Goal: Task Accomplishment & Management: Use online tool/utility

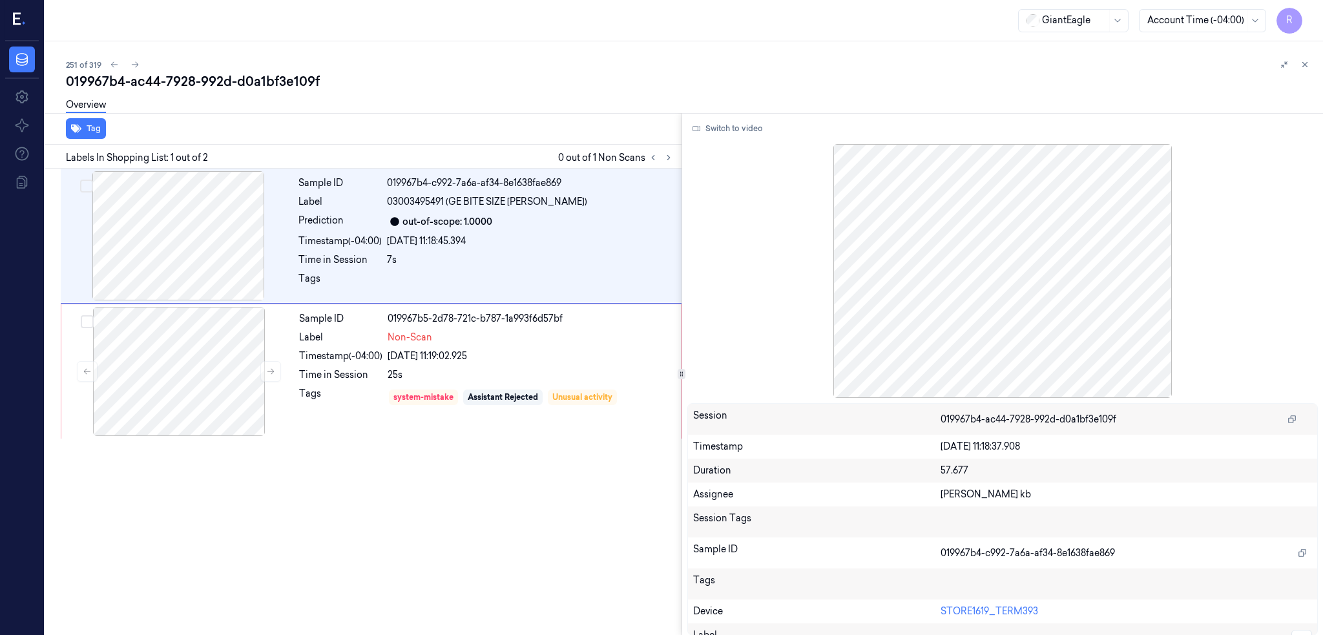
click at [25, 26] on icon at bounding box center [20, 19] width 14 height 19
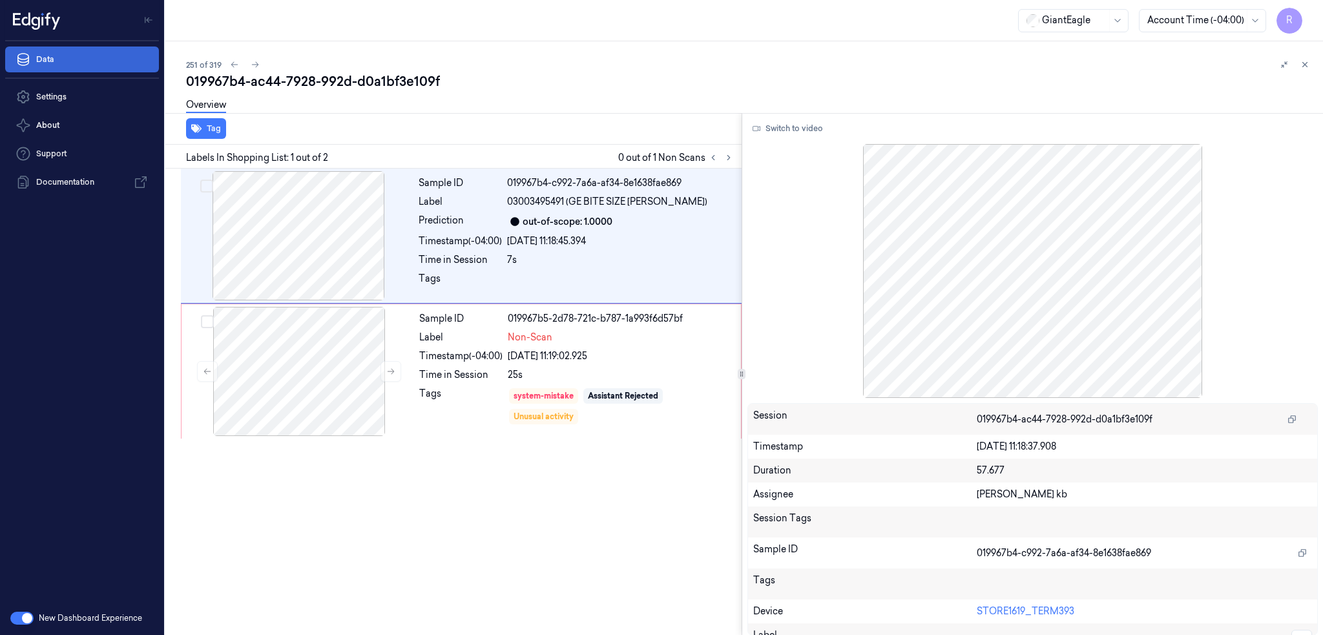
click at [63, 71] on link "Data" at bounding box center [82, 60] width 154 height 26
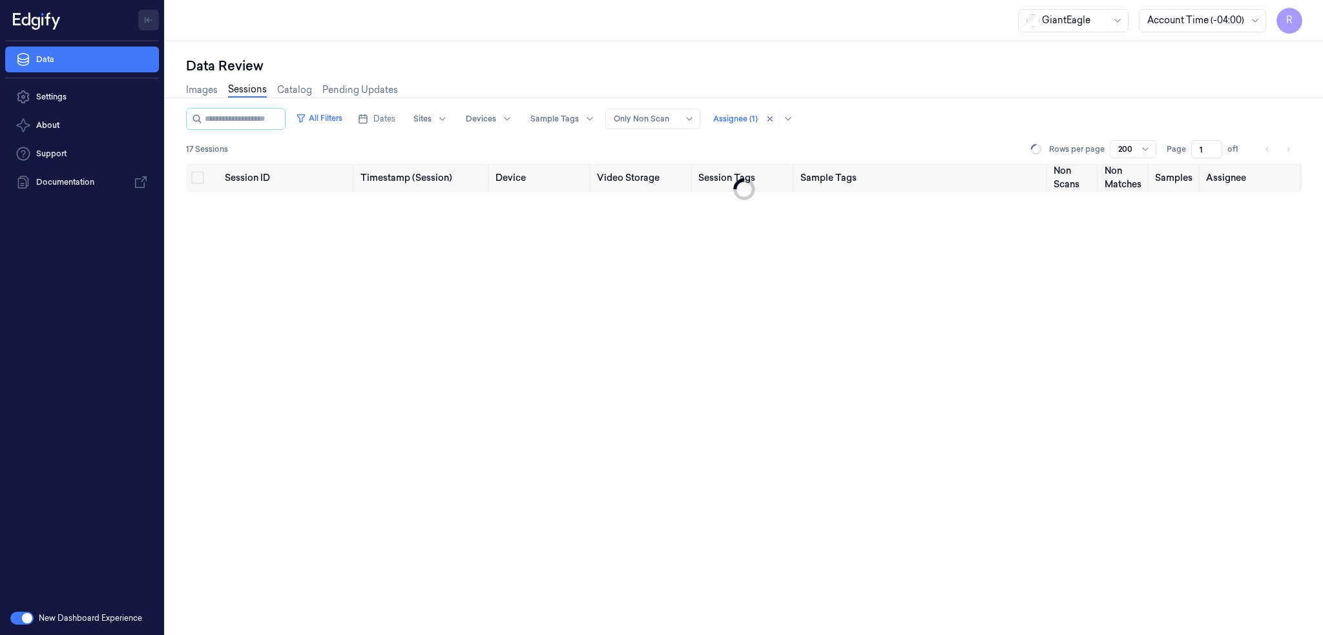
click at [155, 17] on button "Toggle Navigation" at bounding box center [148, 20] width 21 height 21
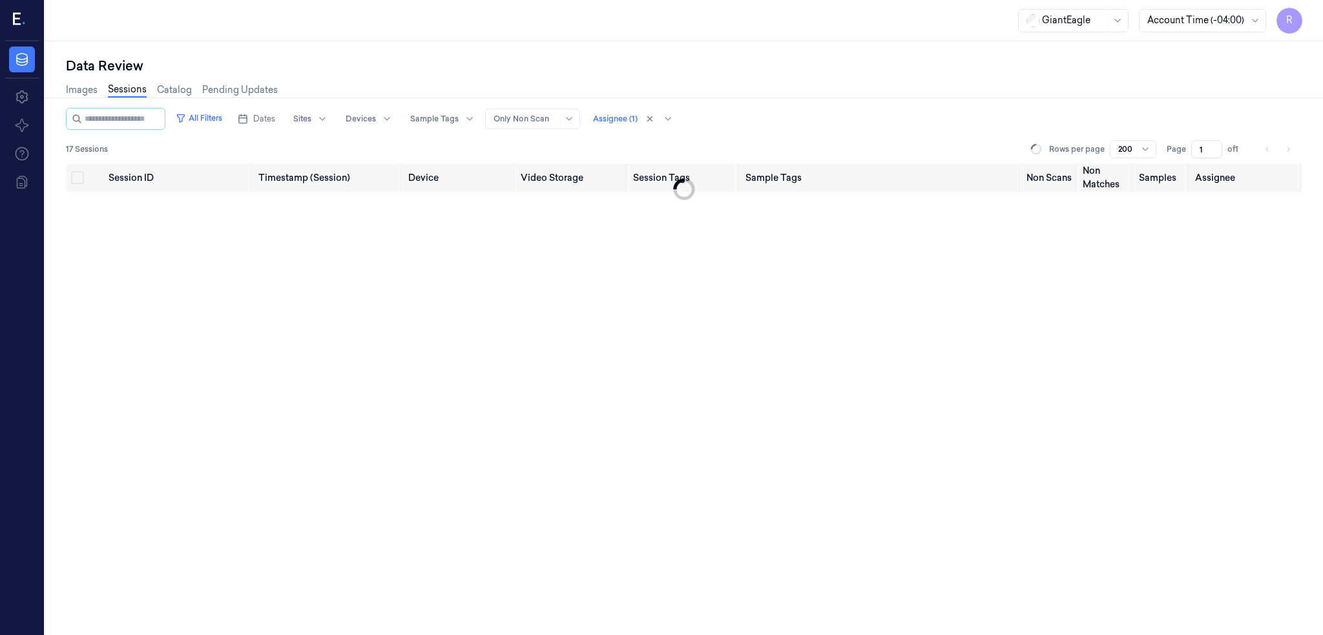
click at [25, 23] on icon at bounding box center [20, 19] width 14 height 19
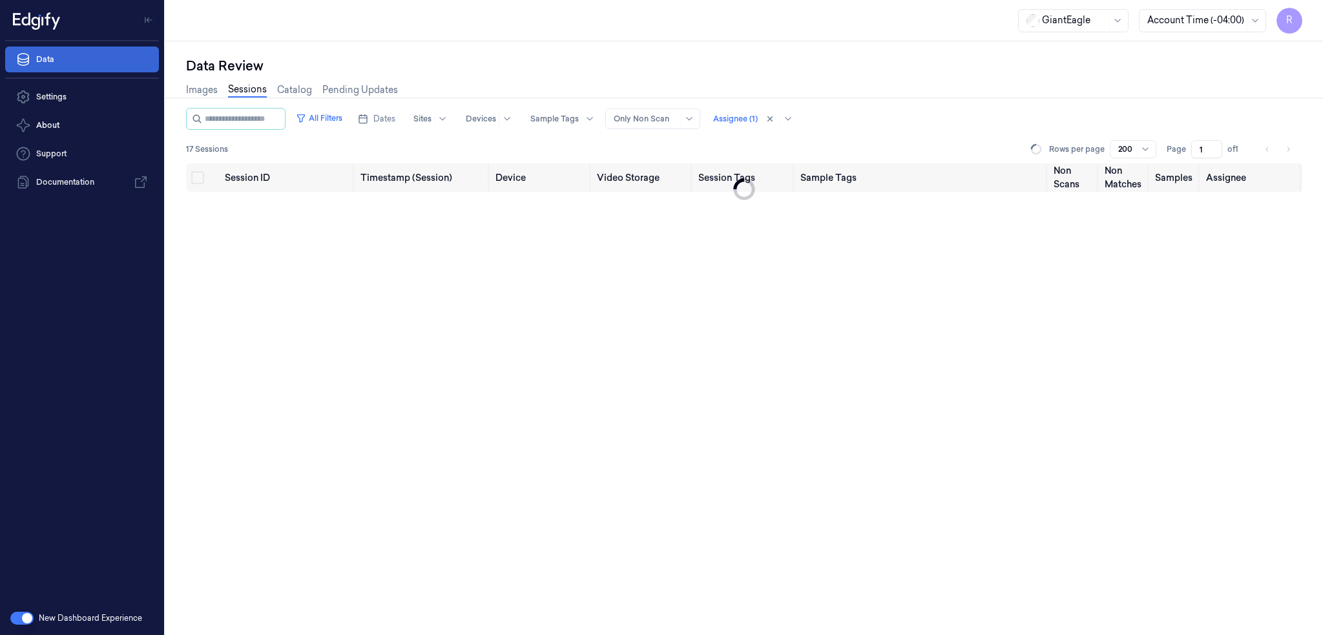
click at [76, 61] on link "Data" at bounding box center [82, 60] width 154 height 26
click at [147, 27] on button "Toggle Navigation" at bounding box center [148, 20] width 21 height 21
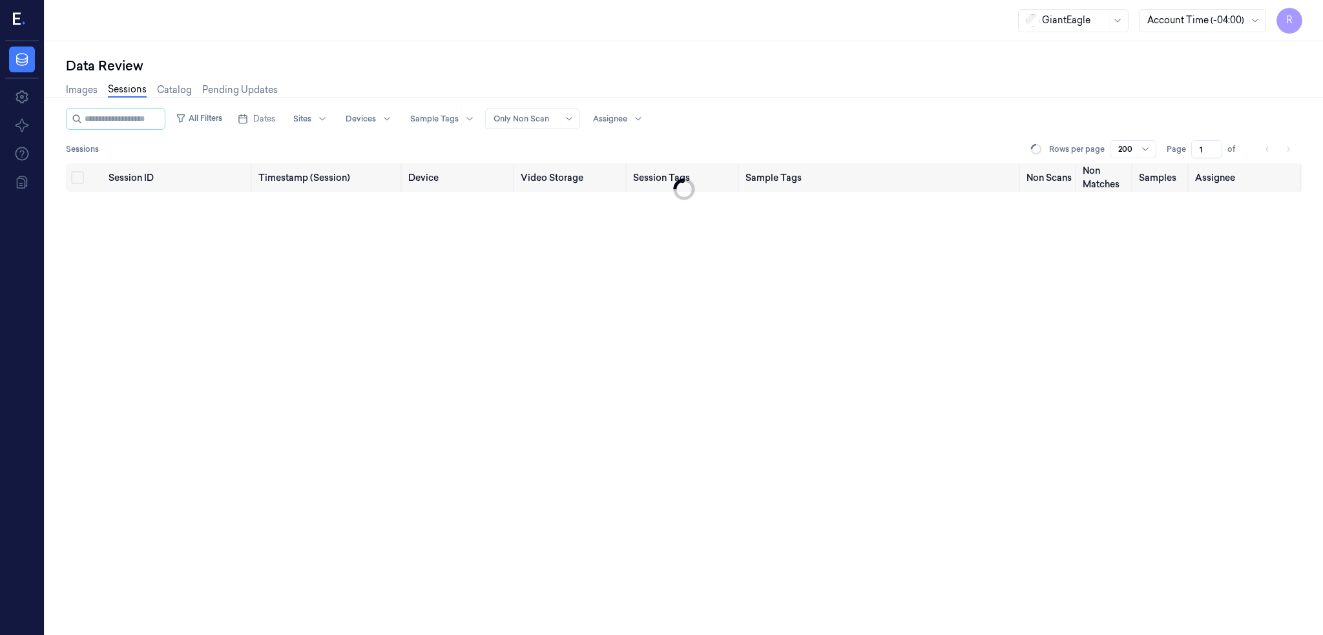
click at [669, 62] on div "Data Review" at bounding box center [684, 66] width 1236 height 18
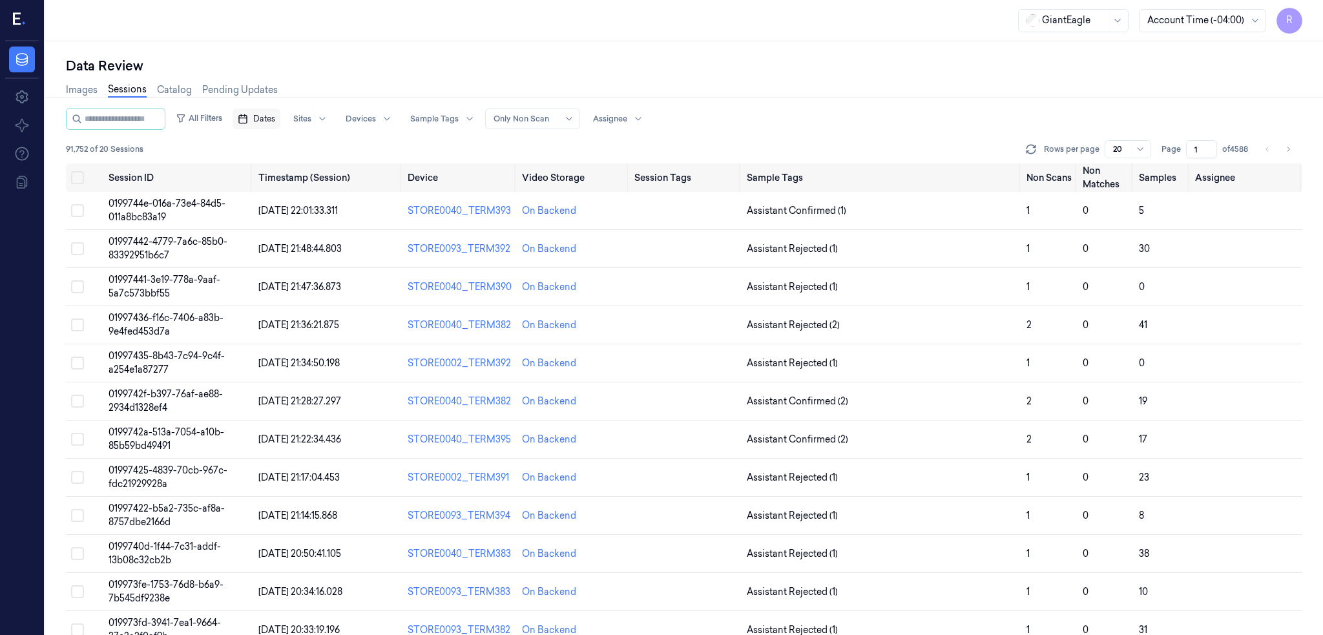
click at [247, 116] on rect "button" at bounding box center [243, 120] width 8 height 8
click at [267, 270] on button "21" at bounding box center [265, 274] width 21 height 21
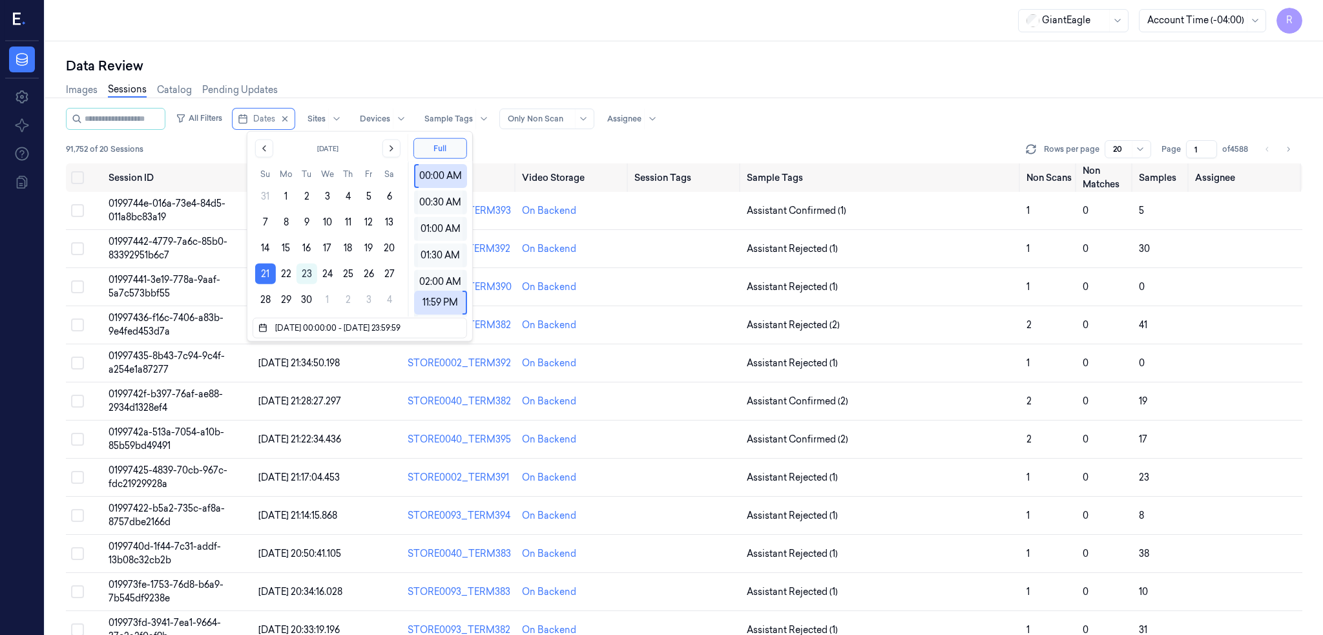
click at [386, 50] on div "Data Review Images Sessions Catalog Pending Updates All Filters Dates Sites Dev…" at bounding box center [684, 338] width 1278 height 594
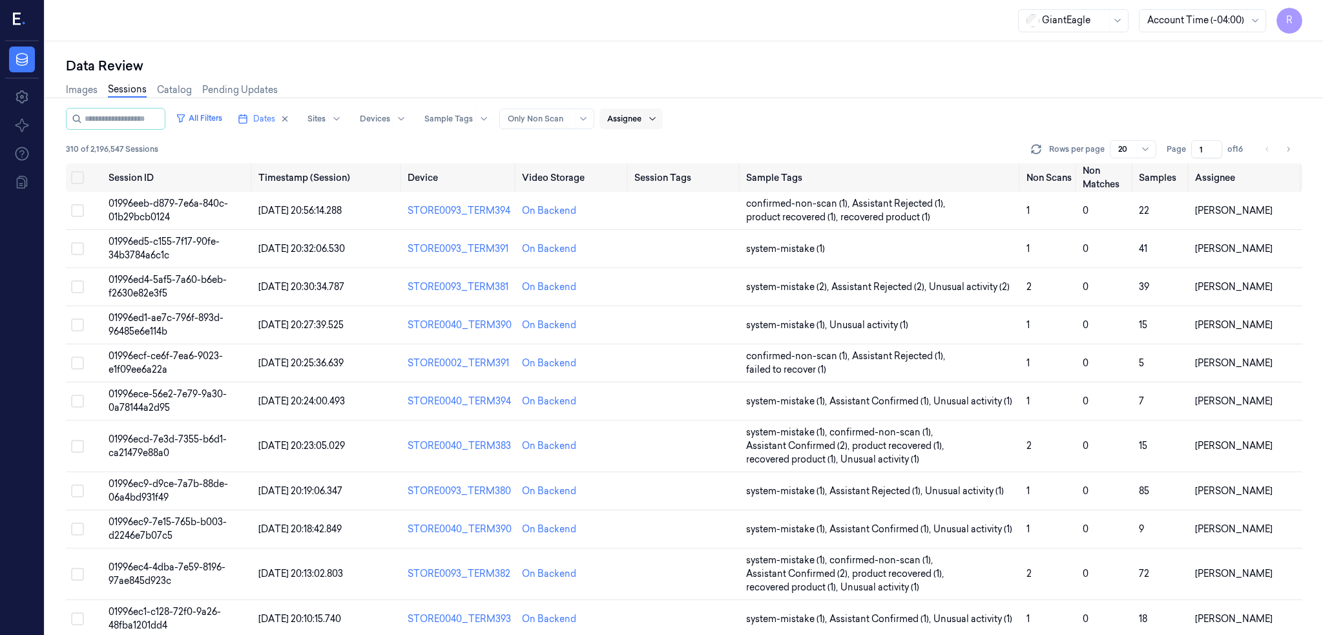
click at [660, 120] on div at bounding box center [652, 119] width 16 height 21
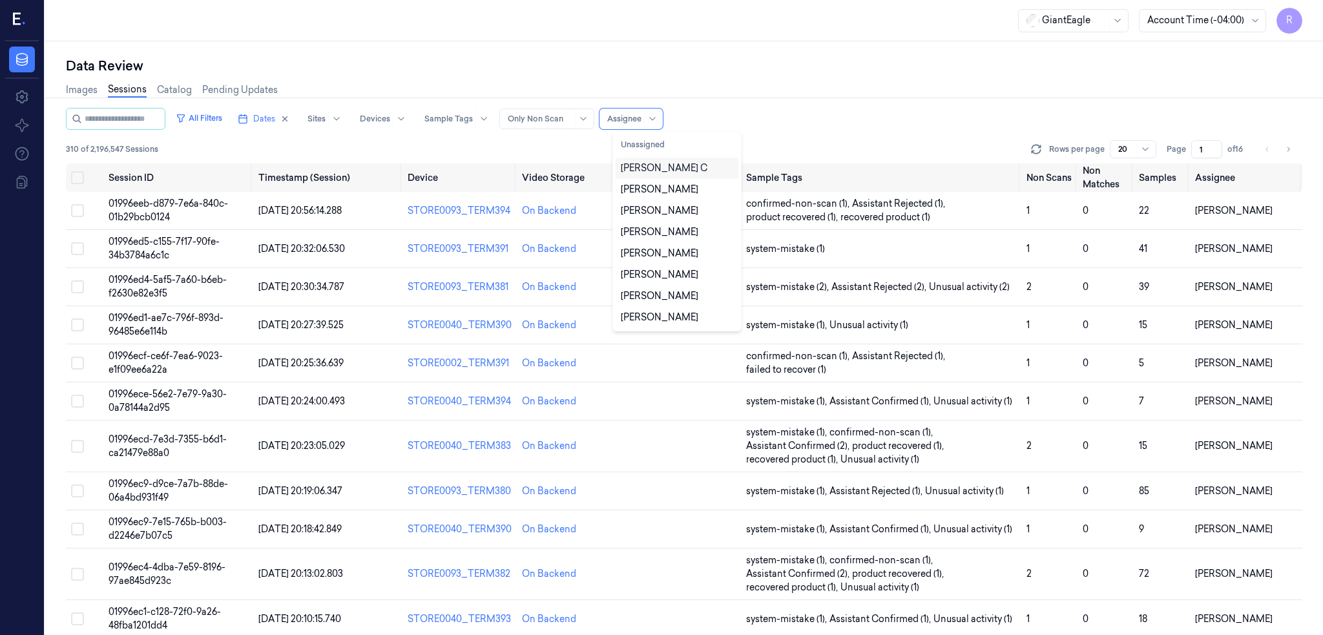
click at [642, 172] on div "Rajasekhar C" at bounding box center [664, 168] width 87 height 14
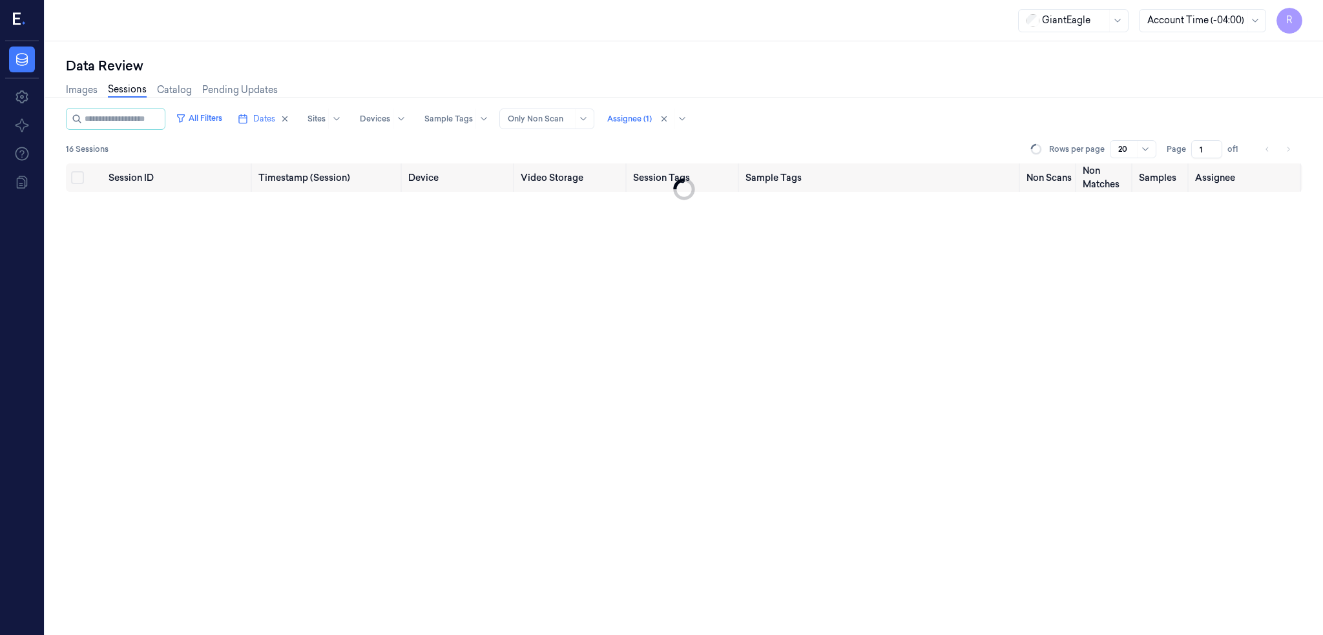
click at [792, 115] on div "All Filters Dates Sites Devices Sample Tags Alert Type Only Non Scan Assignee (…" at bounding box center [684, 119] width 1236 height 22
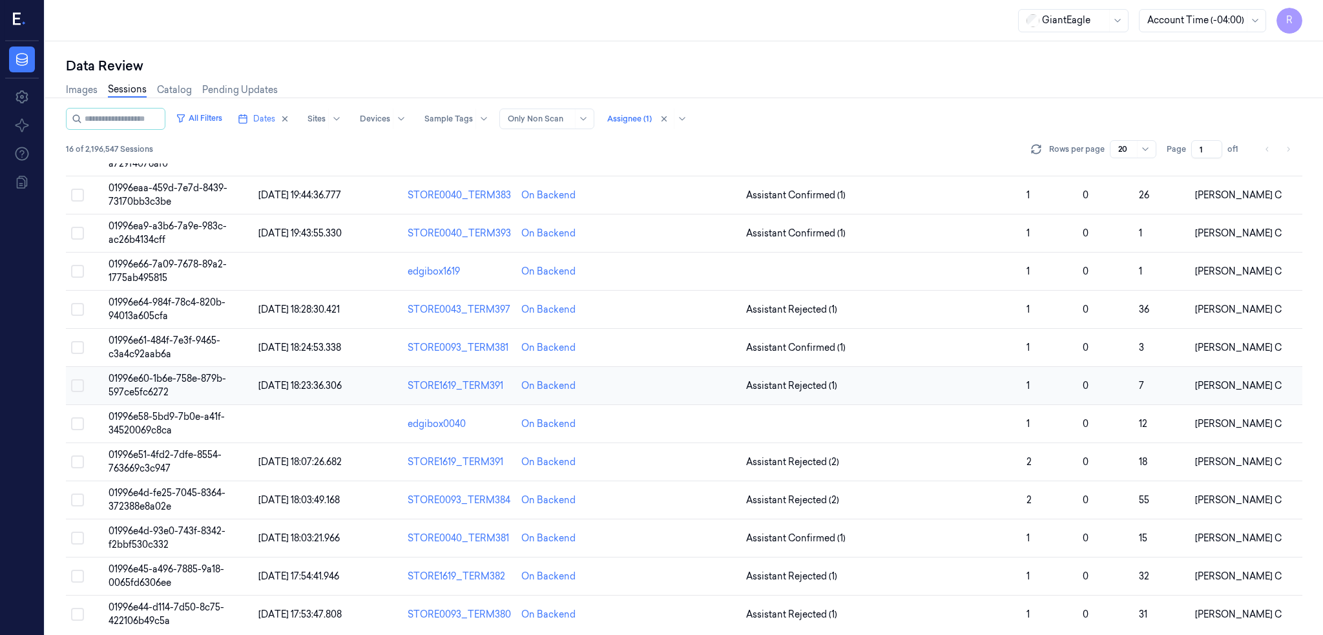
scroll to position [176, 0]
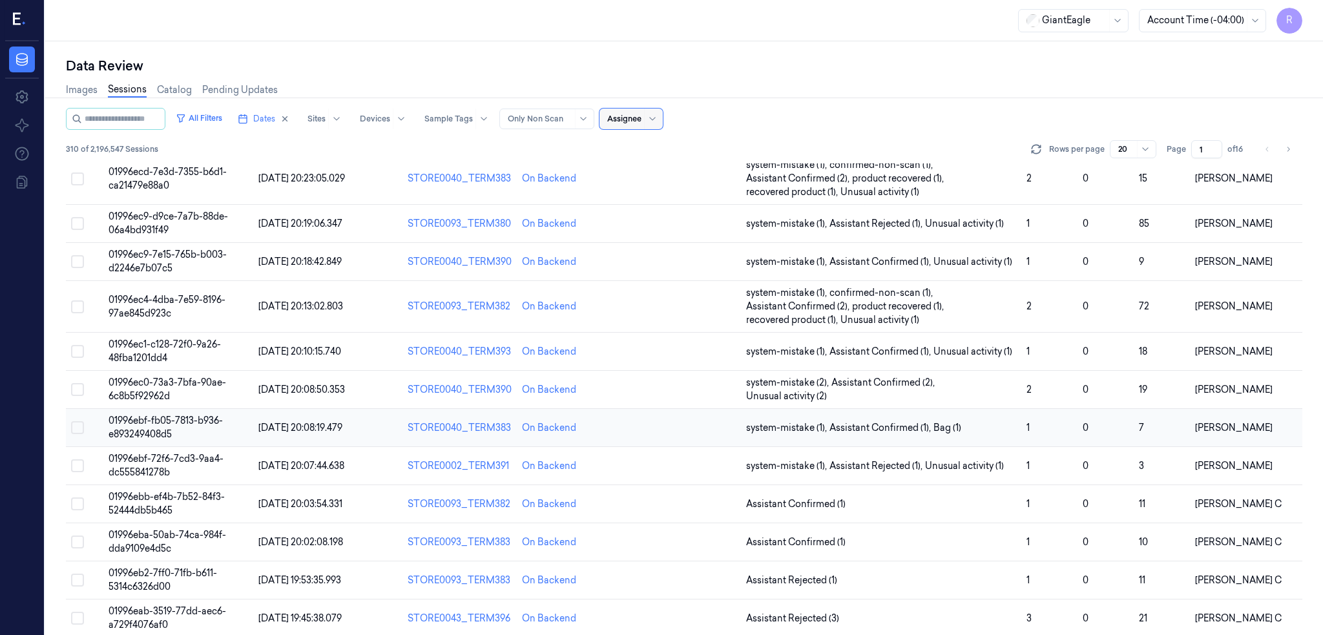
scroll to position [355, 0]
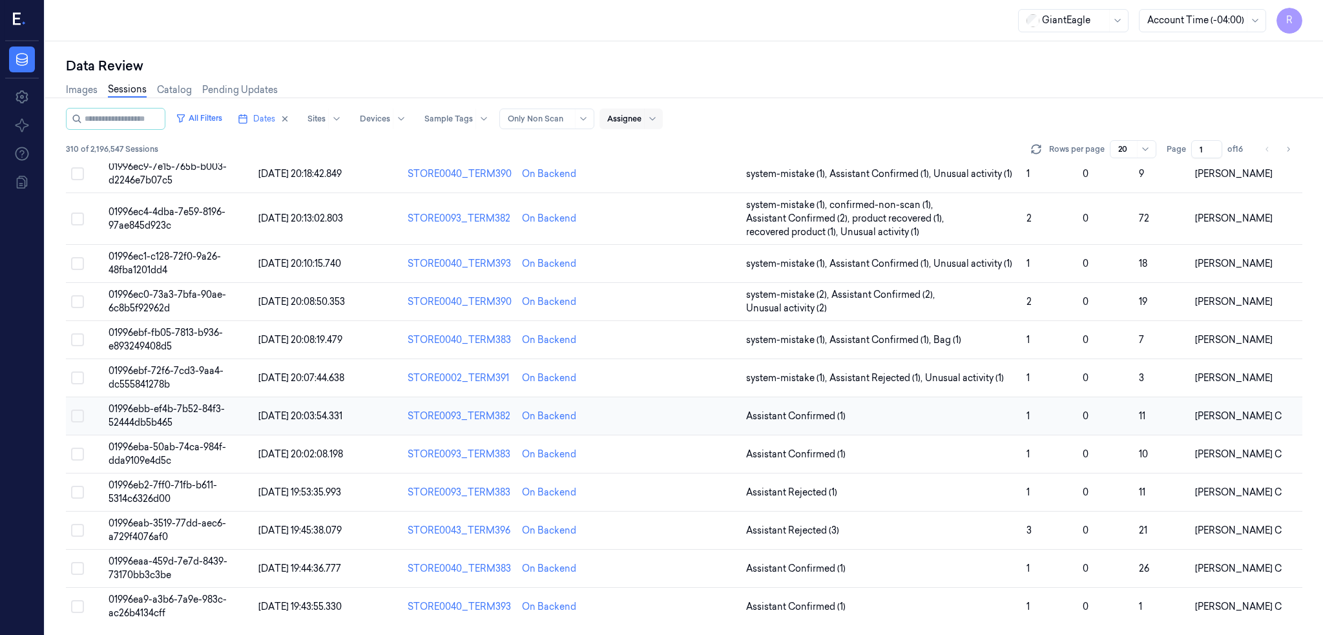
click at [161, 415] on td "01996ebb-ef4b-7b52-84f3-52444db5b465" at bounding box center [178, 416] width 150 height 38
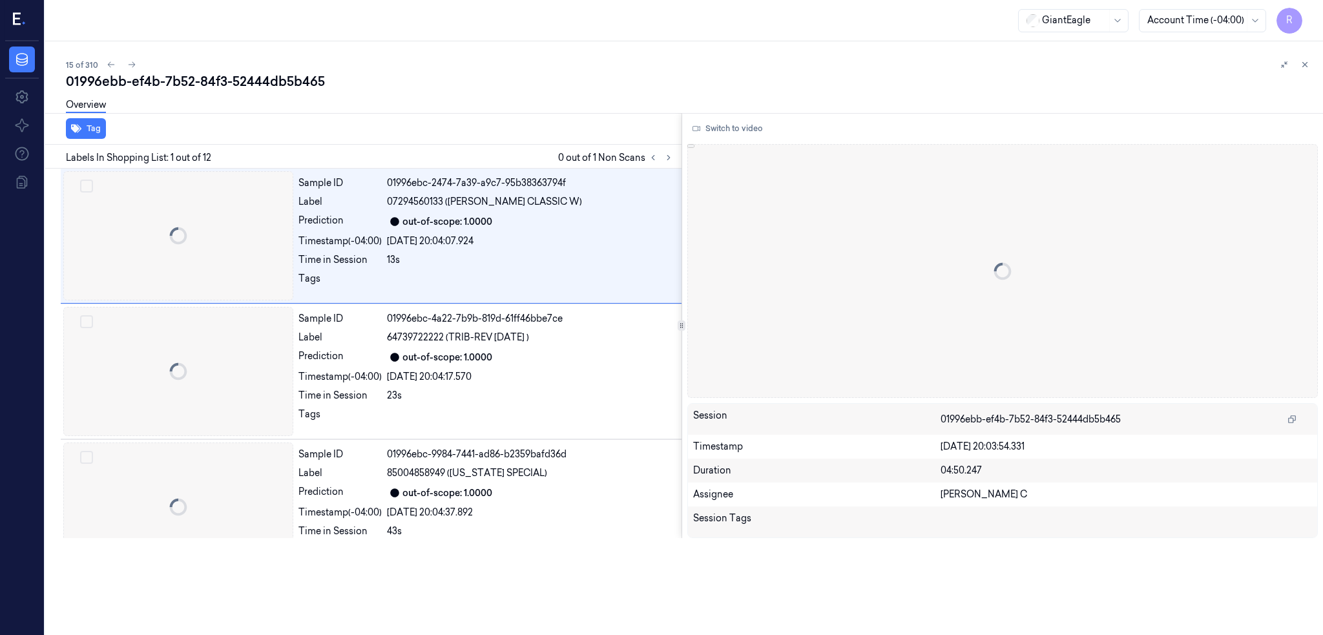
scroll to position [0, 45]
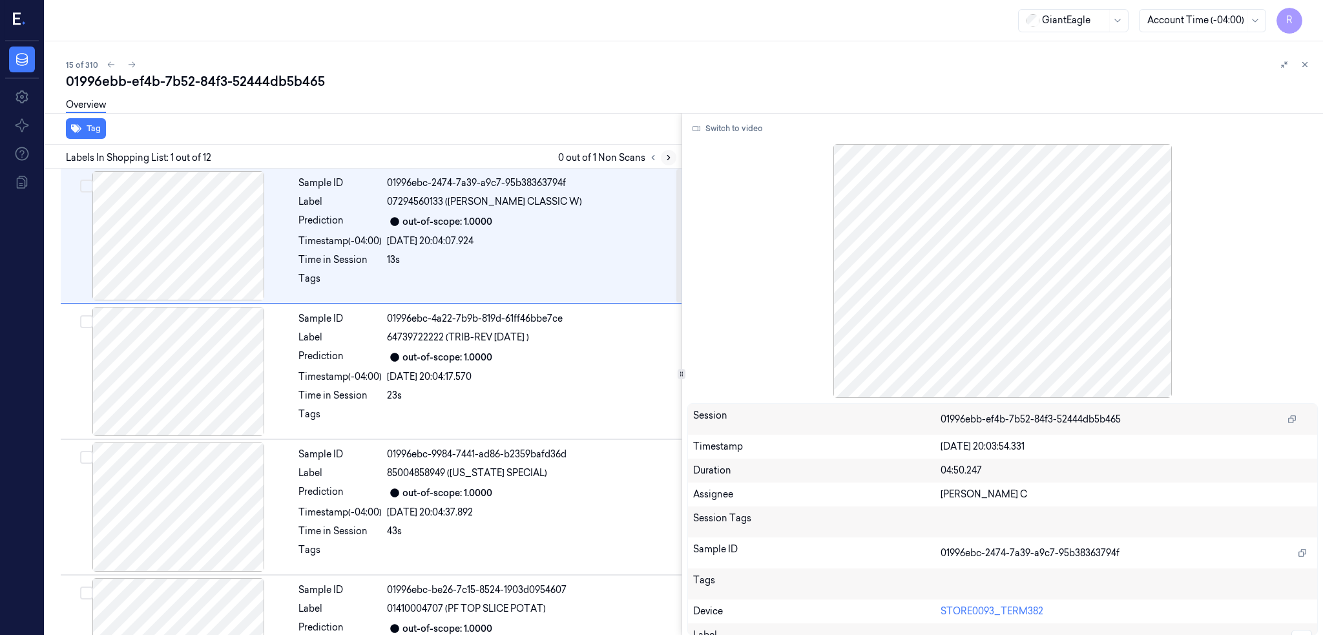
click at [664, 159] on icon at bounding box center [668, 157] width 9 height 9
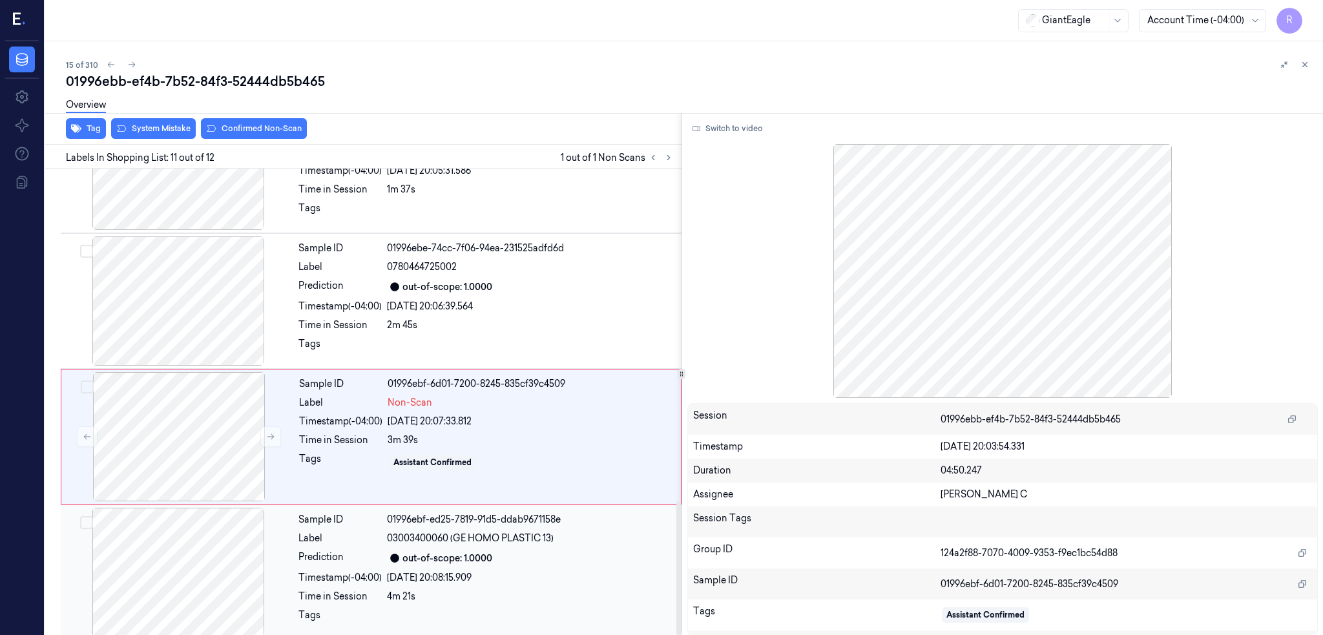
scroll to position [1165, 0]
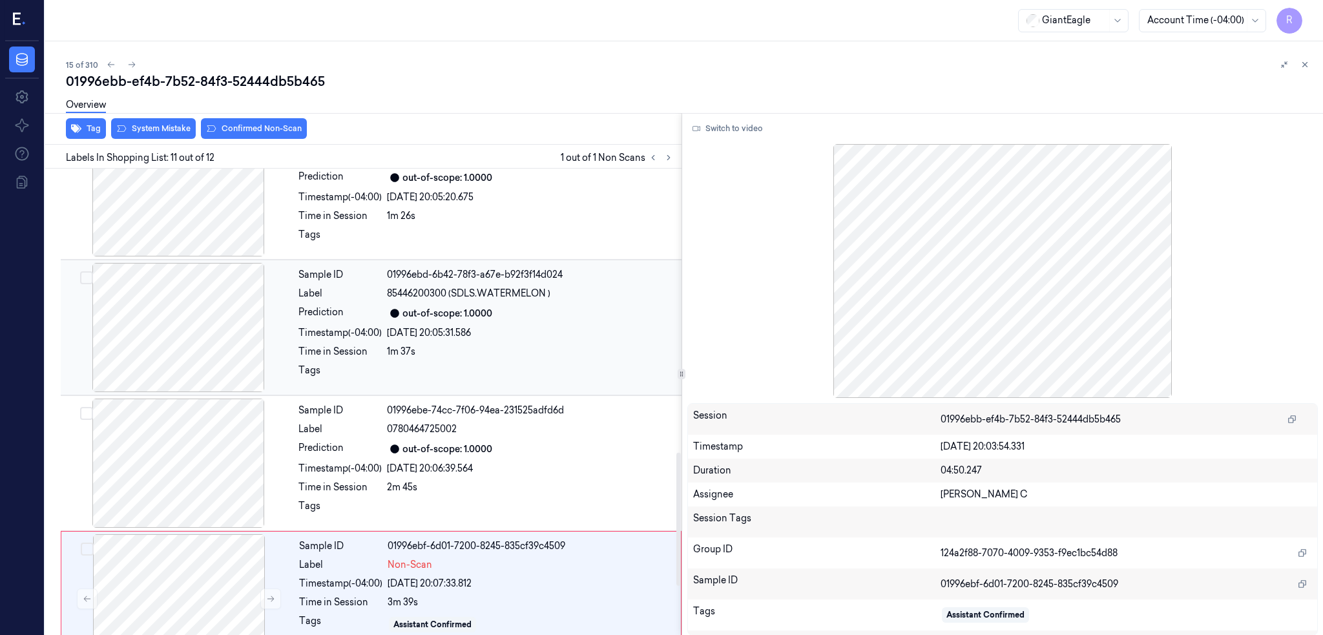
click at [165, 327] on div at bounding box center [178, 327] width 230 height 129
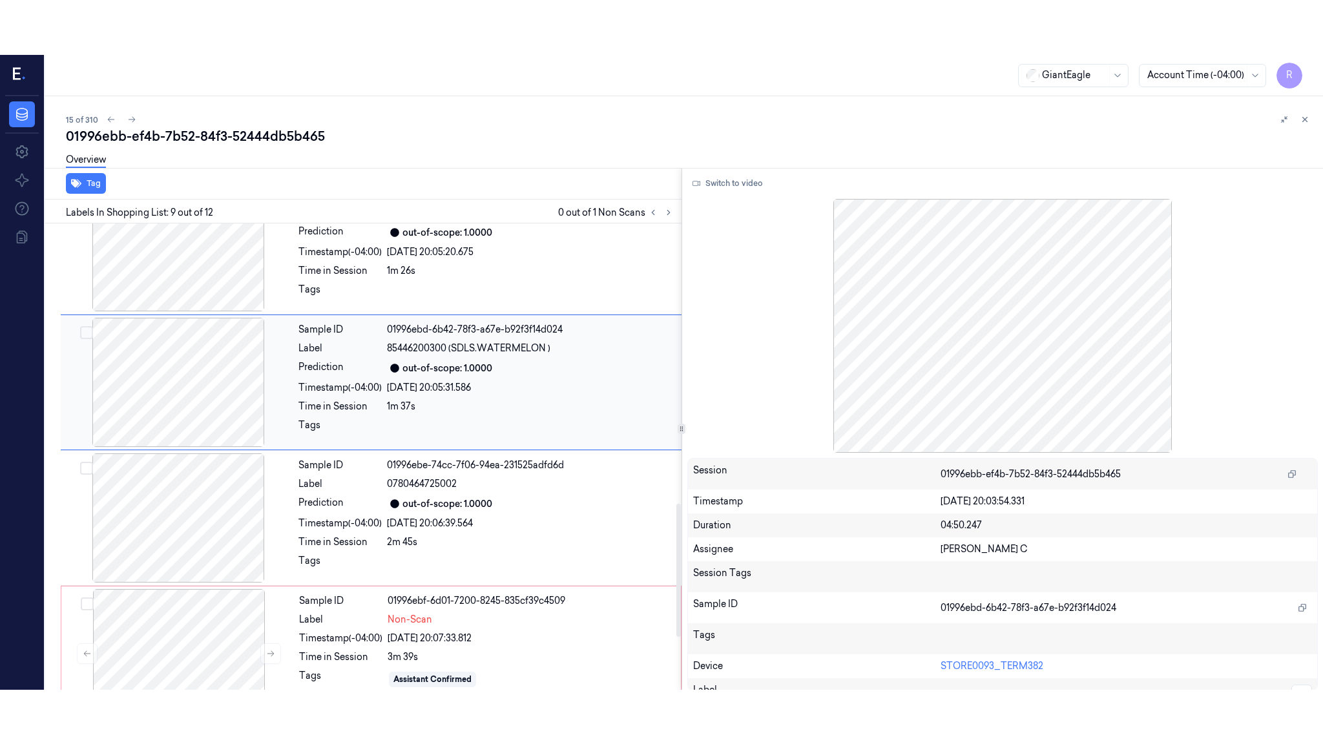
scroll to position [919, 0]
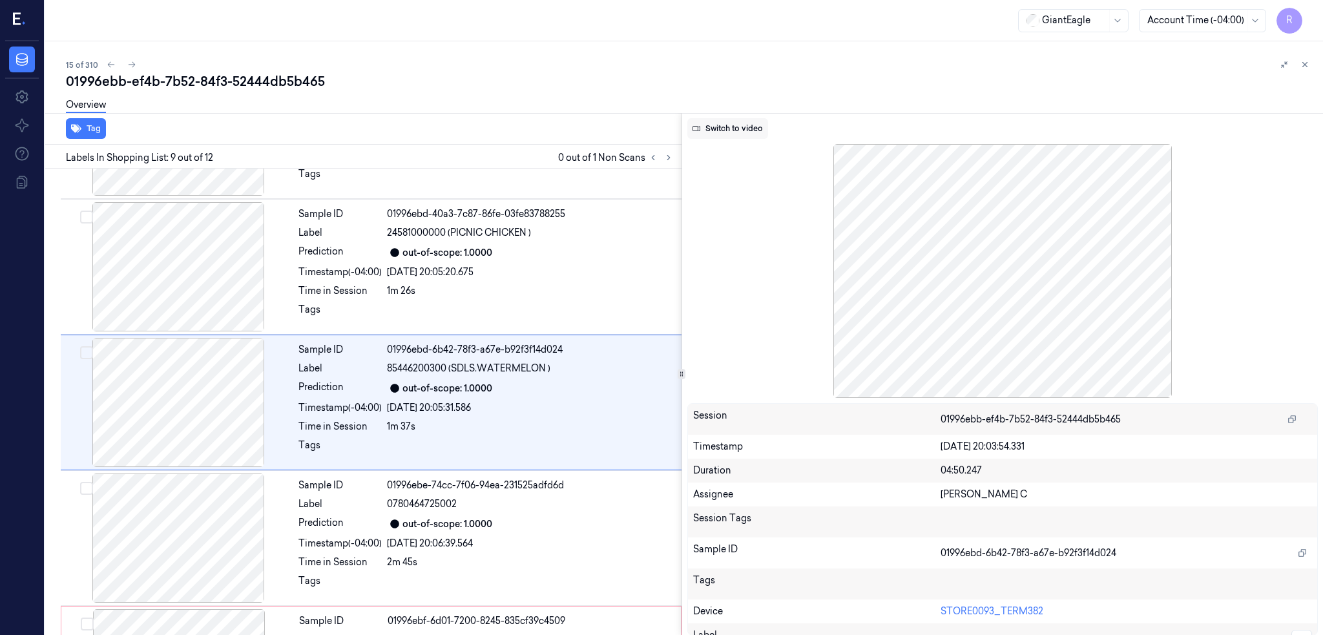
click at [687, 127] on button "Switch to video" at bounding box center [727, 128] width 81 height 21
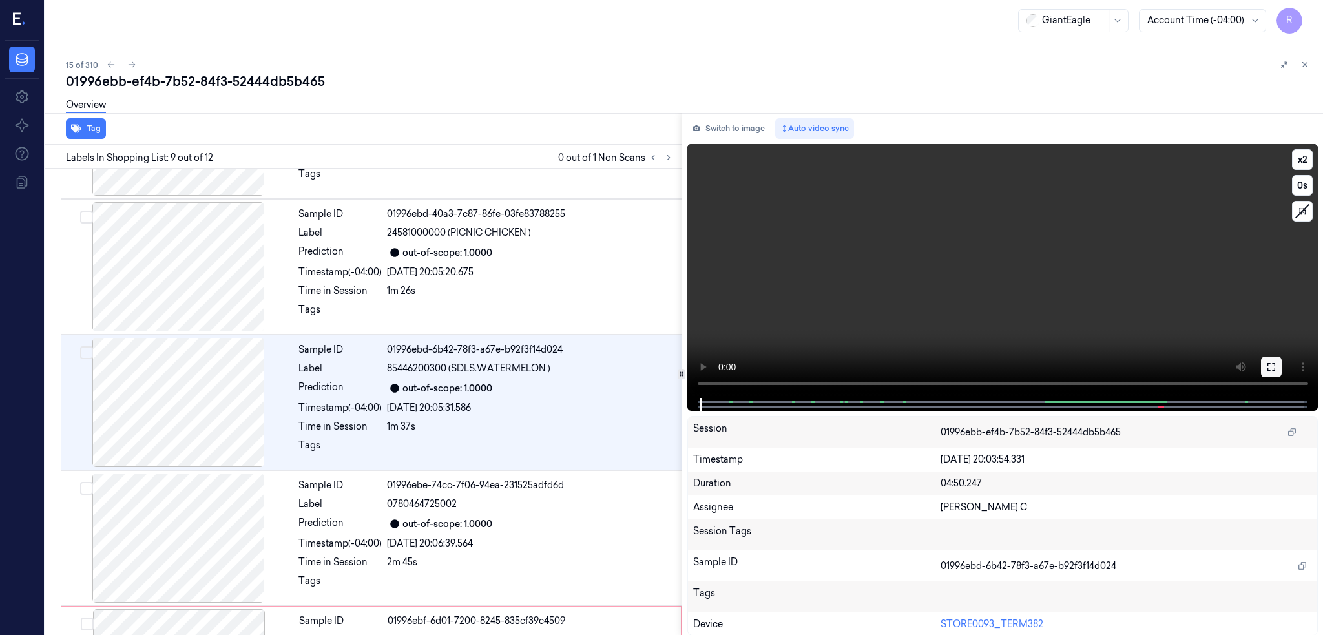
click at [1265, 362] on button at bounding box center [1271, 367] width 21 height 21
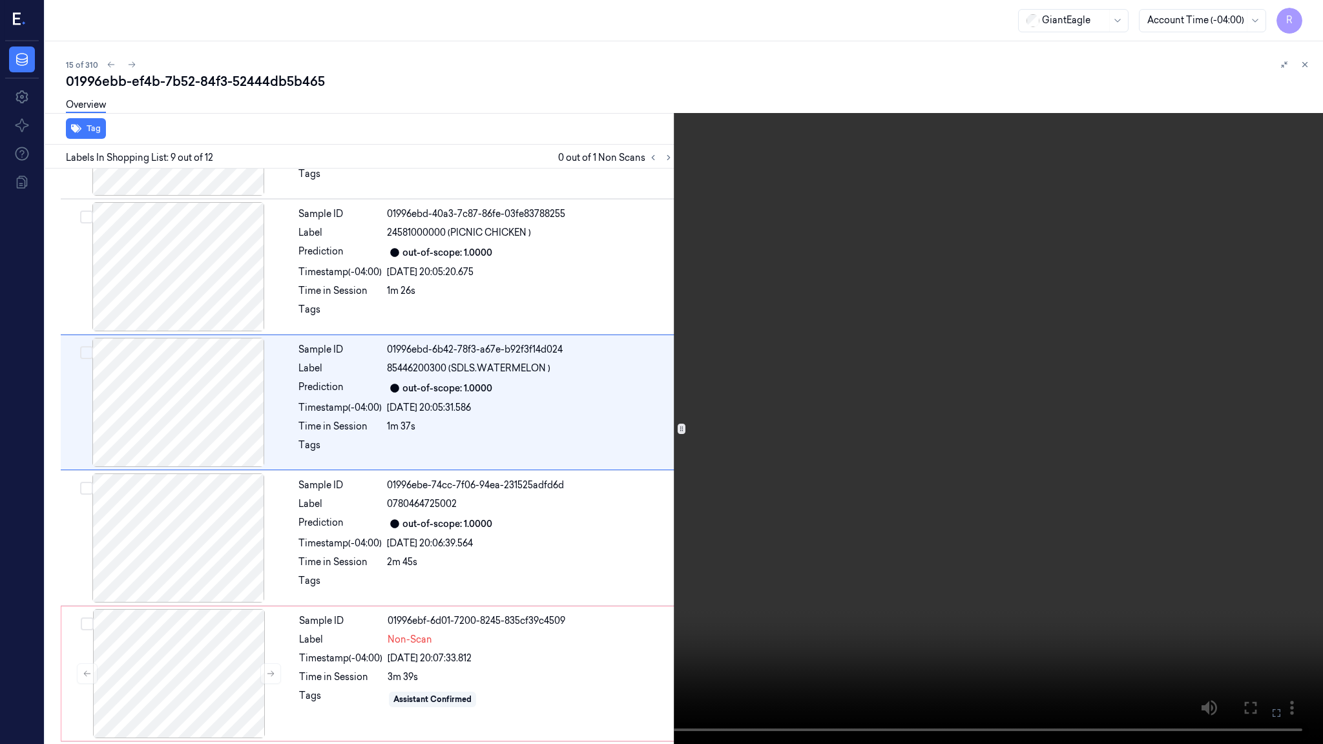
click at [536, 384] on video at bounding box center [661, 372] width 1323 height 744
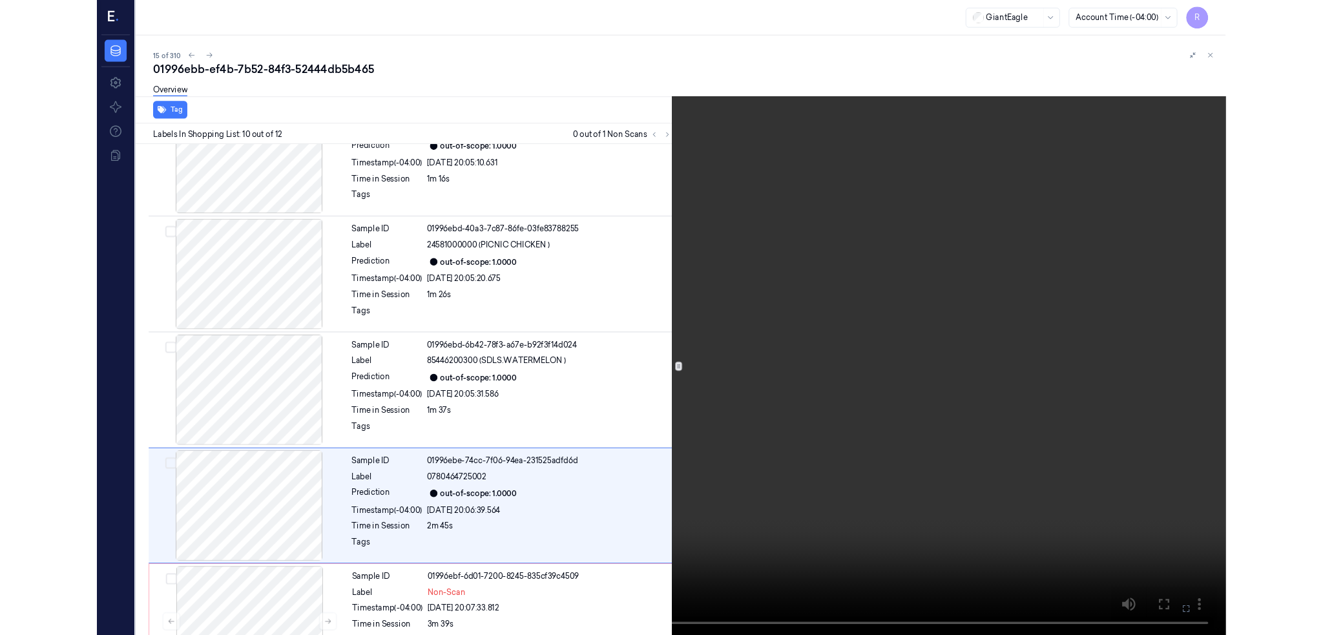
scroll to position [1000, 0]
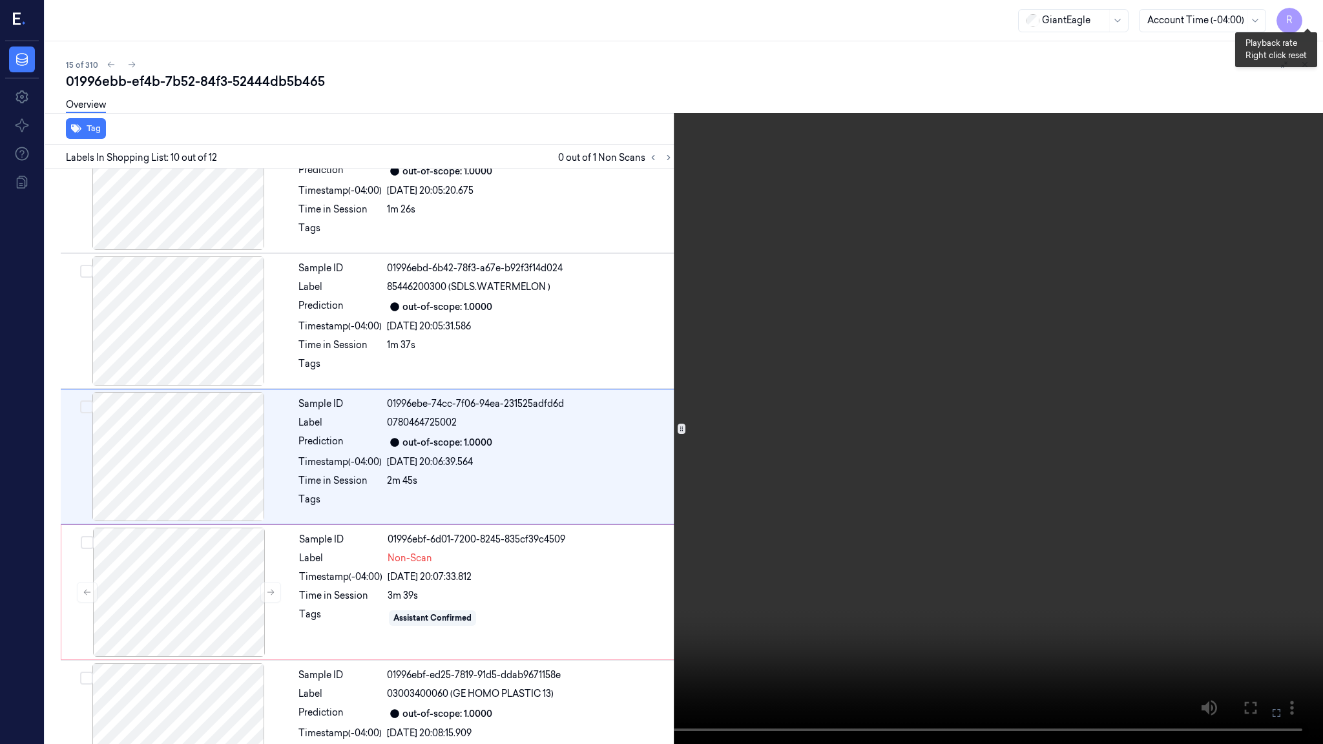
click at [1313, 21] on button "x 2" at bounding box center [1307, 15] width 21 height 21
click at [1309, 6] on button "x 4" at bounding box center [1307, 15] width 21 height 21
click at [1302, 17] on button "x 1" at bounding box center [1307, 15] width 21 height 21
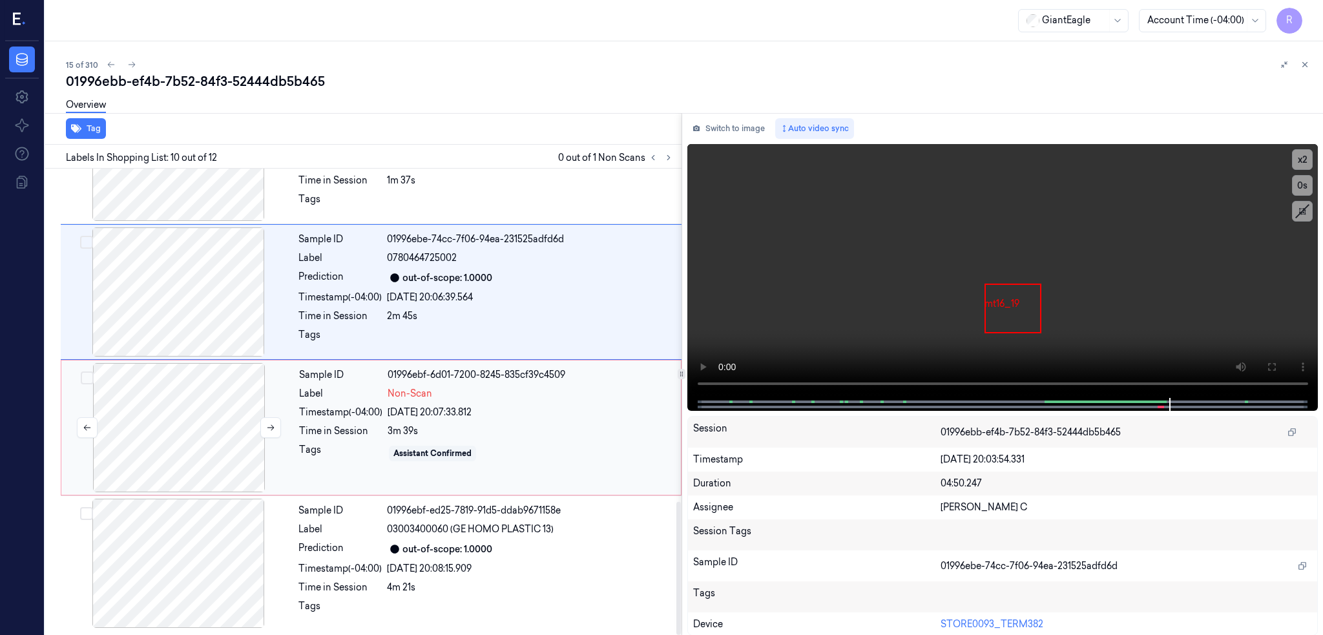
click at [141, 408] on div at bounding box center [179, 427] width 230 height 129
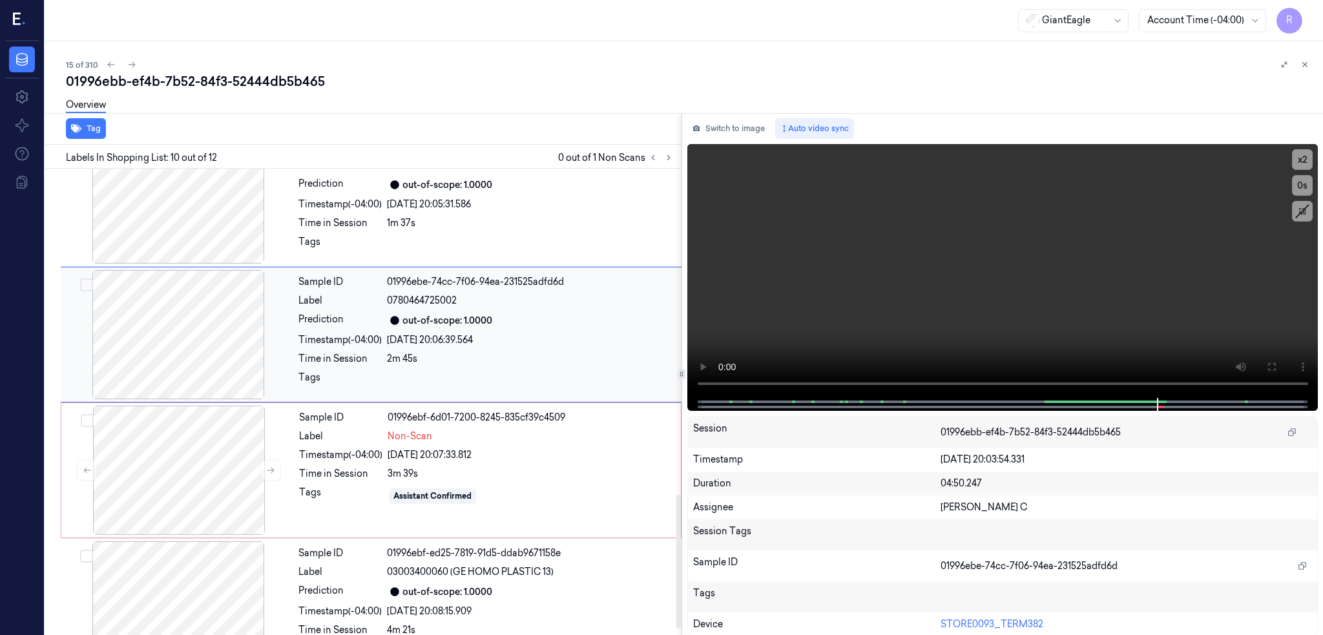
scroll to position [1141, 0]
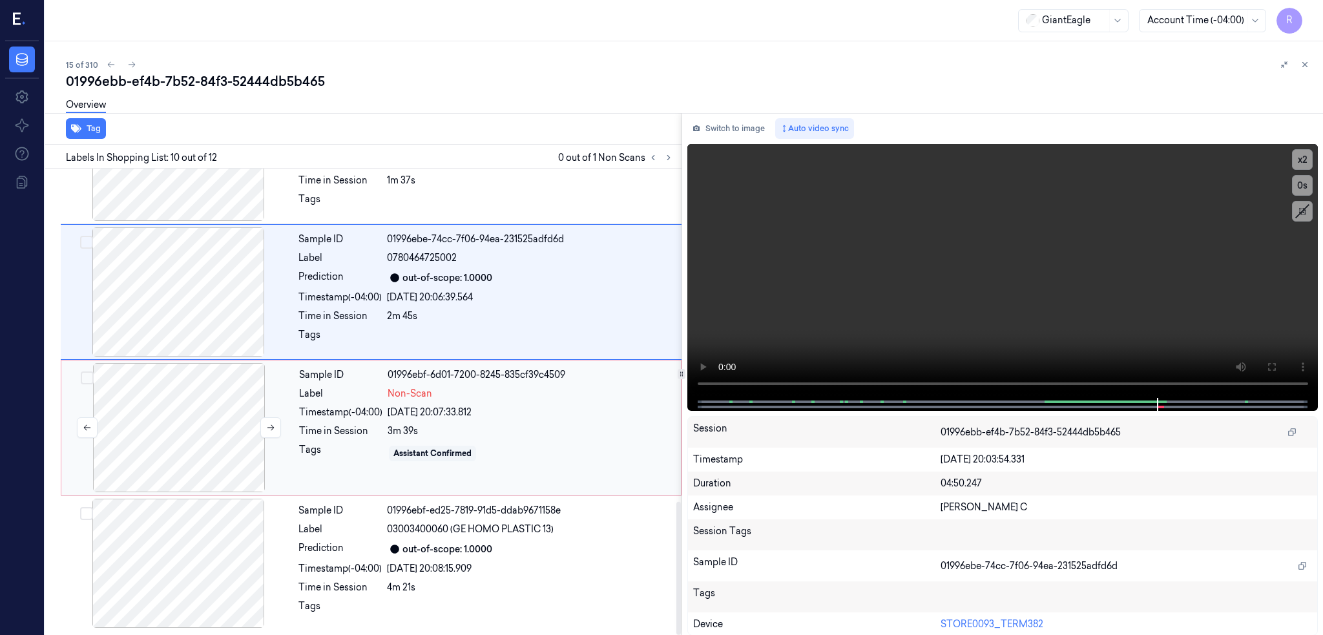
click at [151, 440] on div at bounding box center [179, 427] width 230 height 129
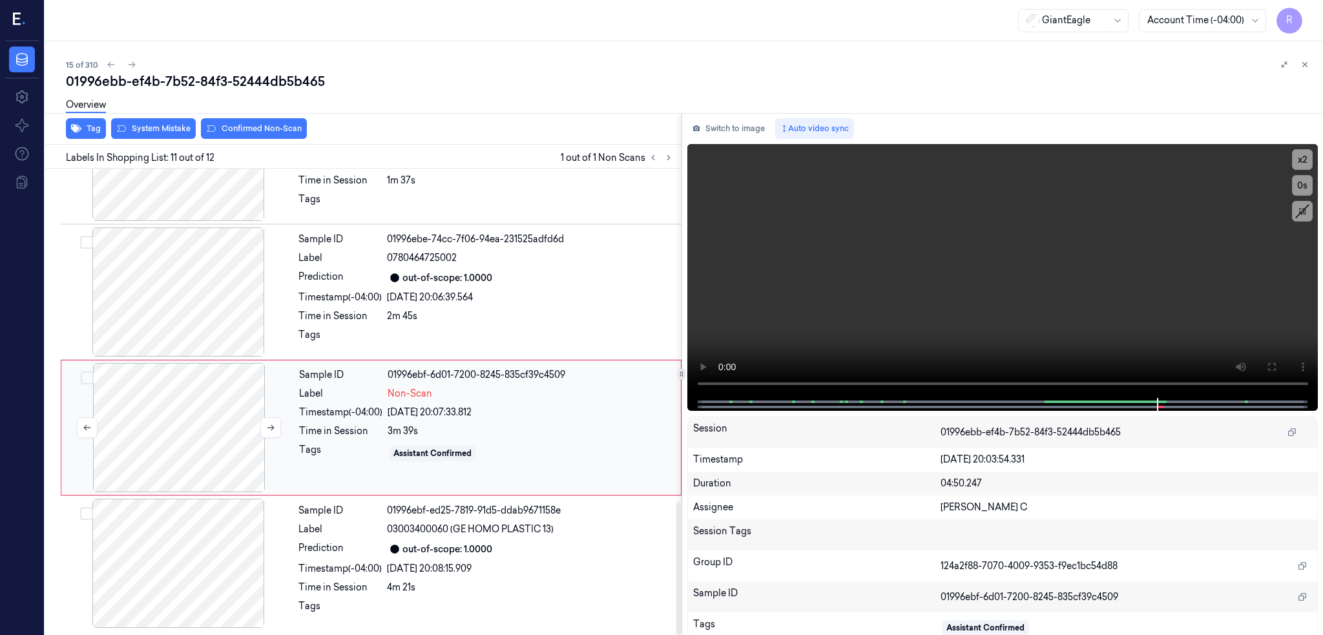
scroll to position [1165, 0]
click at [119, 130] on button "System Mistake" at bounding box center [153, 128] width 85 height 21
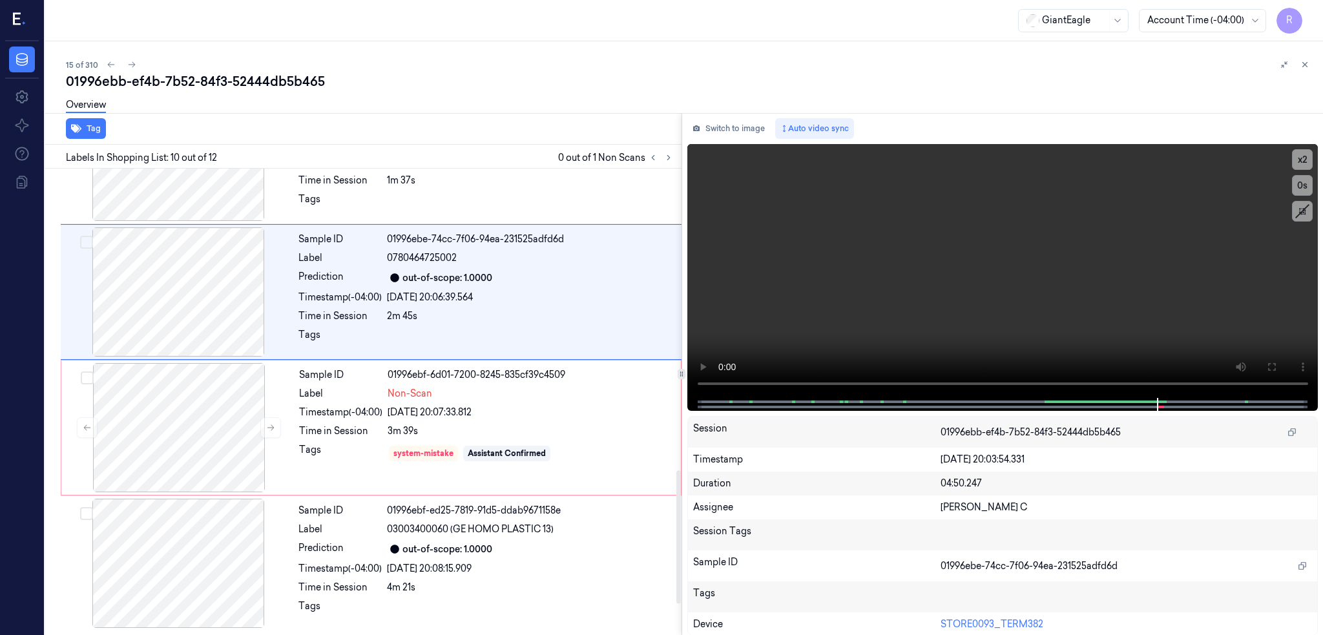
scroll to position [1055, 0]
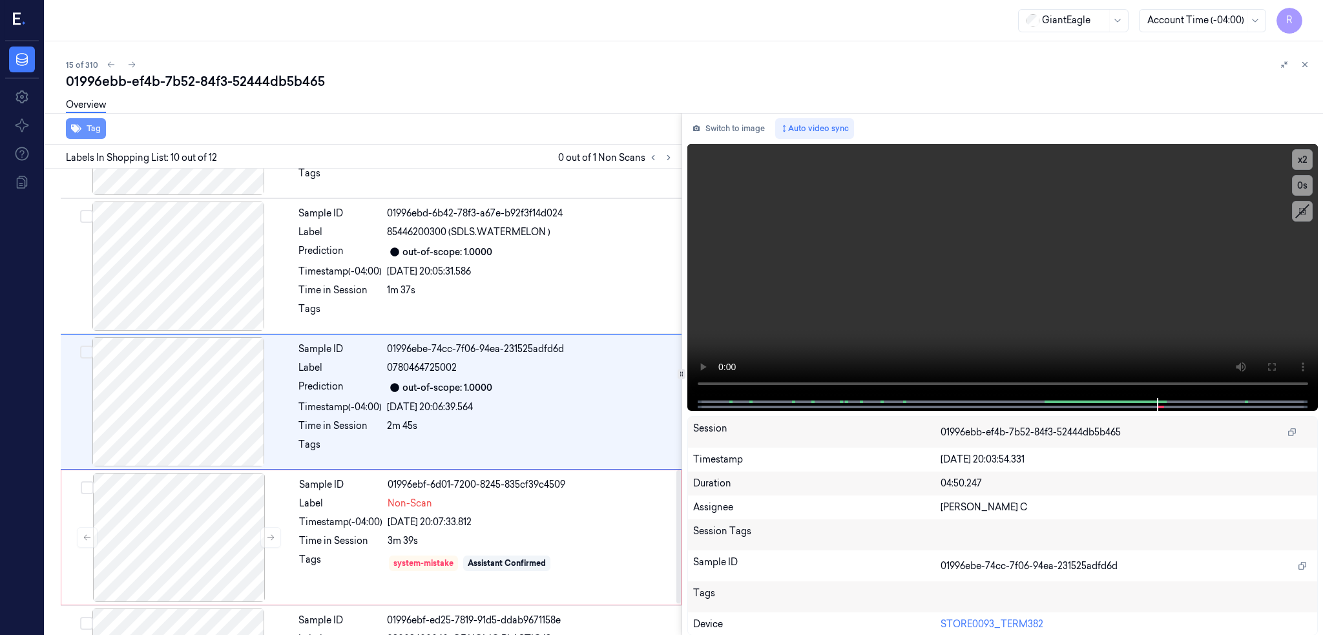
click at [66, 127] on button "Tag" at bounding box center [86, 128] width 40 height 21
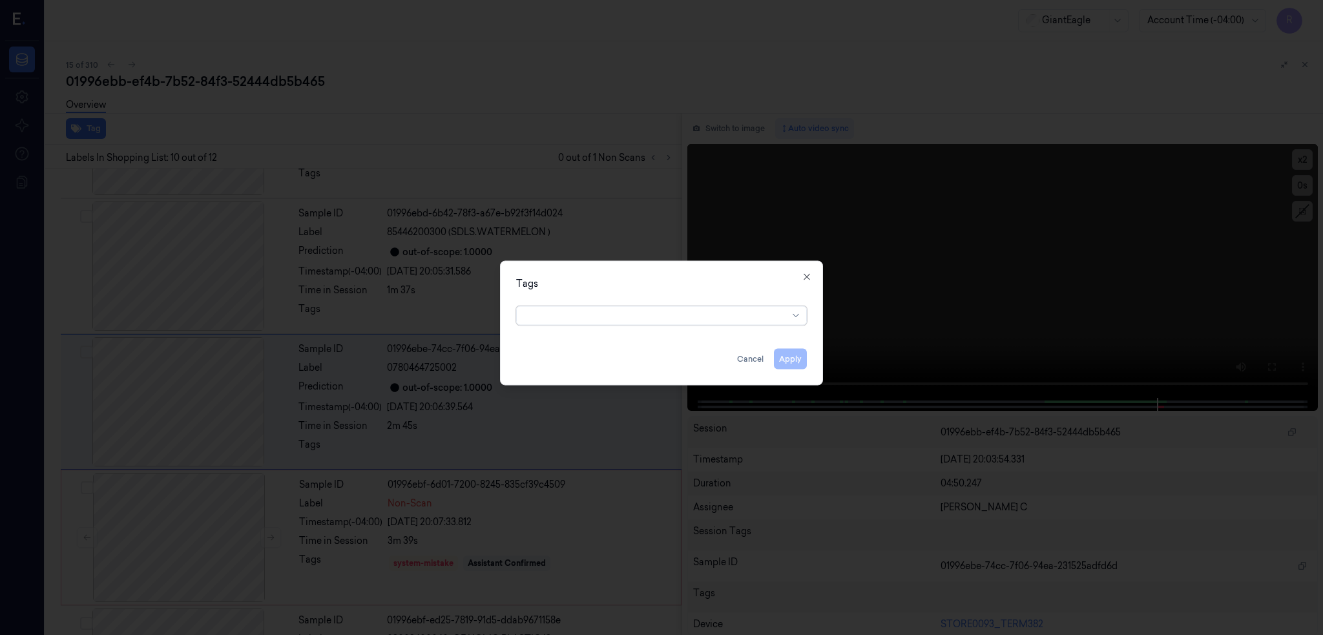
click at [627, 316] on div at bounding box center [657, 316] width 264 height 14
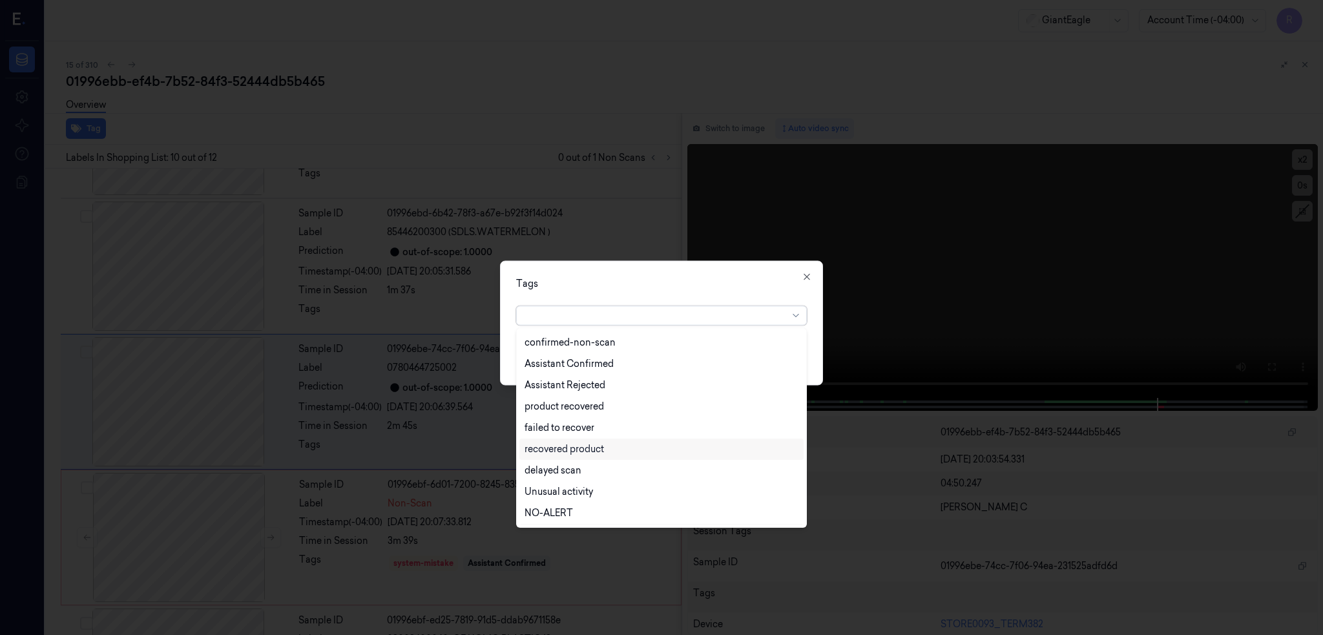
scroll to position [147, 0]
click at [581, 402] on div "Unusual activity" at bounding box center [559, 408] width 68 height 14
click at [606, 286] on div "Tags" at bounding box center [661, 283] width 291 height 14
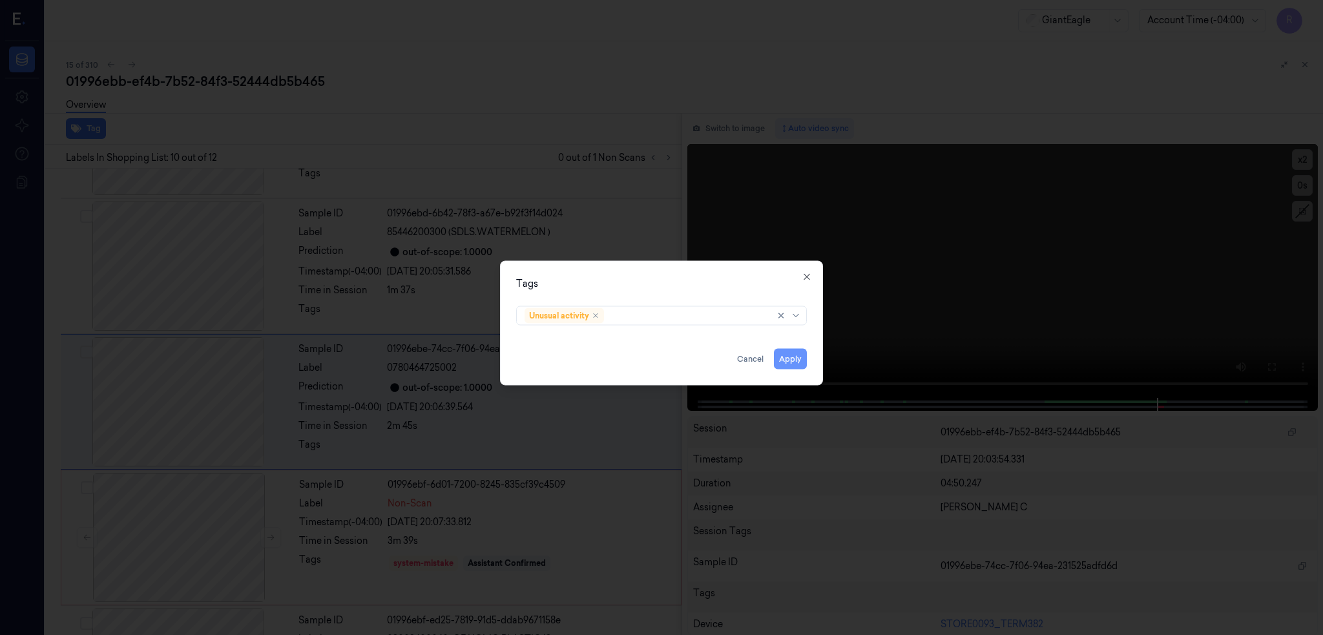
click at [791, 362] on button "Apply" at bounding box center [790, 358] width 33 height 21
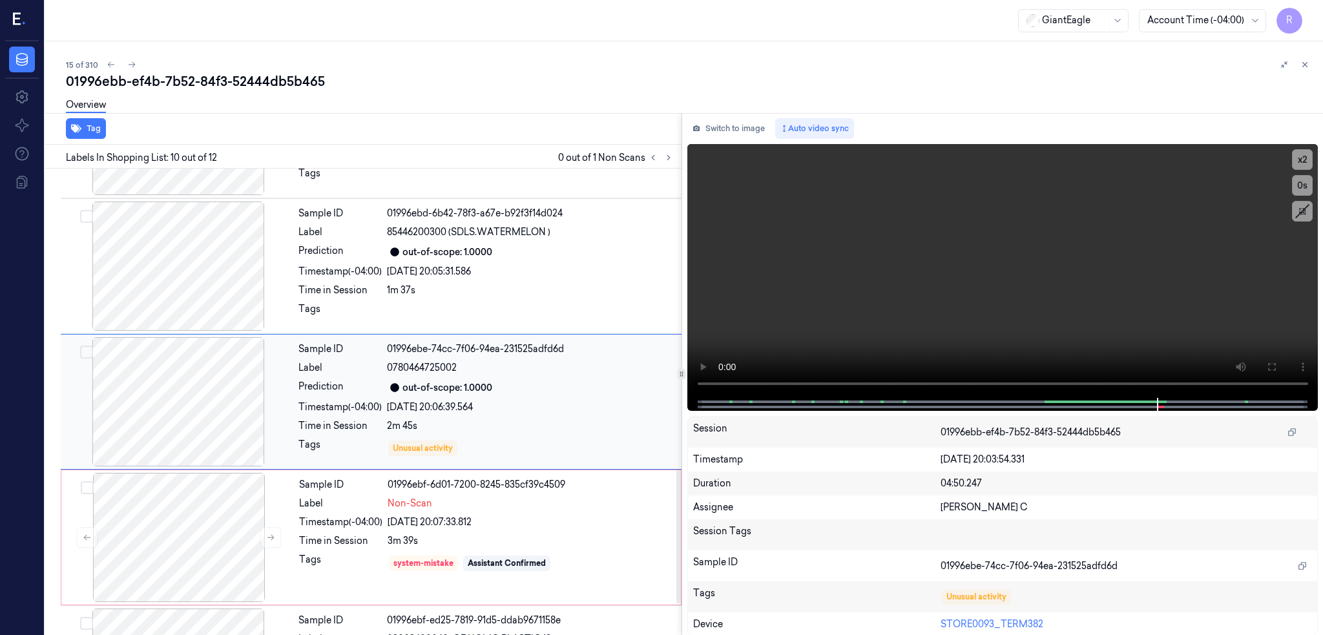
click at [147, 413] on div at bounding box center [178, 401] width 230 height 129
click at [66, 130] on button "Tag" at bounding box center [86, 128] width 40 height 21
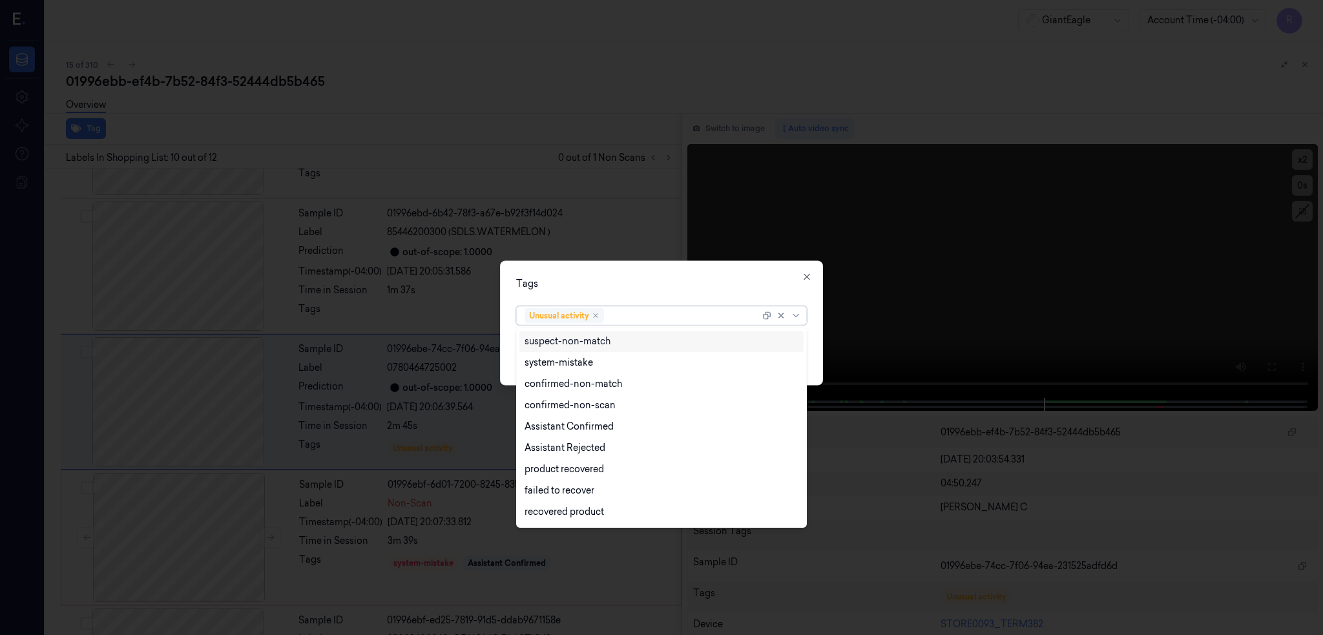
click at [601, 315] on div "Unusual activity" at bounding box center [564, 315] width 79 height 16
click at [596, 317] on icon "Remove ,Unusual activity" at bounding box center [596, 315] width 8 height 8
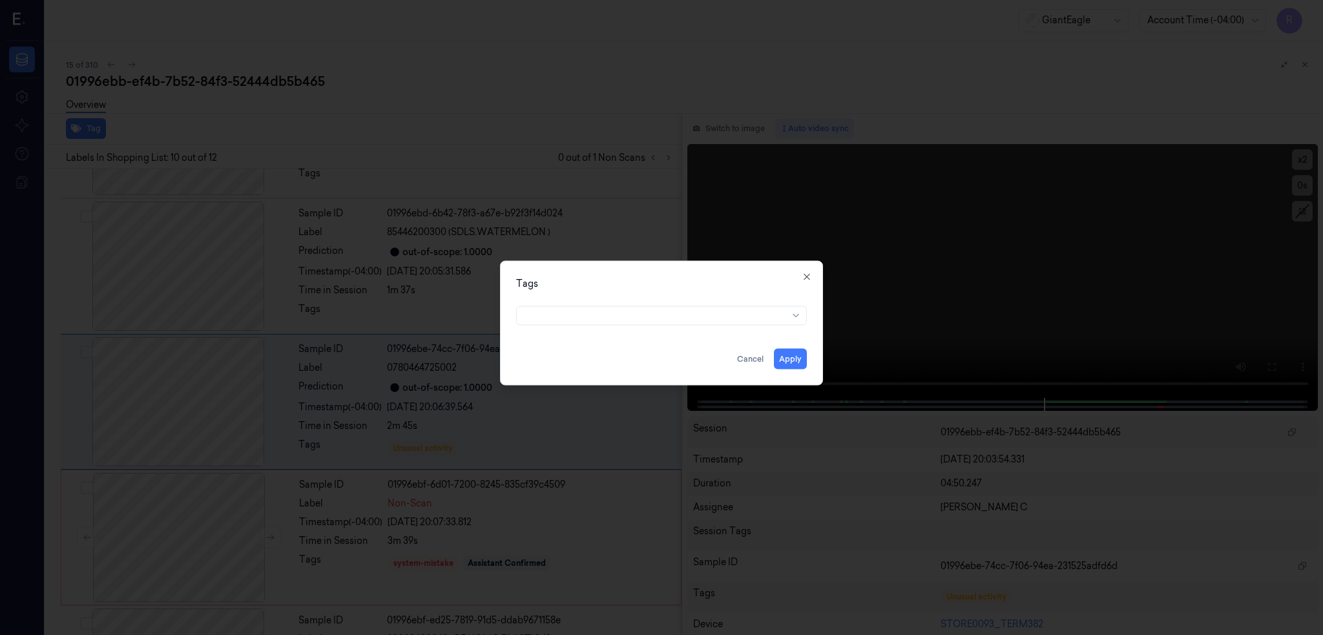
click at [590, 285] on div "Tags" at bounding box center [661, 283] width 291 height 14
click at [789, 355] on button "Apply" at bounding box center [790, 358] width 33 height 21
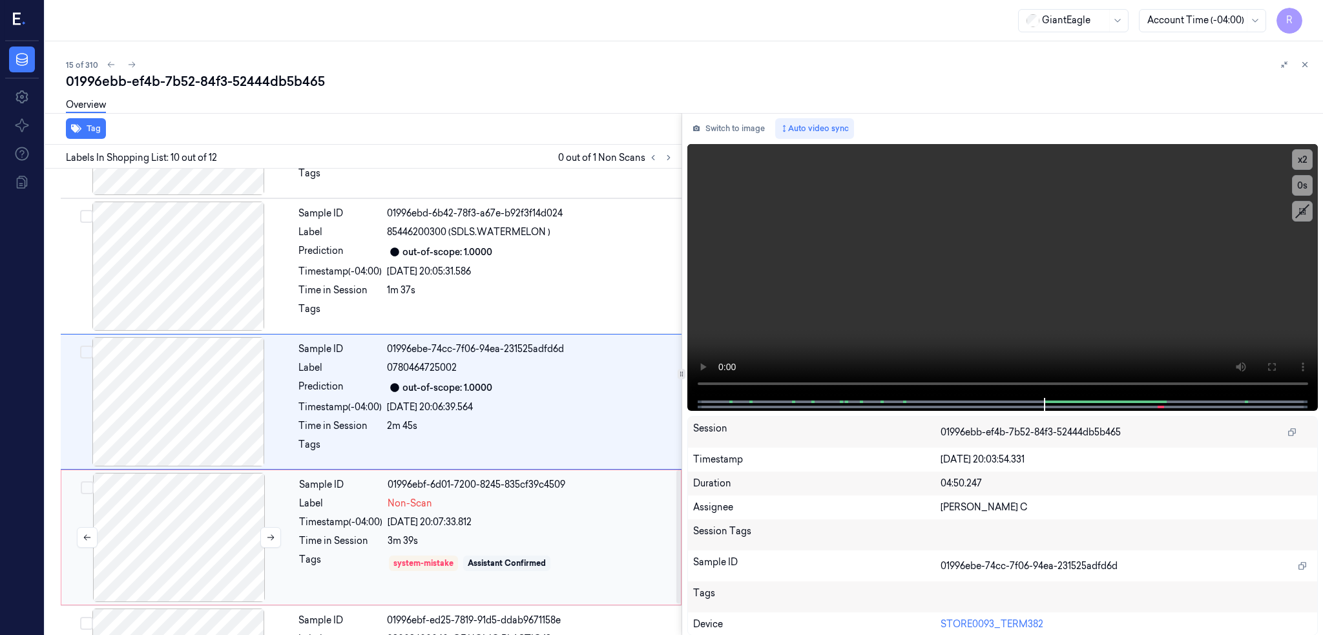
click at [124, 525] on div at bounding box center [179, 537] width 230 height 129
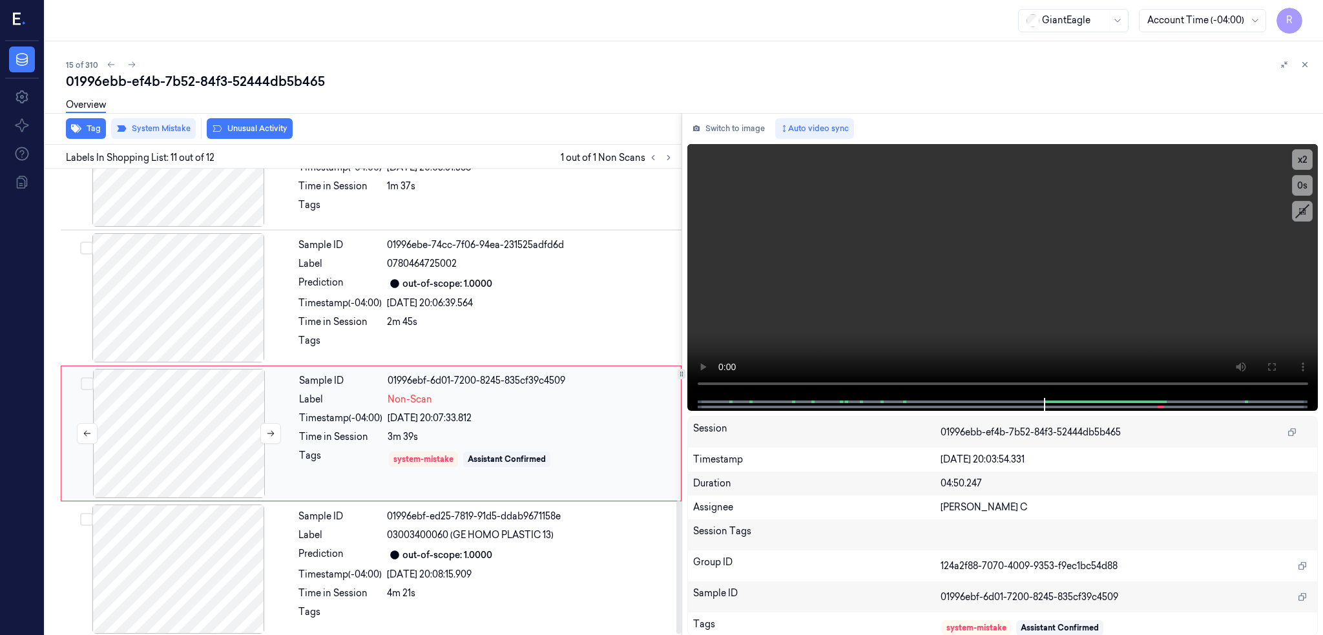
scroll to position [1165, 0]
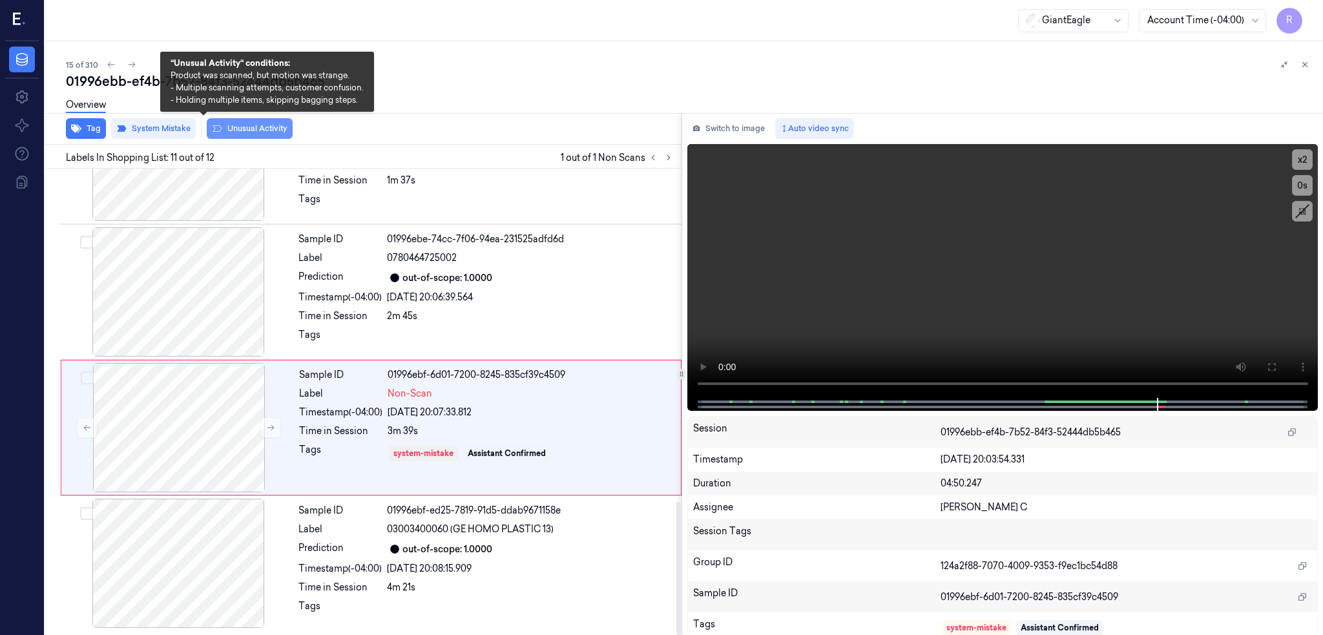
click at [218, 123] on button "Unusual Activity" at bounding box center [250, 128] width 86 height 21
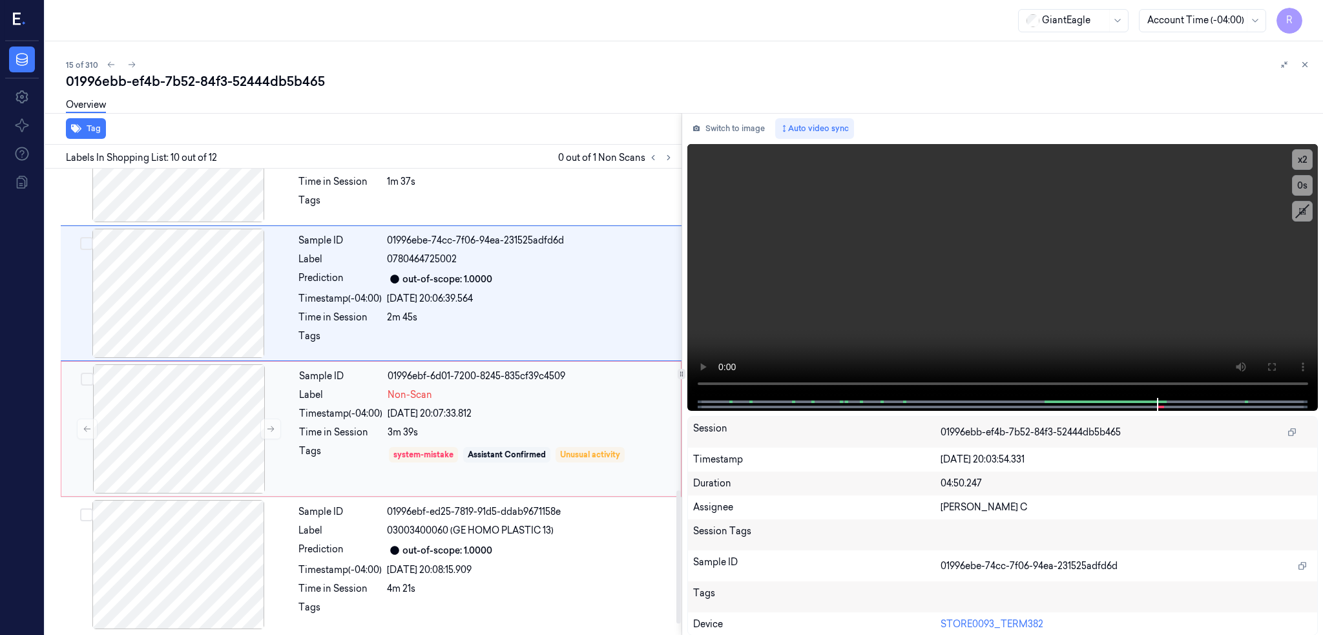
scroll to position [1165, 0]
click at [152, 426] on div at bounding box center [179, 427] width 230 height 129
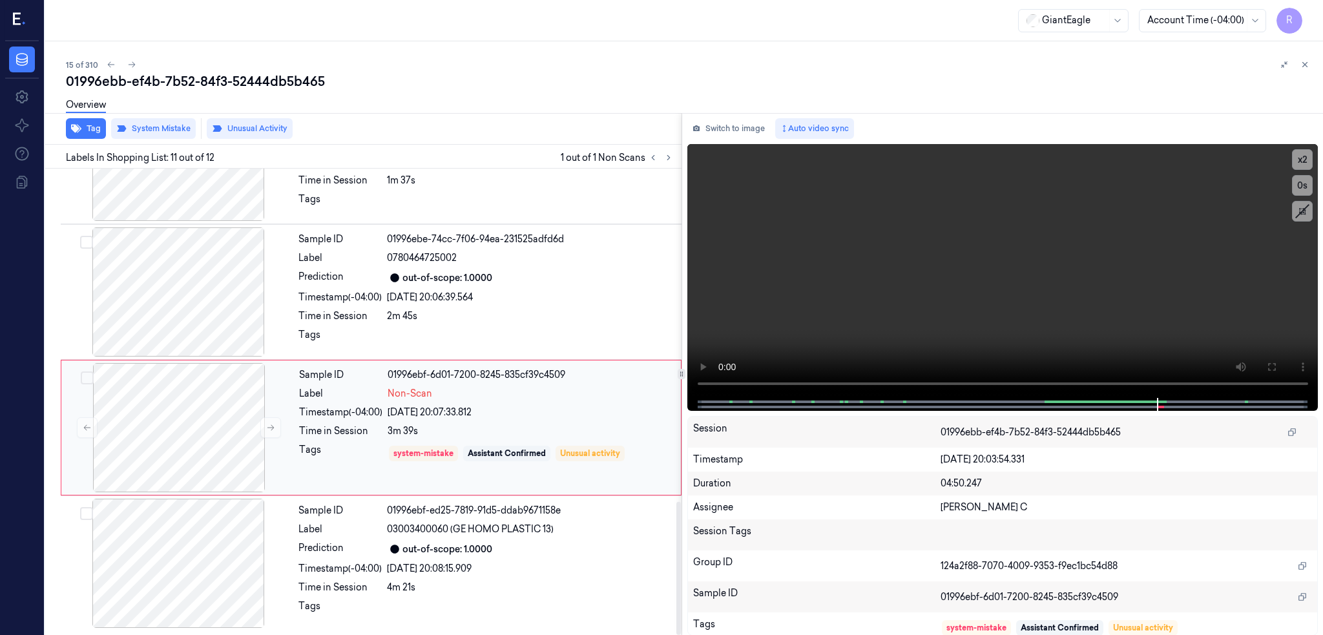
scroll to position [1165, 0]
click at [134, 417] on div at bounding box center [179, 427] width 230 height 129
click at [216, 74] on div "01996ebb-ef4b-7b52-84f3-52444db5b465" at bounding box center [689, 81] width 1247 height 18
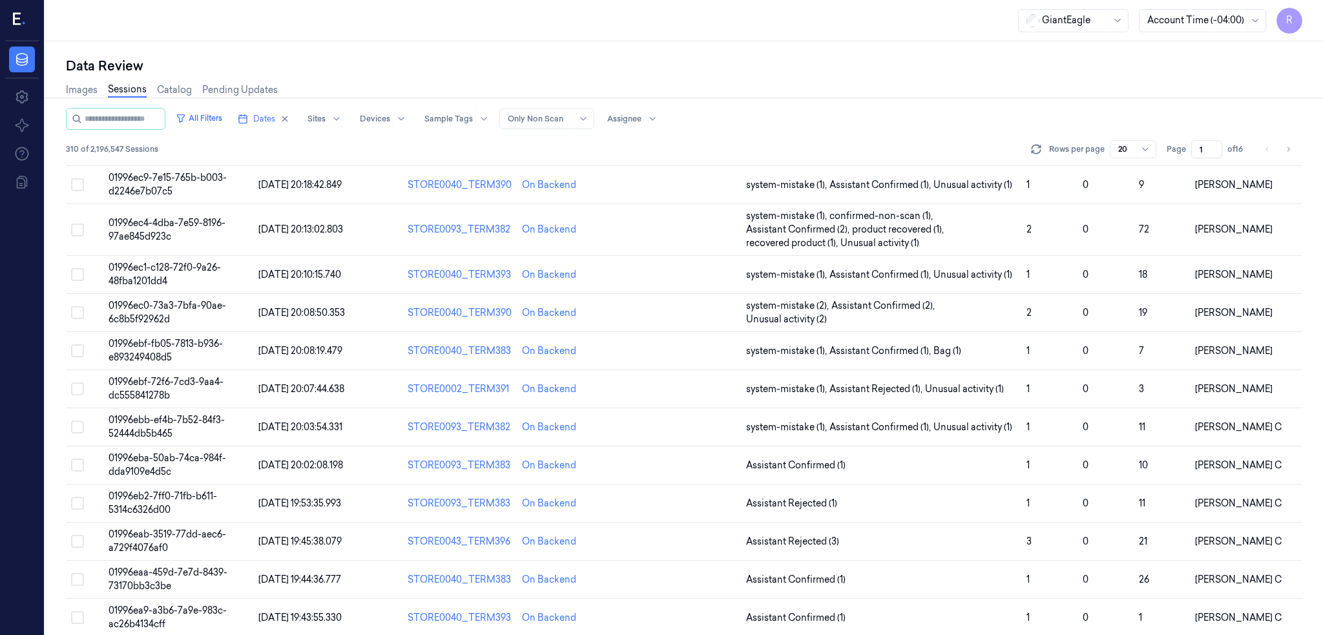
scroll to position [355, 0]
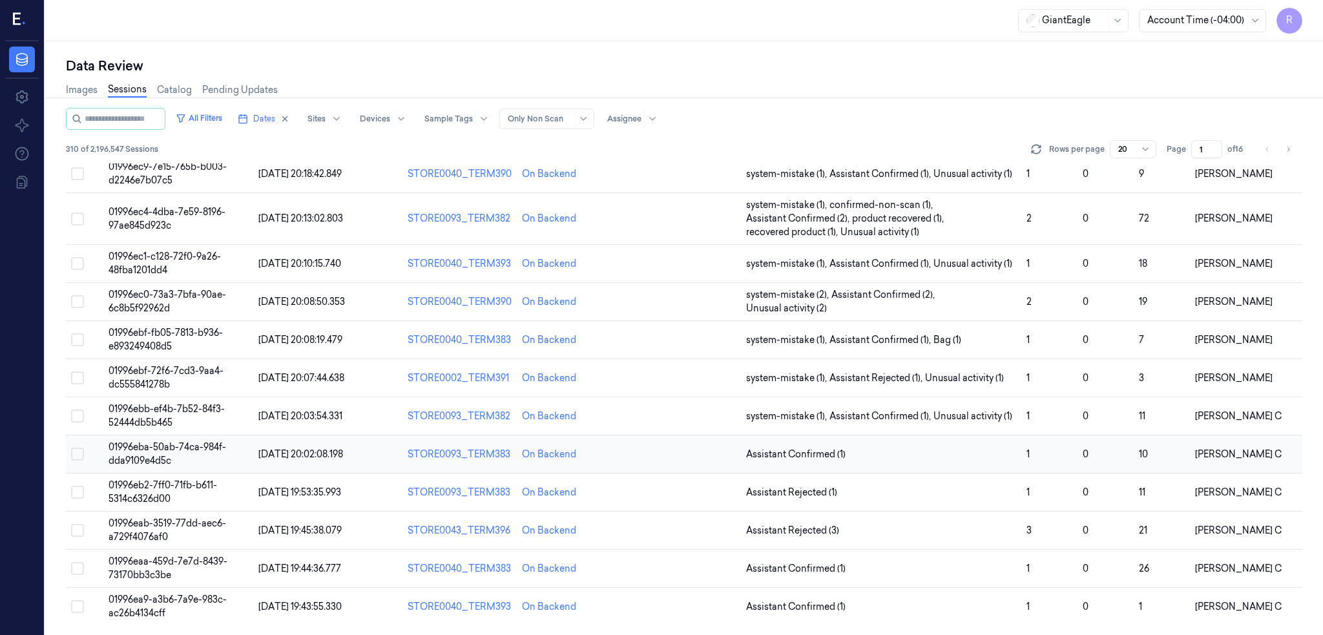
click at [114, 445] on span "01996eba-50ab-74ca-984f-dda9109e4d5c" at bounding box center [168, 453] width 118 height 25
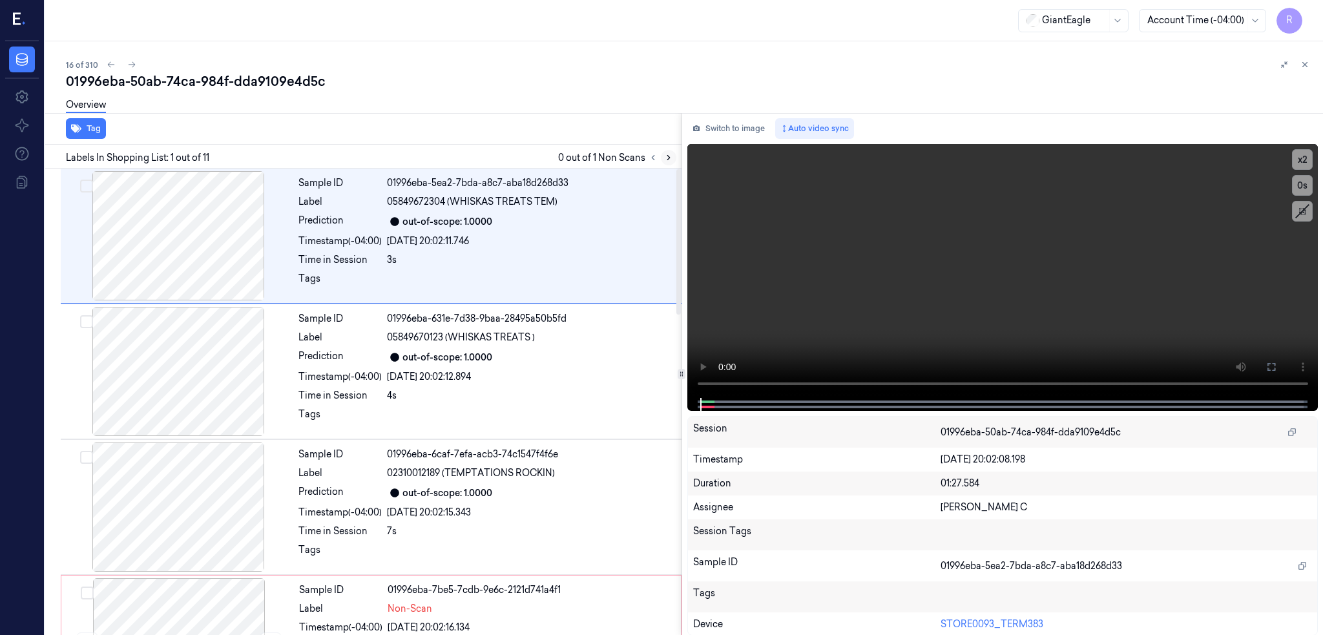
click at [664, 158] on icon at bounding box center [668, 157] width 9 height 9
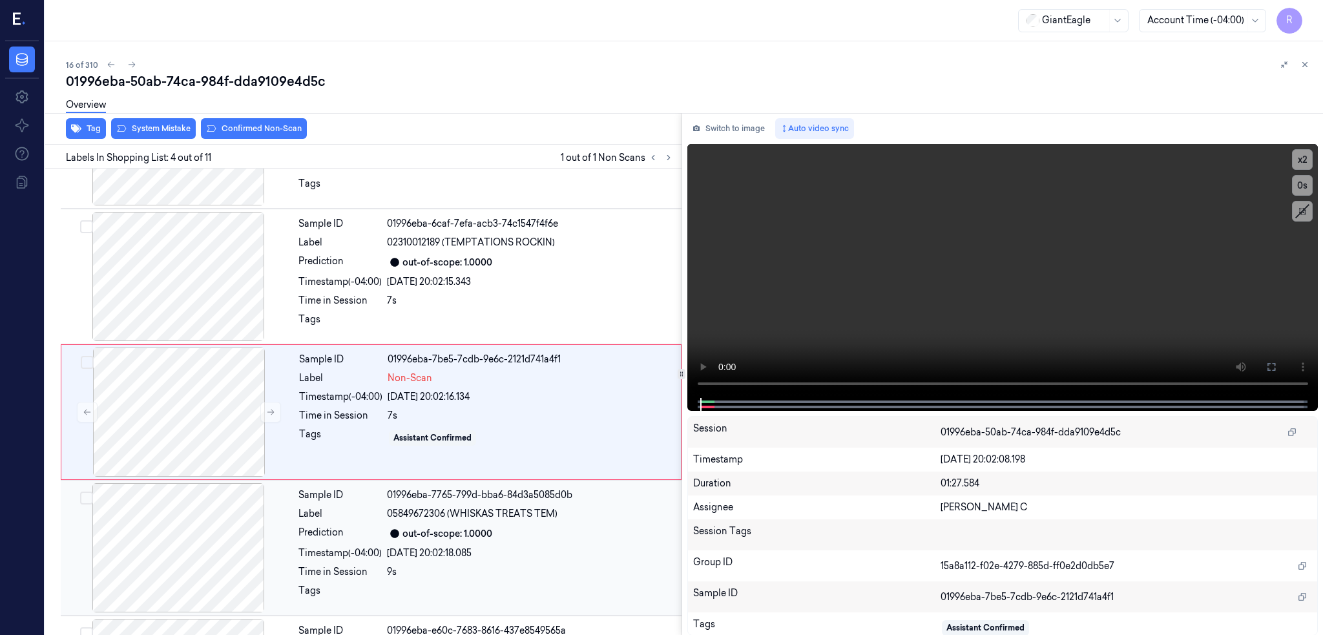
scroll to position [240, 0]
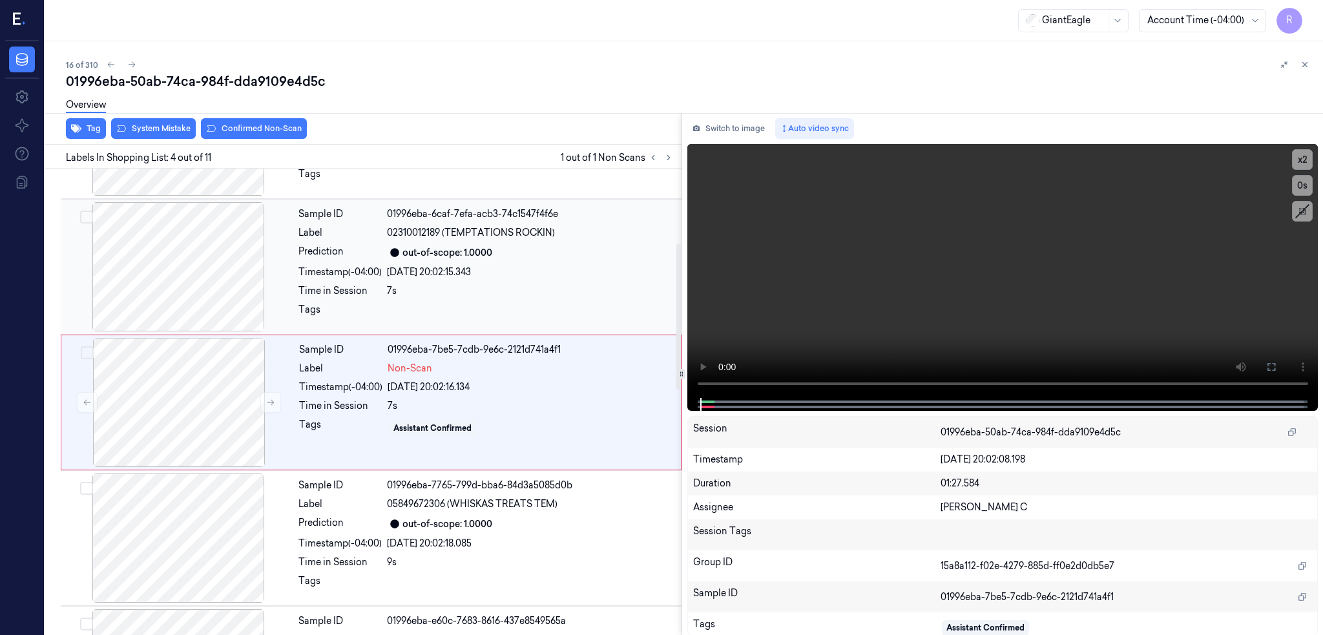
click at [135, 300] on div at bounding box center [178, 266] width 230 height 129
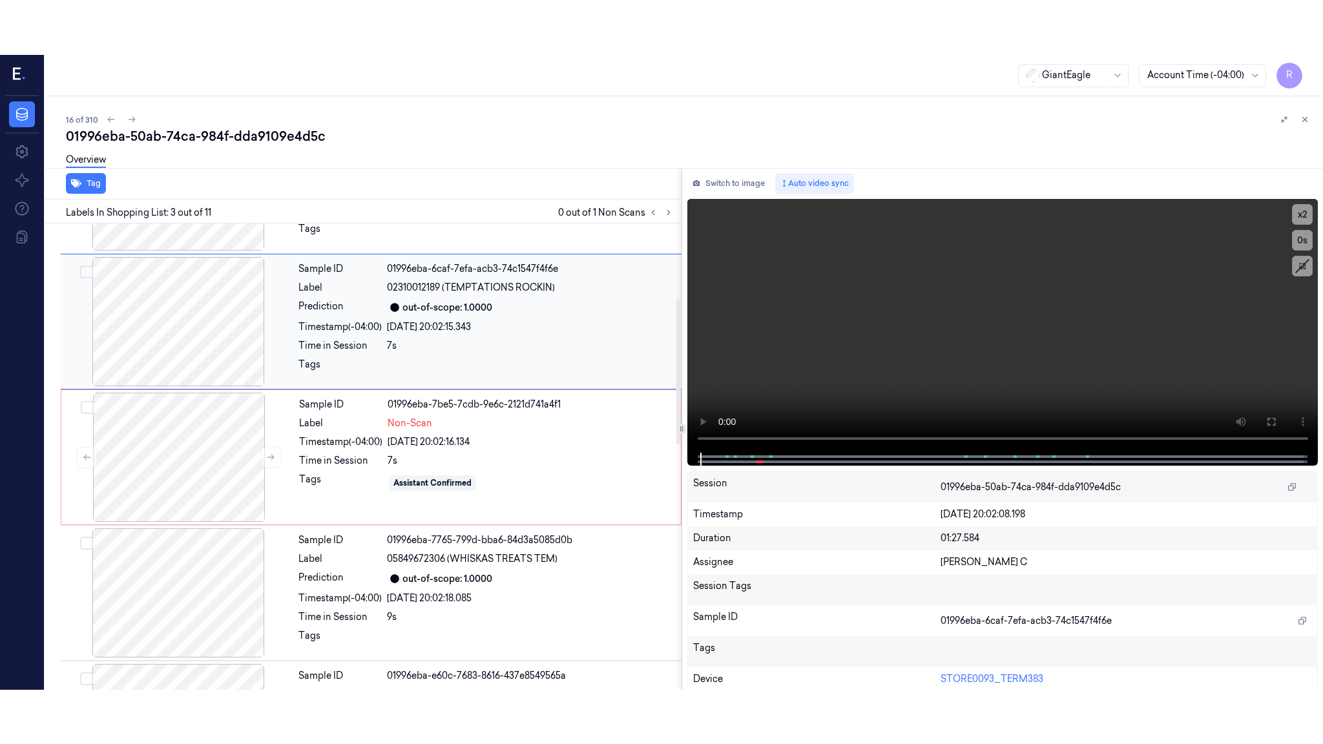
scroll to position [105, 0]
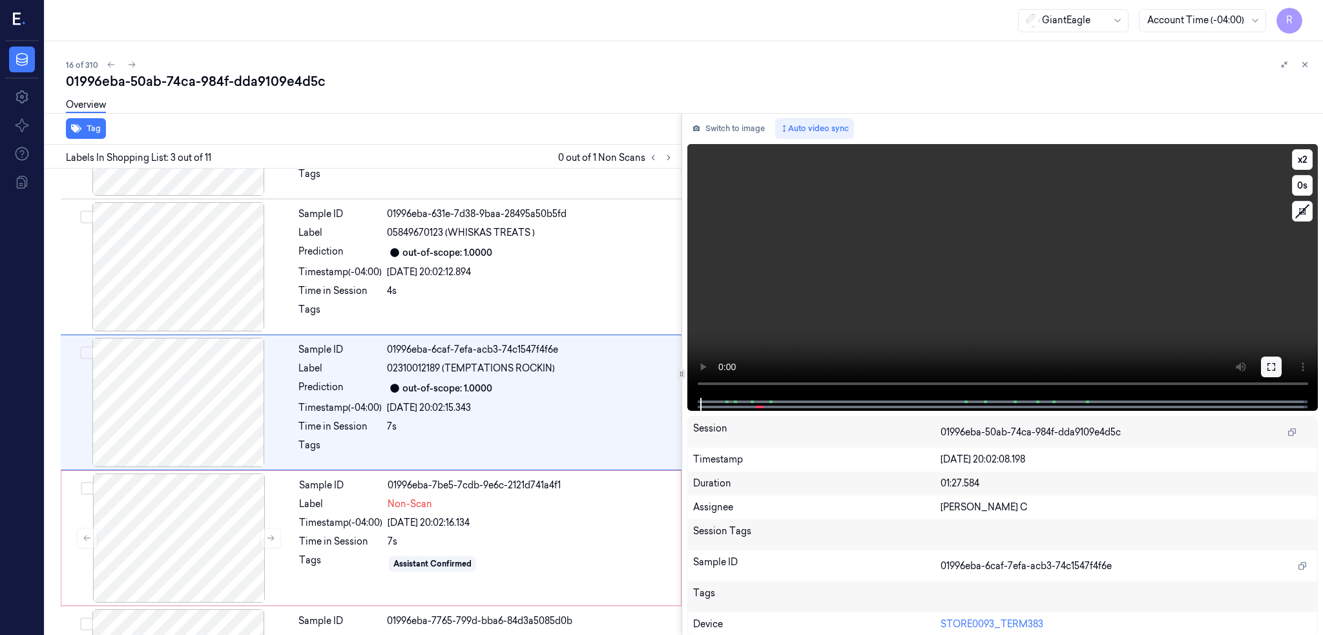
click at [1273, 362] on icon at bounding box center [1271, 367] width 10 height 10
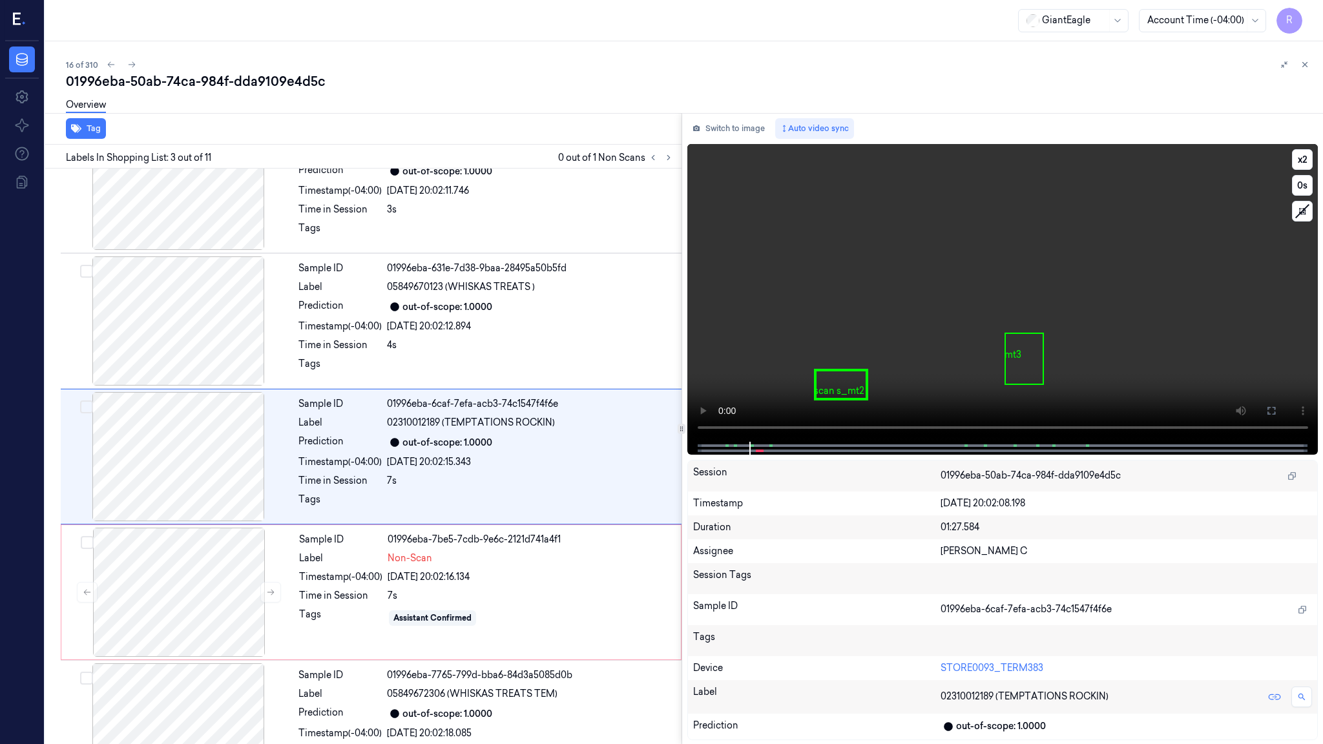
scroll to position [50, 0]
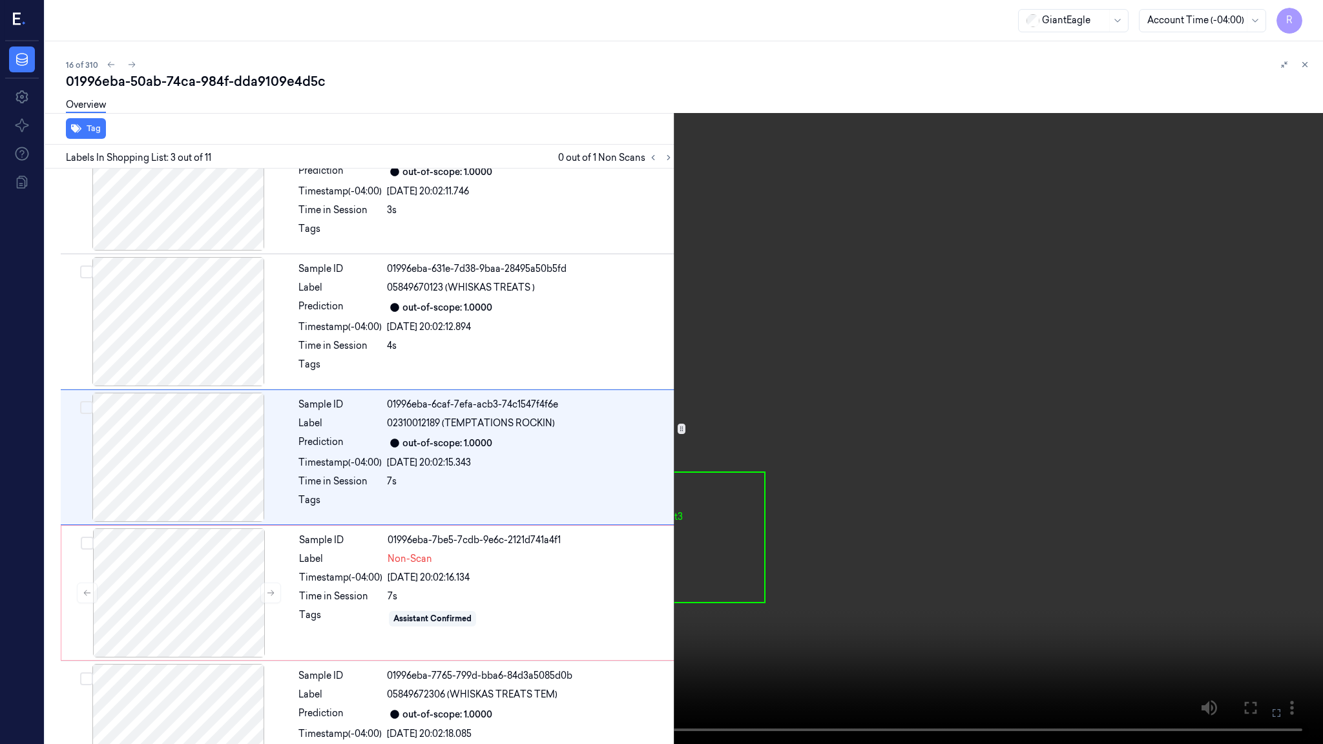
click at [585, 436] on video at bounding box center [661, 372] width 1323 height 744
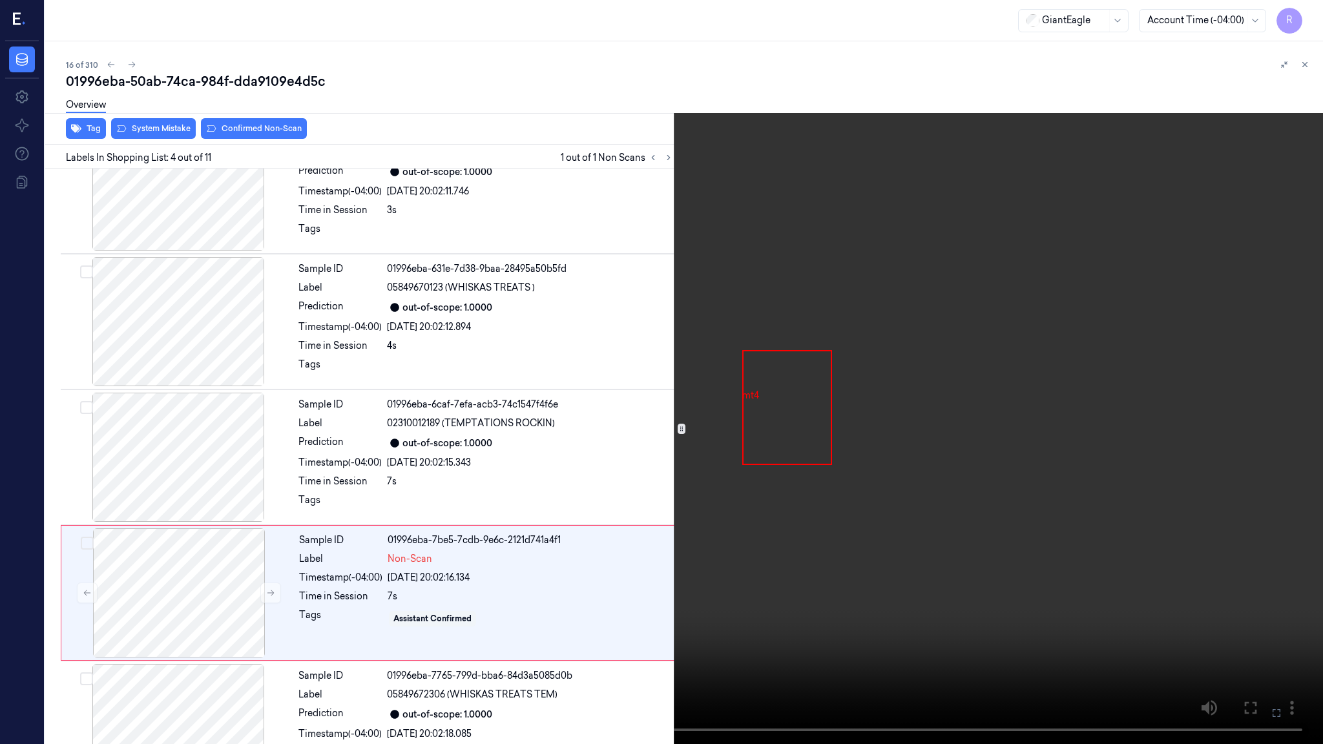
scroll to position [186, 0]
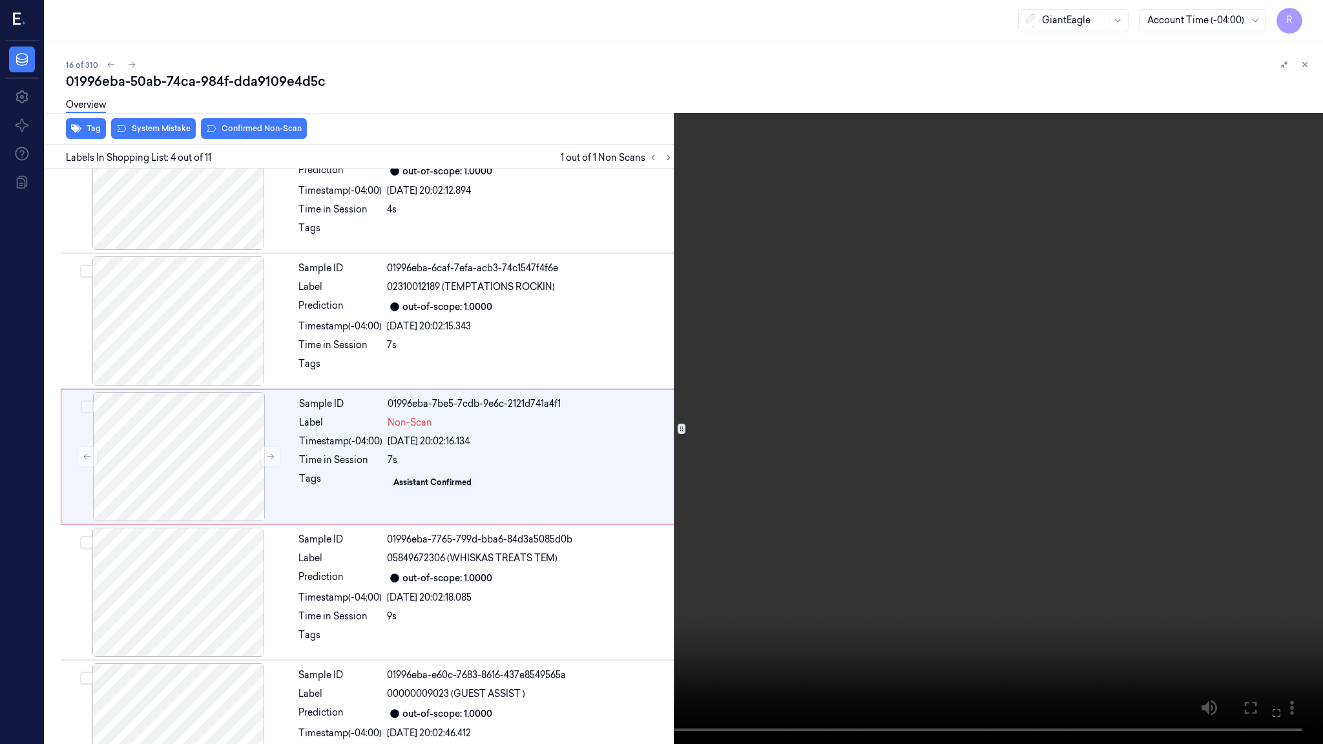
click at [838, 551] on video at bounding box center [661, 372] width 1323 height 744
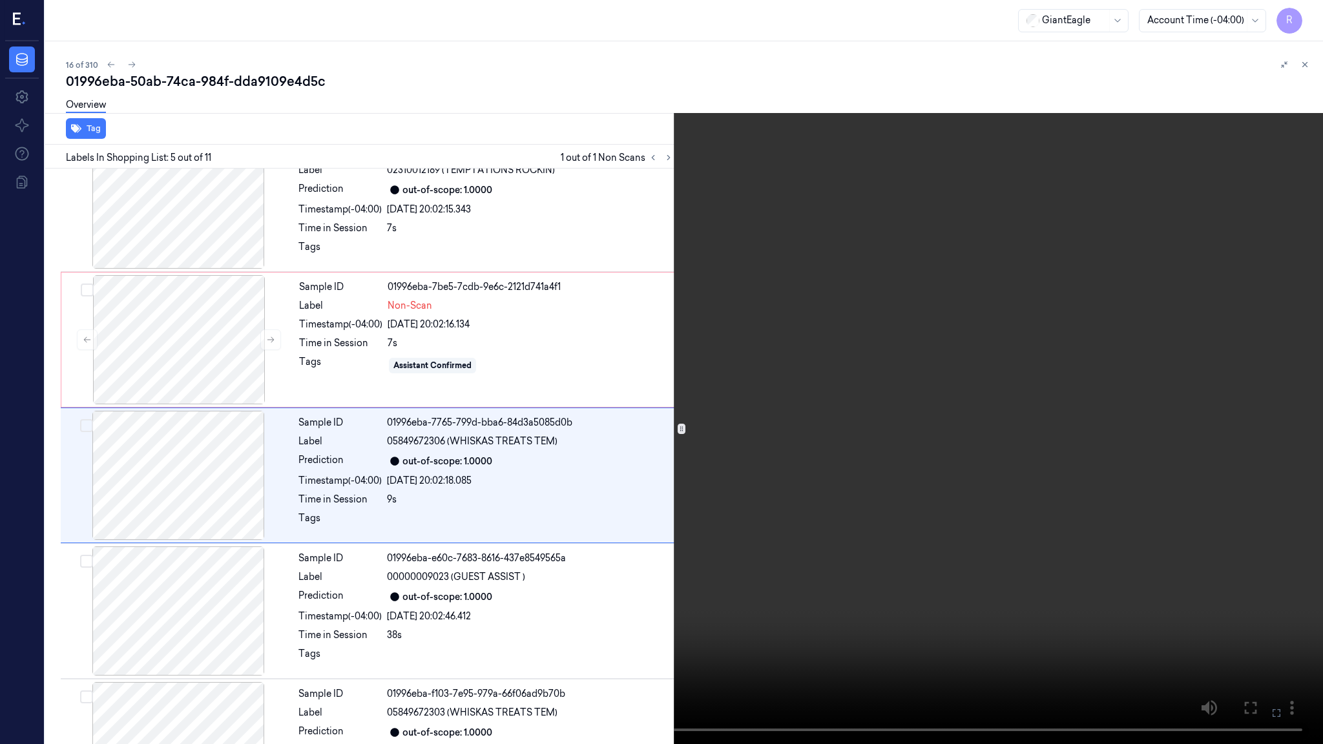
scroll to position [322, 0]
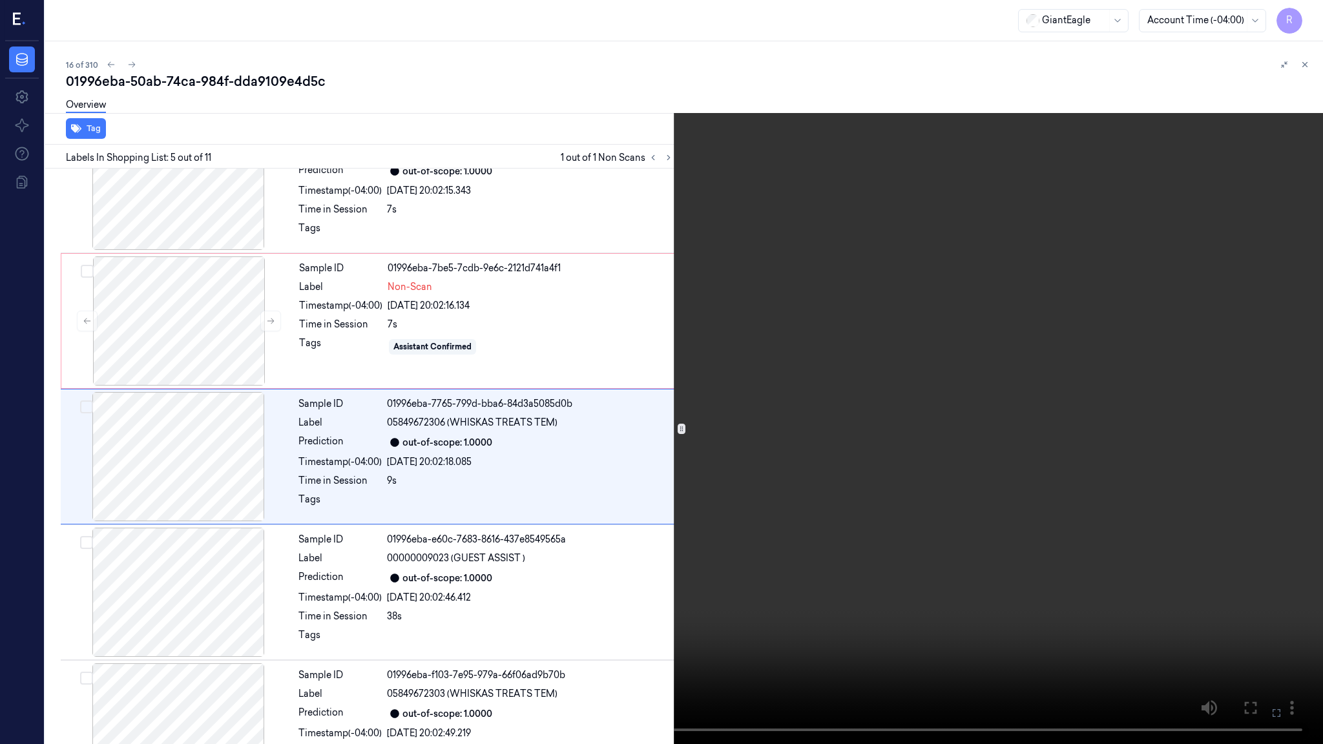
click at [496, 567] on video at bounding box center [661, 372] width 1323 height 744
click at [496, 566] on video at bounding box center [661, 372] width 1323 height 744
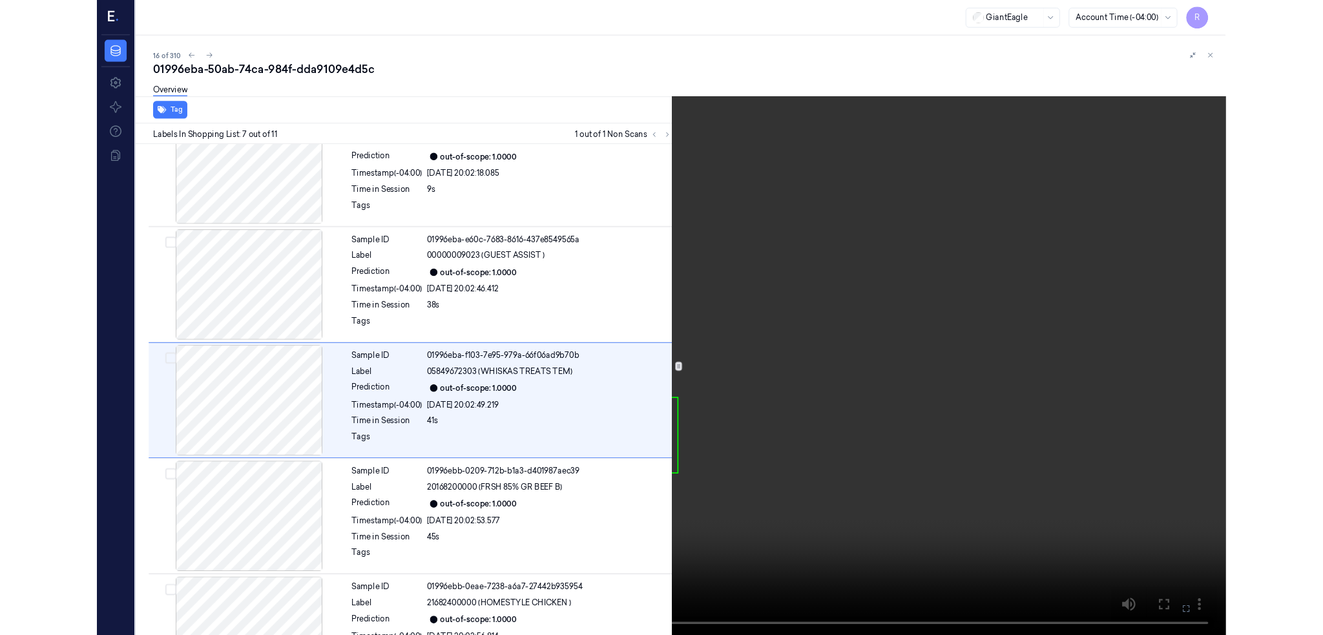
scroll to position [593, 0]
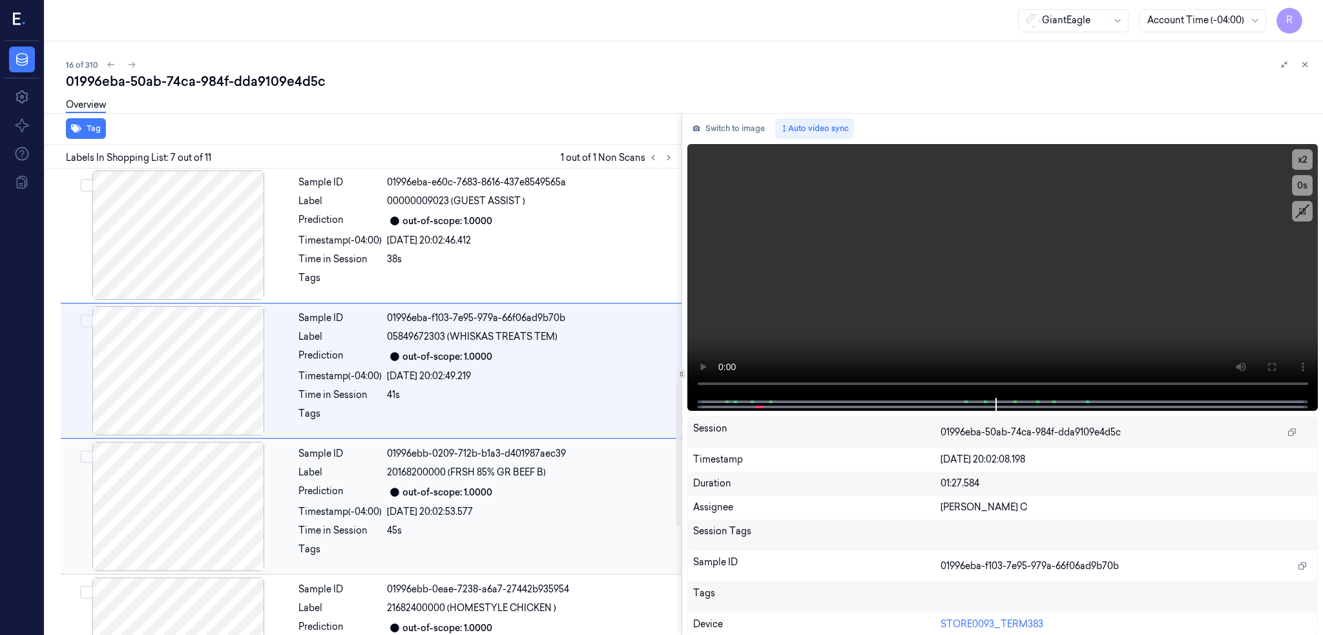
click at [178, 479] on div at bounding box center [178, 506] width 230 height 129
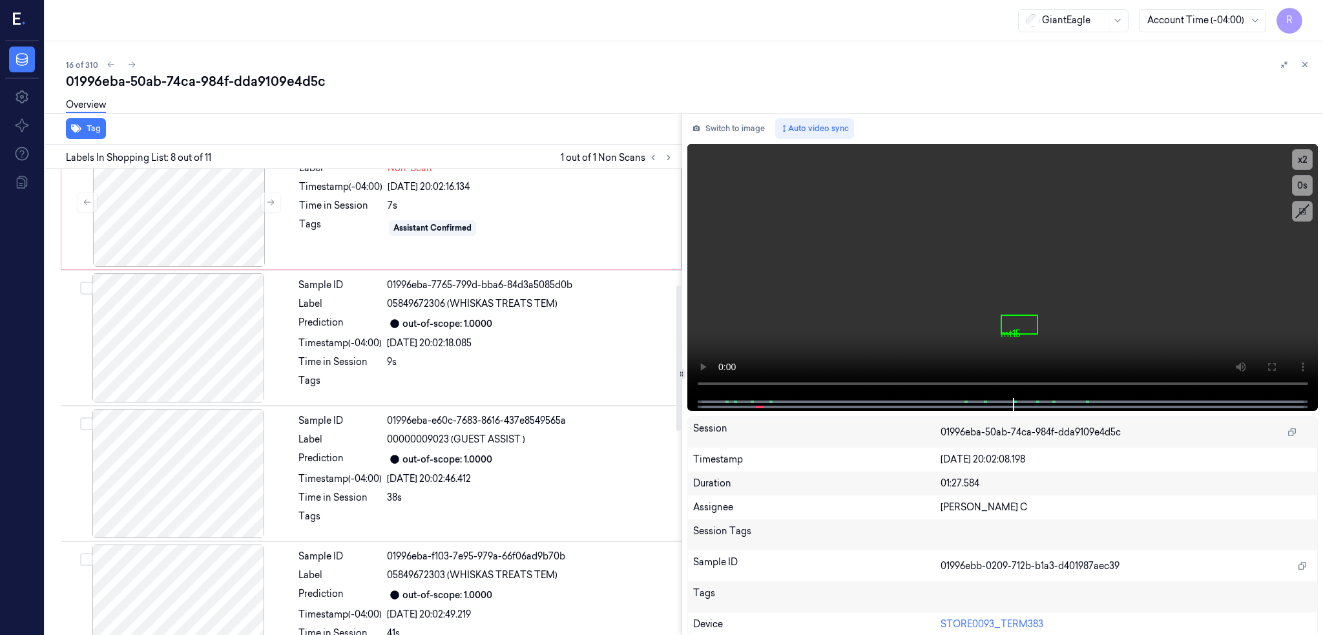
scroll to position [353, 0]
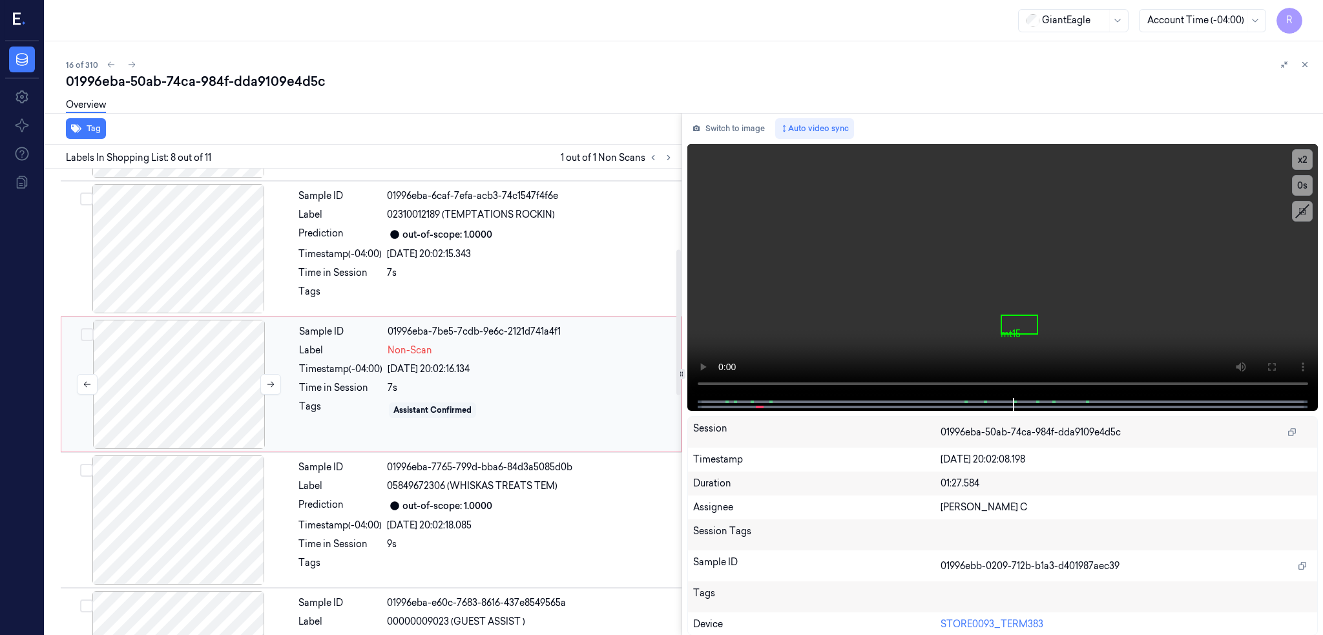
click at [149, 393] on div at bounding box center [179, 384] width 230 height 129
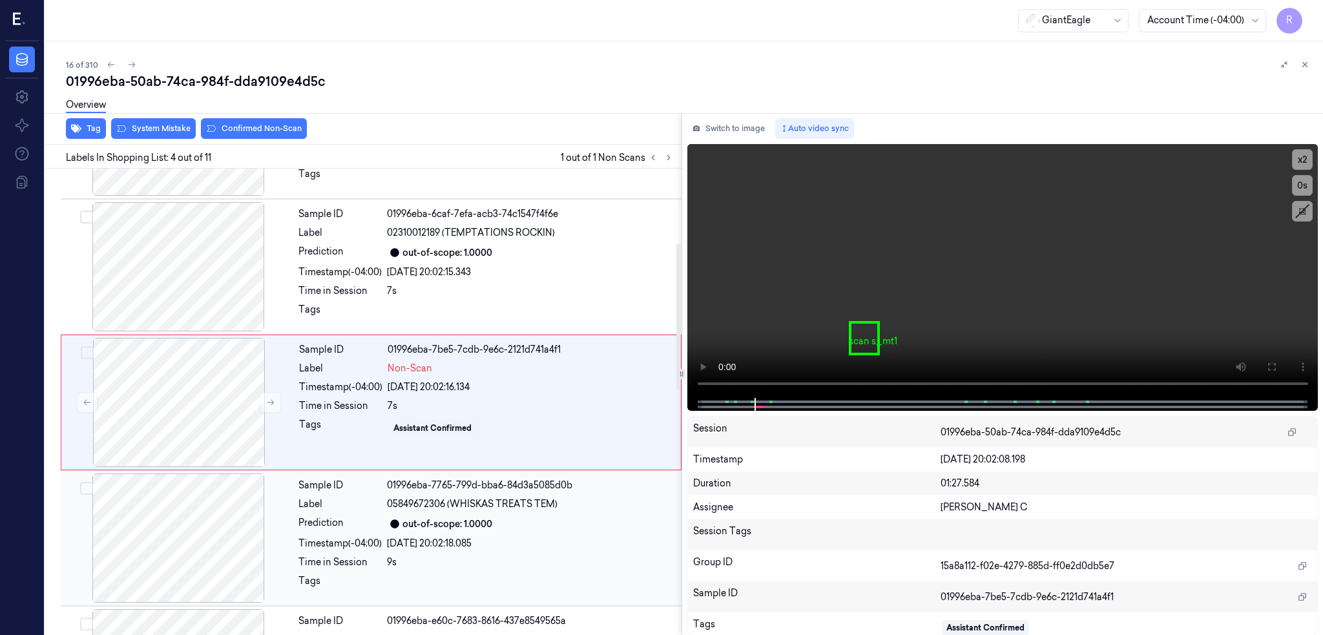
click at [160, 526] on div at bounding box center [178, 538] width 230 height 129
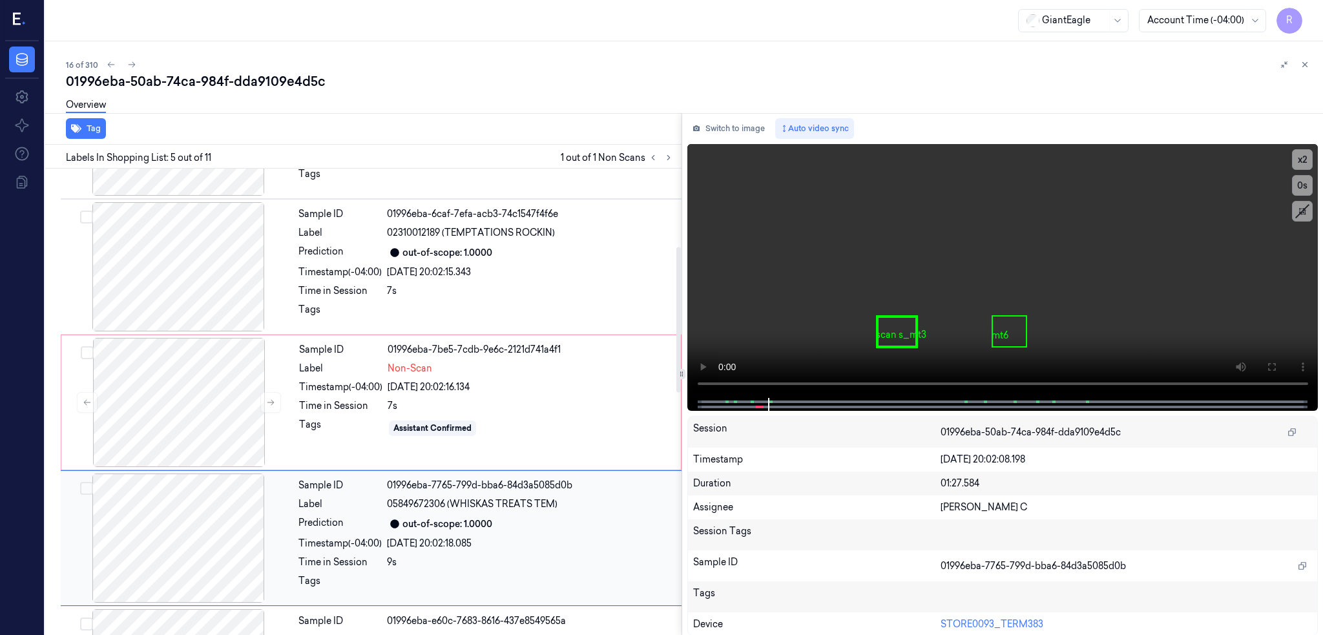
scroll to position [376, 0]
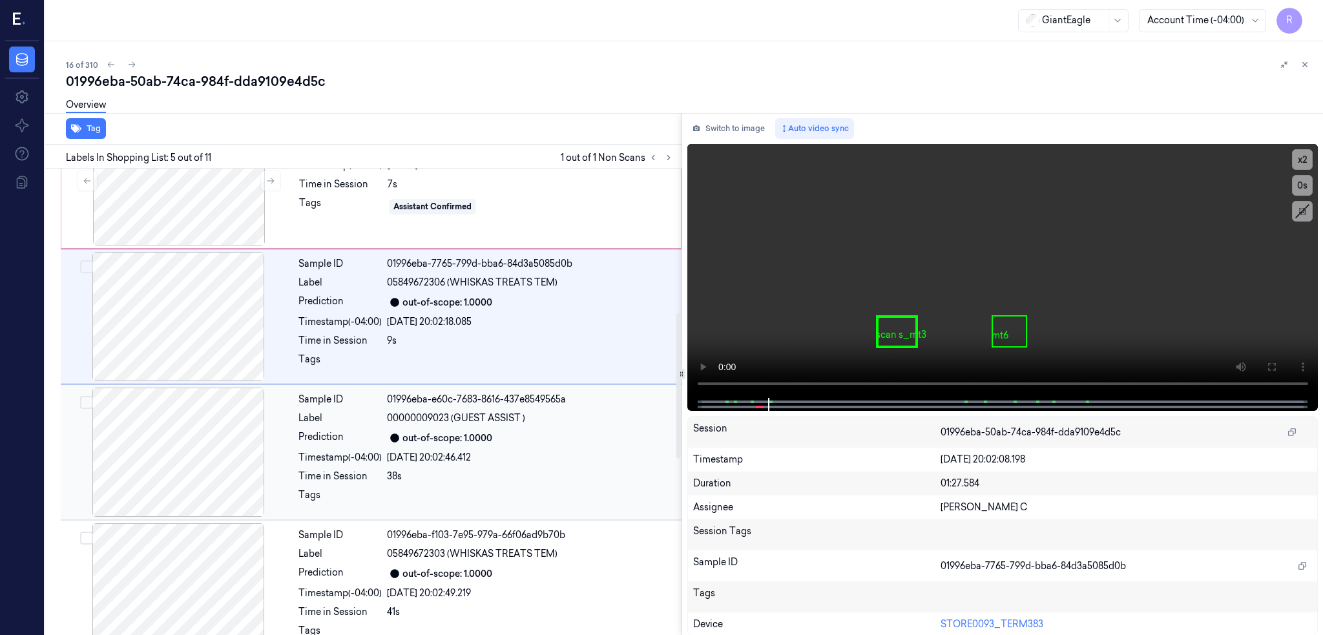
click at [158, 455] on div at bounding box center [178, 452] width 230 height 129
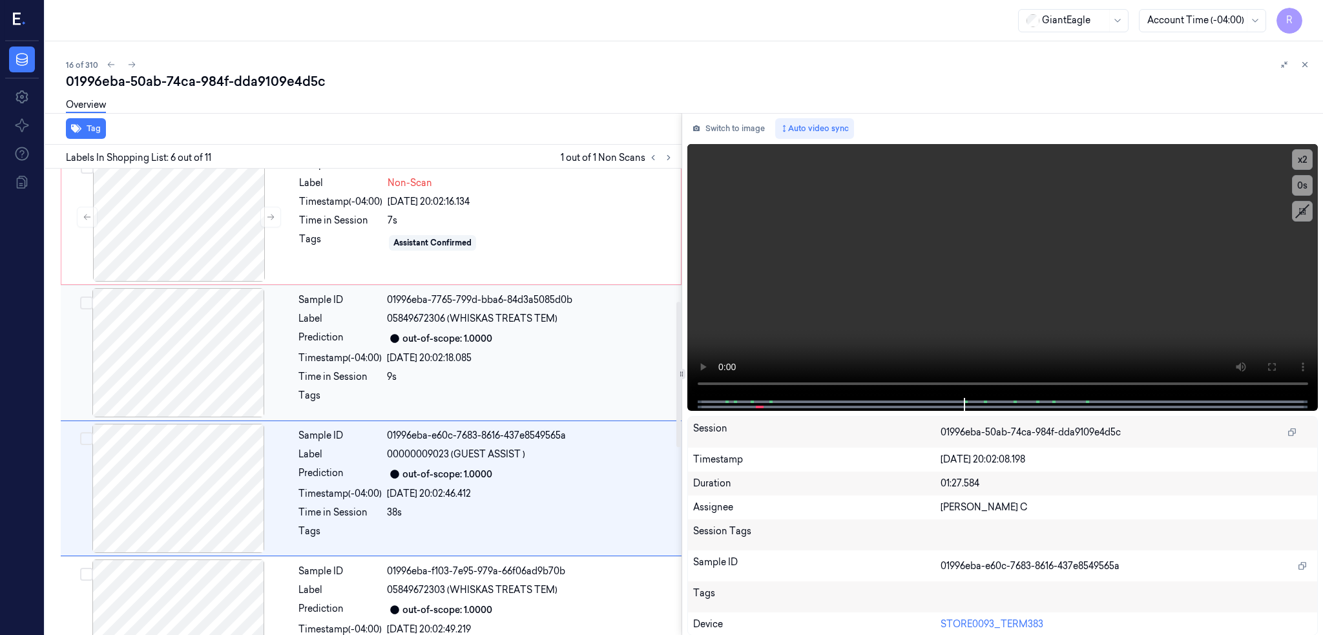
click at [141, 359] on div at bounding box center [178, 352] width 230 height 129
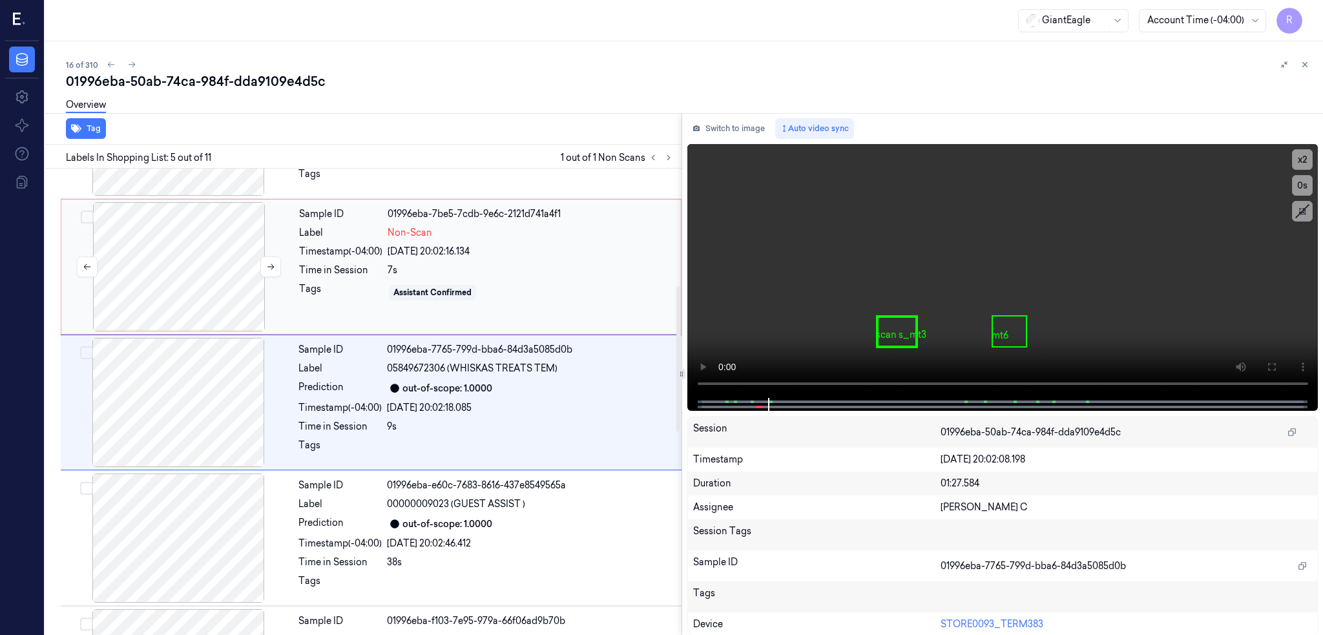
click at [138, 287] on div at bounding box center [179, 266] width 230 height 129
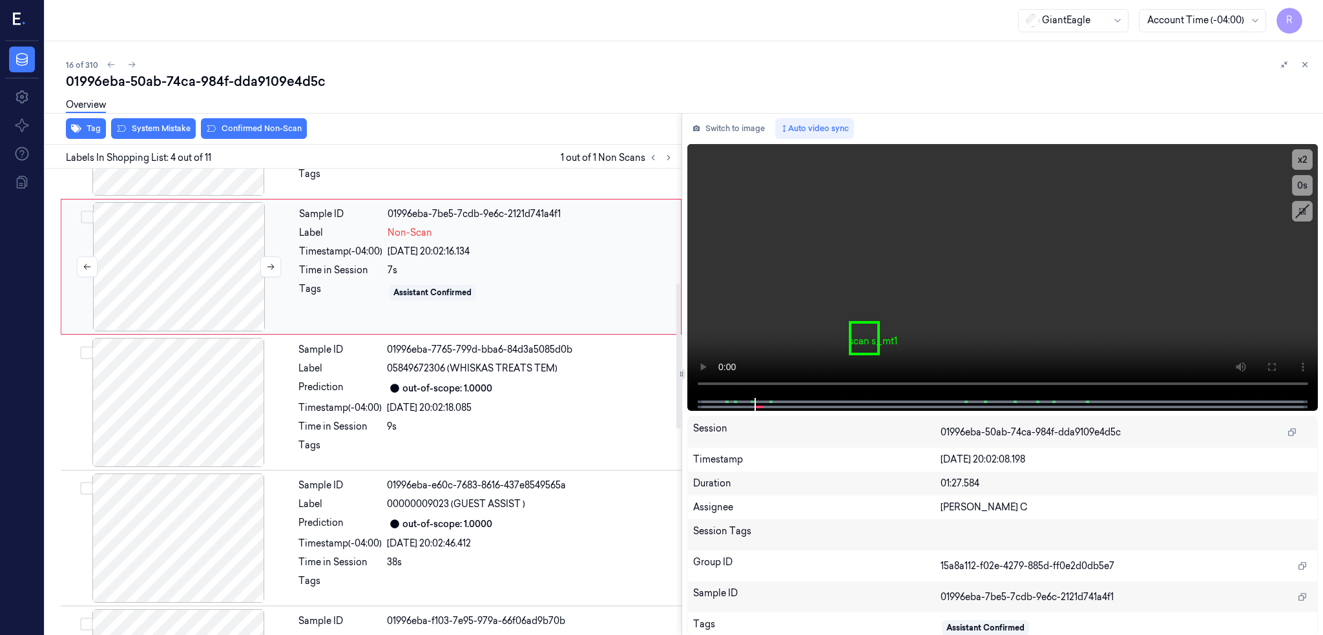
scroll to position [240, 0]
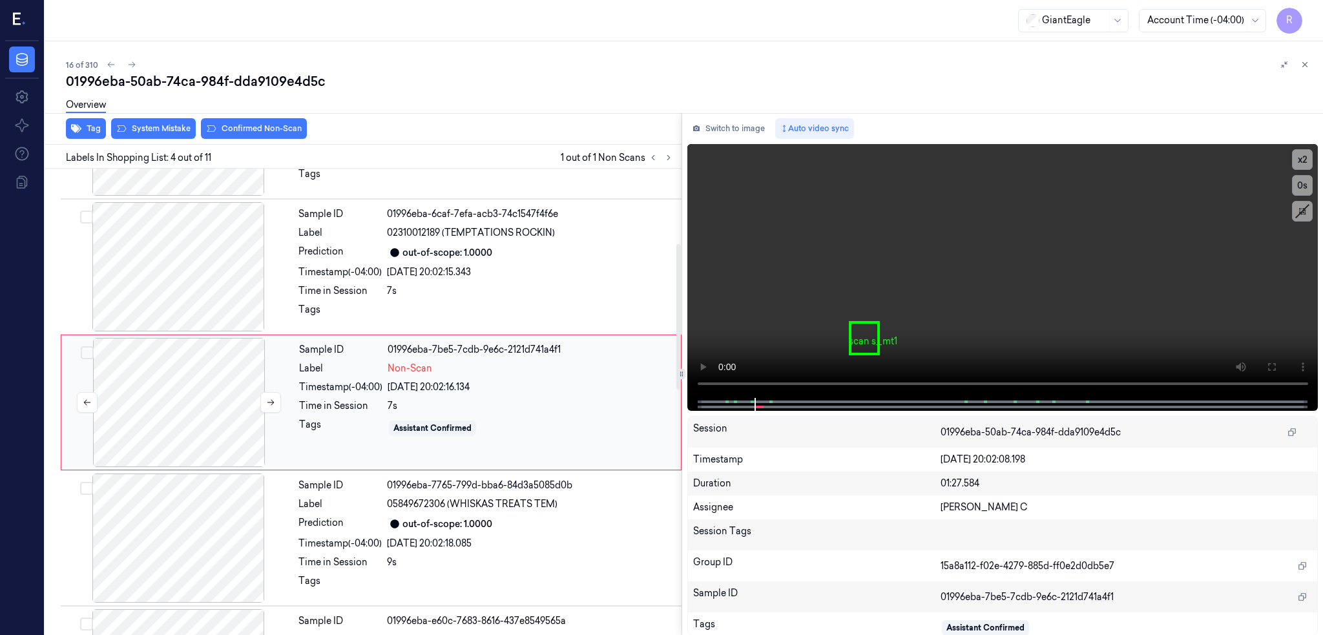
click at [138, 287] on div at bounding box center [178, 266] width 230 height 129
click at [1271, 357] on button at bounding box center [1271, 367] width 21 height 21
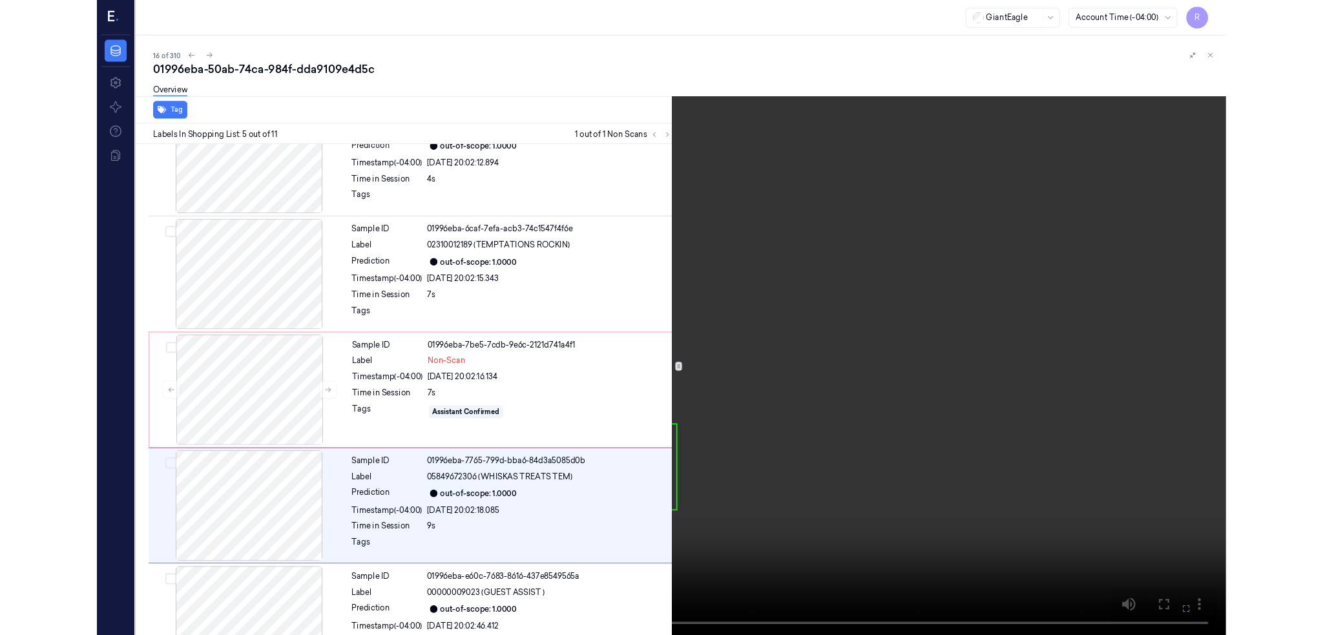
scroll to position [322, 0]
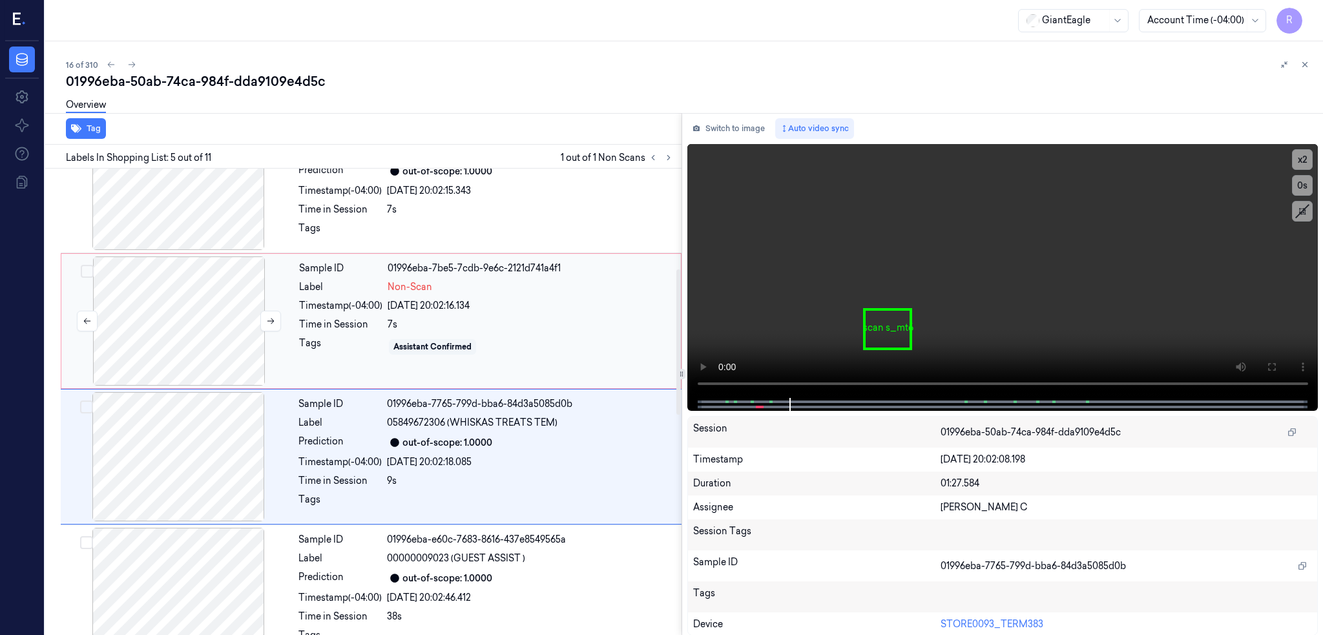
click at [169, 356] on div at bounding box center [179, 320] width 230 height 129
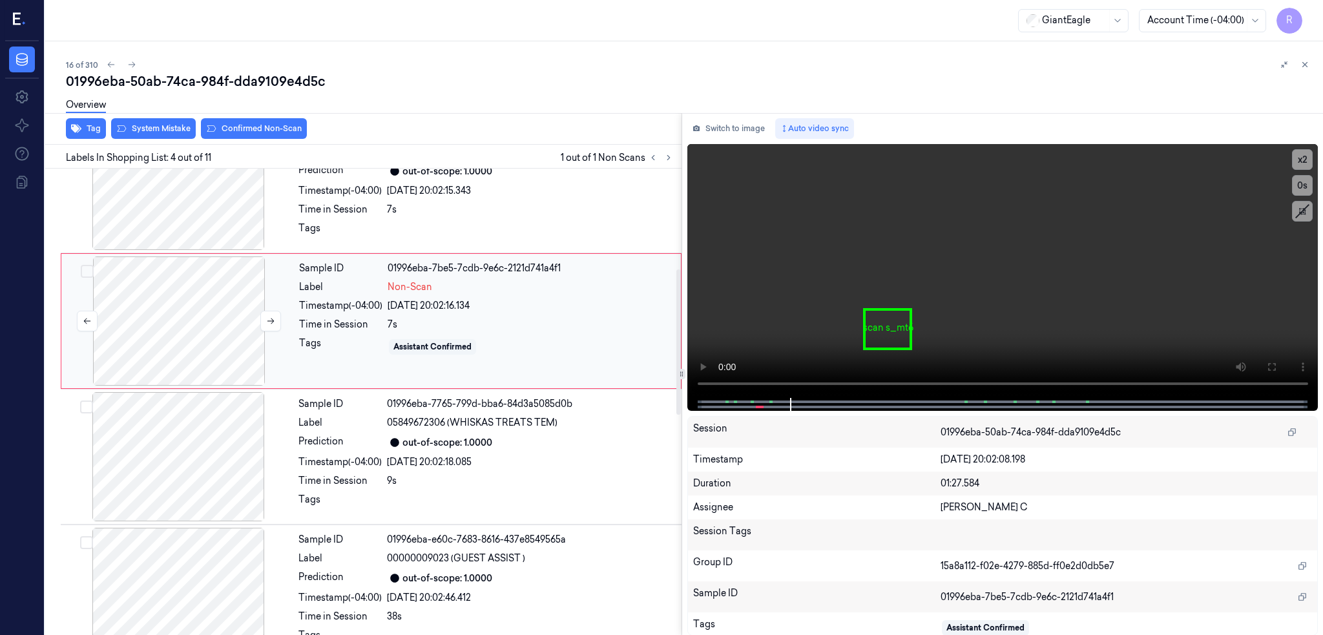
scroll to position [240, 0]
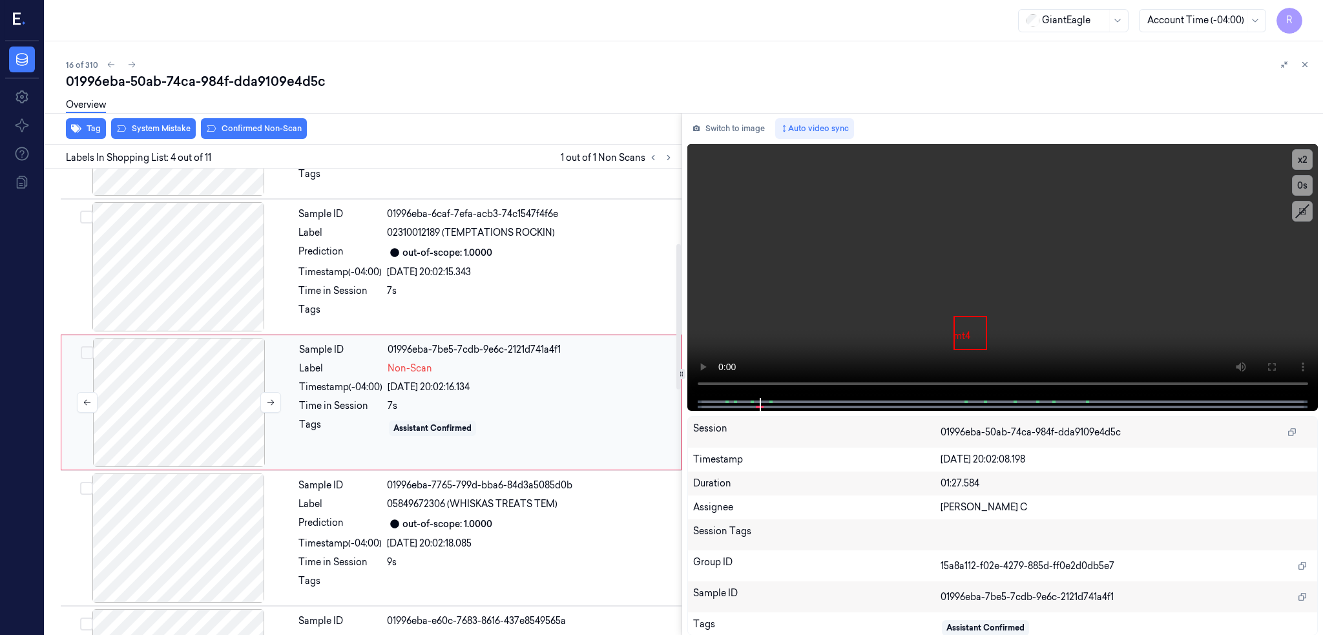
click at [185, 425] on div at bounding box center [179, 402] width 230 height 129
click at [160, 280] on div at bounding box center [178, 266] width 230 height 129
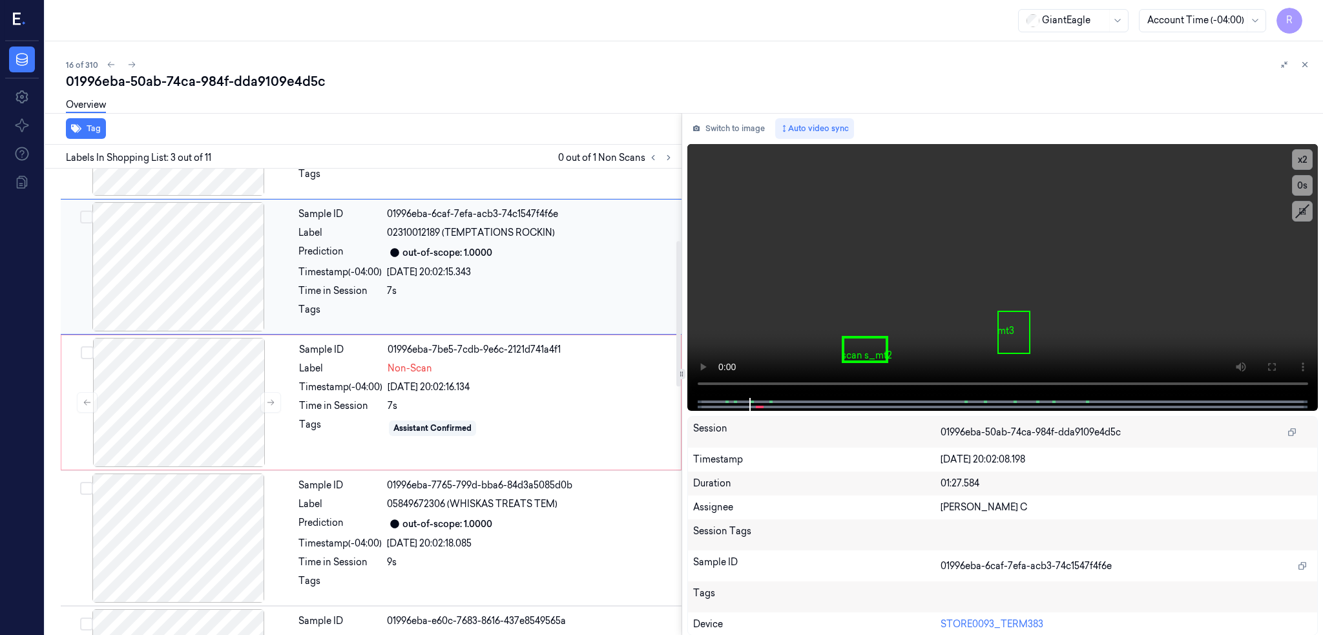
scroll to position [105, 0]
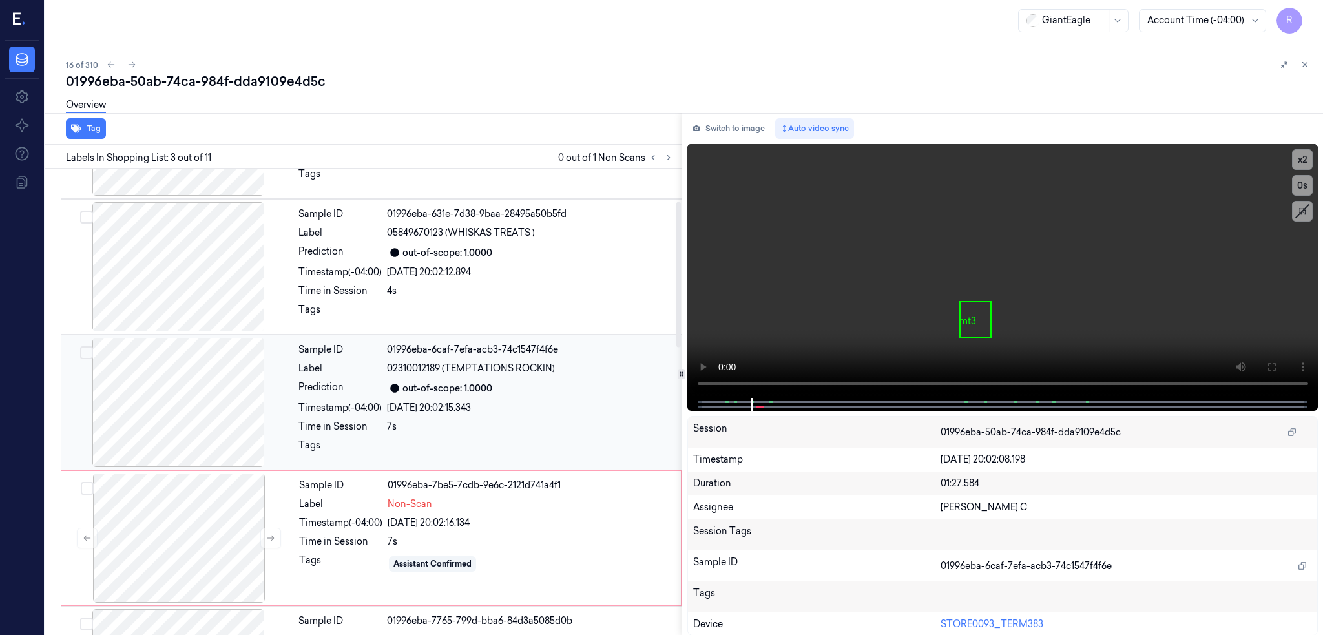
click at [178, 414] on div at bounding box center [178, 402] width 230 height 129
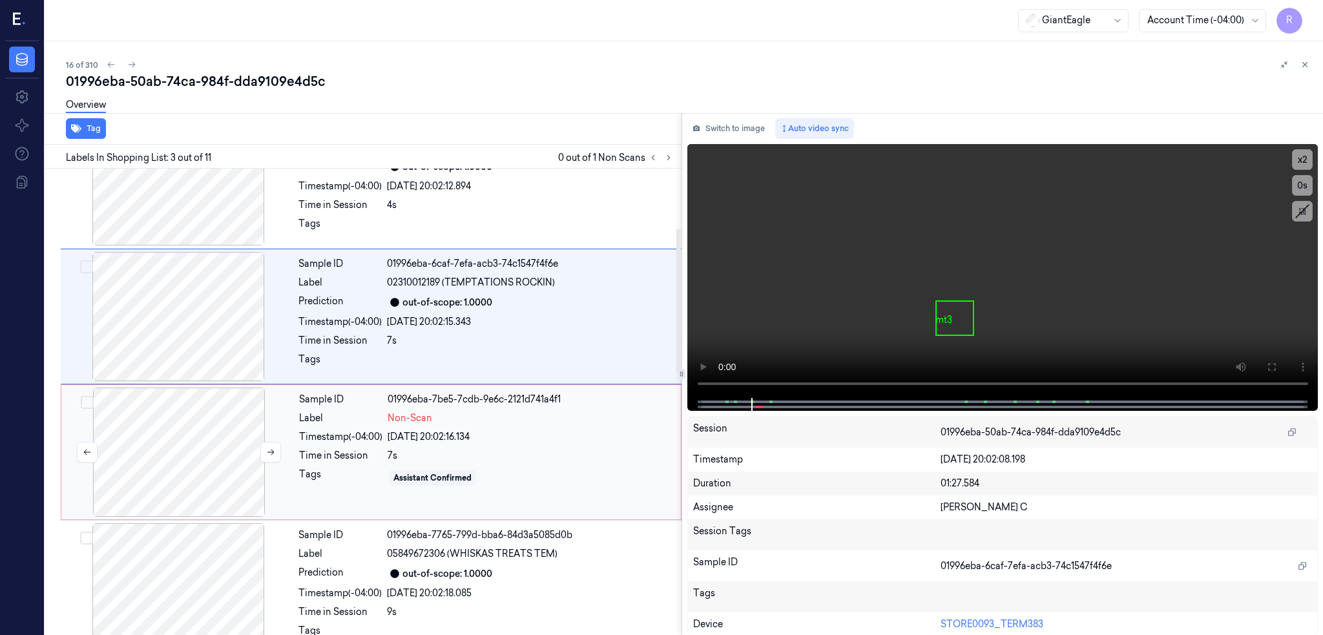
click at [172, 435] on div at bounding box center [179, 452] width 230 height 129
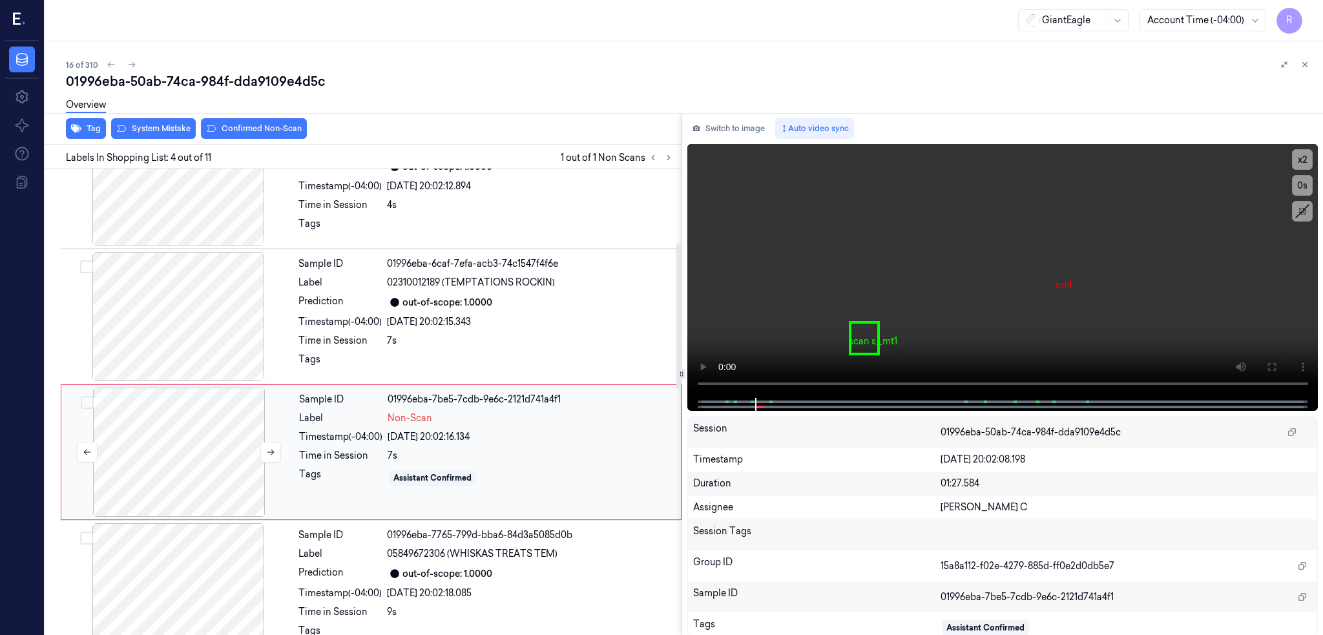
scroll to position [240, 0]
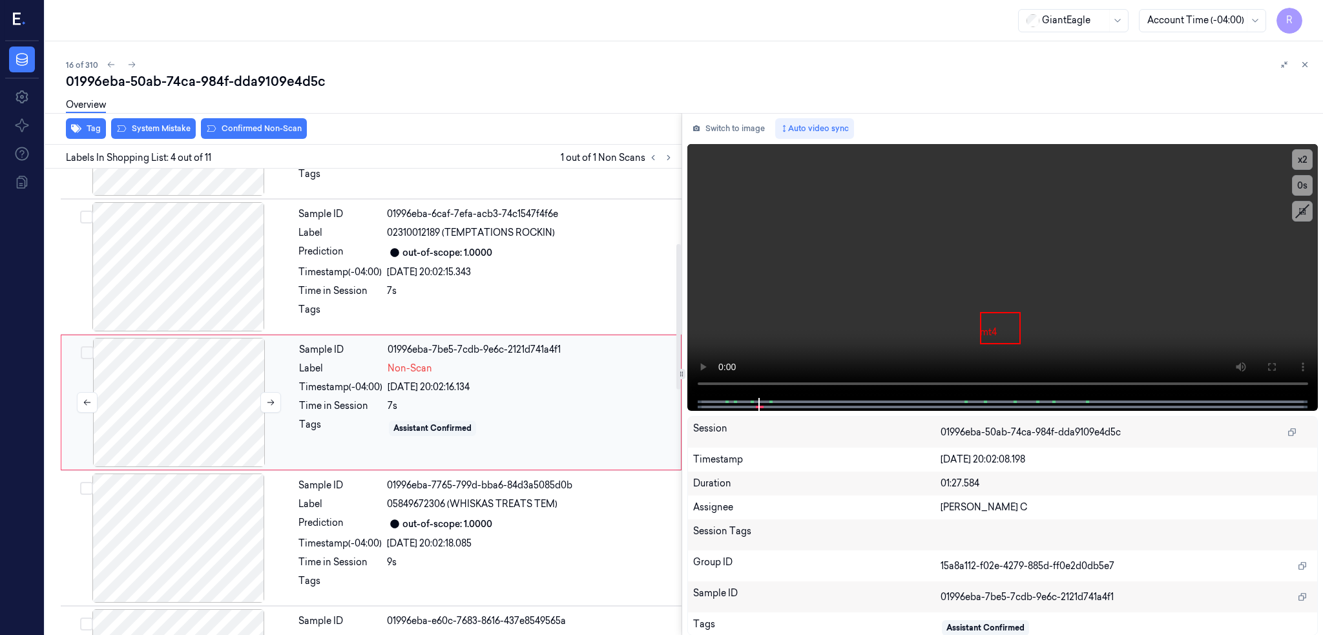
click at [168, 399] on div at bounding box center [179, 402] width 230 height 129
click at [156, 531] on div at bounding box center [178, 538] width 230 height 129
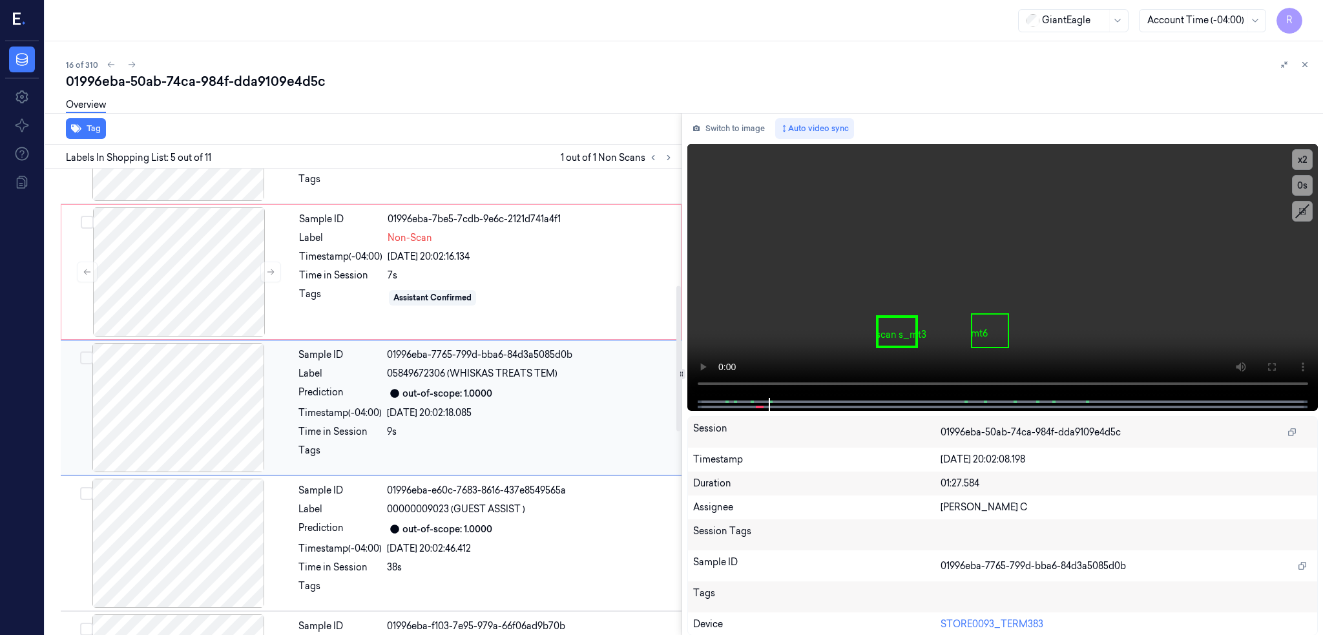
scroll to position [376, 0]
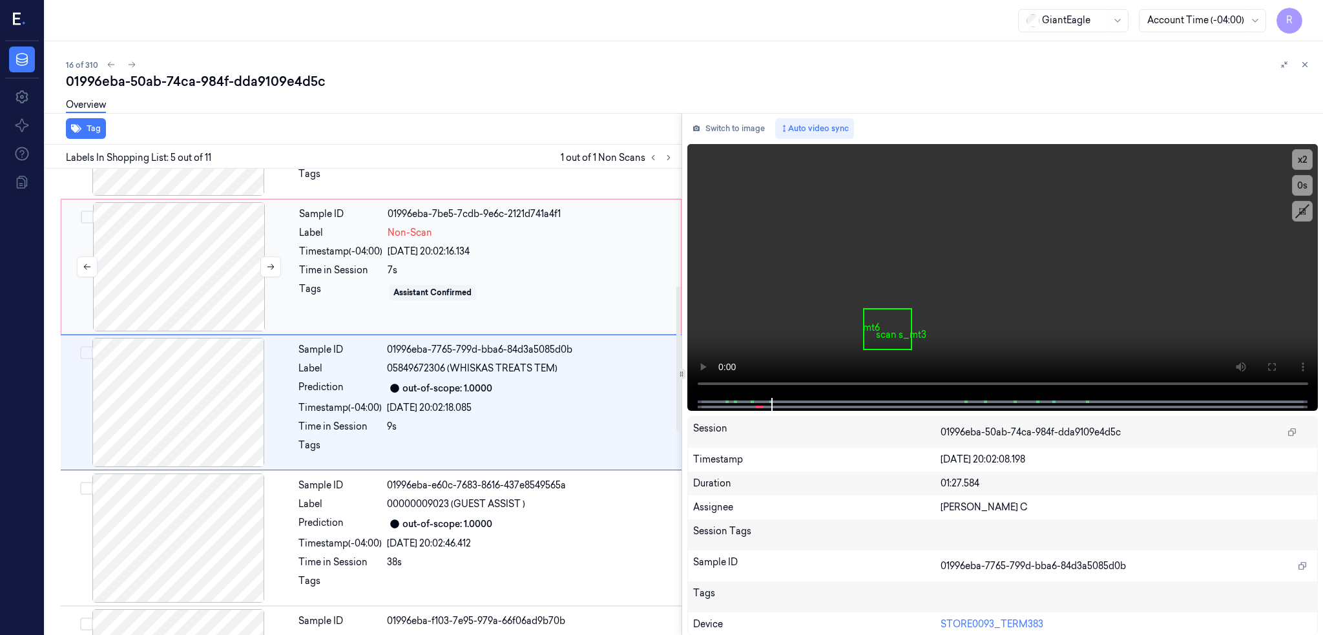
click at [174, 300] on div at bounding box center [179, 266] width 230 height 129
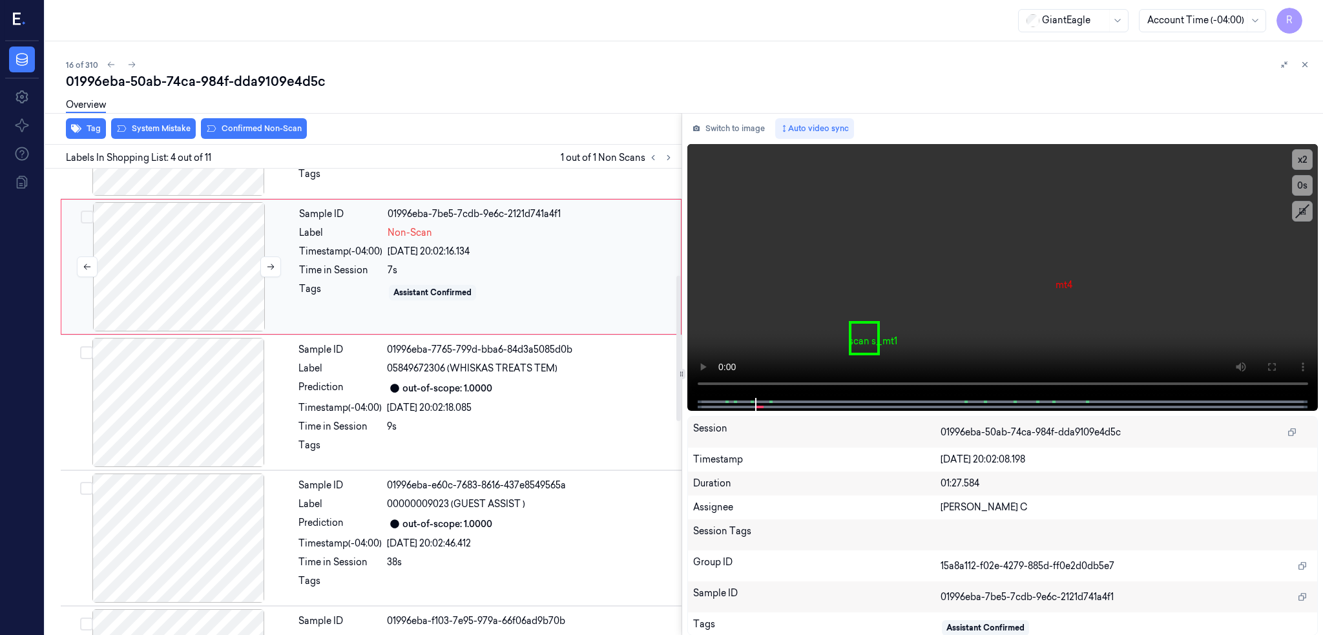
scroll to position [240, 0]
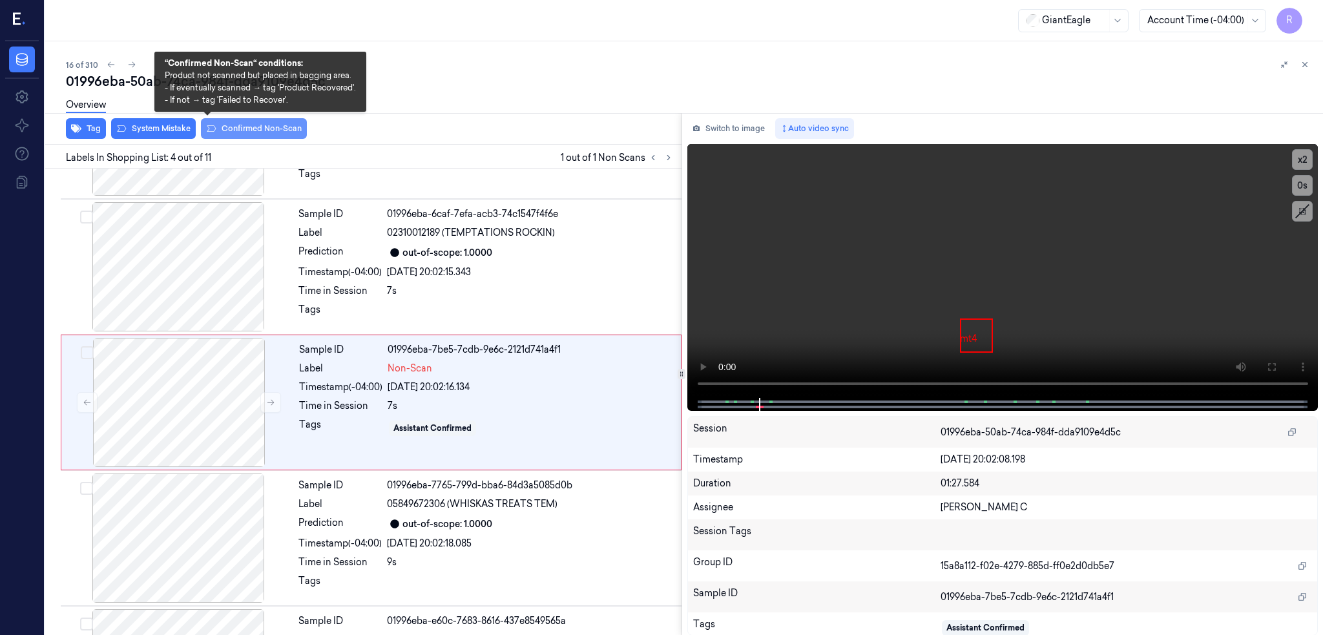
click at [201, 136] on button "Confirmed Non-Scan" at bounding box center [254, 128] width 106 height 21
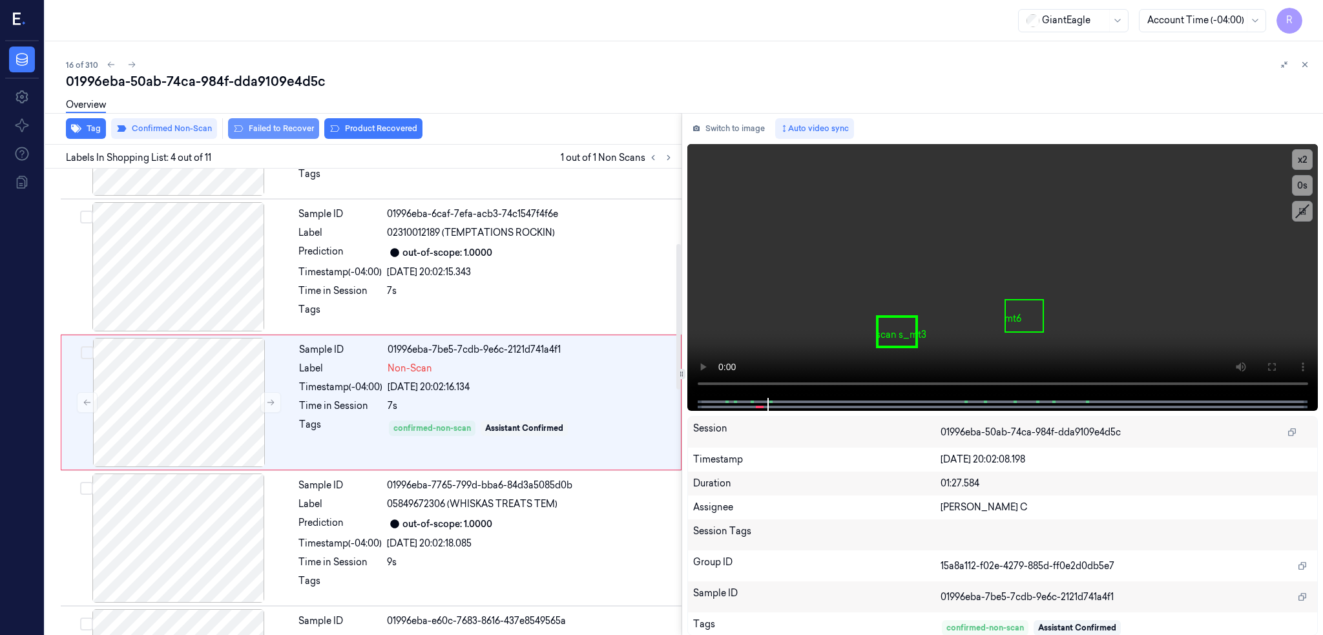
click at [248, 130] on div "Tag Confirmed Non-Scan Failed to Recover Product Recovered" at bounding box center [360, 129] width 641 height 32
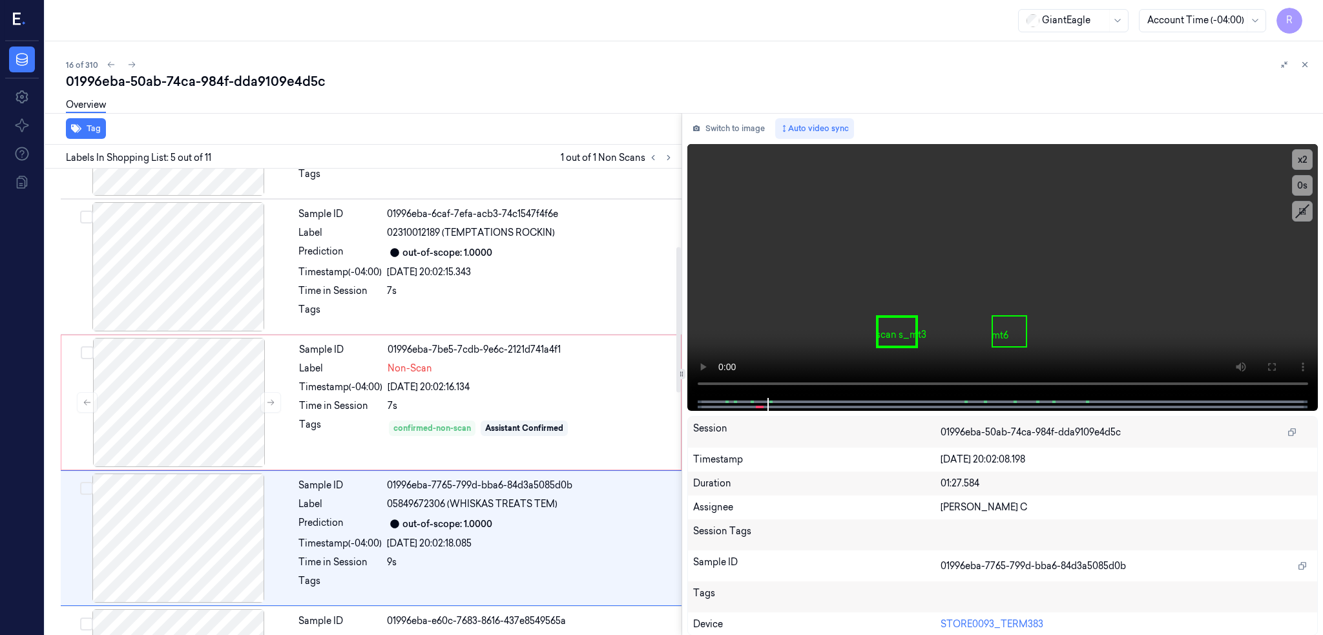
scroll to position [376, 0]
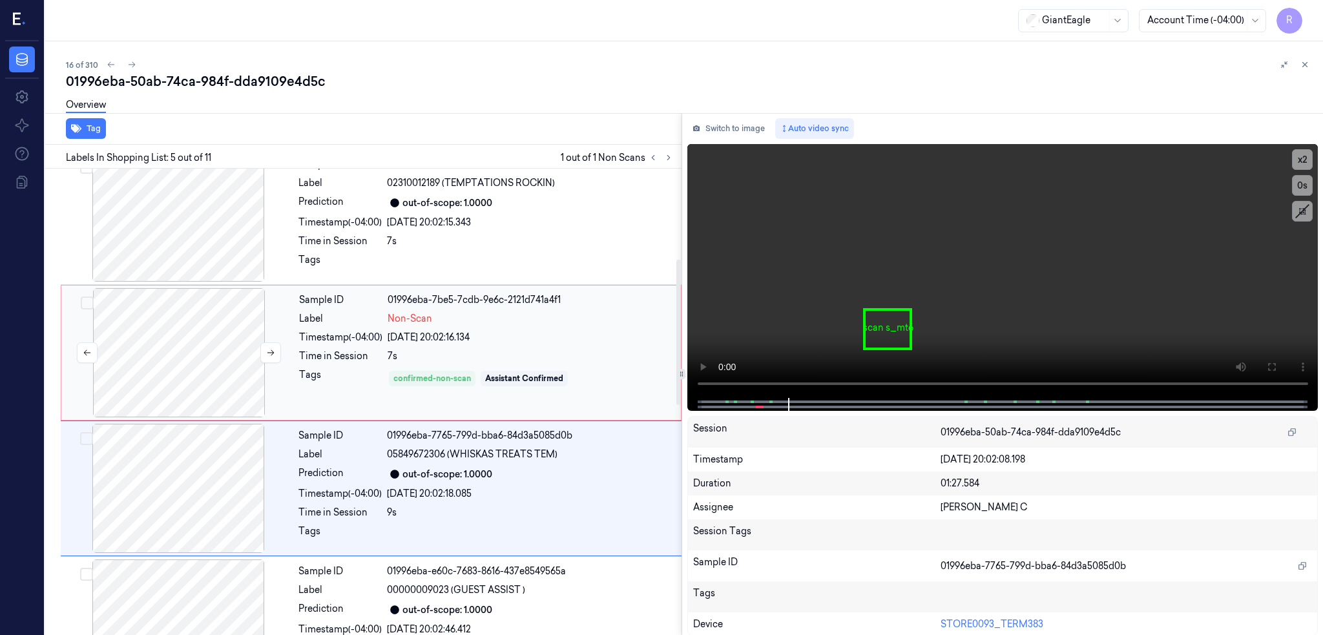
click at [120, 372] on div at bounding box center [179, 352] width 230 height 129
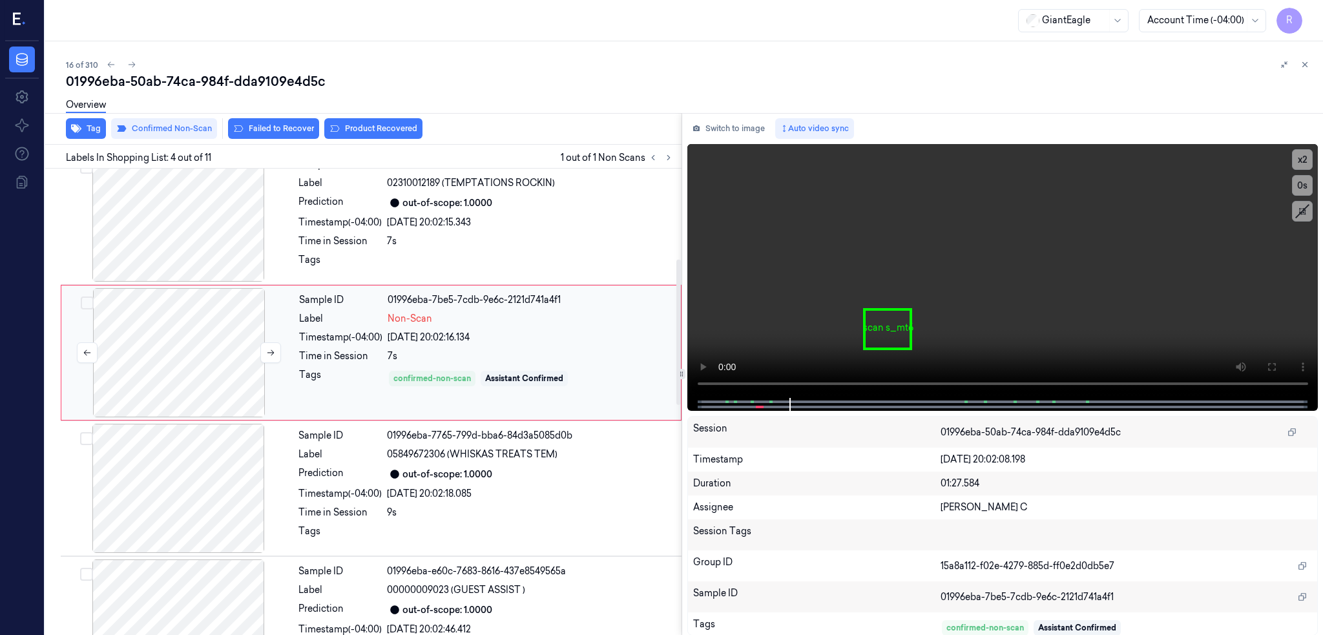
scroll to position [240, 0]
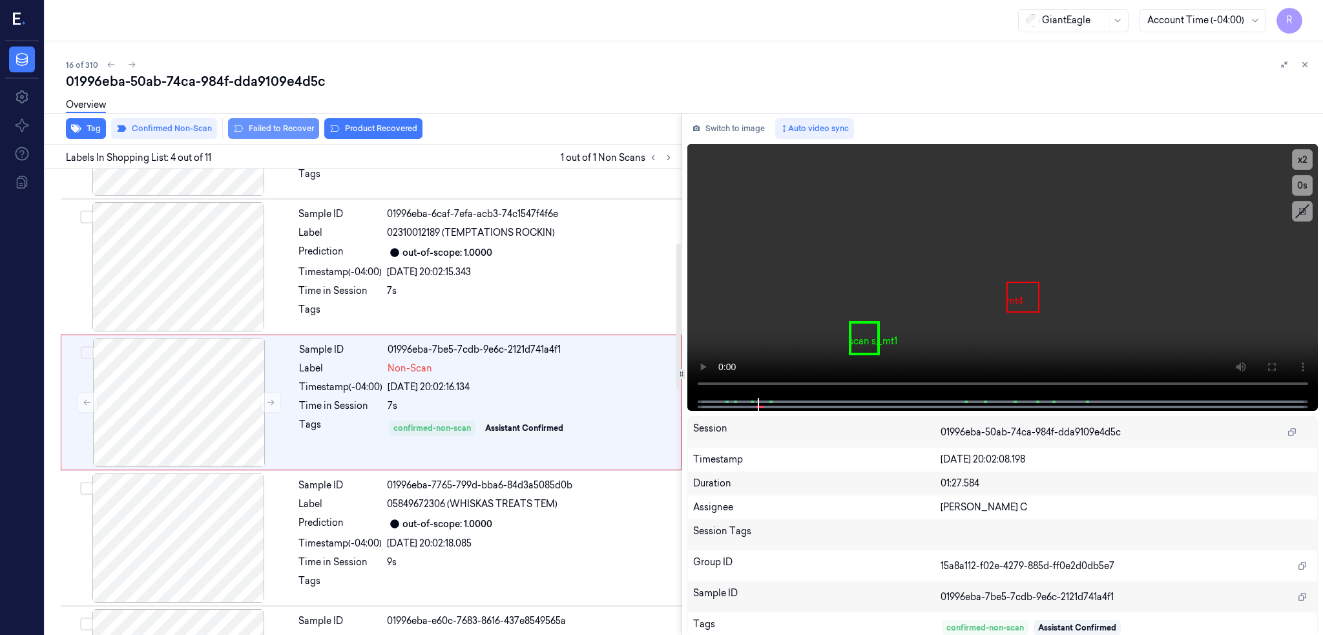
click at [238, 130] on button "Failed to Recover" at bounding box center [273, 128] width 91 height 21
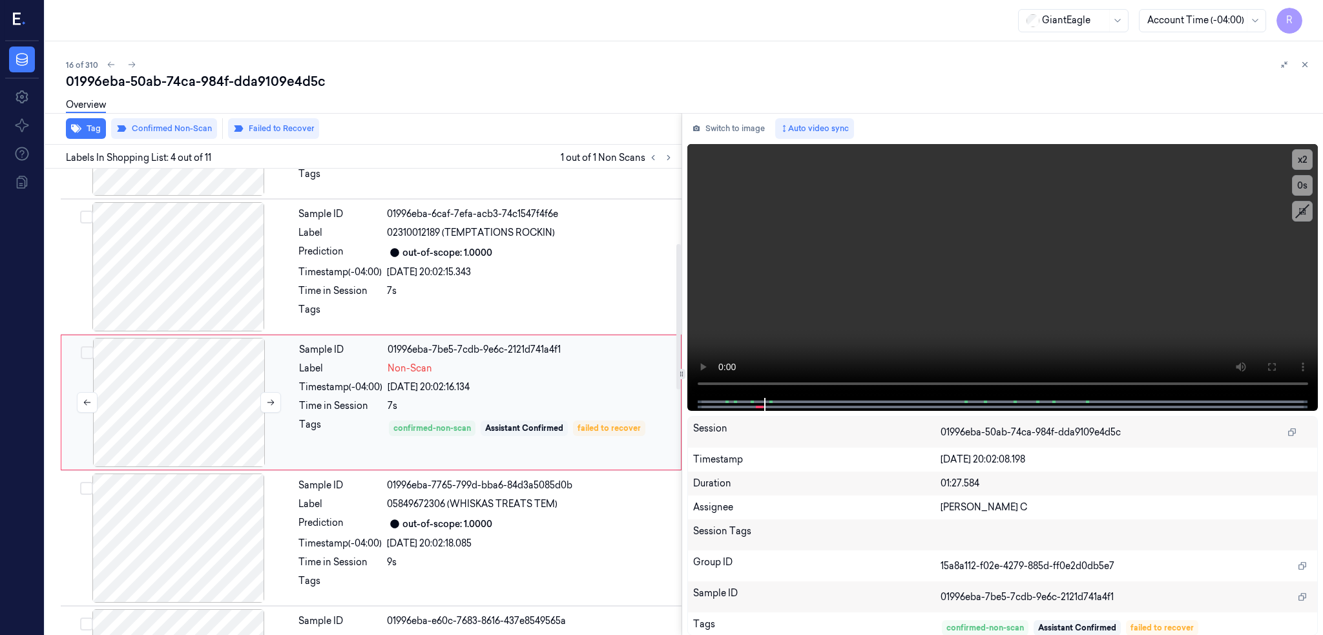
click at [138, 422] on div at bounding box center [179, 402] width 230 height 129
click at [697, 128] on button "Switch to image" at bounding box center [728, 128] width 83 height 21
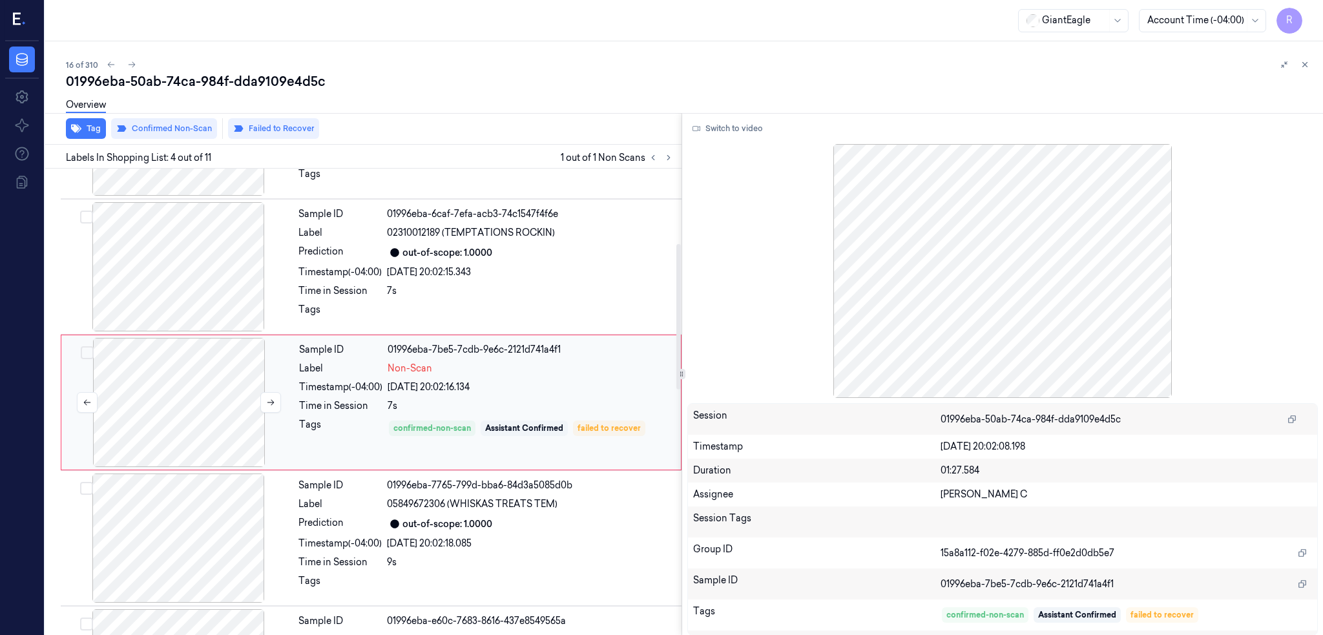
click at [152, 403] on div at bounding box center [179, 402] width 230 height 129
click at [158, 269] on div at bounding box center [178, 266] width 230 height 129
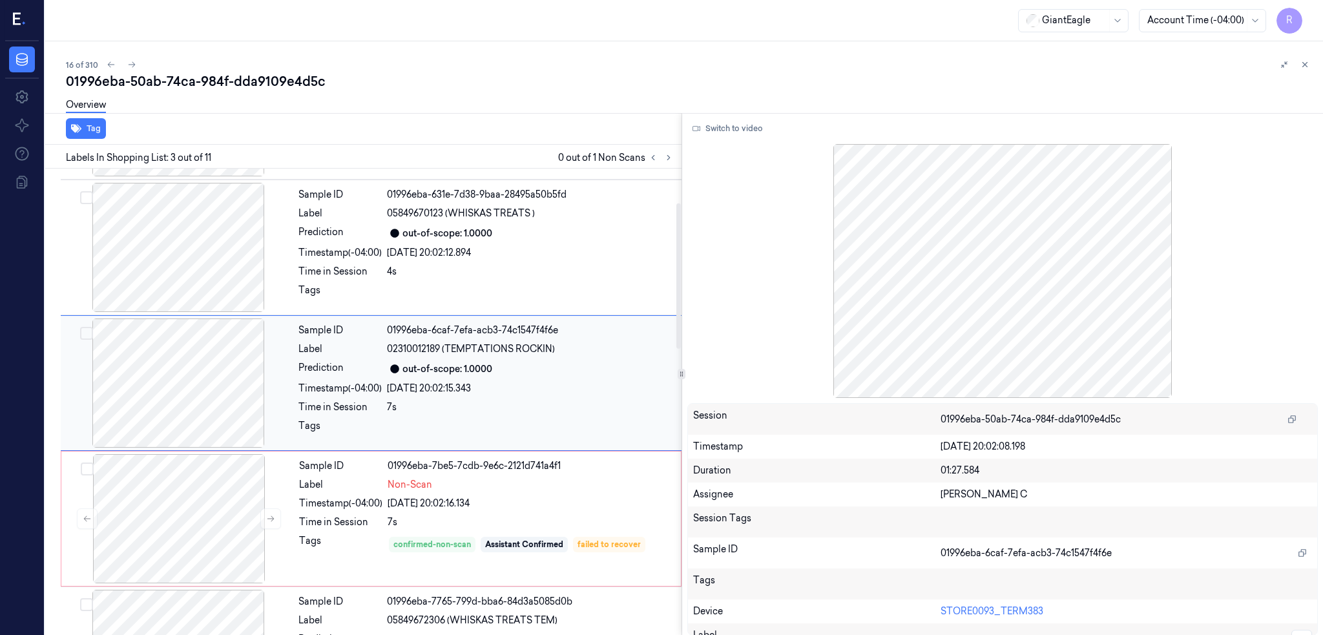
scroll to position [105, 0]
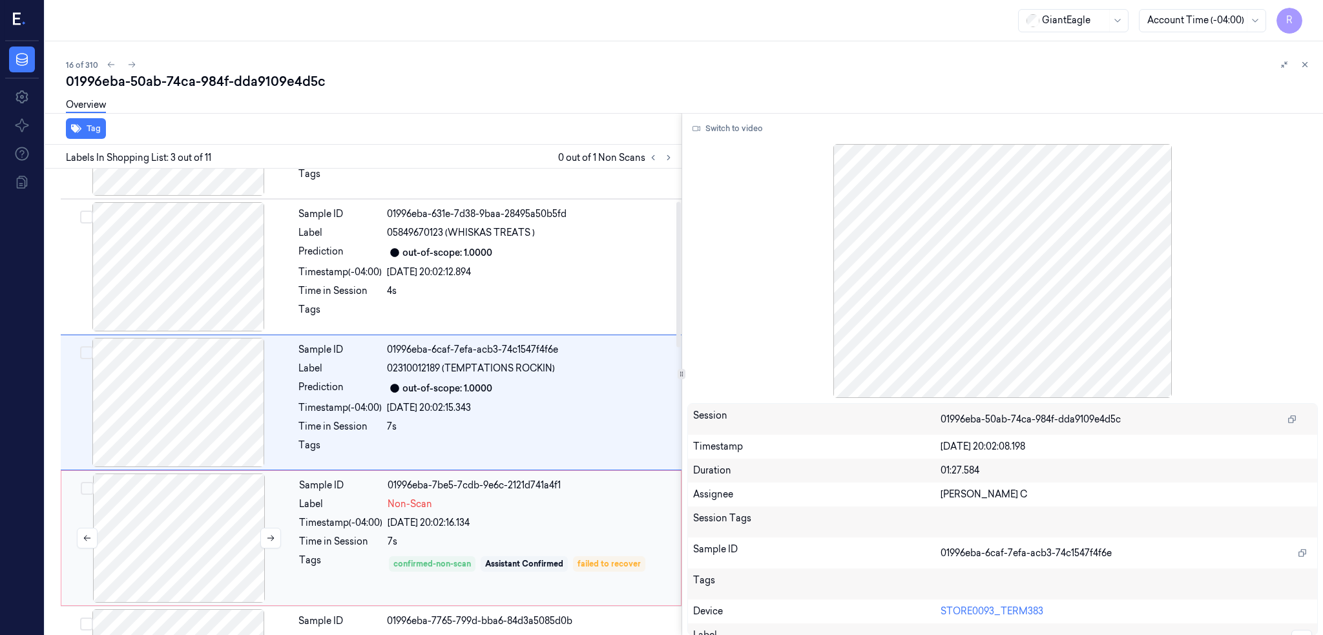
click at [142, 514] on div at bounding box center [179, 538] width 230 height 129
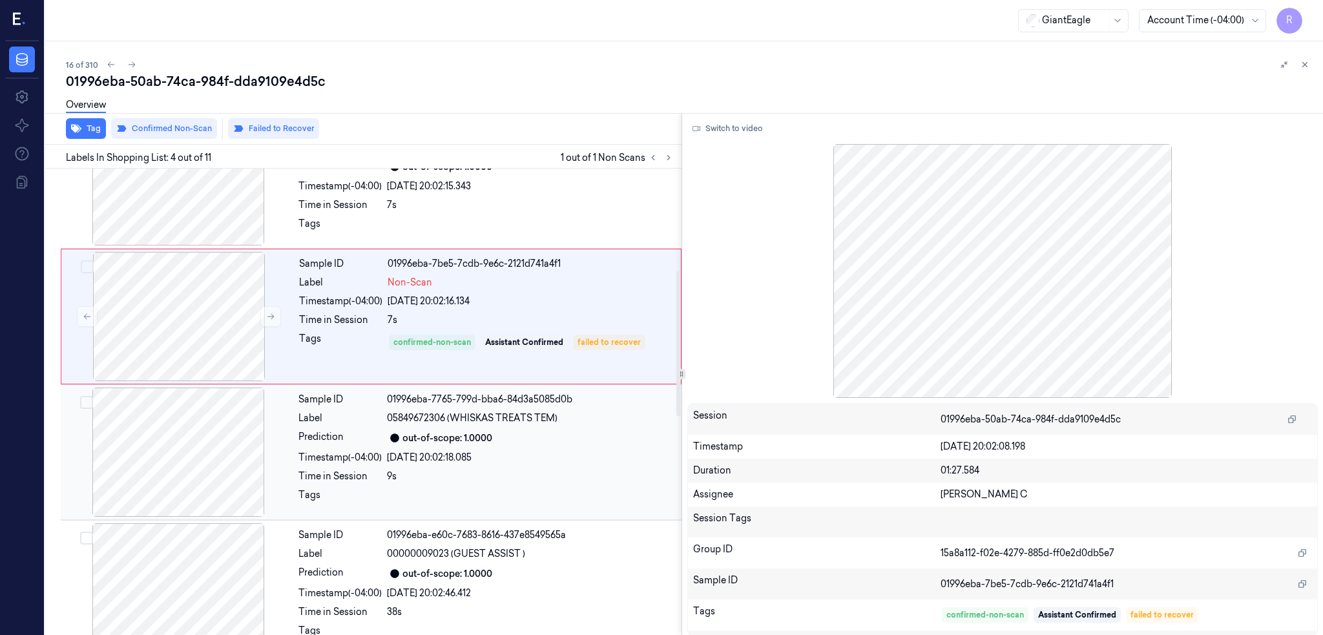
click at [202, 424] on div at bounding box center [178, 452] width 230 height 129
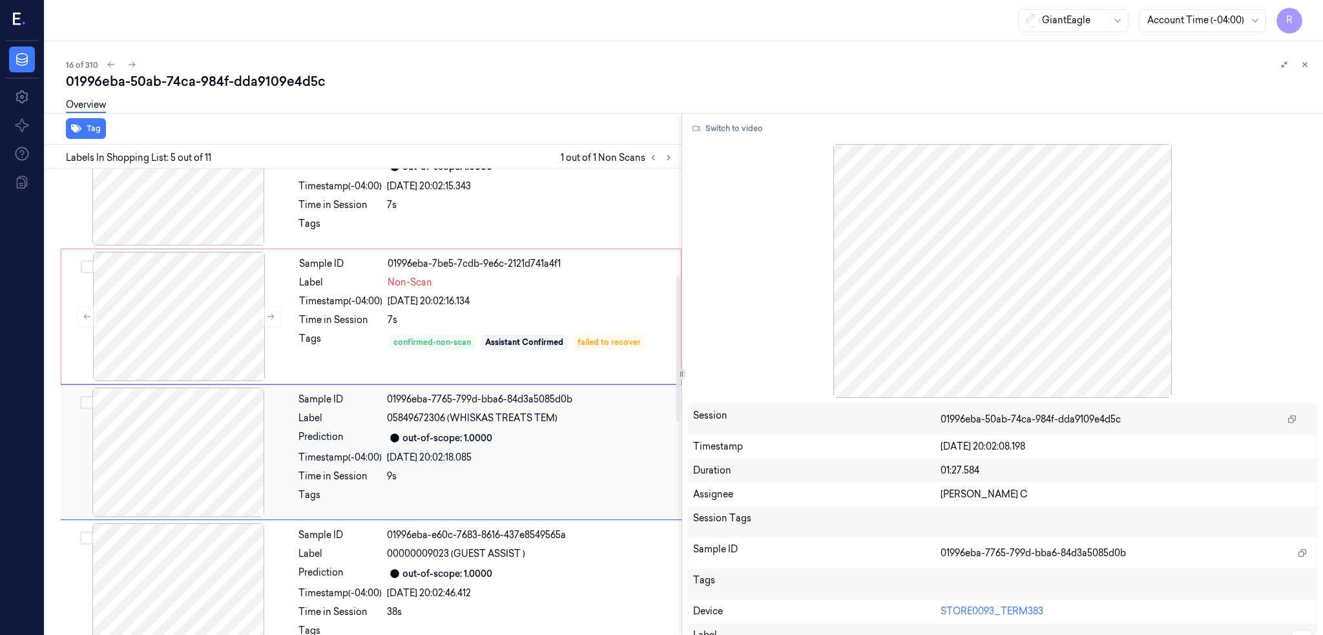
scroll to position [376, 0]
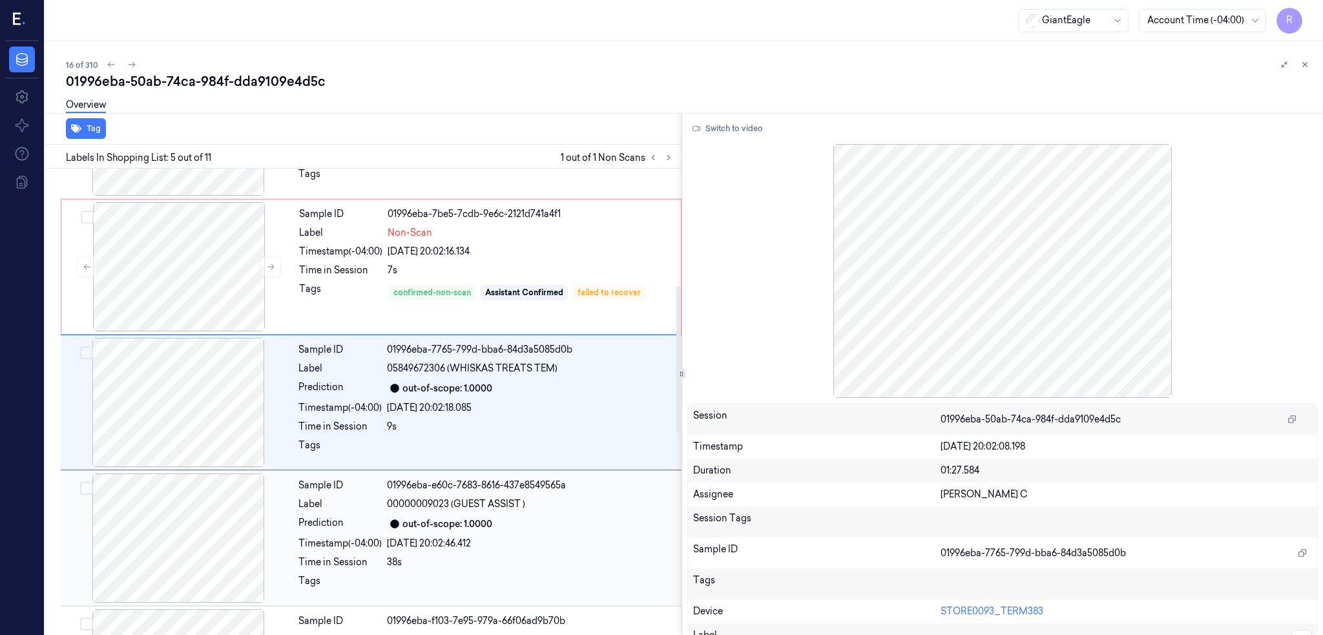
click at [152, 516] on div at bounding box center [178, 538] width 230 height 129
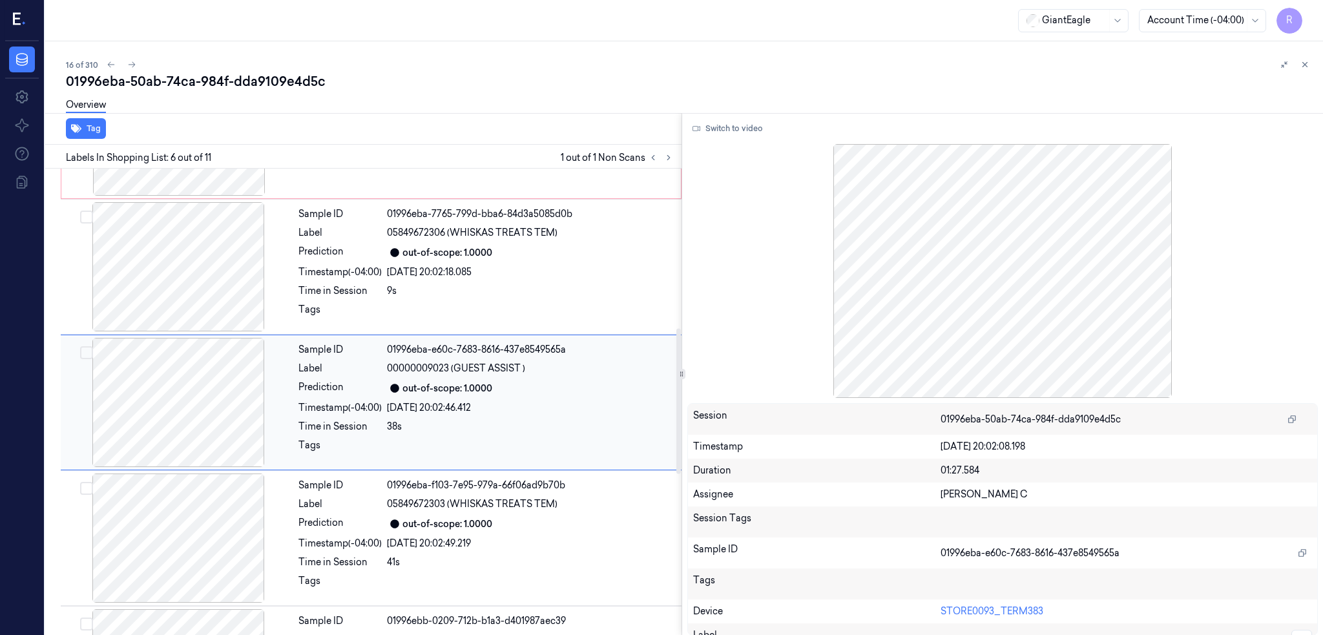
click at [152, 516] on div at bounding box center [178, 538] width 230 height 129
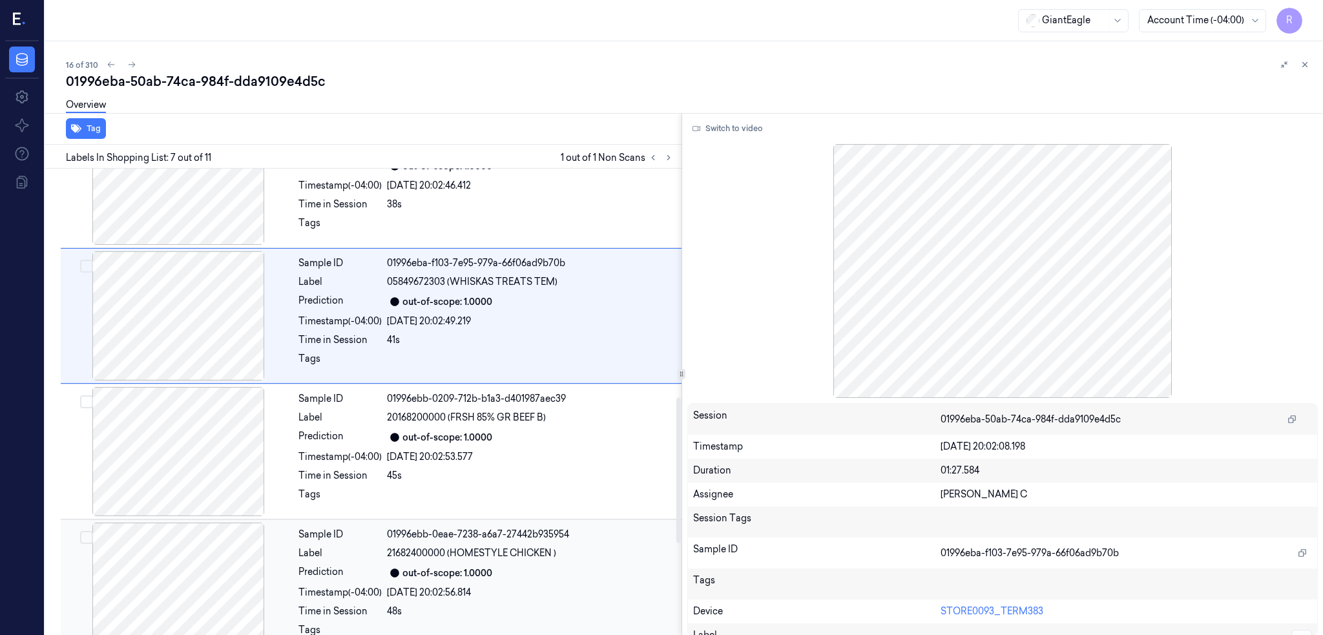
click at [148, 523] on div at bounding box center [178, 587] width 230 height 129
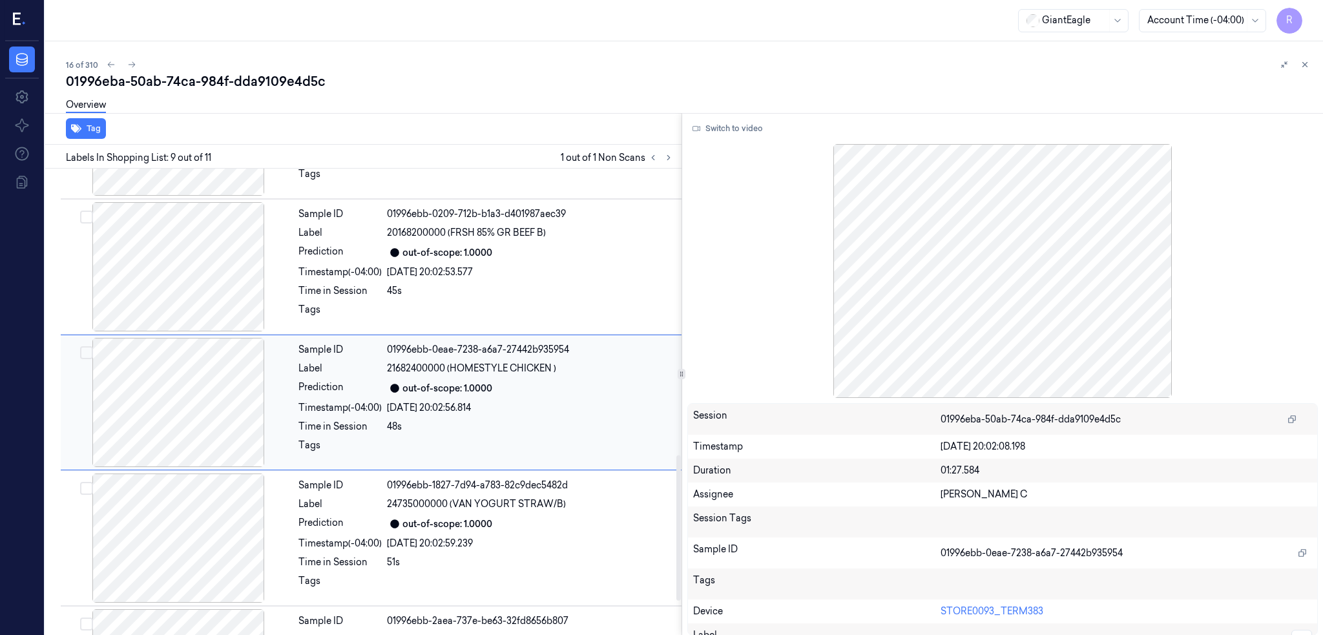
click at [148, 523] on div at bounding box center [178, 538] width 230 height 129
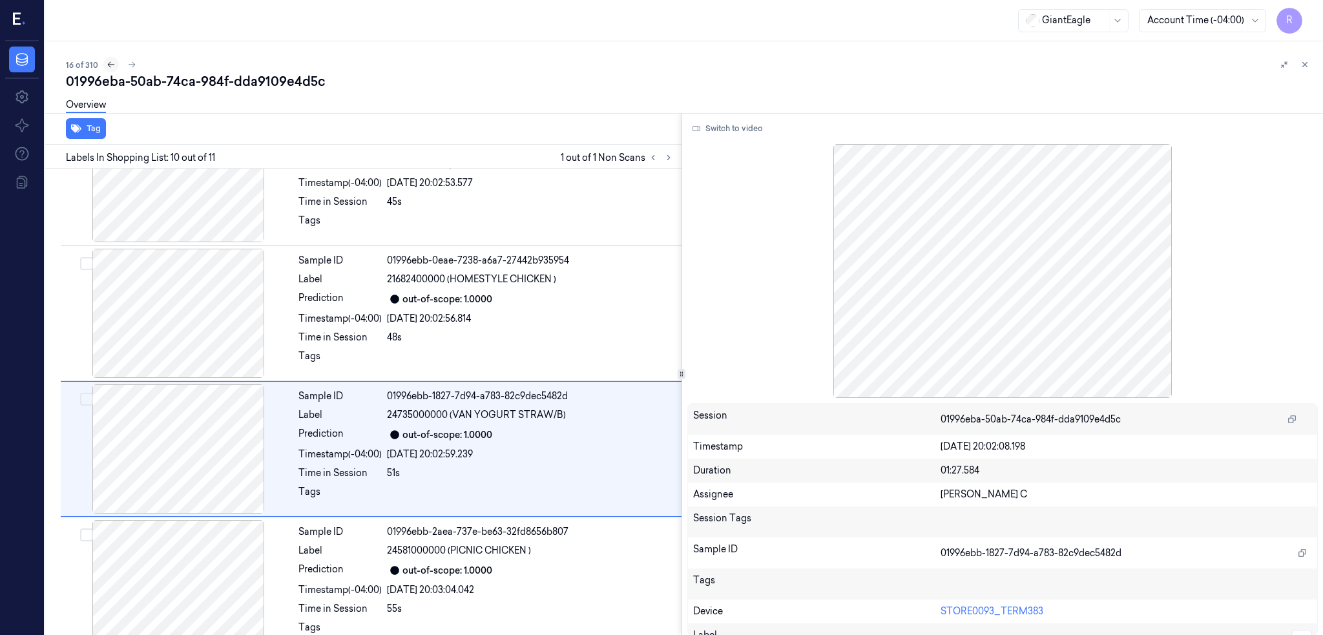
scroll to position [1029, 0]
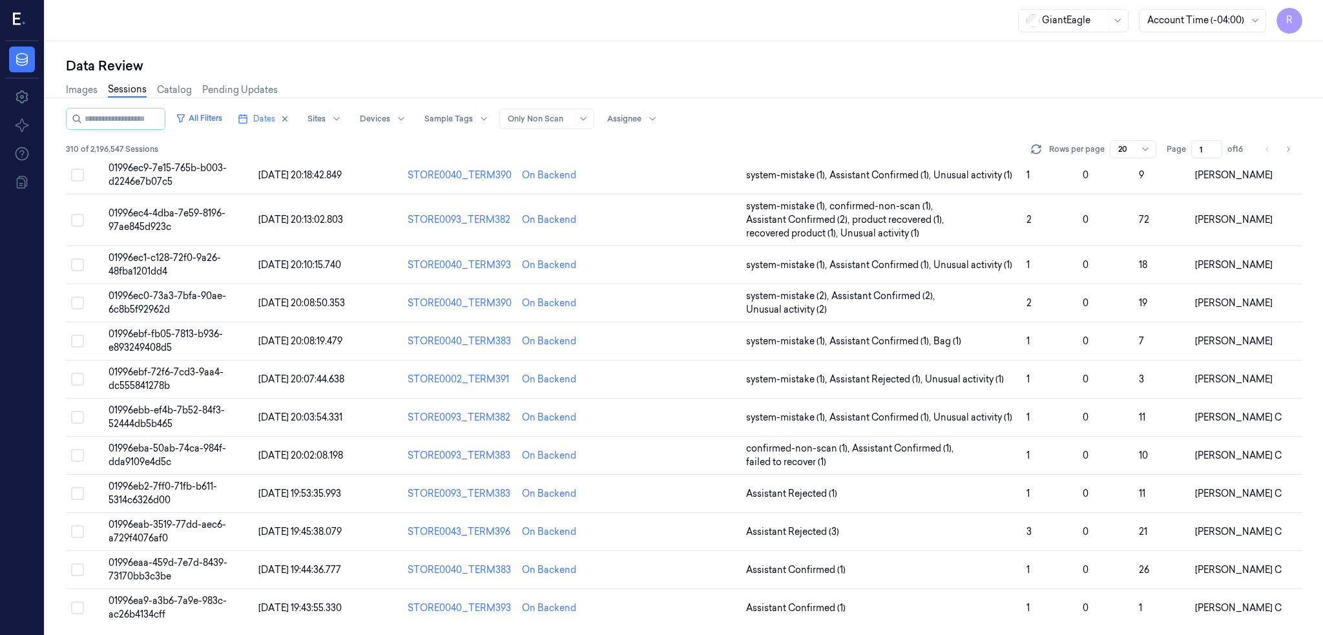
scroll to position [355, 0]
click at [109, 487] on span "01996eb2-7ff0-71fb-b611-5314c6326d00" at bounding box center [163, 491] width 109 height 25
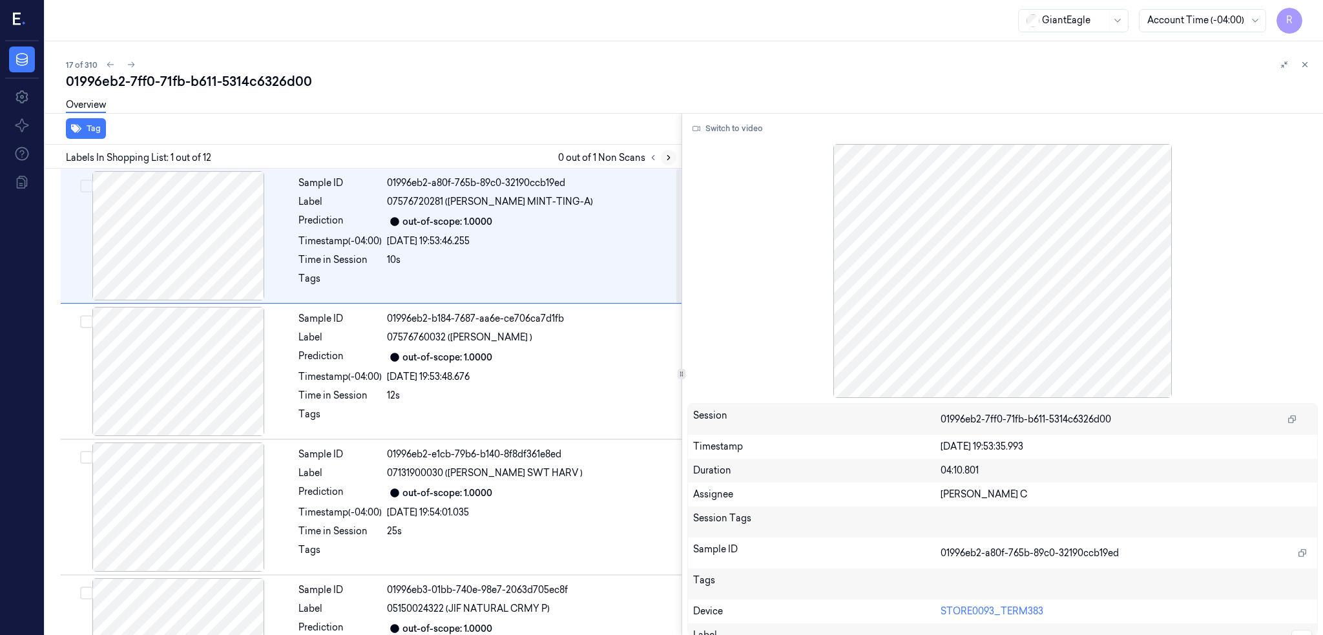
click at [664, 160] on icon at bounding box center [668, 157] width 9 height 9
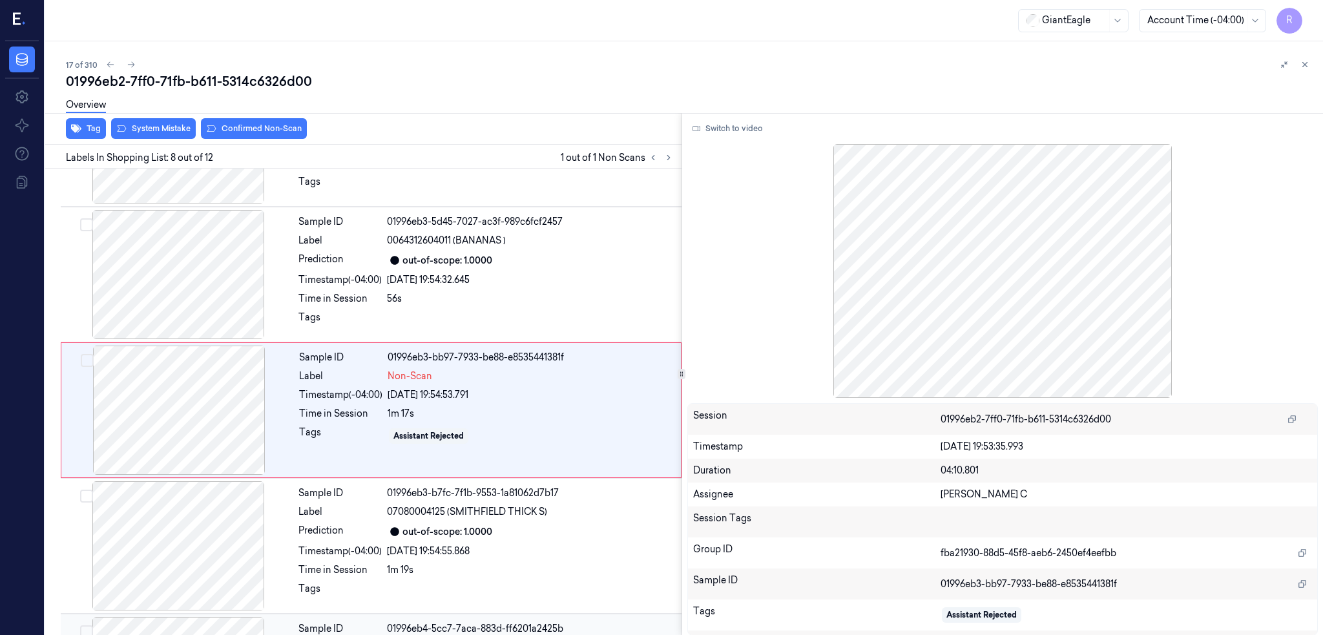
scroll to position [783, 0]
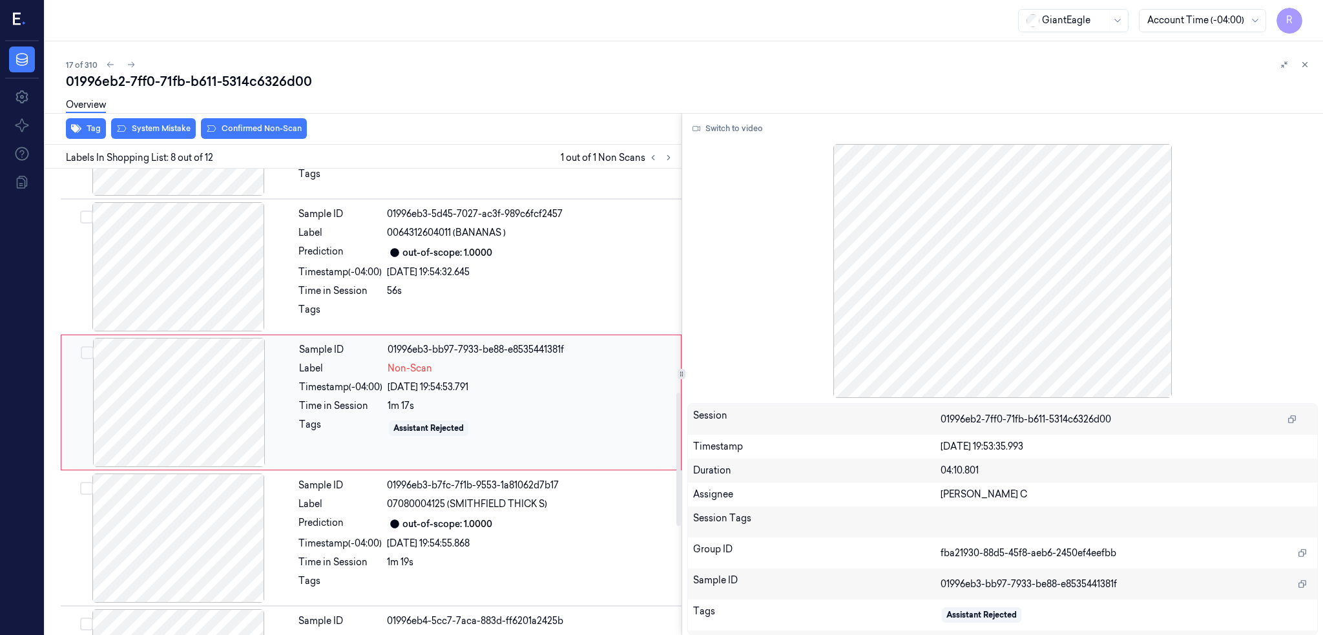
click at [160, 390] on div at bounding box center [179, 402] width 230 height 129
click at [124, 263] on div at bounding box center [178, 266] width 230 height 129
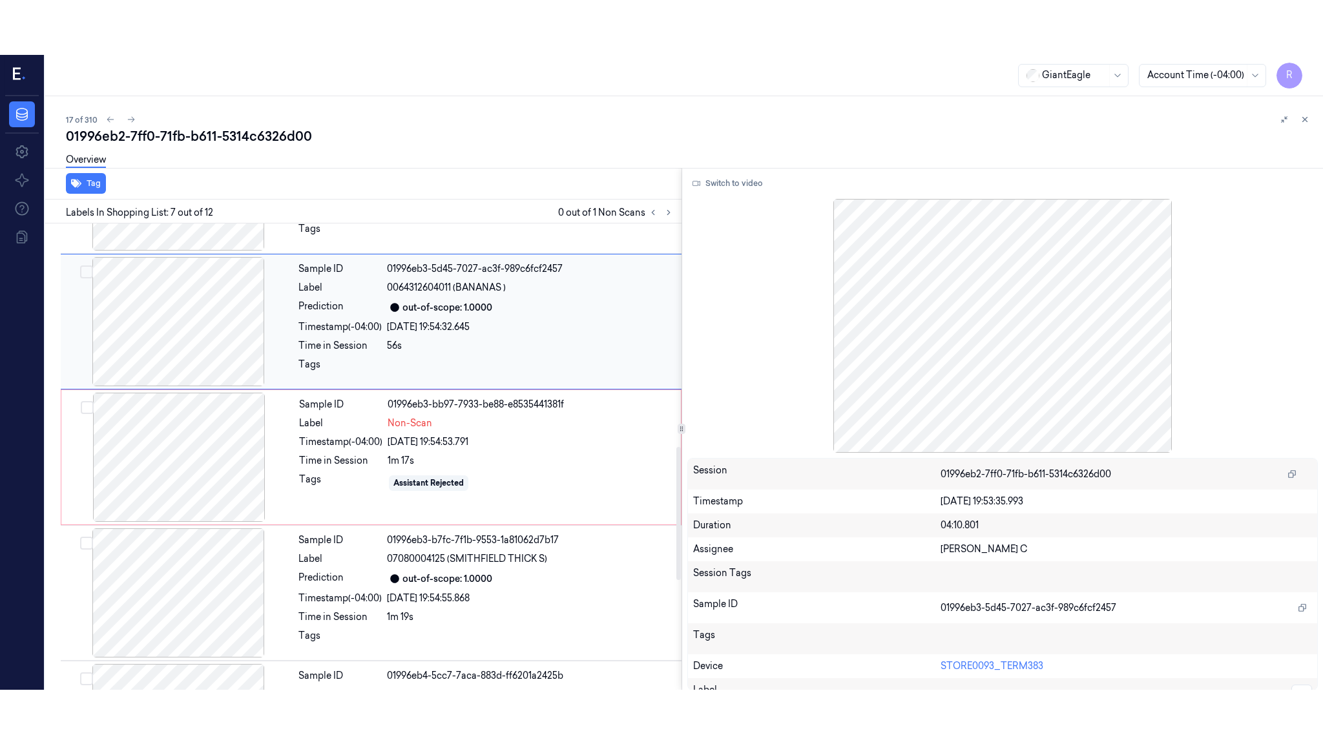
scroll to position [647, 0]
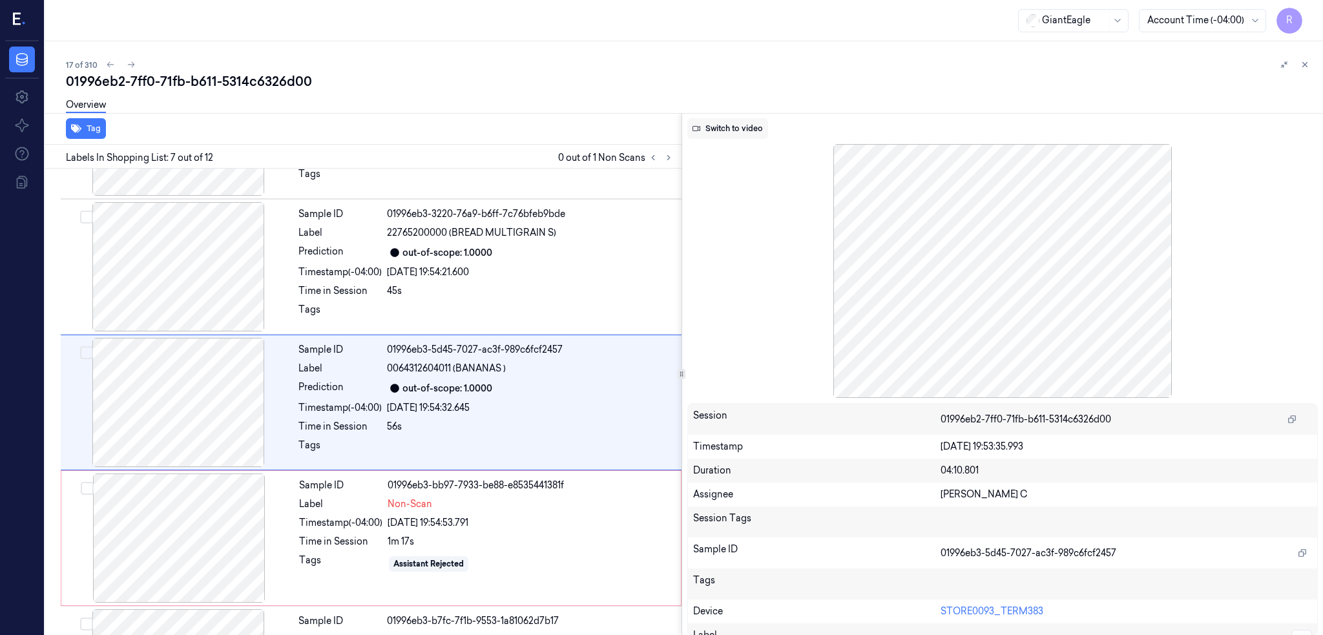
click at [712, 127] on button "Switch to video" at bounding box center [727, 128] width 81 height 21
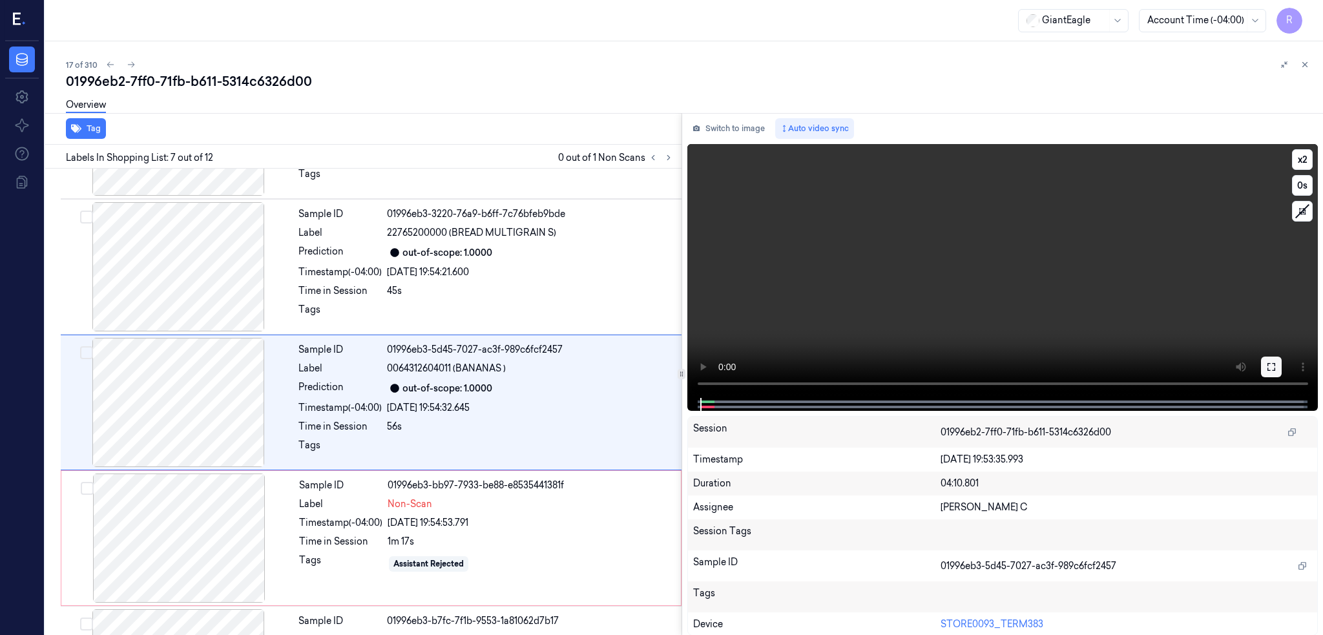
click at [1272, 364] on icon at bounding box center [1271, 367] width 10 height 10
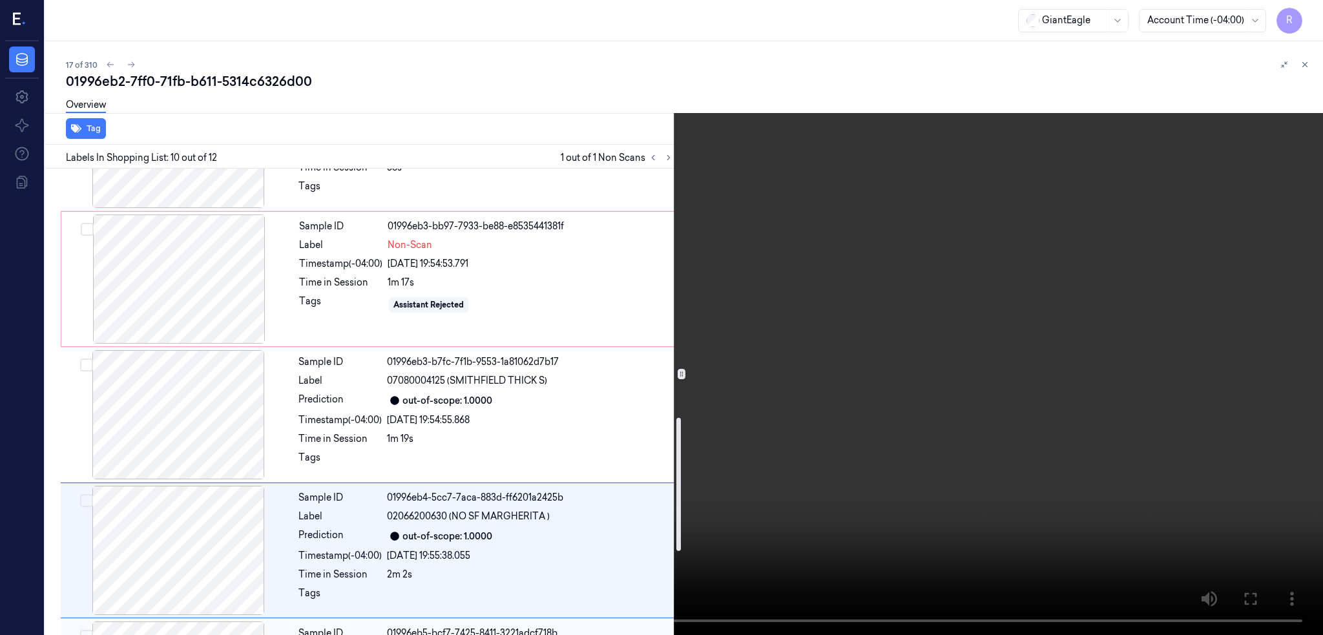
scroll to position [734, 0]
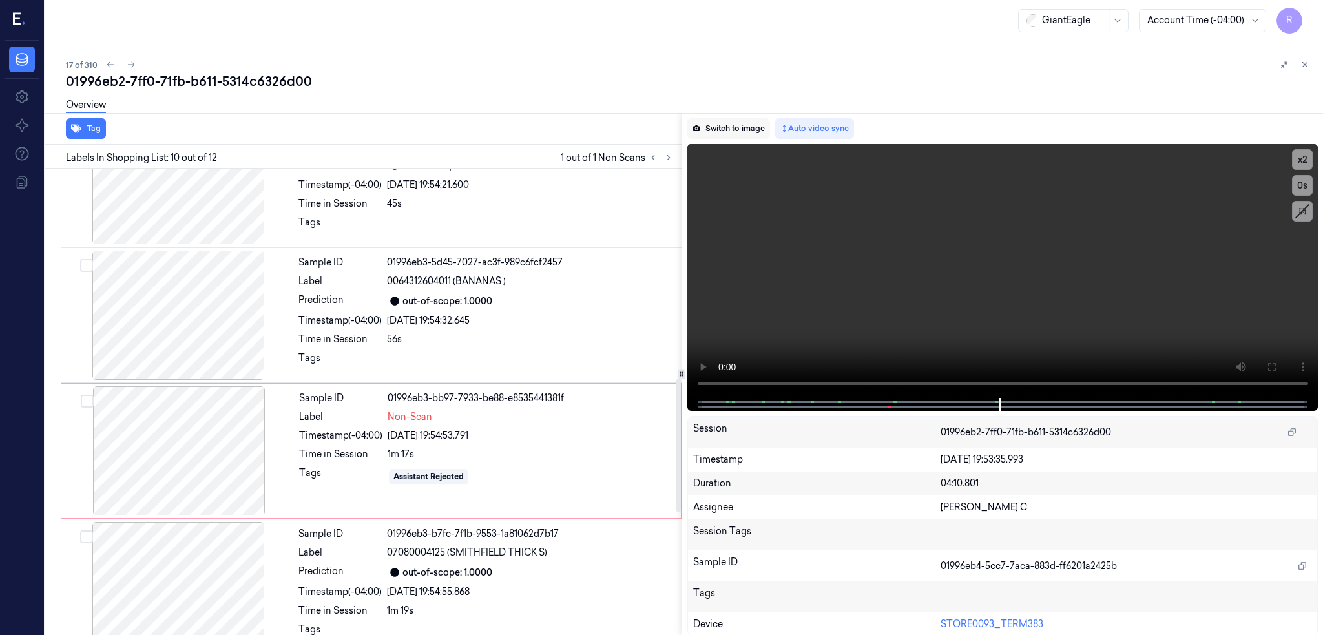
click at [703, 129] on button "Switch to image" at bounding box center [728, 128] width 83 height 21
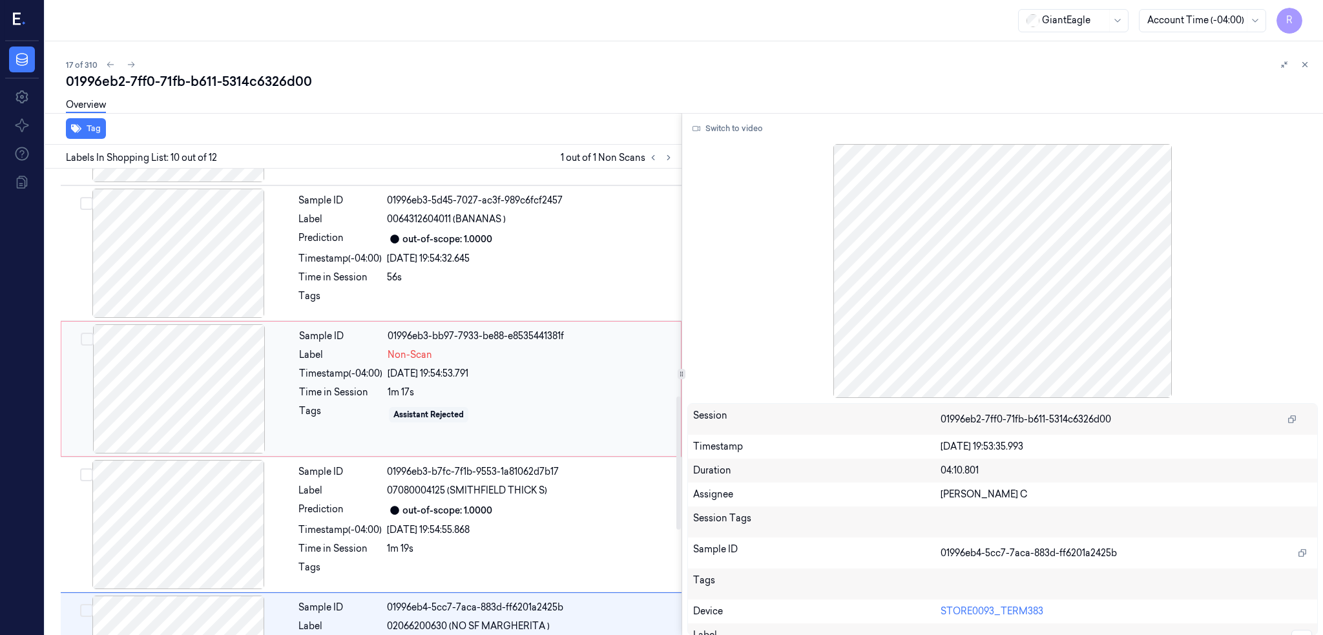
click at [151, 397] on div at bounding box center [179, 388] width 230 height 129
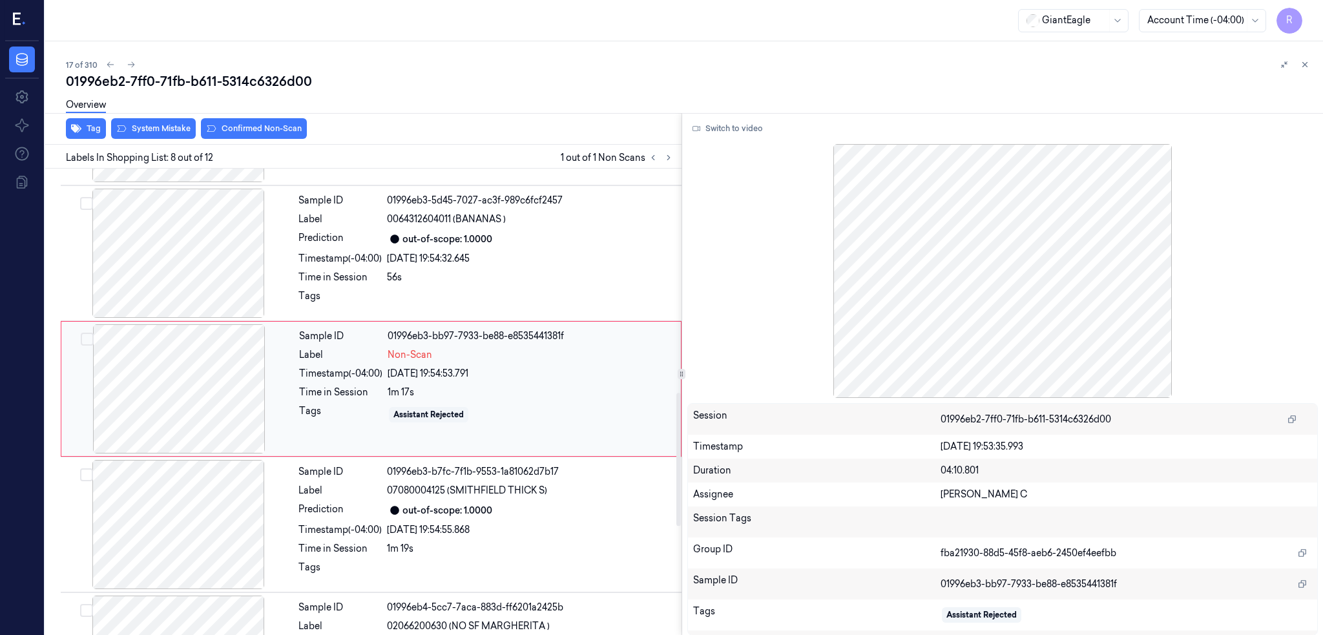
scroll to position [783, 0]
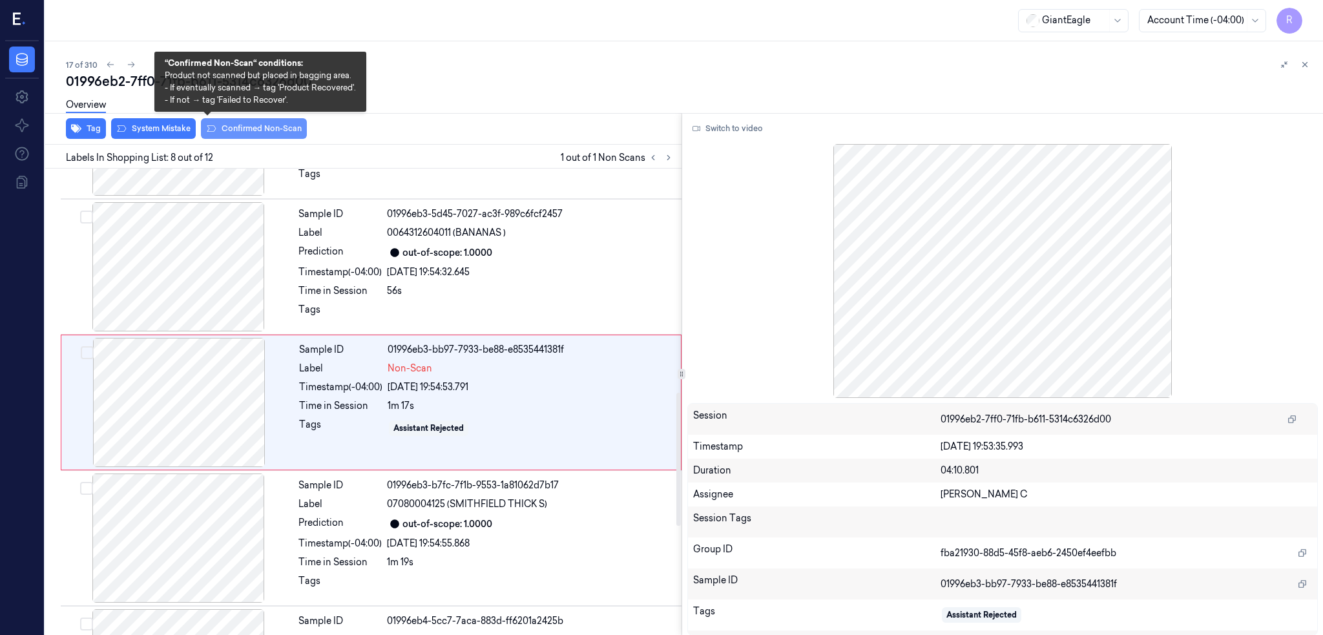
click at [225, 129] on button "Confirmed Non-Scan" at bounding box center [254, 128] width 106 height 21
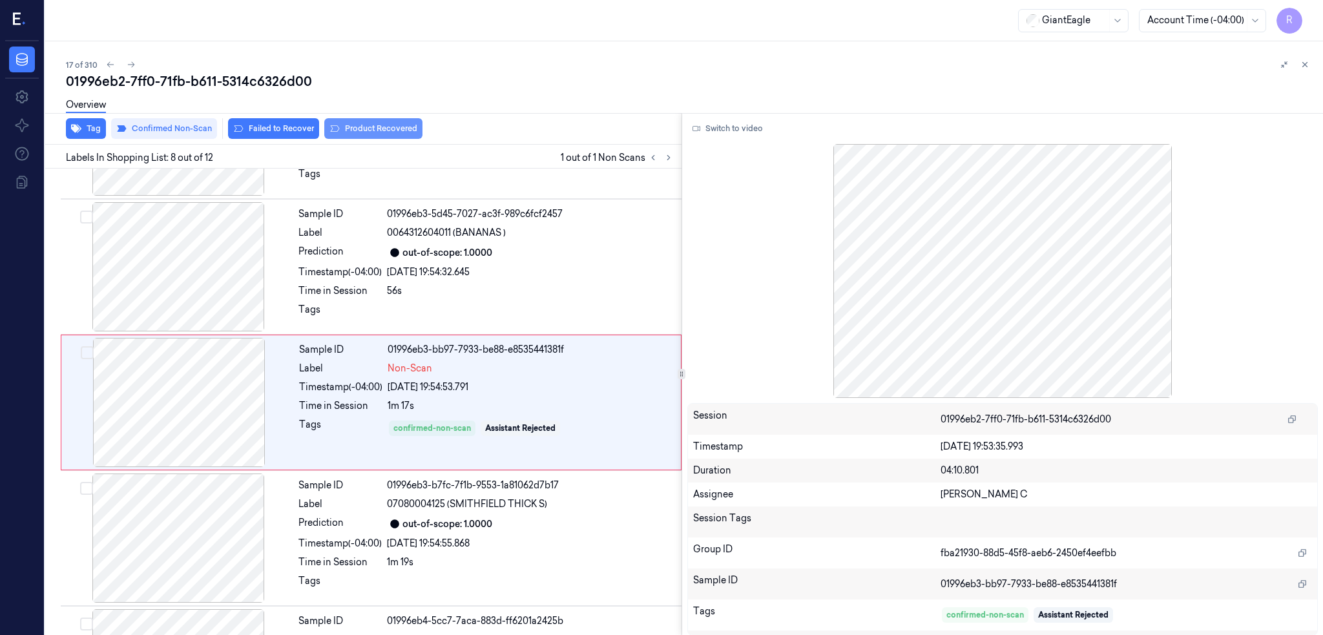
click at [353, 127] on button "Product Recovered" at bounding box center [373, 128] width 98 height 21
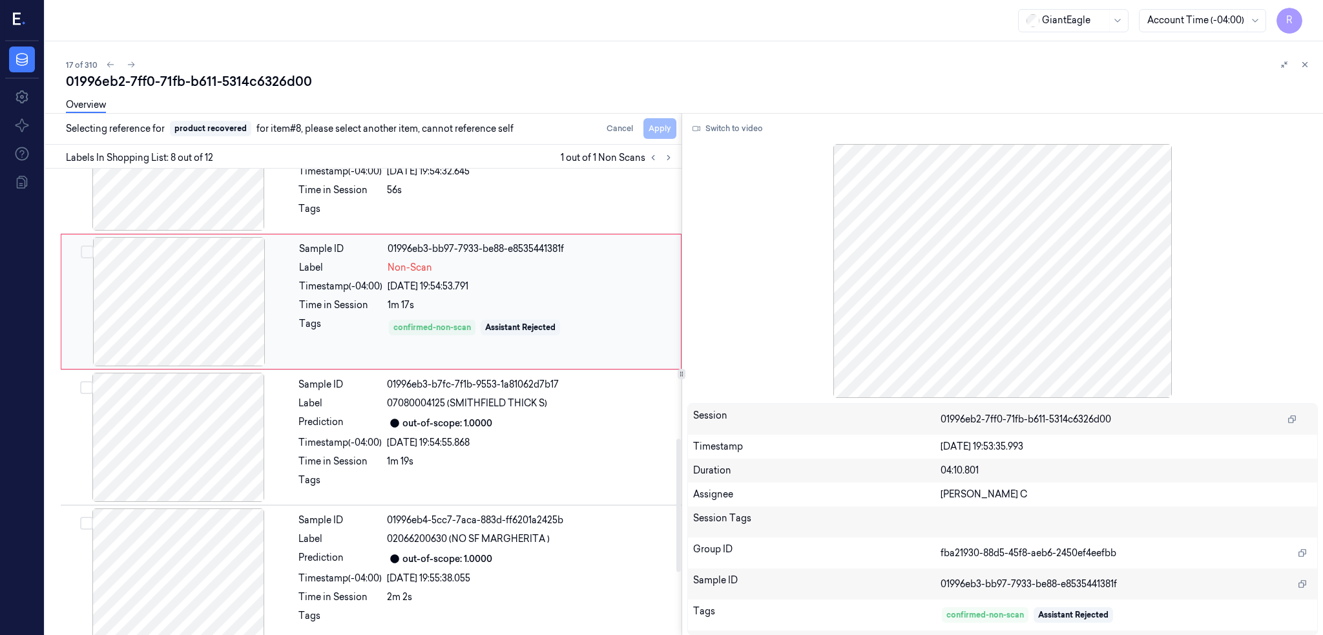
scroll to position [955, 0]
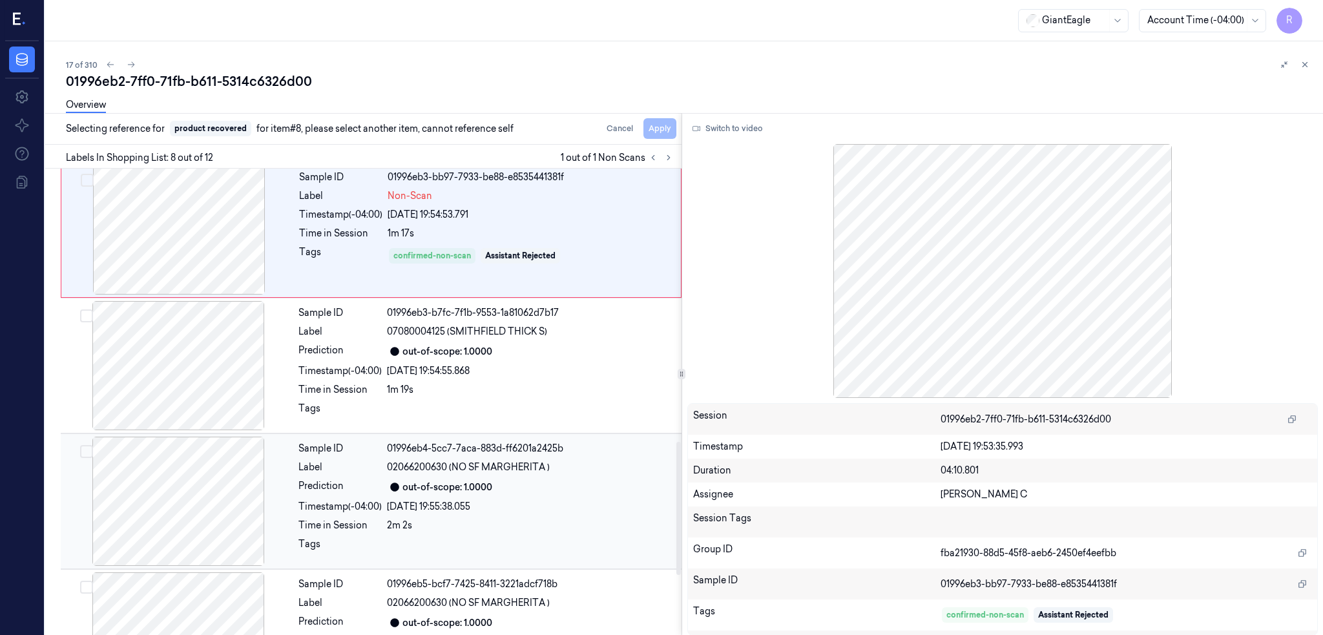
click at [132, 474] on div at bounding box center [178, 501] width 230 height 129
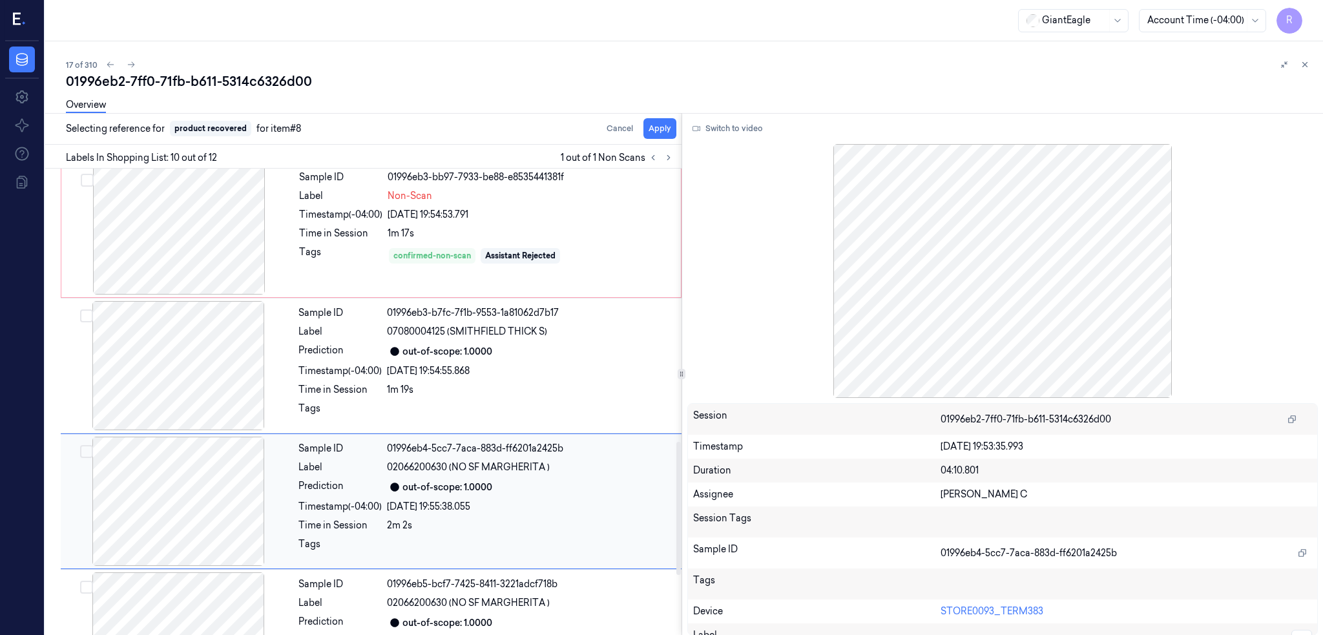
scroll to position [1055, 0]
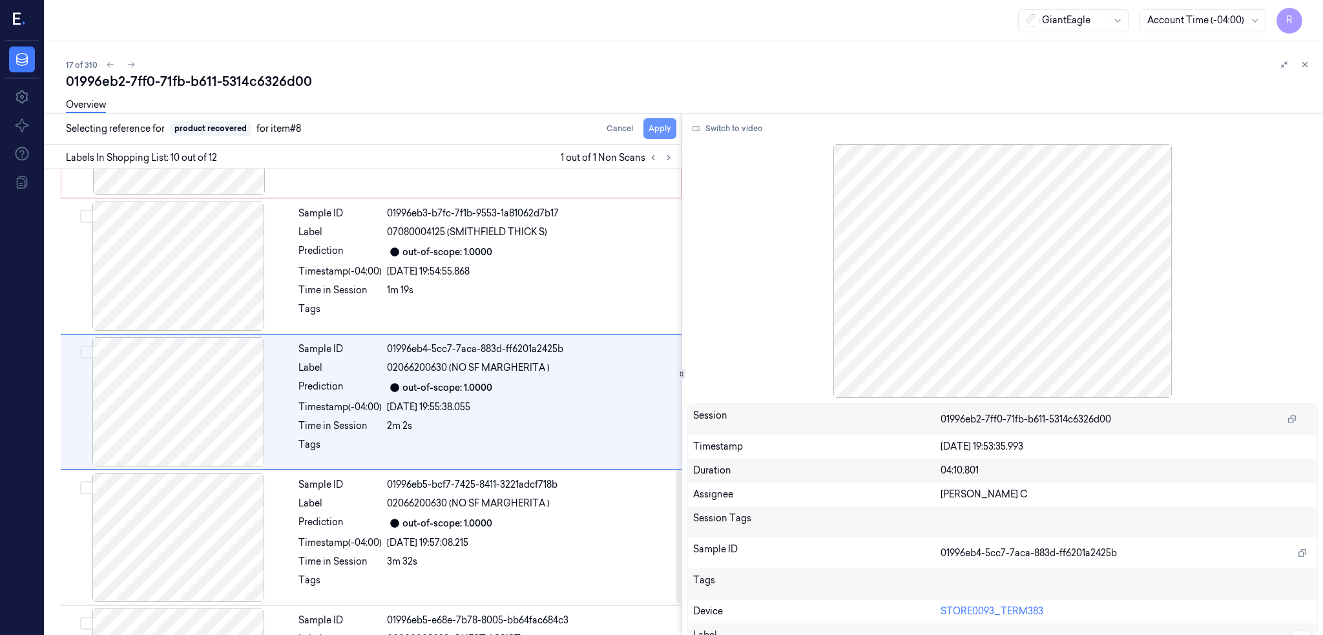
click at [643, 123] on button "Apply" at bounding box center [659, 128] width 33 height 21
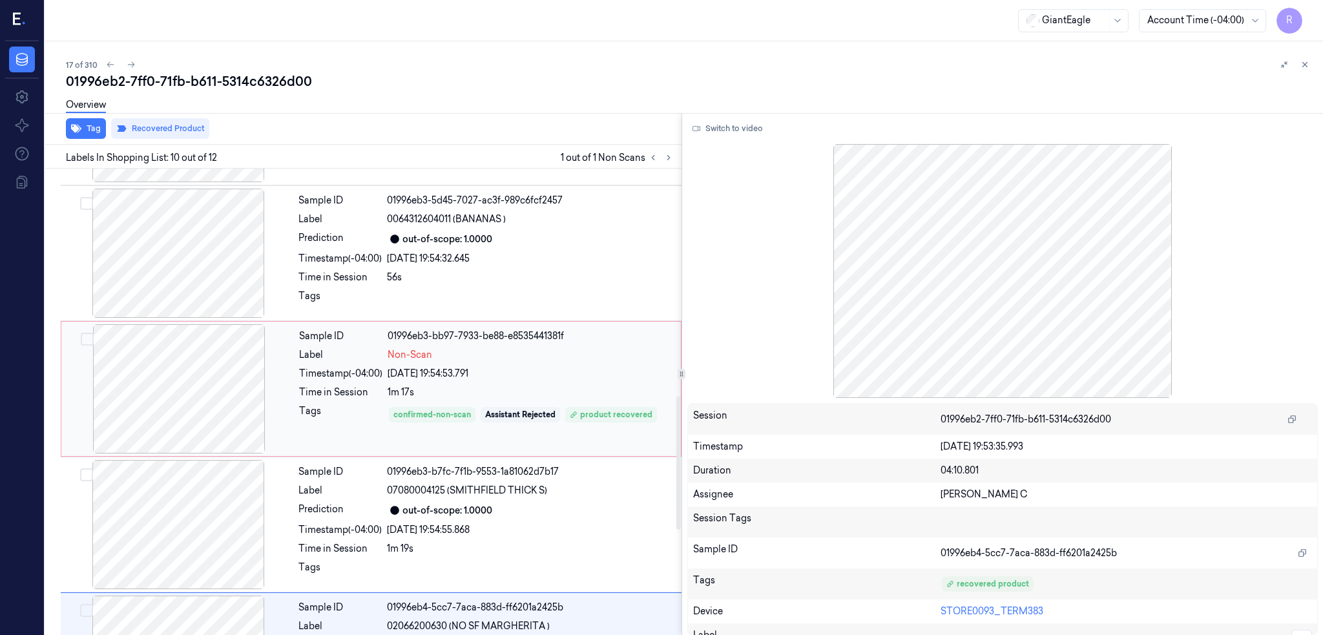
click at [91, 425] on div at bounding box center [179, 388] width 230 height 129
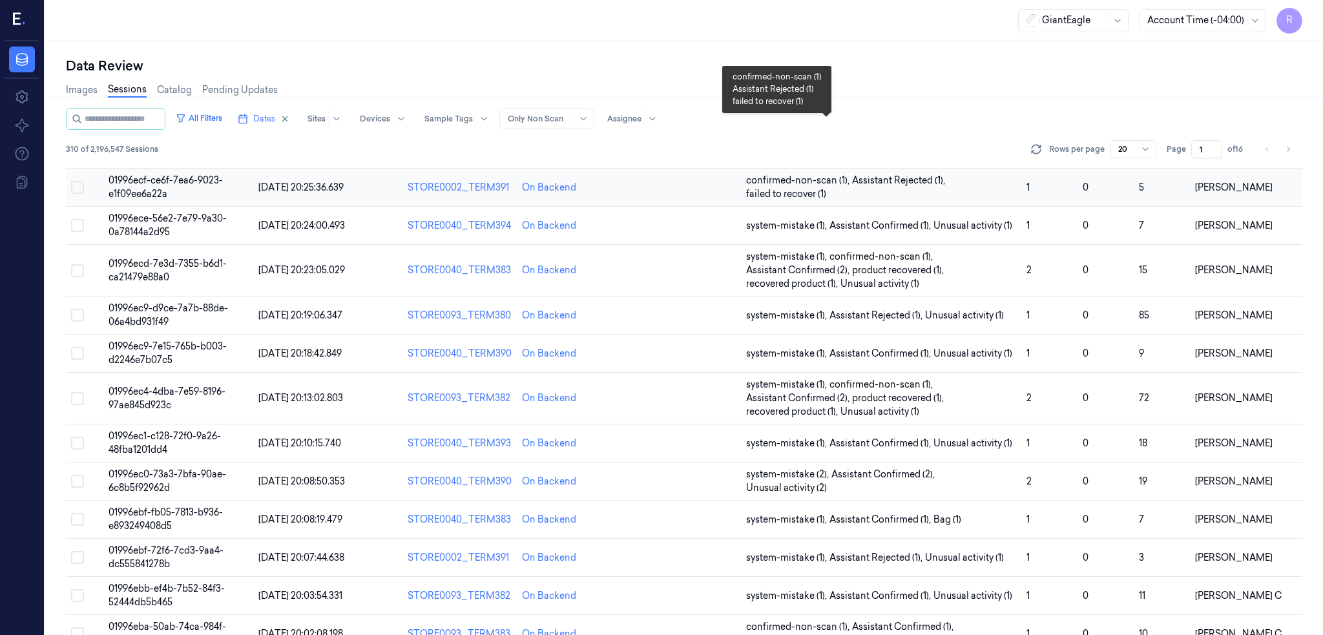
scroll to position [355, 0]
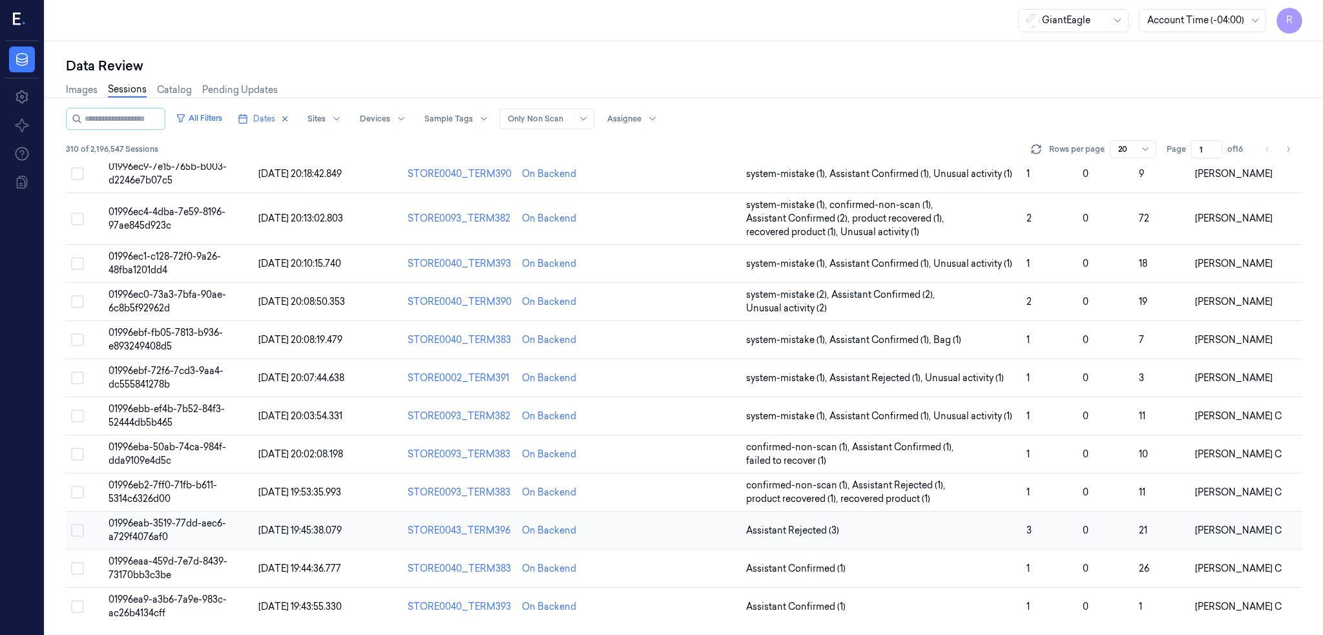
click at [109, 521] on span "01996eab-3519-77dd-aec6-a729f4076af0" at bounding box center [168, 529] width 118 height 25
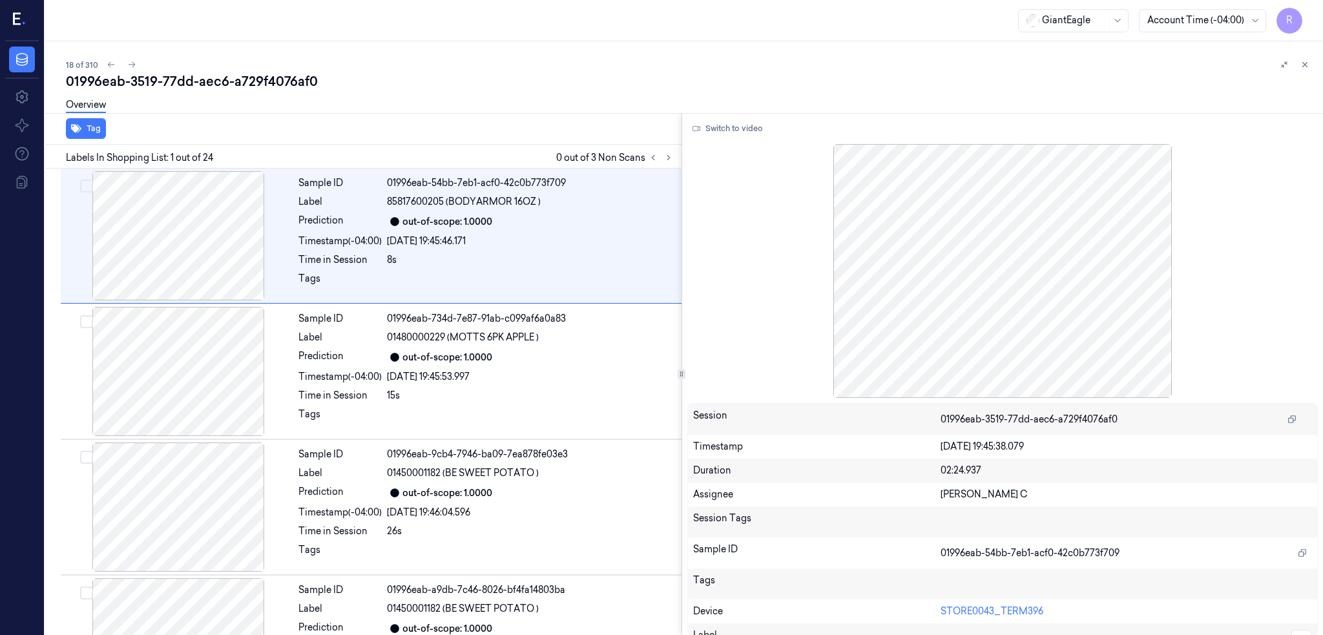
click at [398, 84] on div "01996eab-3519-77dd-aec6-a729f4076af0" at bounding box center [689, 81] width 1247 height 18
click at [664, 157] on icon at bounding box center [668, 157] width 9 height 9
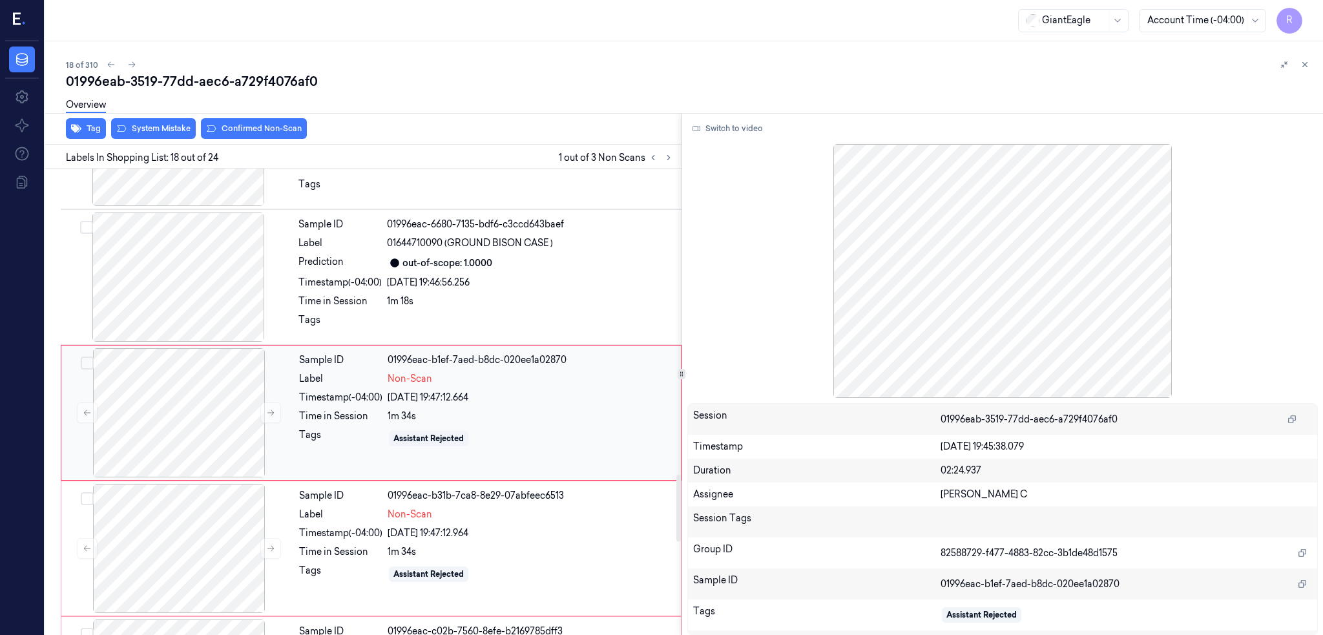
scroll to position [2141, 0]
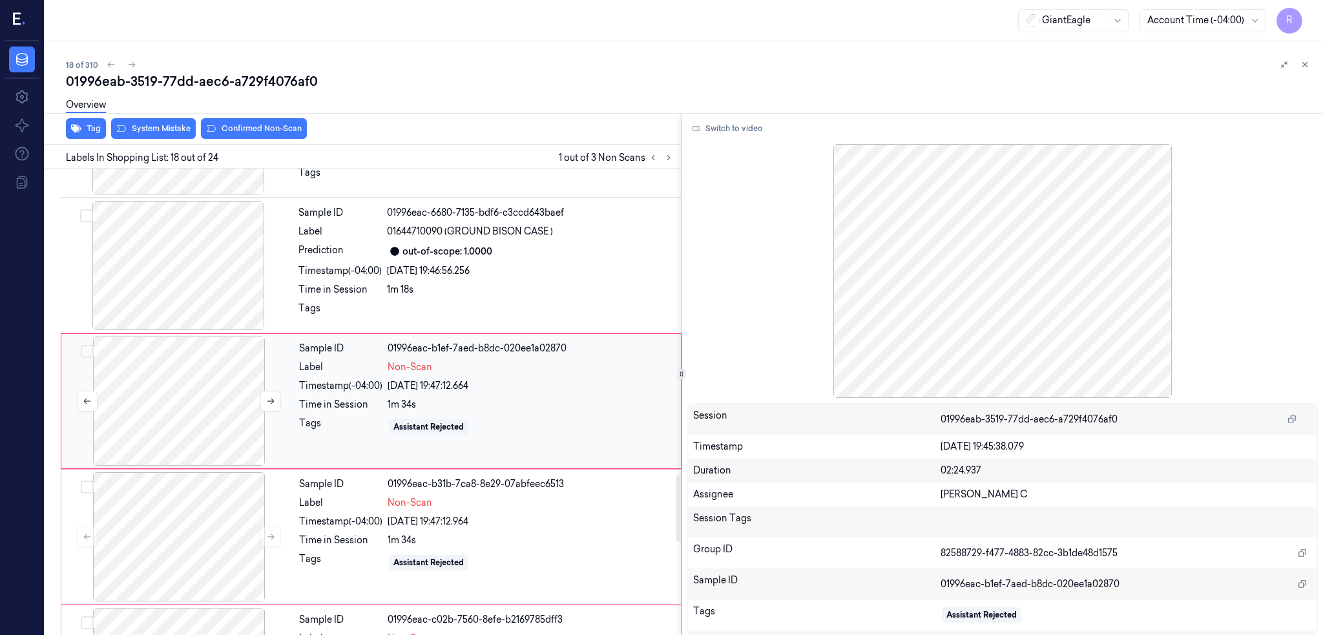
click at [120, 394] on div at bounding box center [179, 401] width 230 height 129
click at [119, 520] on div at bounding box center [179, 536] width 230 height 129
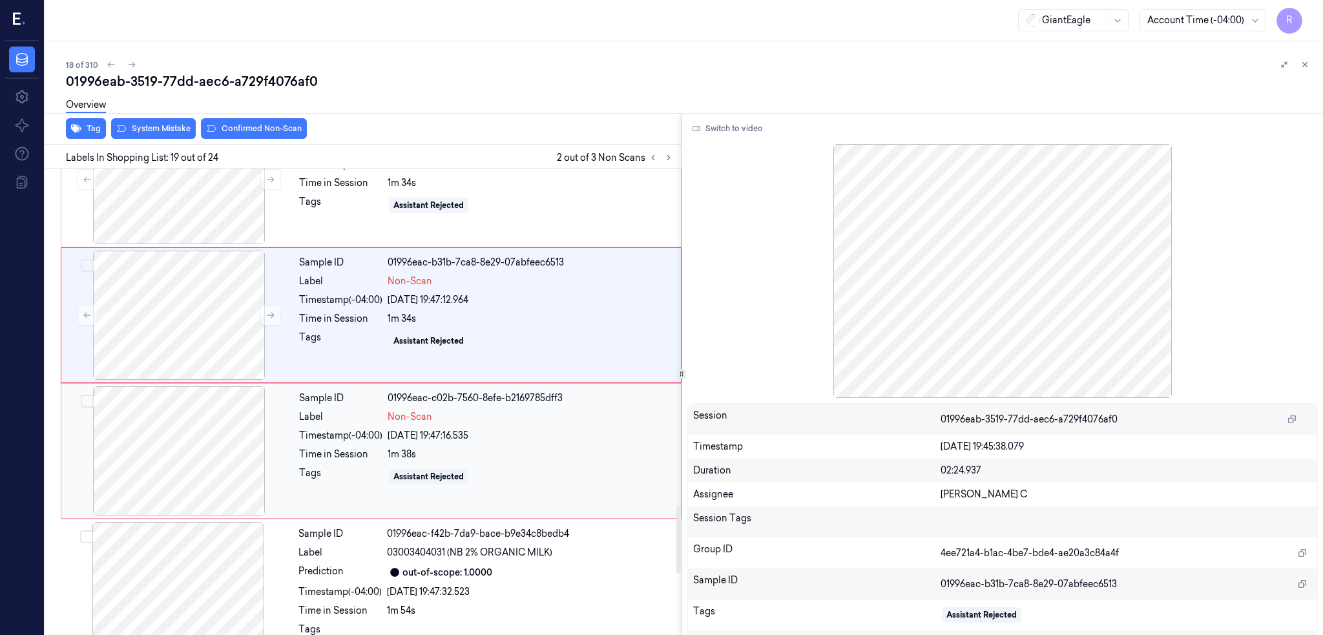
click at [112, 470] on div at bounding box center [179, 450] width 230 height 129
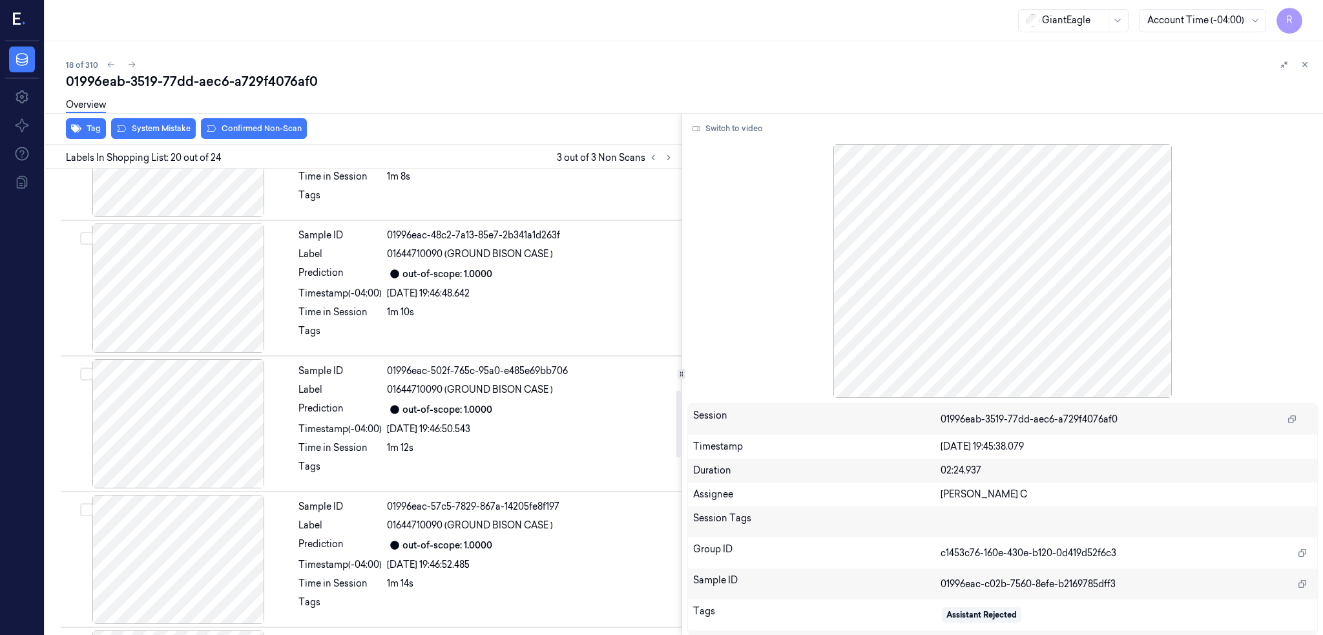
scroll to position [1551, 0]
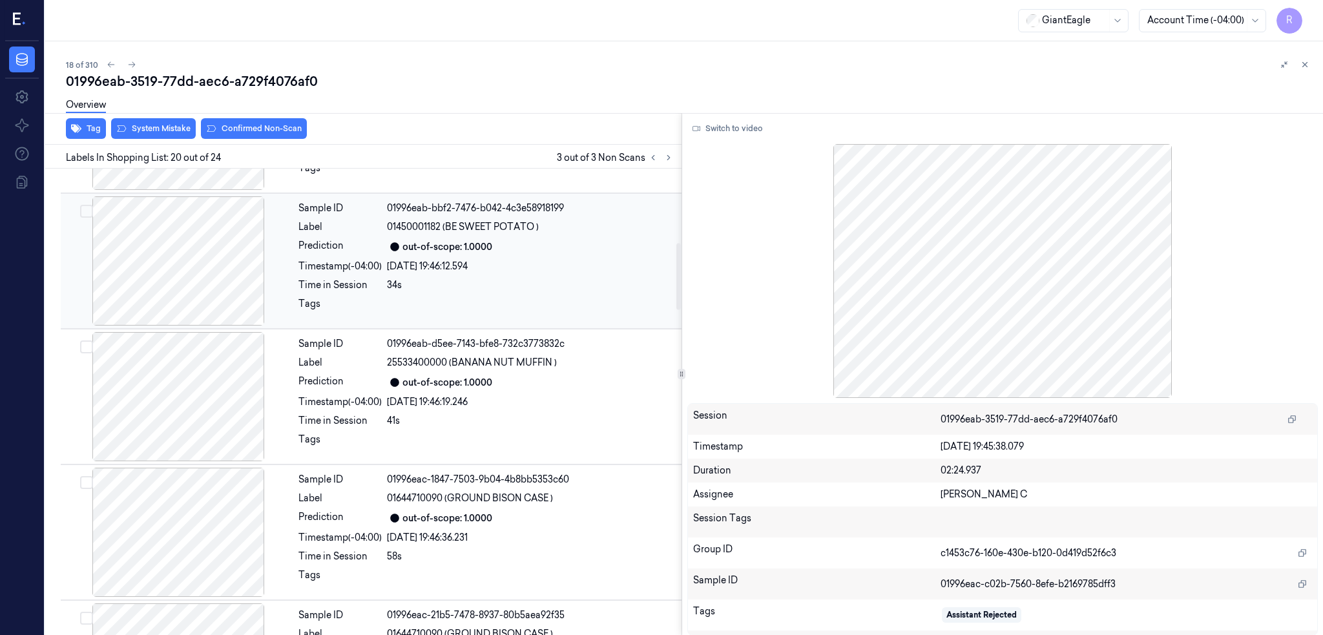
click at [160, 294] on div at bounding box center [178, 260] width 230 height 129
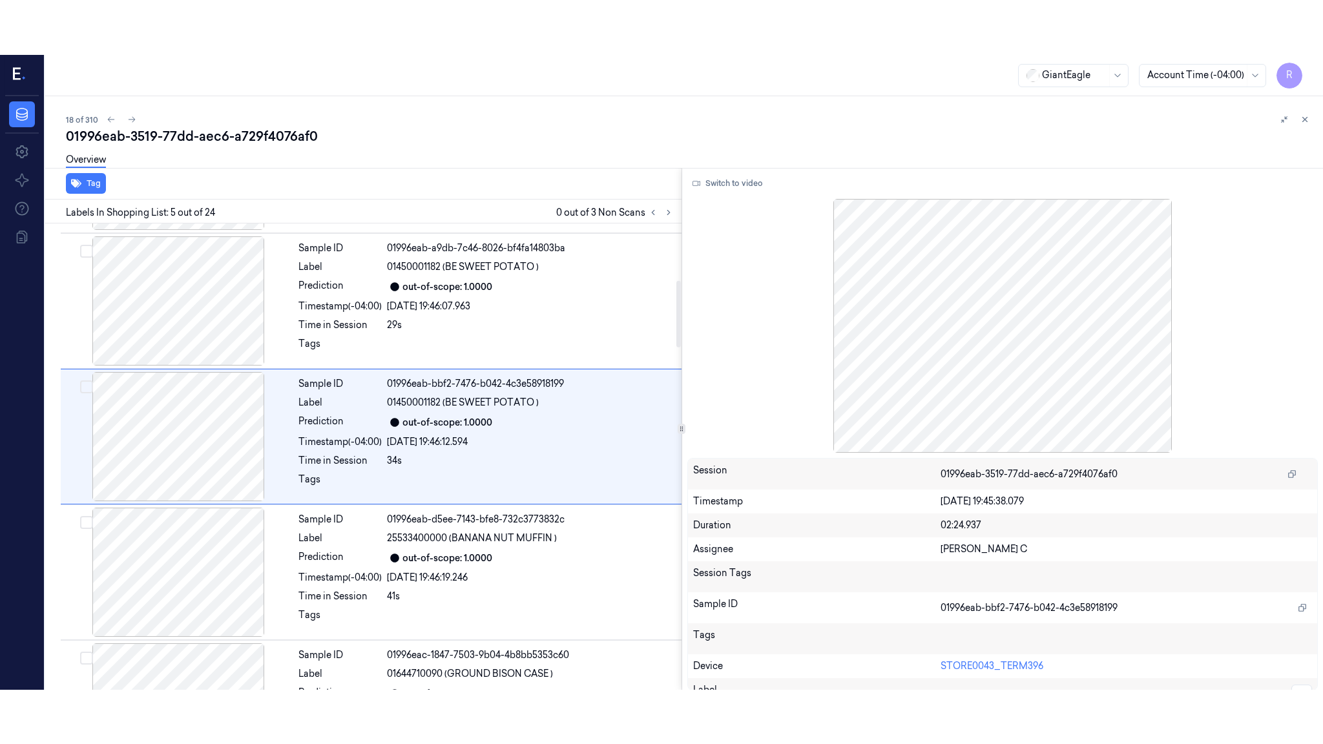
scroll to position [376, 0]
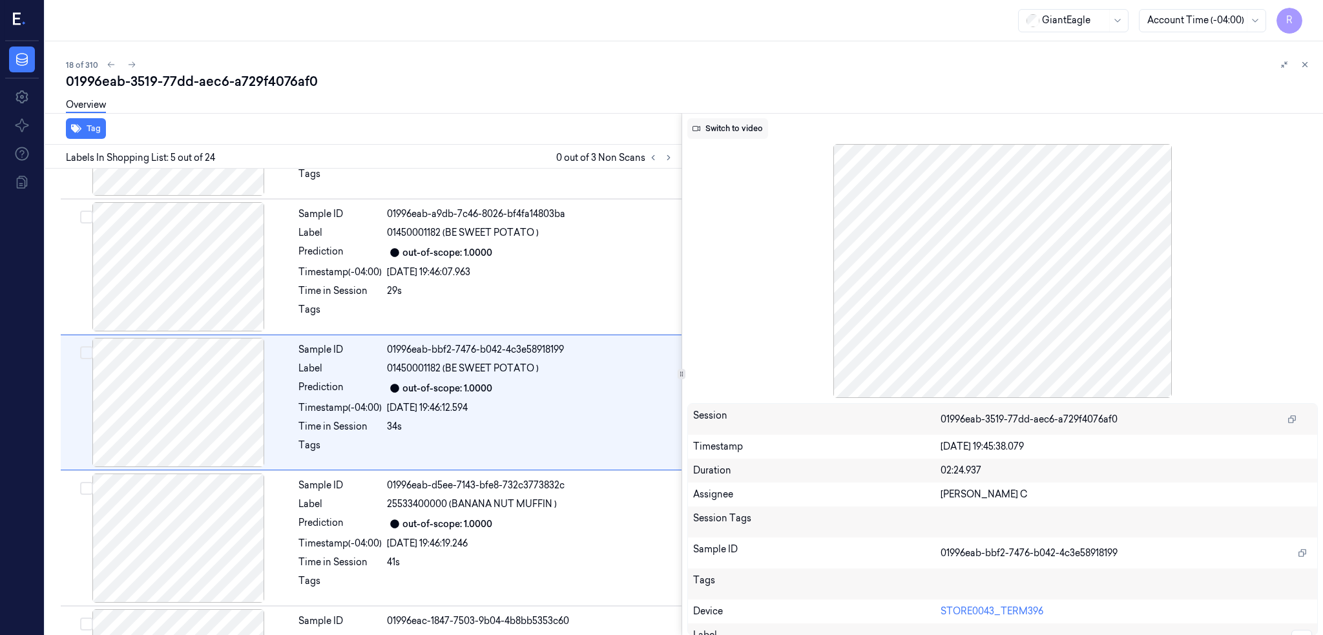
click at [709, 121] on button "Switch to video" at bounding box center [727, 128] width 81 height 21
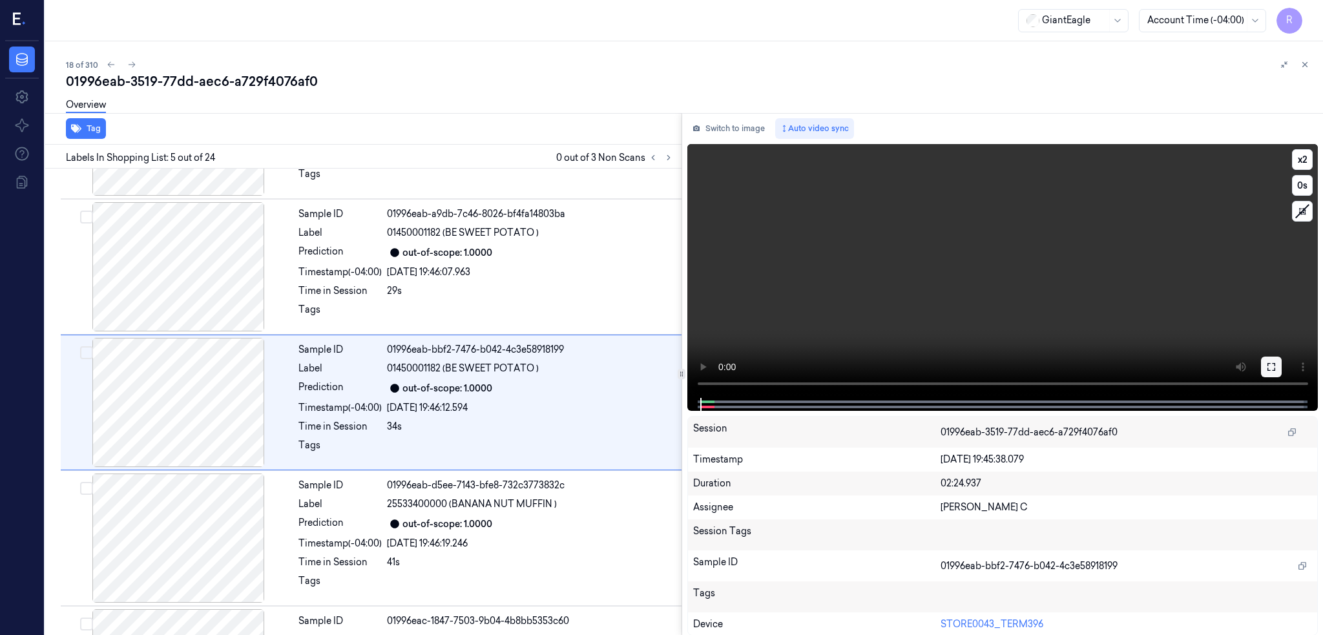
click at [1263, 366] on button at bounding box center [1271, 367] width 21 height 21
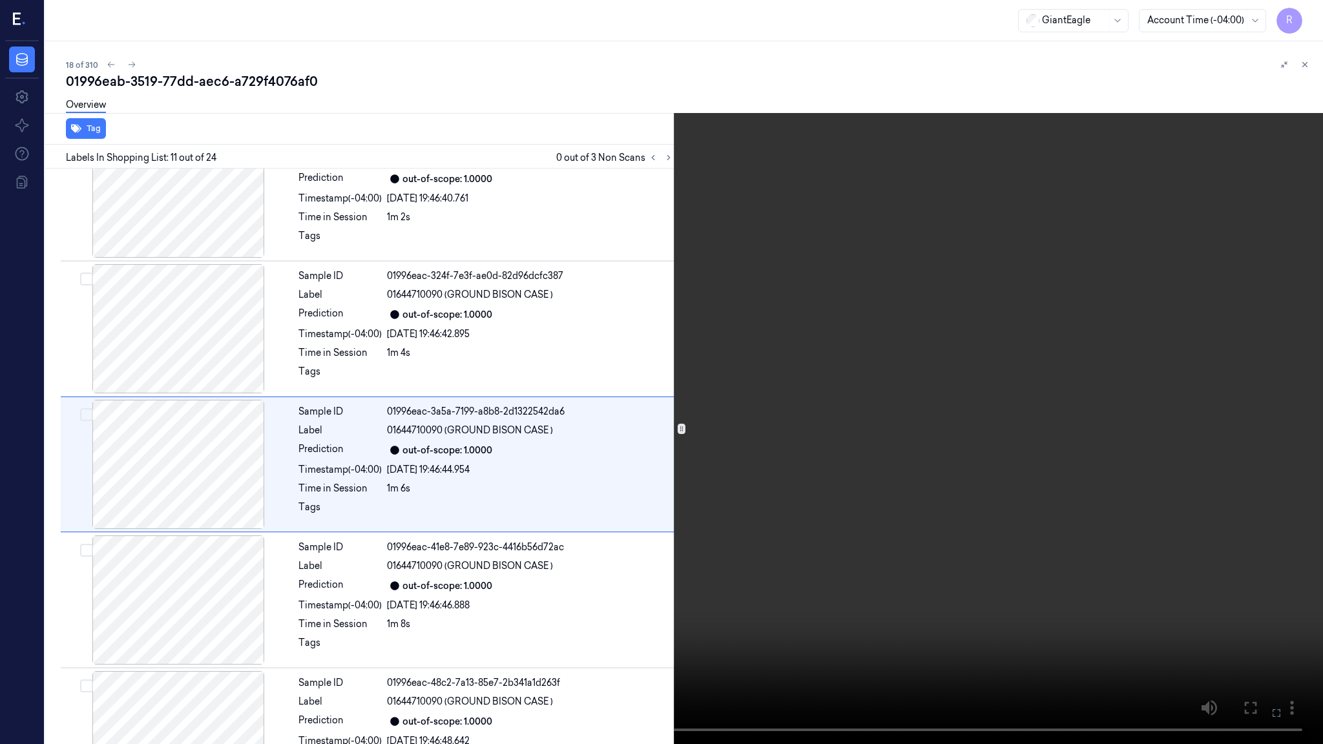
scroll to position [1136, 0]
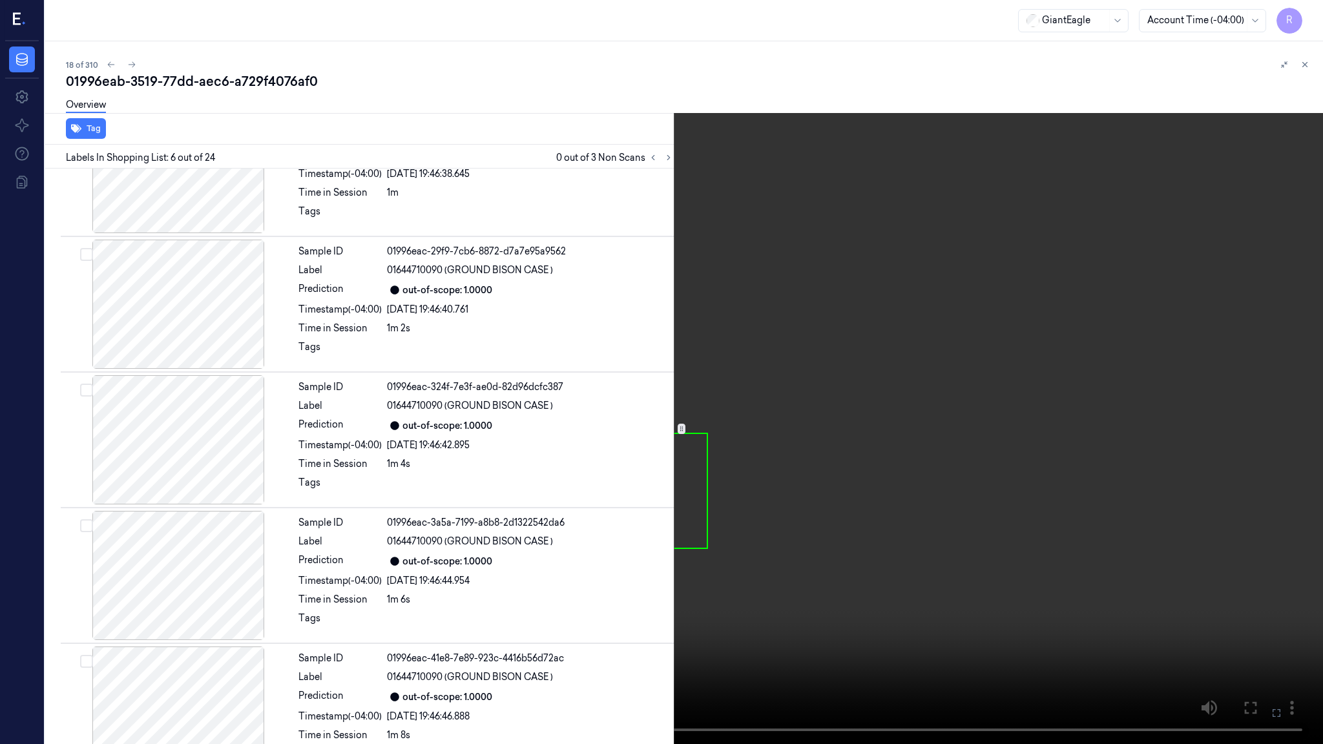
drag, startPoint x: 1263, startPoint y: 676, endPoint x: 1273, endPoint y: 681, distance: 11.6
click at [1266, 634] on video at bounding box center [661, 372] width 1323 height 744
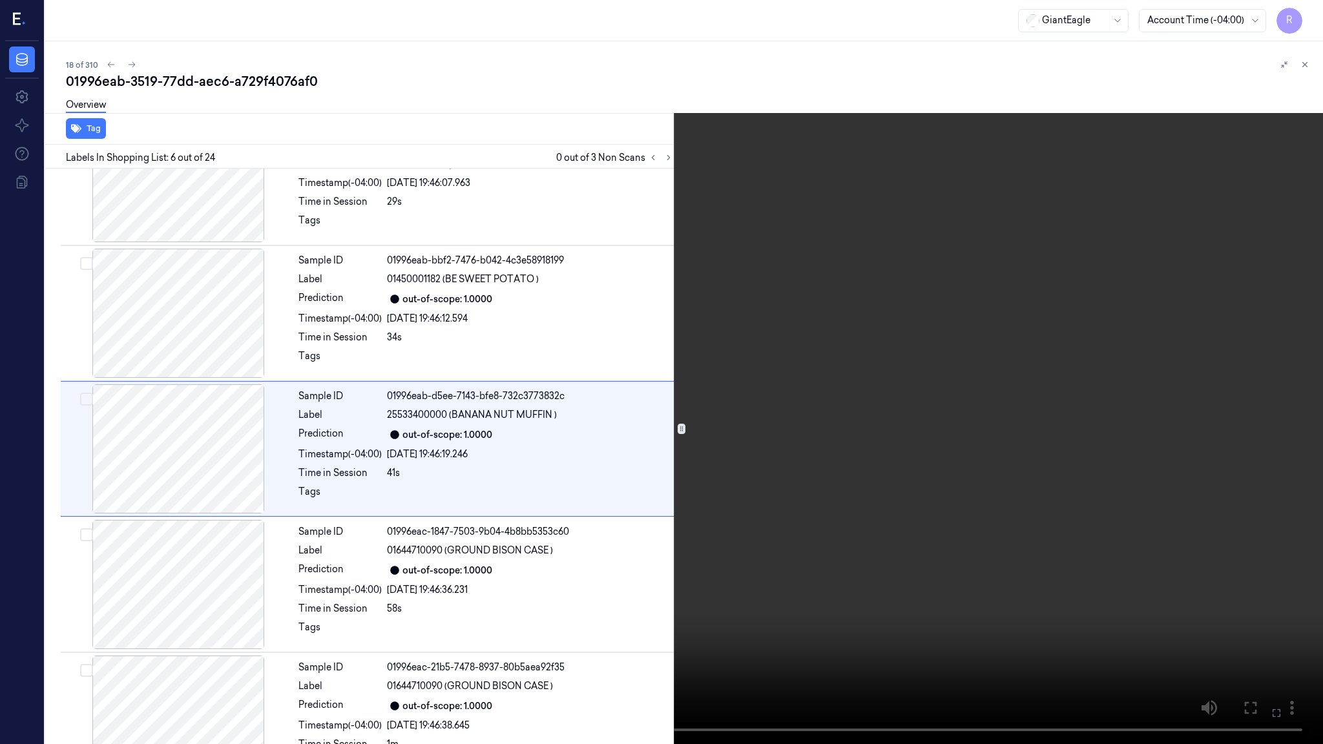
scroll to position [457, 0]
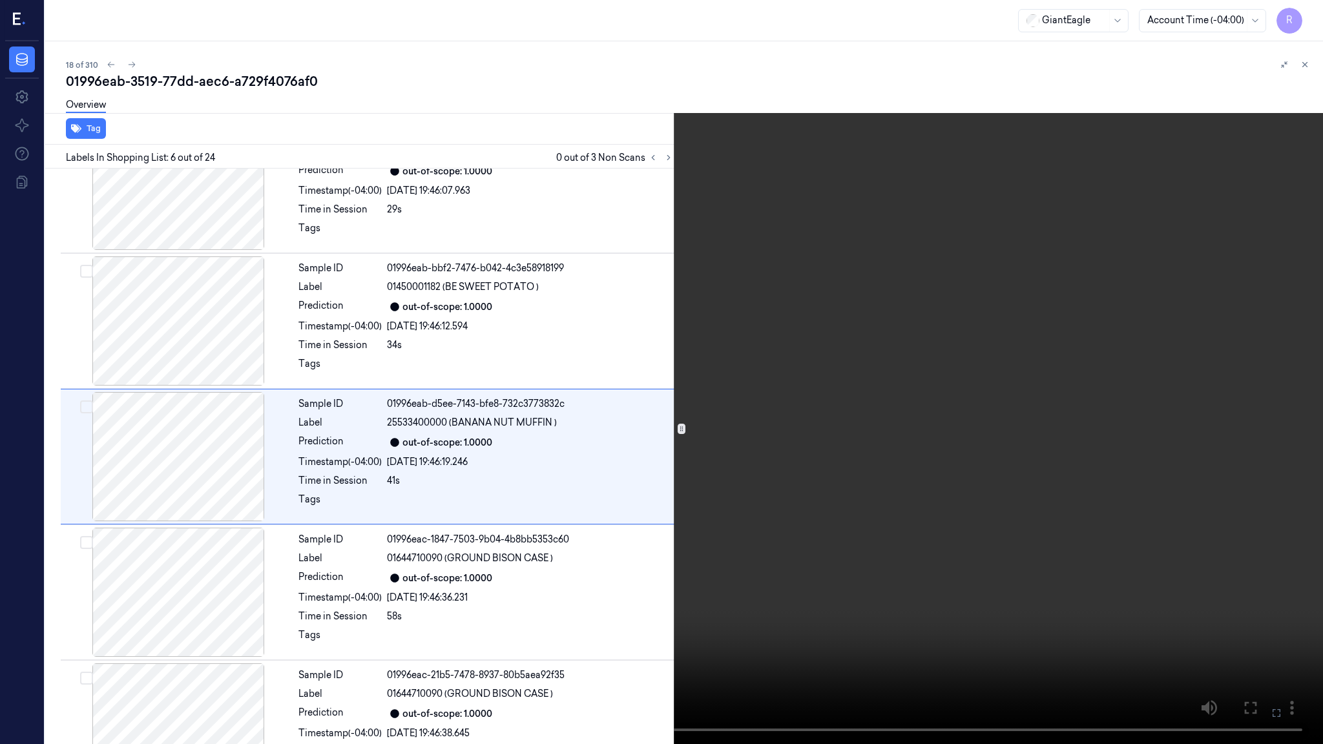
click at [0, 0] on button at bounding box center [0, 0] width 0 height 0
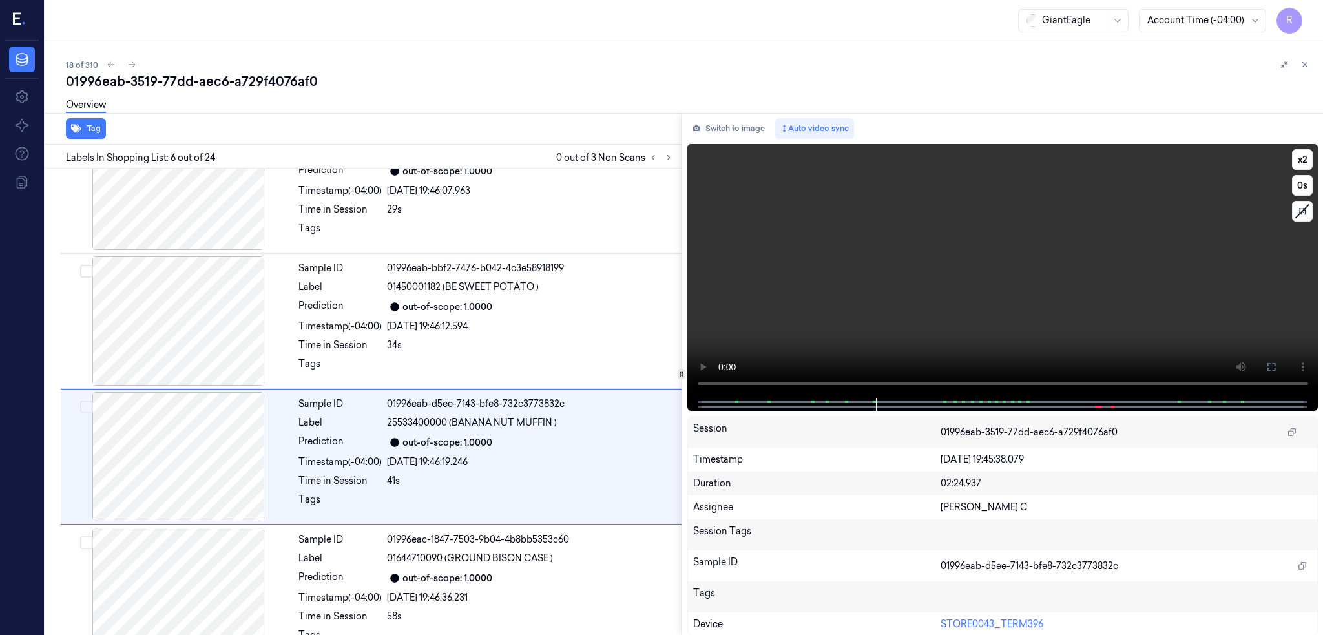
click at [1267, 364] on icon at bounding box center [1271, 367] width 8 height 8
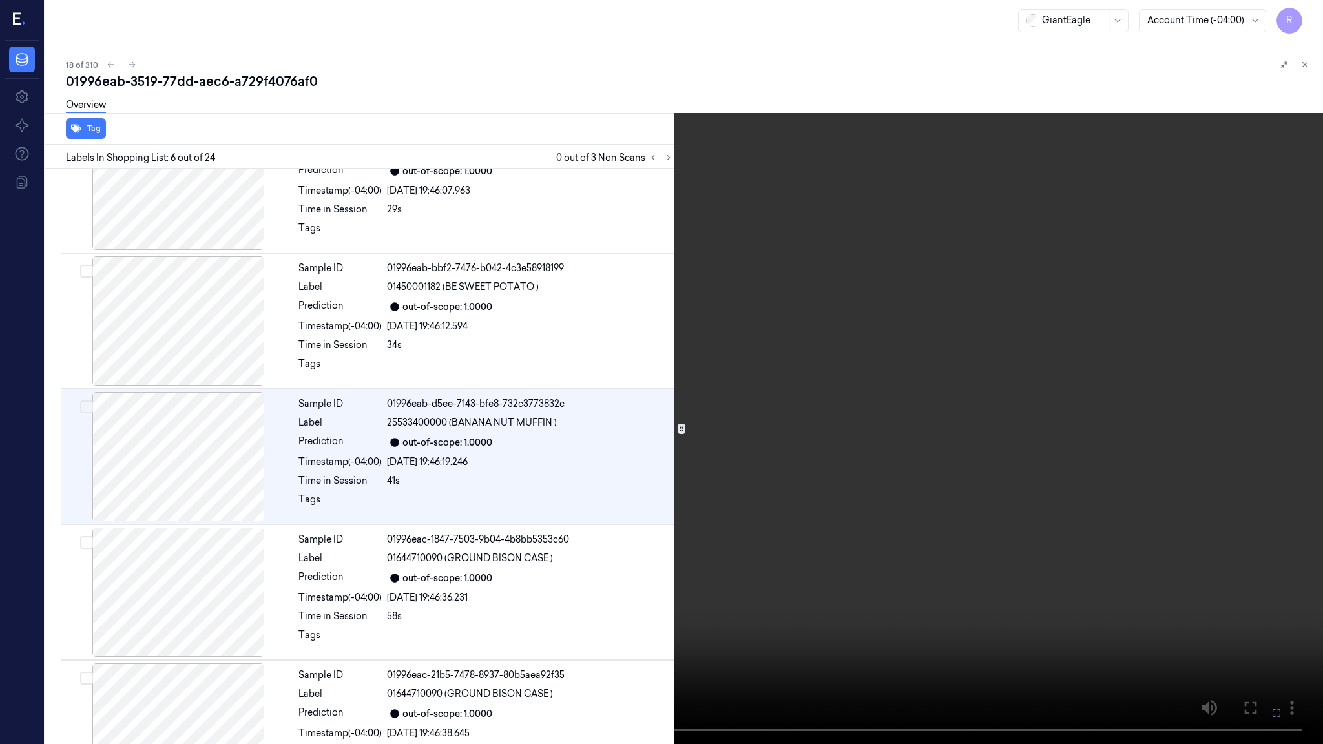
click at [357, 618] on video at bounding box center [661, 372] width 1323 height 744
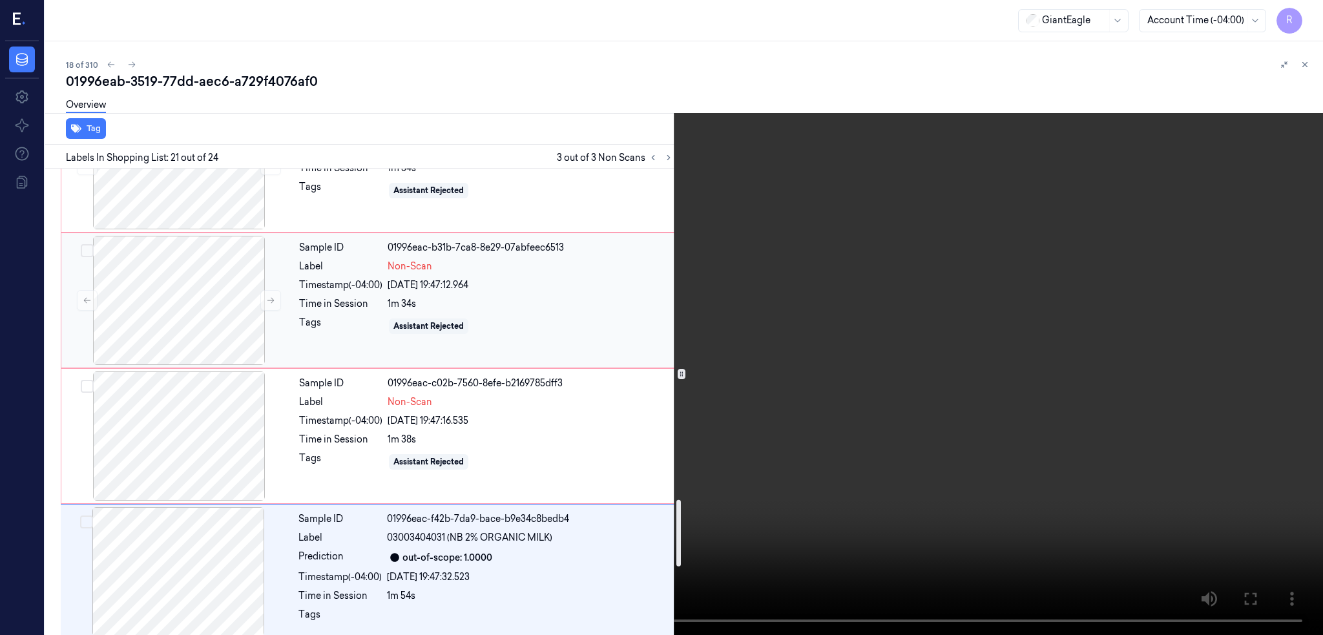
scroll to position [2203, 0]
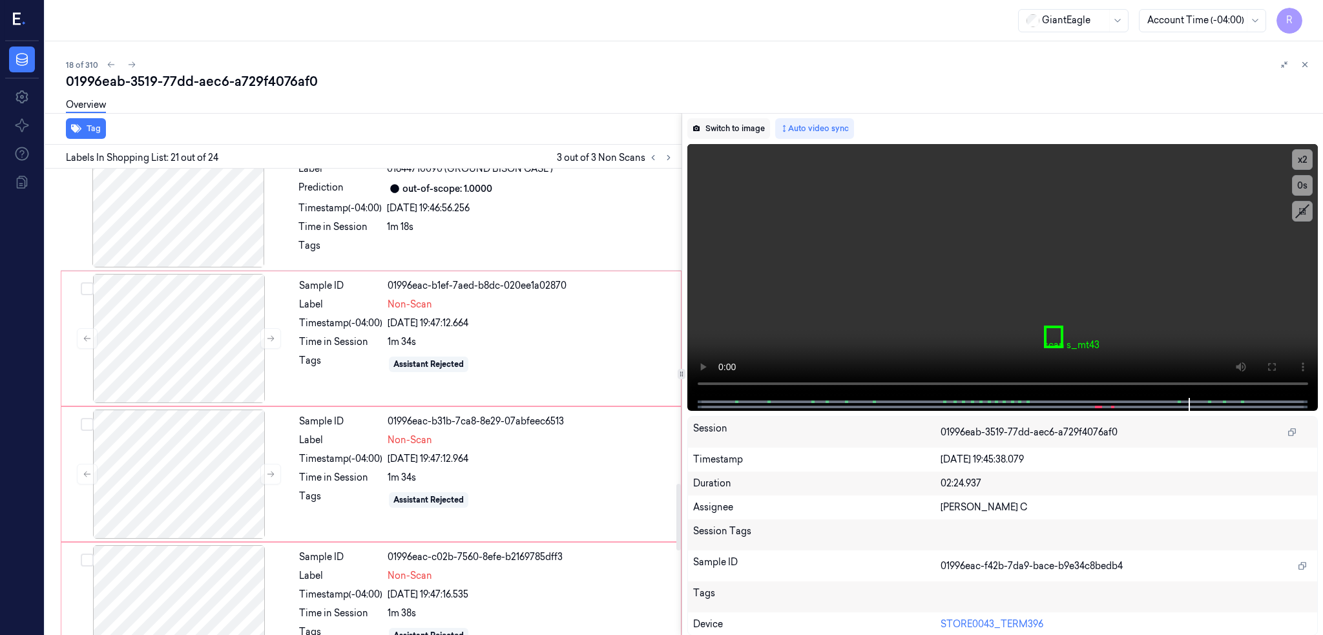
click at [691, 130] on button "Switch to image" at bounding box center [728, 128] width 83 height 21
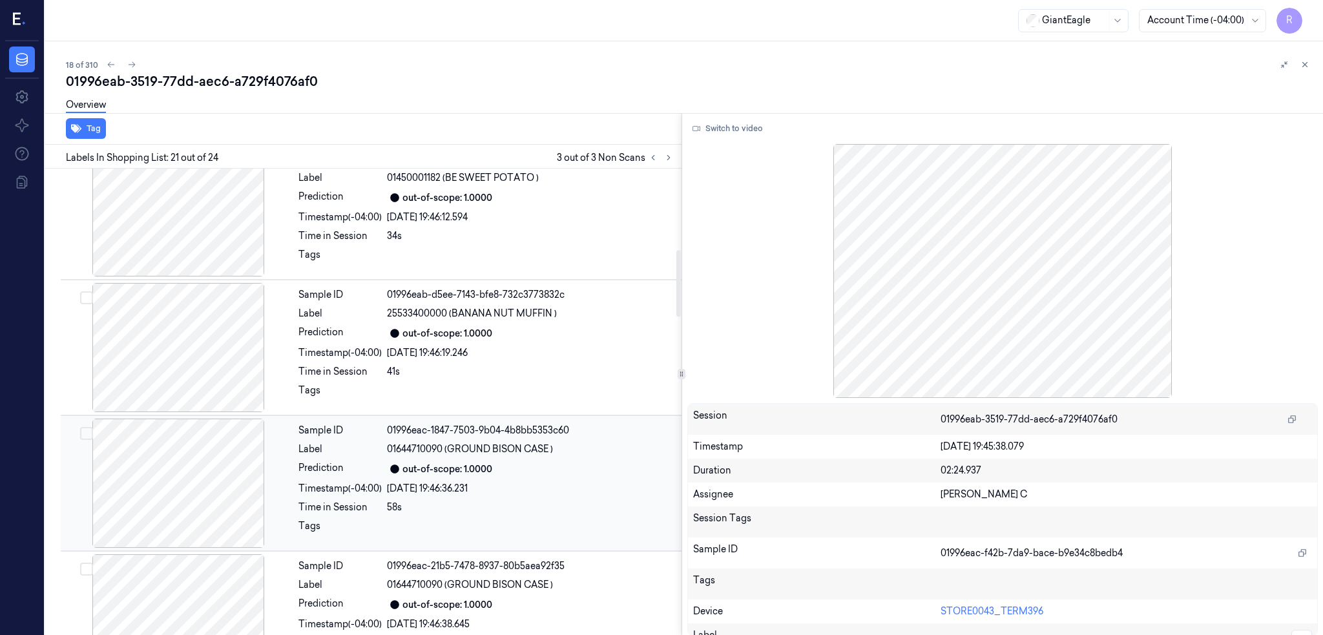
click at [320, 469] on div "Prediction" at bounding box center [339, 469] width 83 height 16
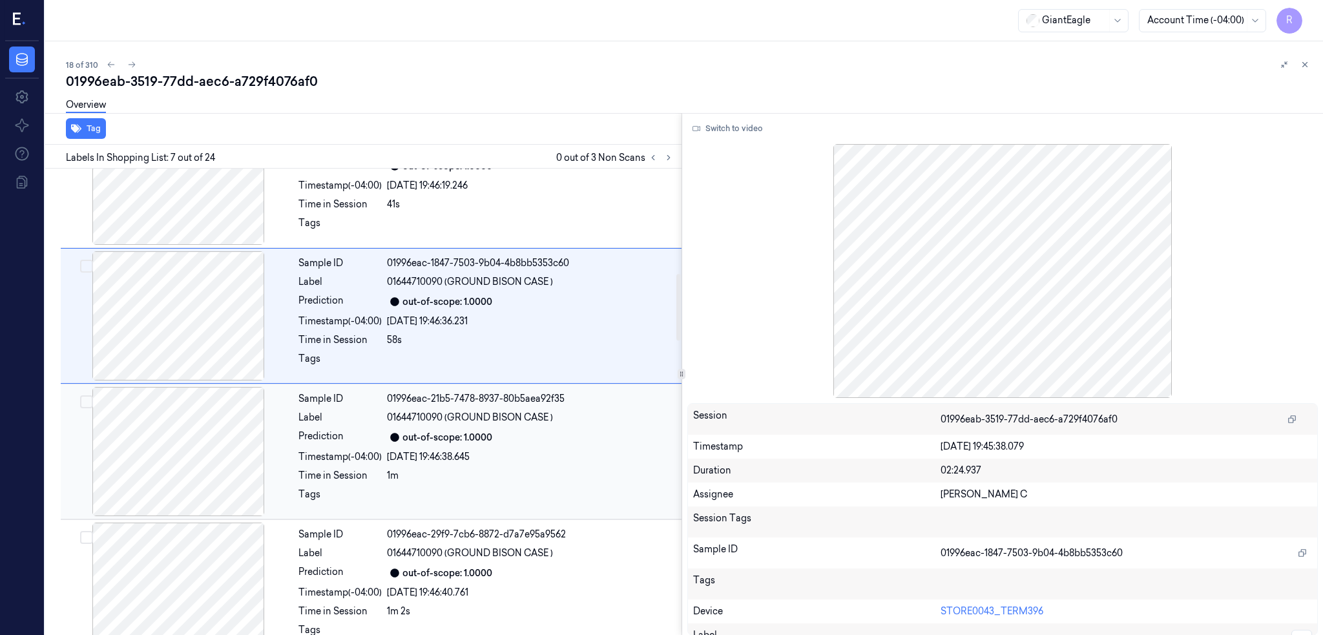
click at [464, 414] on span "01644710090 (GROUND BISON CASE )" at bounding box center [470, 418] width 166 height 14
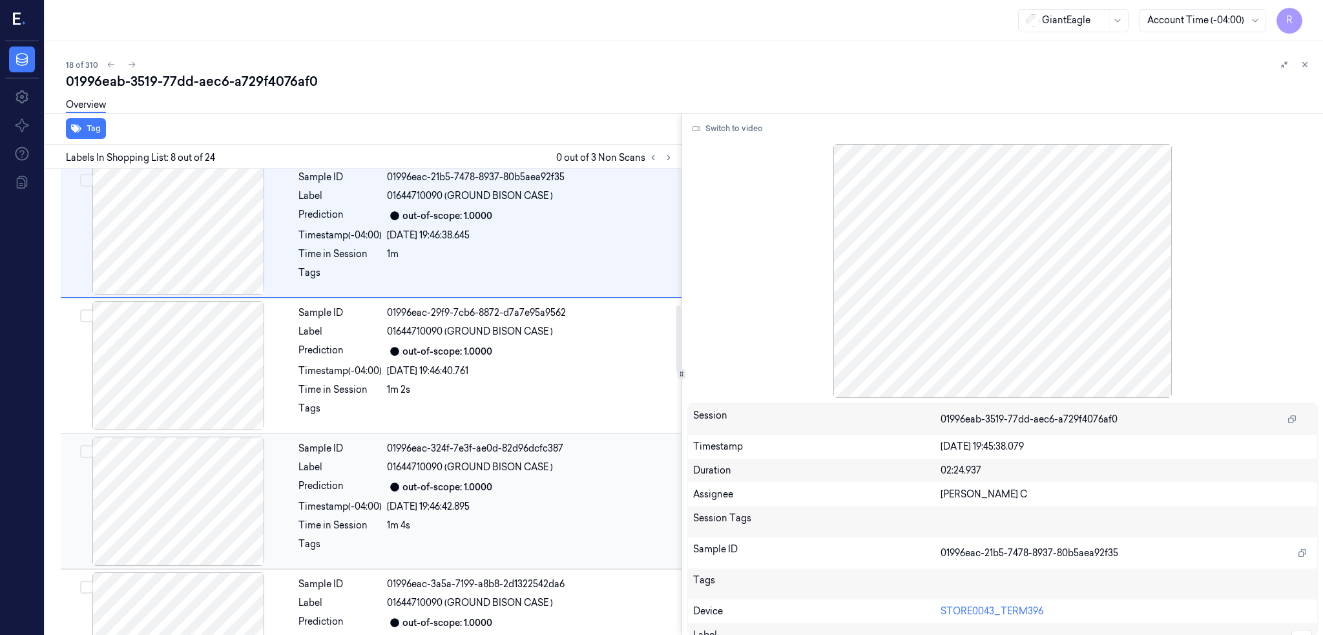
click at [453, 445] on div "01996eac-324f-7e3f-ae0d-82d96dcfc387" at bounding box center [530, 449] width 287 height 14
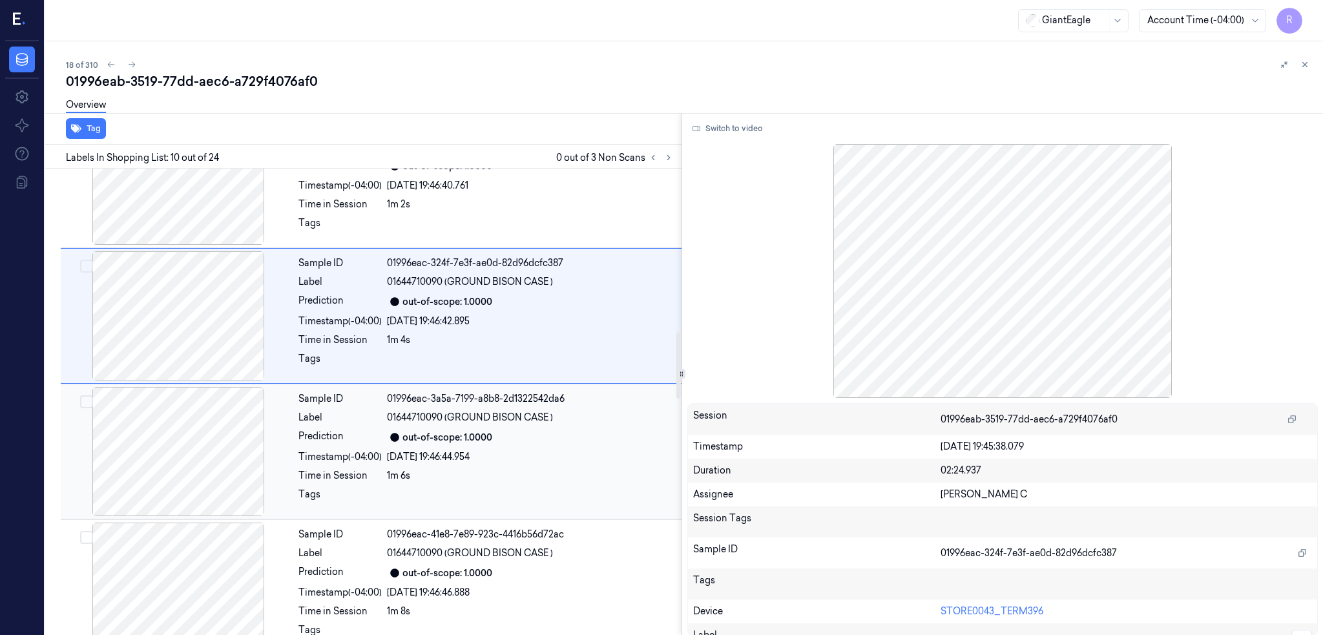
click at [464, 461] on div "21/09/2025 19:46:44.954" at bounding box center [530, 457] width 287 height 14
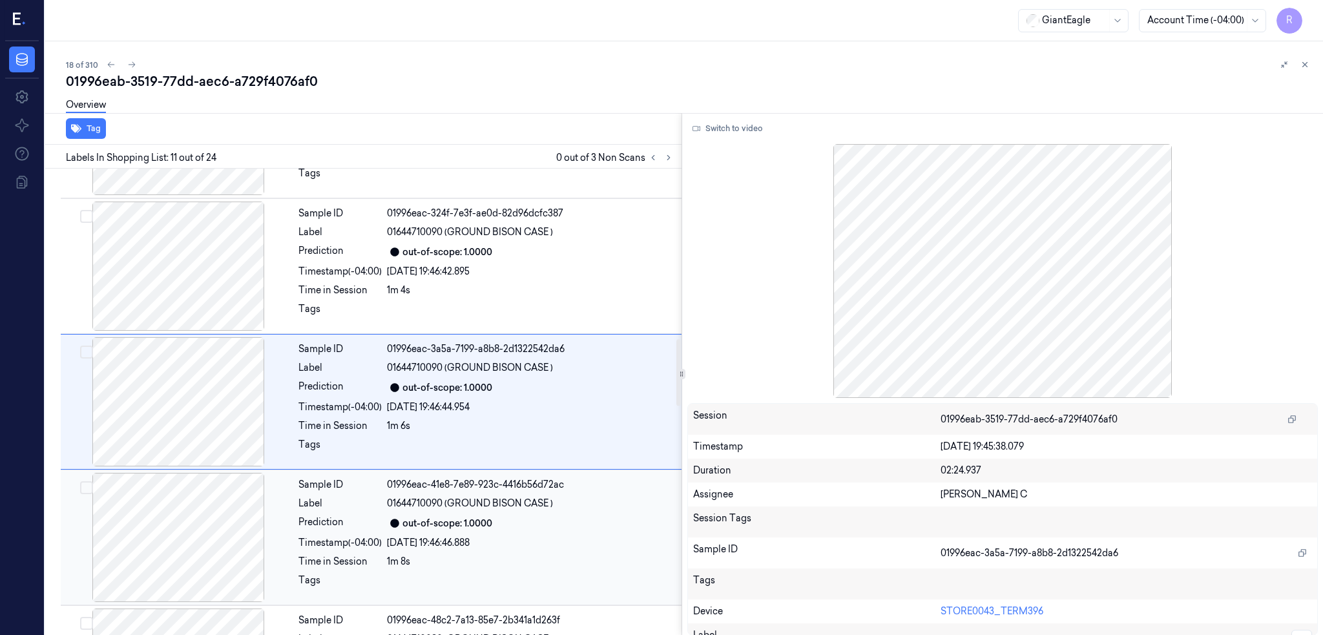
click at [467, 527] on div "out-of-scope: 1.0000" at bounding box center [530, 523] width 287 height 16
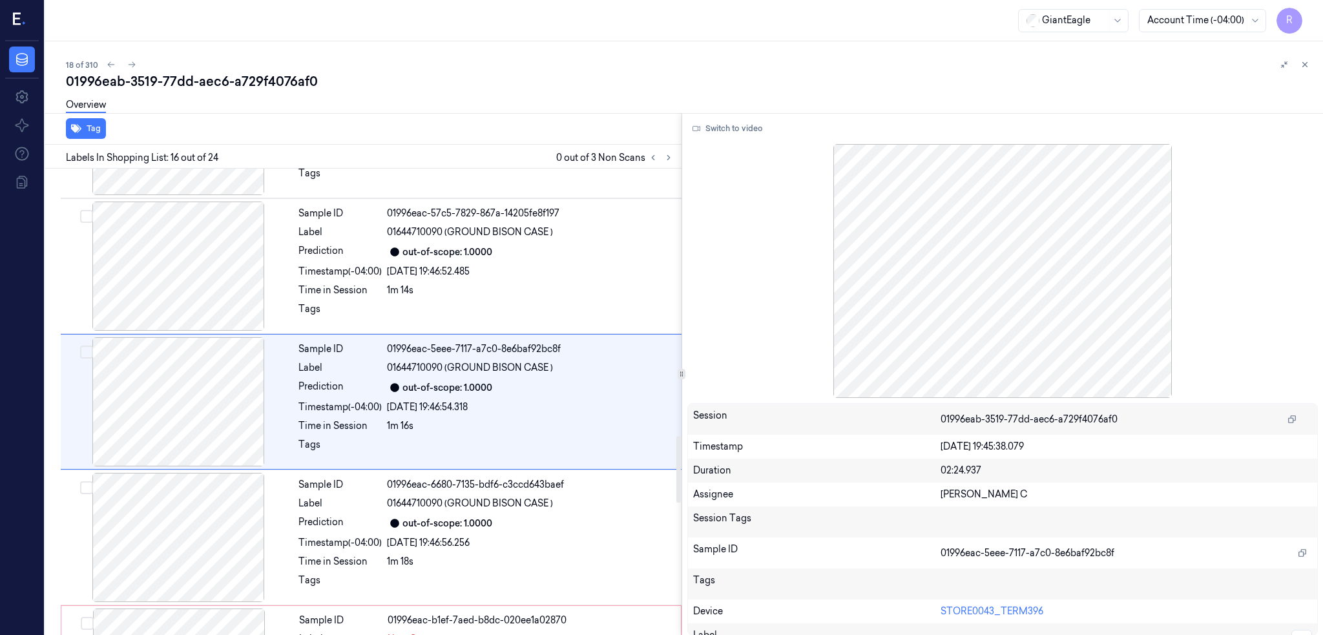
click at [467, 527] on div "out-of-scope: 1.0000" at bounding box center [530, 523] width 287 height 16
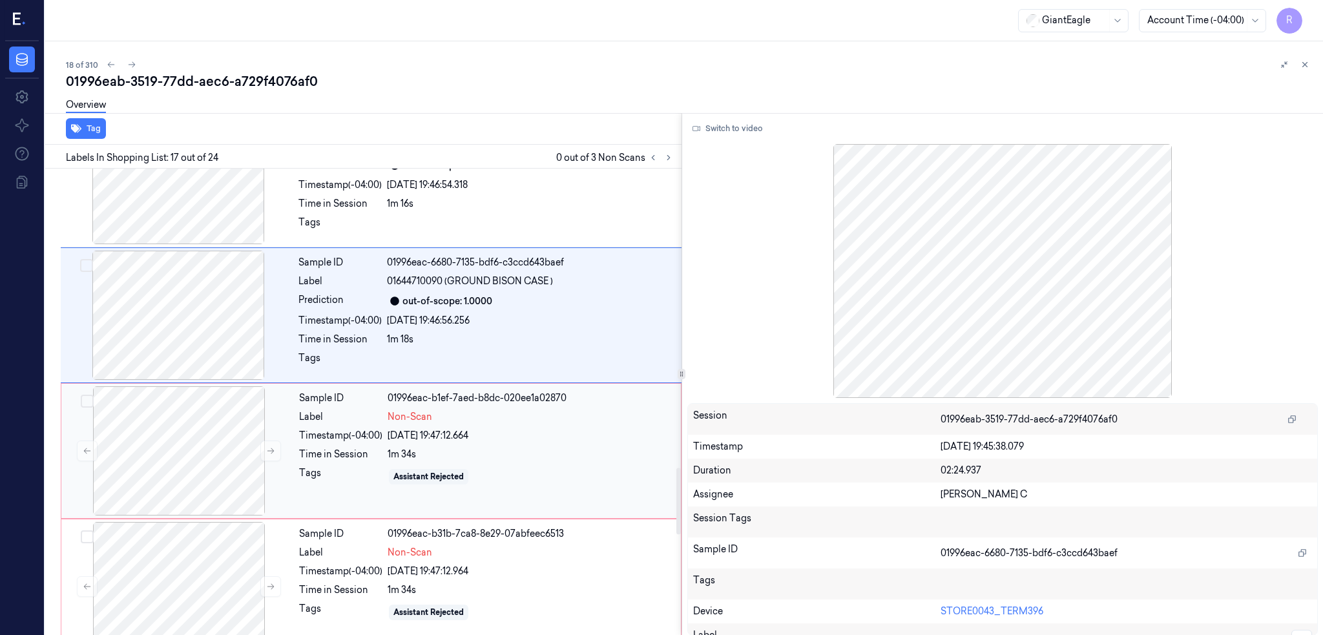
click at [526, 435] on div "21/09/2025 19:47:12.664" at bounding box center [531, 436] width 286 height 14
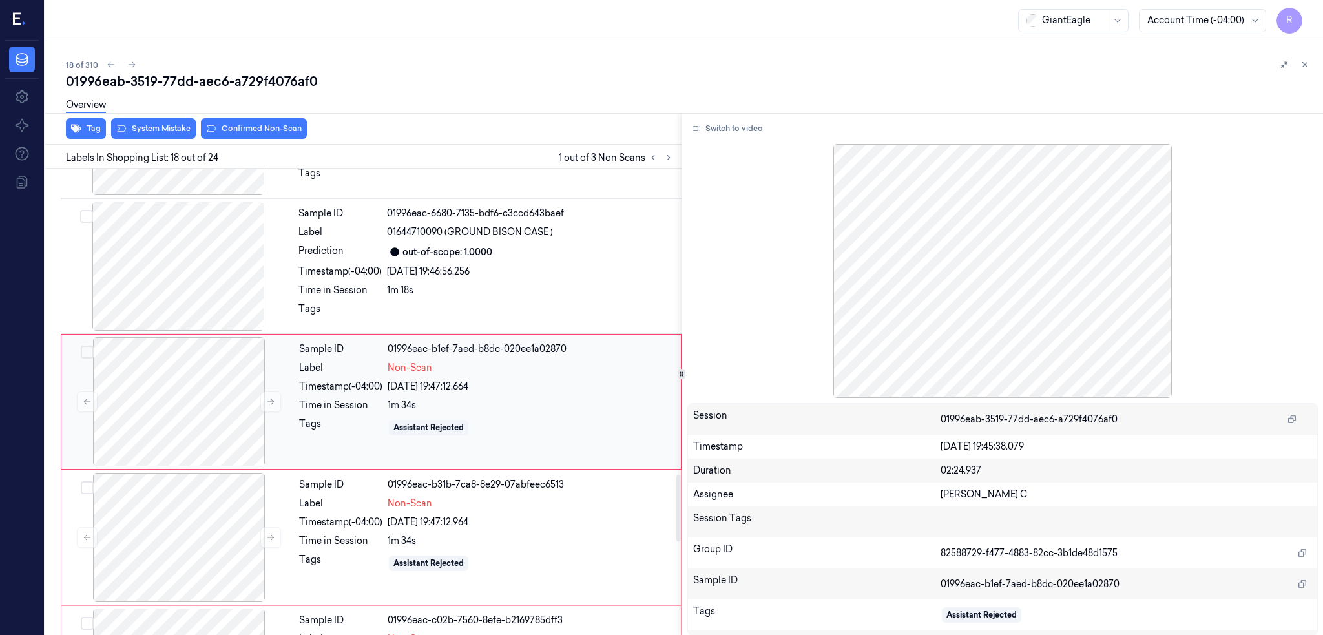
scroll to position [2141, 0]
click at [157, 445] on div at bounding box center [179, 401] width 230 height 129
click at [154, 426] on div at bounding box center [179, 401] width 230 height 129
click at [130, 129] on button "System Mistake" at bounding box center [153, 128] width 85 height 21
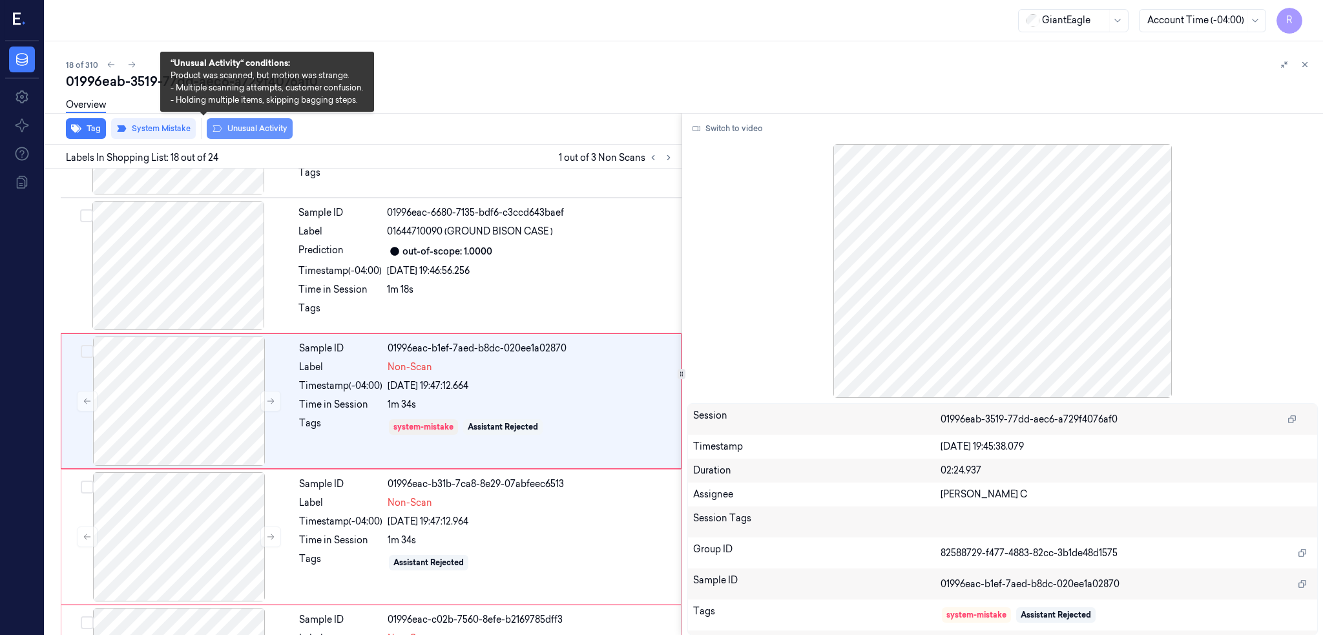
click at [227, 130] on button "Unusual Activity" at bounding box center [250, 128] width 86 height 21
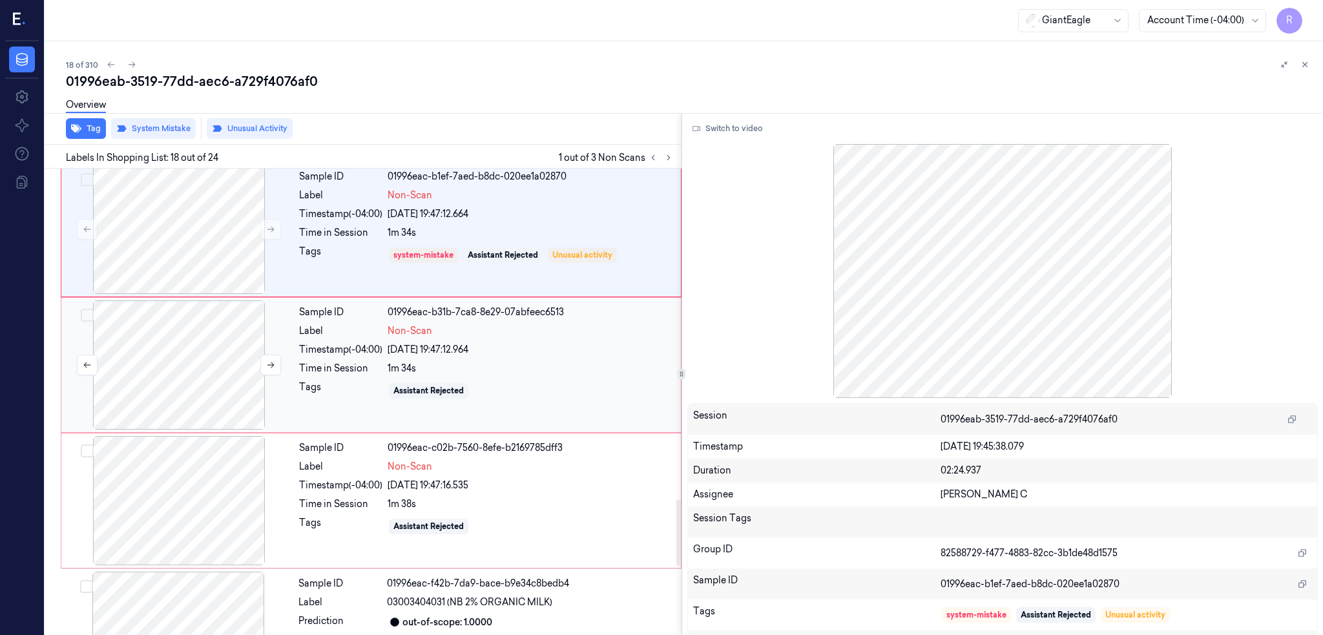
click at [152, 357] on div at bounding box center [179, 364] width 230 height 129
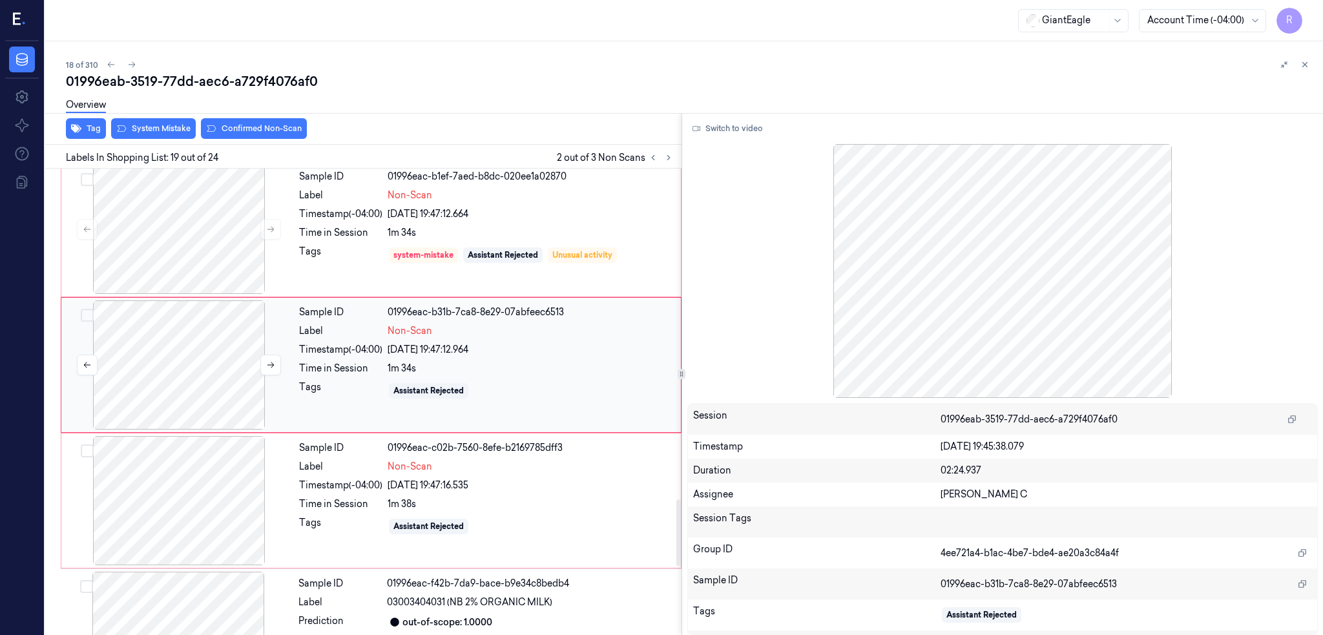
scroll to position [2276, 0]
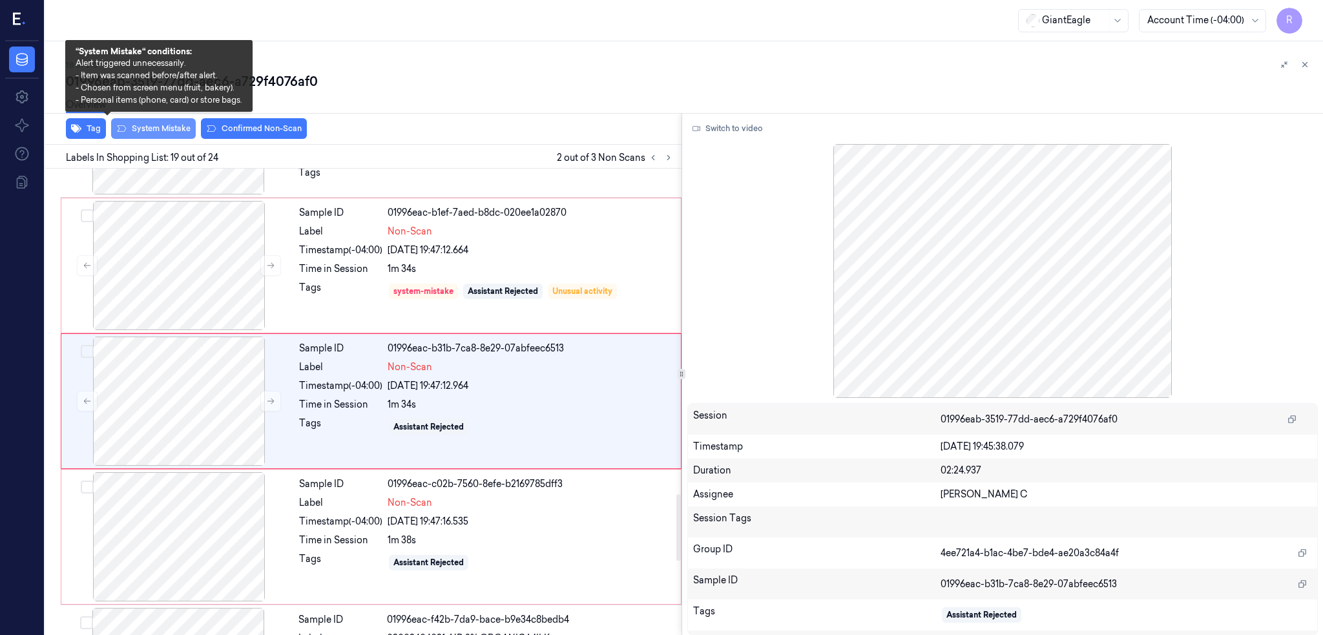
click at [112, 125] on button "System Mistake" at bounding box center [153, 128] width 85 height 21
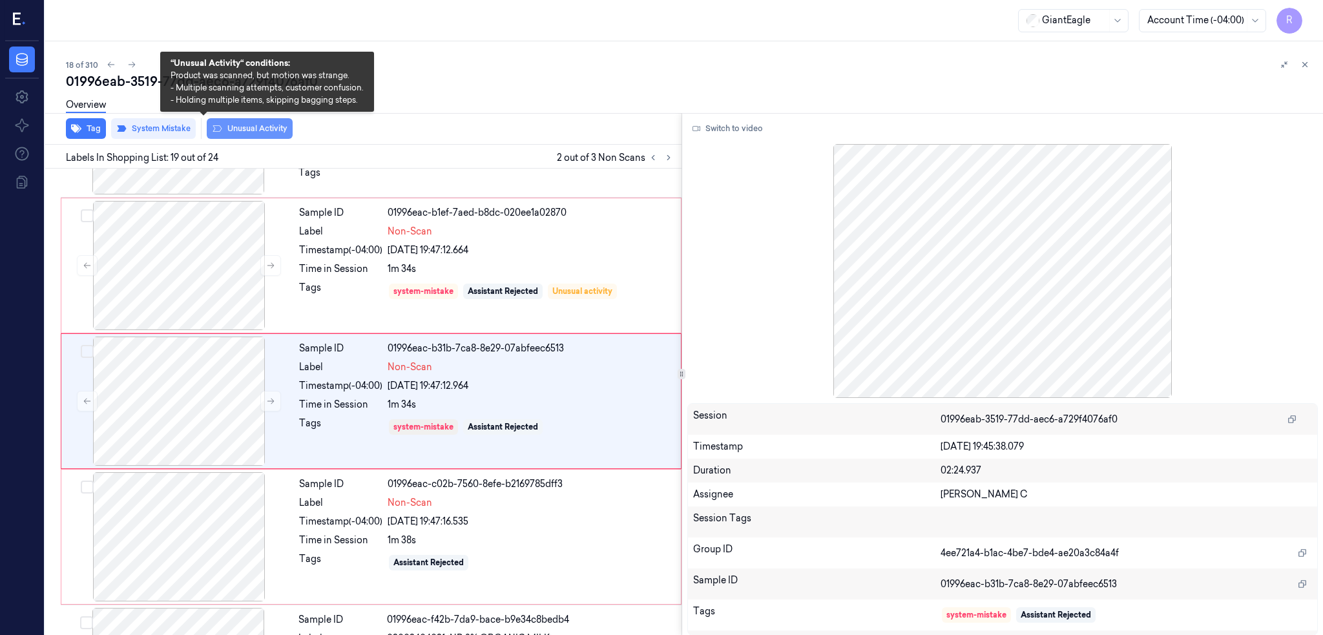
click at [214, 135] on button "Unusual Activity" at bounding box center [250, 128] width 86 height 21
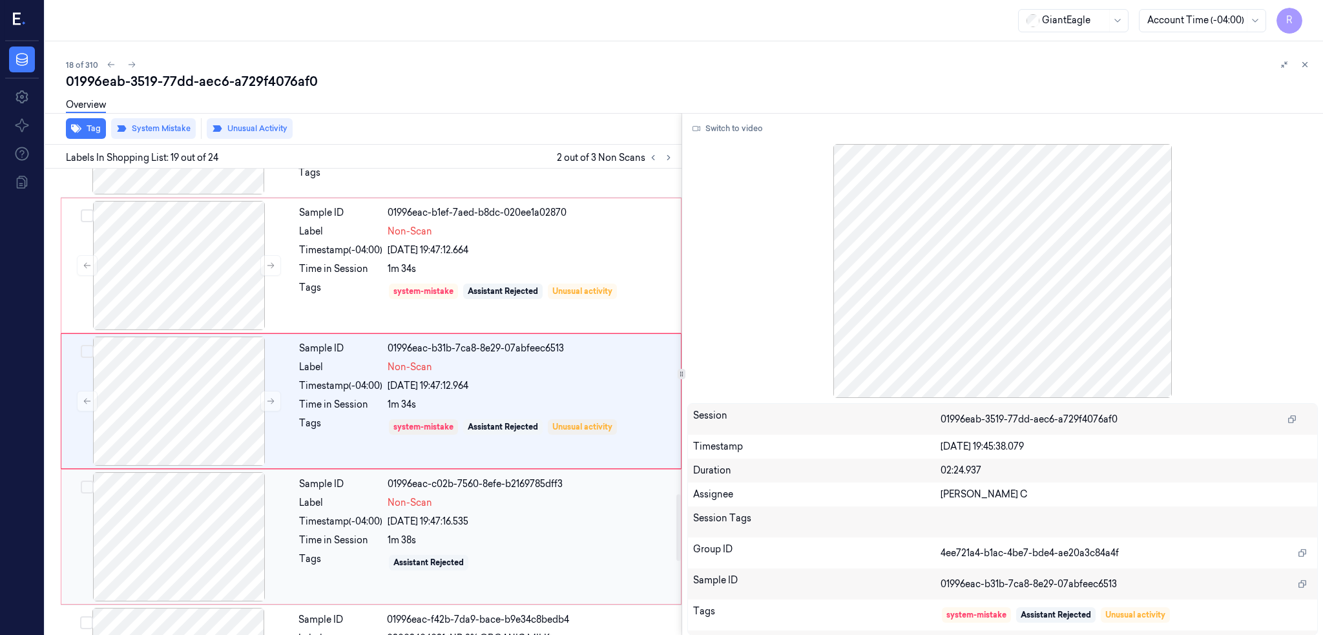
click at [172, 525] on div at bounding box center [179, 536] width 230 height 129
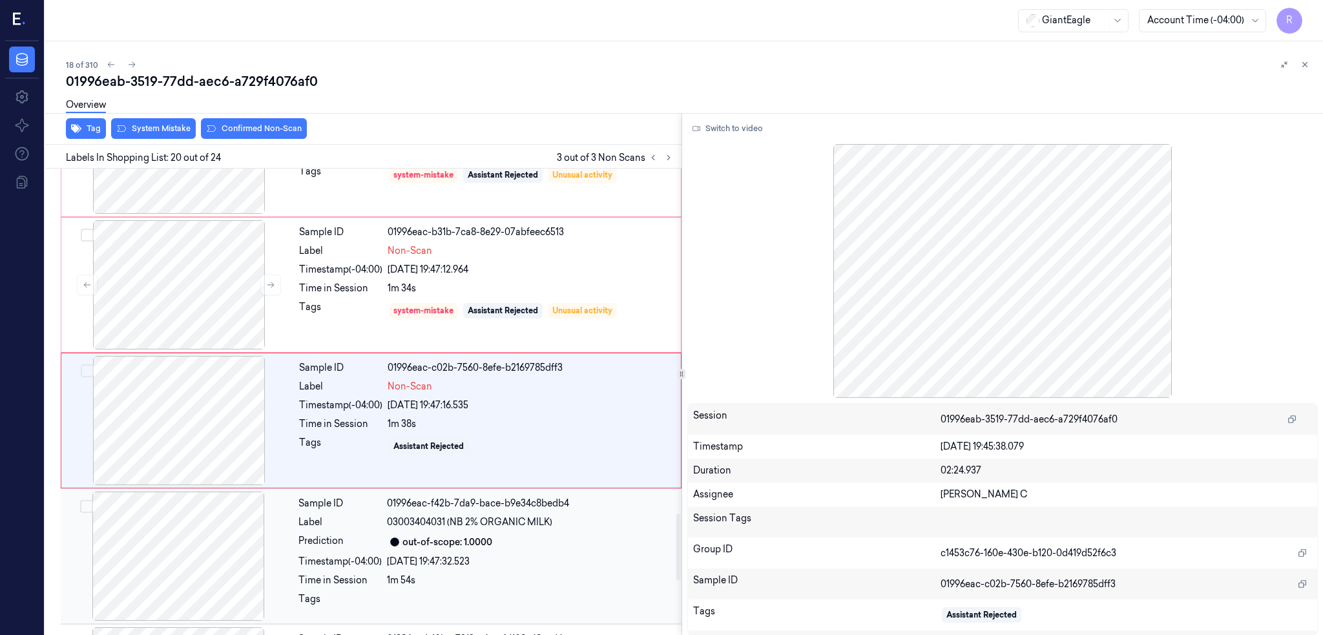
scroll to position [2412, 0]
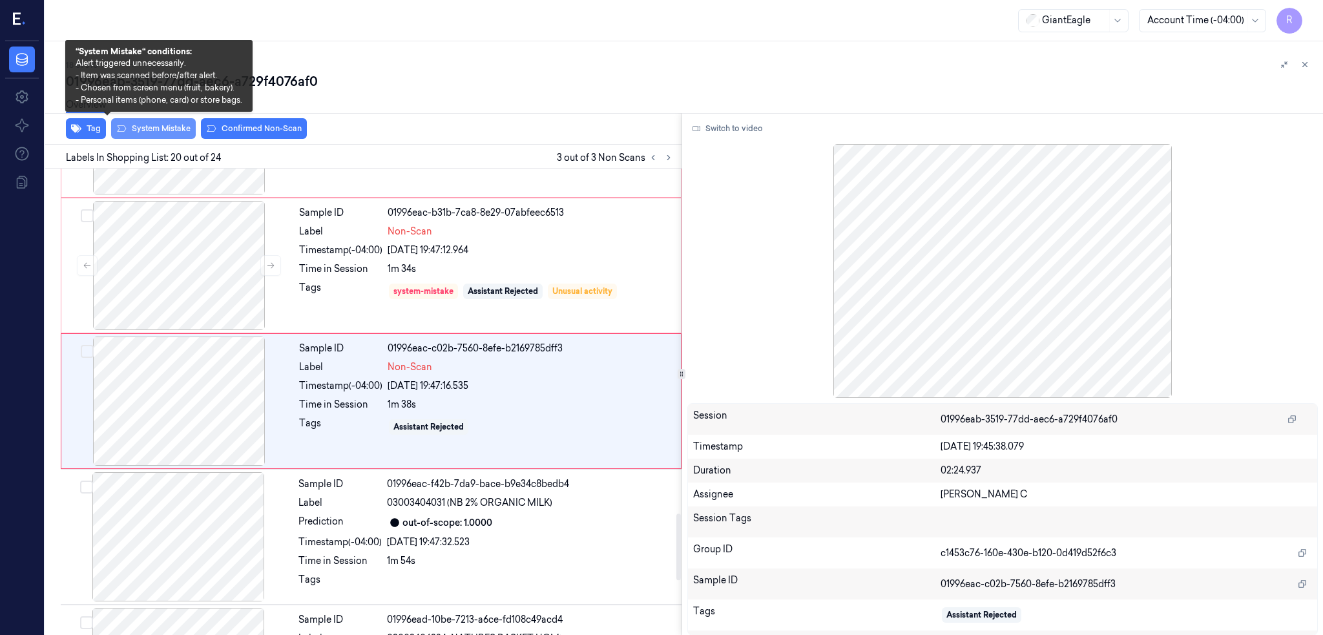
click at [116, 132] on button "System Mistake" at bounding box center [153, 128] width 85 height 21
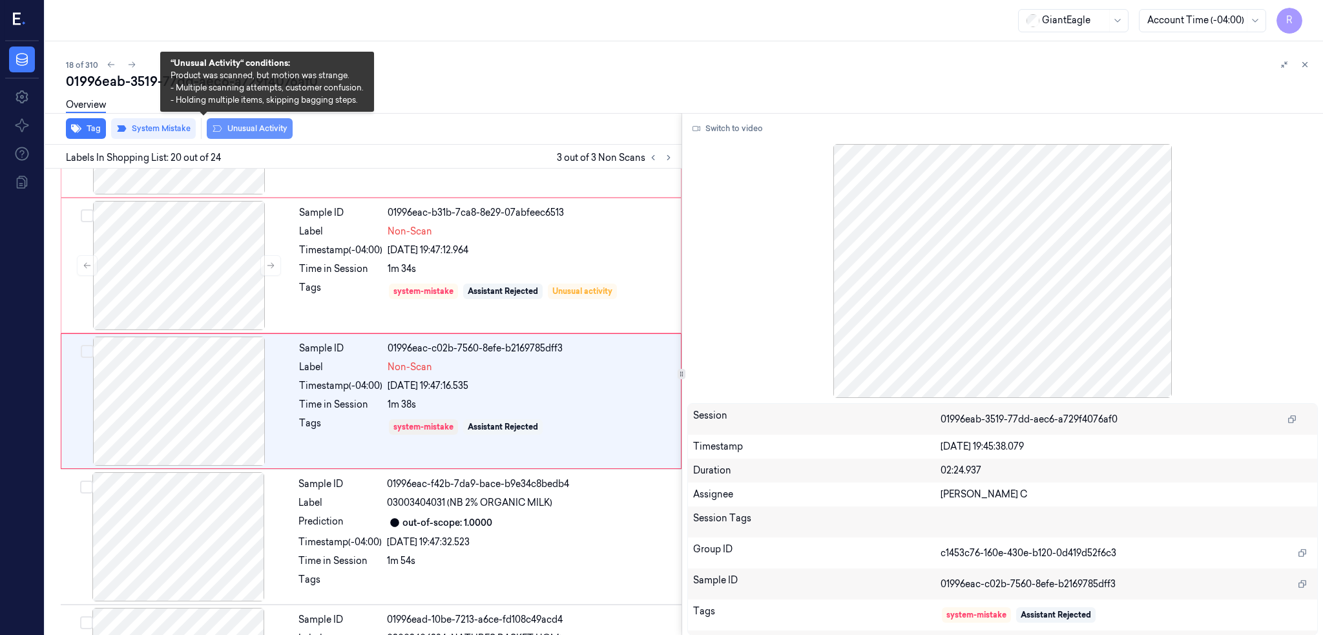
click at [207, 134] on button "Unusual Activity" at bounding box center [250, 128] width 86 height 21
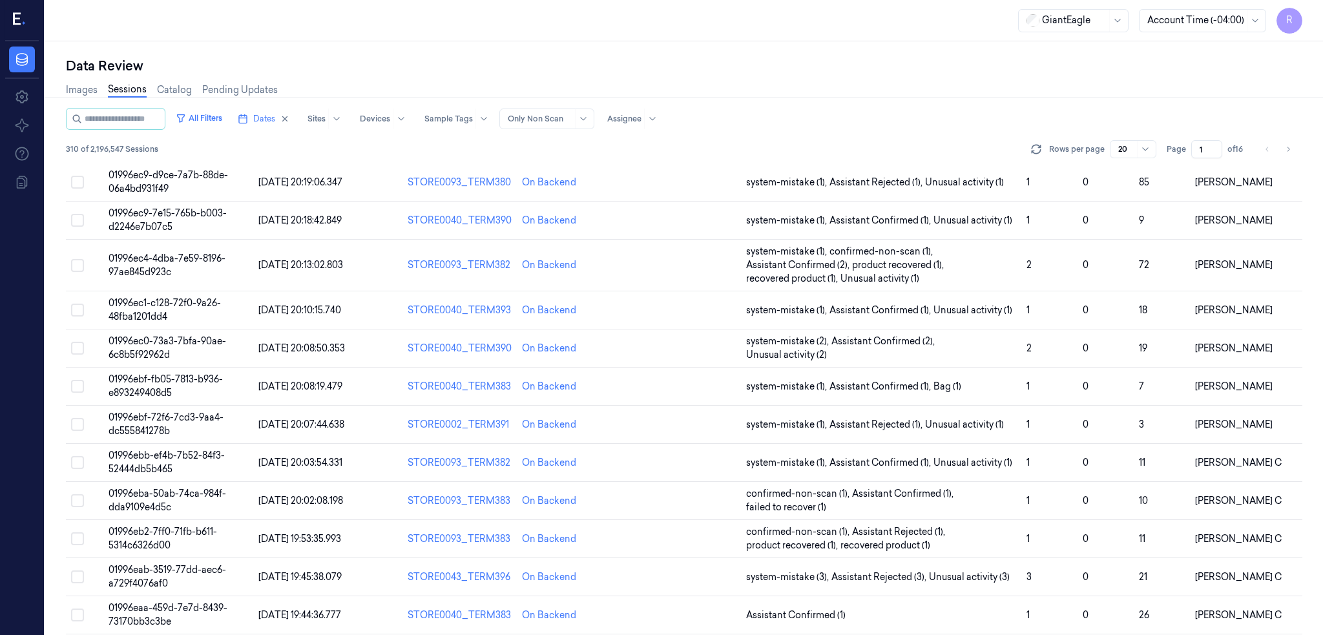
scroll to position [355, 0]
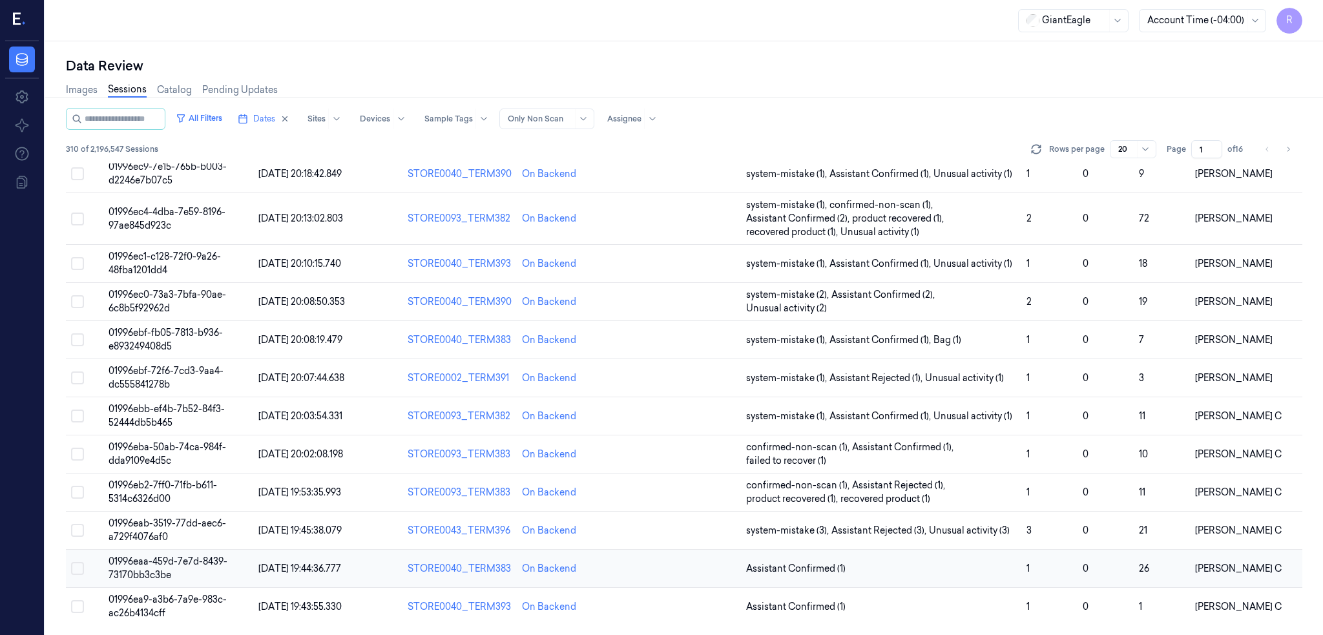
click at [130, 564] on span "01996eaa-459d-7e7d-8439-73170bb3c3be" at bounding box center [168, 568] width 119 height 25
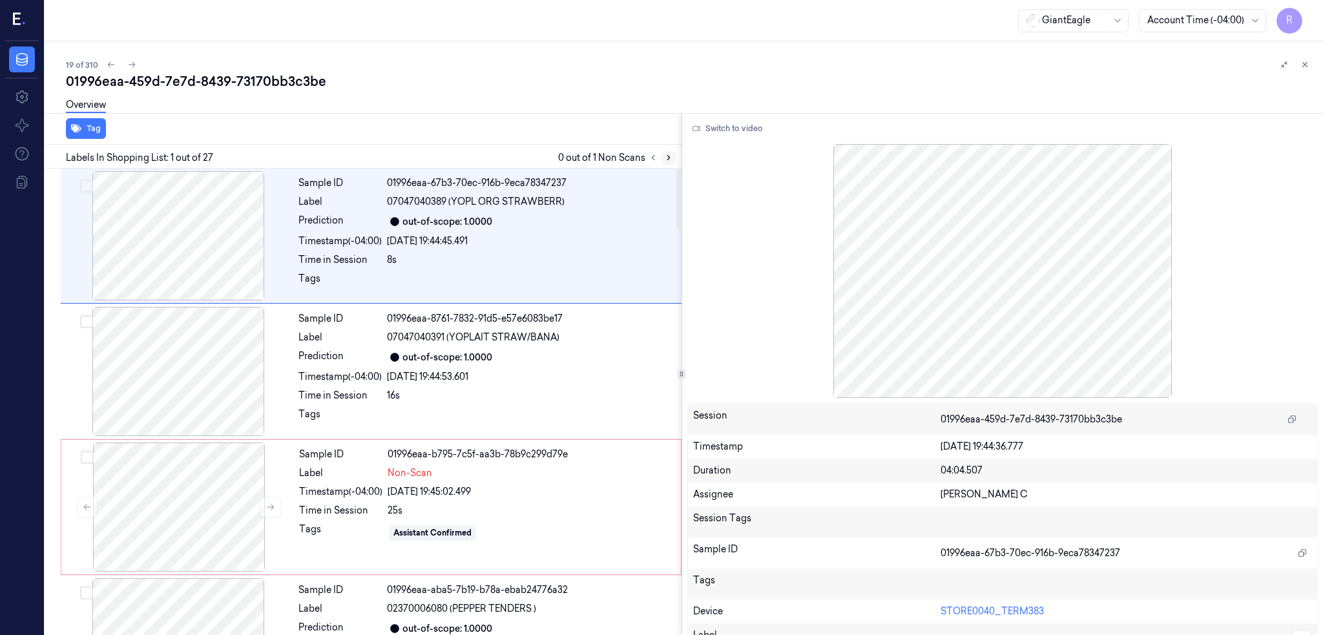
click at [664, 158] on icon at bounding box center [668, 157] width 9 height 9
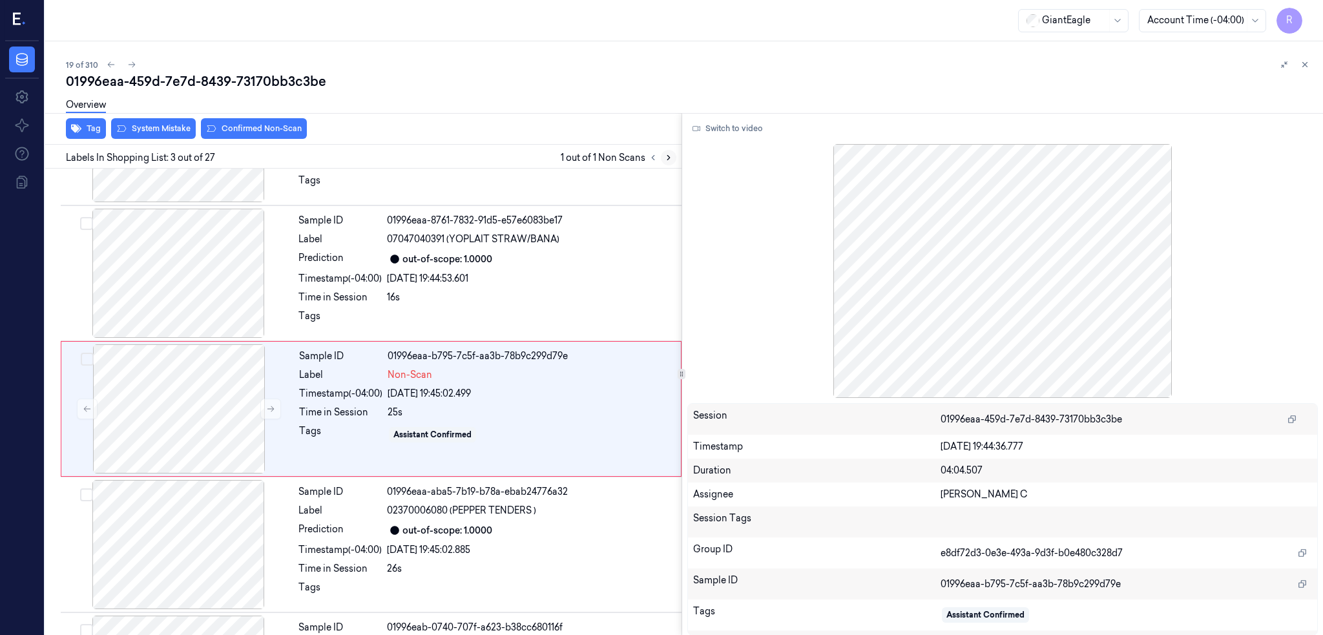
scroll to position [105, 0]
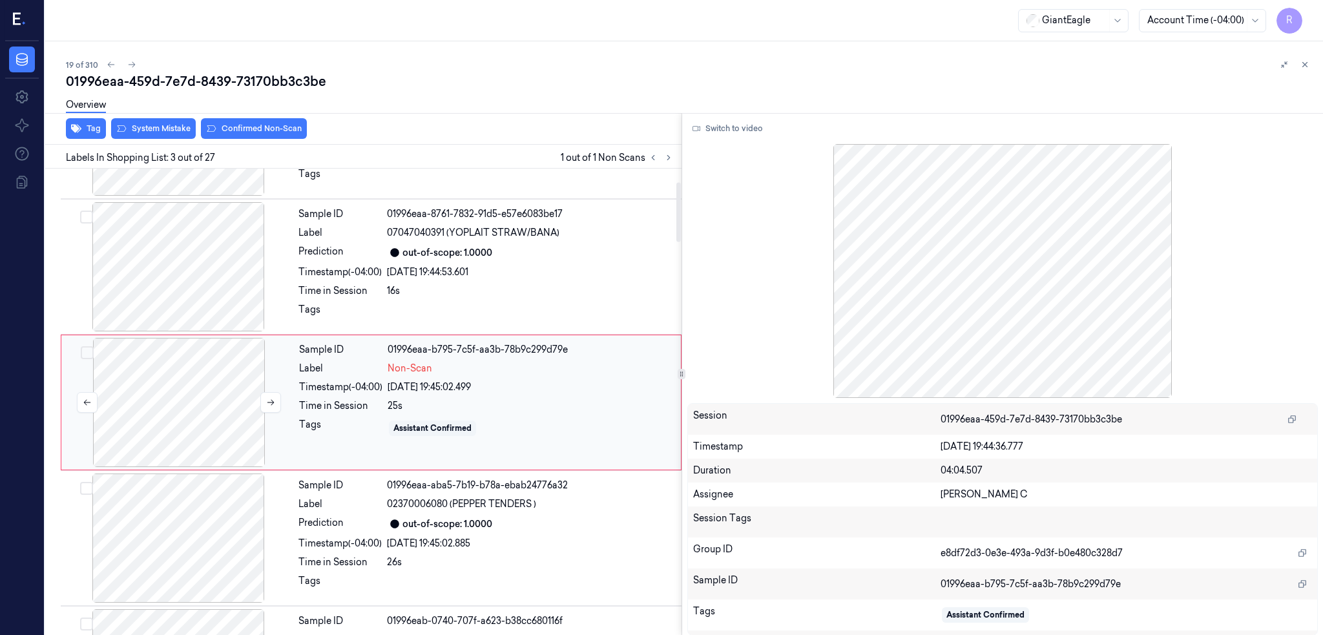
click at [94, 408] on div at bounding box center [179, 402] width 230 height 129
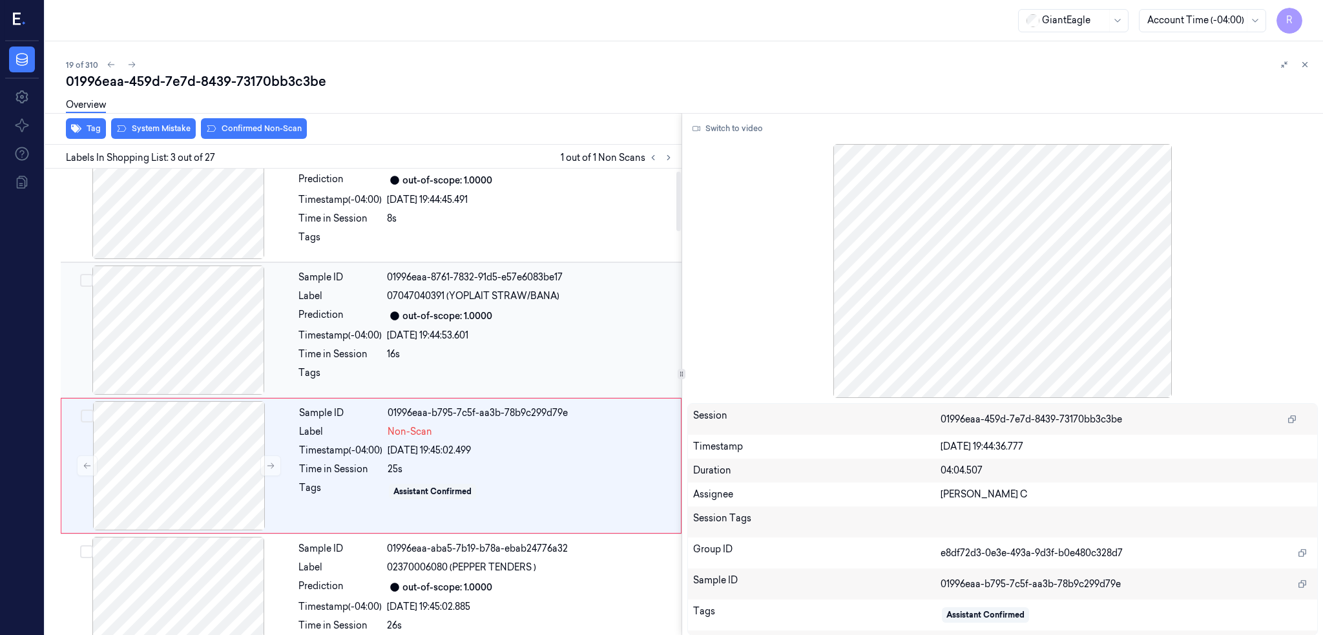
scroll to position [18, 0]
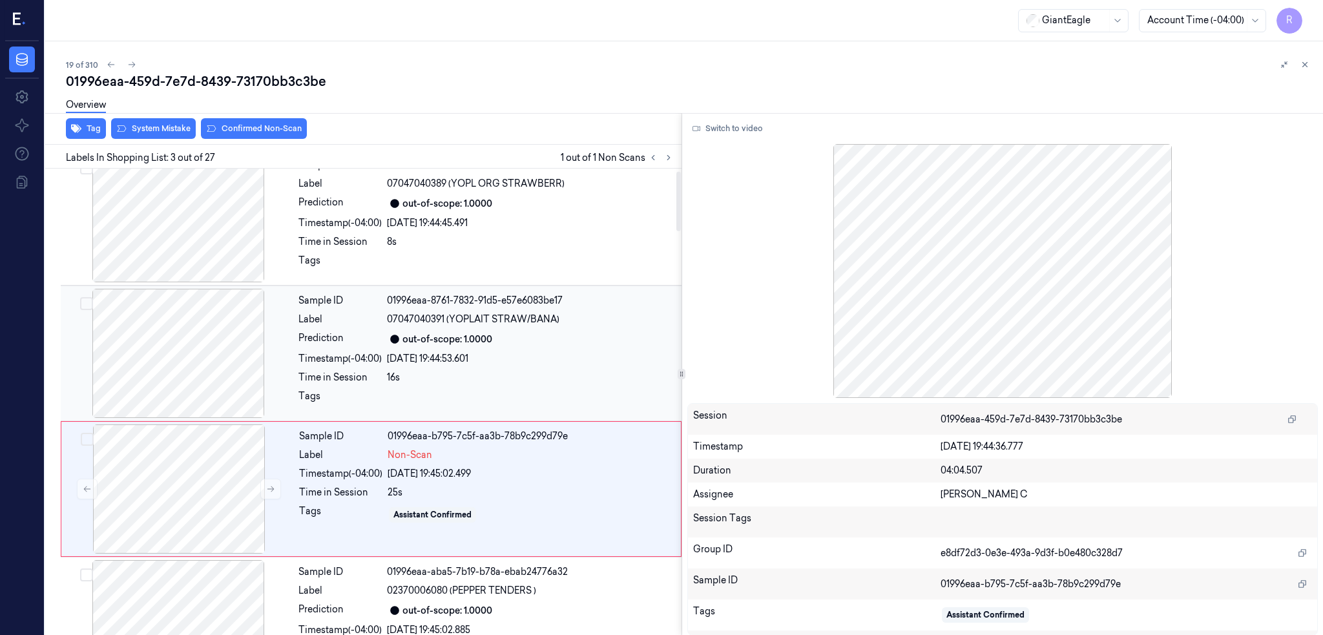
click at [156, 353] on div at bounding box center [178, 353] width 230 height 129
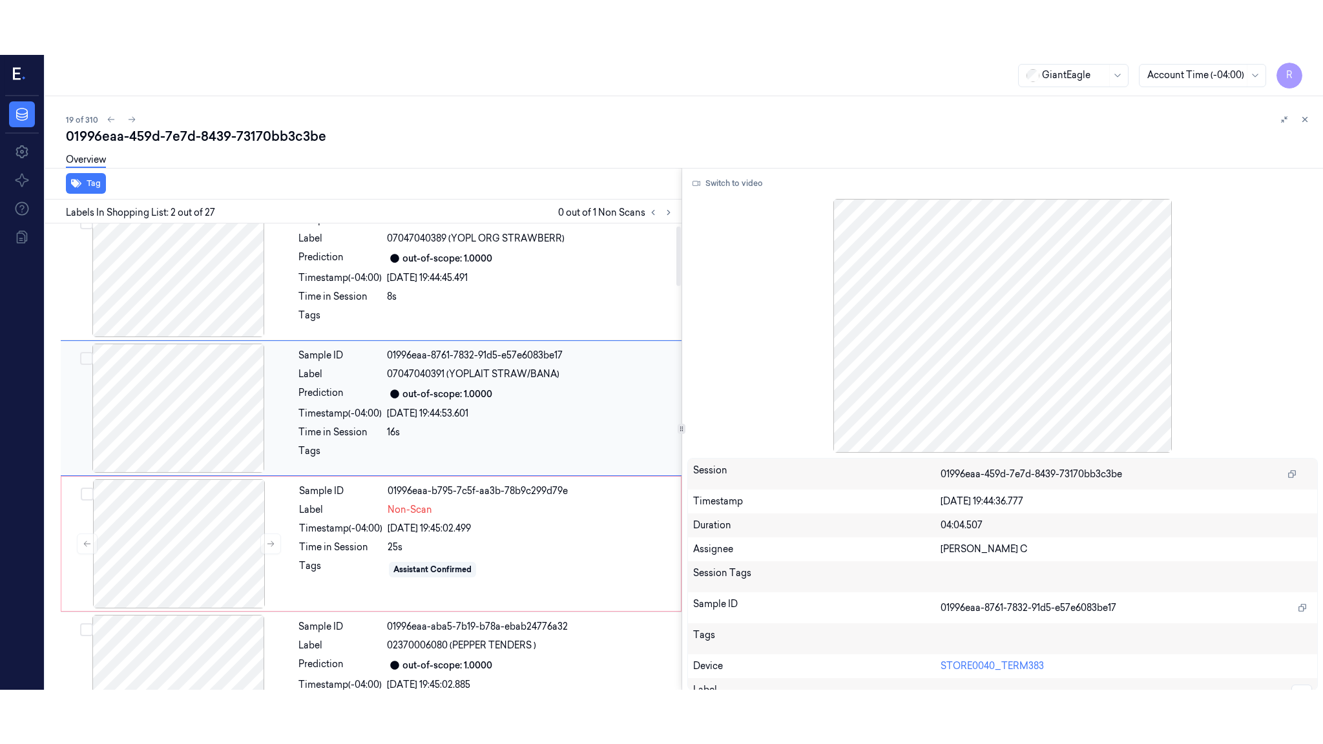
scroll to position [0, 0]
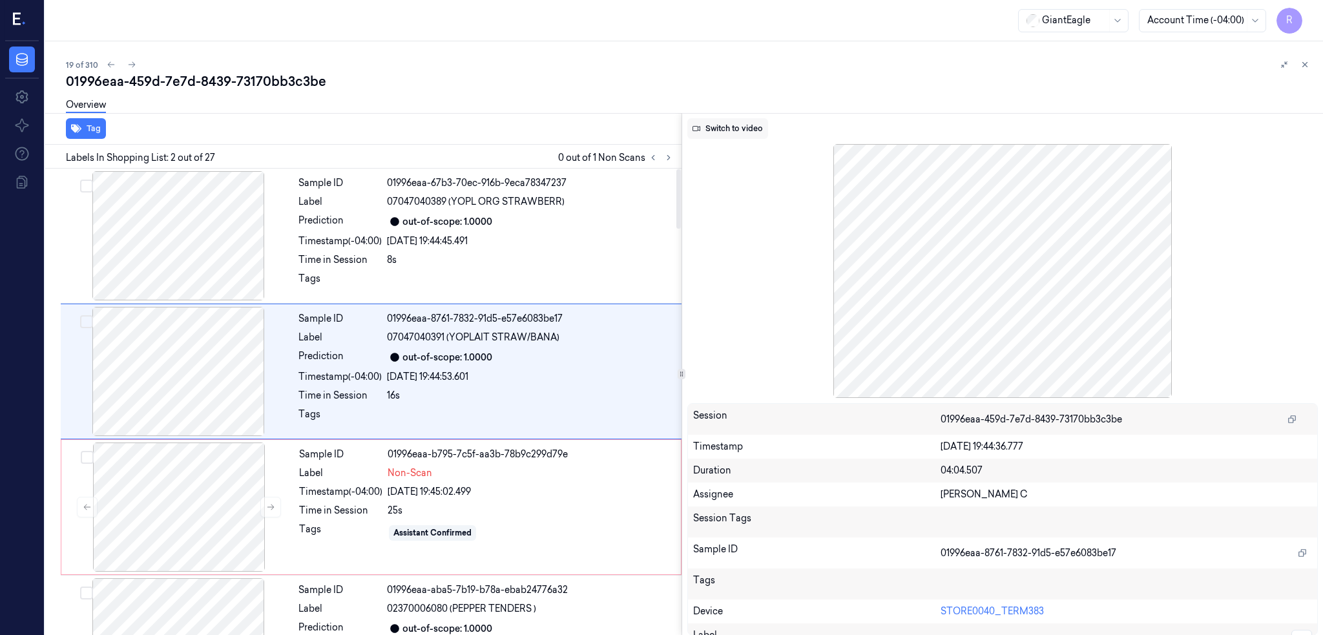
click at [722, 132] on button "Switch to video" at bounding box center [727, 128] width 81 height 21
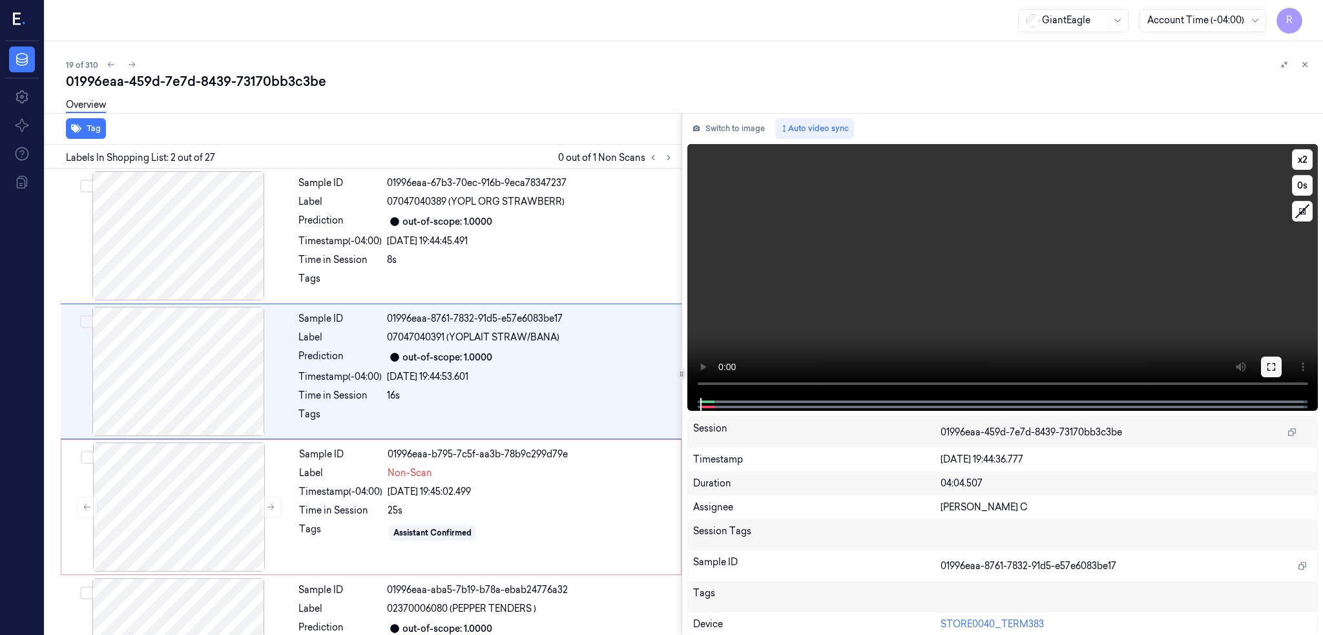
click at [1272, 362] on icon at bounding box center [1271, 367] width 10 height 10
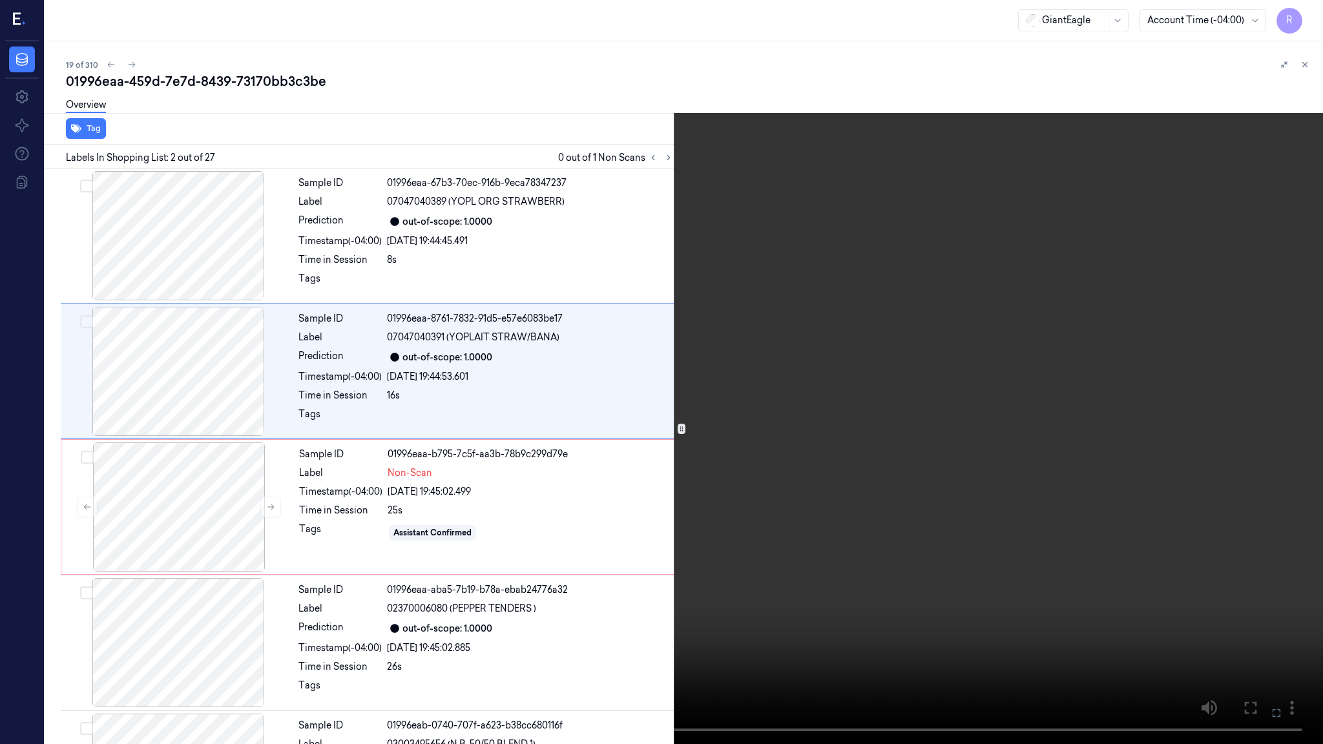
click at [747, 500] on video at bounding box center [661, 372] width 1323 height 744
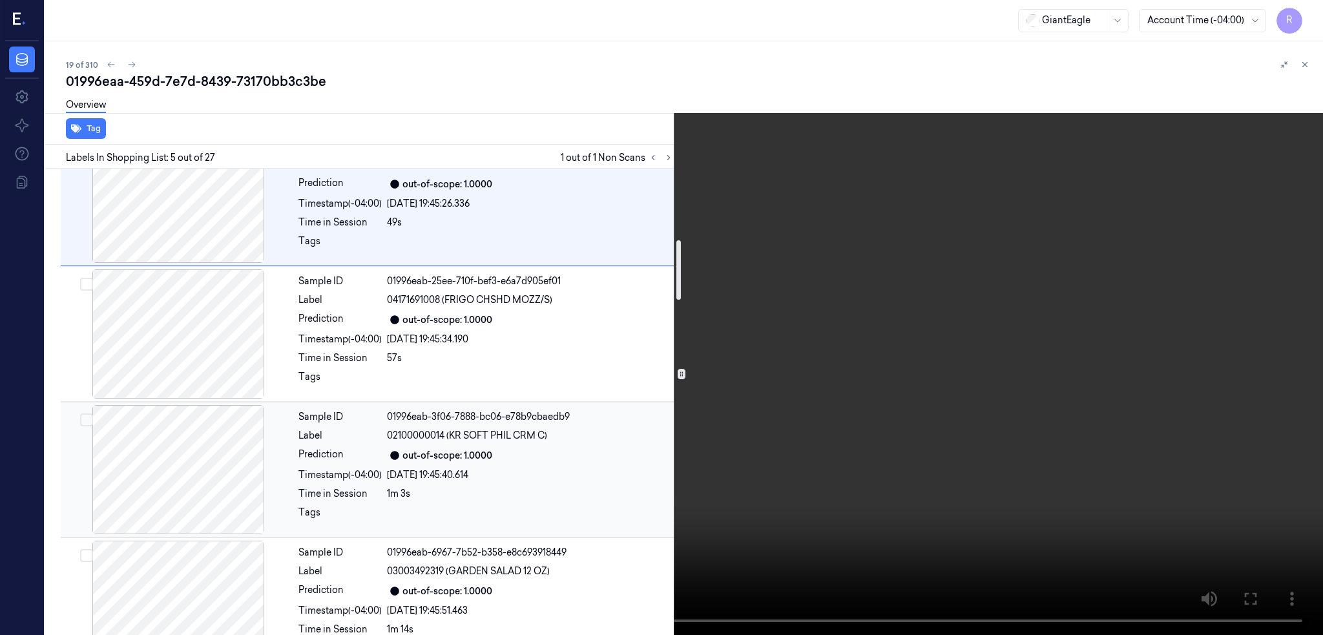
scroll to position [408, 0]
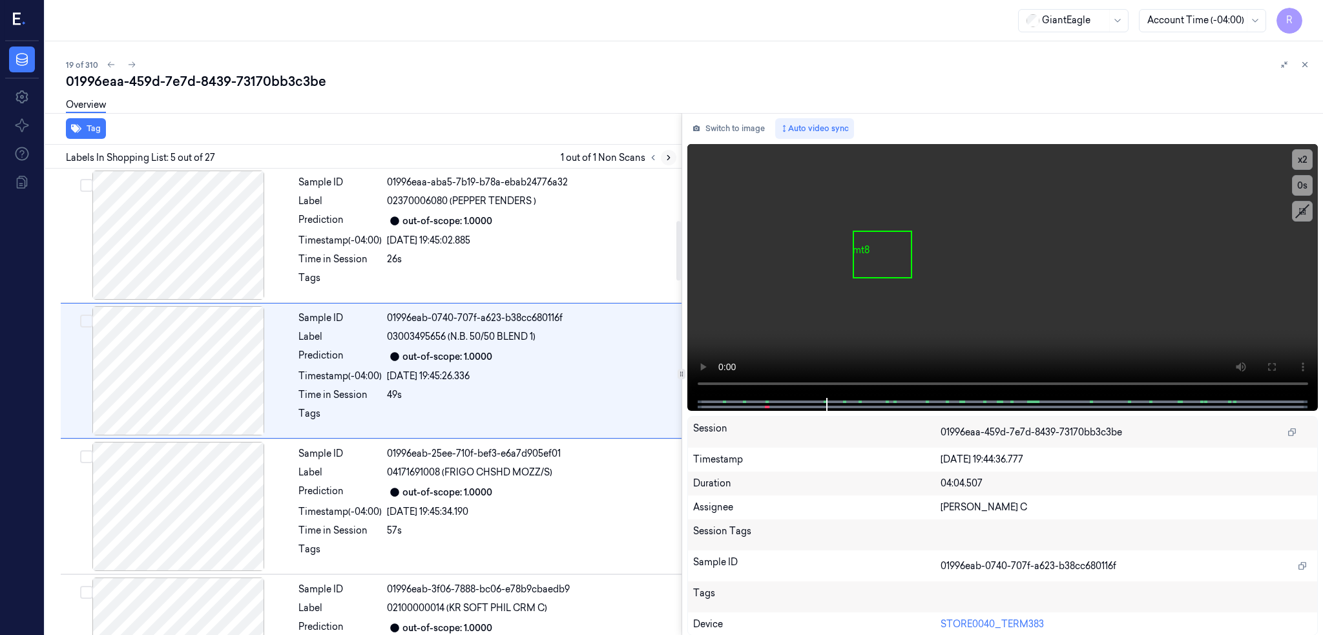
click at [664, 156] on icon at bounding box center [668, 157] width 9 height 9
click at [652, 159] on icon at bounding box center [653, 158] width 3 height 5
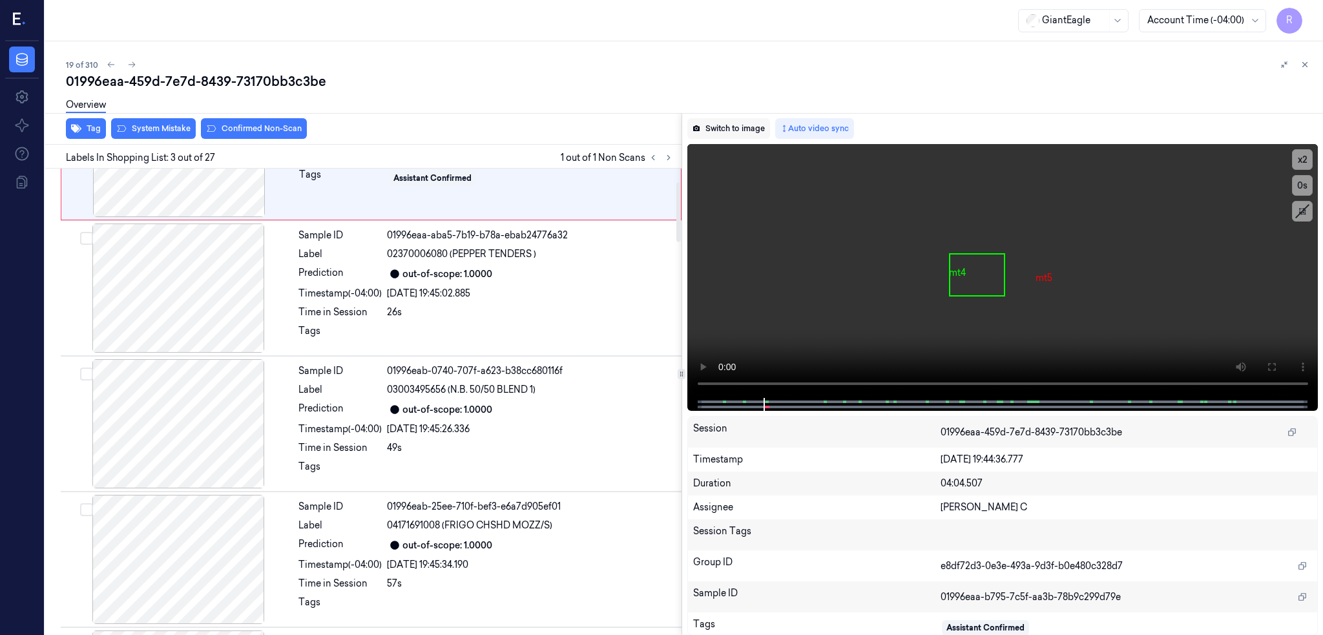
scroll to position [105, 0]
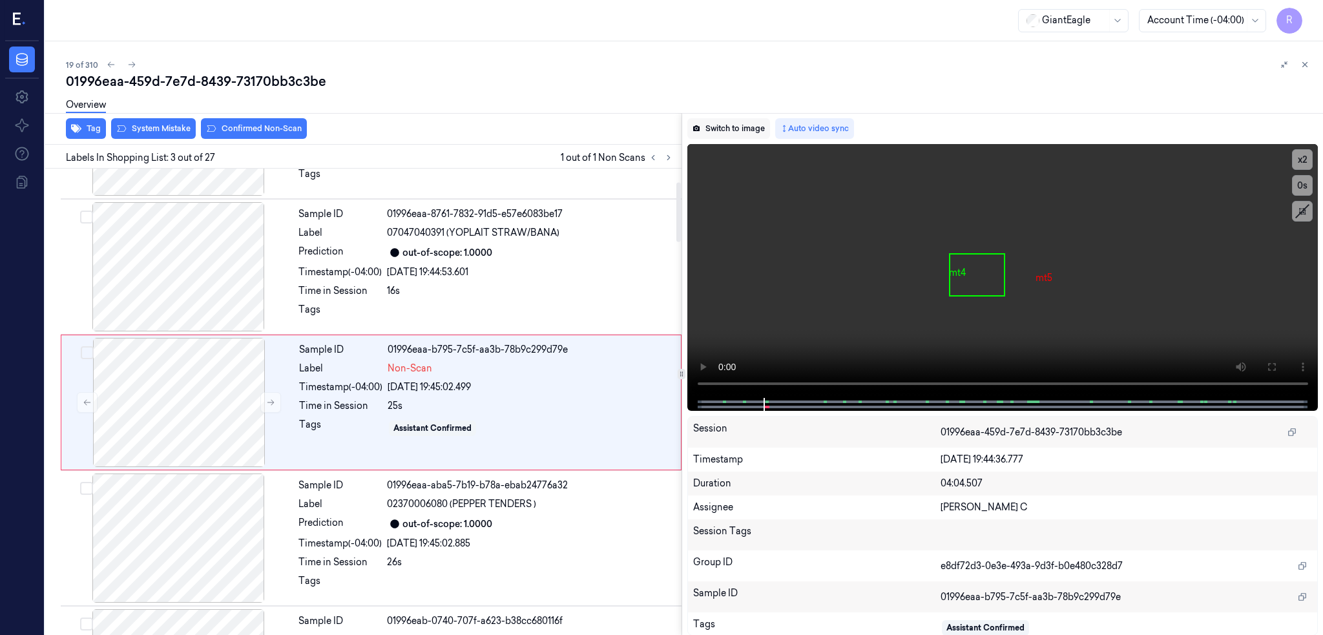
click at [699, 136] on button "Switch to image" at bounding box center [728, 128] width 83 height 21
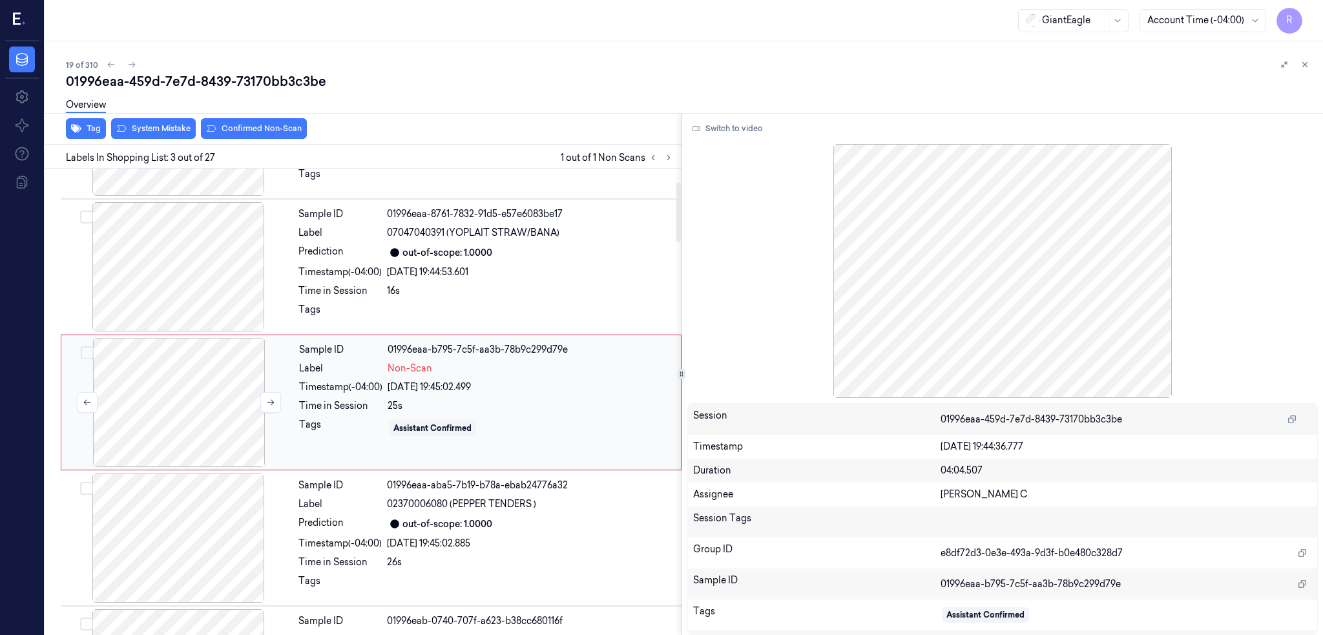
click at [170, 394] on div at bounding box center [179, 402] width 230 height 129
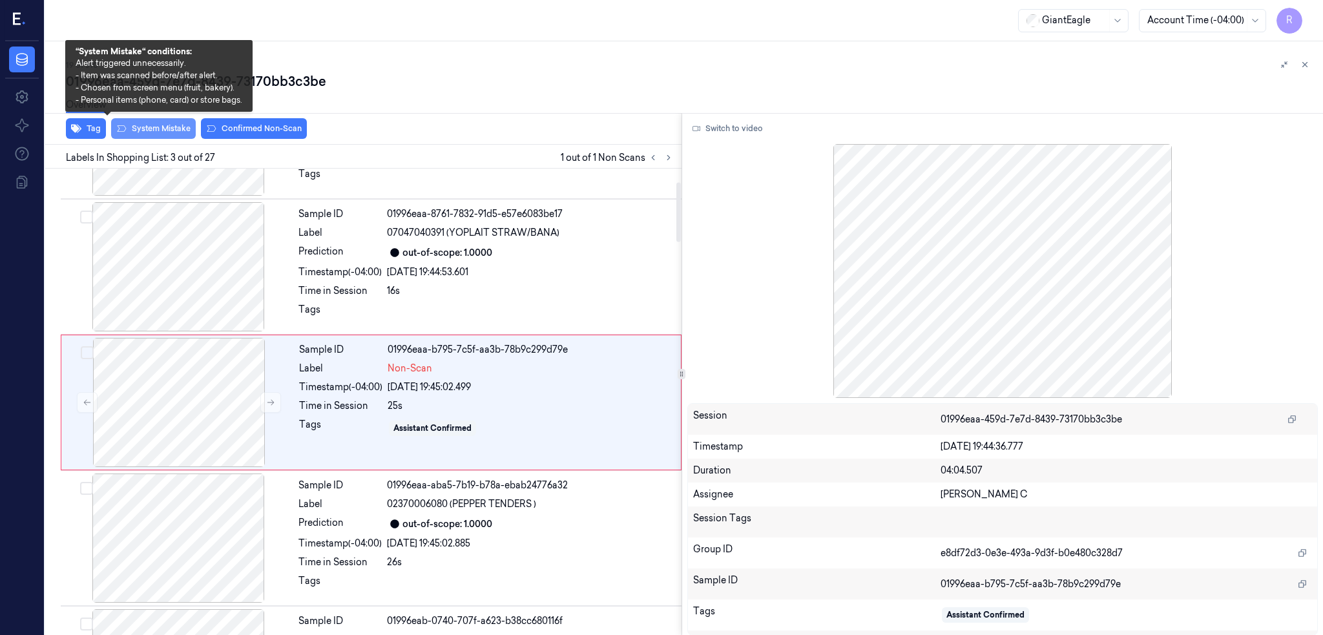
click at [111, 128] on button "System Mistake" at bounding box center [153, 128] width 85 height 21
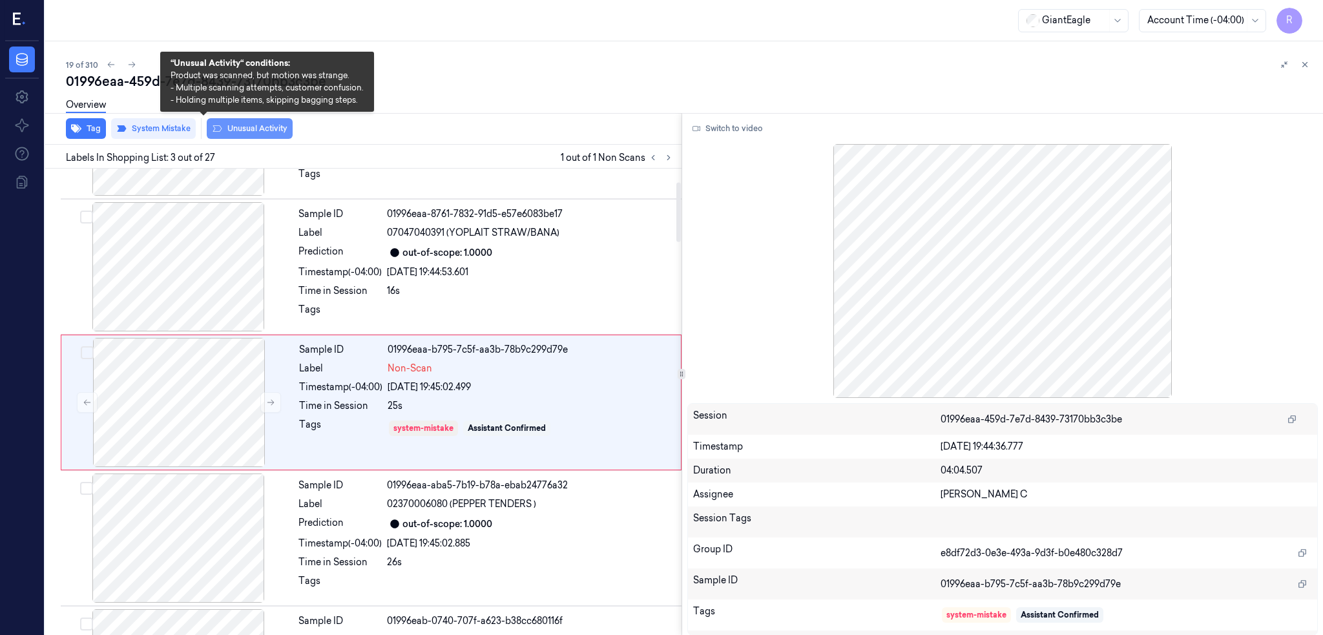
click at [212, 130] on button "Unusual Activity" at bounding box center [250, 128] width 86 height 21
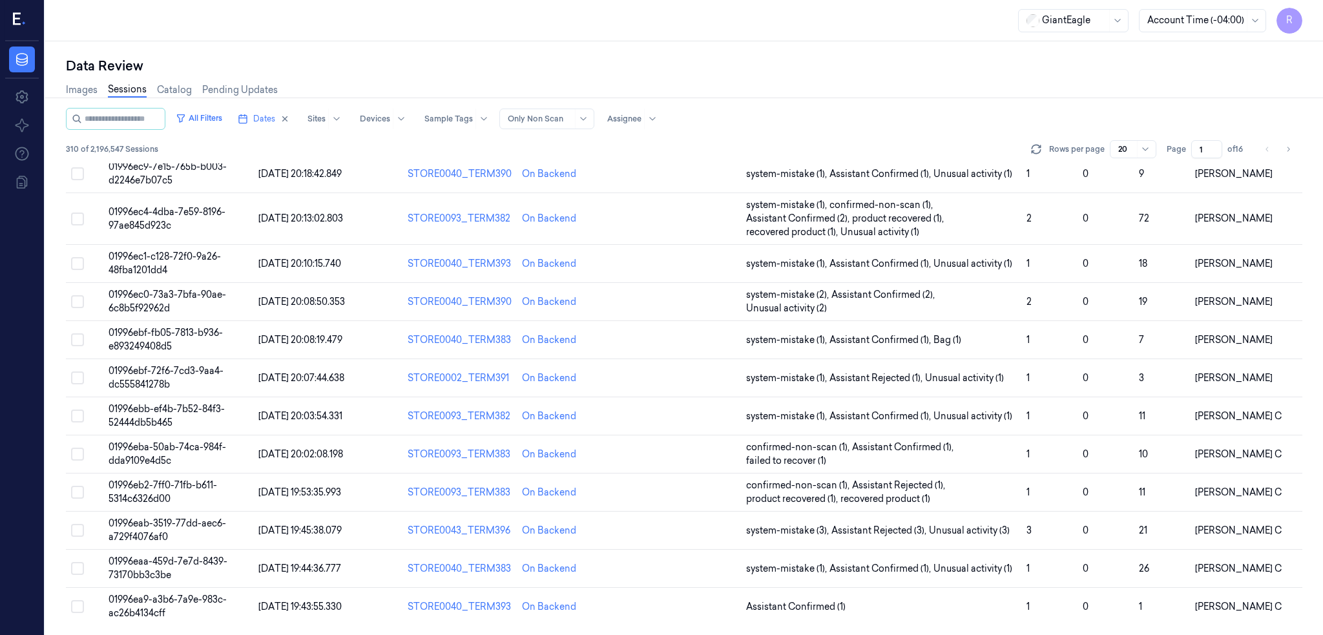
scroll to position [355, 0]
click at [121, 607] on td "01996ea9-a3b6-7a9e-983c-ac26b4134cff" at bounding box center [178, 607] width 150 height 38
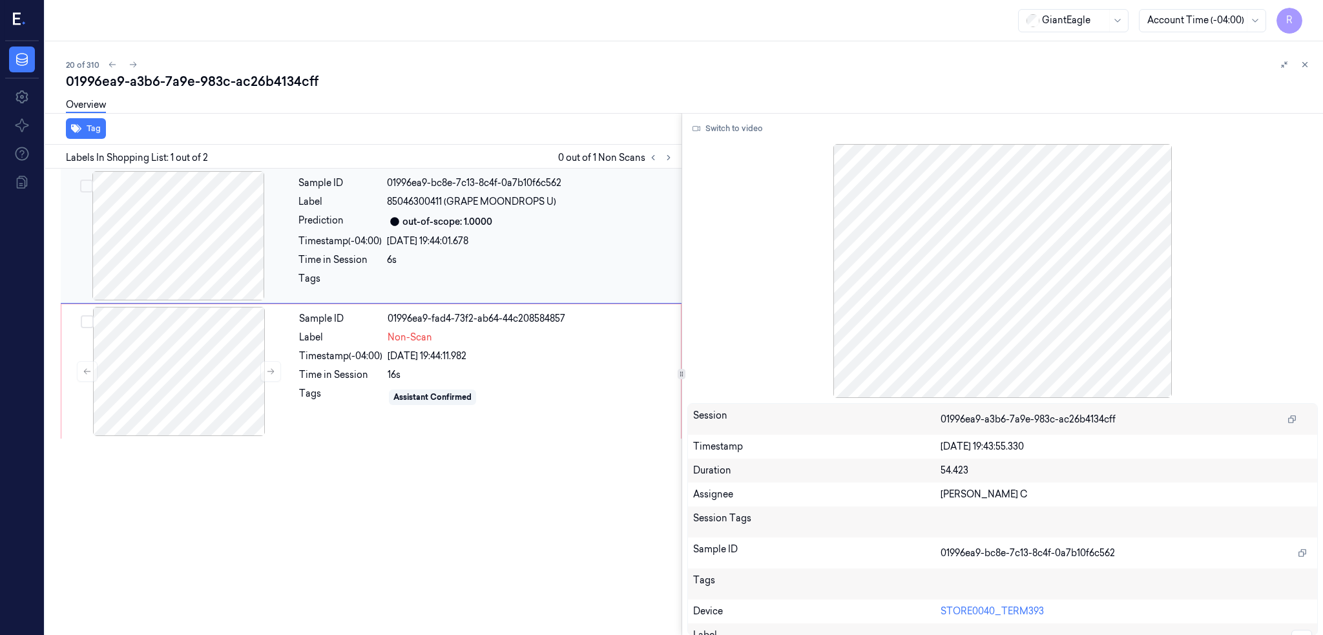
click at [174, 207] on div at bounding box center [178, 235] width 230 height 129
click at [152, 383] on div at bounding box center [179, 371] width 230 height 129
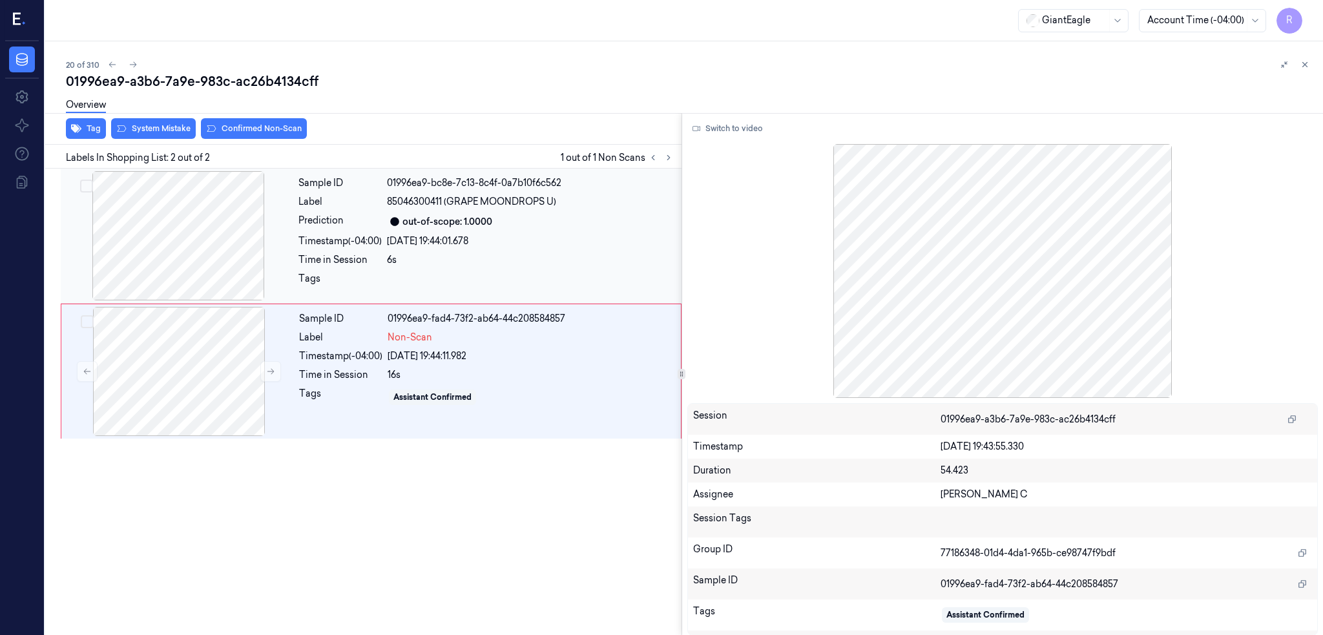
click at [151, 289] on div at bounding box center [178, 235] width 230 height 129
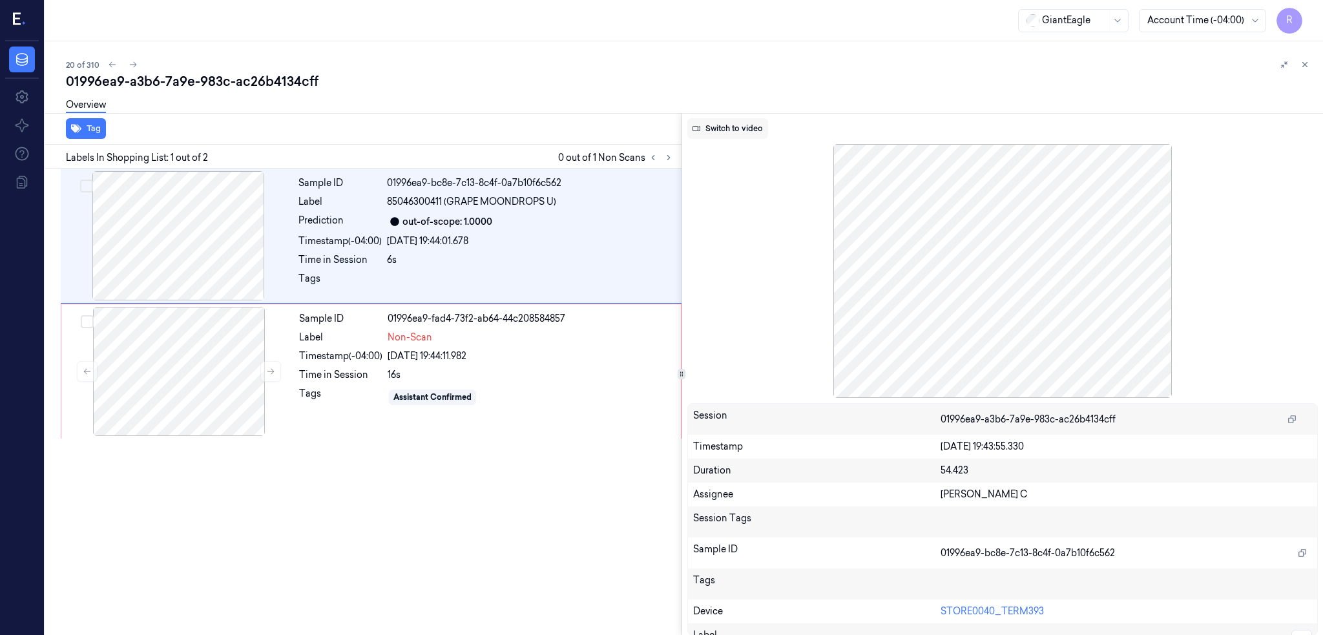
click at [727, 130] on button "Switch to video" at bounding box center [727, 128] width 81 height 21
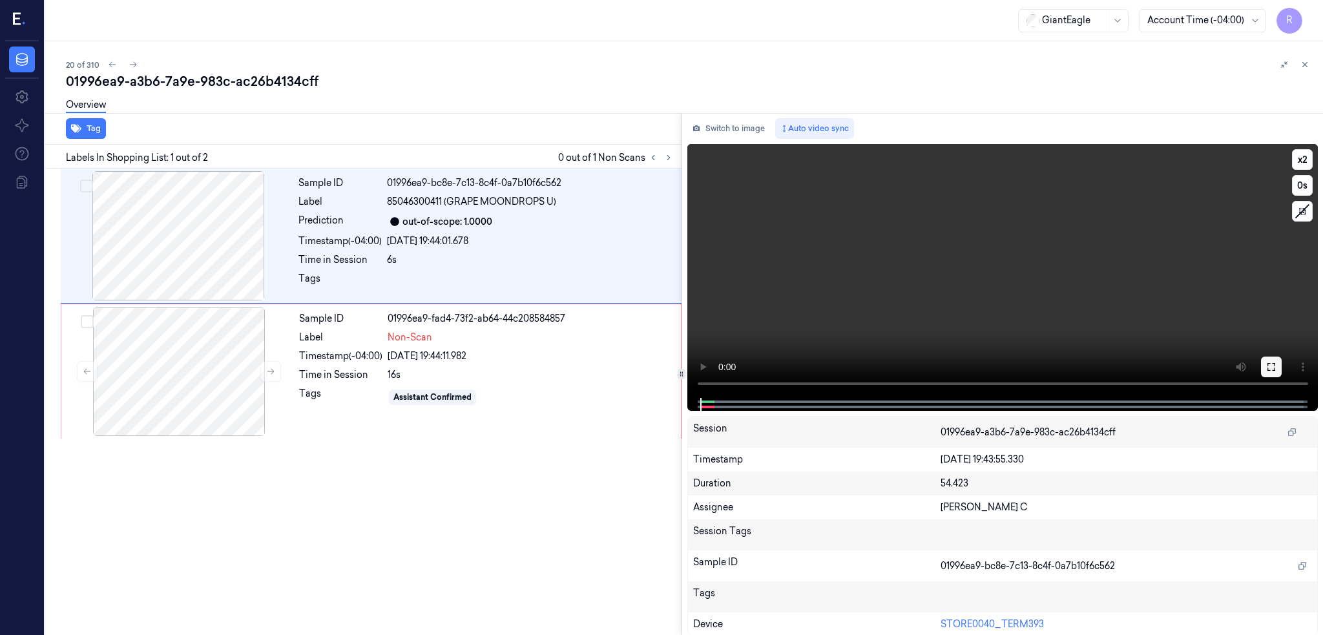
click at [1270, 358] on button at bounding box center [1271, 367] width 21 height 21
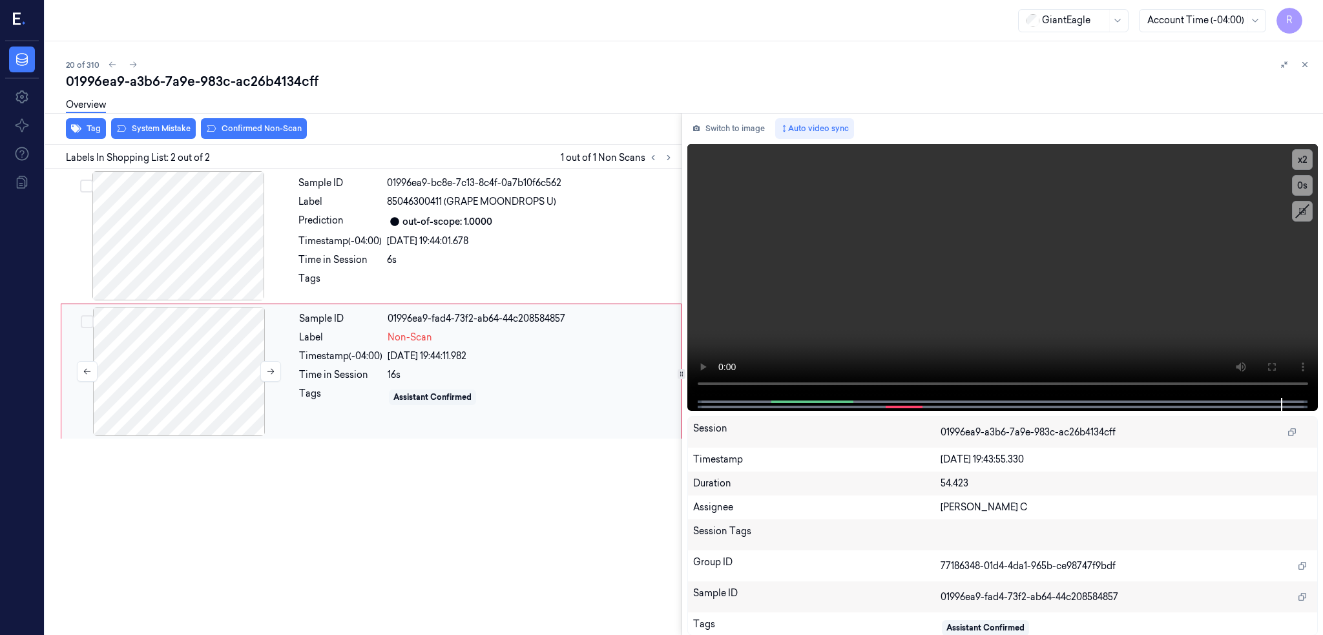
click at [174, 354] on div at bounding box center [179, 371] width 230 height 129
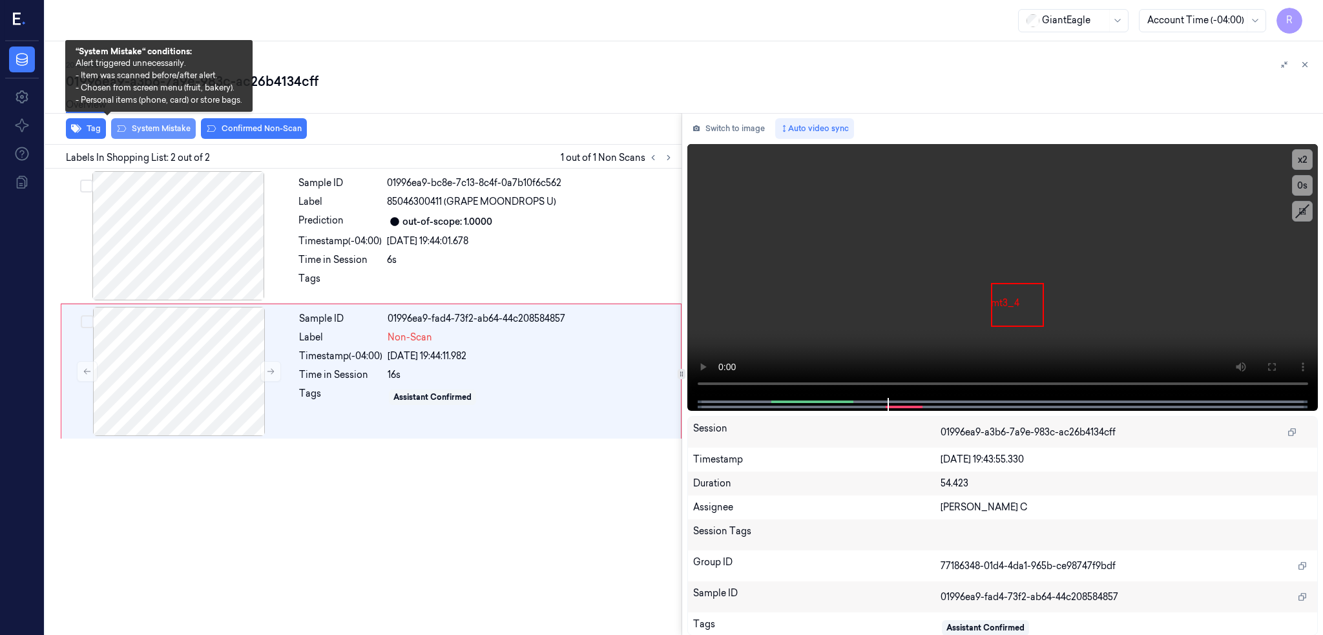
click at [127, 125] on button "System Mistake" at bounding box center [153, 128] width 85 height 21
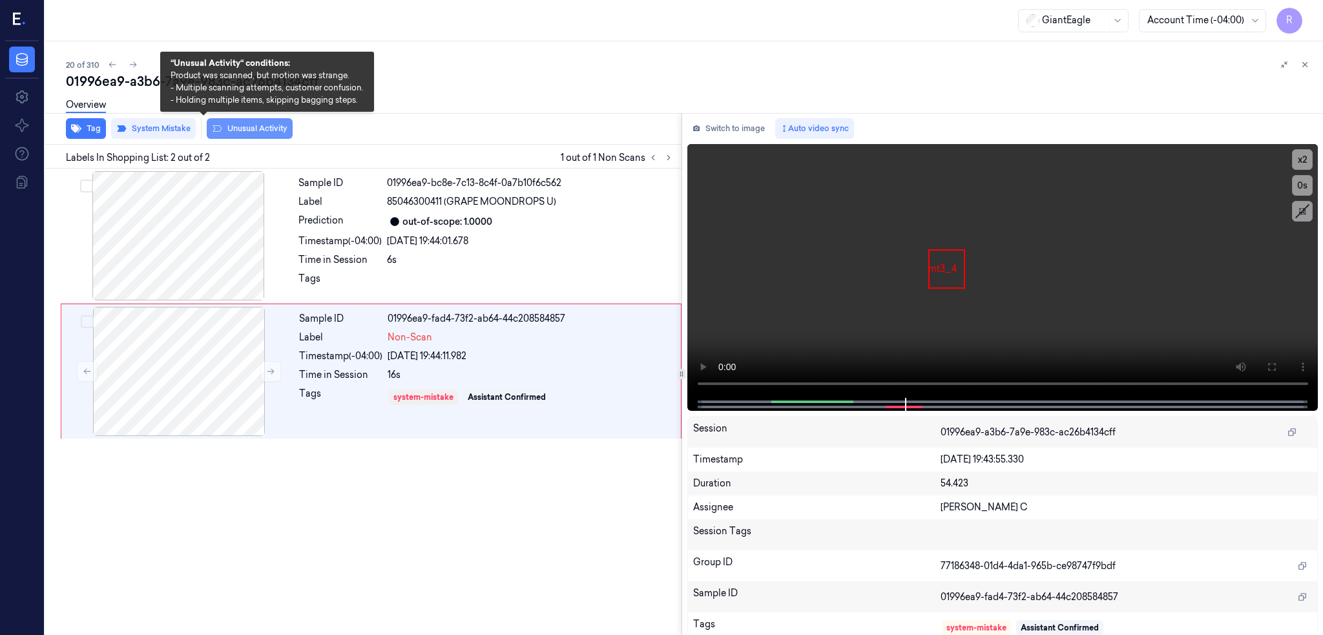
click at [215, 130] on button "Unusual Activity" at bounding box center [250, 128] width 86 height 21
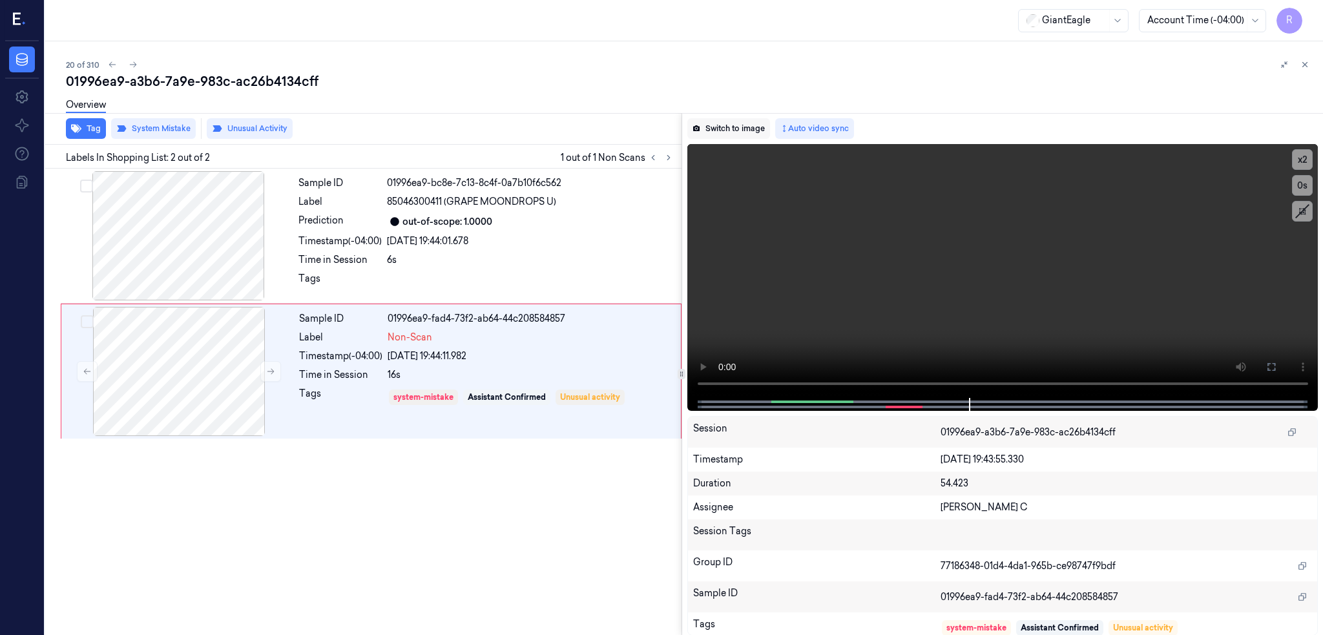
click at [687, 126] on button "Switch to image" at bounding box center [728, 128] width 83 height 21
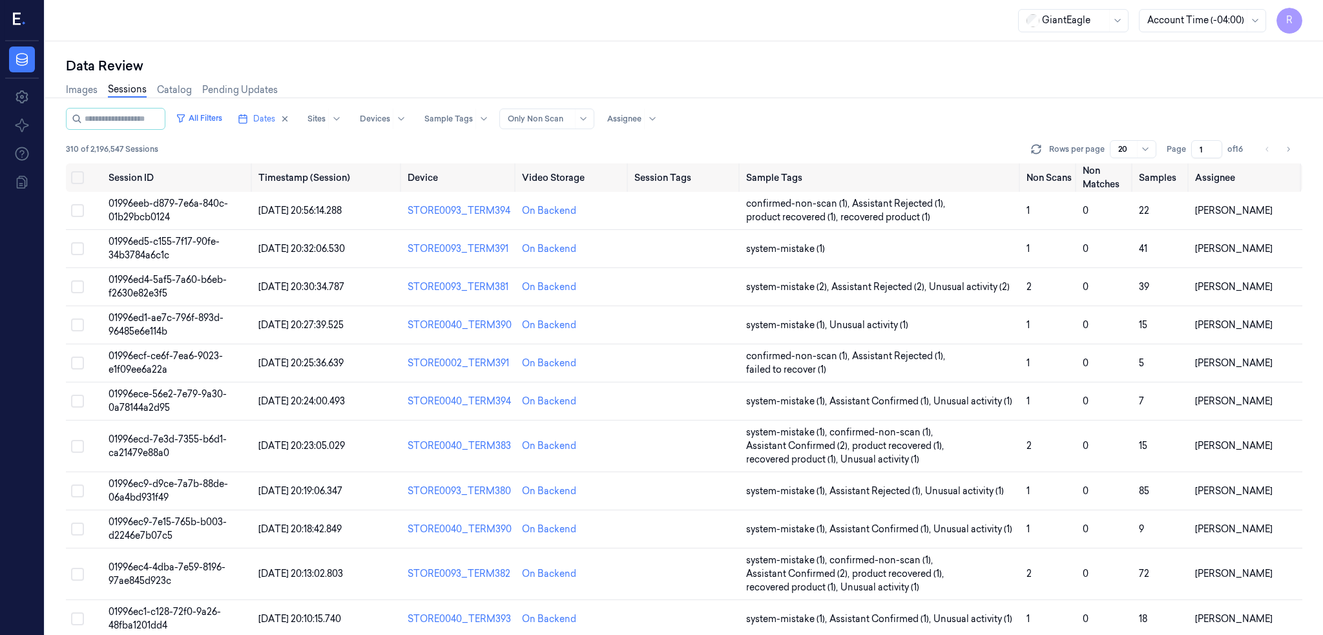
drag, startPoint x: 1199, startPoint y: 149, endPoint x: 1182, endPoint y: 151, distance: 16.8
click at [1182, 151] on div "Page 1 of 16" at bounding box center [1207, 149] width 81 height 18
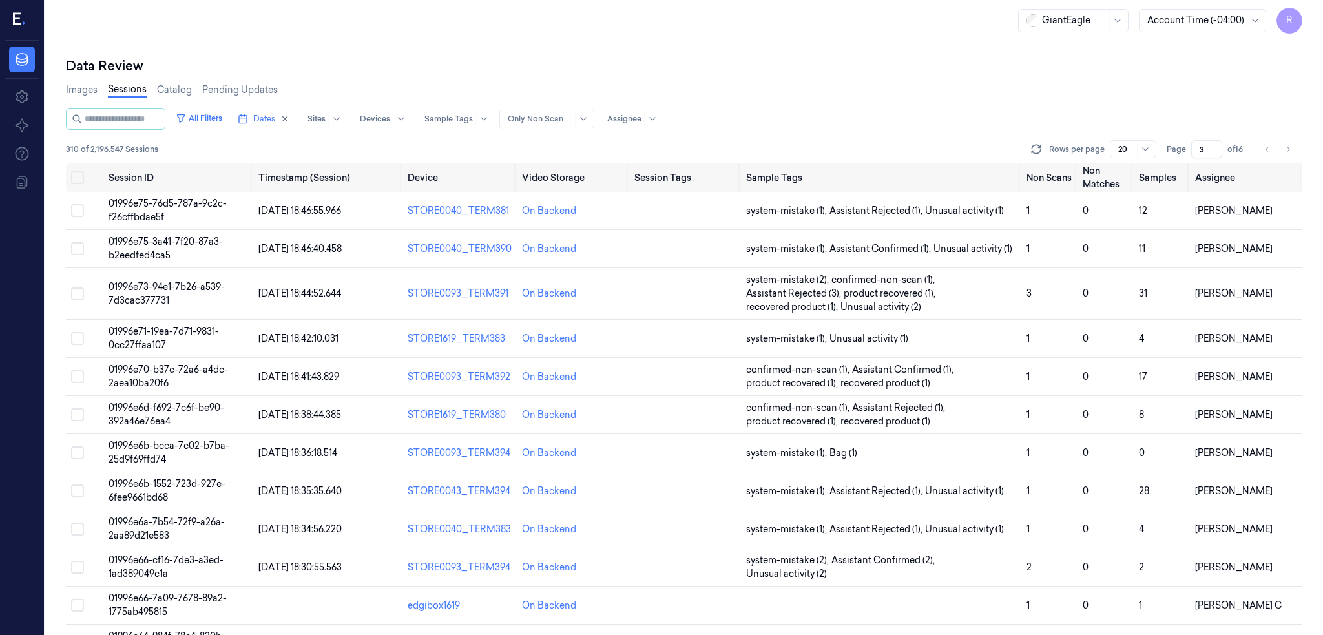
type input "3"
click at [823, 52] on div "Data Review Images Sessions Catalog Pending Updates All Filters Dates Sites Dev…" at bounding box center [684, 338] width 1278 height 594
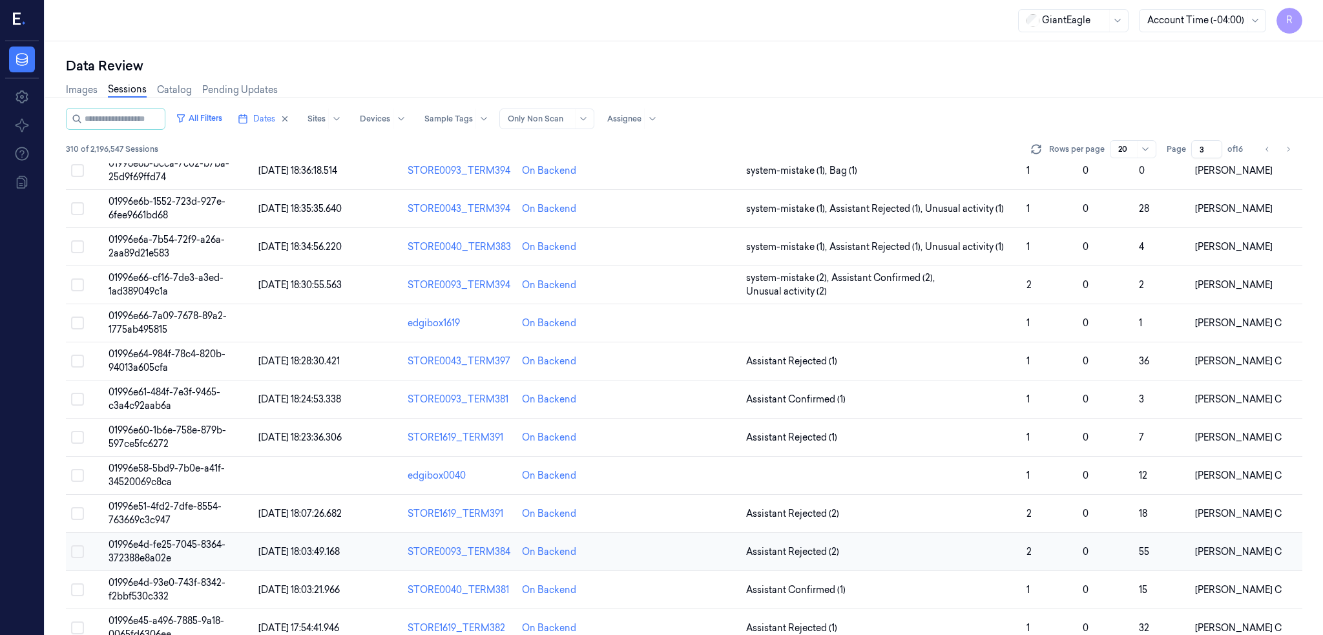
scroll to position [255, 0]
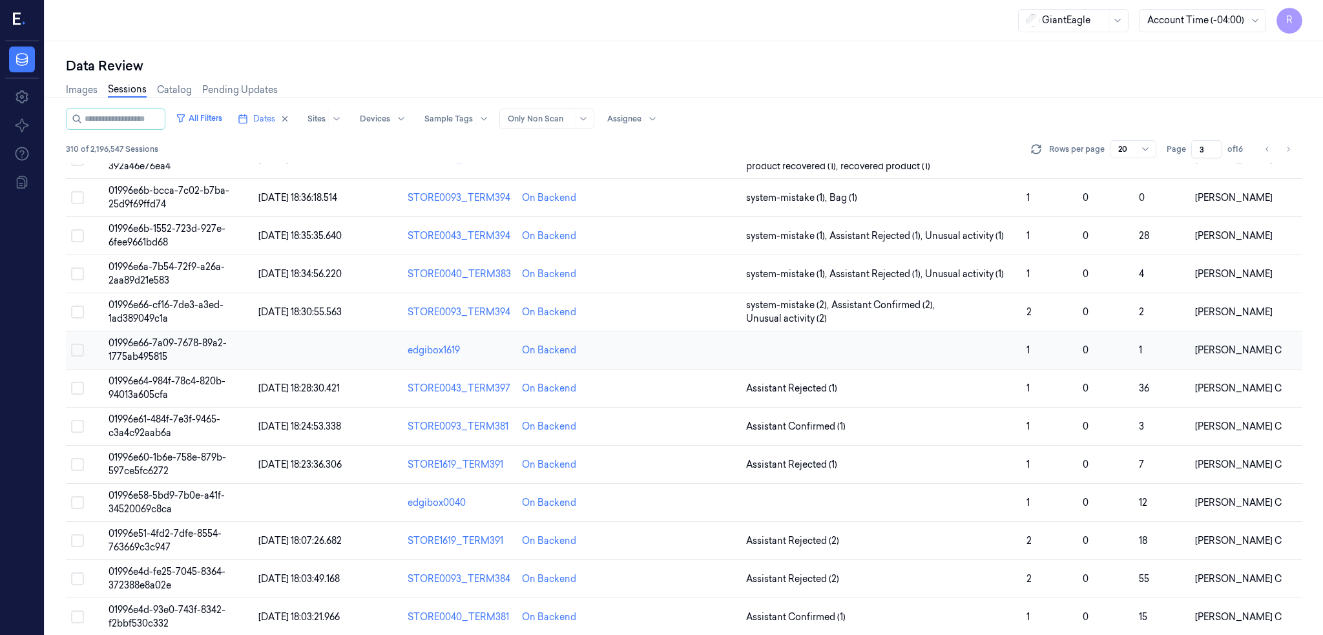
click at [109, 352] on span "01996e66-7a09-7678-89a2-1775ab495815" at bounding box center [168, 349] width 118 height 25
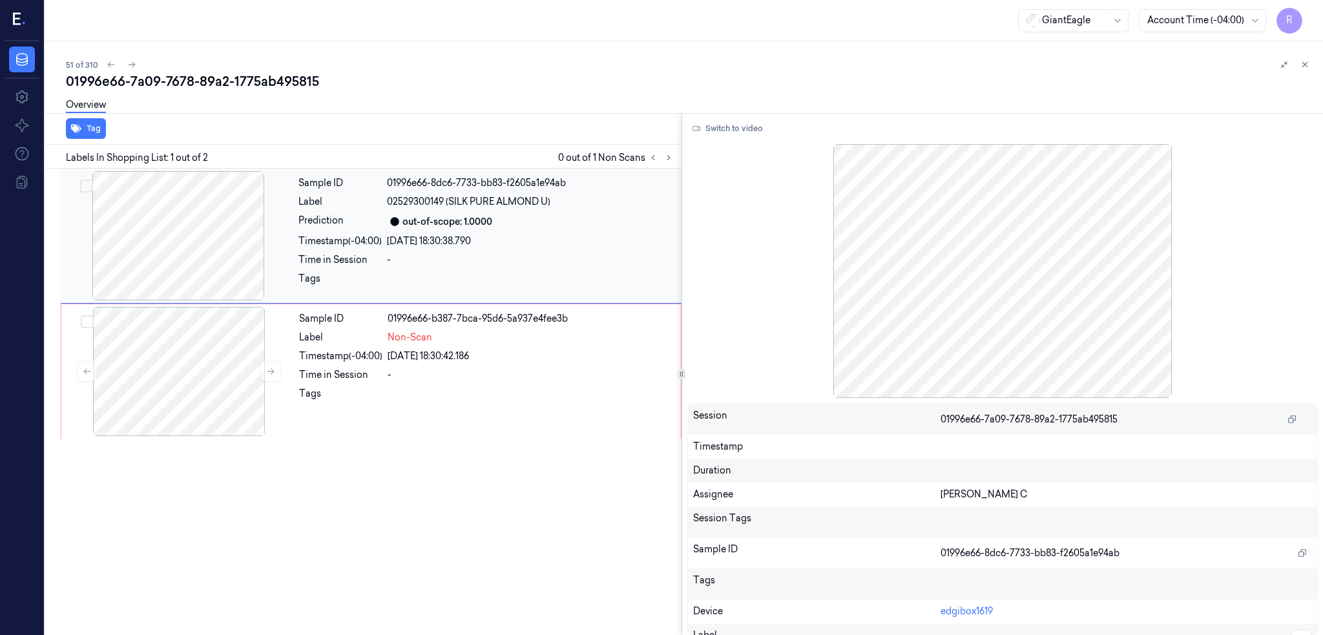
click at [142, 236] on div at bounding box center [178, 235] width 230 height 129
click at [717, 125] on button "Switch to video" at bounding box center [727, 128] width 81 height 21
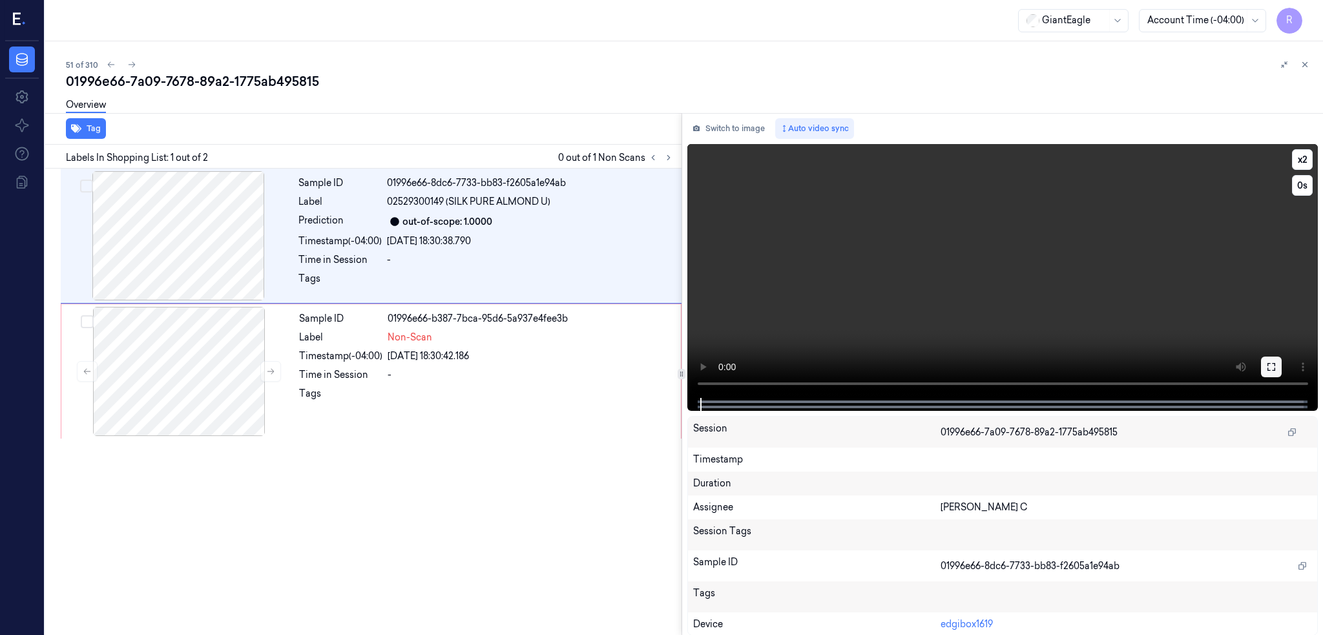
click at [1273, 362] on icon at bounding box center [1271, 367] width 10 height 10
click at [165, 333] on div at bounding box center [179, 371] width 230 height 129
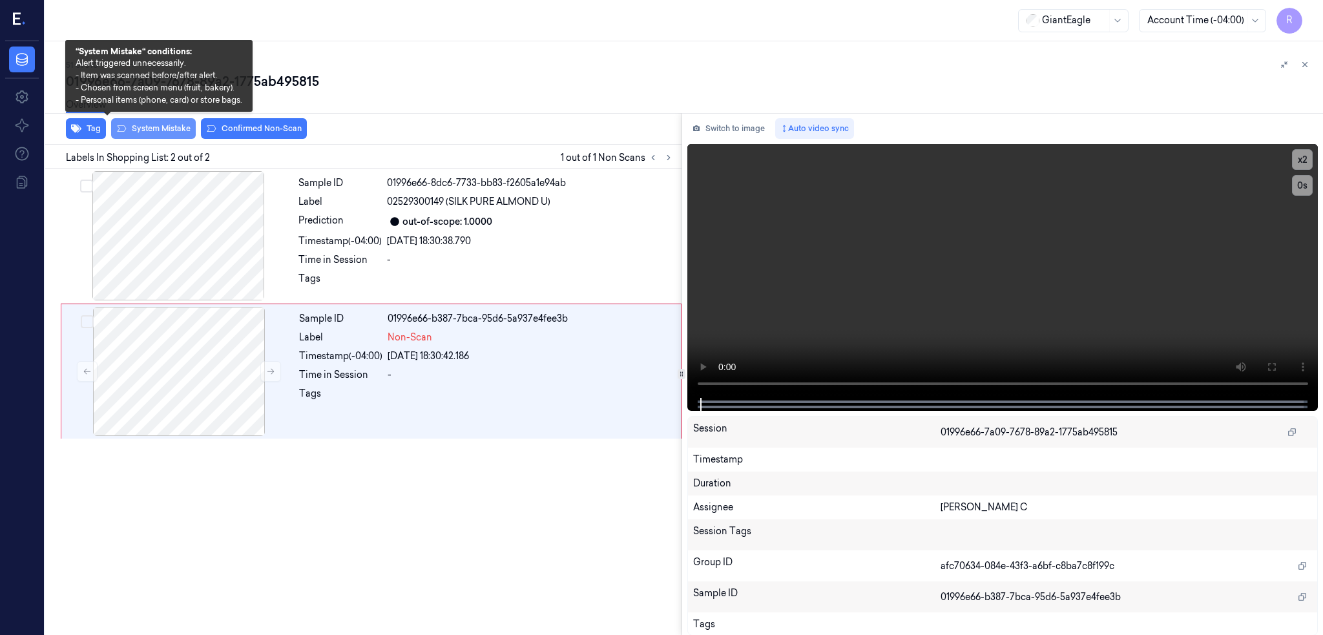
click at [111, 126] on button "System Mistake" at bounding box center [153, 128] width 85 height 21
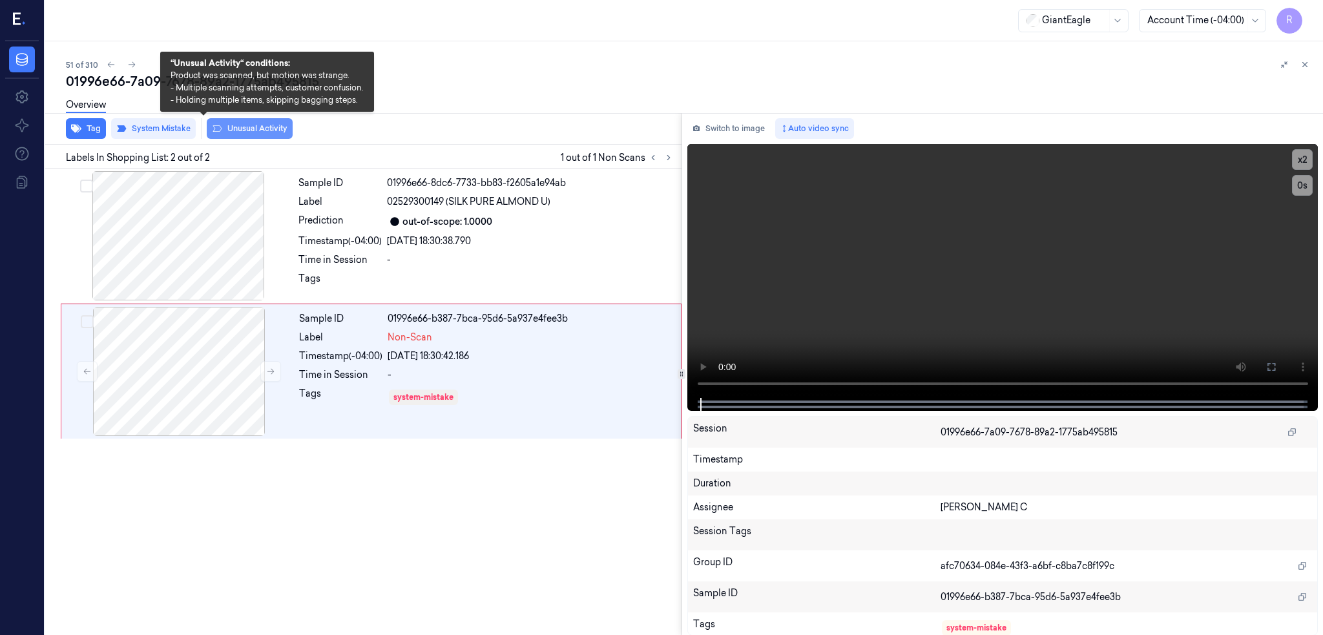
click at [213, 123] on button "Unusual Activity" at bounding box center [250, 128] width 86 height 21
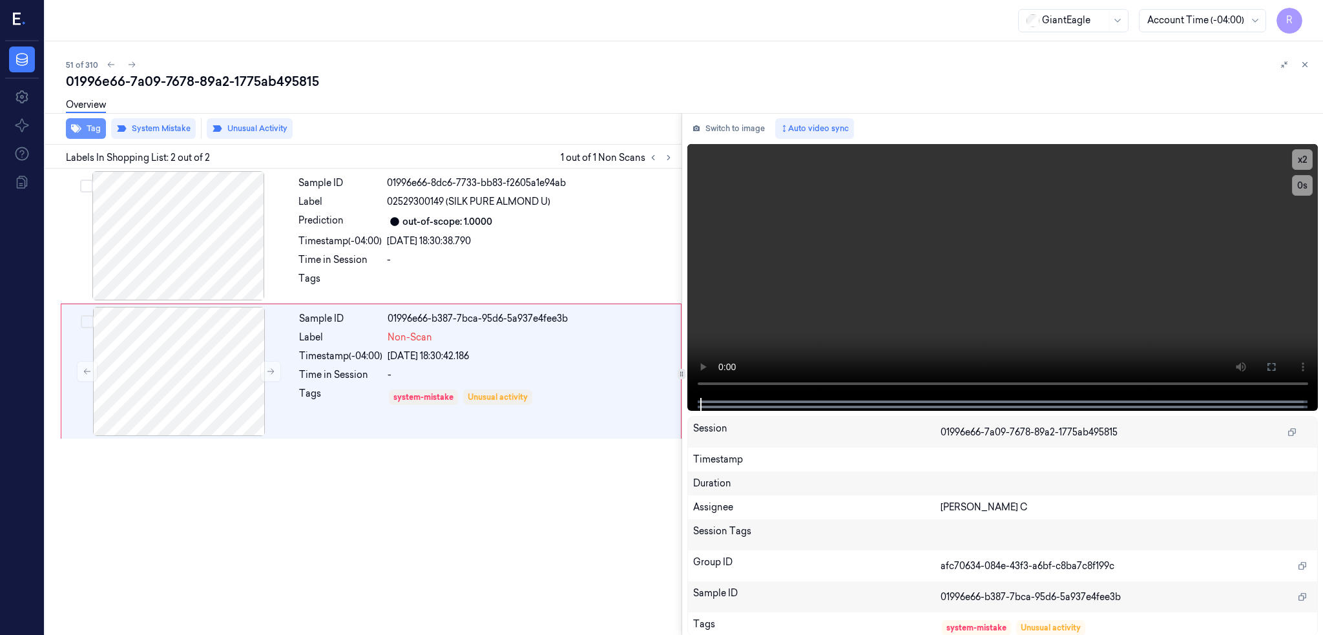
click at [66, 127] on button "Tag" at bounding box center [86, 128] width 40 height 21
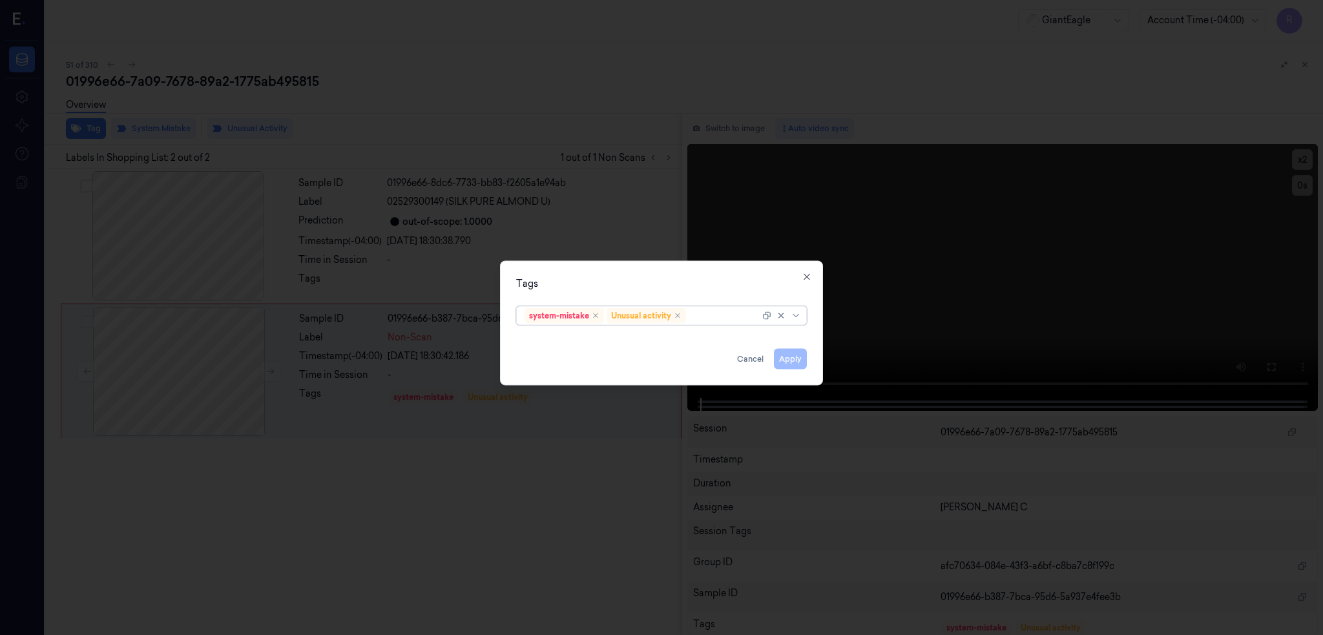
click at [714, 311] on div at bounding box center [724, 316] width 71 height 14
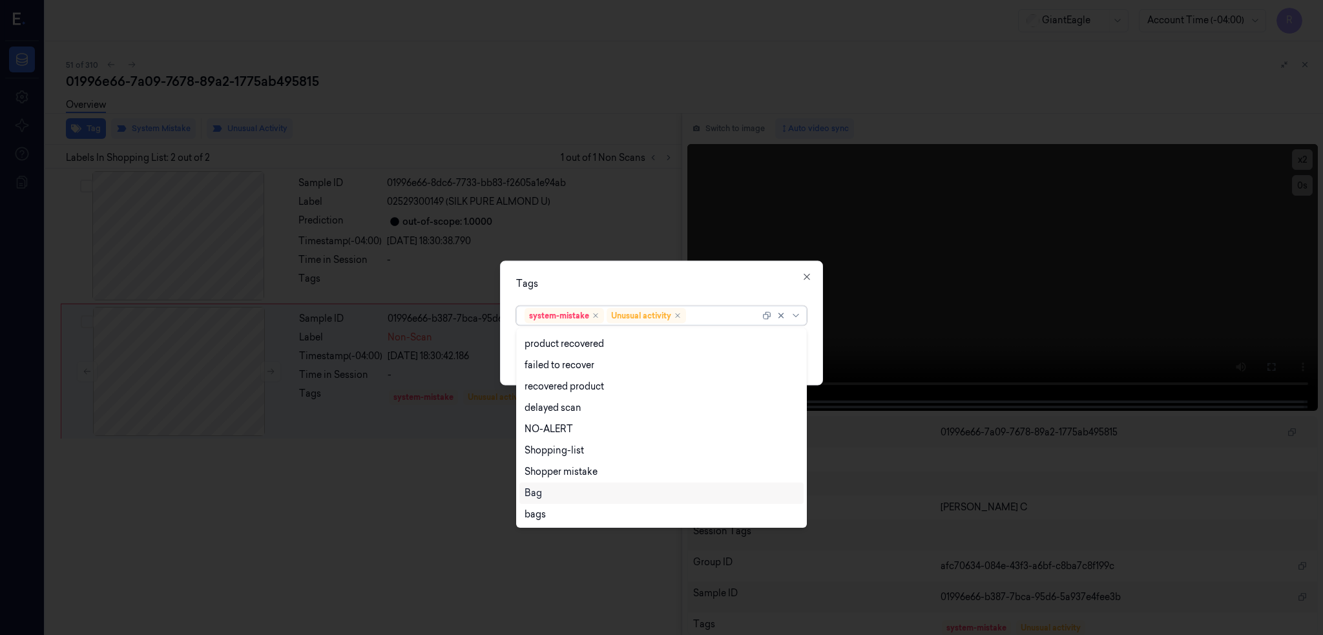
click at [538, 494] on div "Bag" at bounding box center [533, 493] width 17 height 14
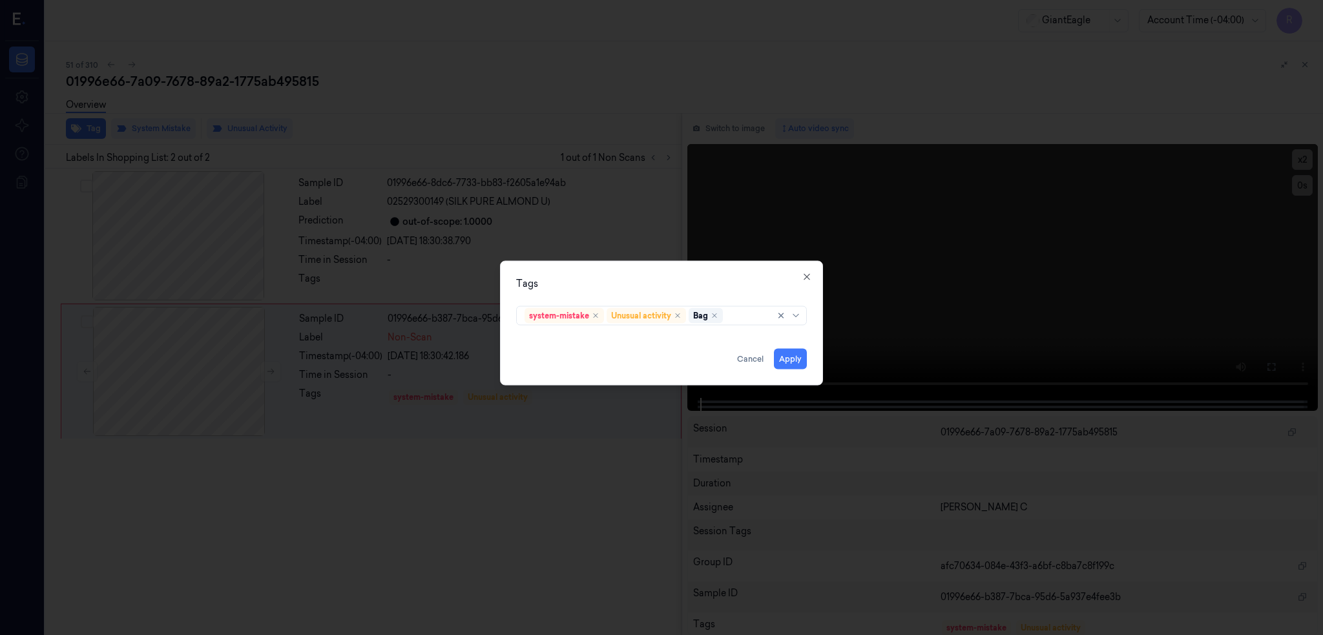
click at [654, 282] on div "Tags" at bounding box center [661, 283] width 291 height 14
click at [801, 360] on button "Apply" at bounding box center [790, 358] width 33 height 21
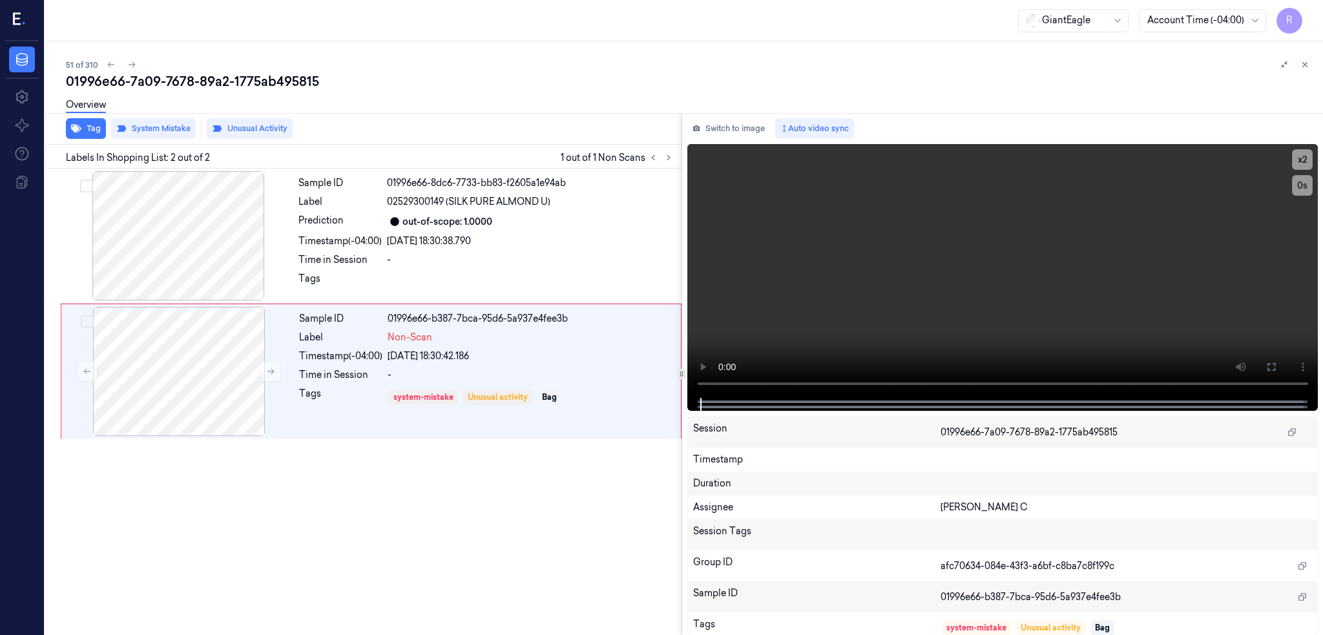
click at [220, 66] on div "51 of 310" at bounding box center [689, 65] width 1247 height 16
click at [220, 83] on div "01996e66-7a09-7678-89a2-1775ab495815" at bounding box center [689, 81] width 1247 height 18
copy div "1775ab495815"
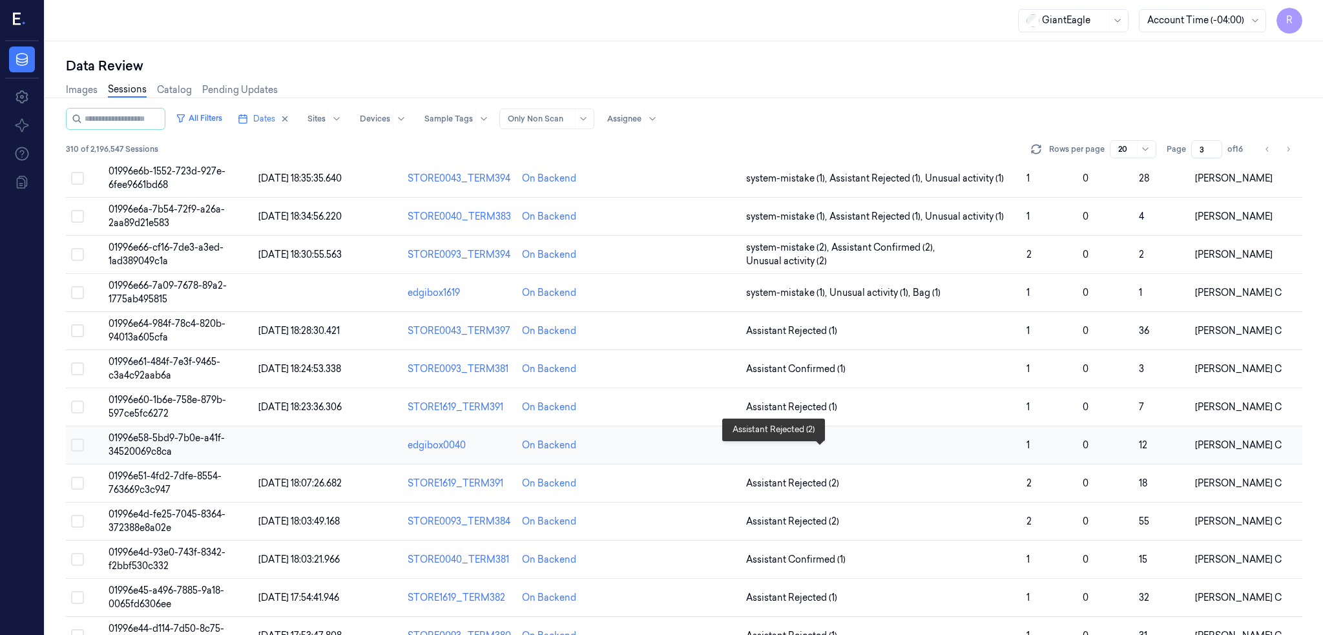
scroll to position [342, 0]
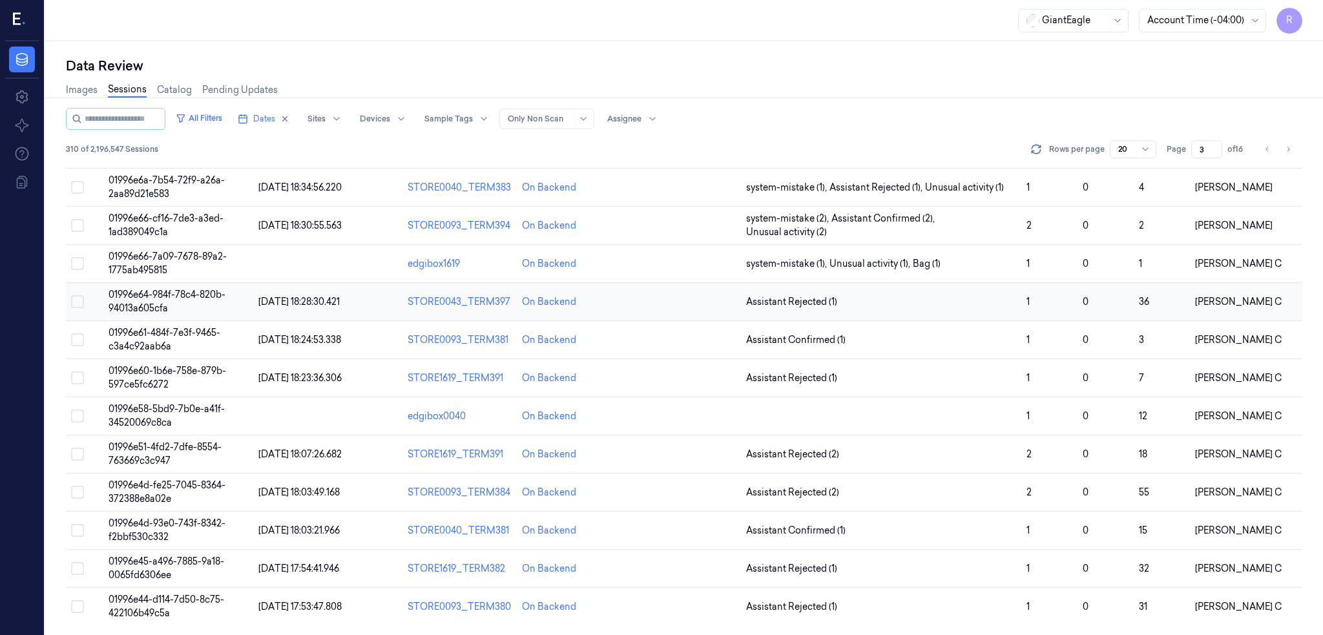
click at [141, 298] on span "01996e64-984f-78c4-820b-94013a605cfa" at bounding box center [167, 301] width 117 height 25
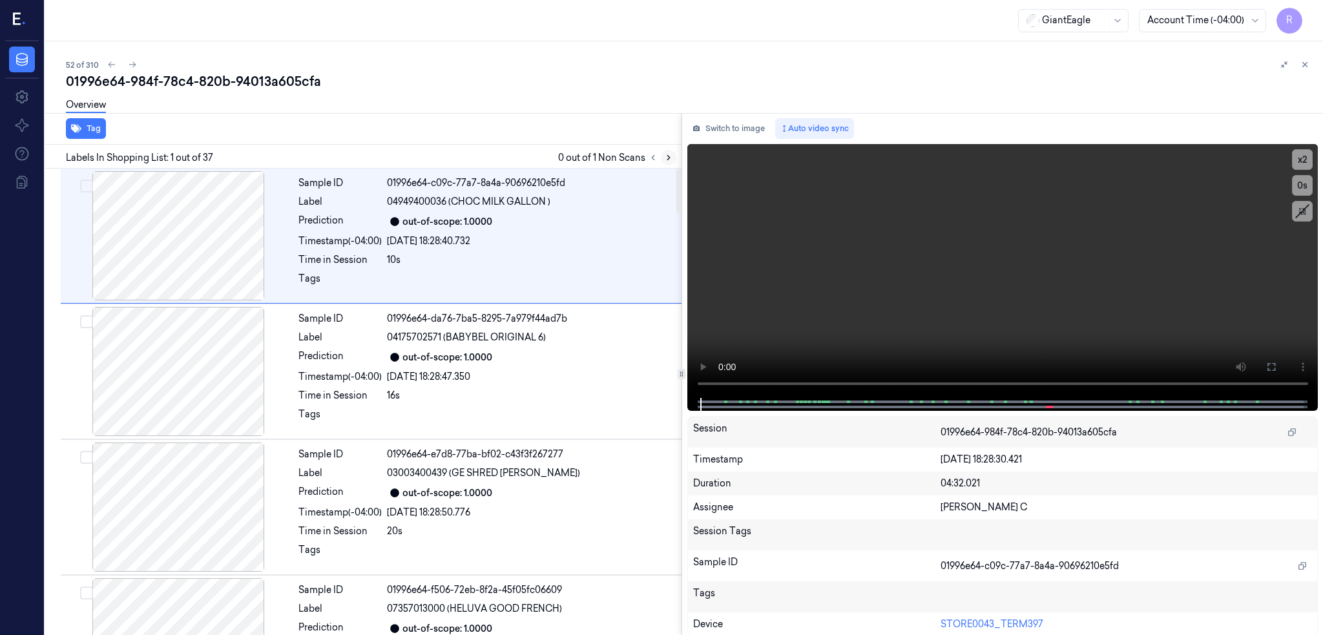
click at [664, 154] on icon at bounding box center [668, 157] width 9 height 9
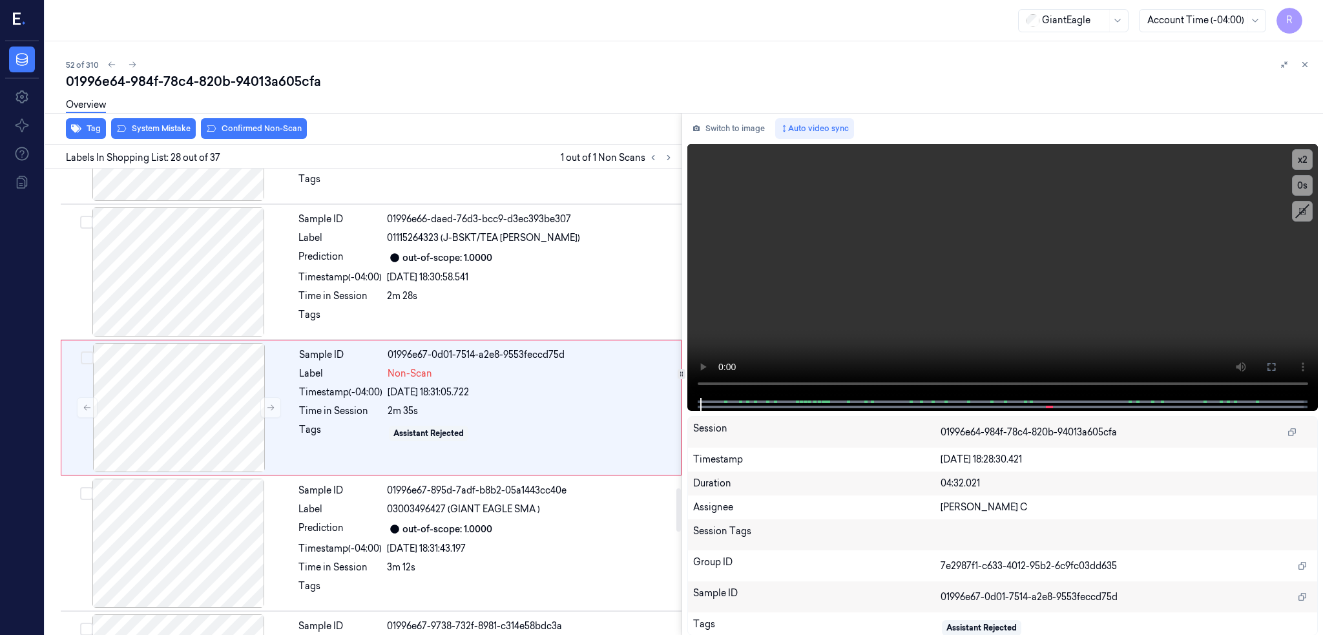
scroll to position [3498, 0]
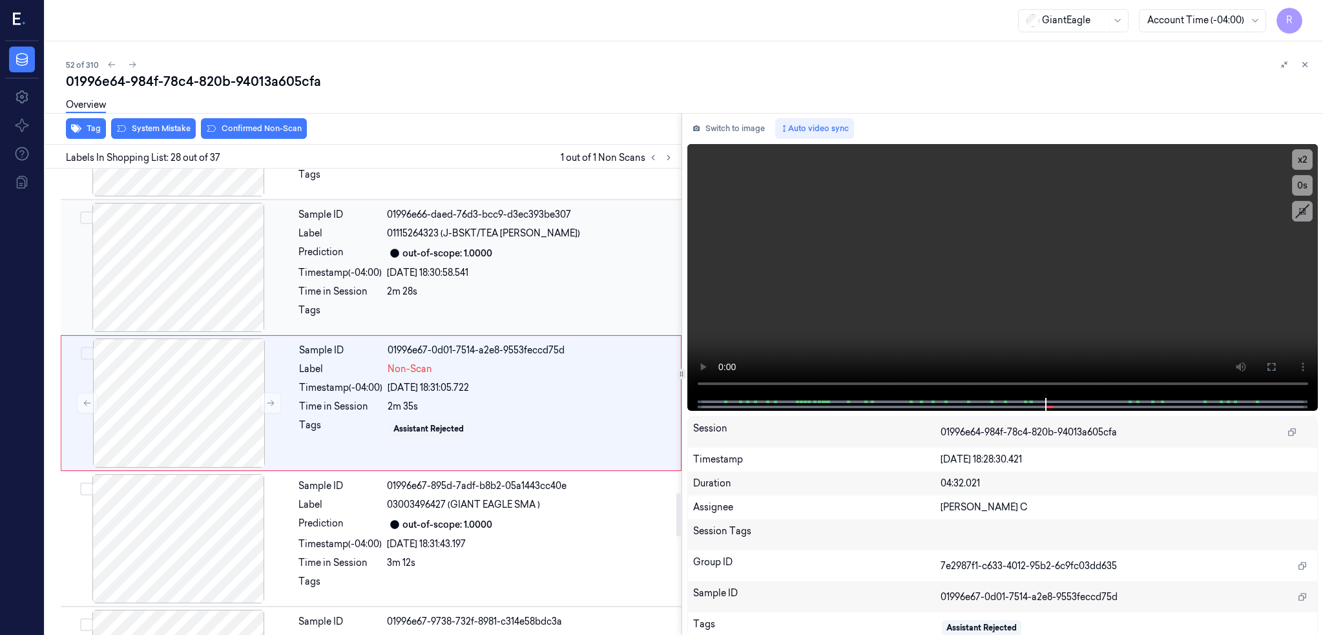
click at [191, 256] on div at bounding box center [178, 267] width 230 height 129
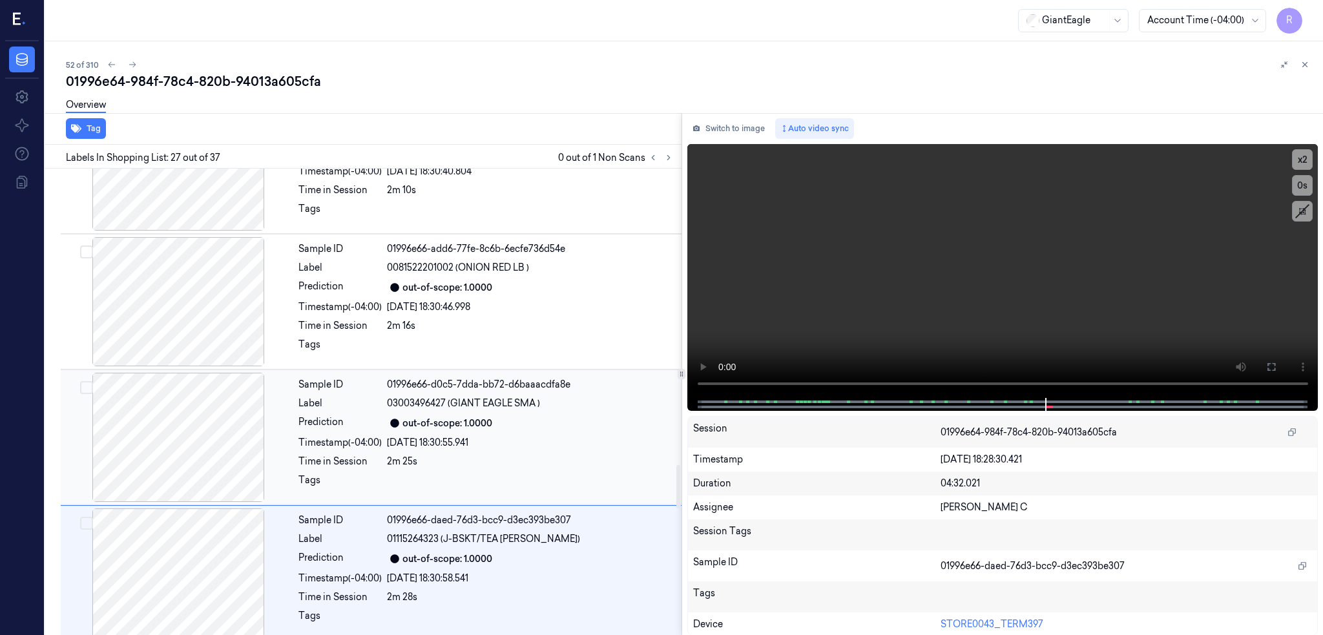
click at [153, 467] on div at bounding box center [178, 437] width 230 height 129
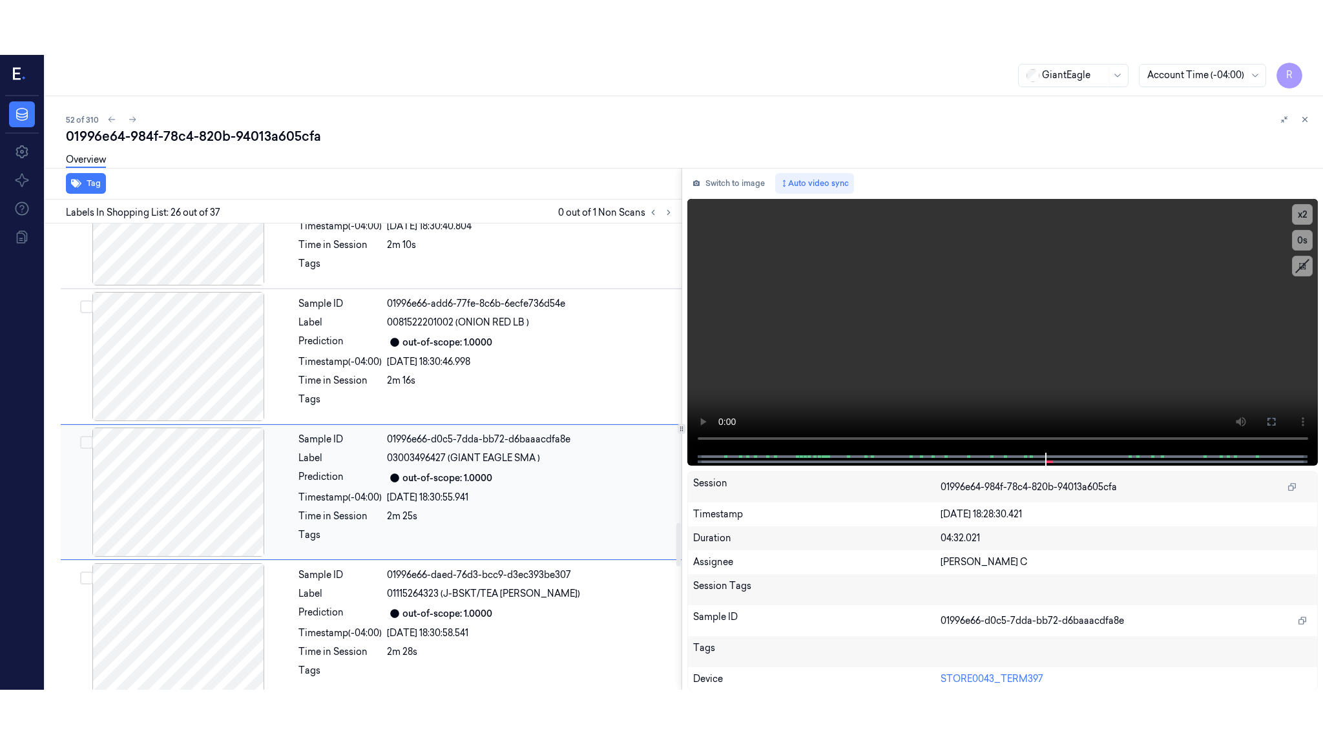
scroll to position [3227, 0]
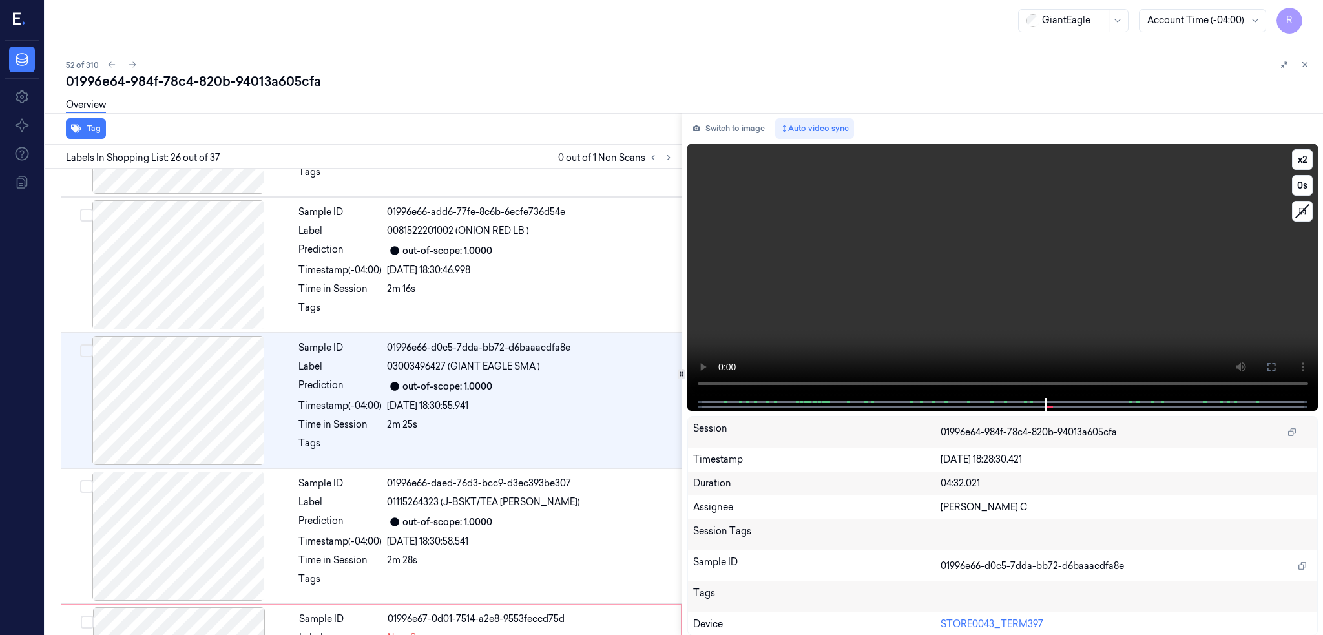
click at [1273, 360] on button at bounding box center [1271, 367] width 21 height 21
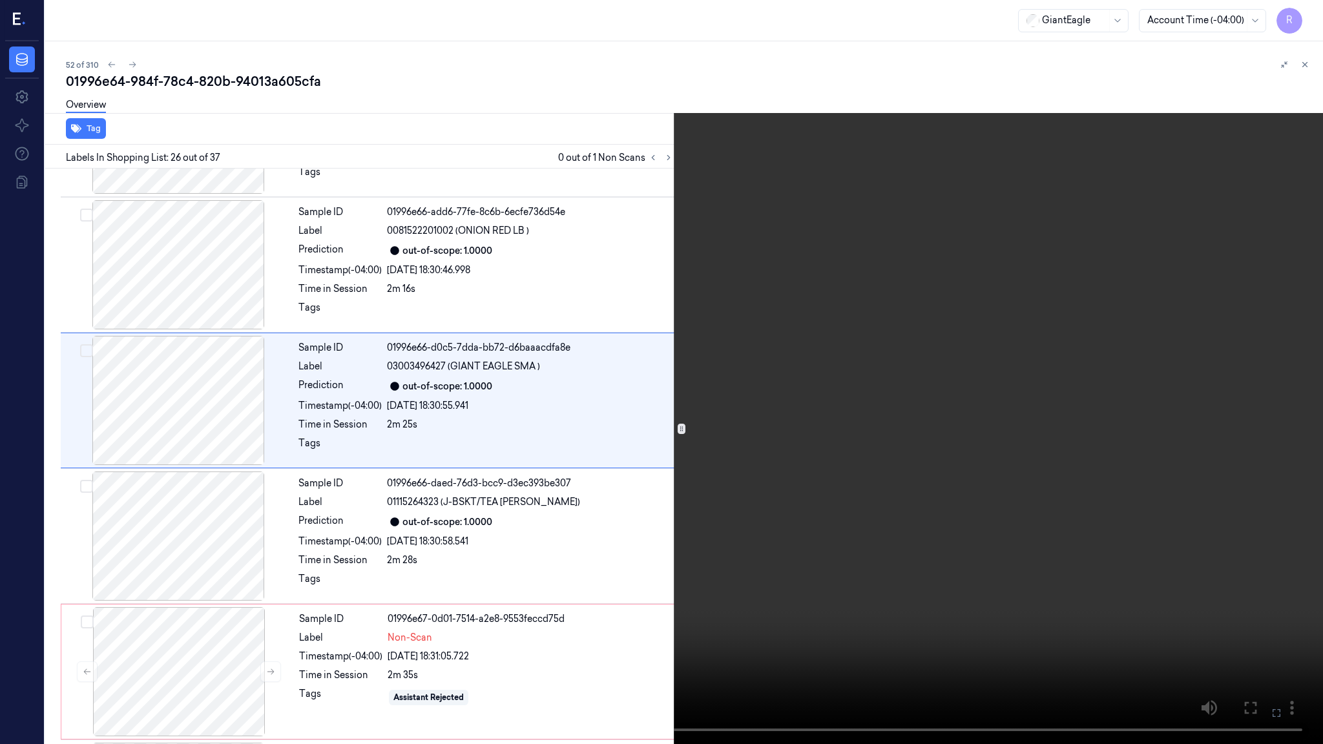
click at [707, 487] on video at bounding box center [661, 372] width 1323 height 744
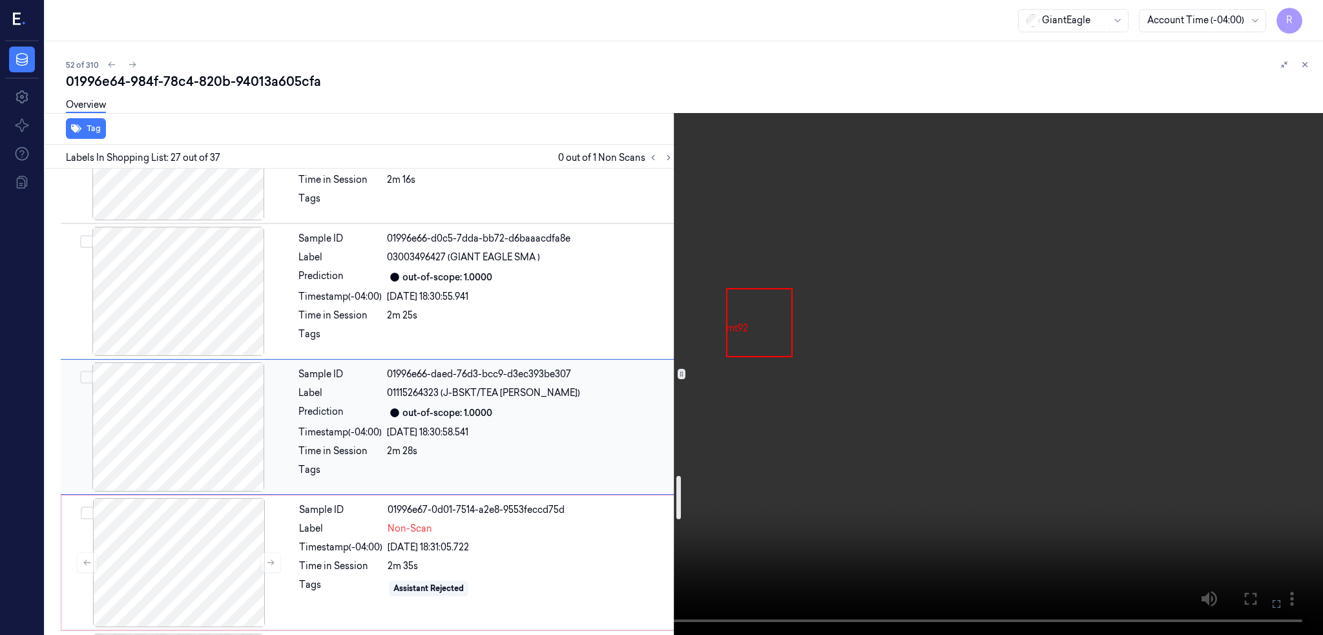
scroll to position [3394, 0]
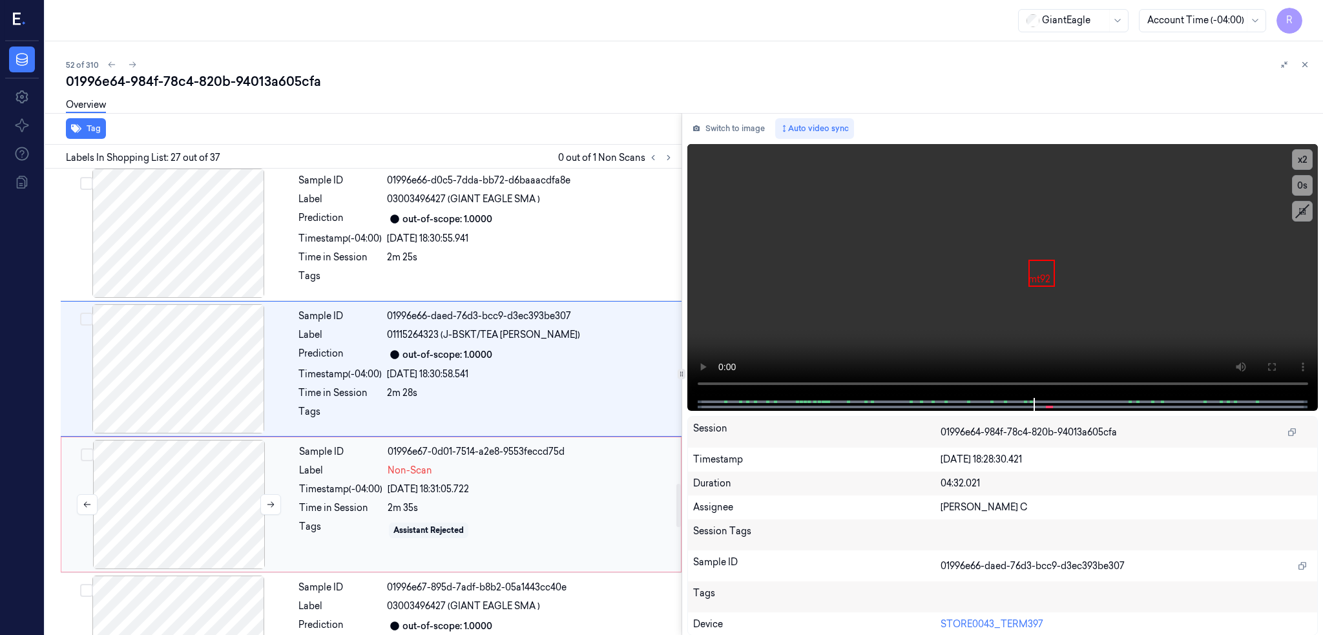
click at [161, 545] on div at bounding box center [179, 504] width 230 height 129
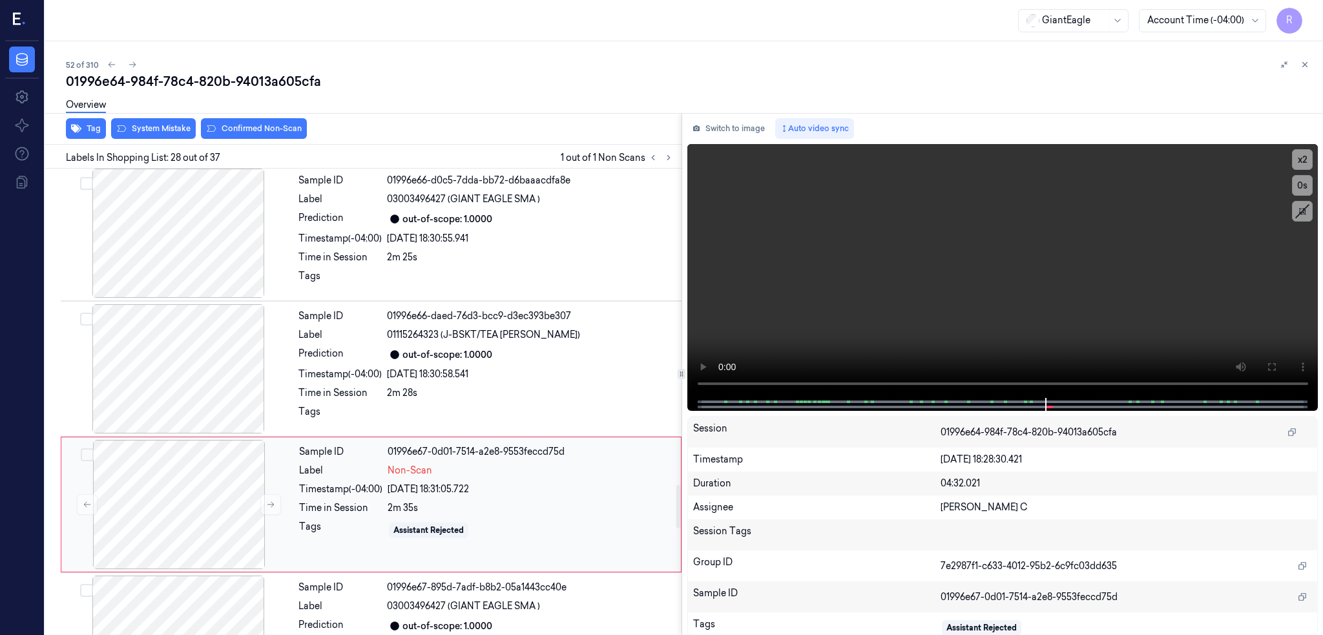
scroll to position [3498, 0]
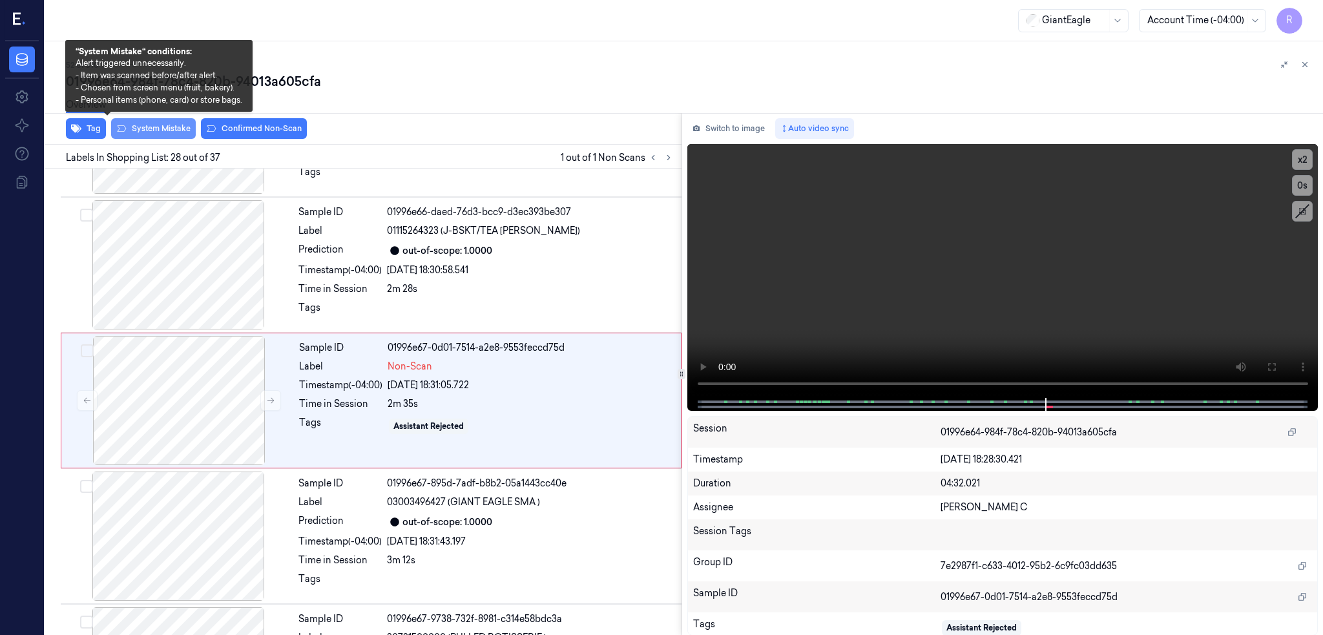
click at [118, 125] on button "System Mistake" at bounding box center [153, 128] width 85 height 21
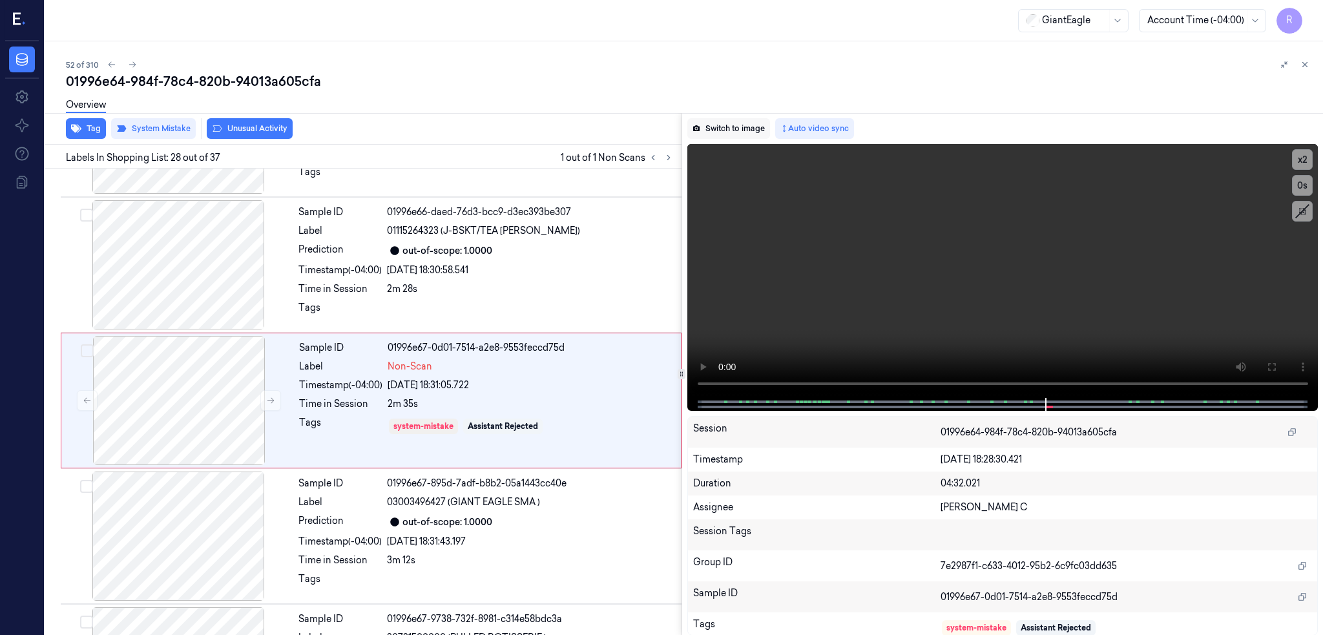
click at [705, 126] on button "Switch to image" at bounding box center [728, 128] width 83 height 21
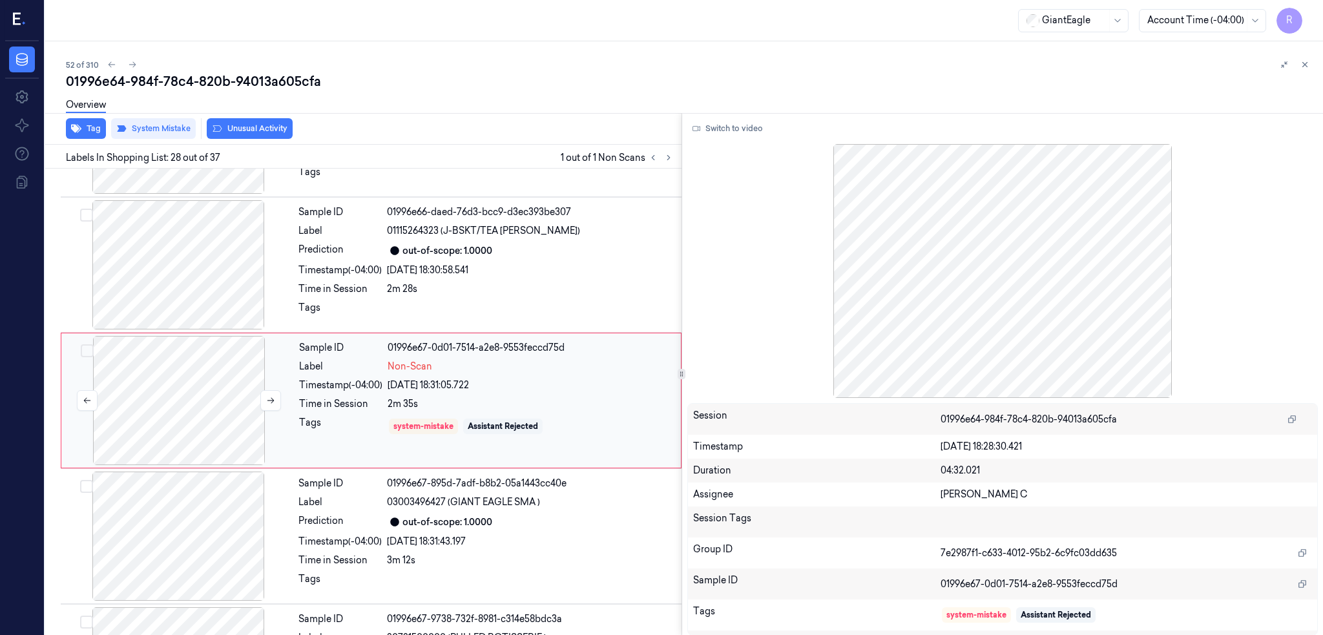
click at [151, 413] on div at bounding box center [179, 400] width 230 height 129
click at [207, 134] on button "Unusual Activity" at bounding box center [250, 128] width 86 height 21
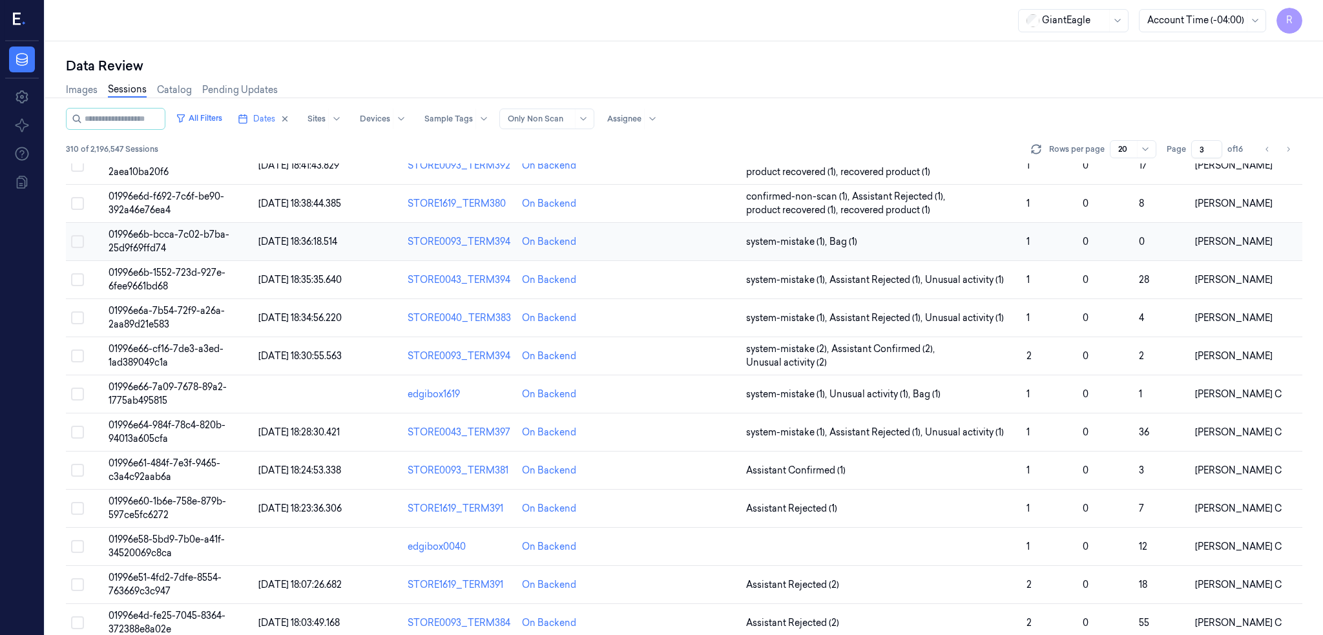
scroll to position [342, 0]
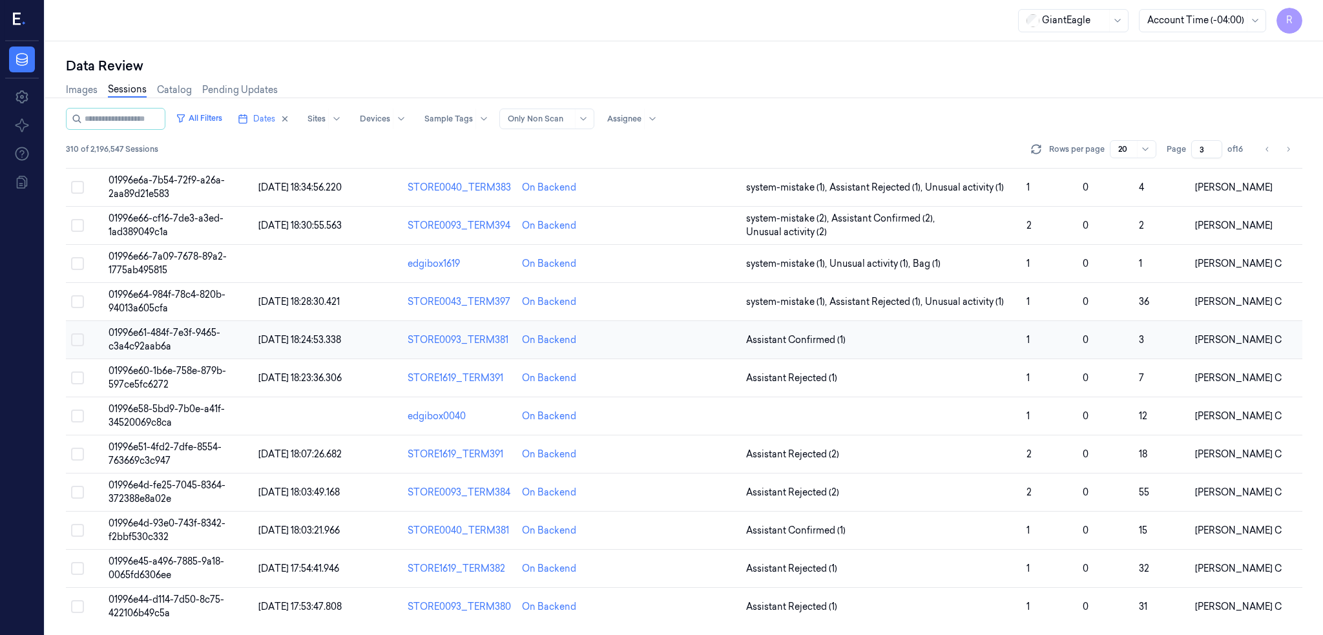
click at [109, 336] on span "01996e61-484f-7e3f-9465-c3a4c92aab6a" at bounding box center [165, 339] width 112 height 25
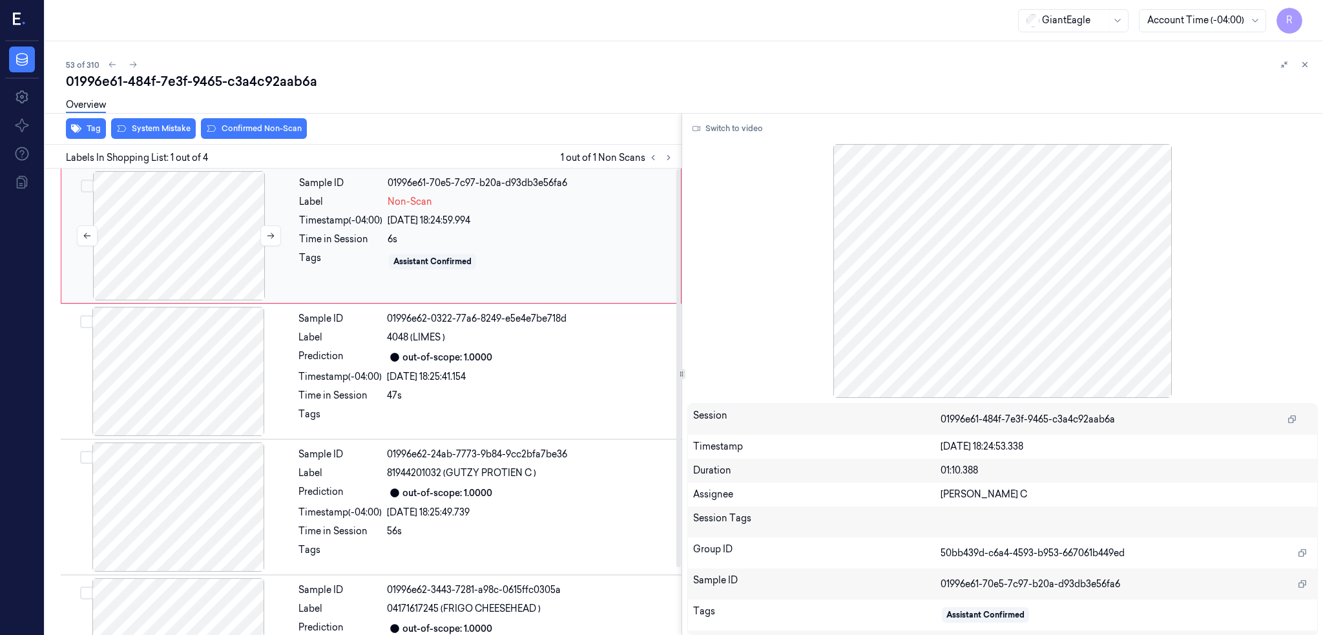
click at [182, 251] on div at bounding box center [179, 235] width 230 height 129
click at [703, 136] on button "Switch to video" at bounding box center [727, 128] width 81 height 21
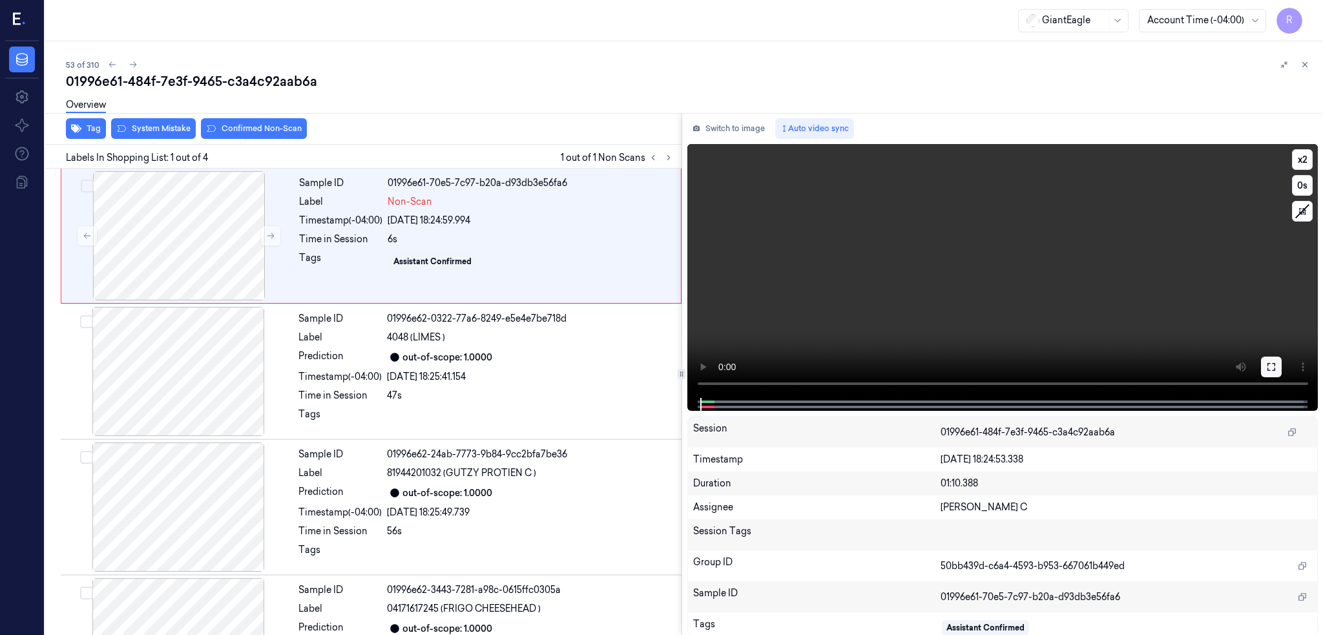
click at [1273, 362] on icon at bounding box center [1271, 367] width 10 height 10
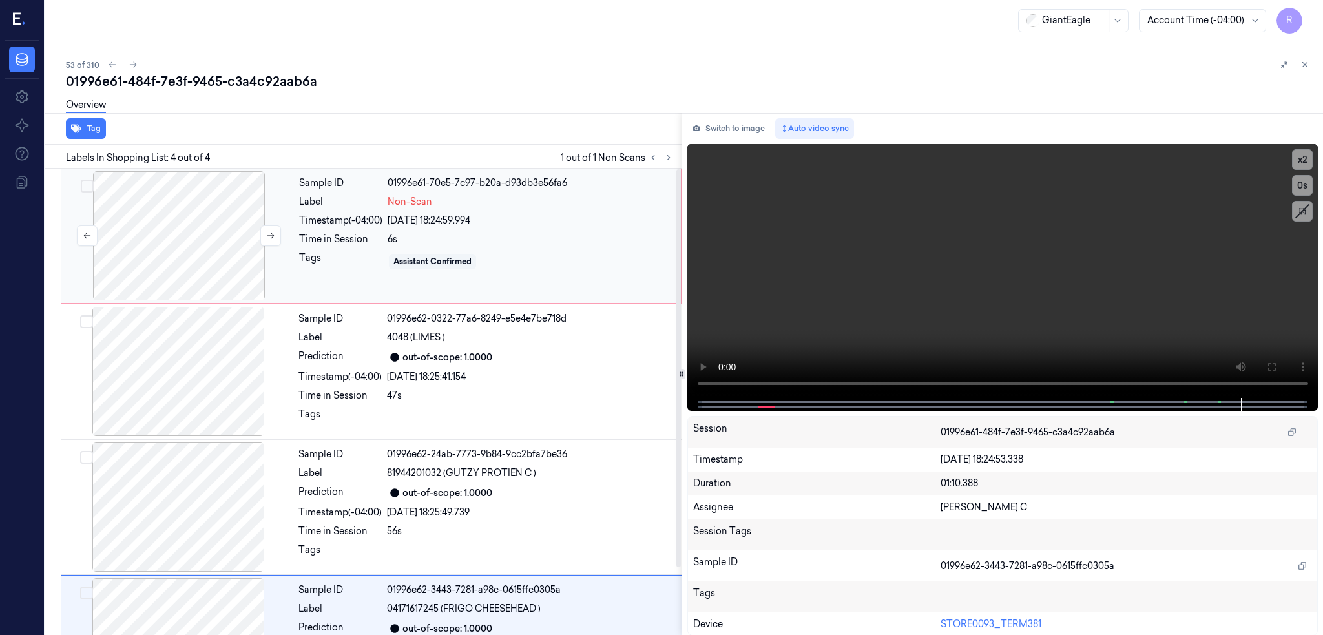
click at [136, 229] on div at bounding box center [179, 235] width 230 height 129
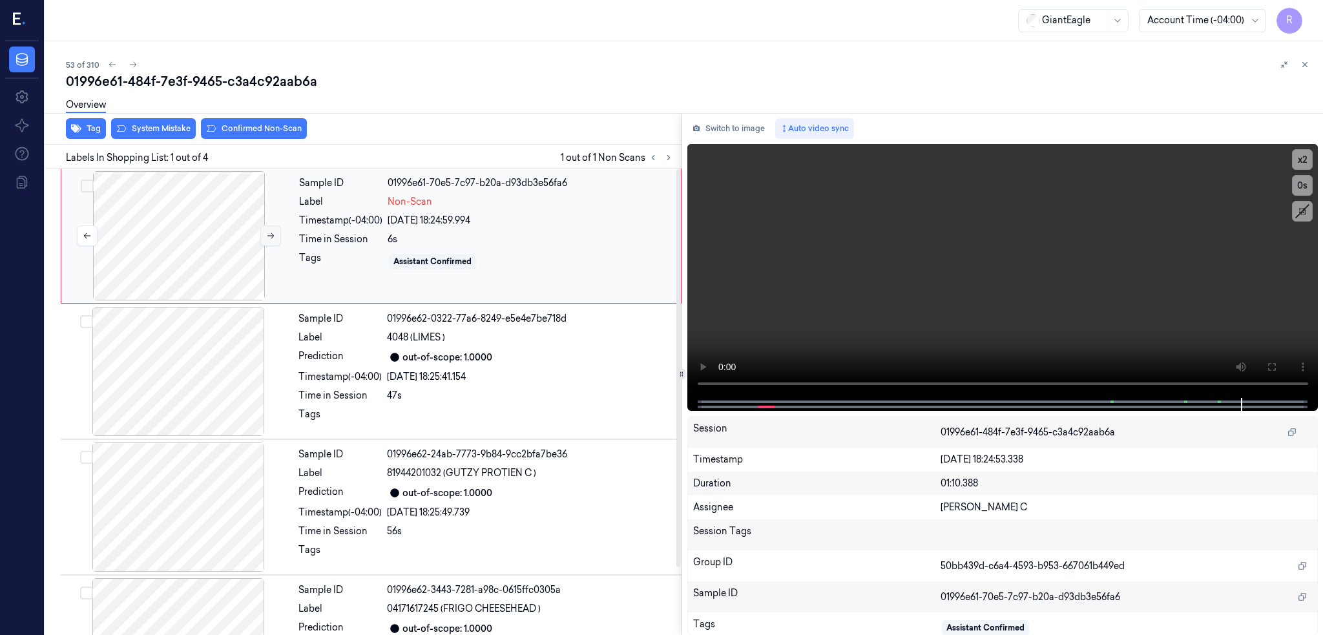
click at [266, 238] on icon at bounding box center [270, 235] width 9 height 9
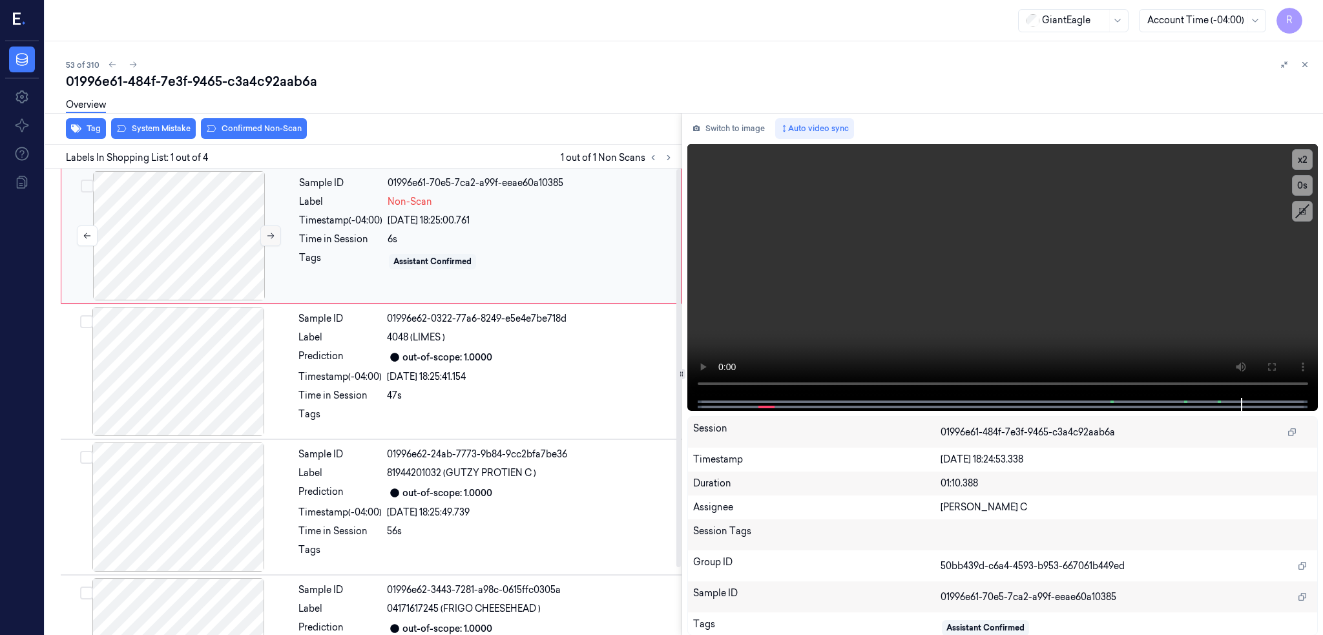
click at [266, 238] on icon at bounding box center [270, 235] width 9 height 9
click at [169, 244] on div at bounding box center [179, 235] width 230 height 129
click at [140, 404] on div at bounding box center [178, 371] width 230 height 129
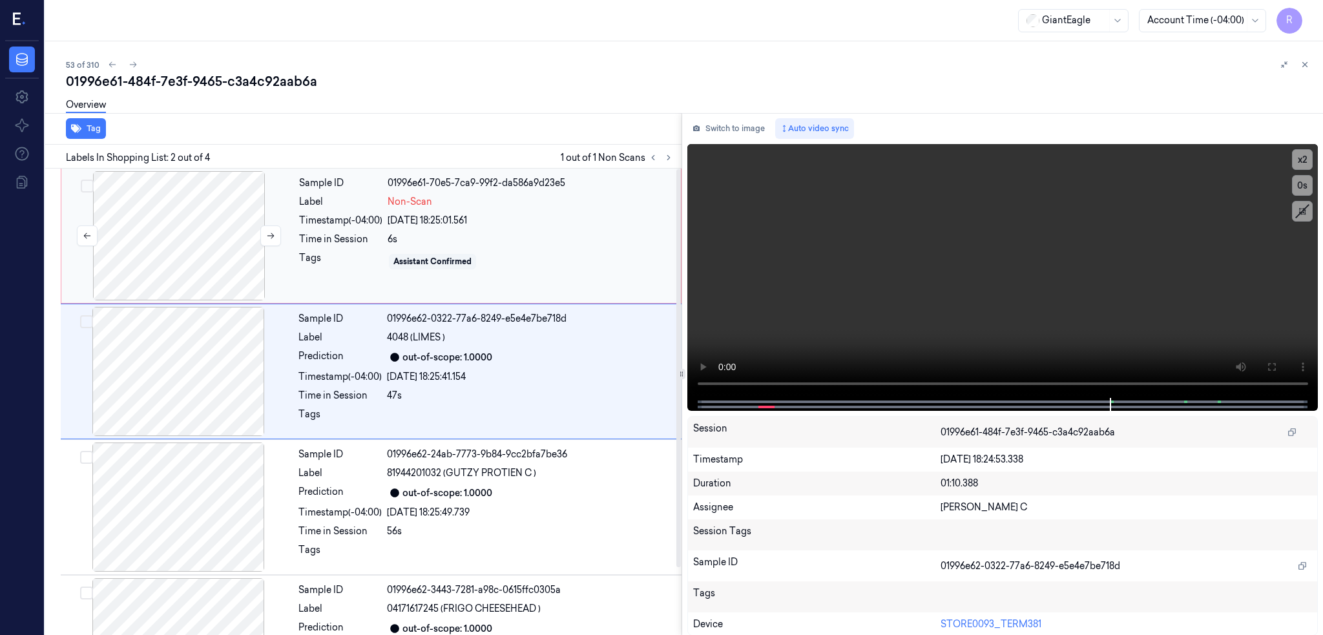
click at [125, 245] on div at bounding box center [179, 235] width 230 height 129
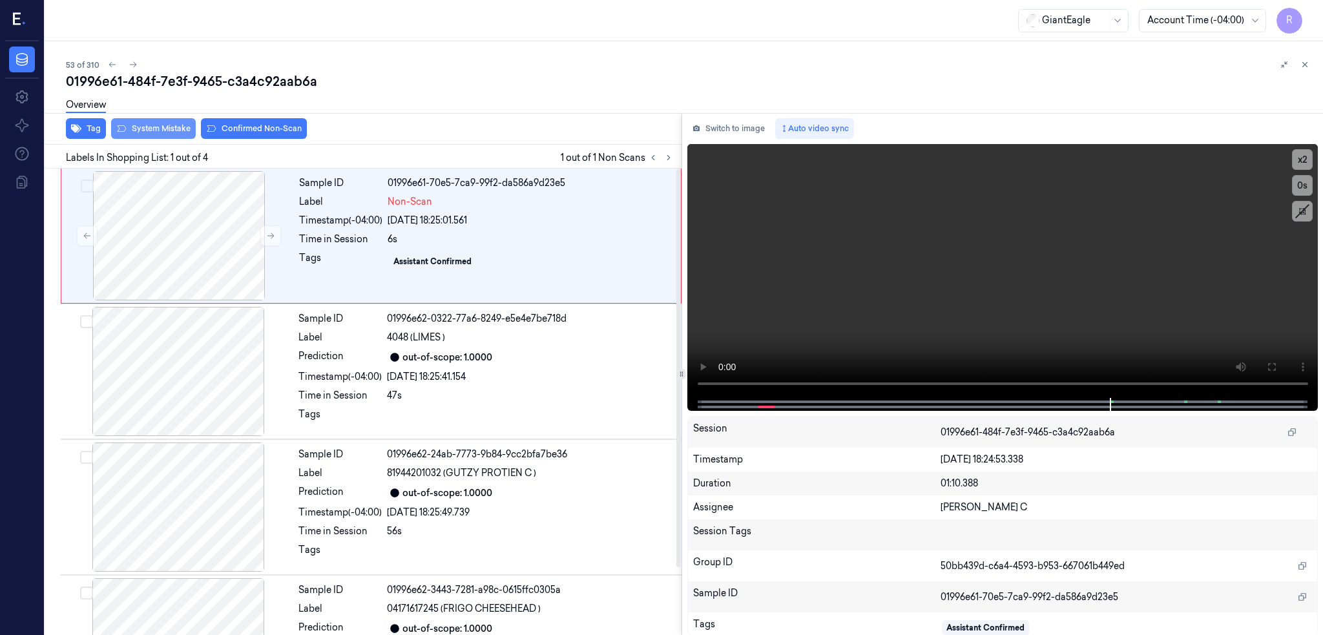
click at [111, 128] on button "System Mistake" at bounding box center [153, 128] width 85 height 21
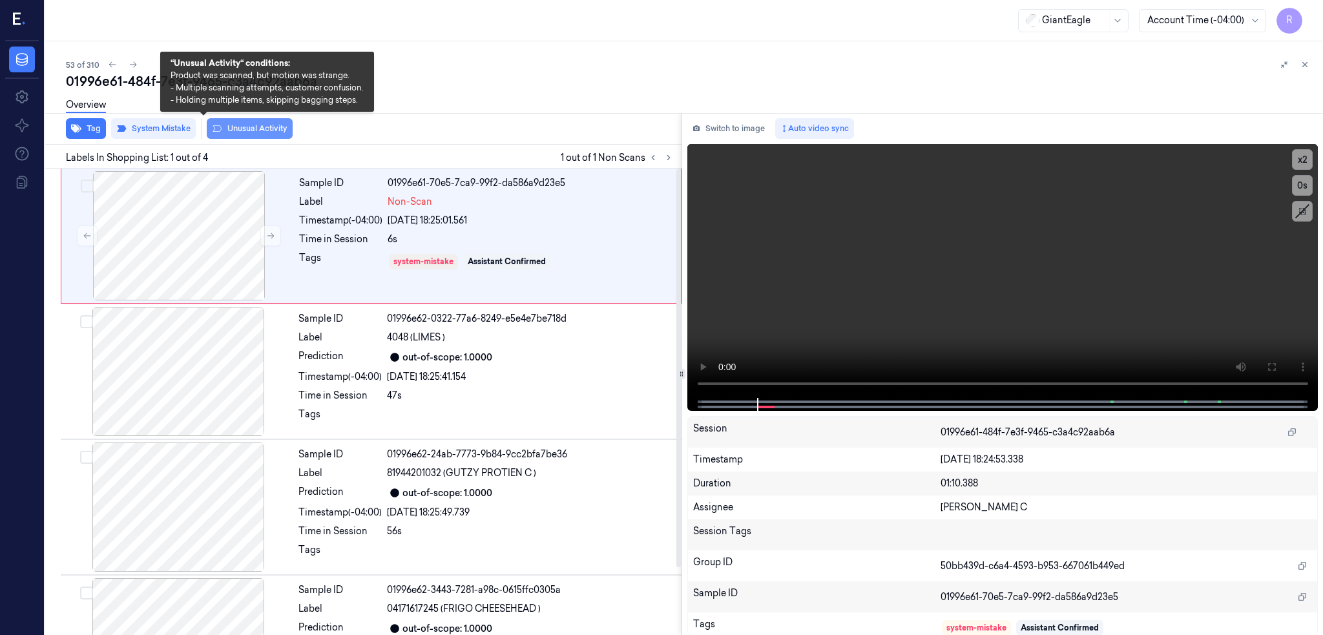
click at [213, 133] on button "Unusual Activity" at bounding box center [250, 128] width 86 height 21
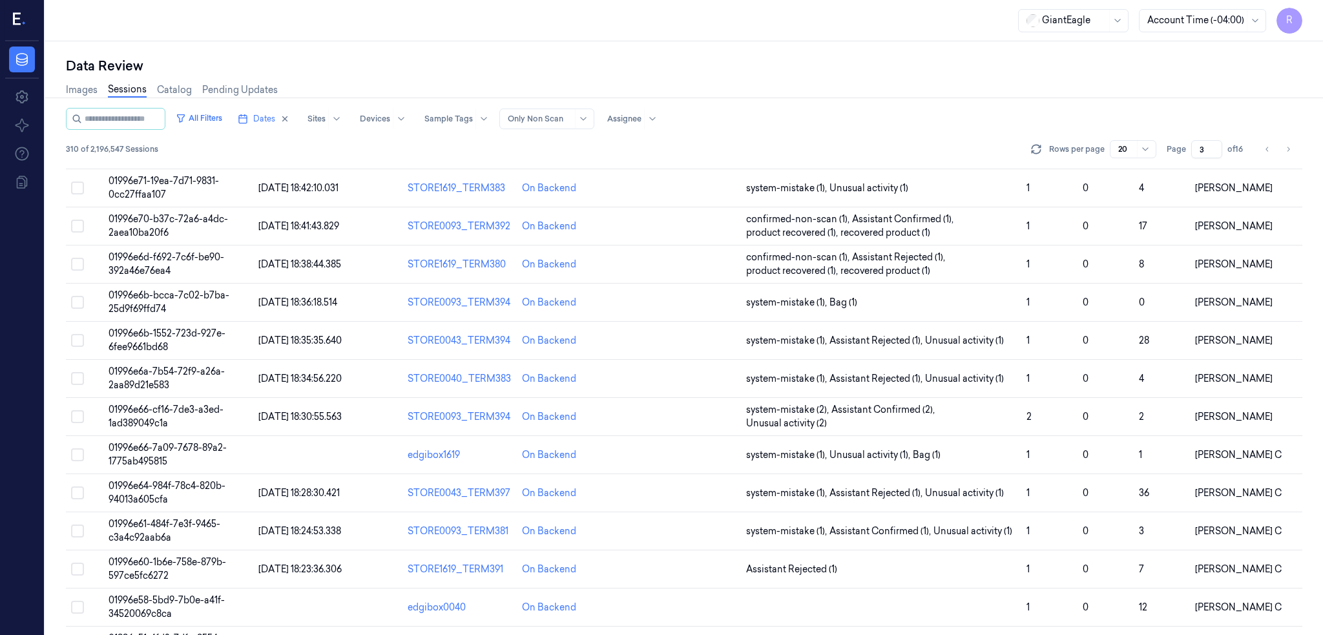
scroll to position [342, 0]
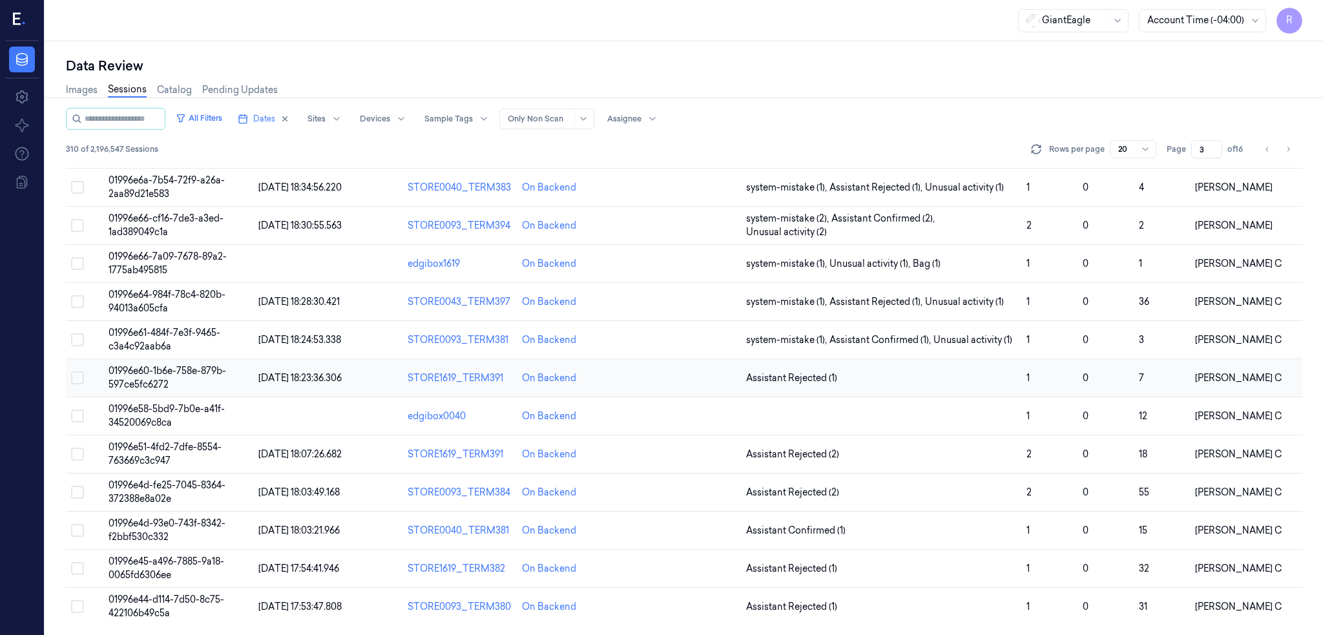
click at [121, 371] on span "01996e60-1b6e-758e-879b-597ce5fc6272" at bounding box center [168, 377] width 118 height 25
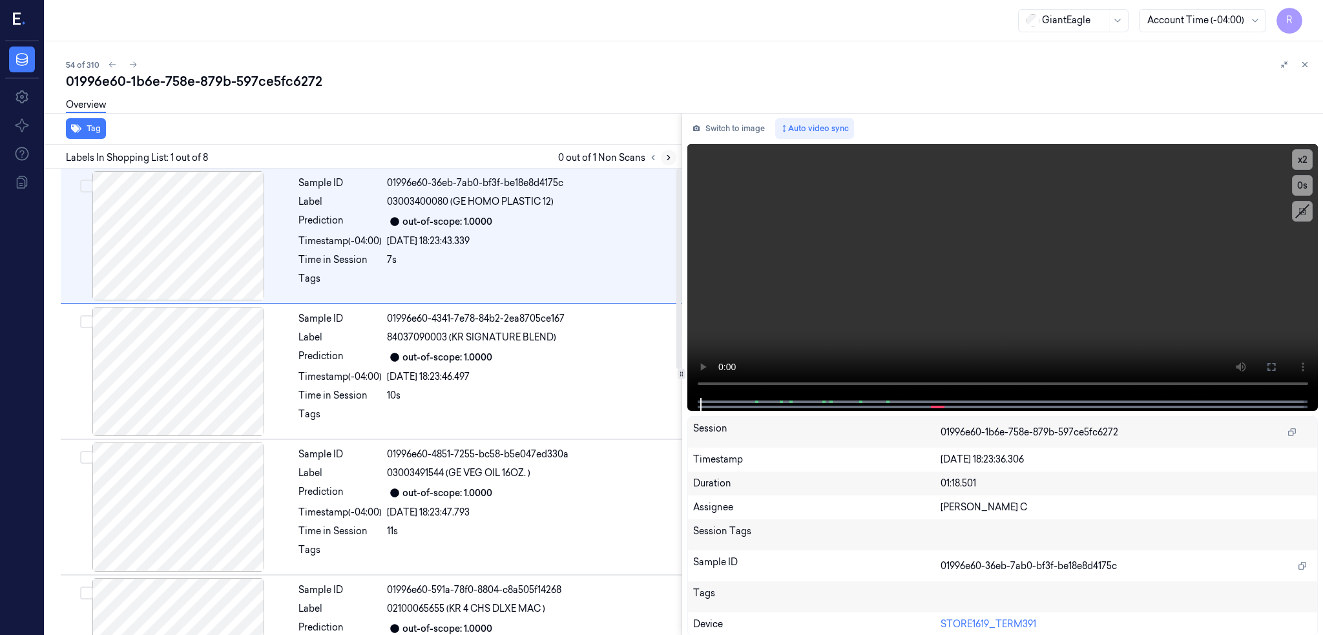
click at [661, 163] on button at bounding box center [669, 158] width 16 height 16
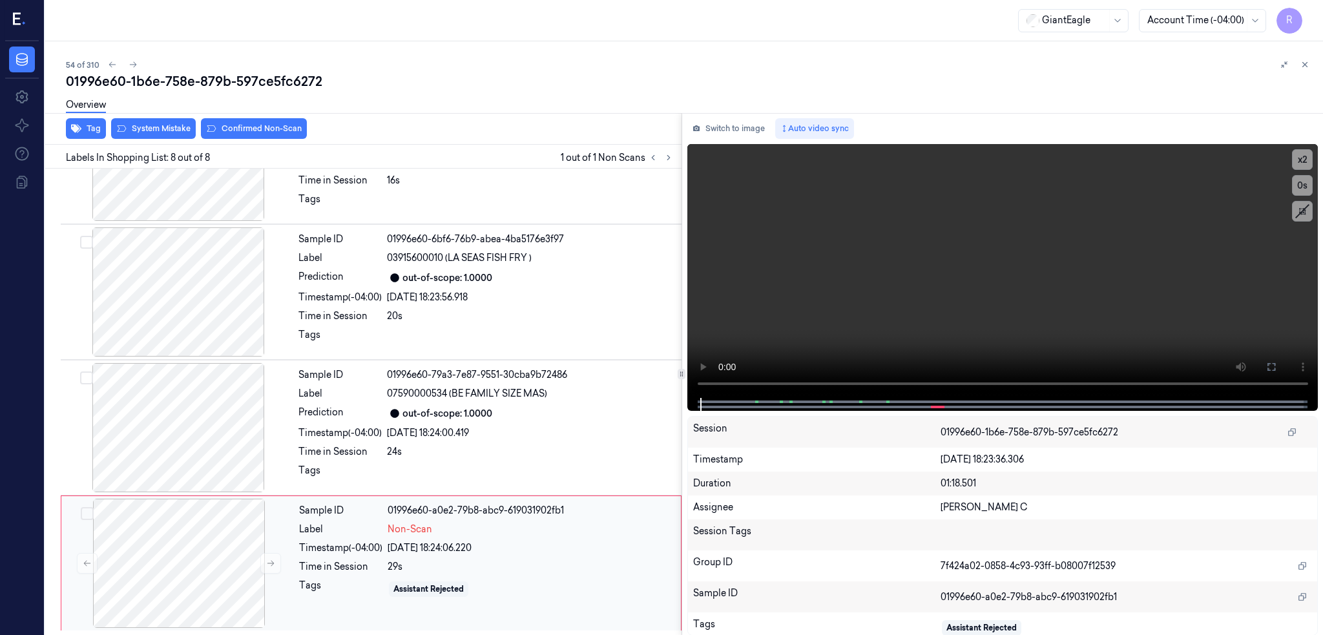
scroll to position [623, 0]
click at [151, 439] on div at bounding box center [178, 427] width 230 height 129
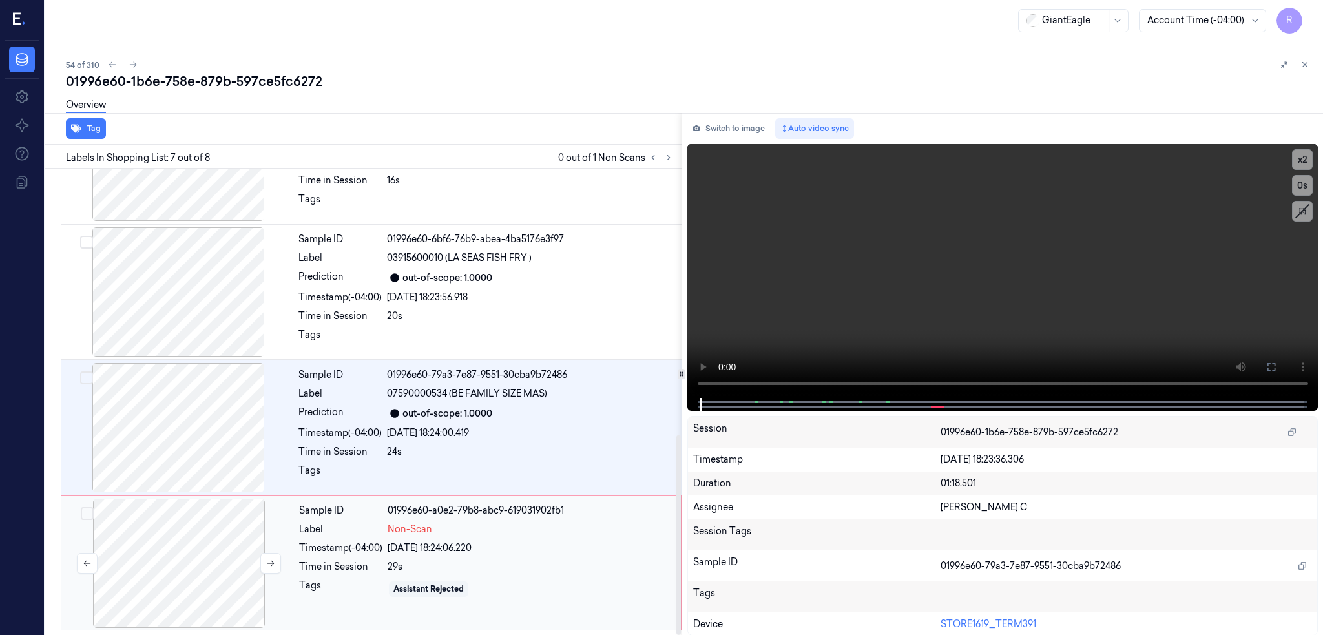
click at [161, 578] on div at bounding box center [179, 563] width 230 height 129
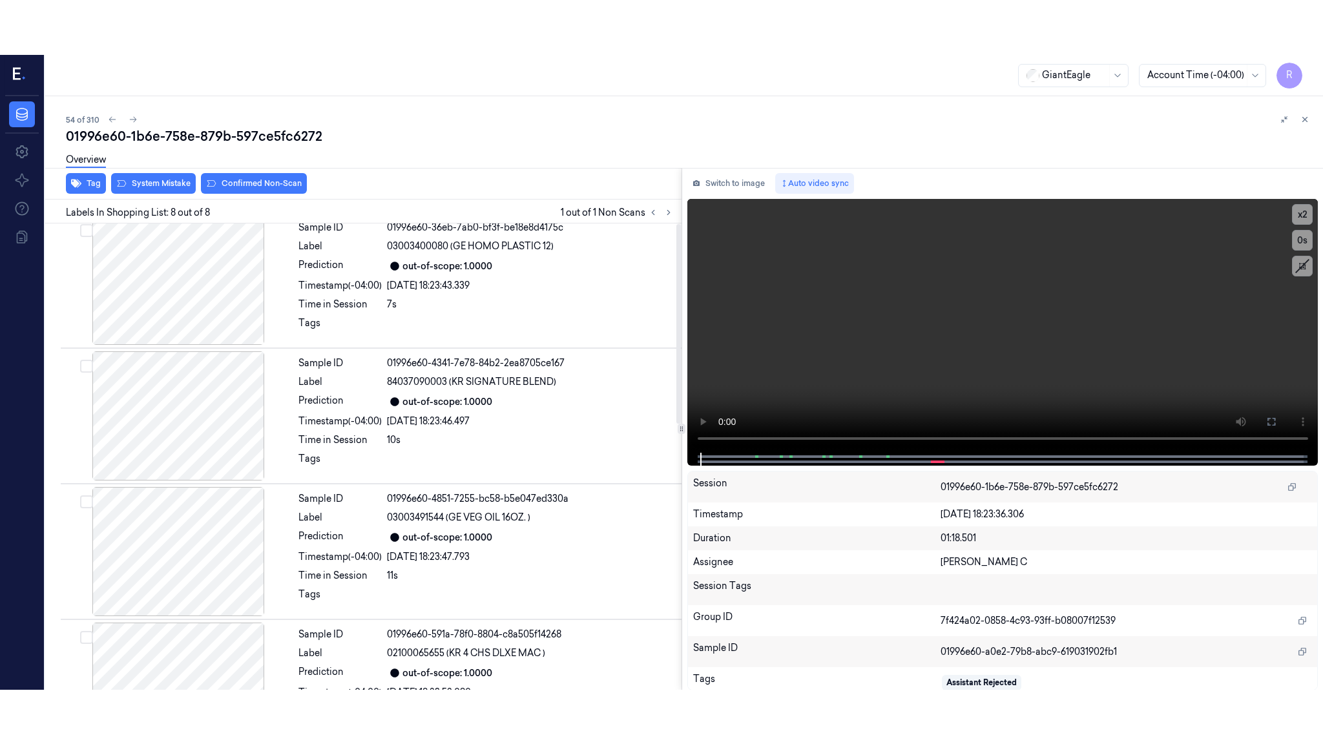
scroll to position [0, 0]
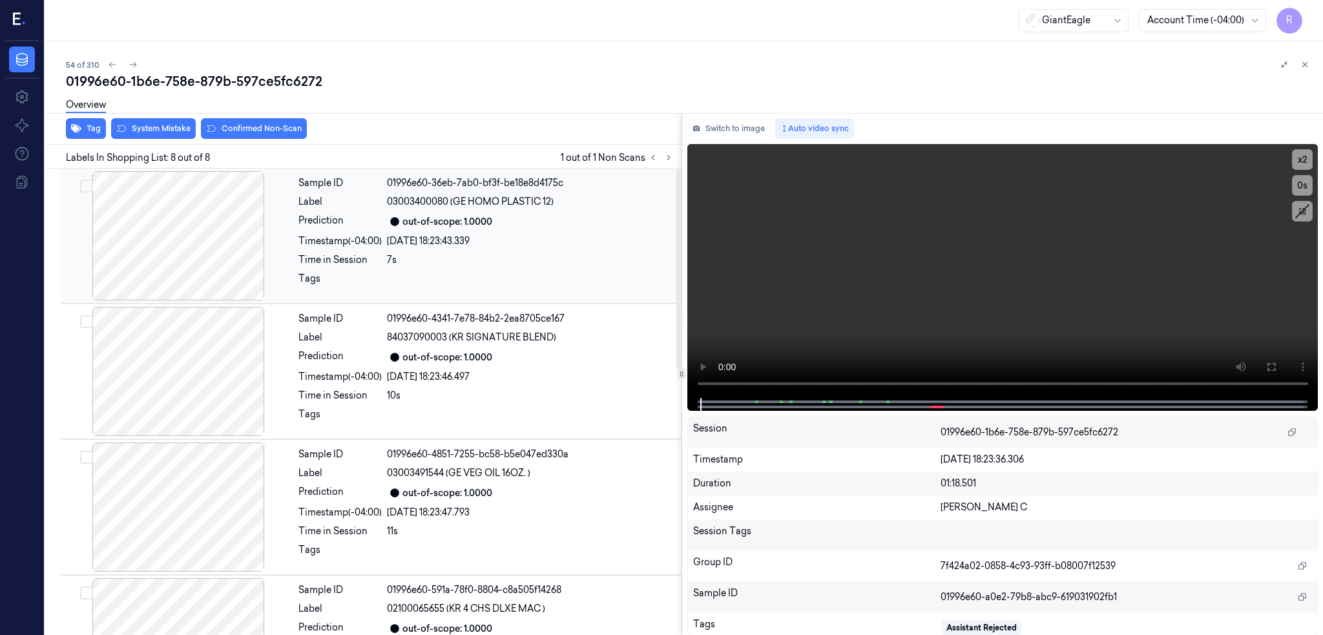
click at [145, 265] on div at bounding box center [178, 235] width 230 height 129
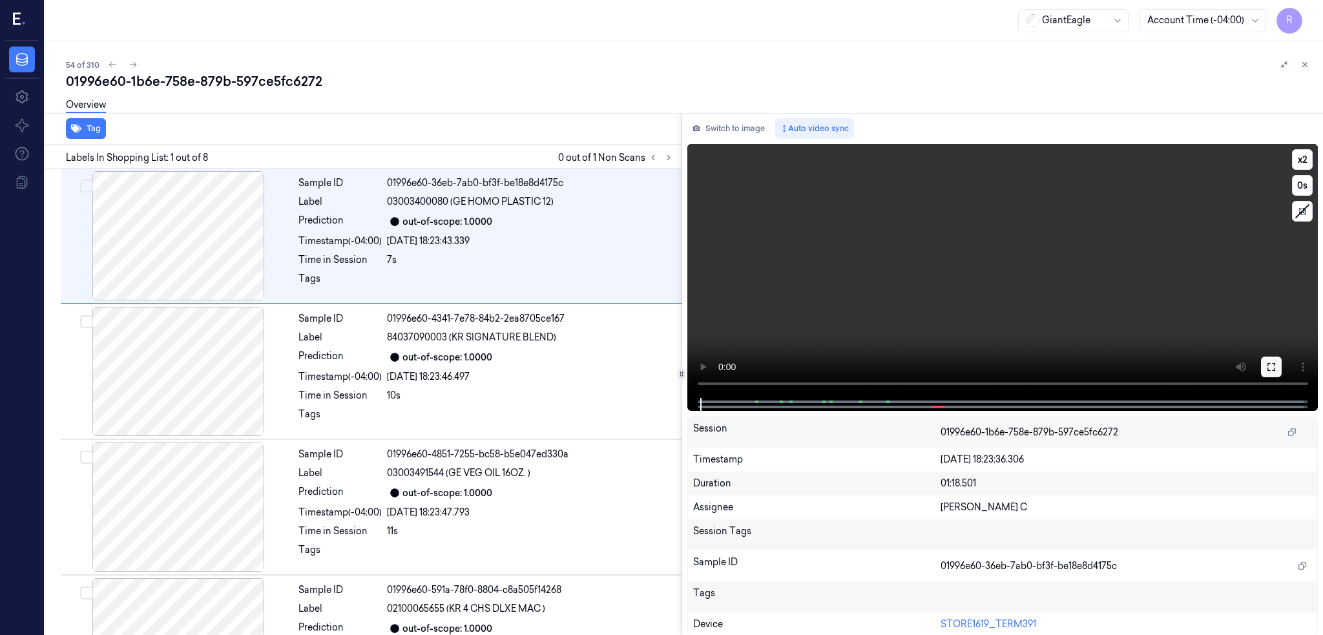
drag, startPoint x: 1272, startPoint y: 360, endPoint x: 1271, endPoint y: 434, distance: 73.6
click at [1271, 361] on button at bounding box center [1271, 367] width 21 height 21
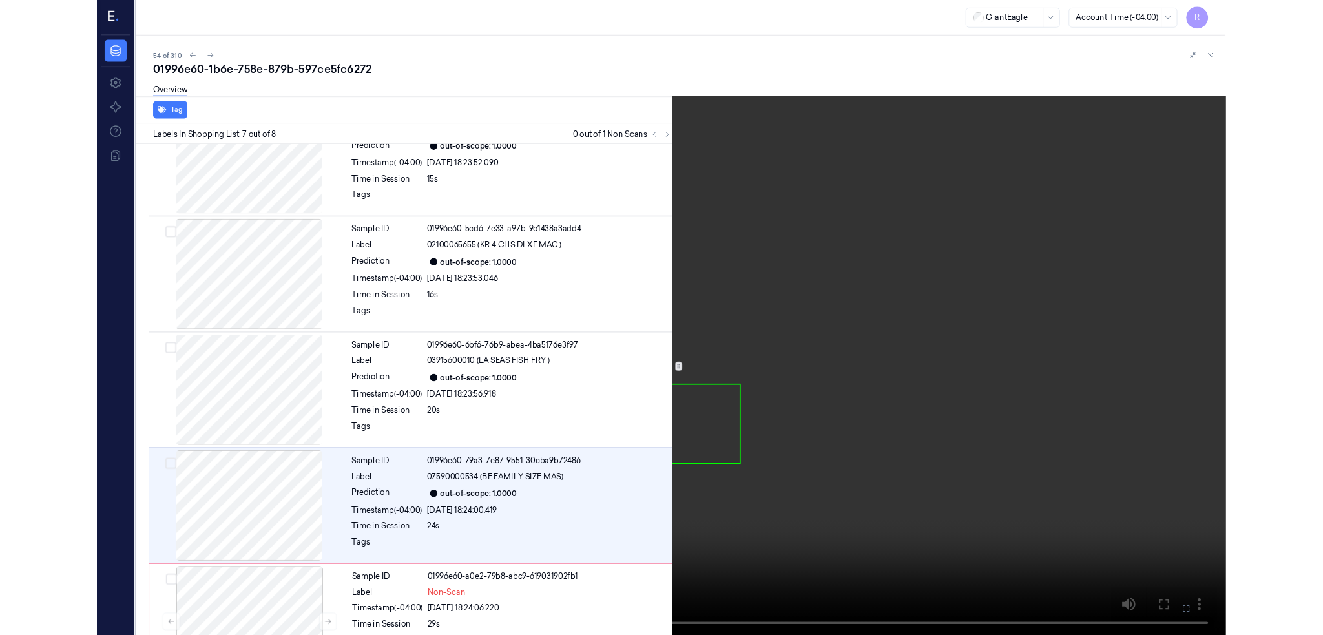
scroll to position [513, 0]
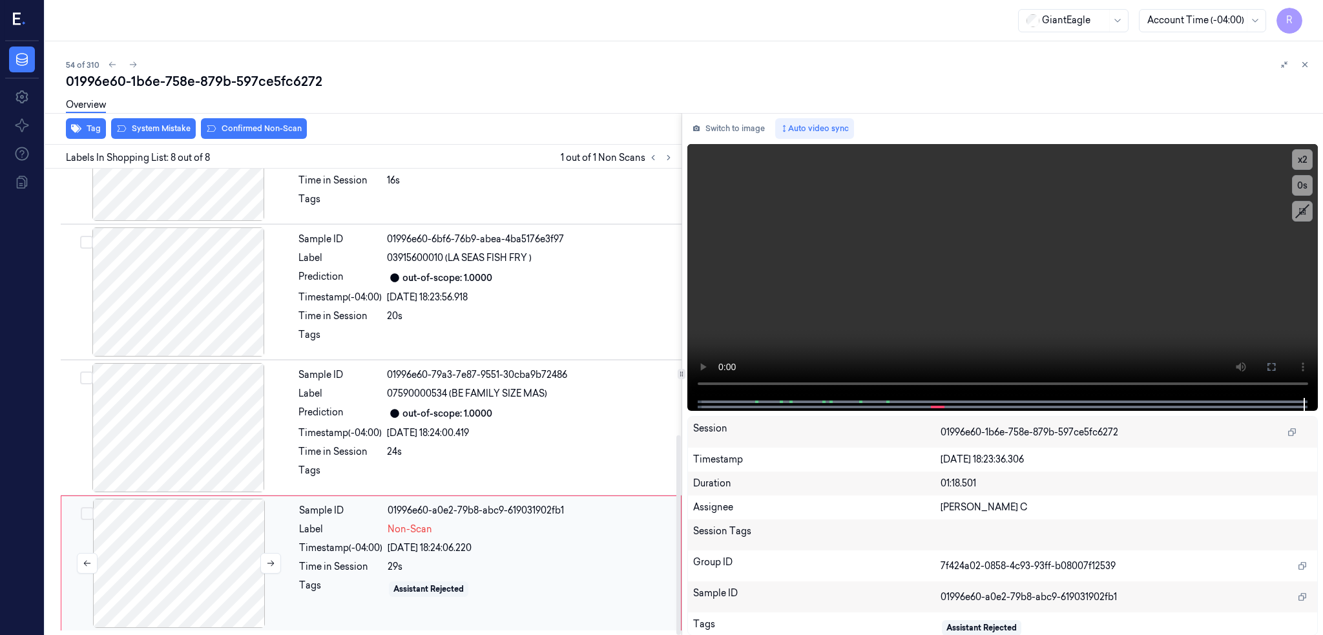
click at [132, 541] on div at bounding box center [179, 563] width 230 height 129
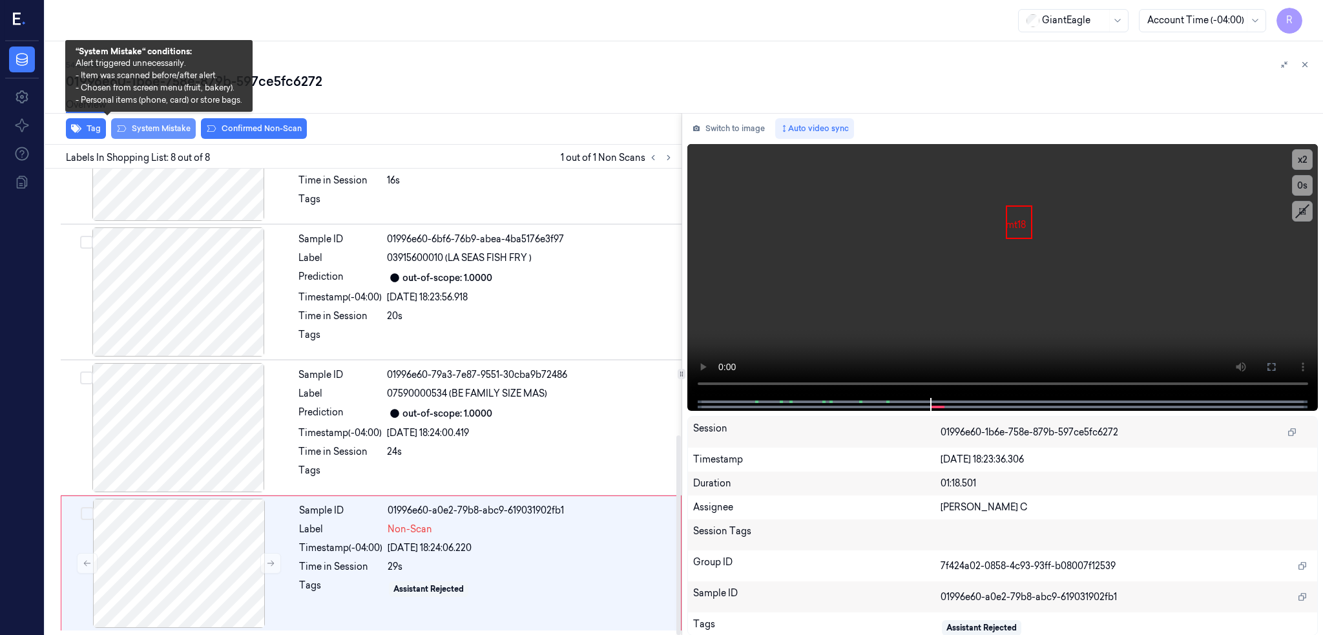
click at [121, 123] on button "System Mistake" at bounding box center [153, 128] width 85 height 21
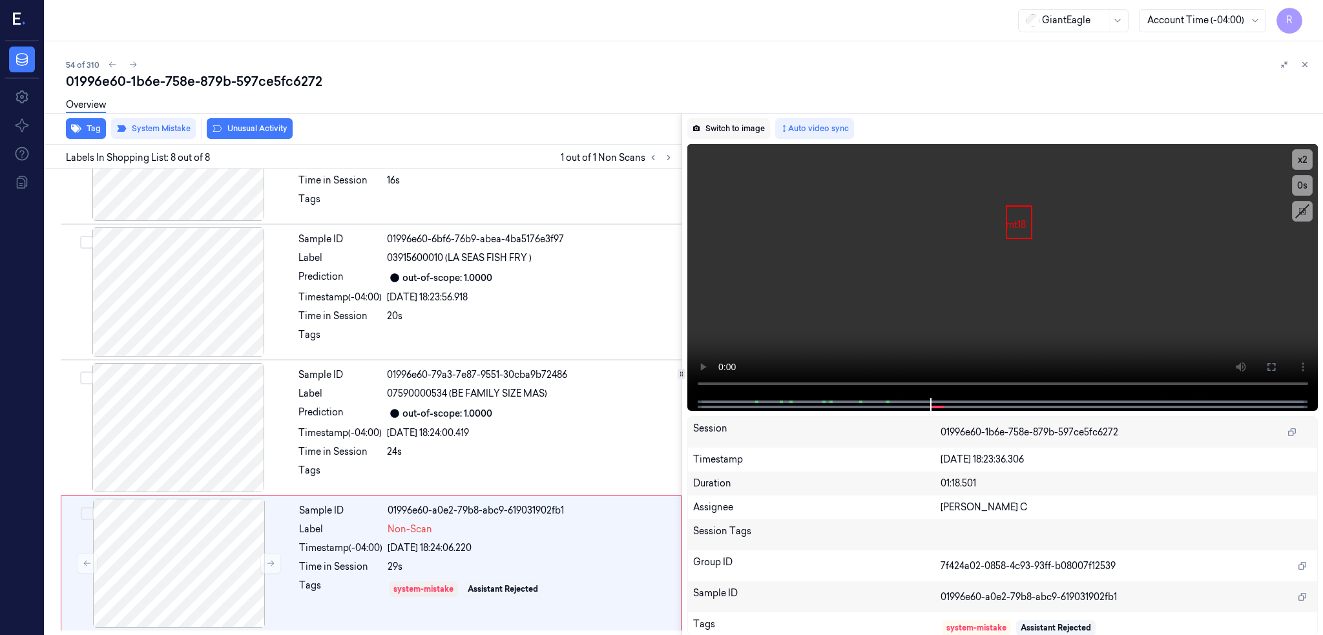
click at [699, 123] on button "Switch to image" at bounding box center [728, 128] width 83 height 21
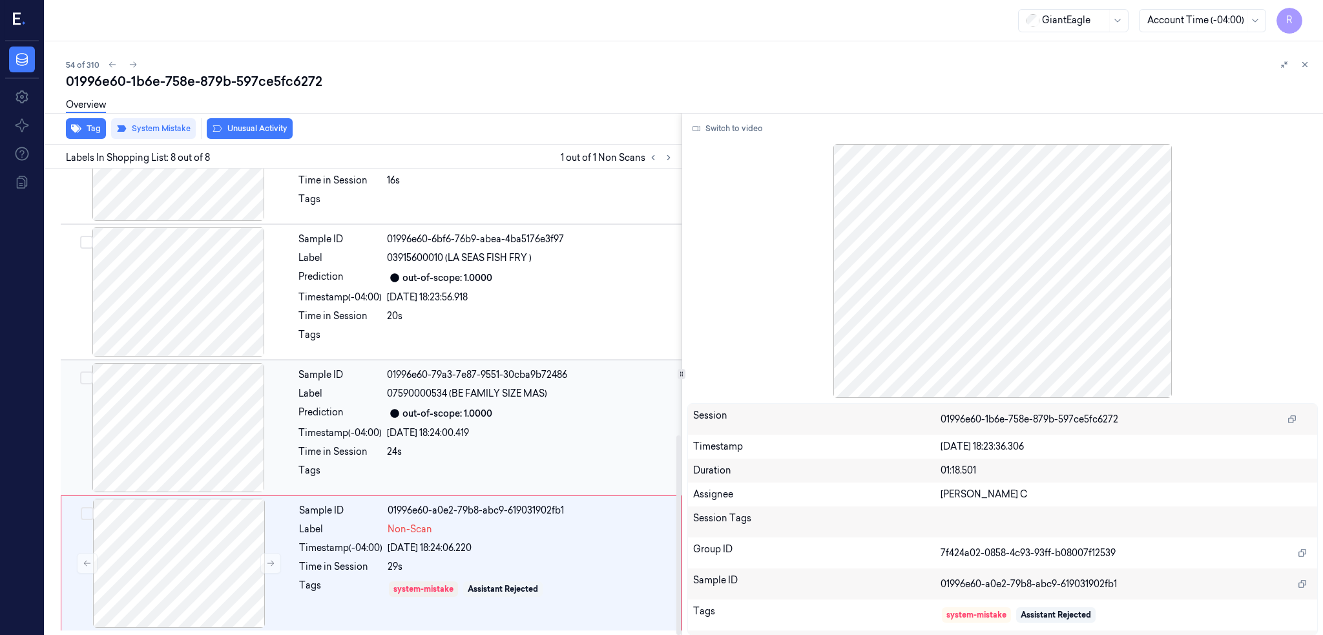
scroll to position [622, 0]
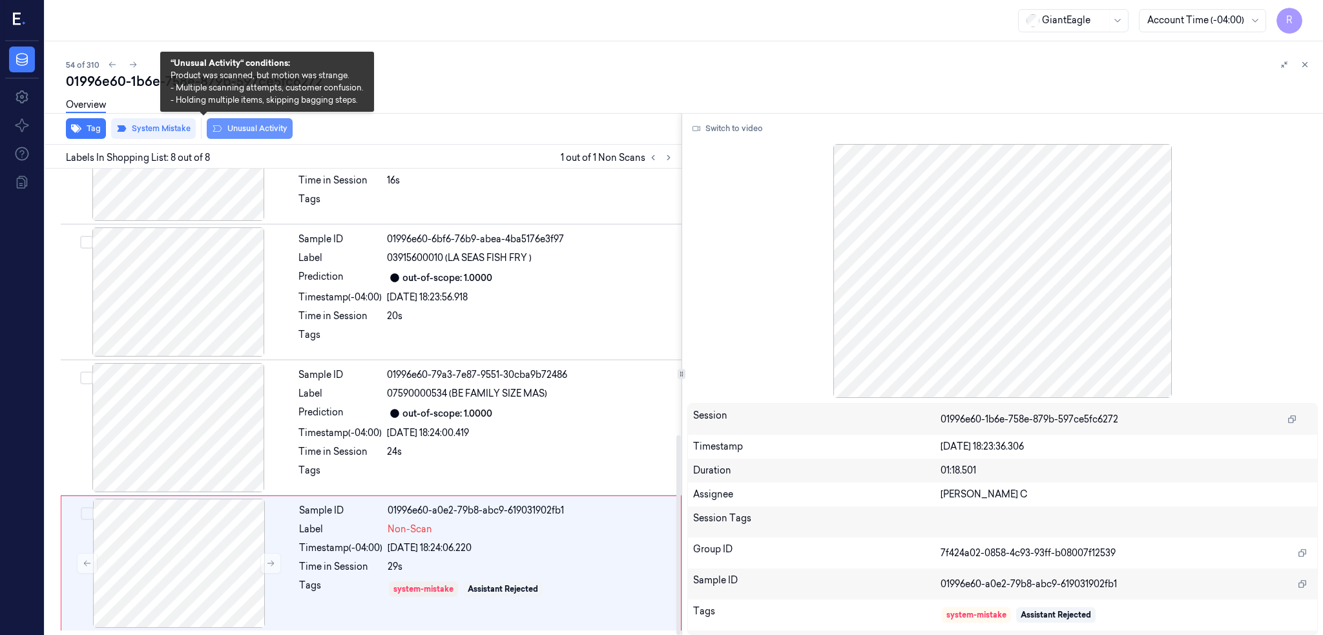
click at [213, 130] on button "Unusual Activity" at bounding box center [250, 128] width 86 height 21
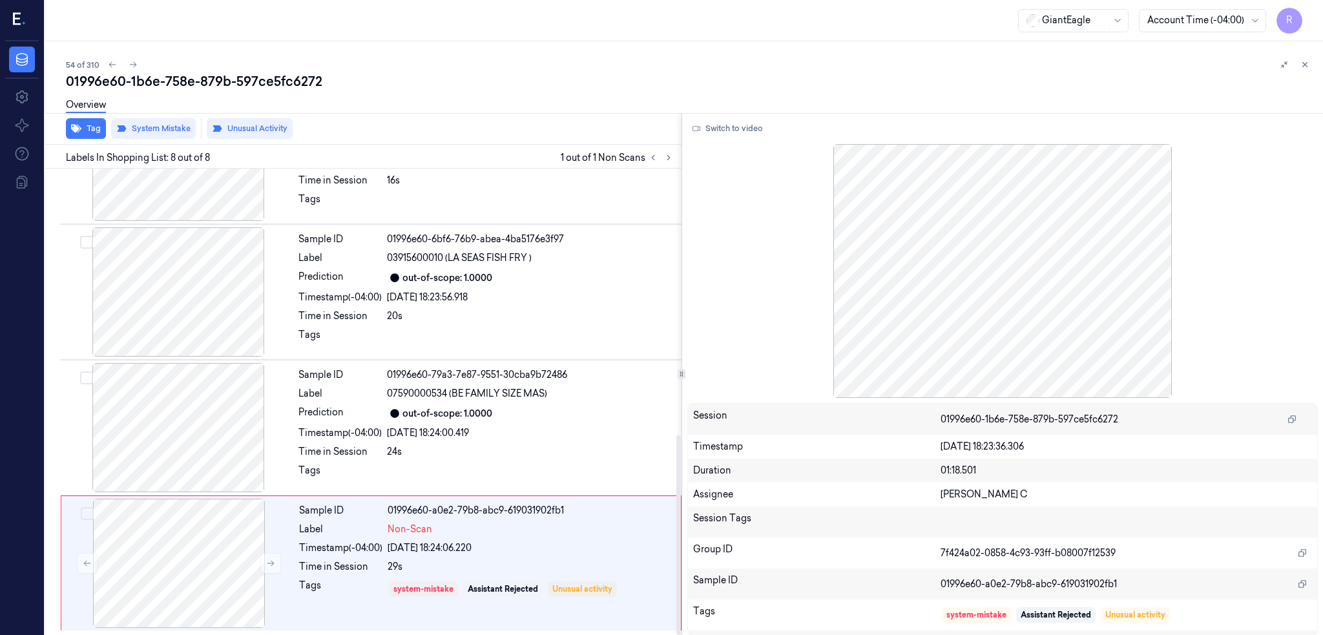
scroll to position [623, 0]
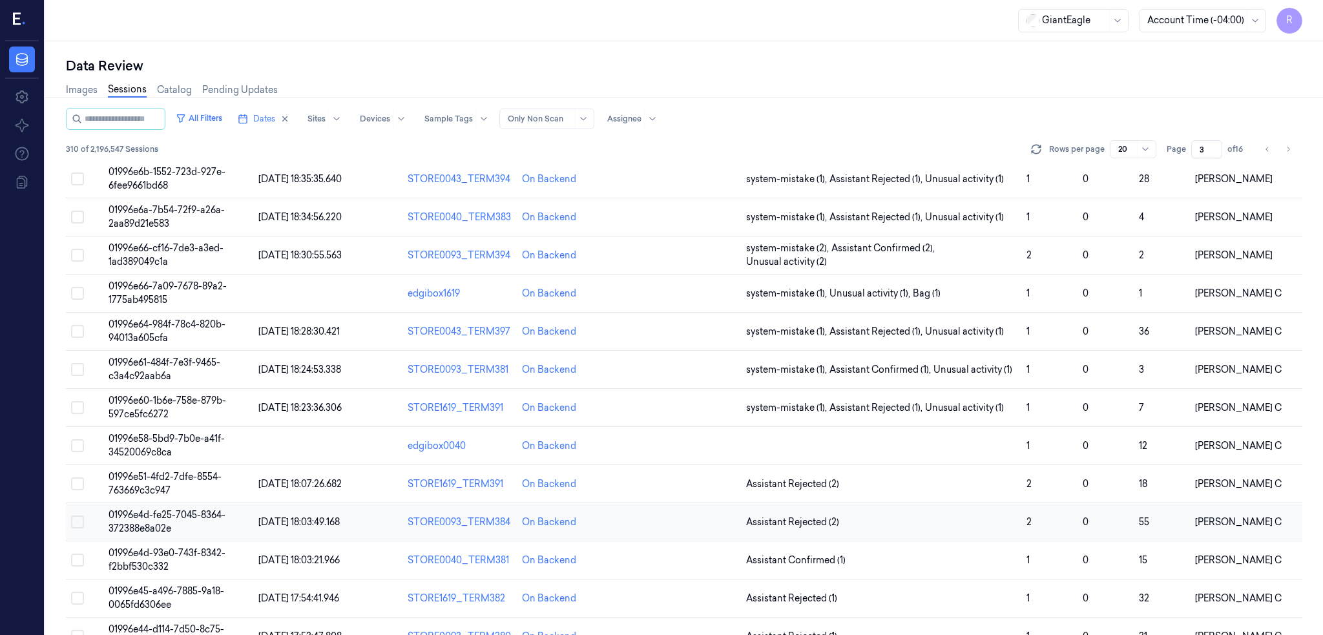
scroll to position [342, 0]
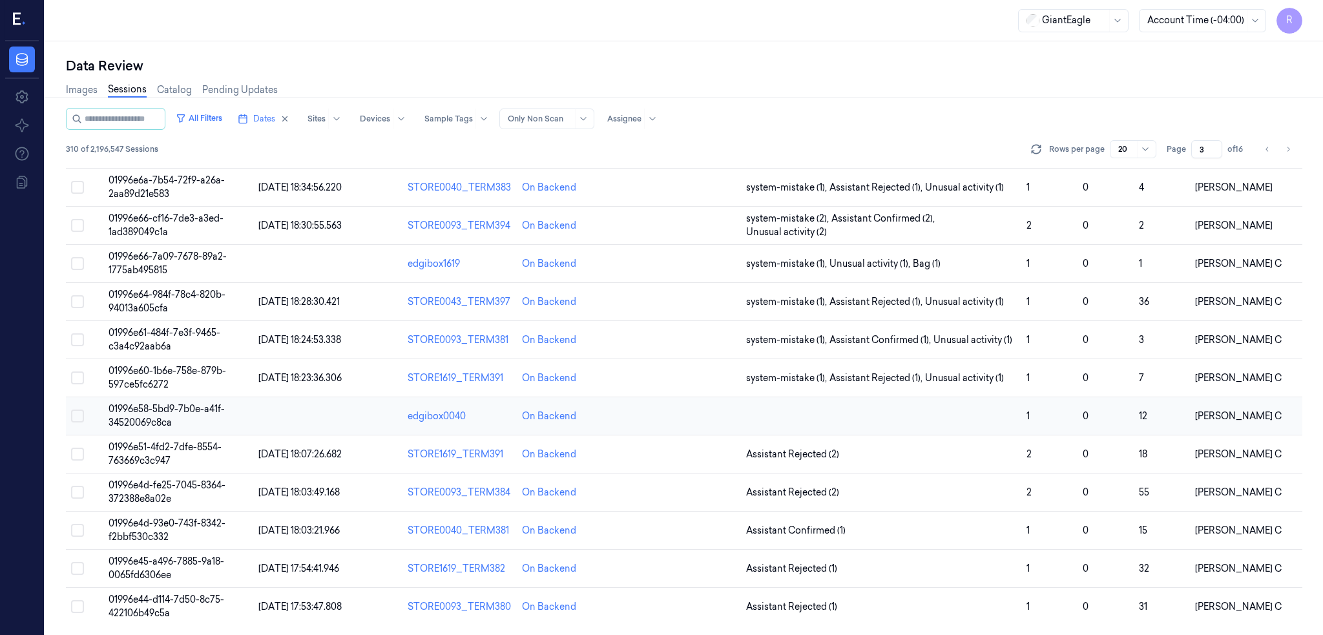
click at [118, 415] on td "01996e58-5bd9-7b0e-a41f-34520069c8ca" at bounding box center [178, 416] width 150 height 38
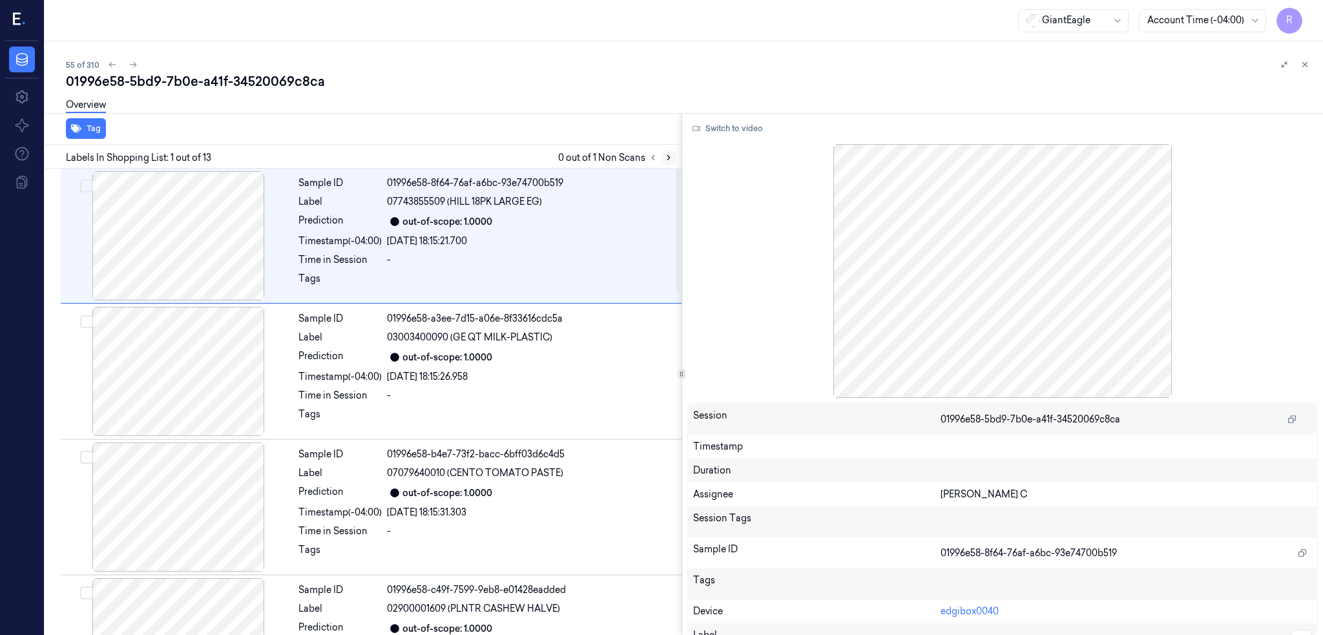
click at [661, 163] on button at bounding box center [669, 158] width 16 height 16
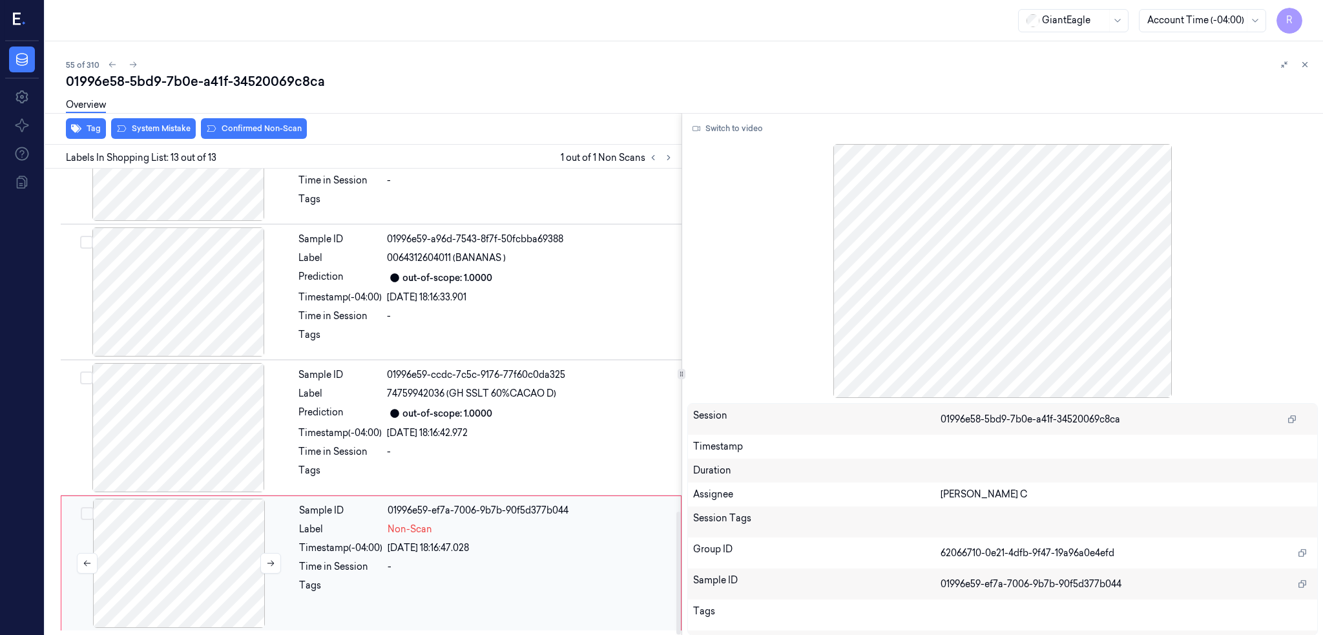
click at [127, 543] on div at bounding box center [179, 563] width 230 height 129
click at [194, 416] on div at bounding box center [178, 427] width 230 height 129
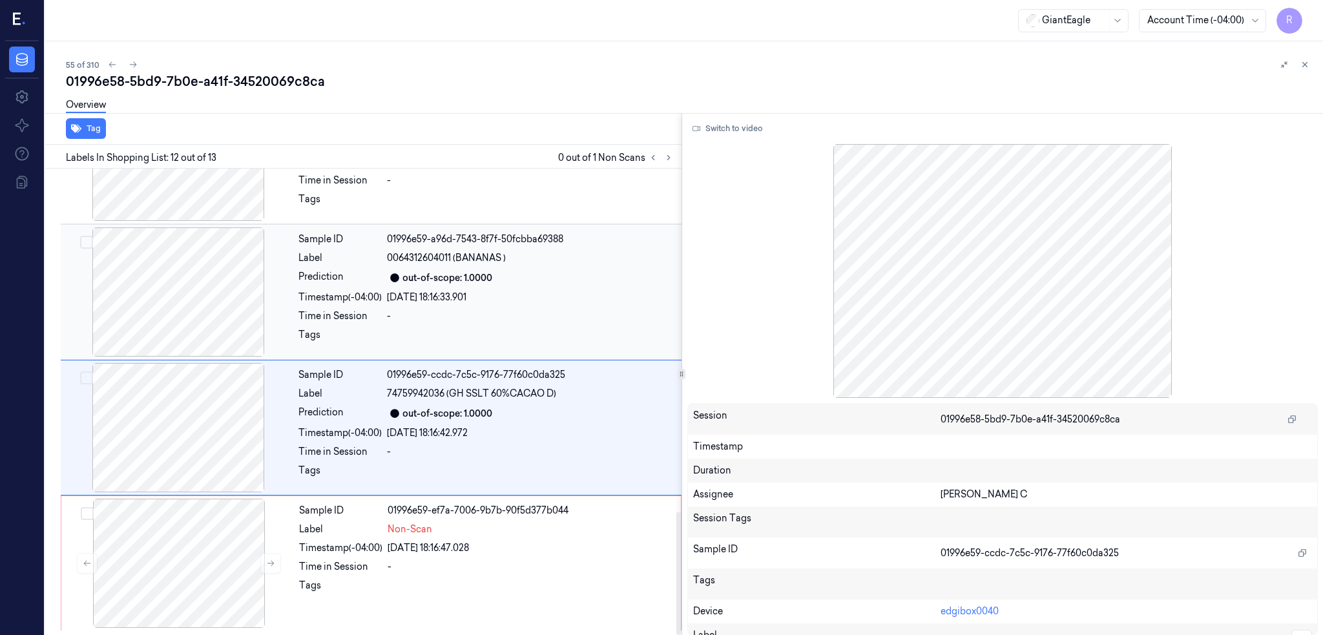
click at [163, 307] on div at bounding box center [178, 291] width 230 height 129
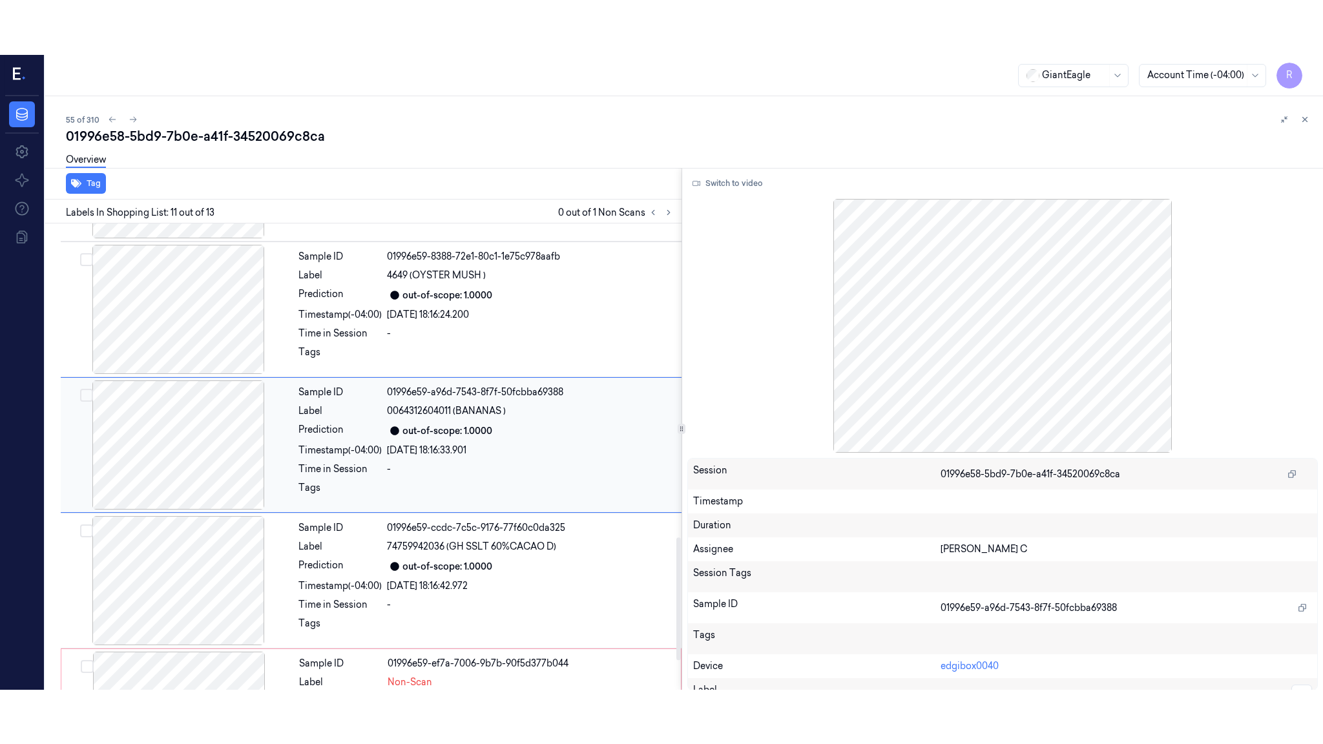
scroll to position [1191, 0]
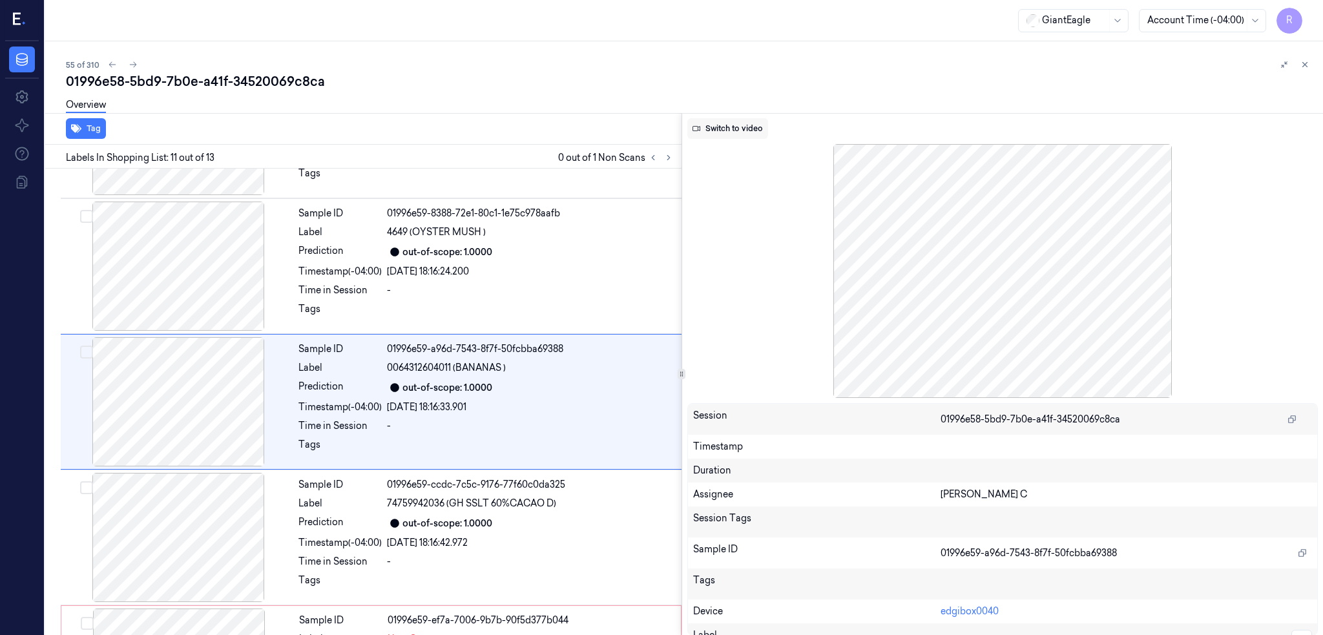
click at [687, 123] on button "Switch to video" at bounding box center [727, 128] width 81 height 21
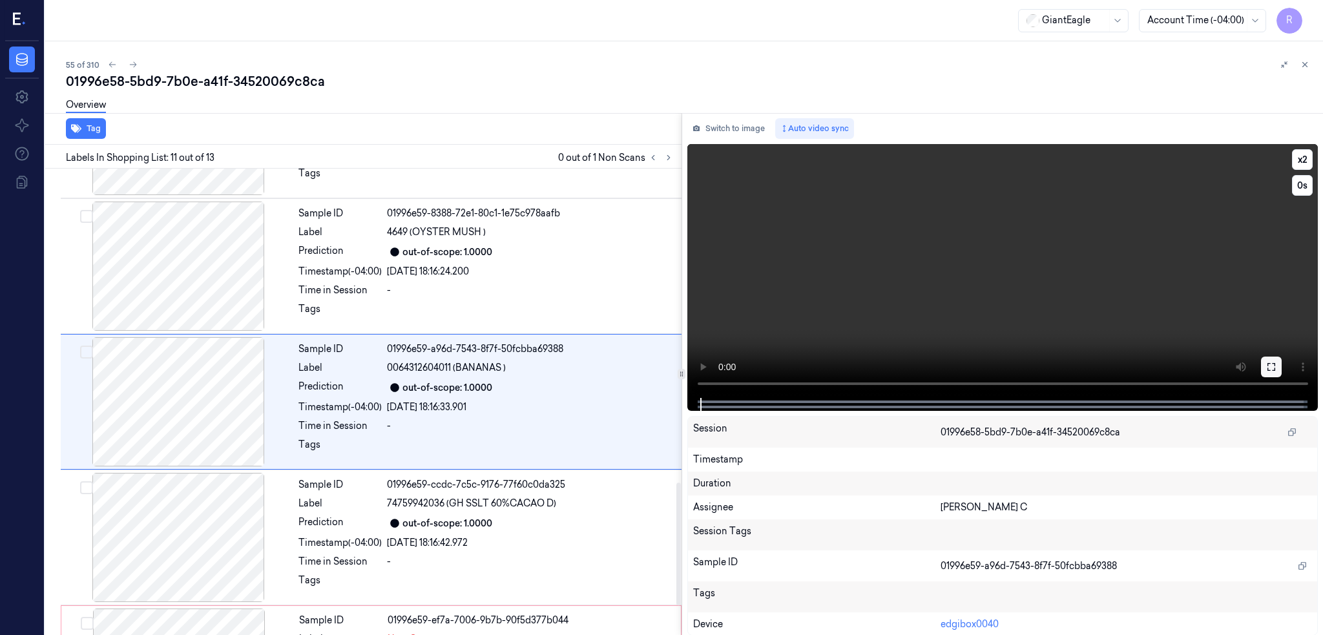
click at [1269, 366] on icon at bounding box center [1271, 367] width 10 height 10
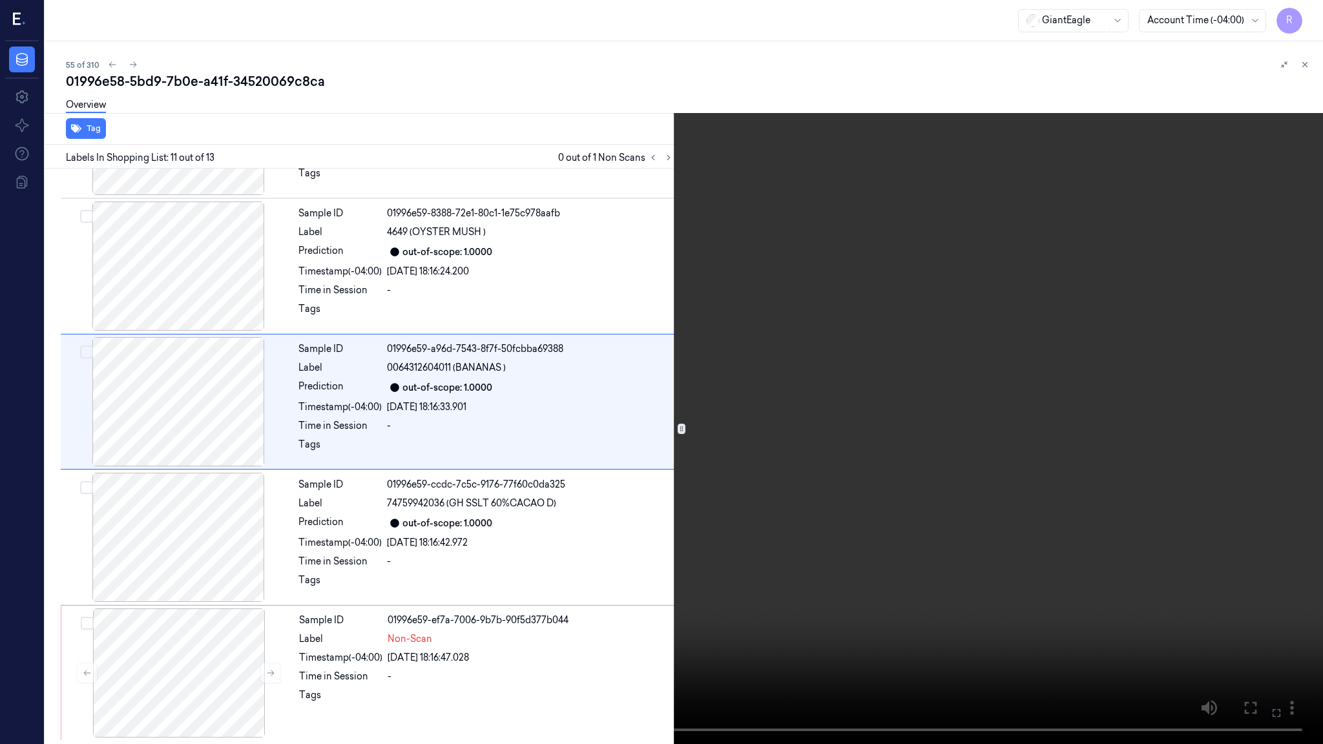
click at [660, 448] on video at bounding box center [661, 372] width 1323 height 744
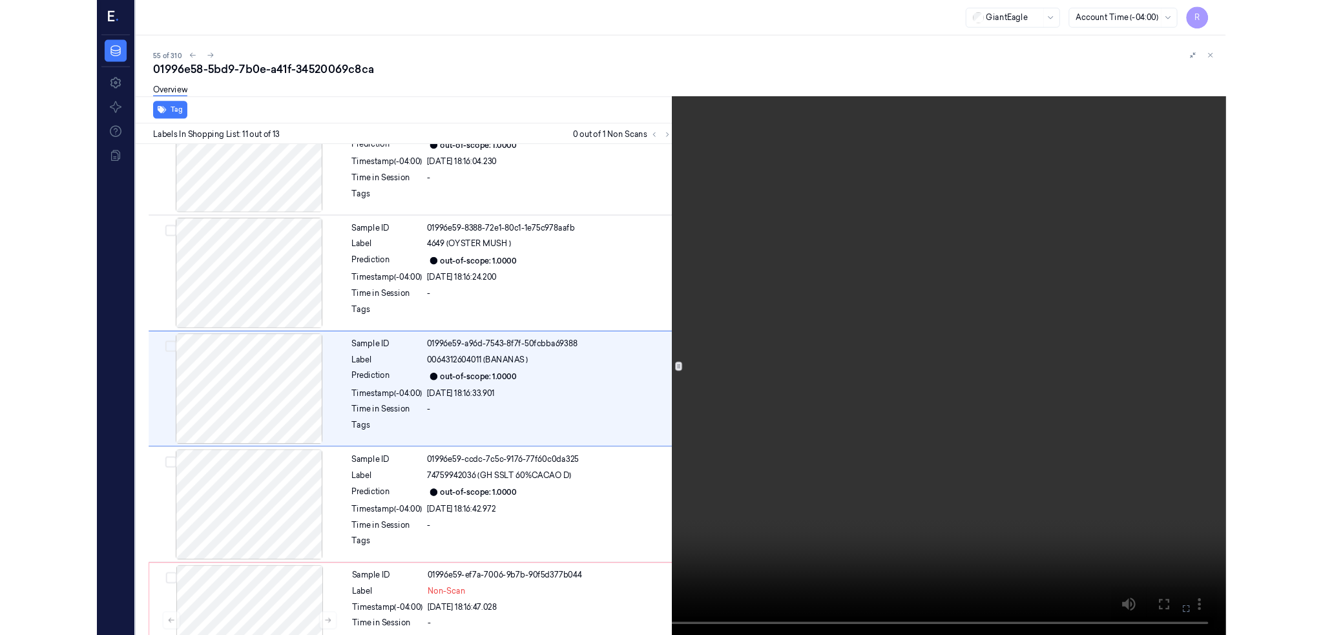
scroll to position [1136, 0]
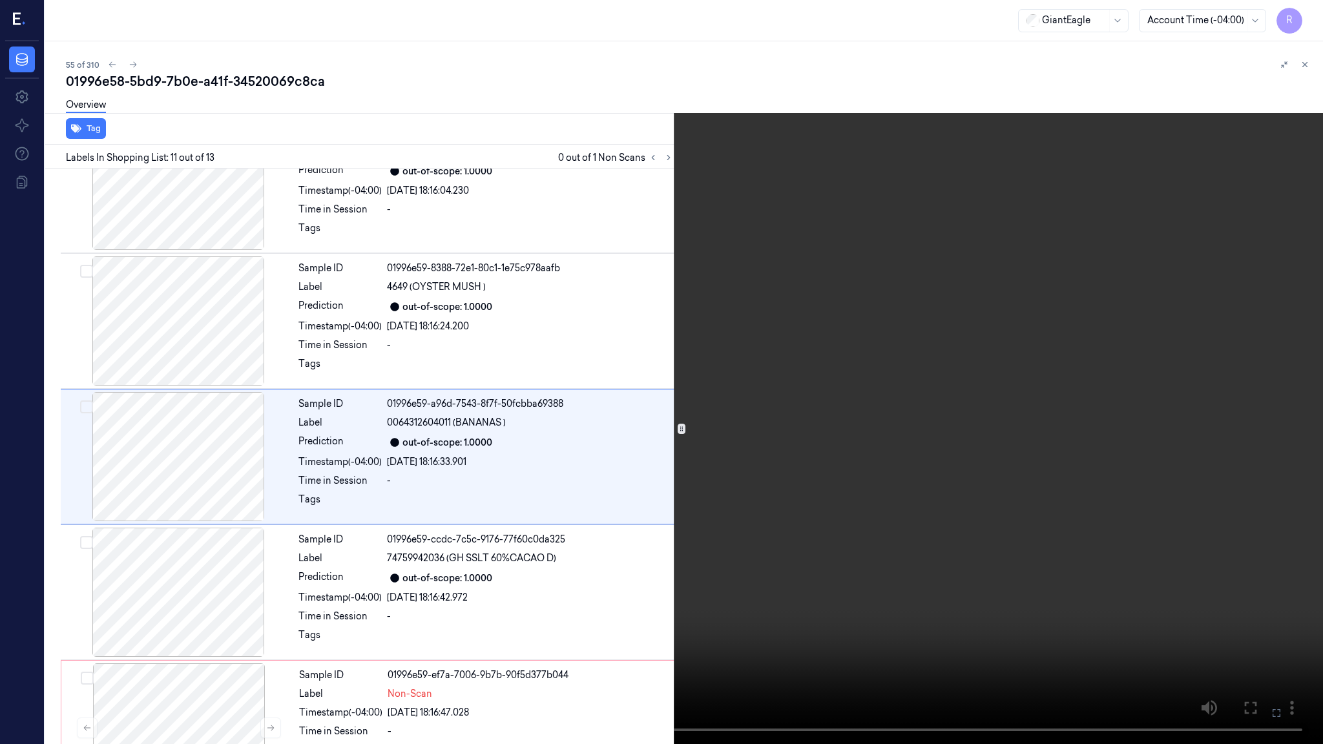
click at [660, 448] on video at bounding box center [661, 372] width 1323 height 744
click at [1309, 14] on button "x 2" at bounding box center [1307, 15] width 21 height 21
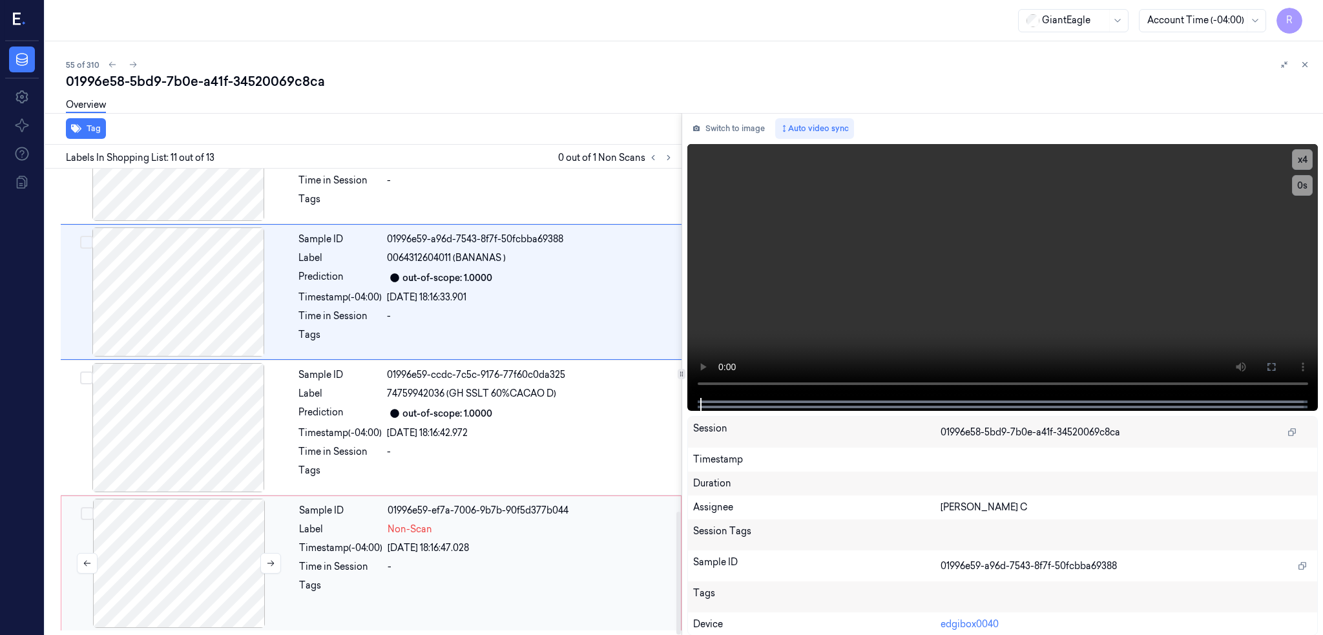
click at [174, 536] on div at bounding box center [179, 563] width 230 height 129
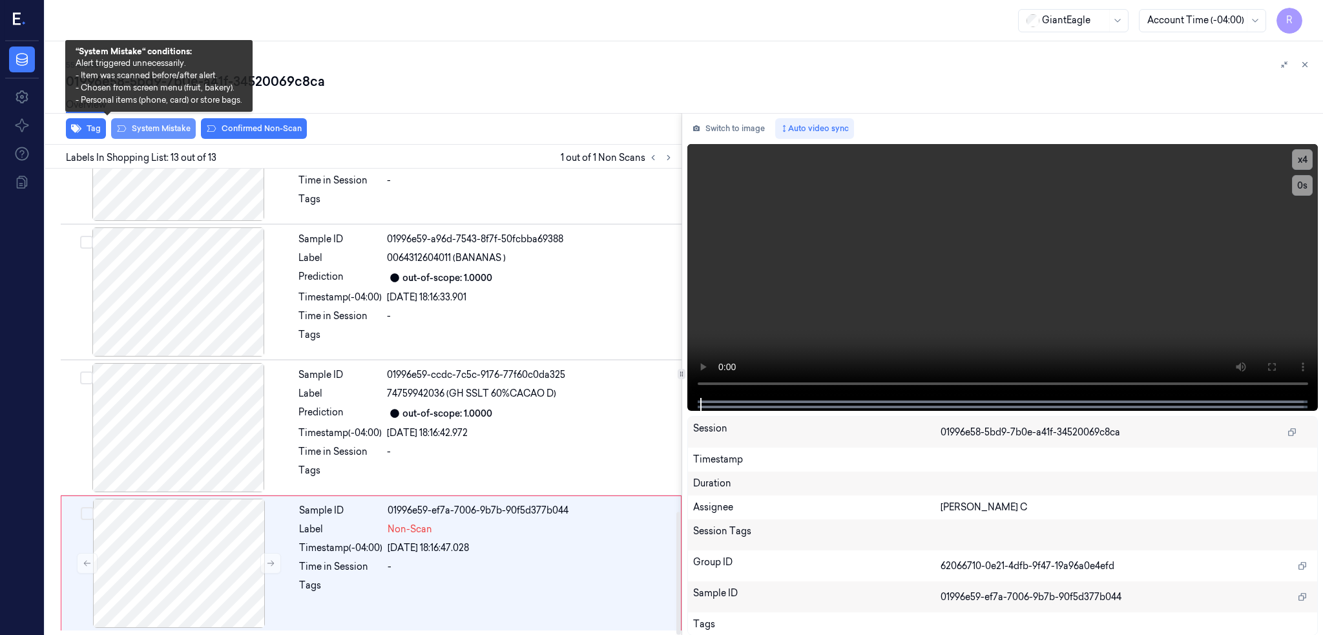
click at [111, 123] on button "System Mistake" at bounding box center [153, 128] width 85 height 21
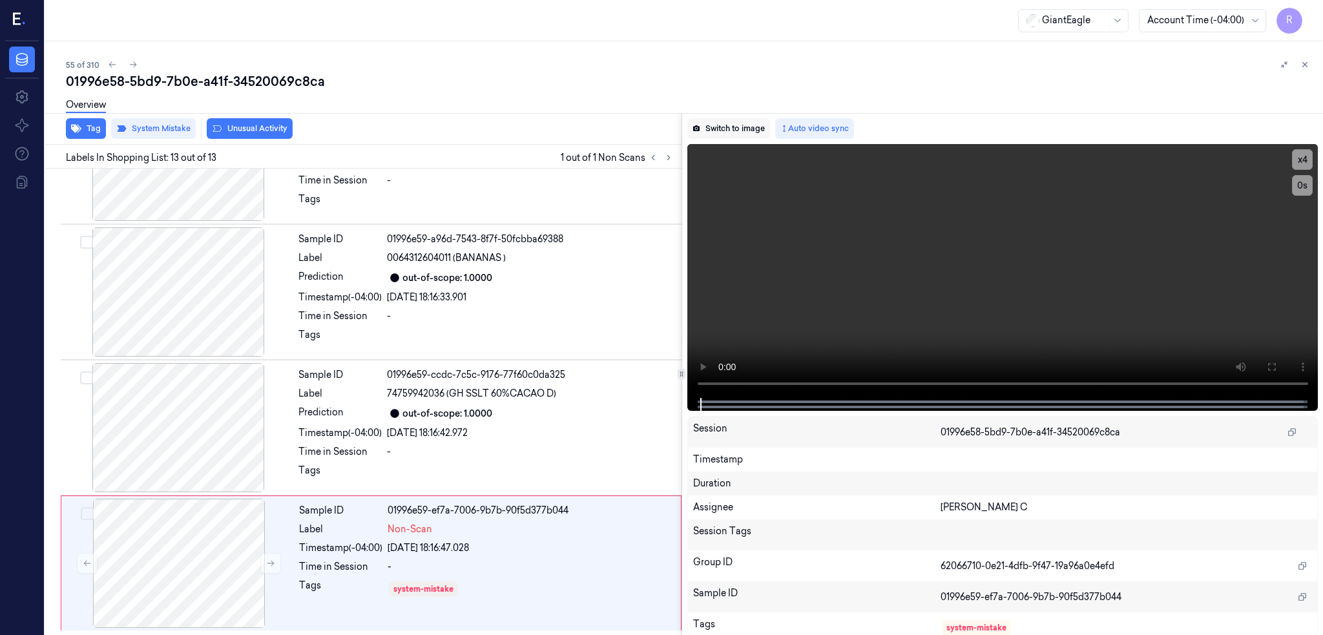
click at [687, 130] on button "Switch to image" at bounding box center [728, 128] width 83 height 21
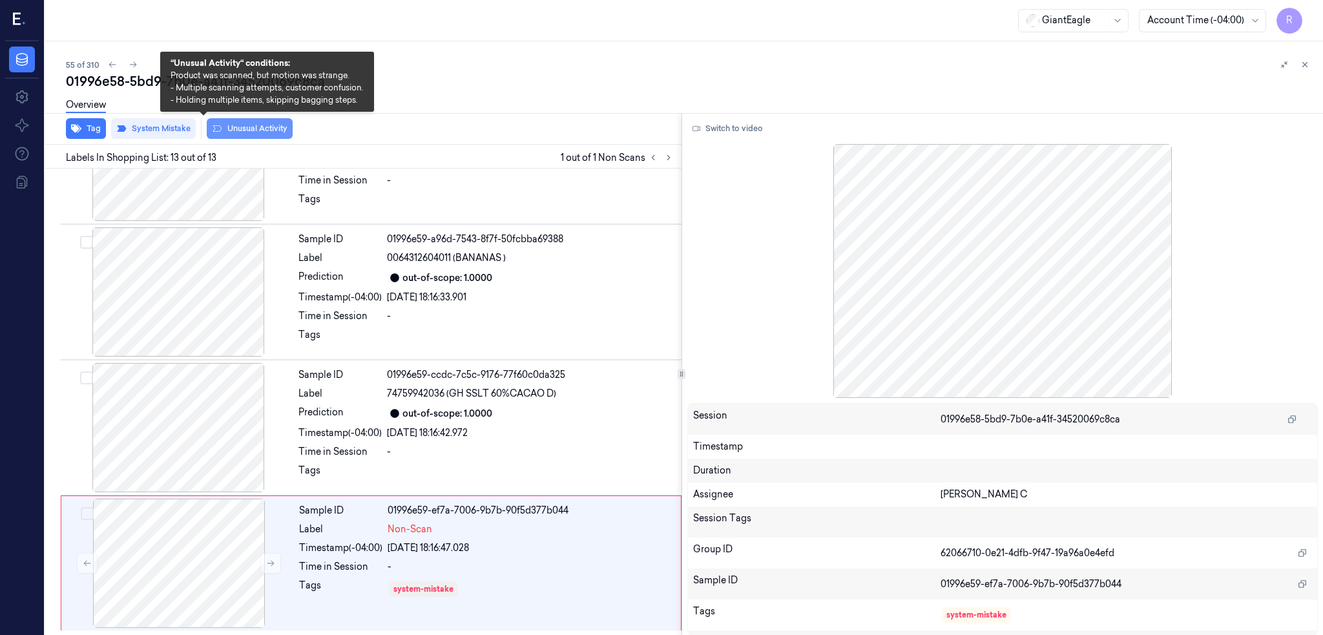
click at [207, 126] on button "Unusual Activity" at bounding box center [250, 128] width 86 height 21
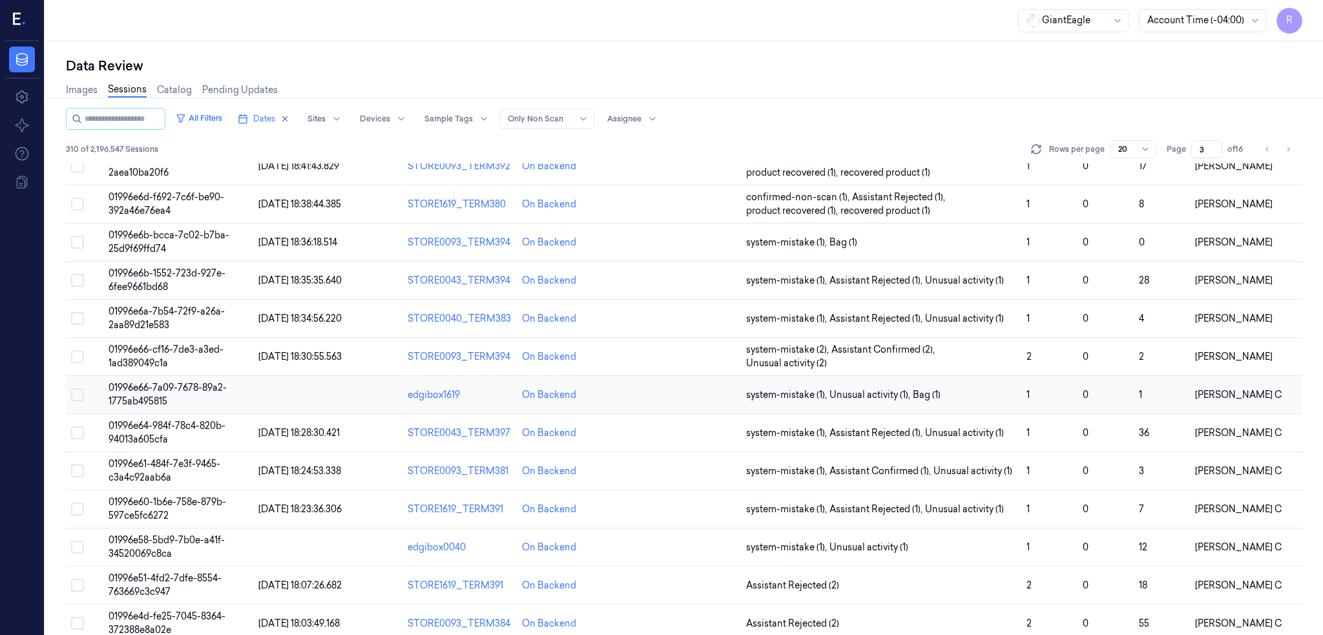
scroll to position [342, 0]
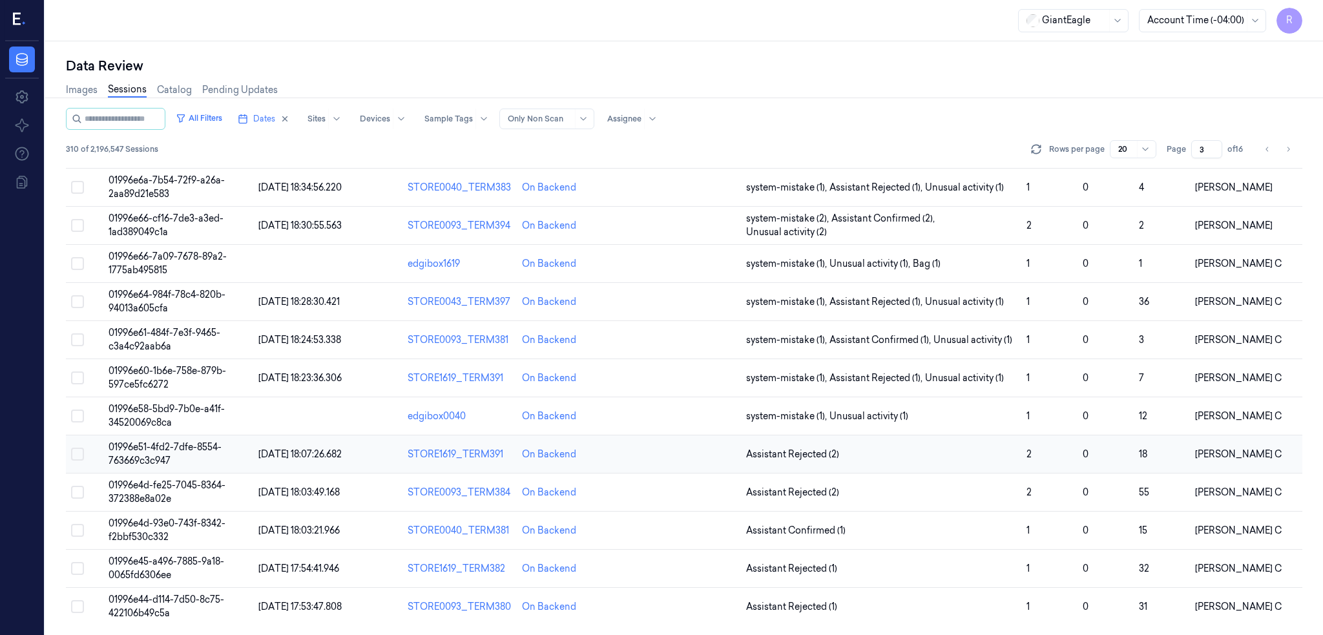
click at [109, 451] on span "01996e51-4fd2-7dfe-8554-763669c3c947" at bounding box center [165, 453] width 113 height 25
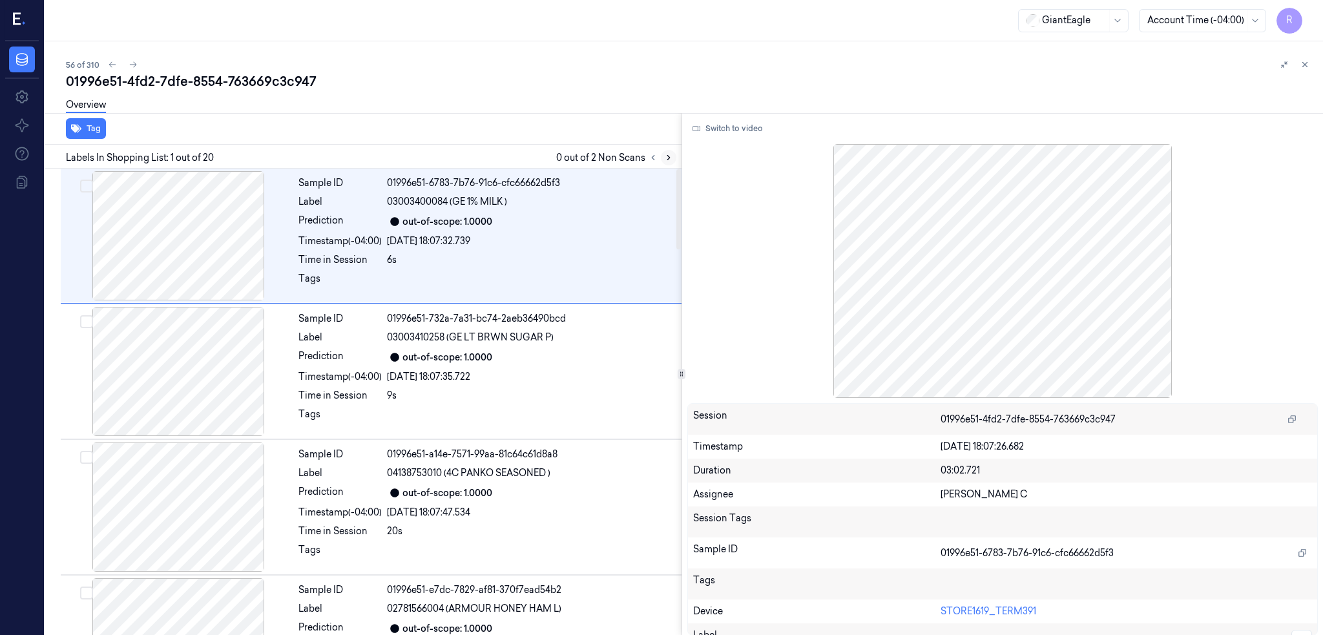
click at [664, 154] on icon at bounding box center [668, 157] width 9 height 9
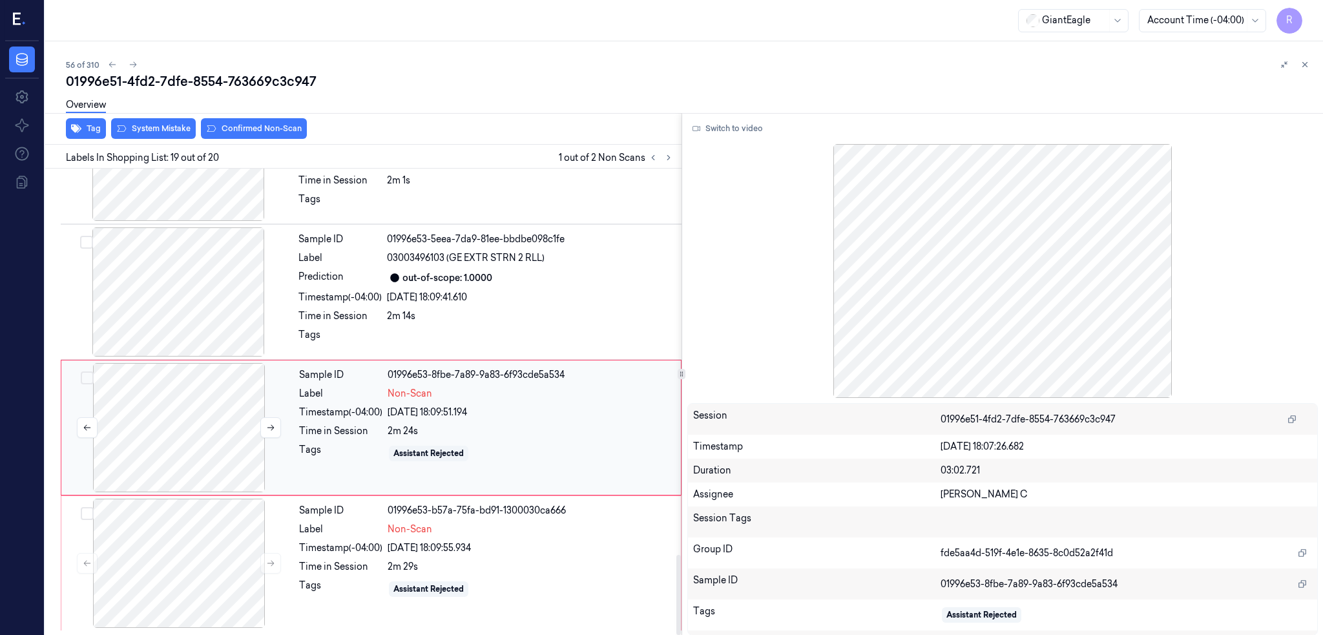
click at [163, 426] on div at bounding box center [179, 427] width 230 height 129
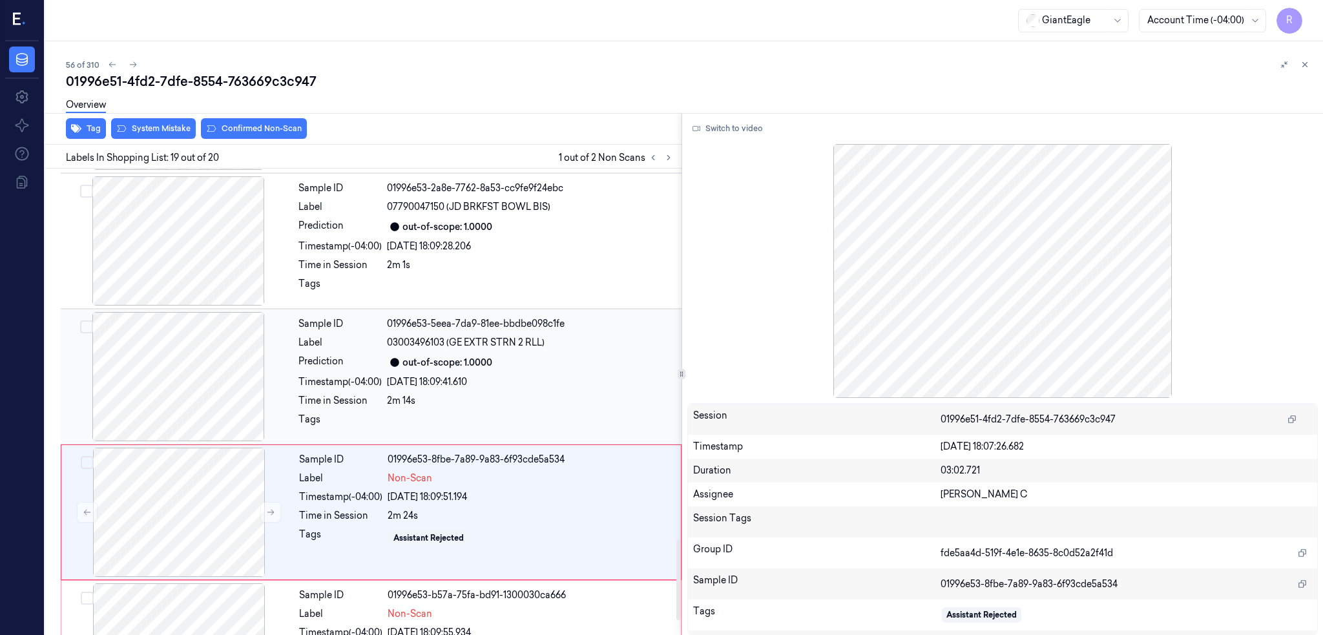
click at [180, 371] on div at bounding box center [178, 376] width 230 height 129
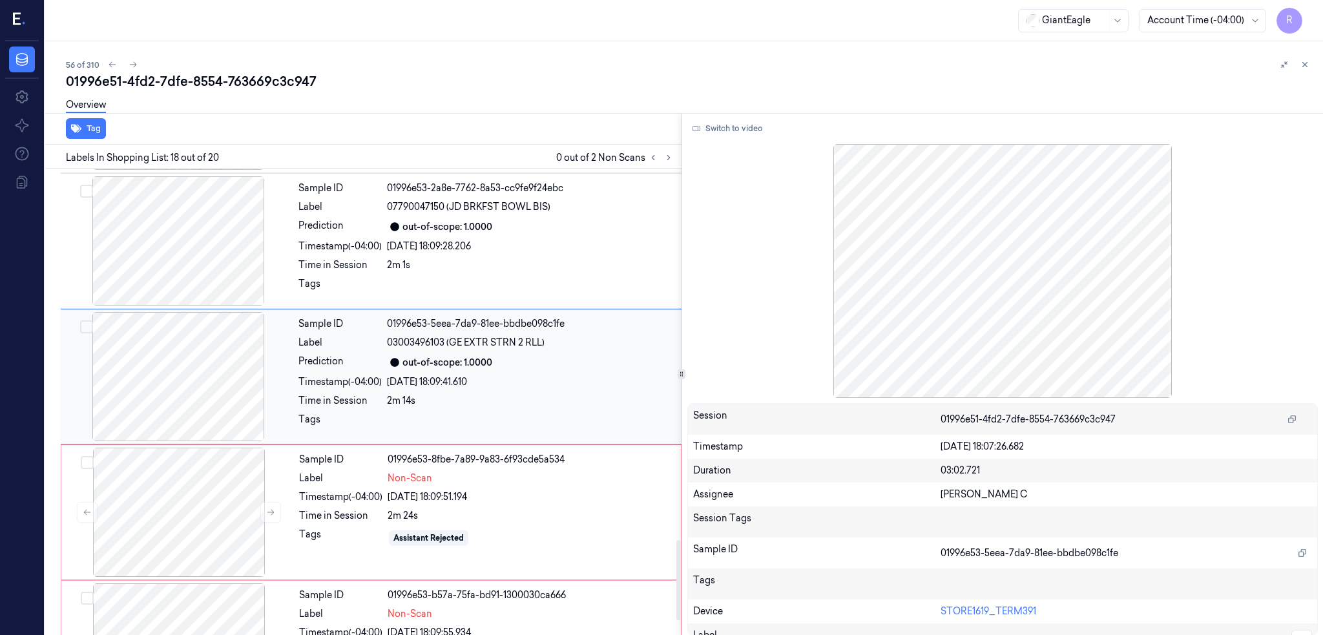
scroll to position [2141, 0]
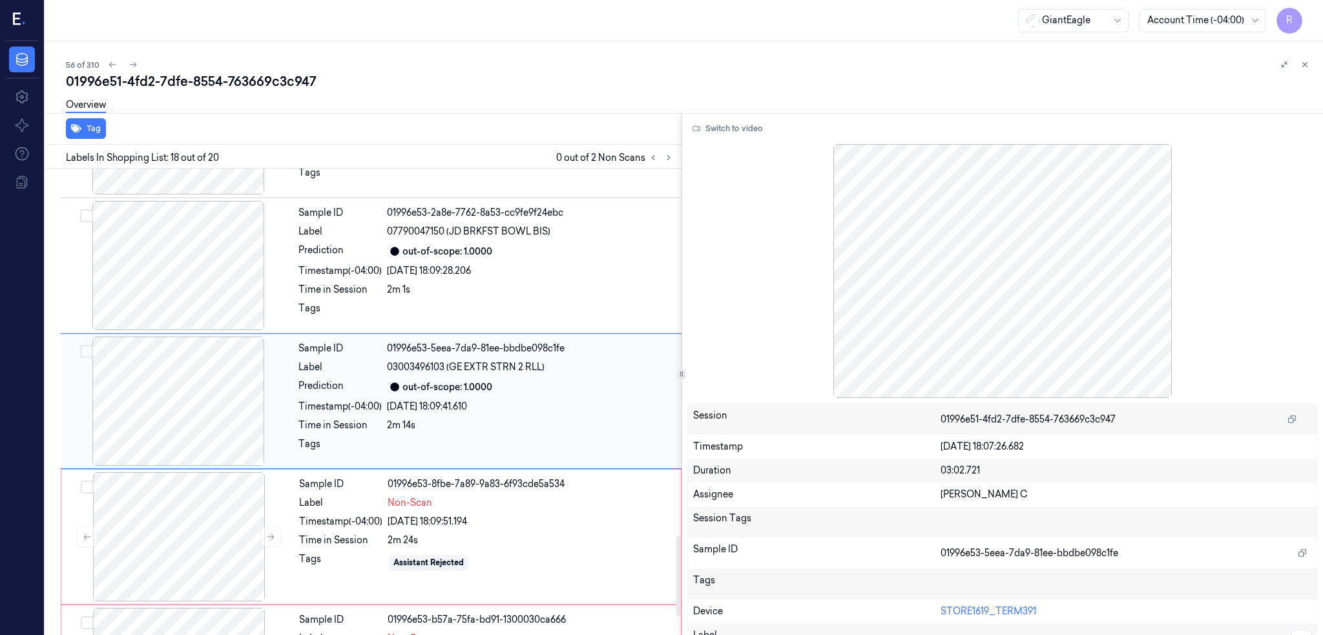
click at [180, 371] on div at bounding box center [178, 401] width 230 height 129
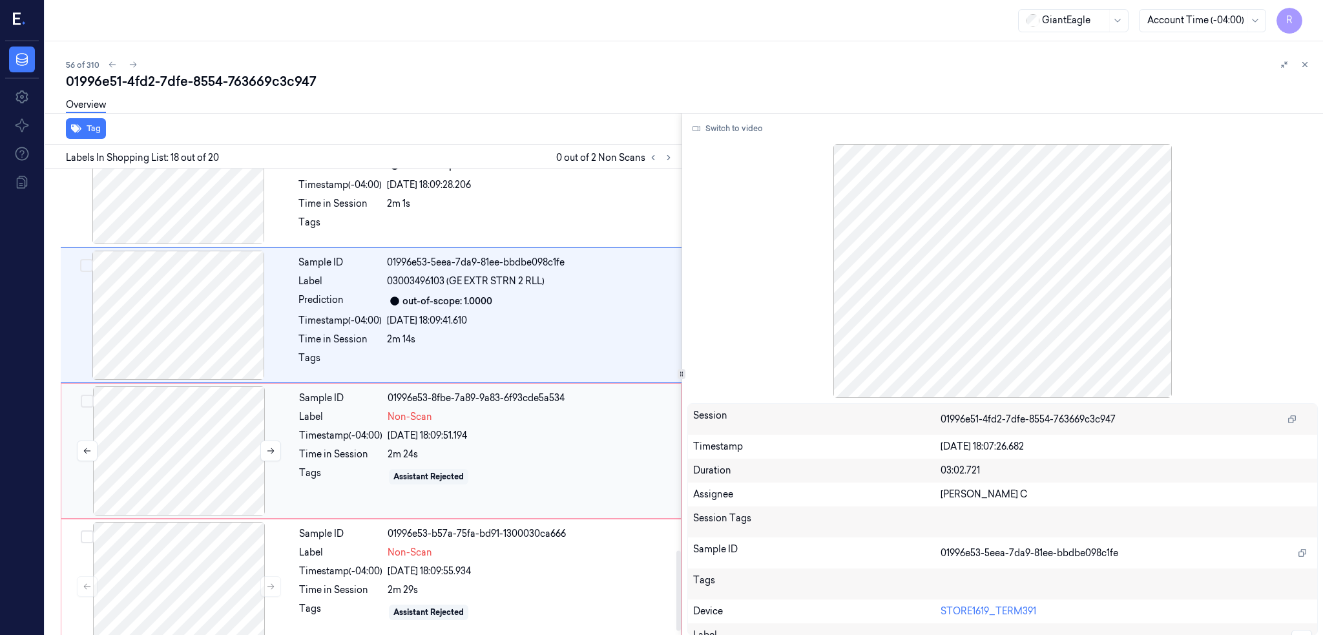
click at [167, 450] on div at bounding box center [179, 450] width 230 height 129
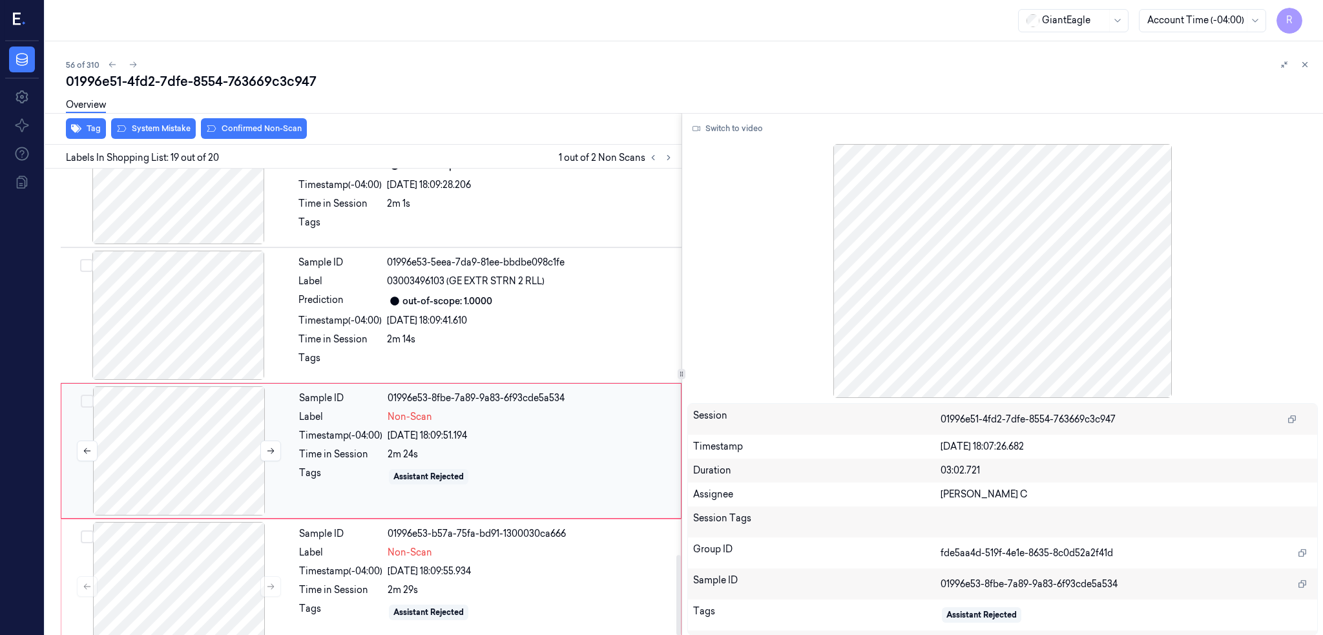
scroll to position [2251, 0]
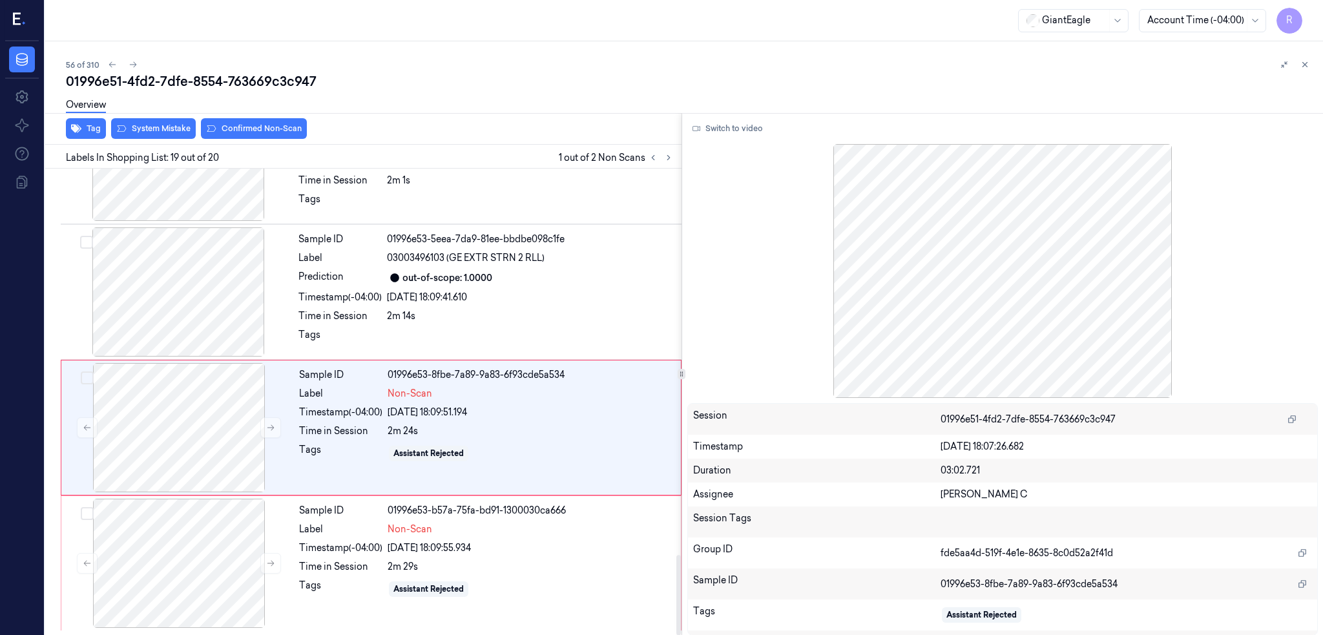
click at [98, 116] on div "Overview" at bounding box center [689, 106] width 1247 height 33
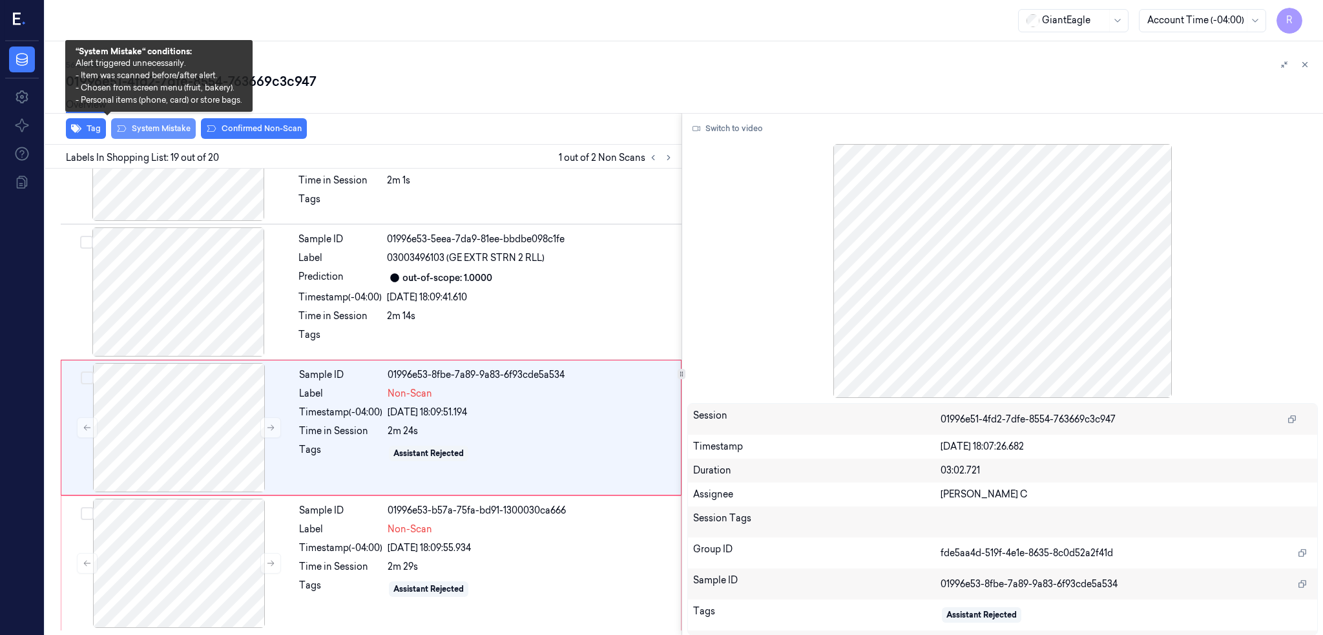
click at [111, 123] on button "System Mistake" at bounding box center [153, 128] width 85 height 21
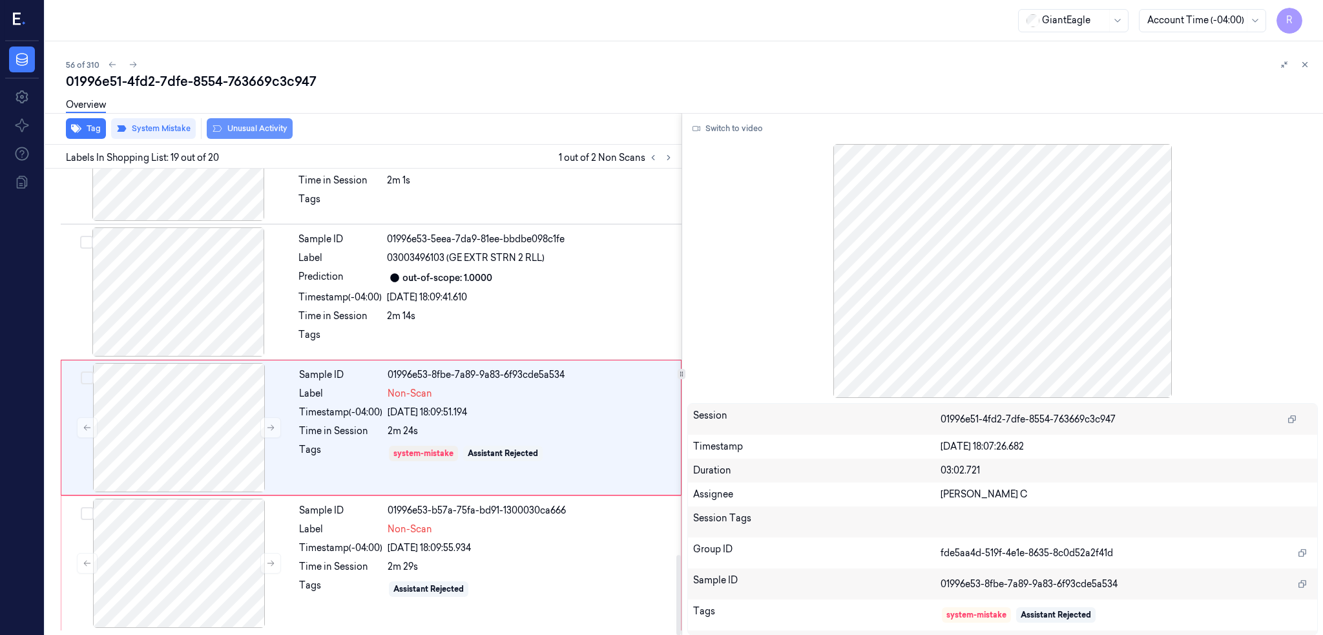
click at [207, 125] on button "Unusual Activity" at bounding box center [250, 128] width 86 height 21
click at [142, 554] on div at bounding box center [179, 563] width 230 height 129
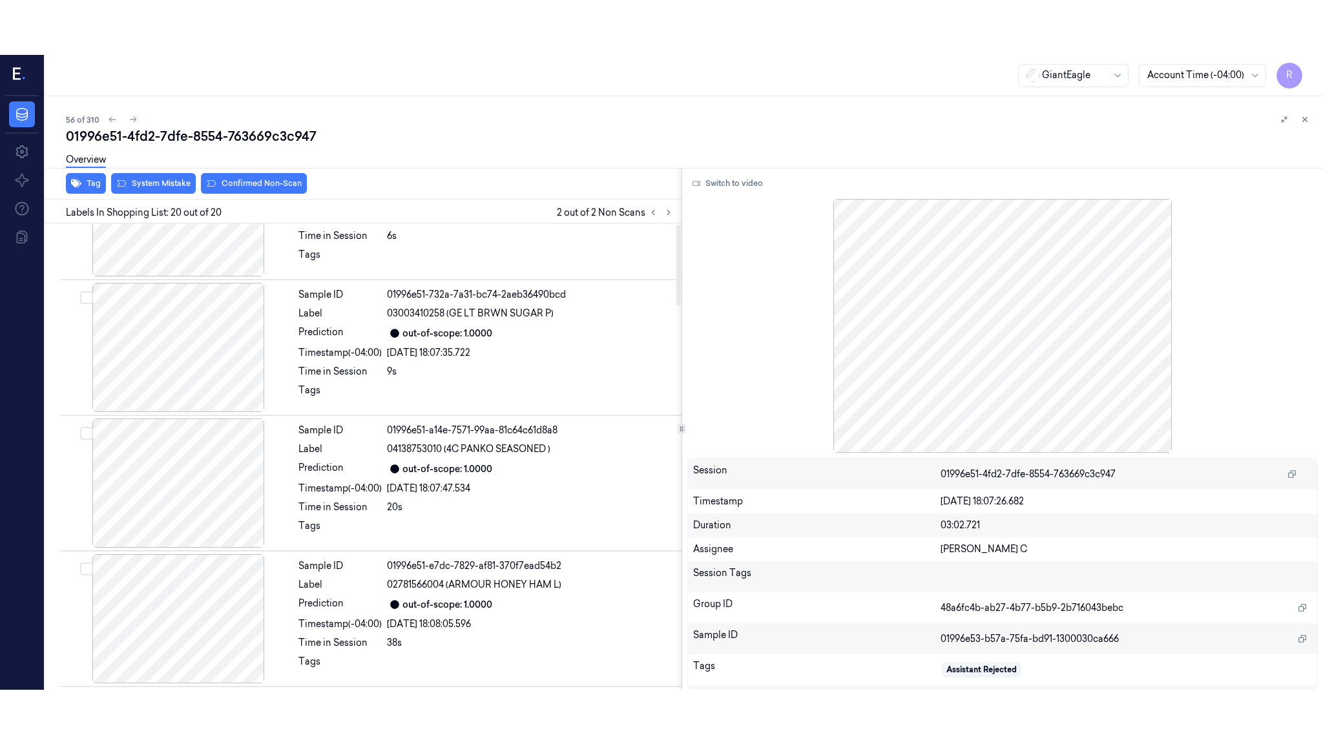
scroll to position [0, 0]
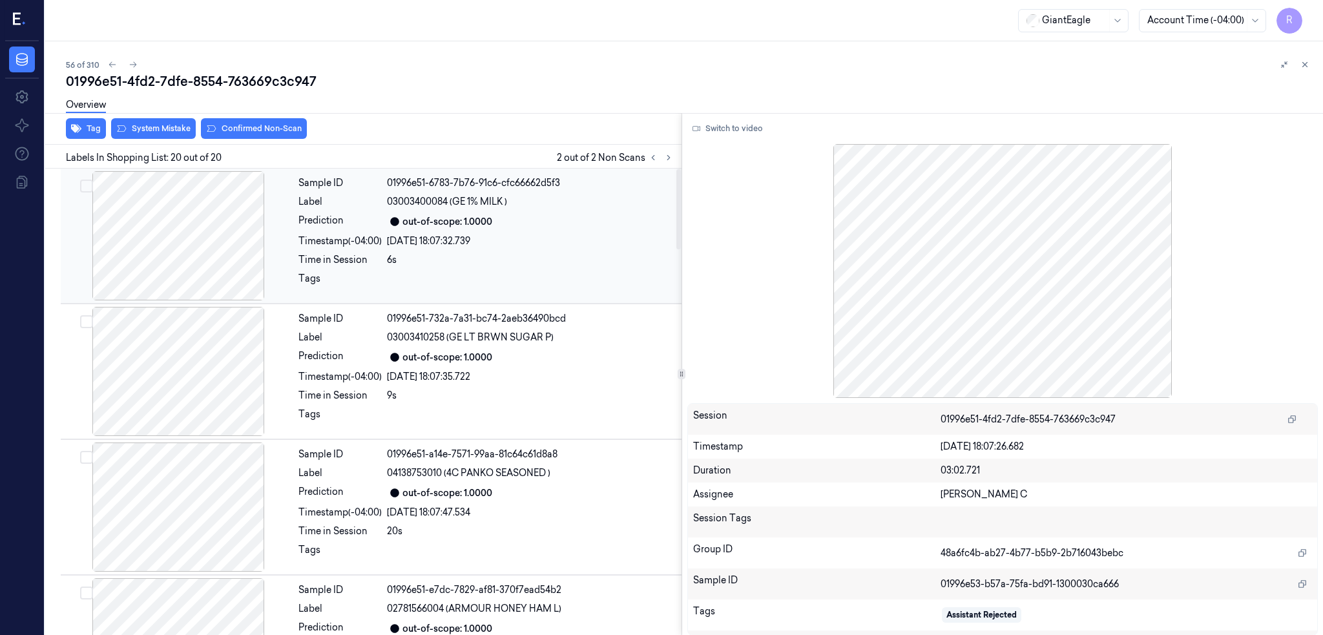
click at [121, 280] on div at bounding box center [178, 235] width 230 height 129
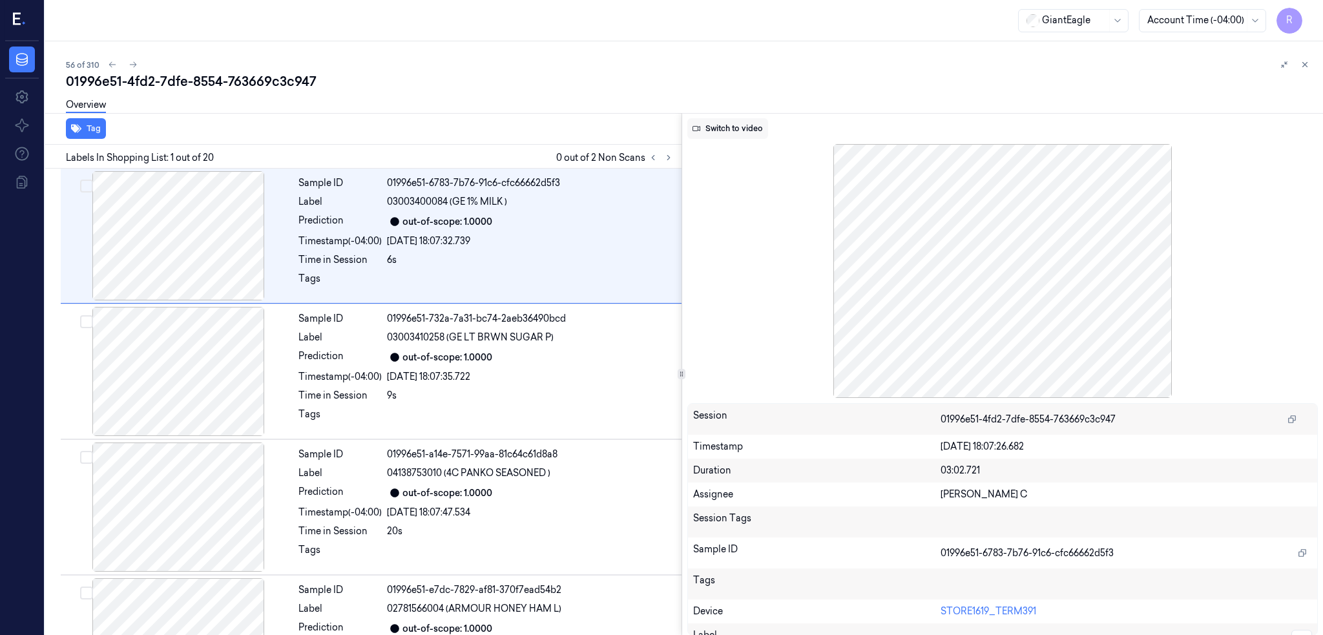
click at [717, 135] on button "Switch to video" at bounding box center [727, 128] width 81 height 21
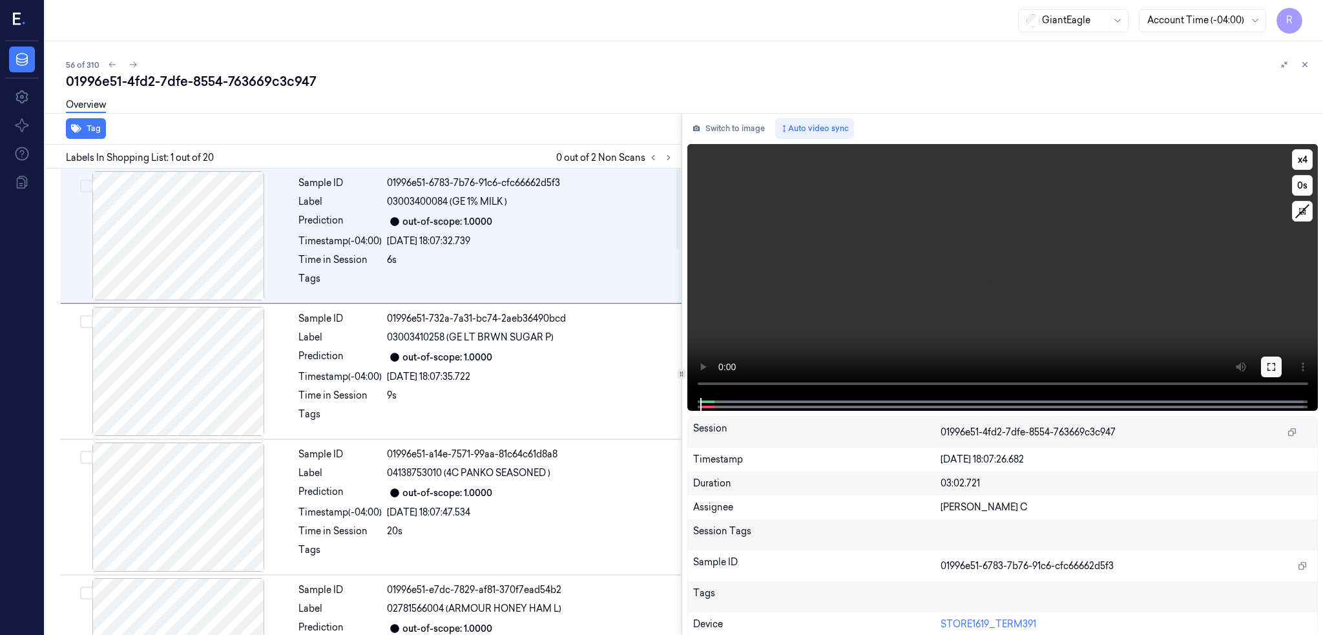
click at [1262, 370] on button at bounding box center [1271, 367] width 21 height 21
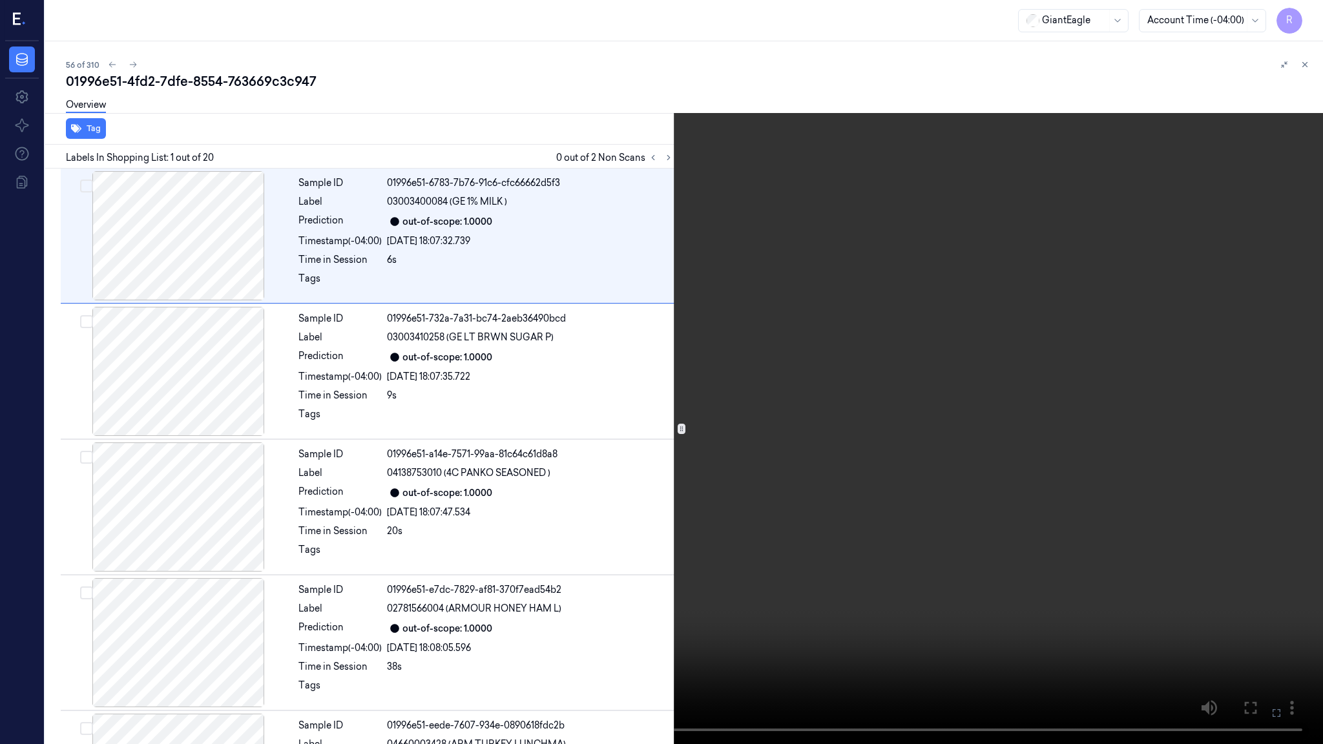
click at [711, 431] on video at bounding box center [661, 372] width 1323 height 744
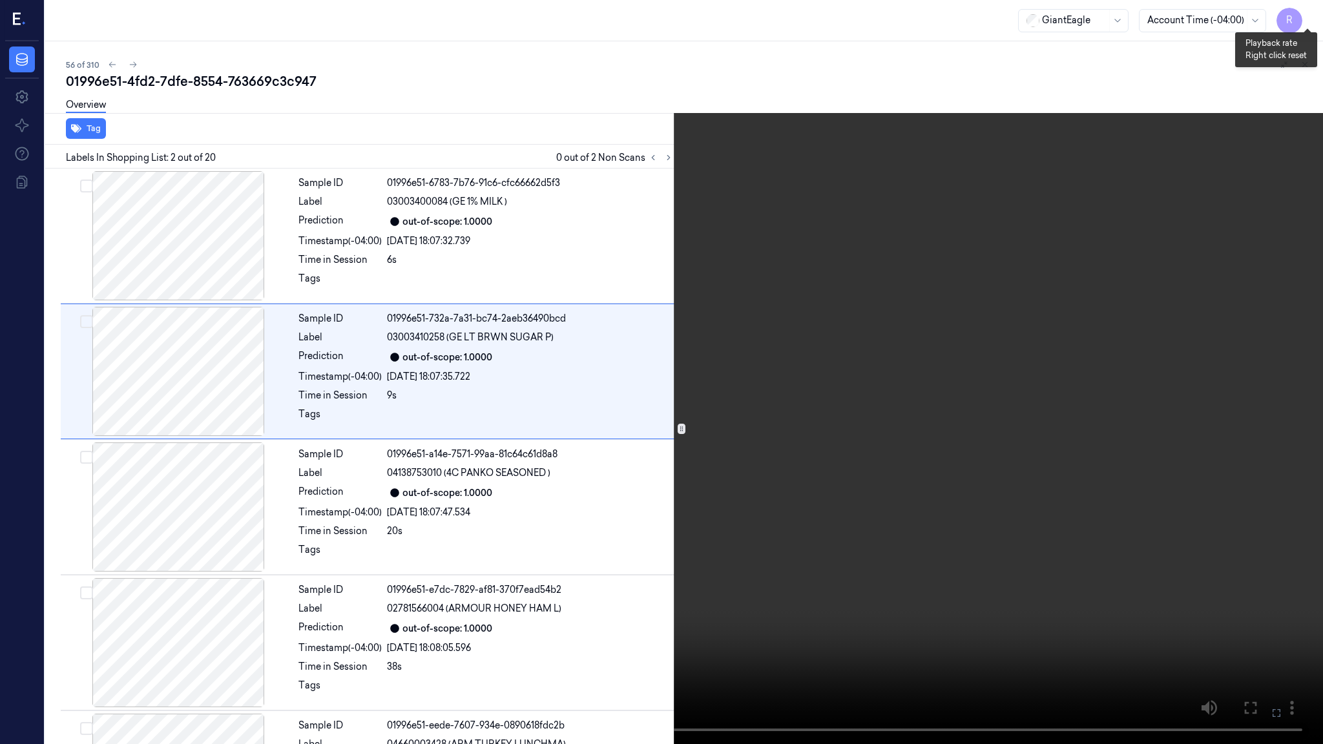
click at [1305, 16] on button "x 4" at bounding box center [1307, 15] width 21 height 21
click at [1305, 16] on button "x 1" at bounding box center [1307, 15] width 21 height 21
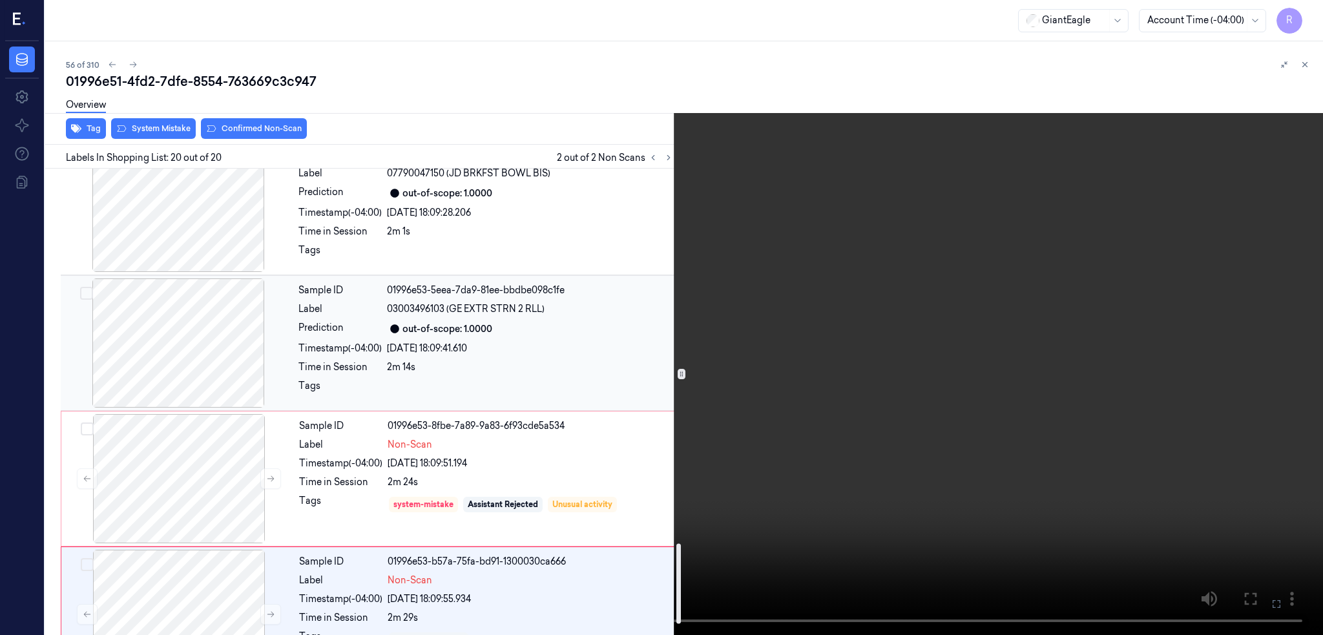
scroll to position [2251, 0]
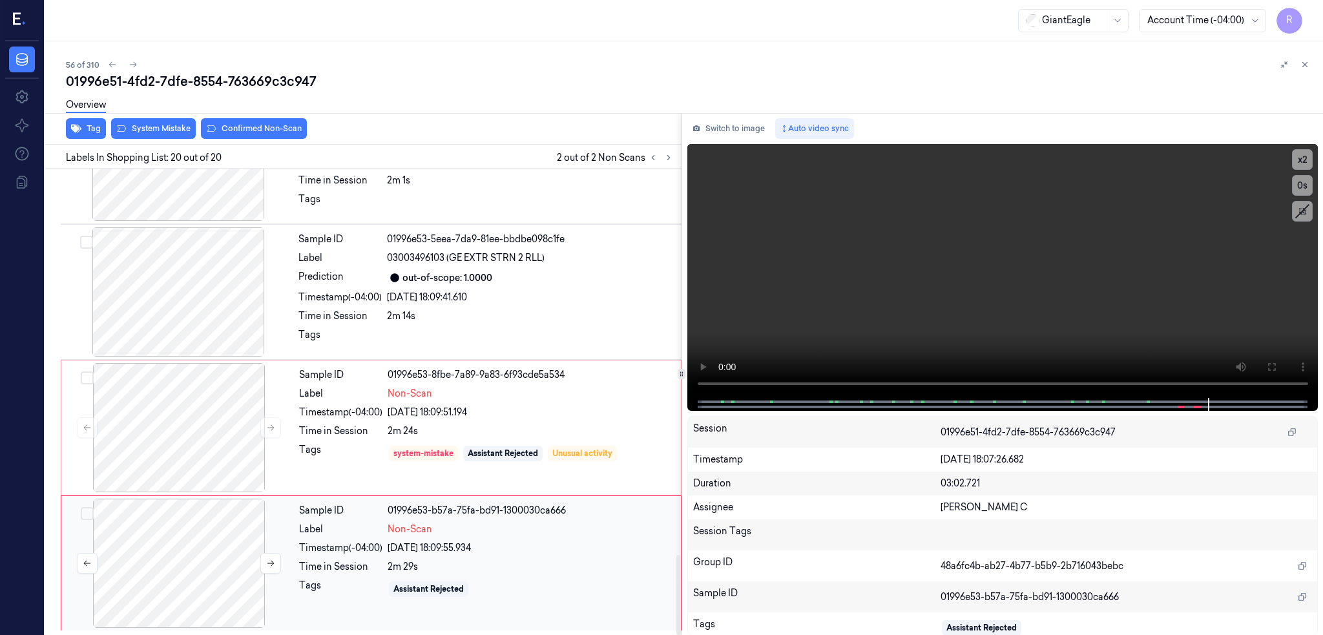
click at [160, 578] on div at bounding box center [179, 563] width 230 height 129
click at [700, 130] on button "Switch to image" at bounding box center [728, 128] width 83 height 21
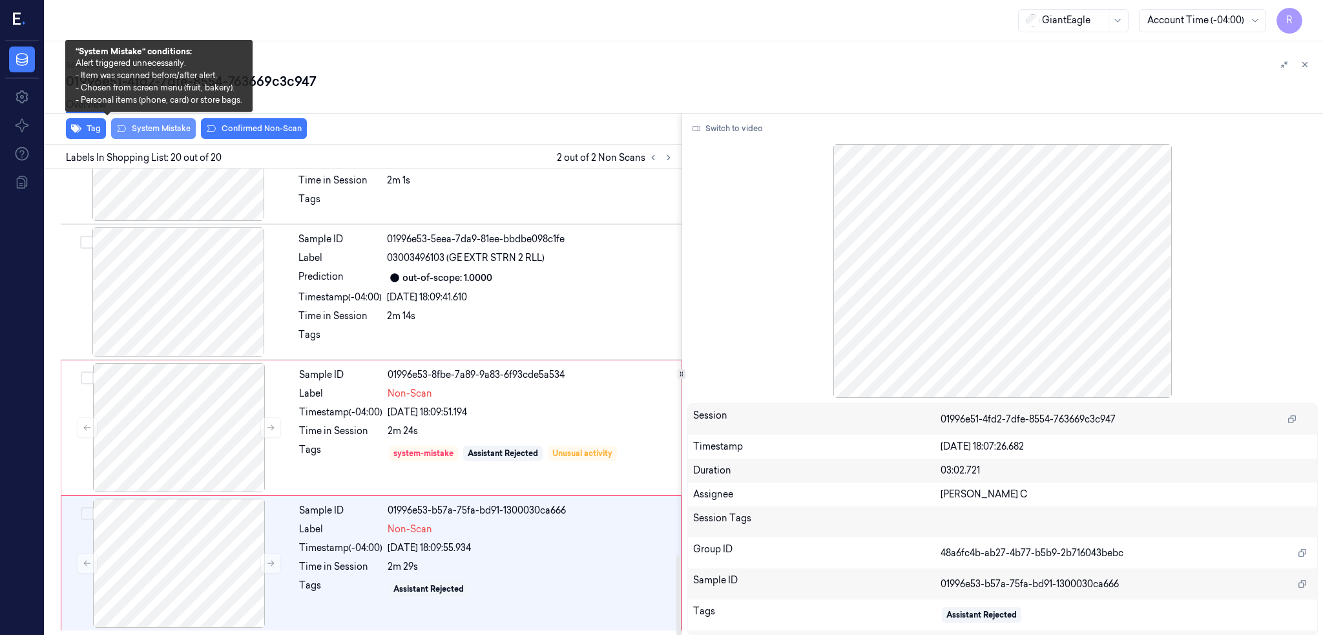
click at [111, 136] on button "System Mistake" at bounding box center [153, 128] width 85 height 21
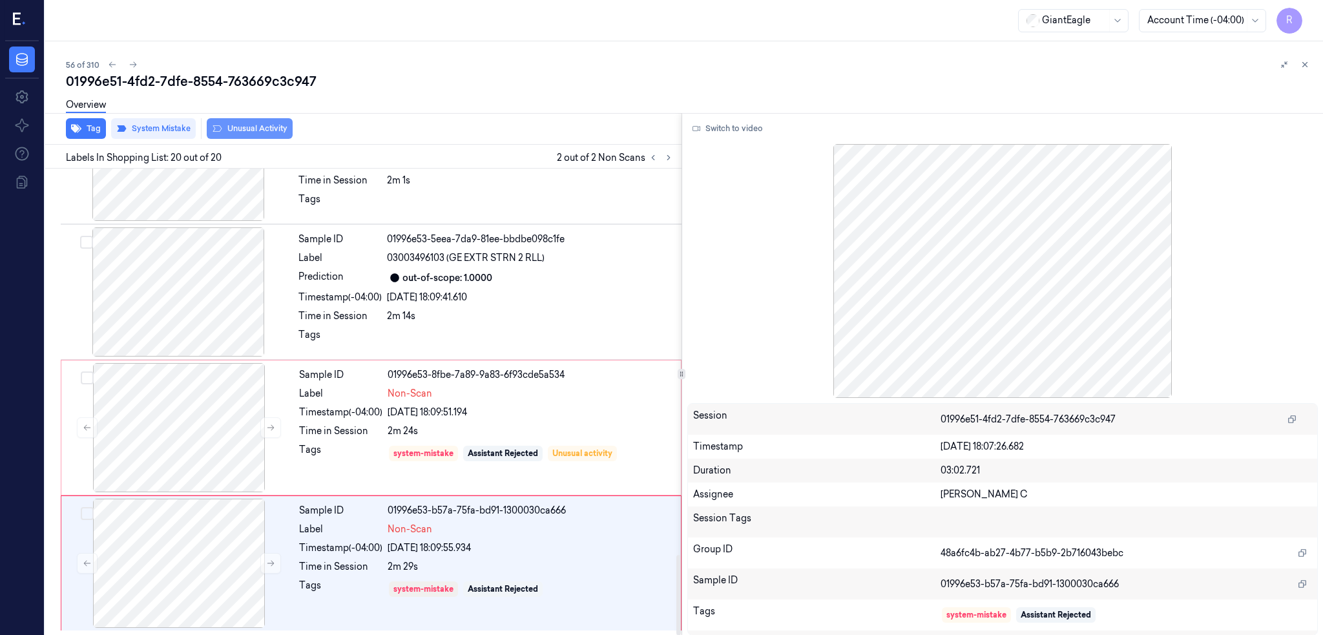
click at [216, 135] on button "Unusual Activity" at bounding box center [250, 128] width 86 height 21
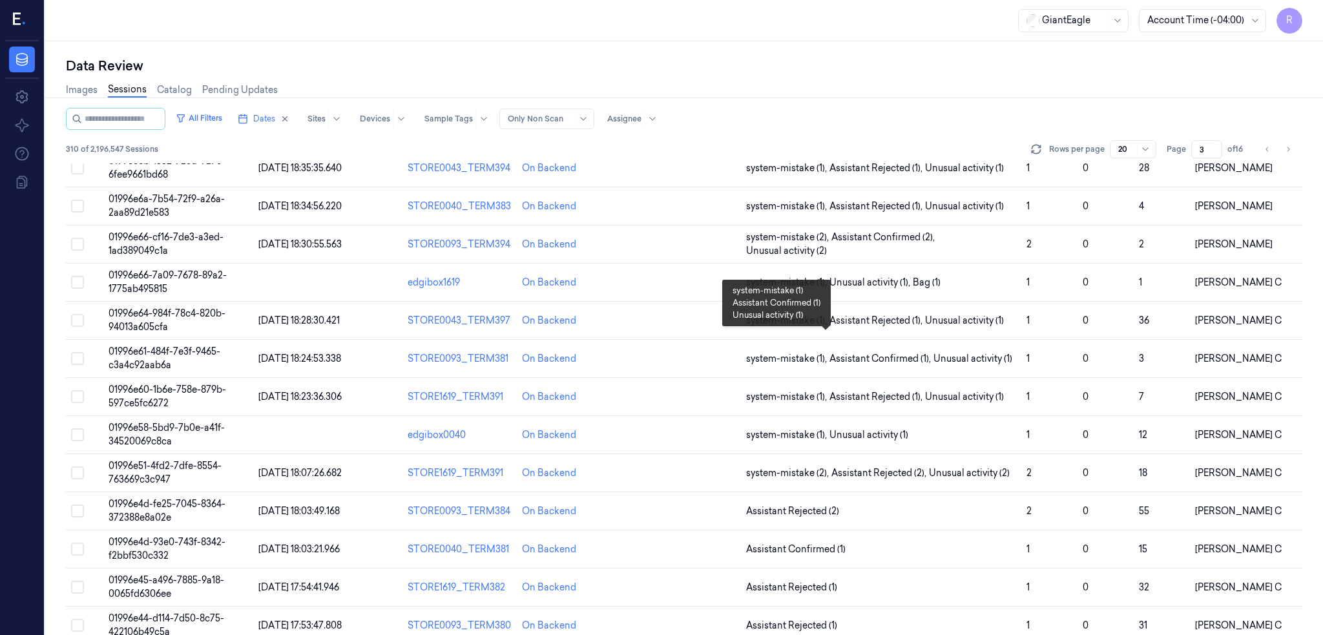
scroll to position [342, 0]
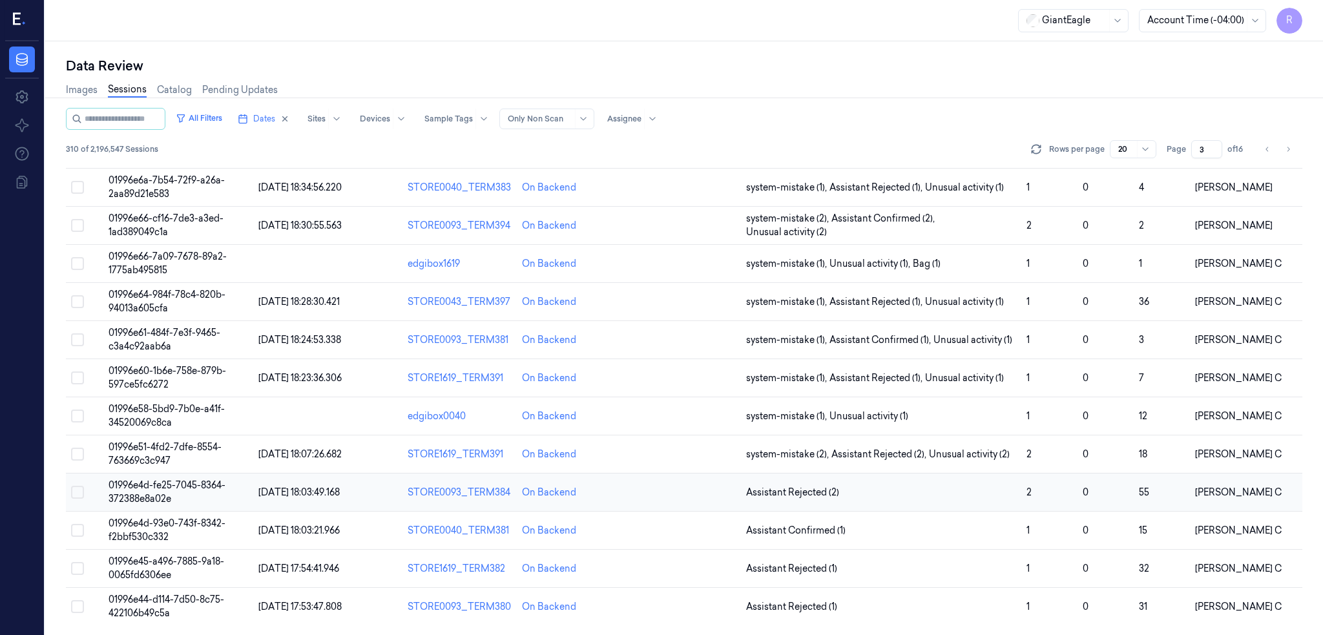
click at [117, 484] on span "01996e4d-fe25-7045-8364-372388e8a02e" at bounding box center [167, 491] width 117 height 25
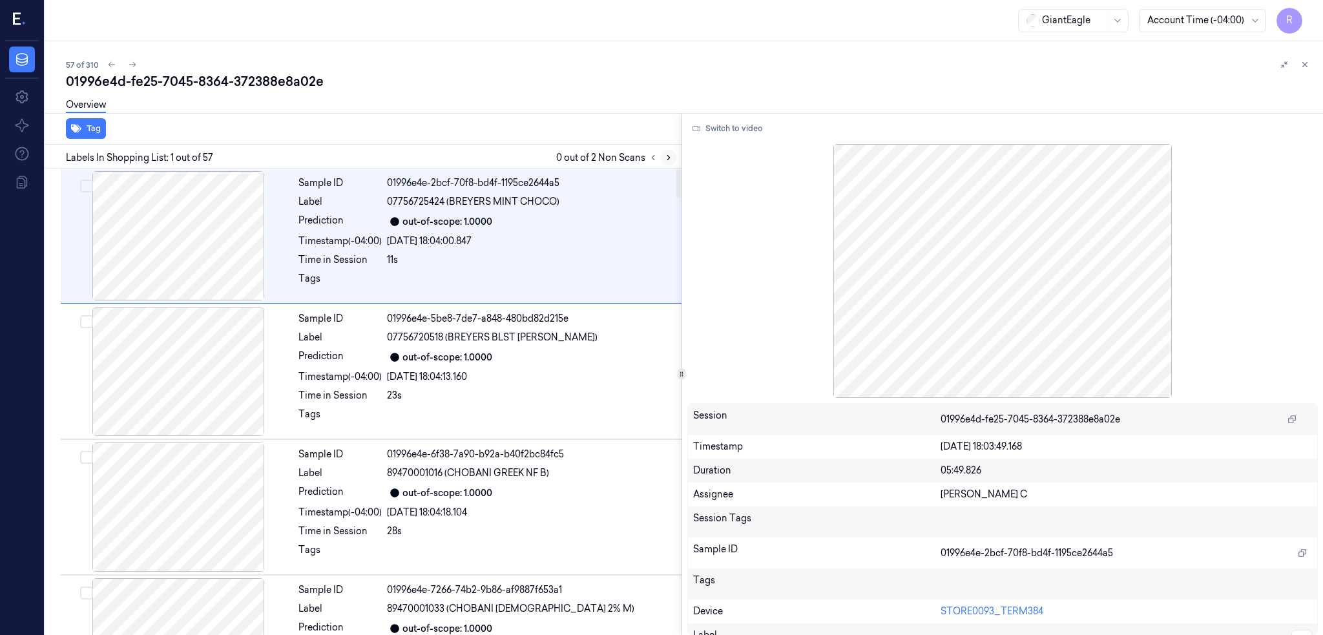
click at [661, 160] on button at bounding box center [669, 158] width 16 height 16
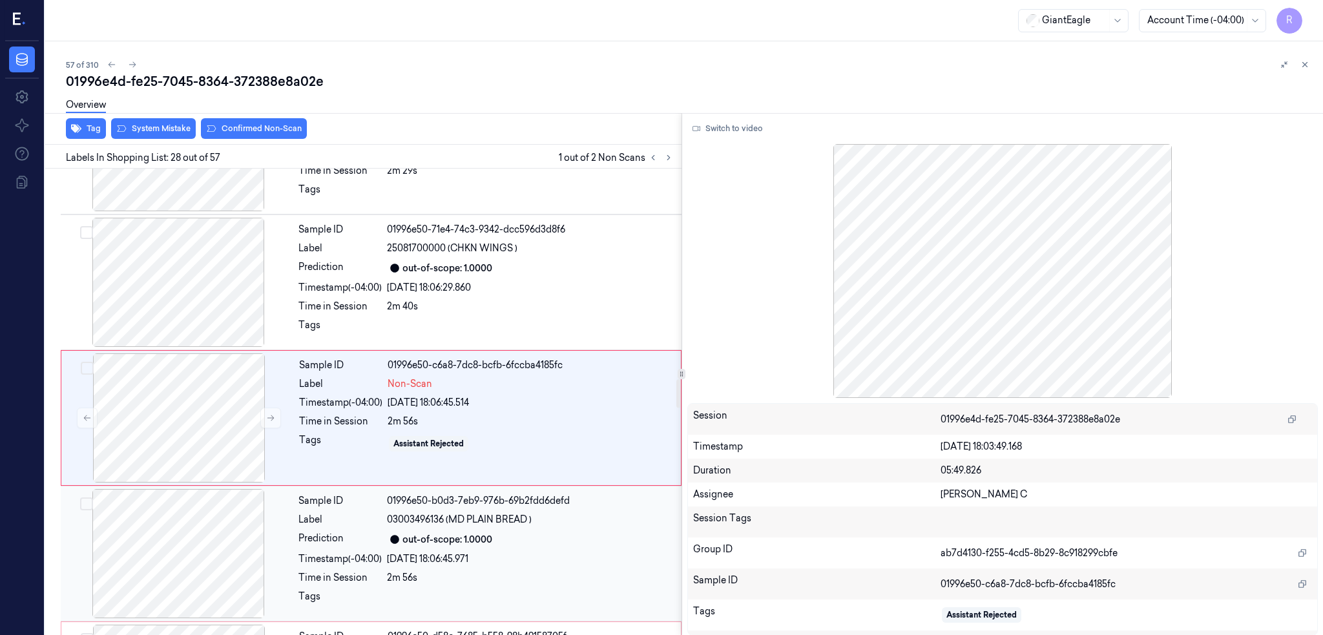
scroll to position [3498, 0]
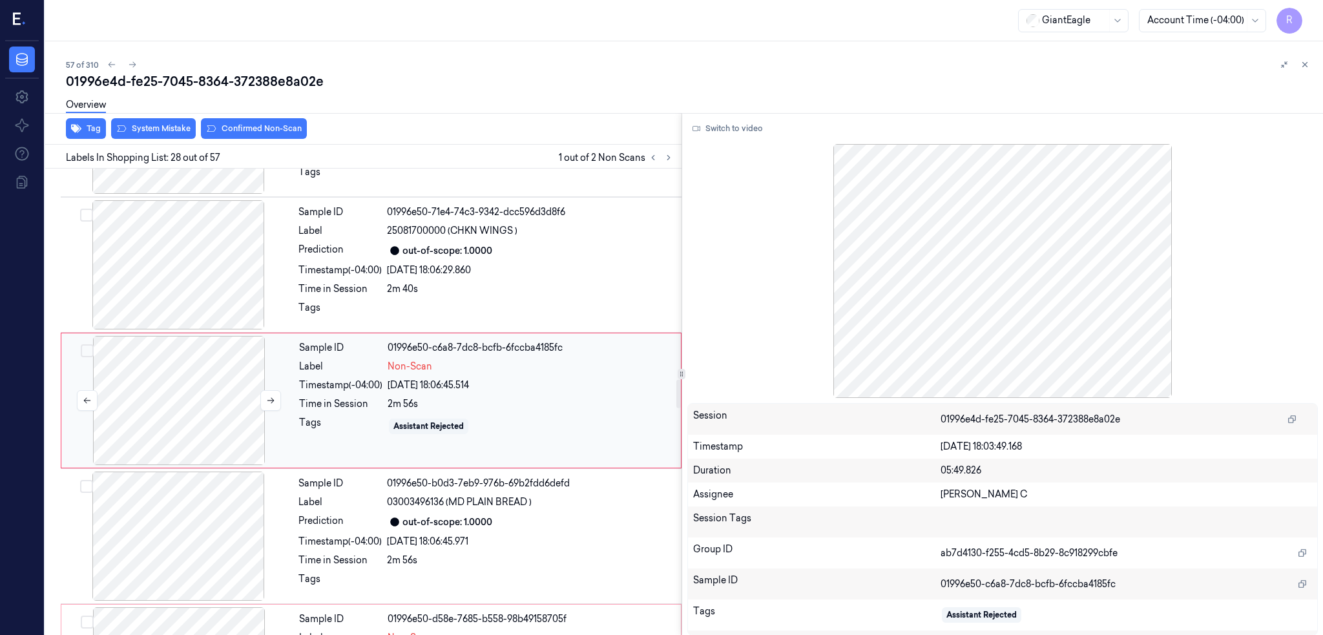
click at [126, 377] on div at bounding box center [179, 400] width 230 height 129
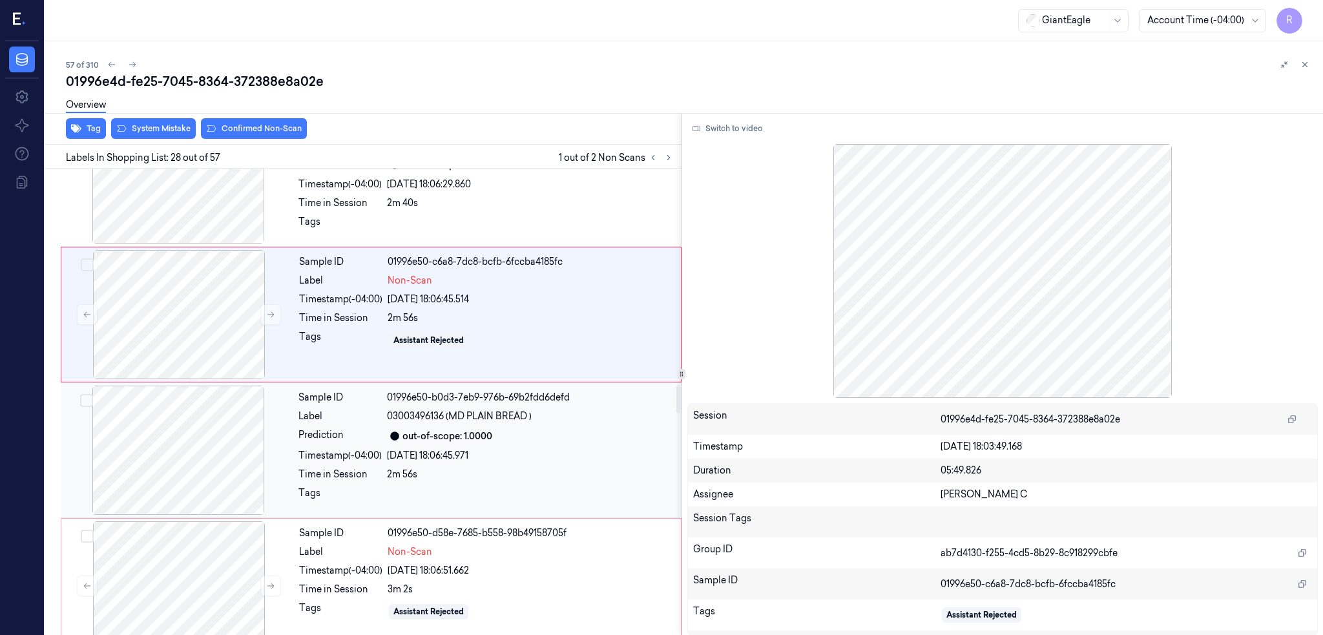
click at [189, 468] on div at bounding box center [178, 450] width 230 height 129
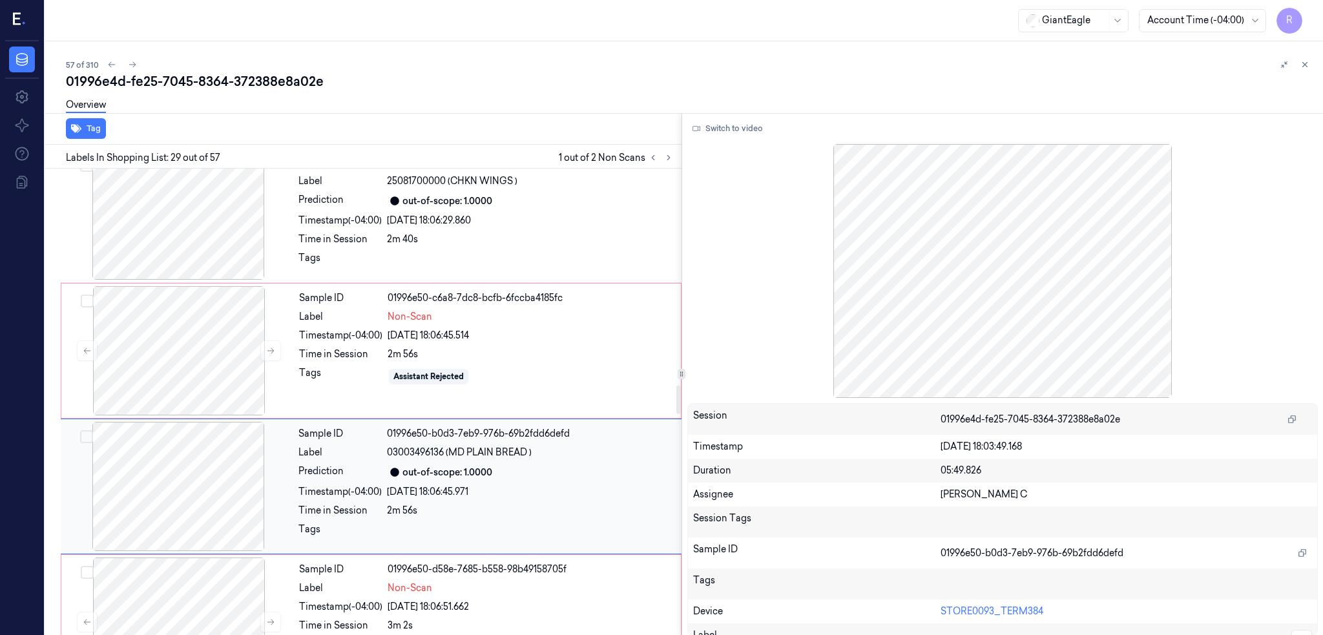
scroll to position [3720, 0]
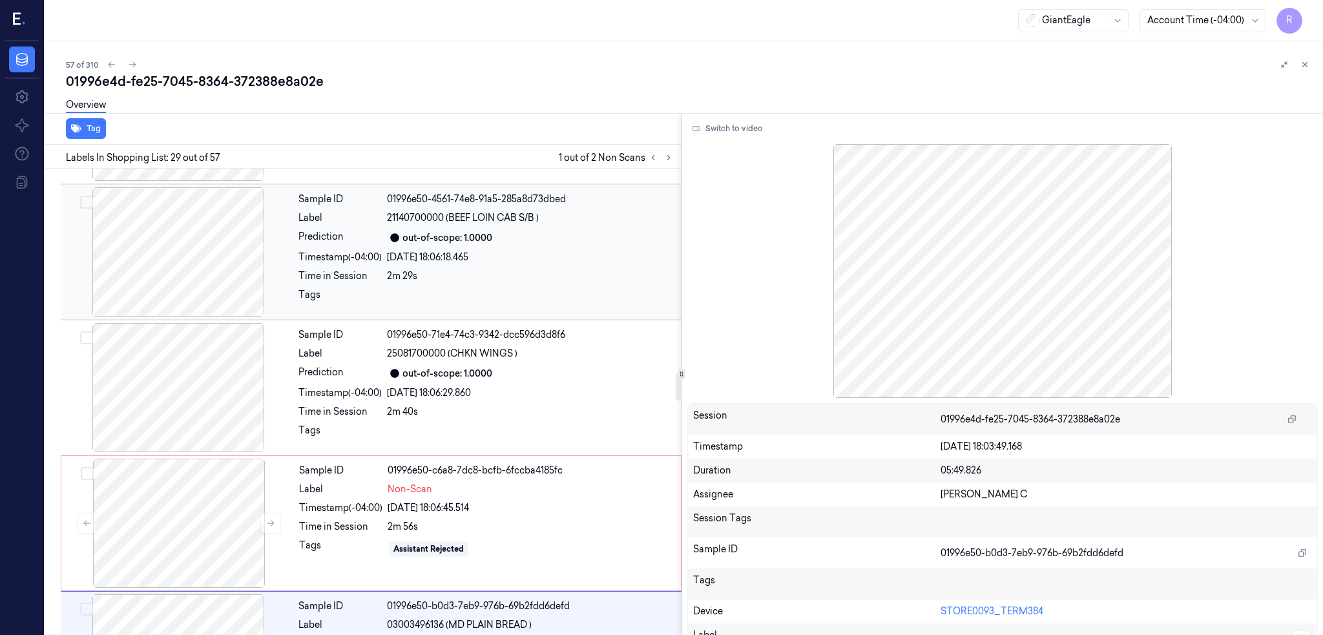
click at [168, 383] on div at bounding box center [178, 387] width 230 height 129
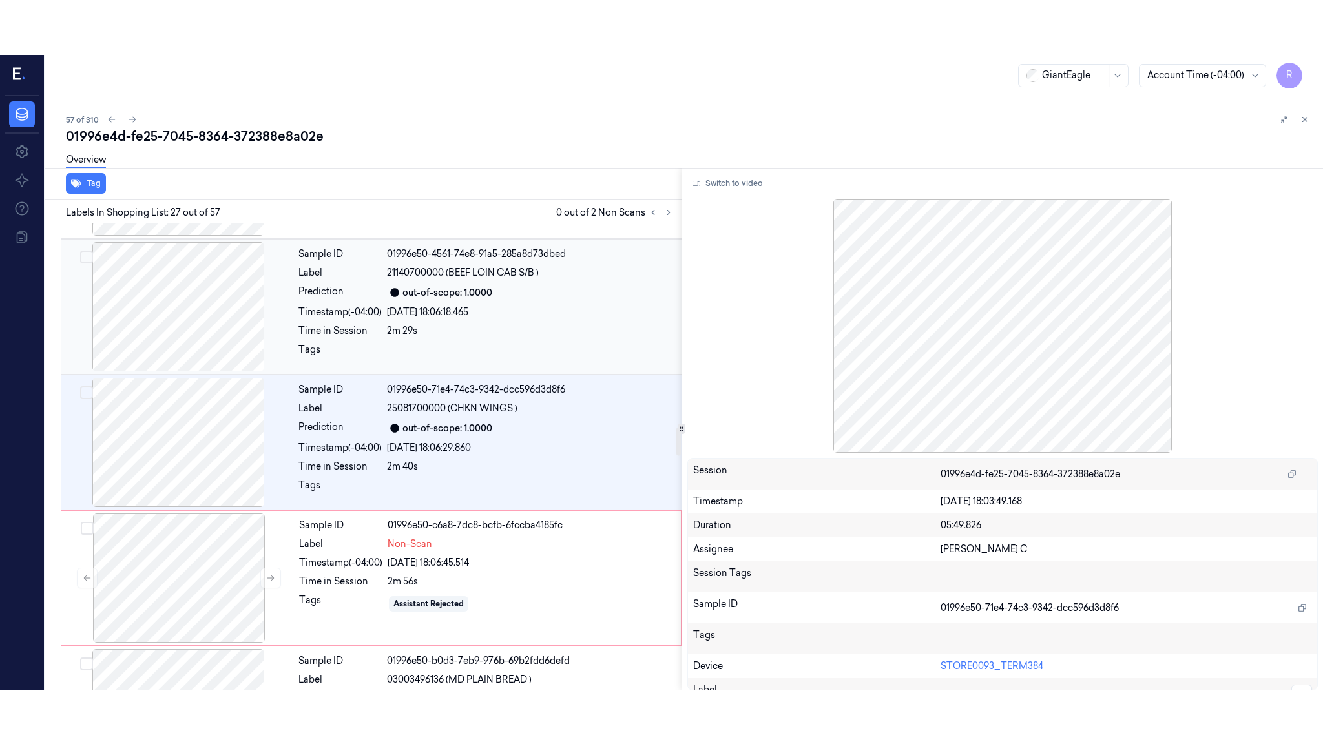
scroll to position [3362, 0]
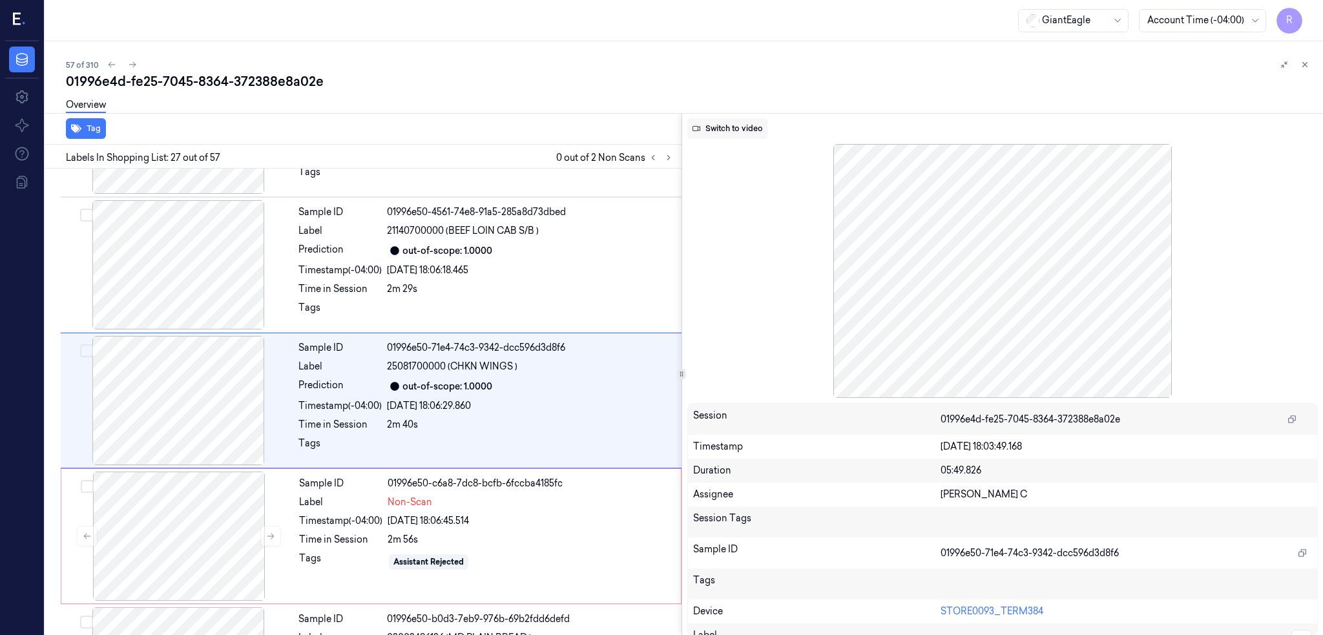
click at [734, 127] on button "Switch to video" at bounding box center [727, 128] width 81 height 21
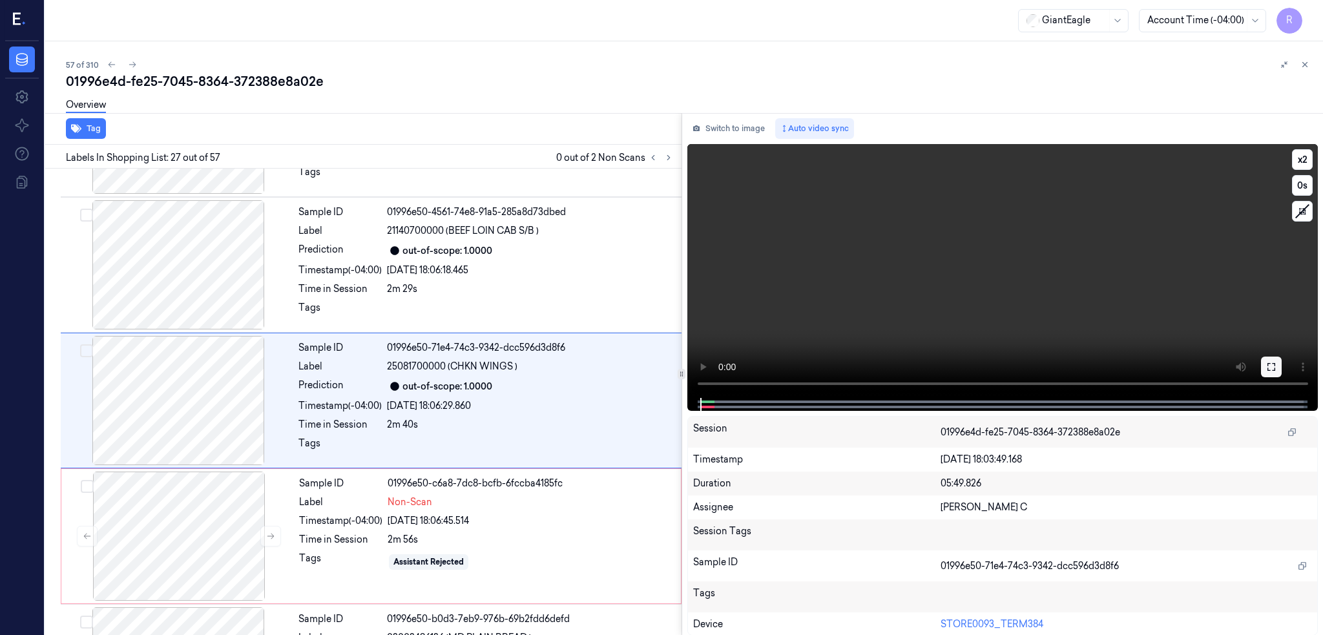
click at [1278, 370] on button at bounding box center [1271, 367] width 21 height 21
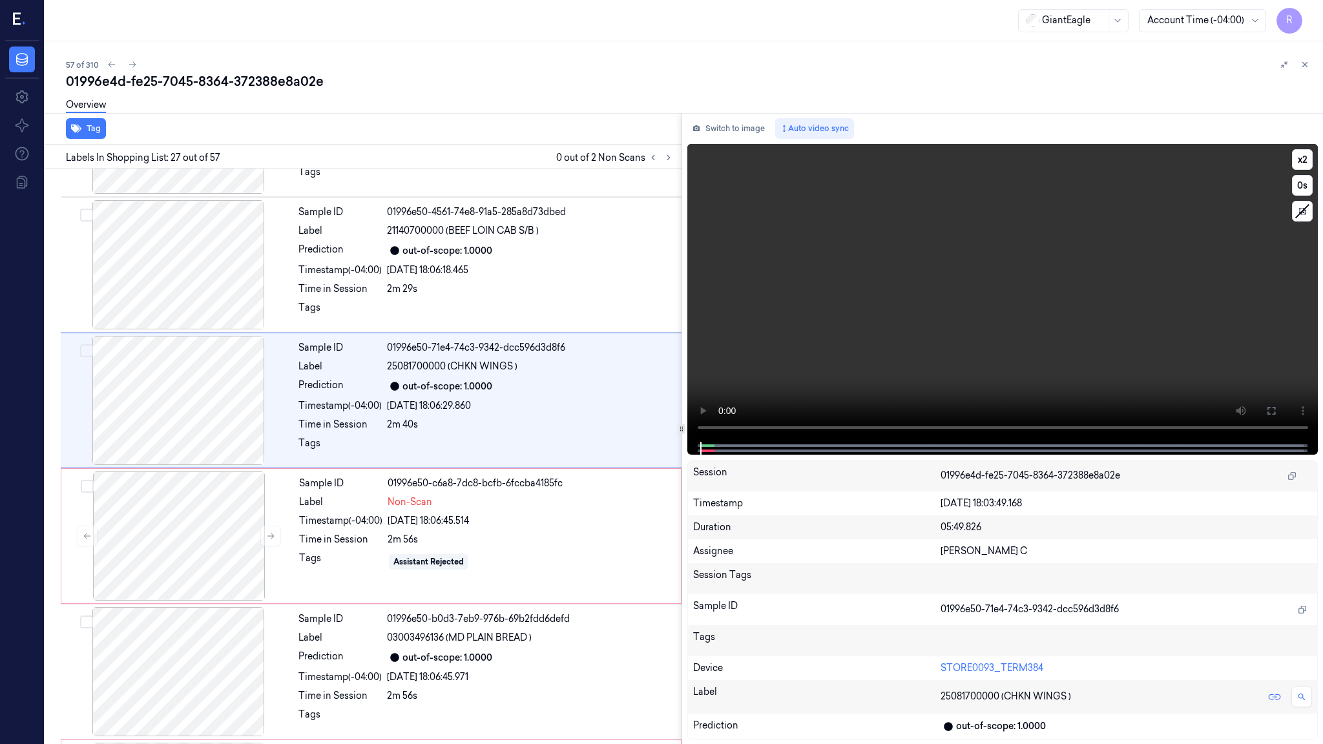
scroll to position [3308, 0]
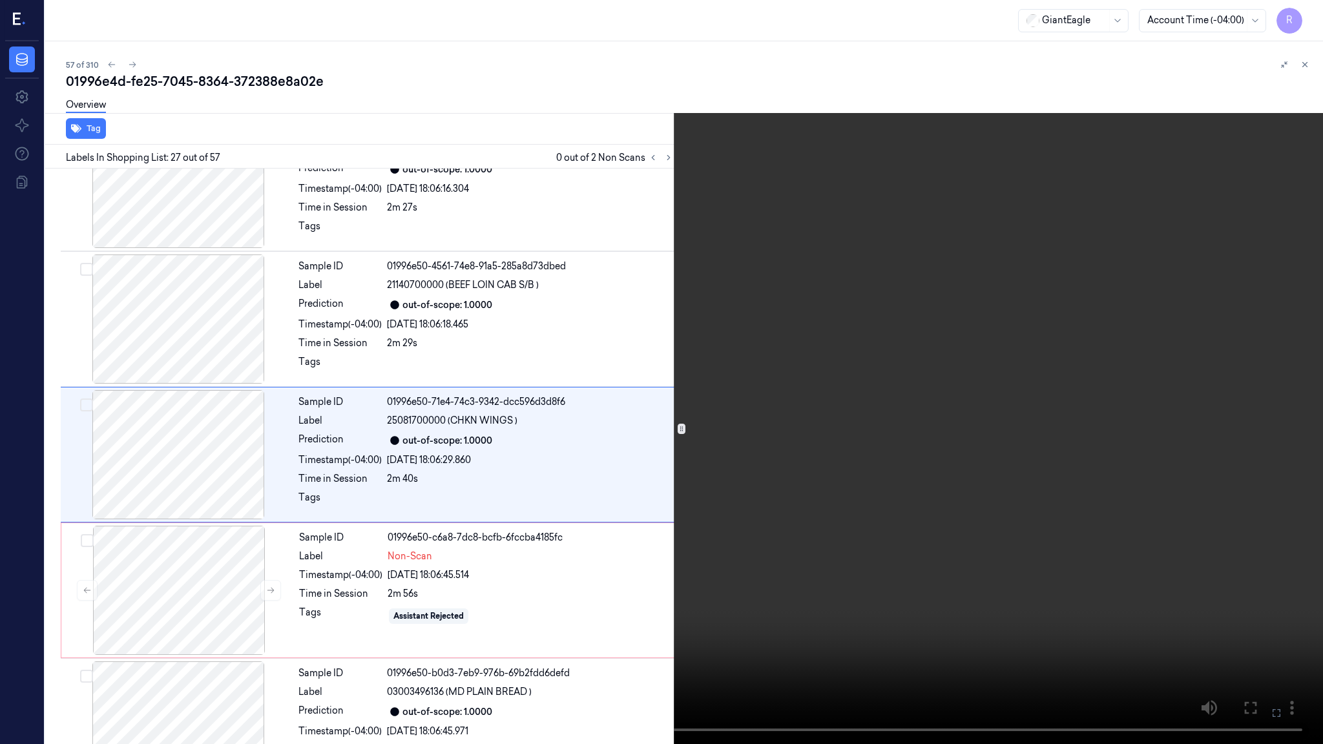
click at [776, 568] on video at bounding box center [661, 372] width 1323 height 744
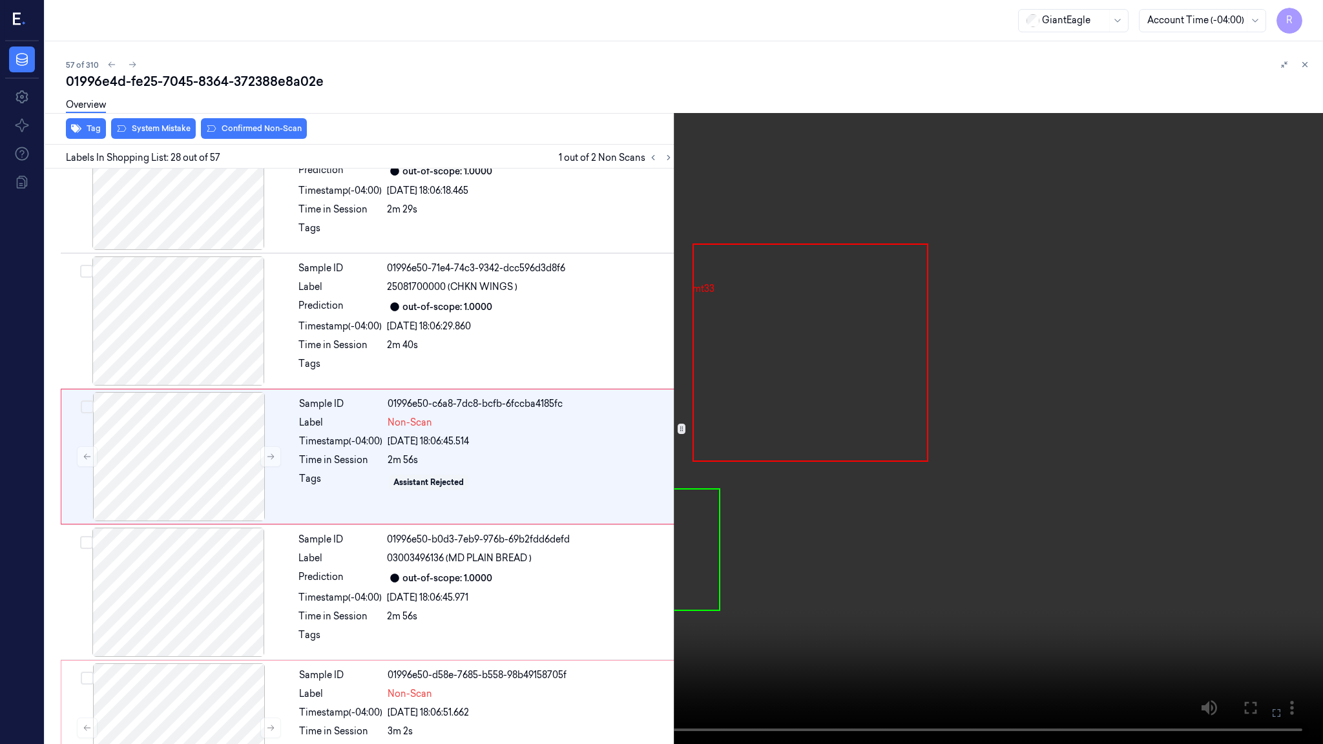
scroll to position [3444, 0]
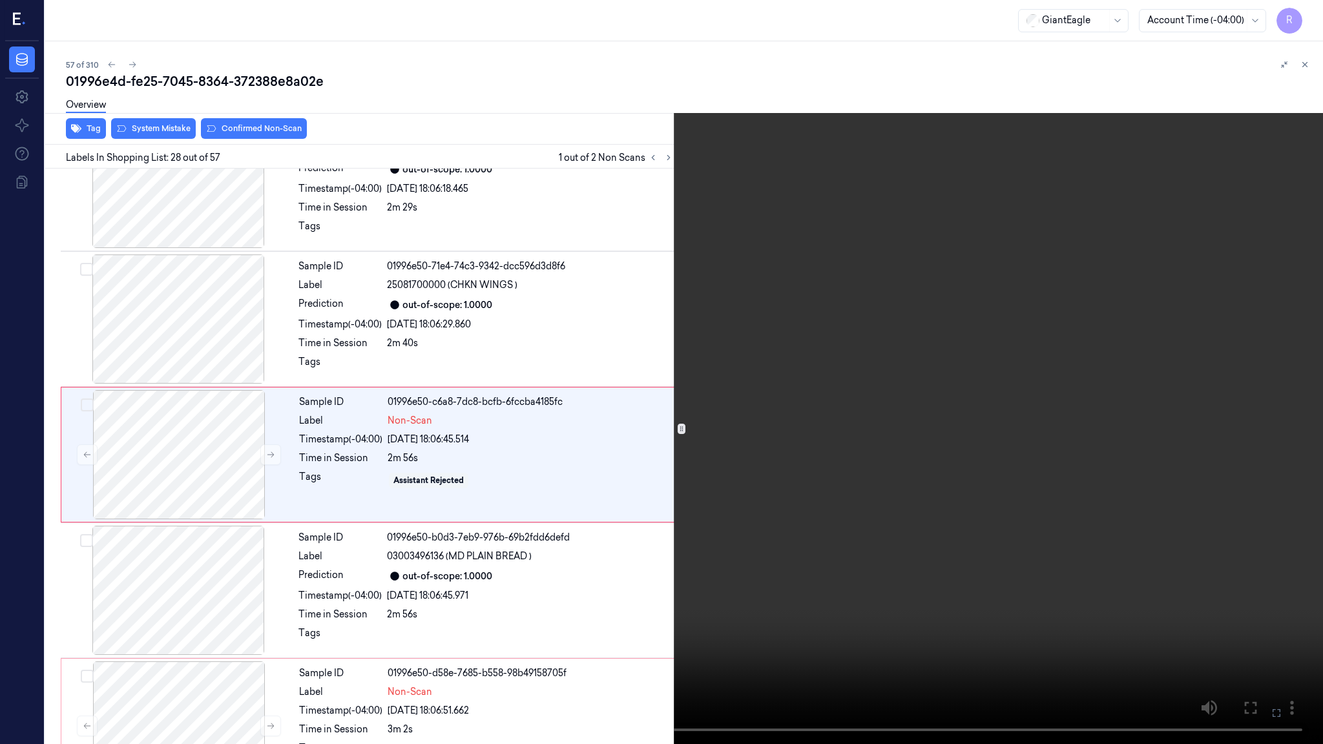
click at [463, 561] on video at bounding box center [661, 372] width 1323 height 744
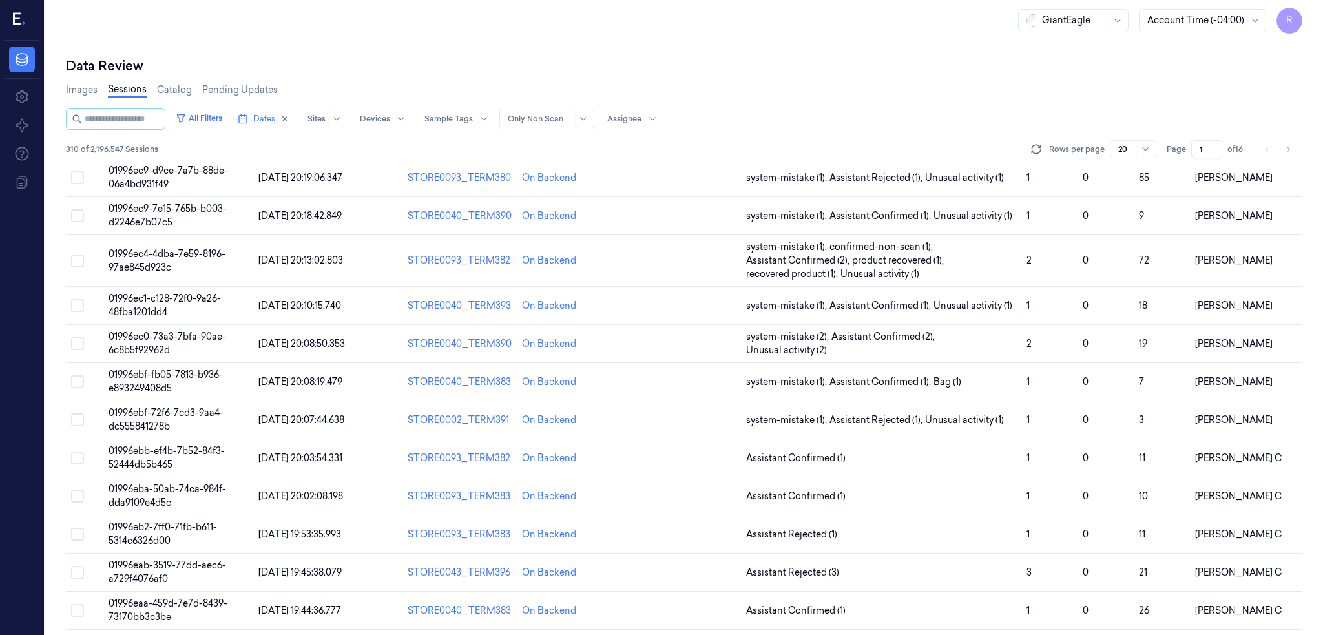
scroll to position [355, 0]
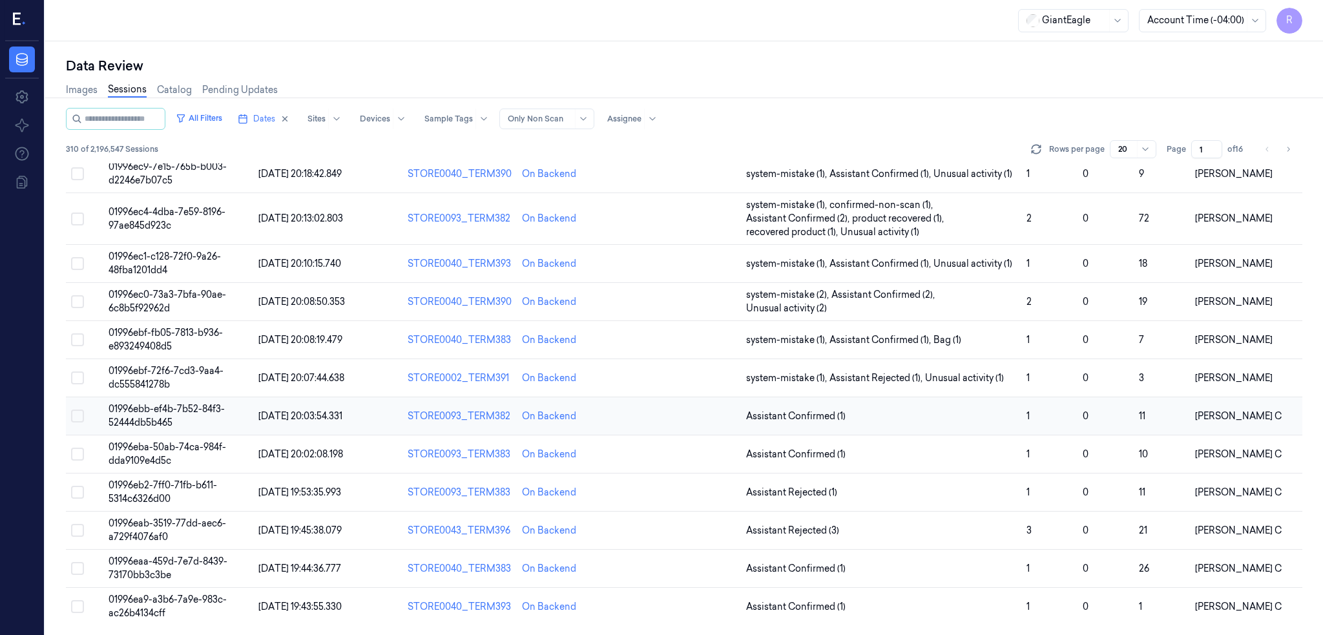
click at [151, 414] on td "01996ebb-ef4b-7b52-84f3-52444db5b465" at bounding box center [178, 416] width 150 height 38
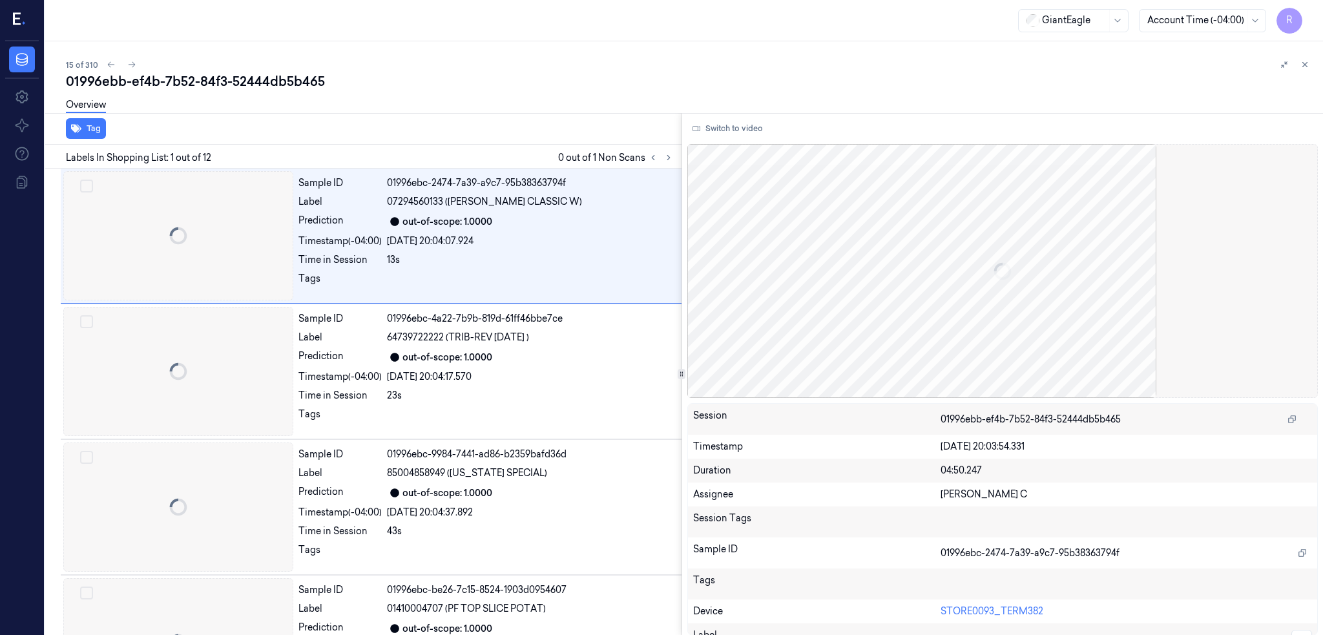
scroll to position [0, 45]
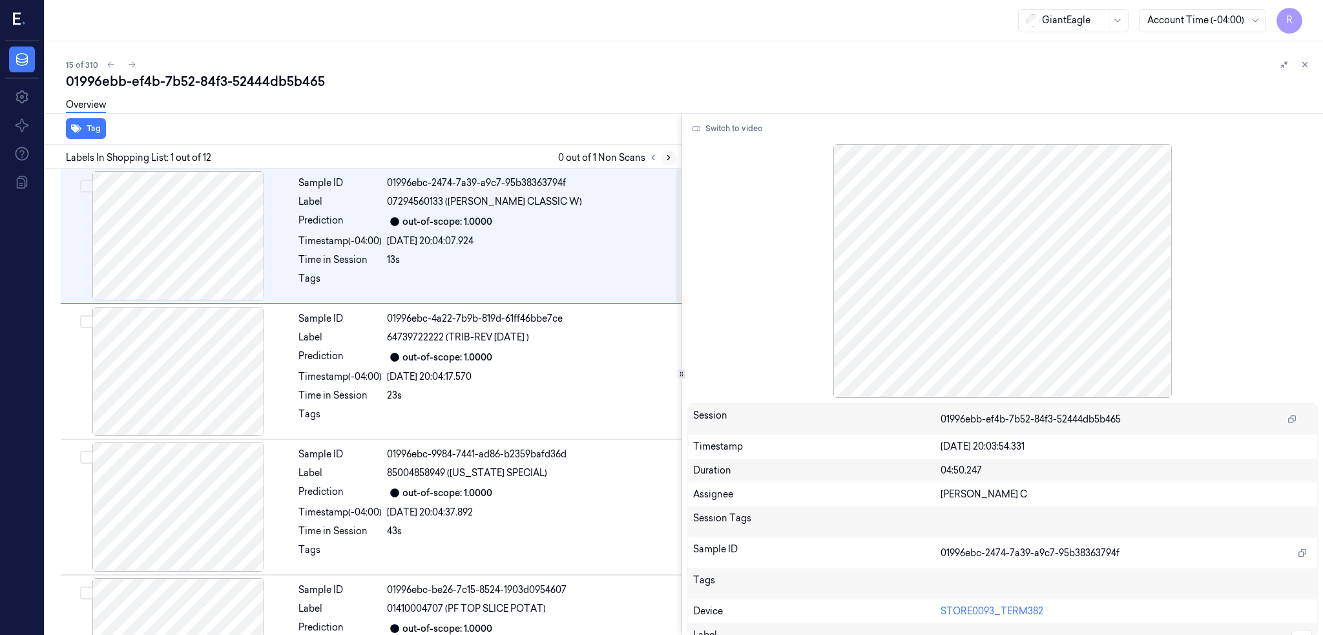
click at [664, 158] on icon at bounding box center [668, 157] width 9 height 9
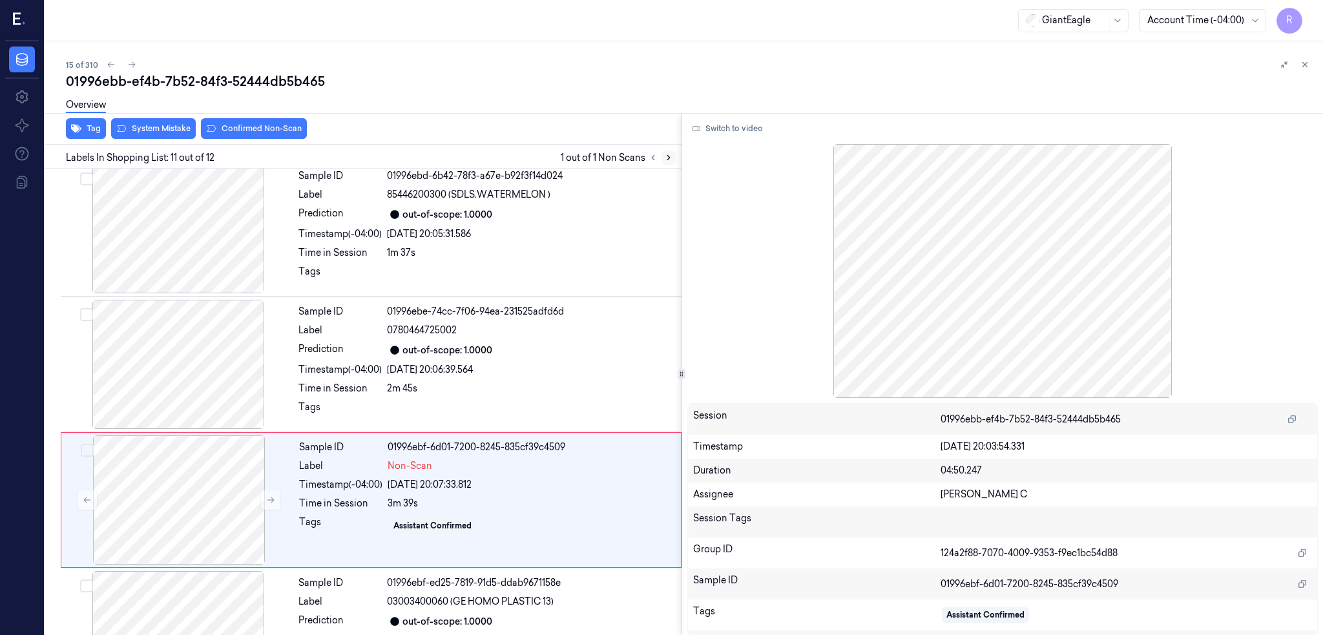
scroll to position [1165, 0]
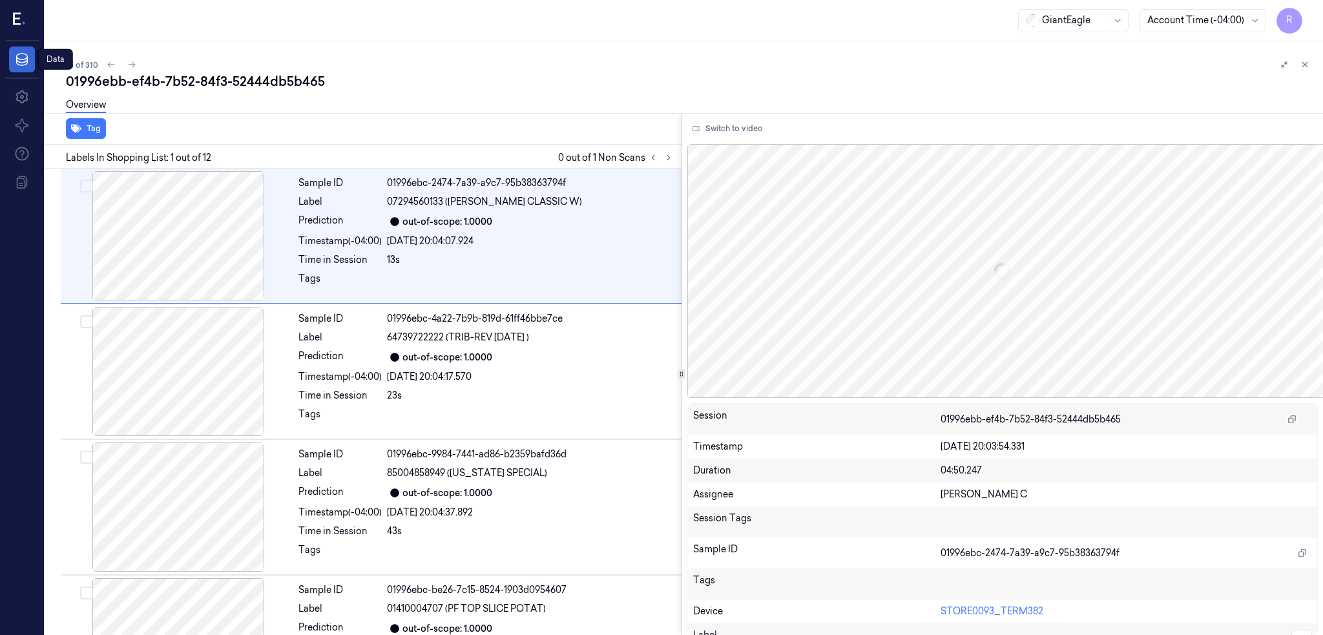
click at [23, 67] on link "Data" at bounding box center [22, 60] width 26 height 26
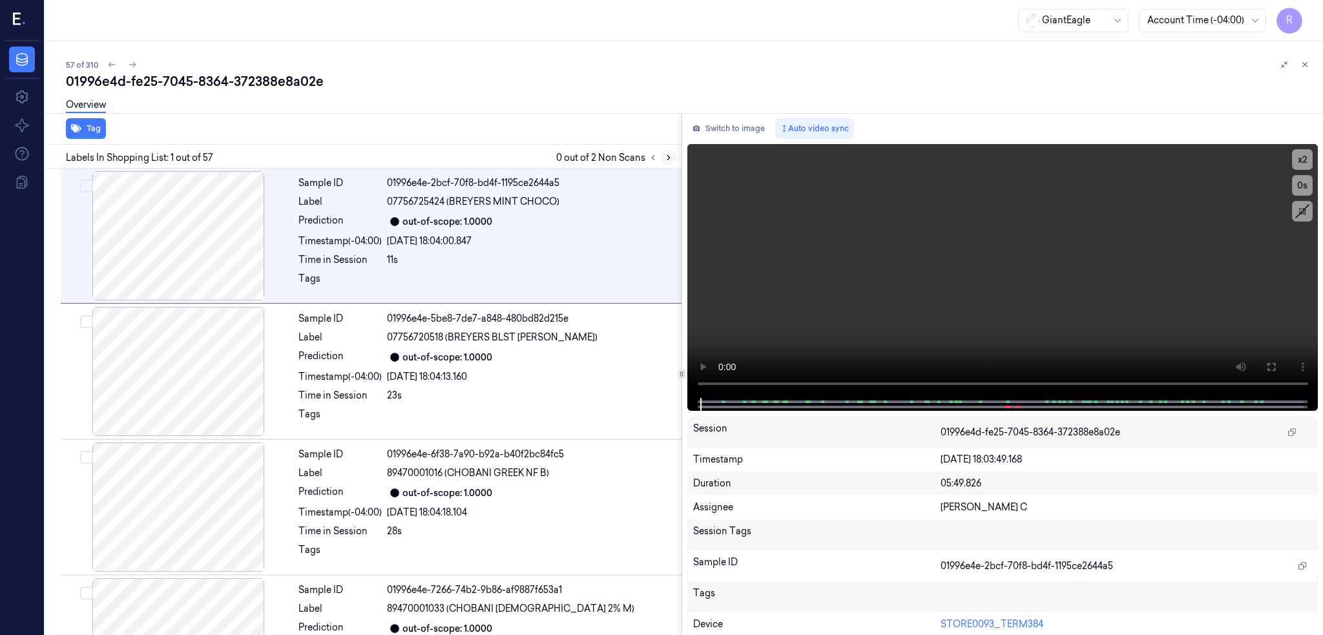
click at [673, 156] on icon at bounding box center [668, 157] width 9 height 9
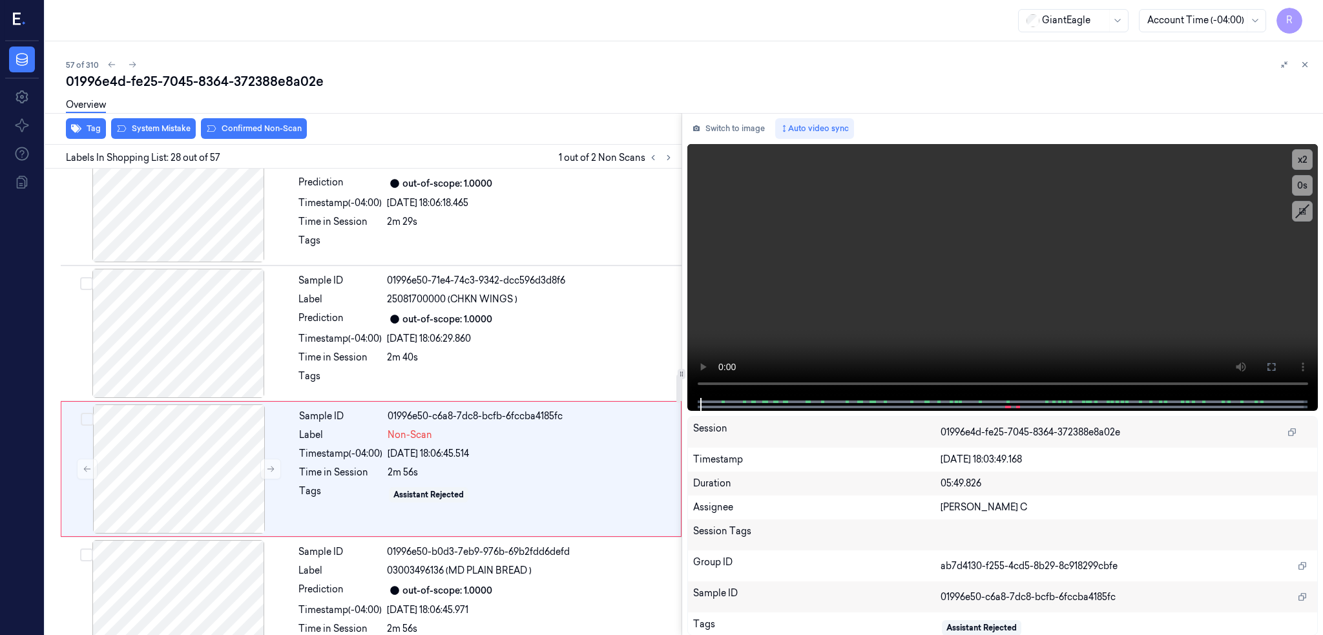
scroll to position [3412, 0]
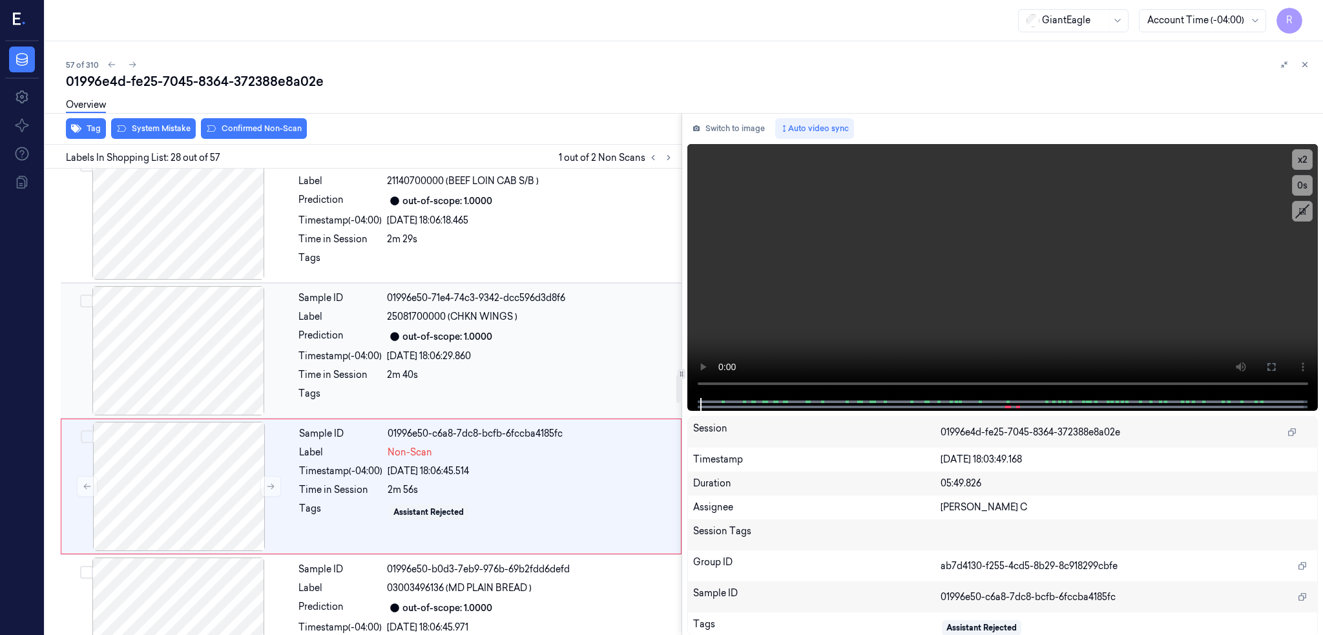
click at [179, 333] on div at bounding box center [178, 350] width 230 height 129
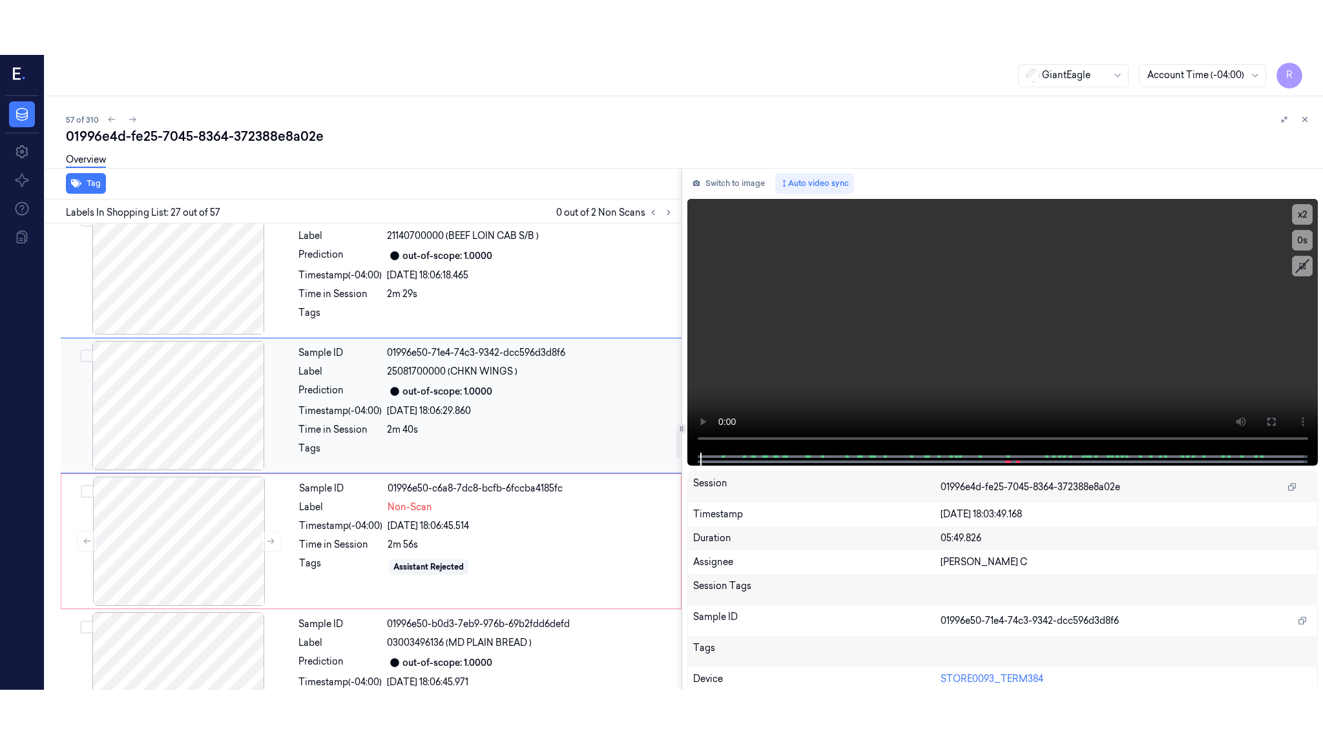
scroll to position [3362, 0]
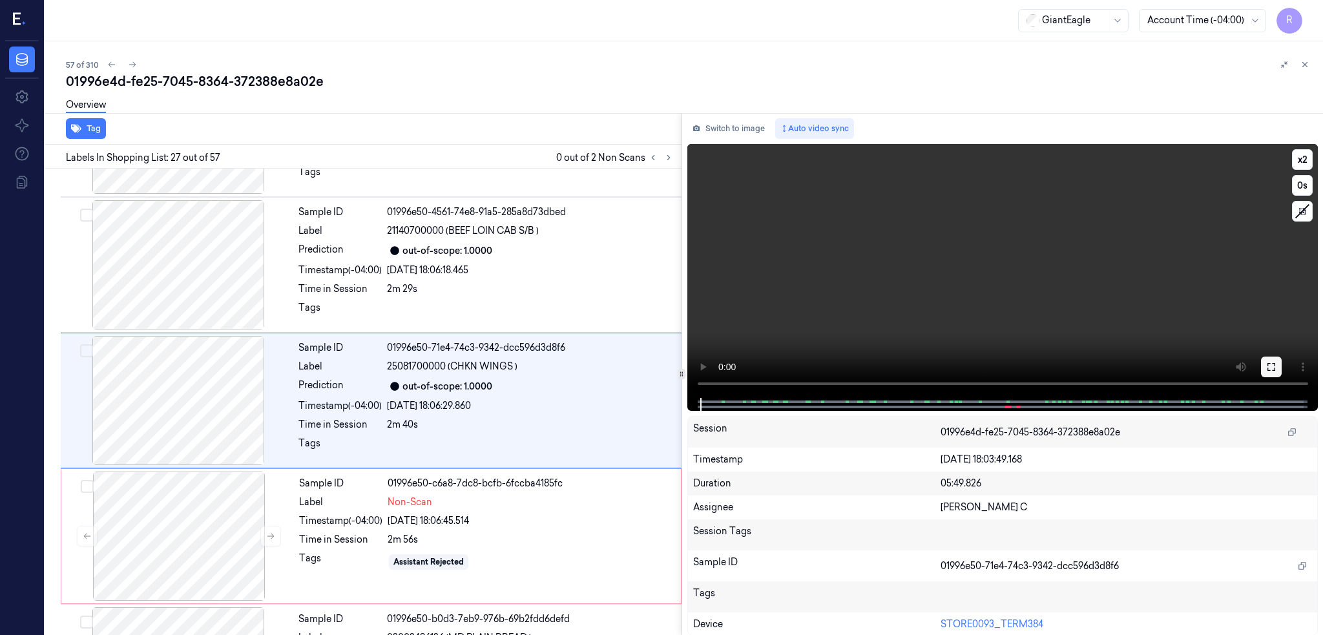
click at [1282, 359] on button at bounding box center [1271, 367] width 21 height 21
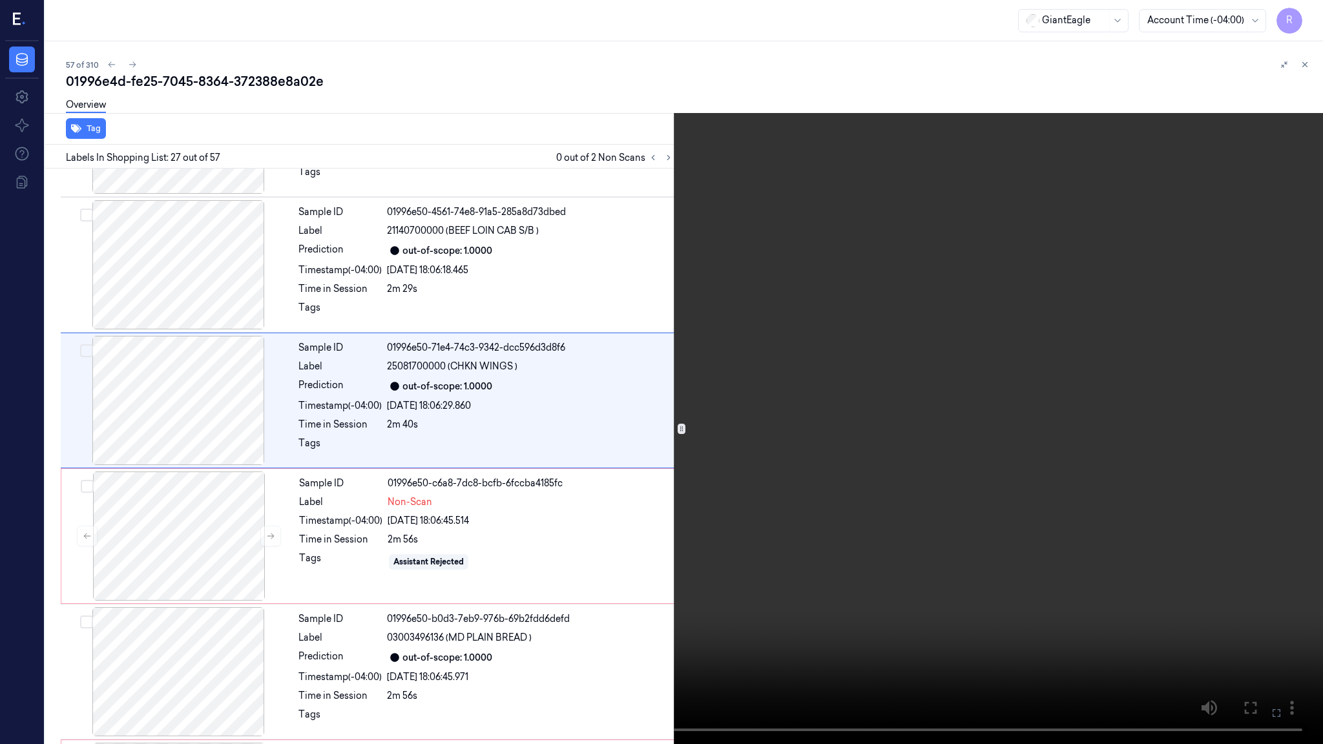
click at [753, 456] on video at bounding box center [661, 372] width 1323 height 744
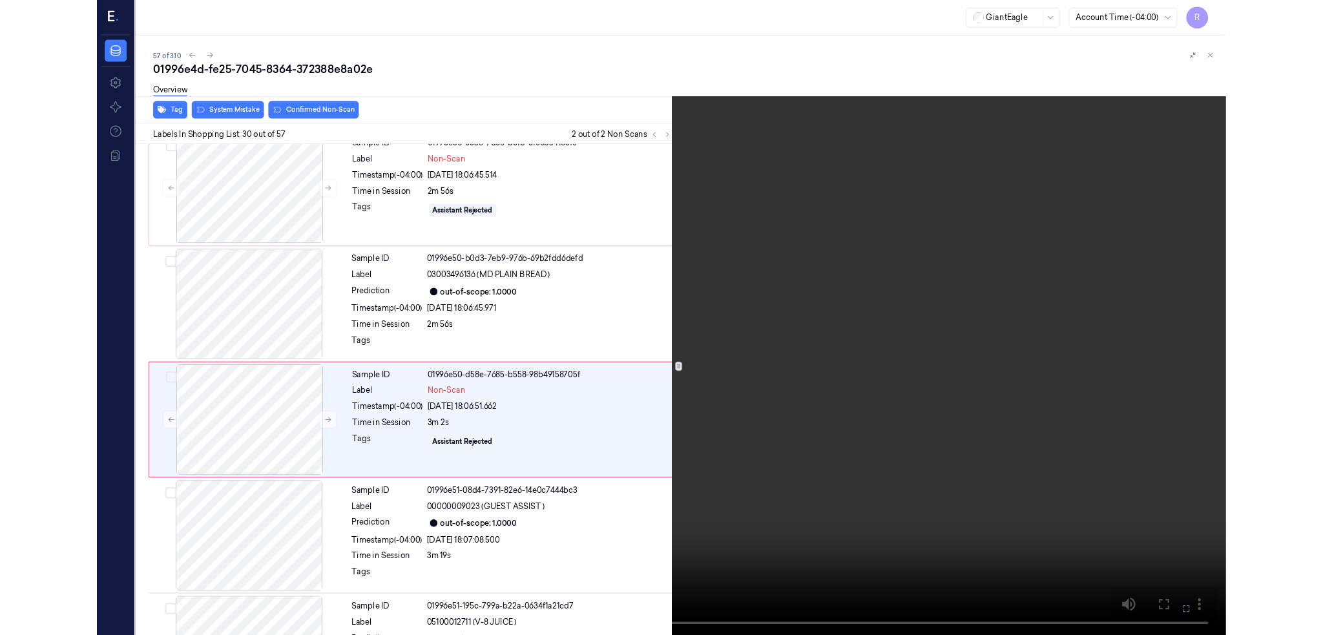
scroll to position [3715, 0]
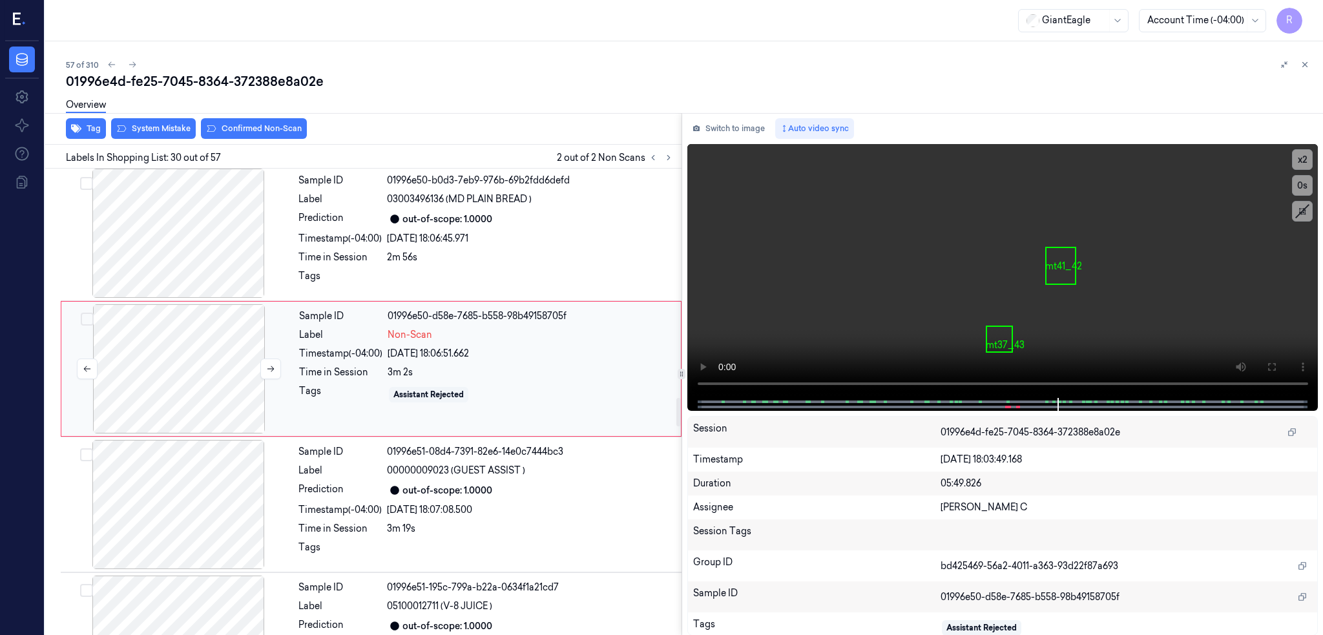
click at [205, 351] on div at bounding box center [179, 368] width 230 height 129
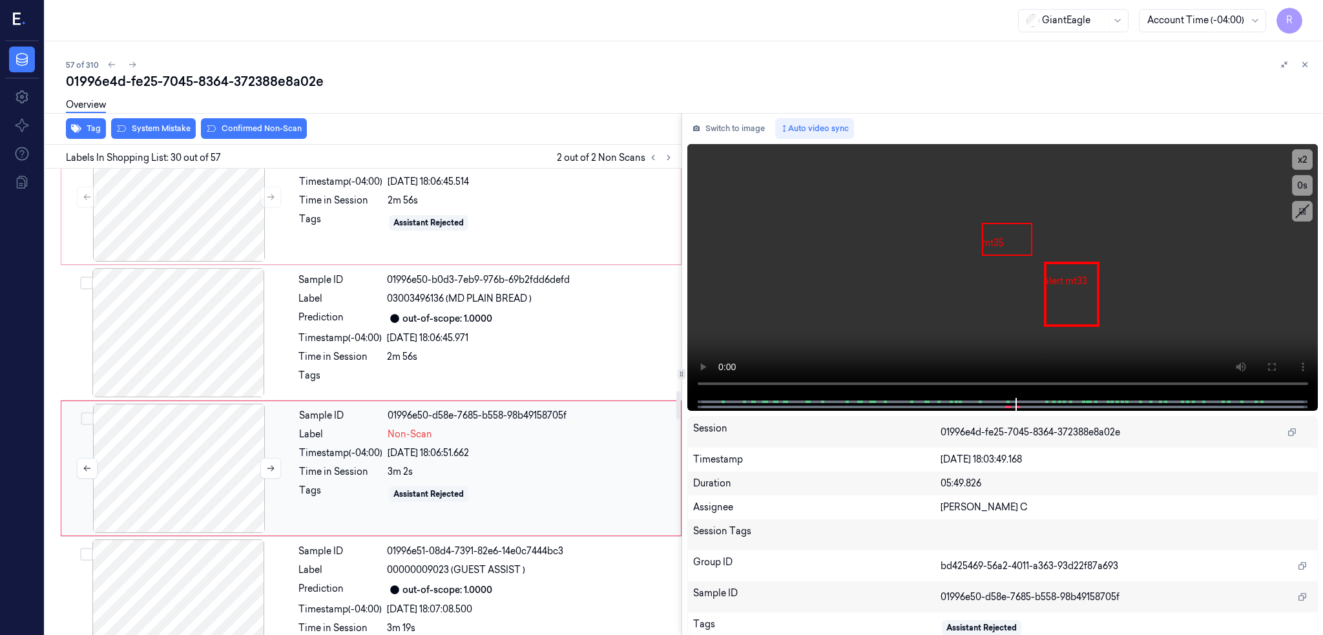
scroll to position [3683, 0]
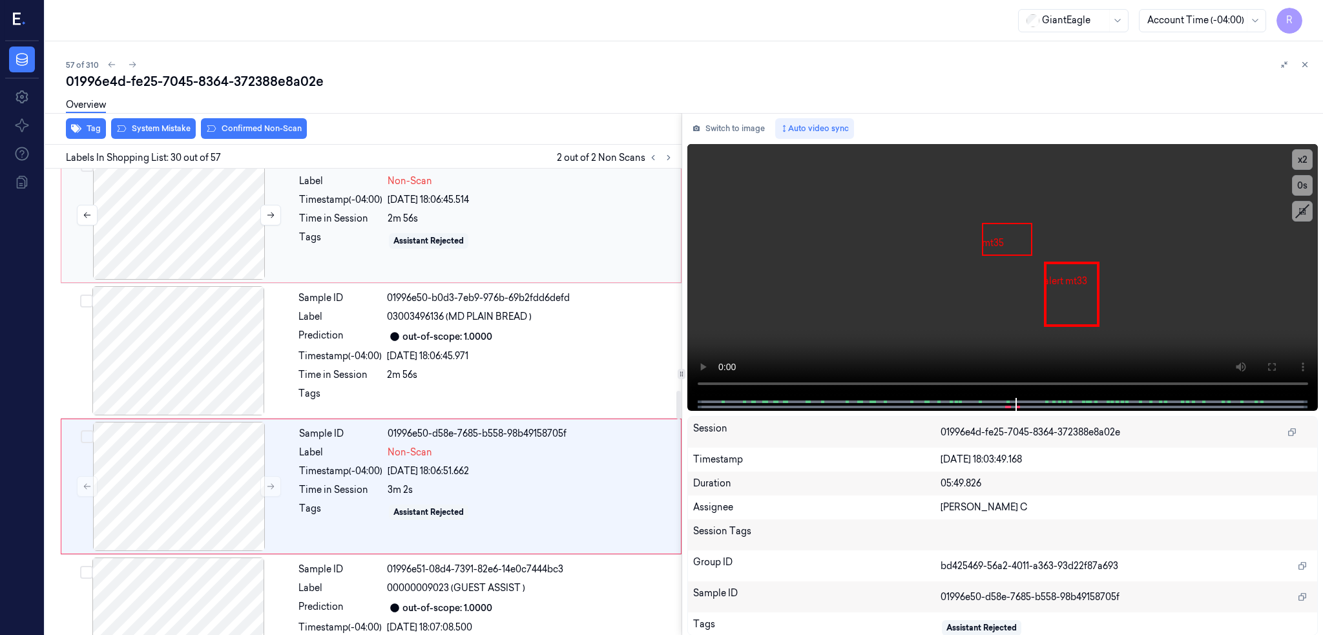
click at [189, 249] on div at bounding box center [179, 215] width 230 height 129
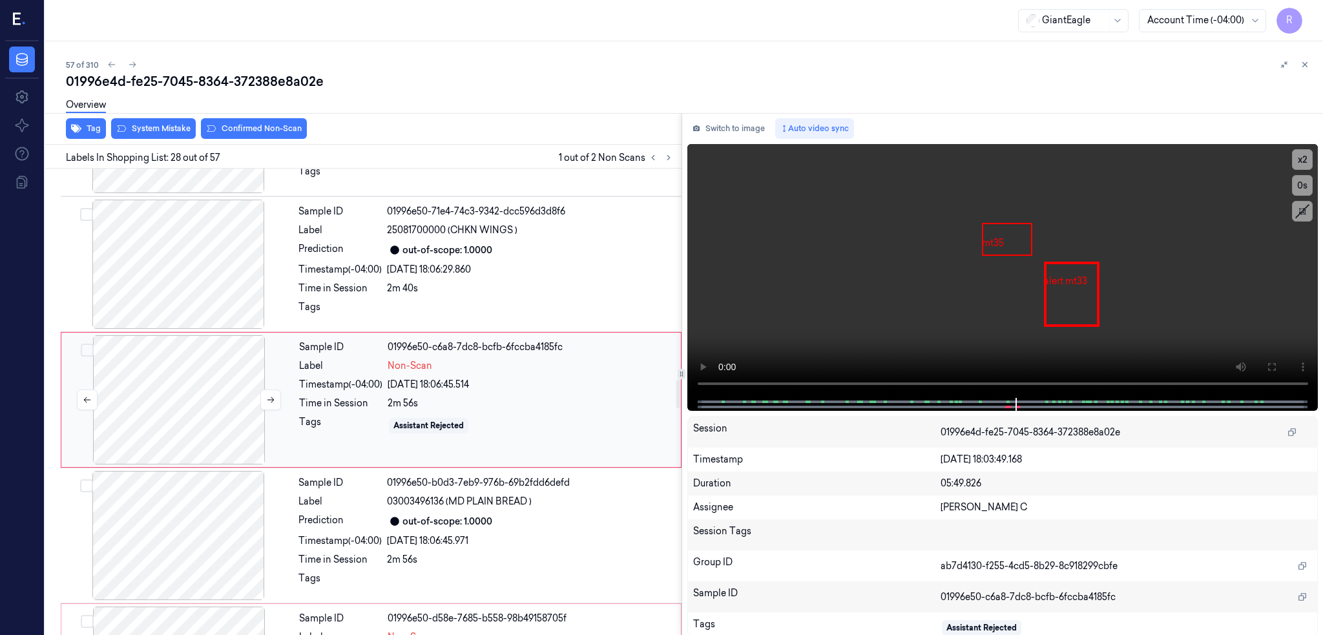
scroll to position [3498, 0]
click at [207, 397] on div at bounding box center [179, 400] width 230 height 129
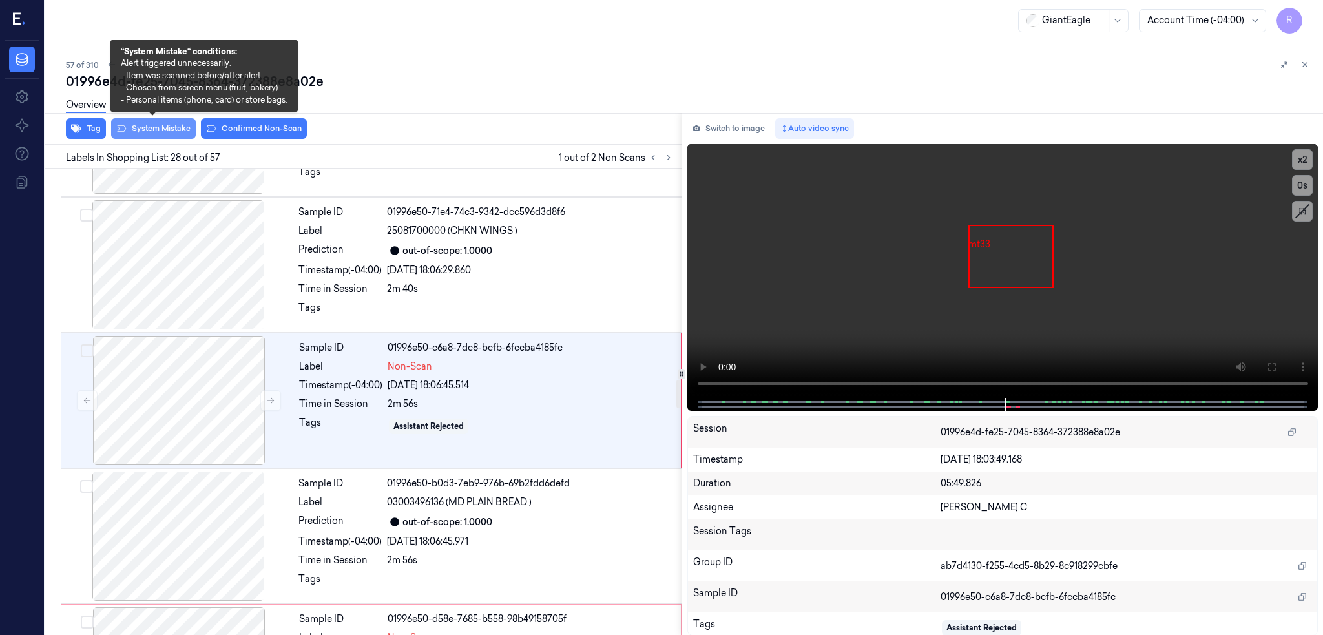
click at [152, 125] on button "System Mistake" at bounding box center [153, 128] width 85 height 21
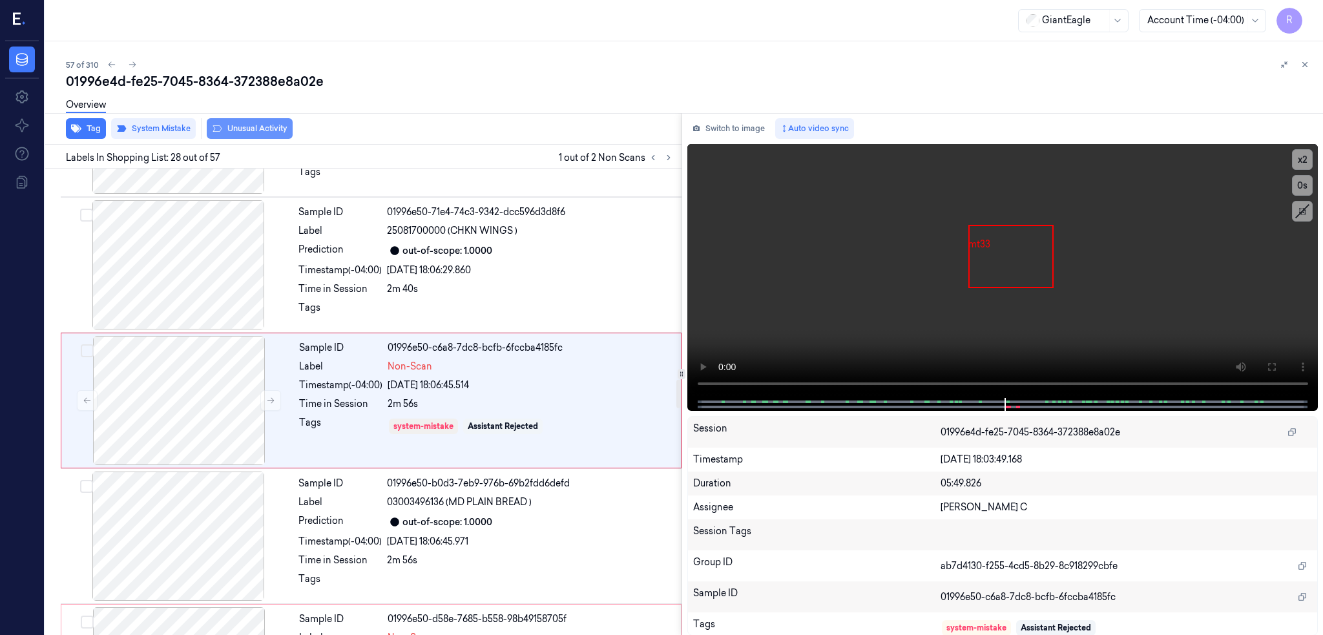
click at [252, 128] on button "Unusual Activity" at bounding box center [250, 128] width 86 height 21
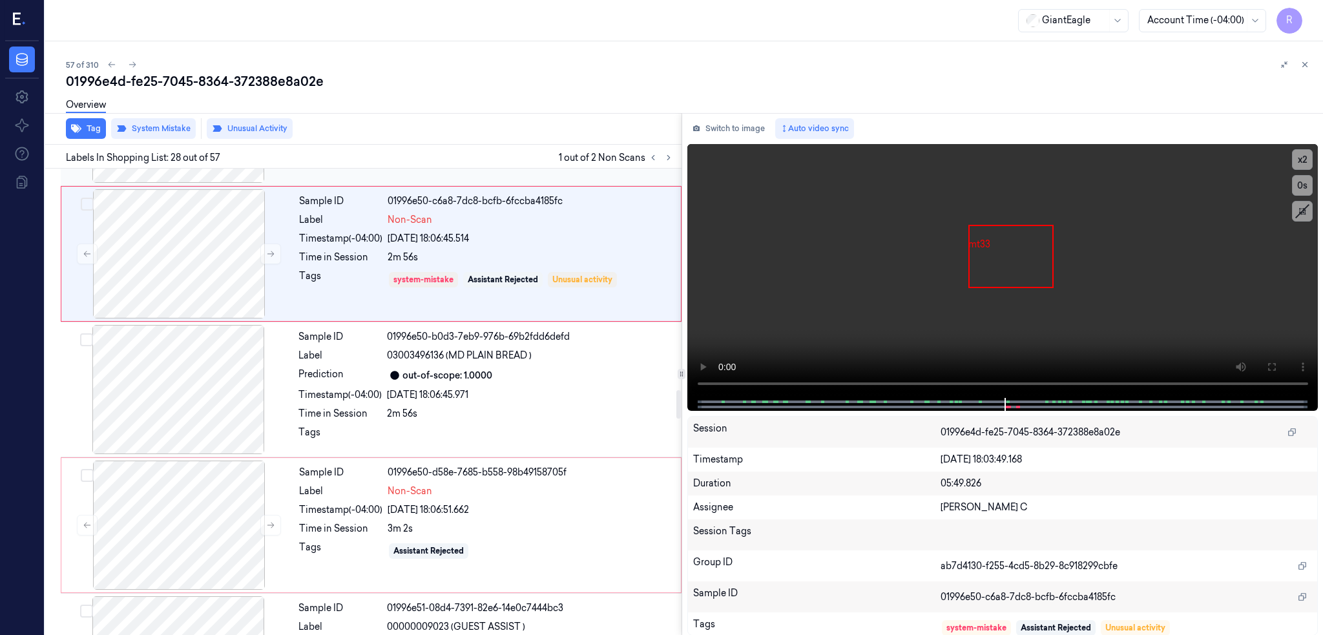
scroll to position [3670, 0]
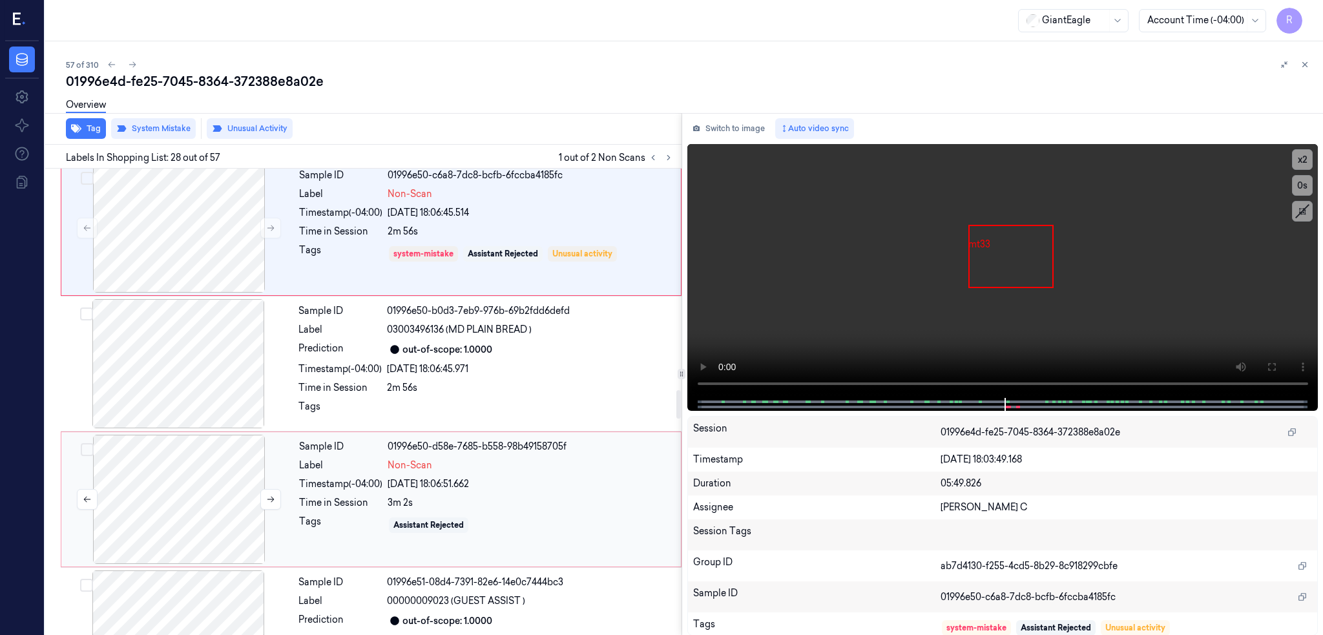
click at [134, 485] on div at bounding box center [179, 499] width 230 height 129
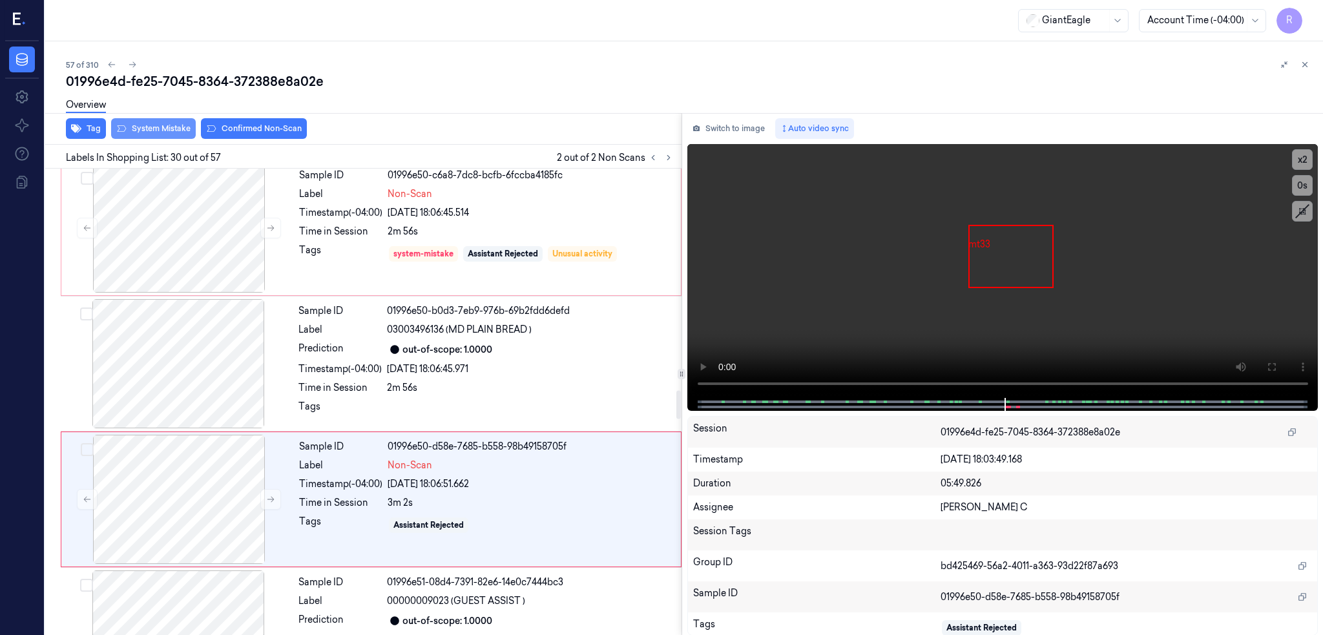
scroll to position [3769, 0]
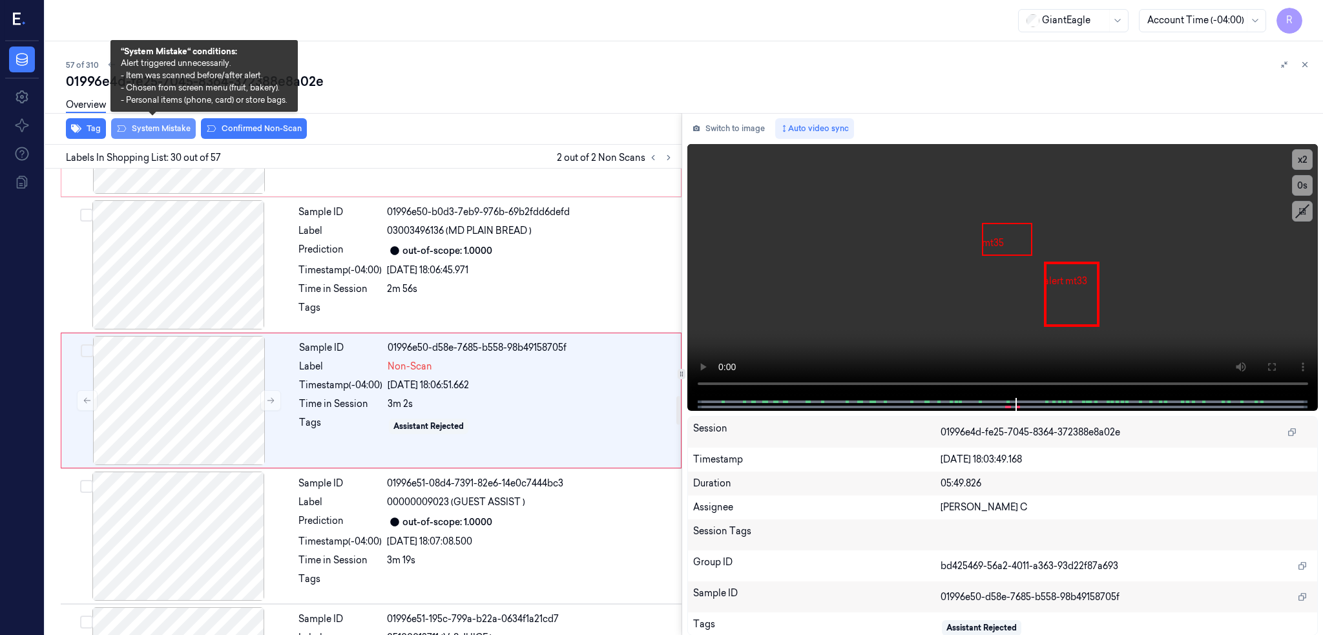
click at [145, 128] on button "System Mistake" at bounding box center [153, 128] width 85 height 21
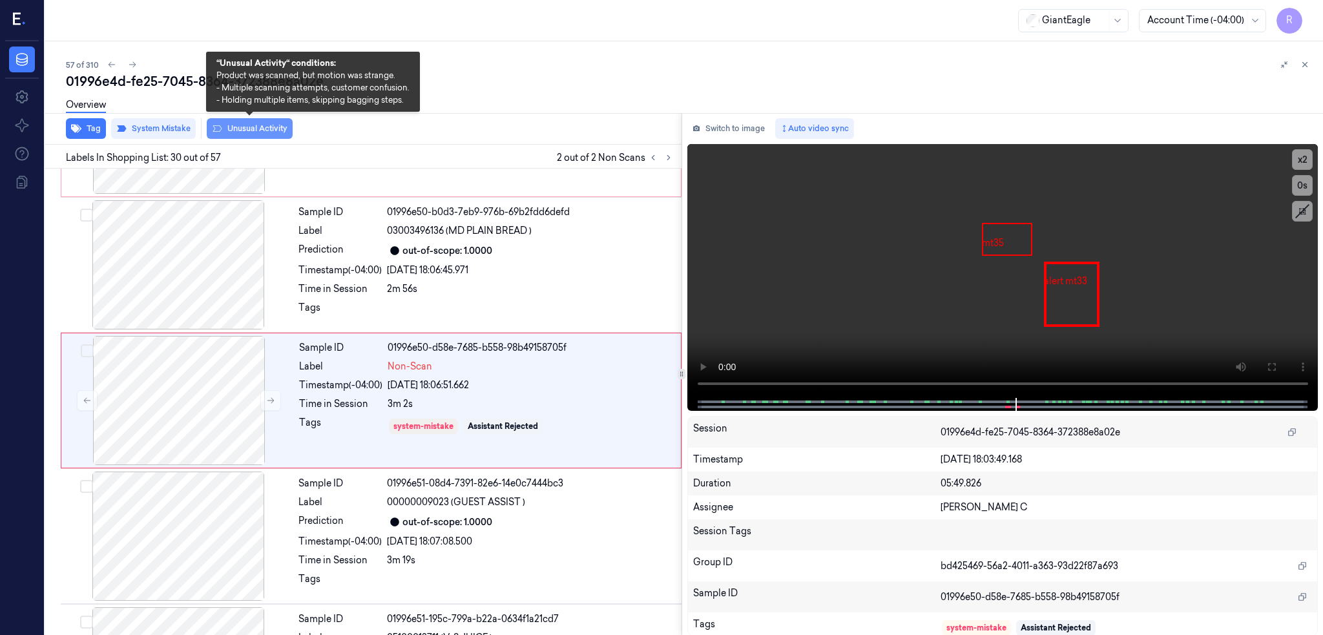
click at [225, 123] on button "Unusual Activity" at bounding box center [250, 128] width 86 height 21
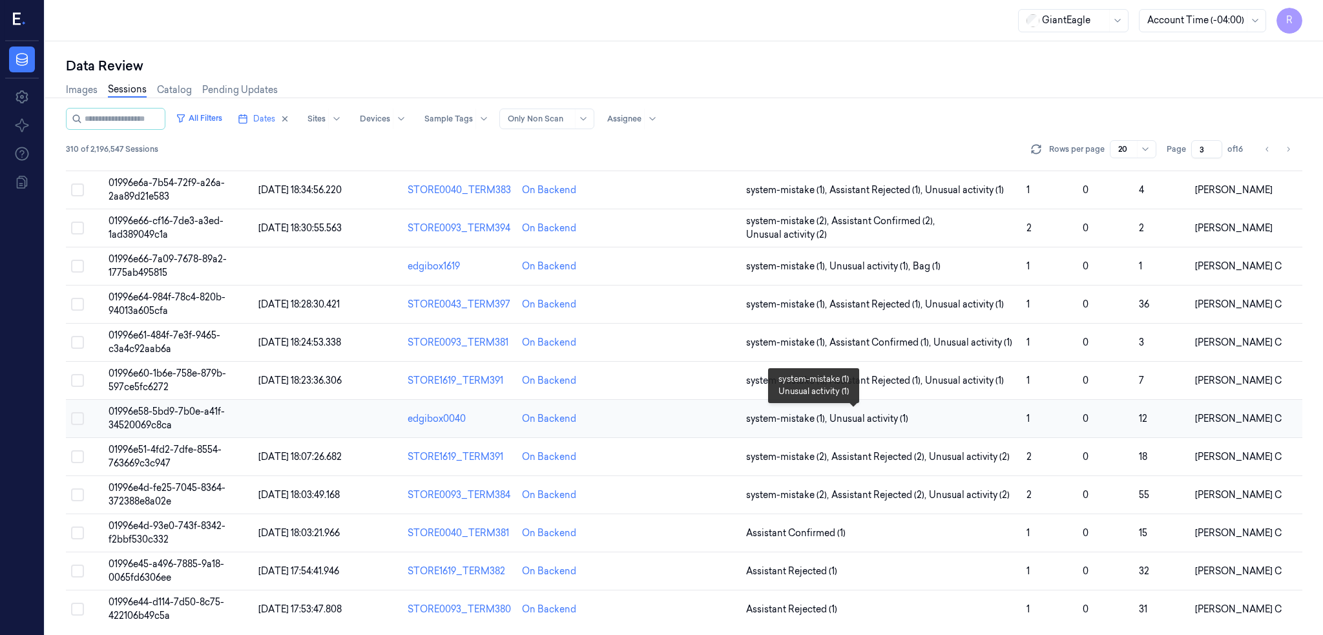
scroll to position [342, 0]
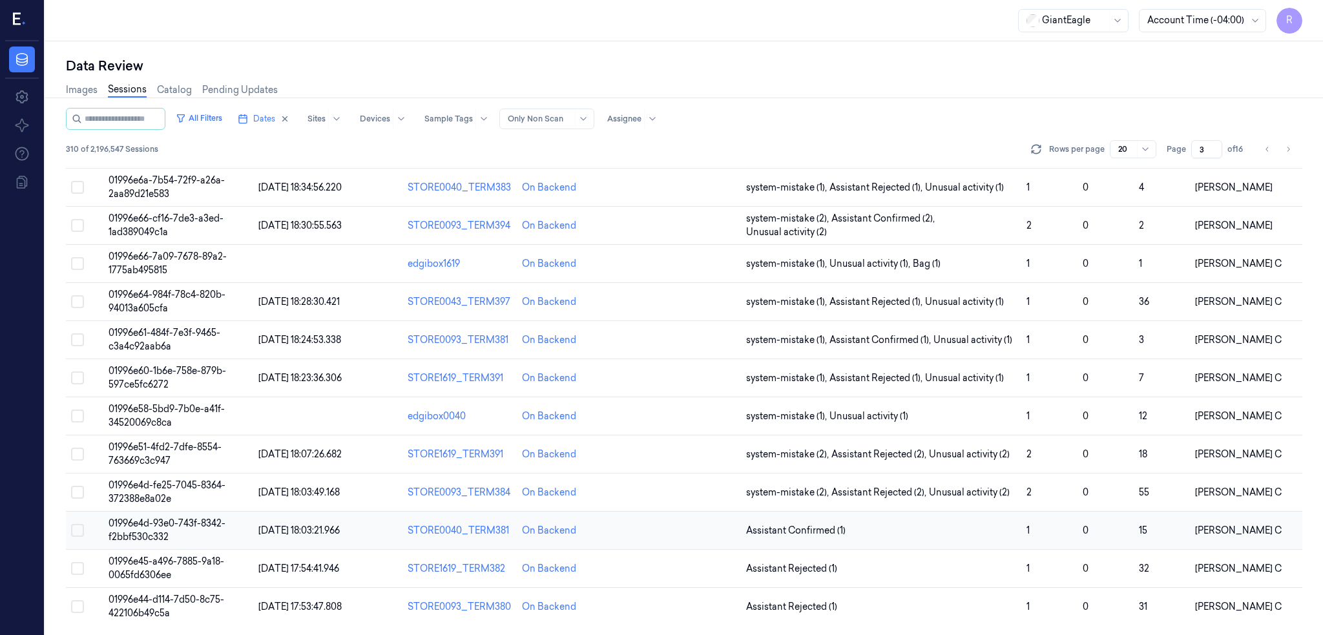
click at [156, 527] on span "01996e4d-93e0-743f-8342-f2bbf530c332" at bounding box center [167, 529] width 117 height 25
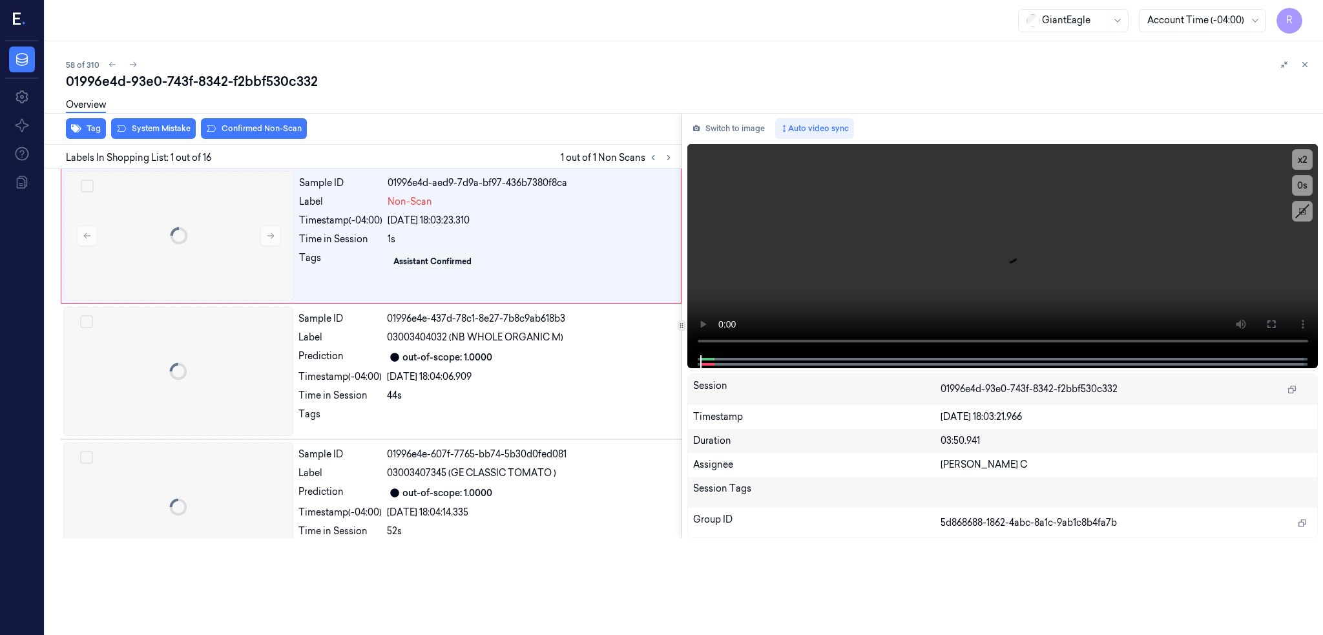
scroll to position [0, 45]
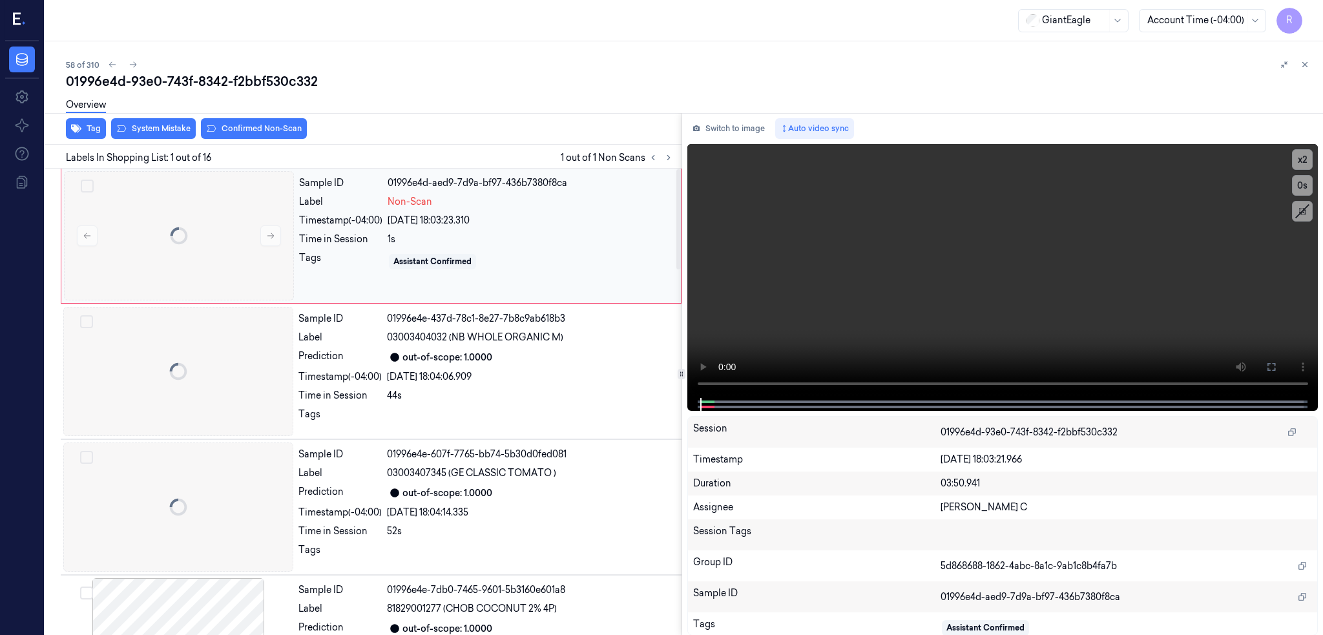
click at [558, 237] on div "1s" at bounding box center [531, 240] width 286 height 14
click at [156, 248] on div at bounding box center [179, 235] width 230 height 129
drag, startPoint x: 1272, startPoint y: 356, endPoint x: 1269, endPoint y: 431, distance: 75.0
click at [1269, 357] on button at bounding box center [1271, 367] width 21 height 21
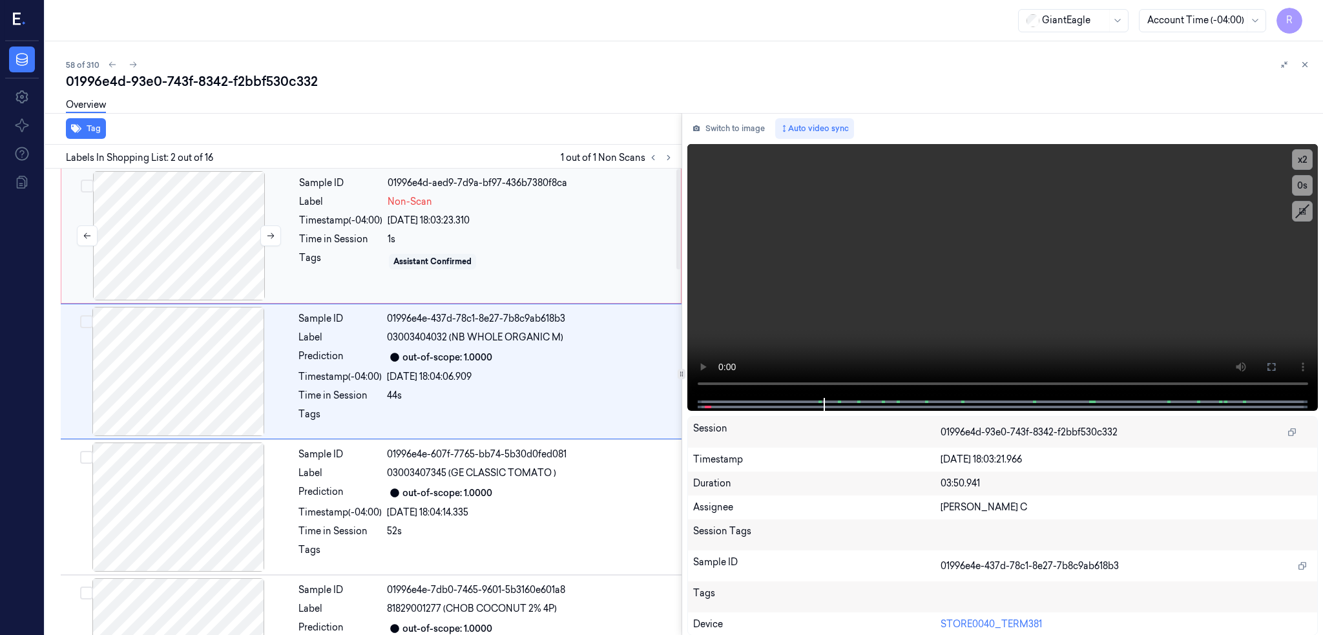
click at [128, 283] on div at bounding box center [179, 235] width 230 height 129
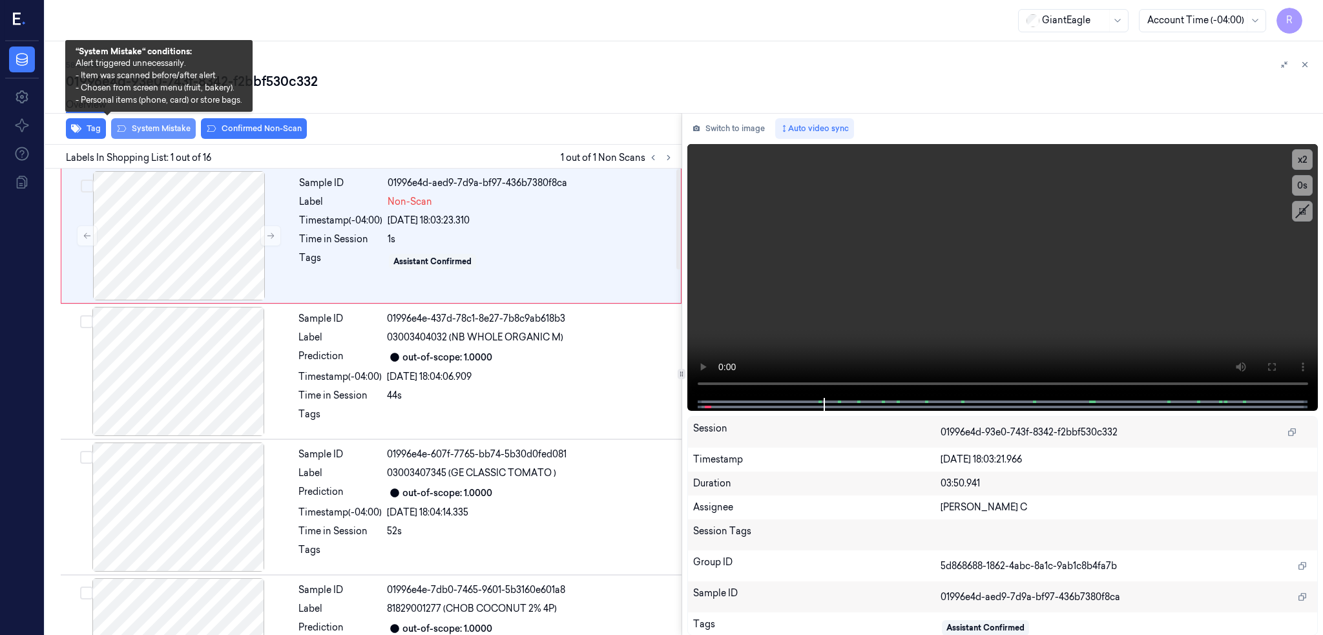
click at [124, 138] on button "System Mistake" at bounding box center [153, 128] width 85 height 21
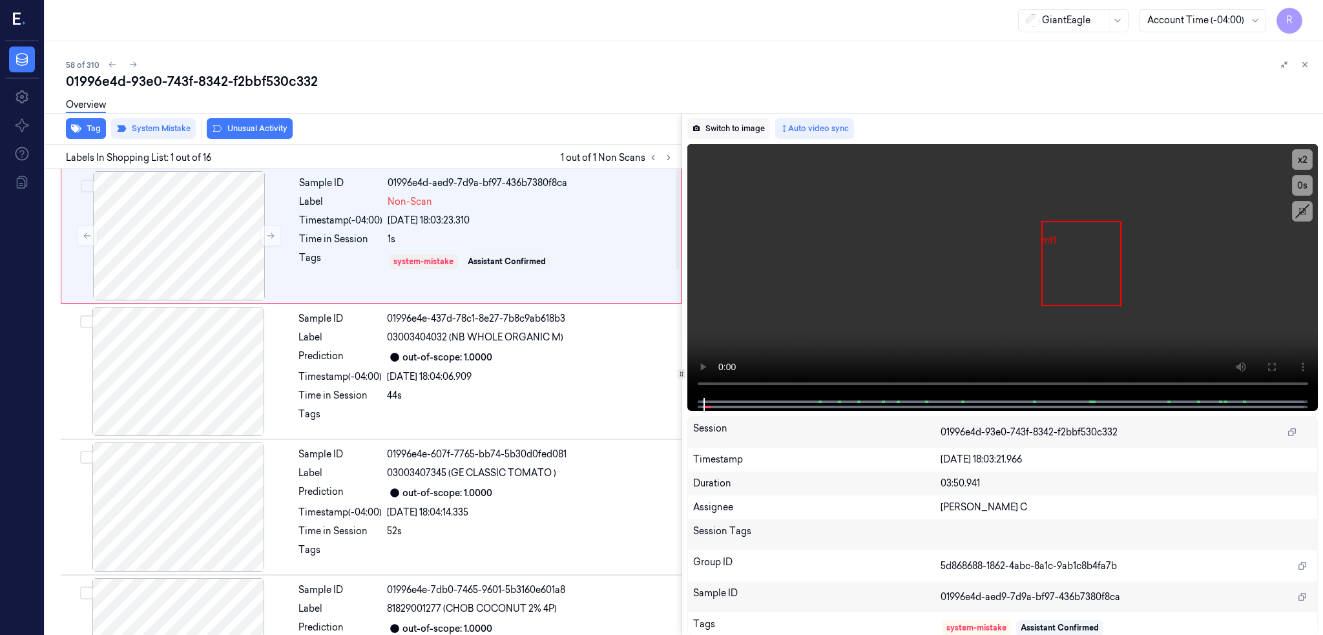
click at [687, 134] on button "Switch to image" at bounding box center [728, 128] width 83 height 21
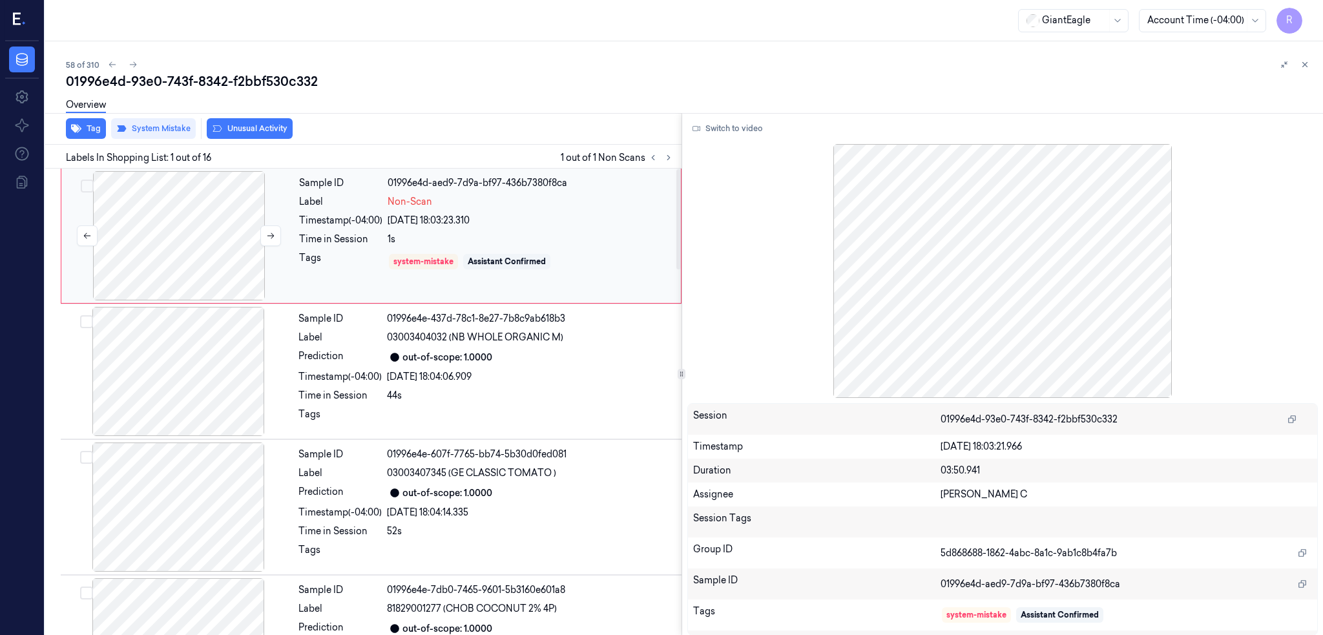
click at [119, 229] on div at bounding box center [179, 235] width 230 height 129
click at [66, 132] on button "Tag" at bounding box center [86, 128] width 40 height 21
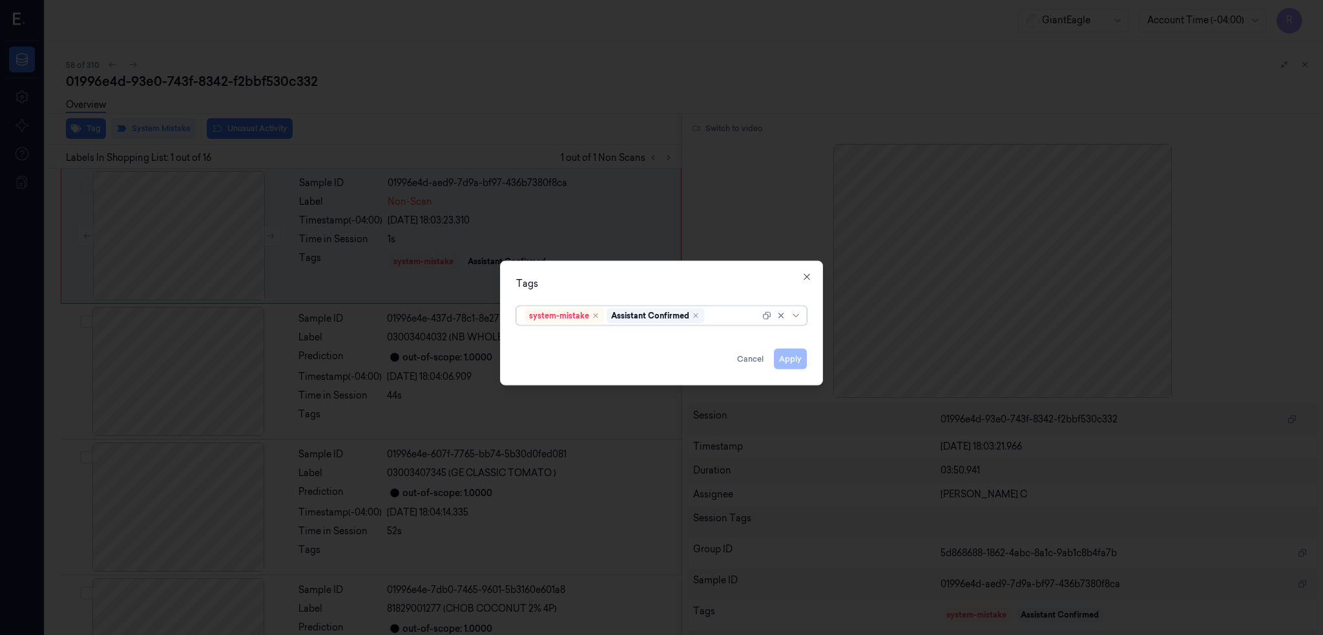
click at [736, 313] on div at bounding box center [733, 316] width 53 height 14
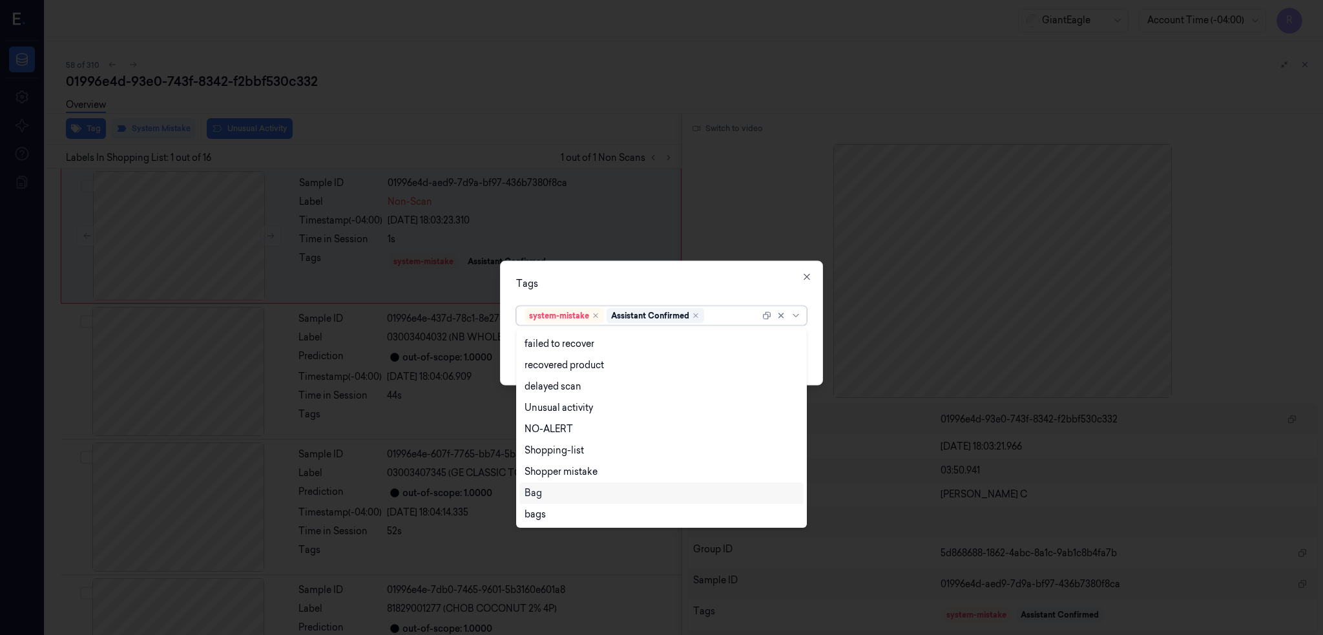
click at [537, 495] on div "Bag" at bounding box center [533, 493] width 17 height 14
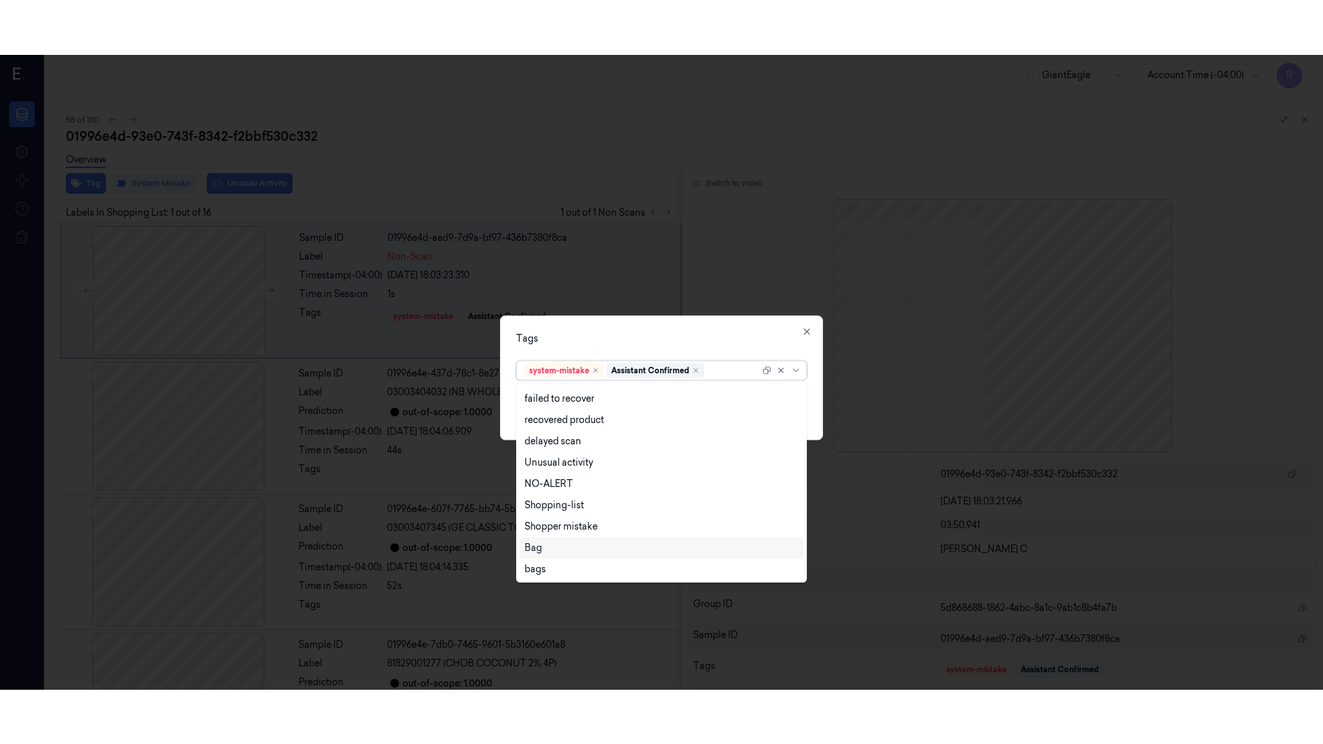
scroll to position [83, 0]
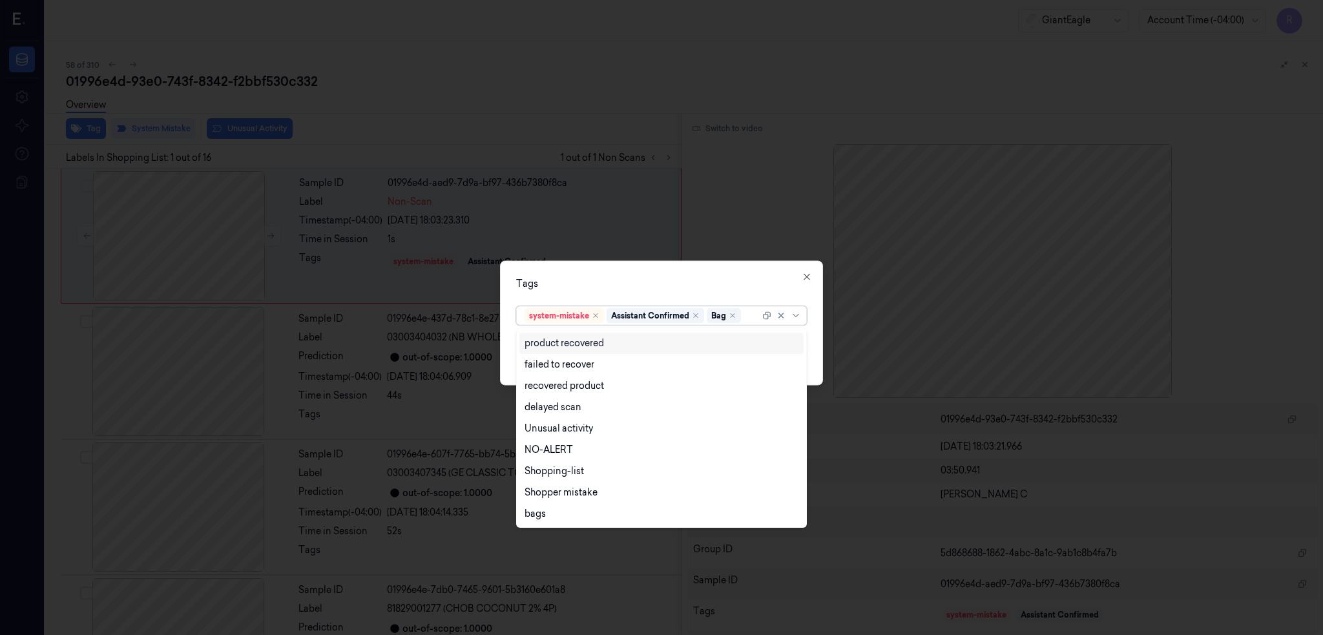
click at [591, 275] on div "Tags option Bag, selected. 13 results available. Use Up and Down to choose opti…" at bounding box center [661, 322] width 323 height 125
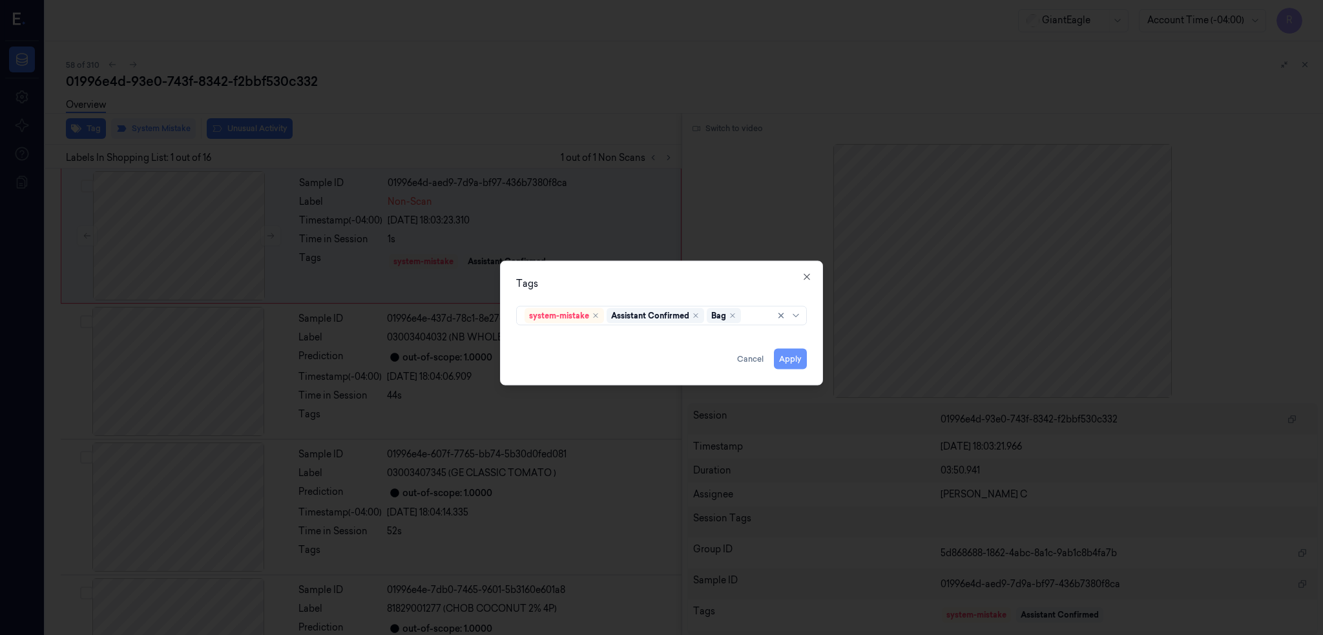
click at [786, 361] on button "Apply" at bounding box center [790, 358] width 33 height 21
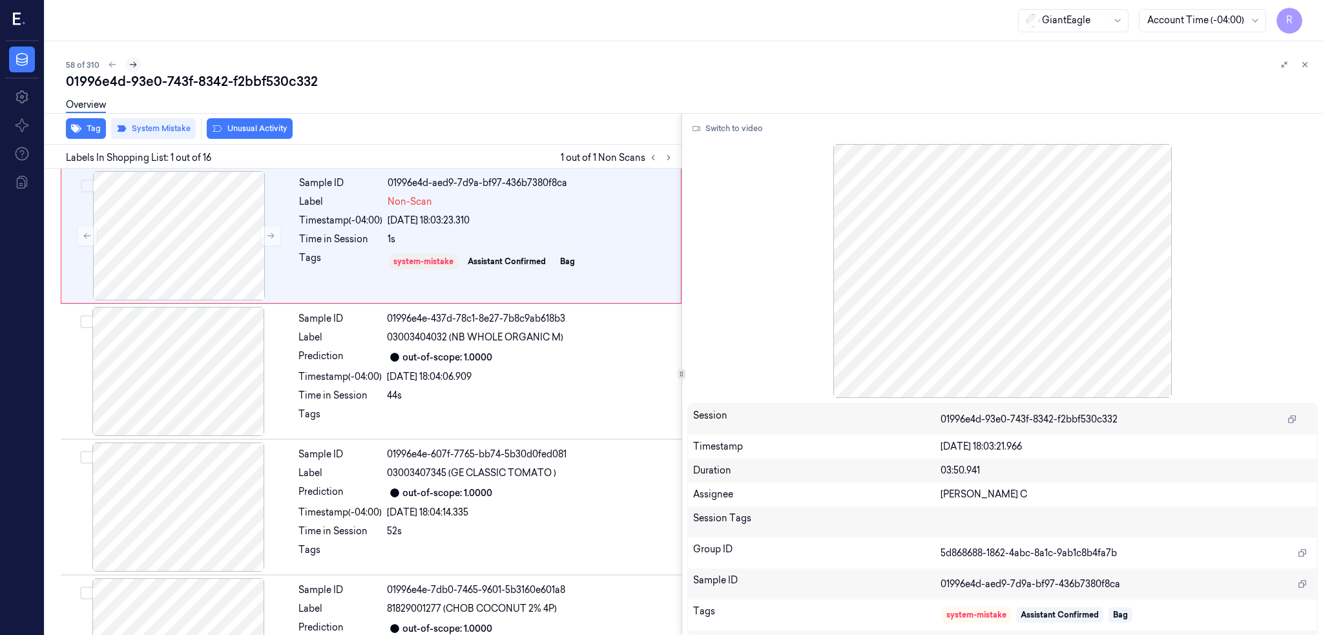
click at [129, 60] on icon at bounding box center [133, 64] width 9 height 9
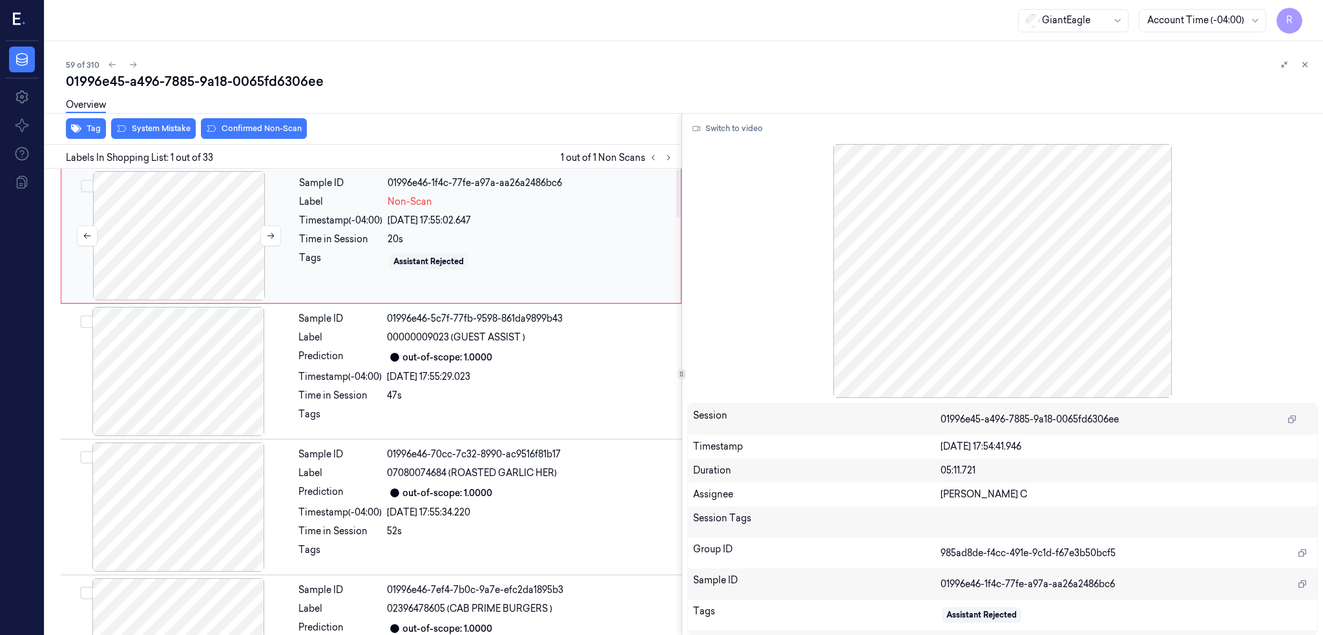
click at [188, 242] on div at bounding box center [179, 235] width 230 height 129
click at [714, 130] on button "Switch to video" at bounding box center [727, 128] width 81 height 21
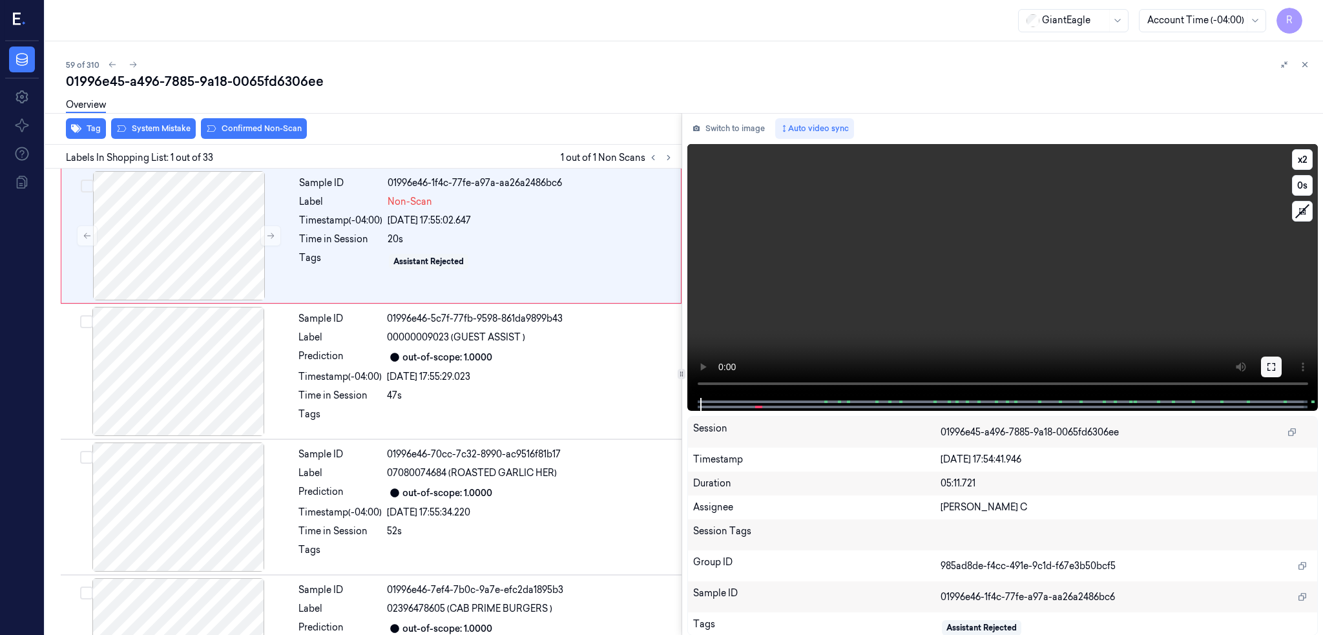
click at [1267, 368] on icon at bounding box center [1271, 367] width 8 height 8
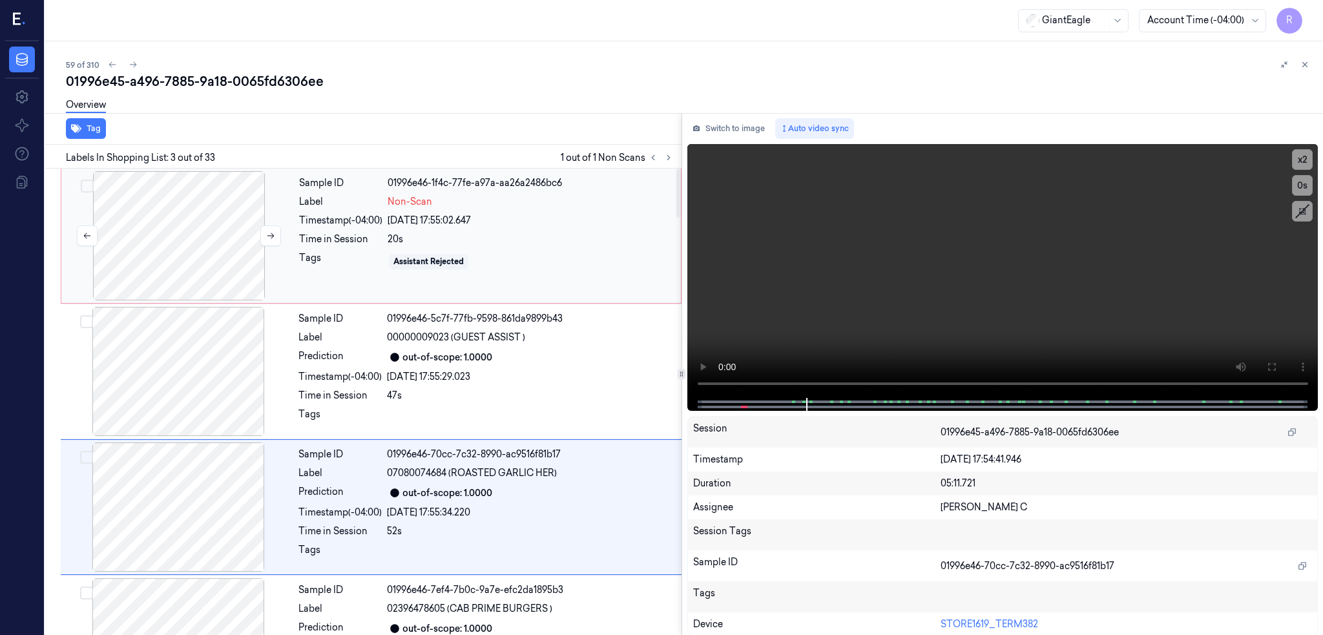
click at [137, 247] on div at bounding box center [179, 235] width 230 height 129
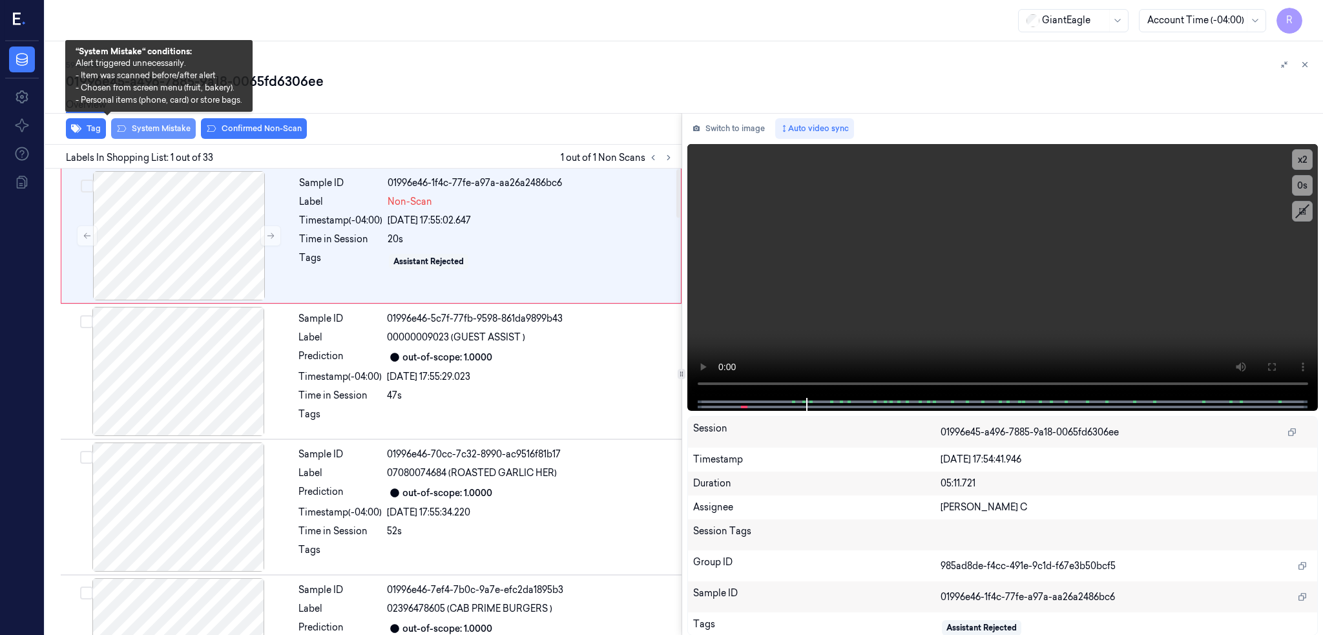
click at [120, 129] on button "System Mistake" at bounding box center [153, 128] width 85 height 21
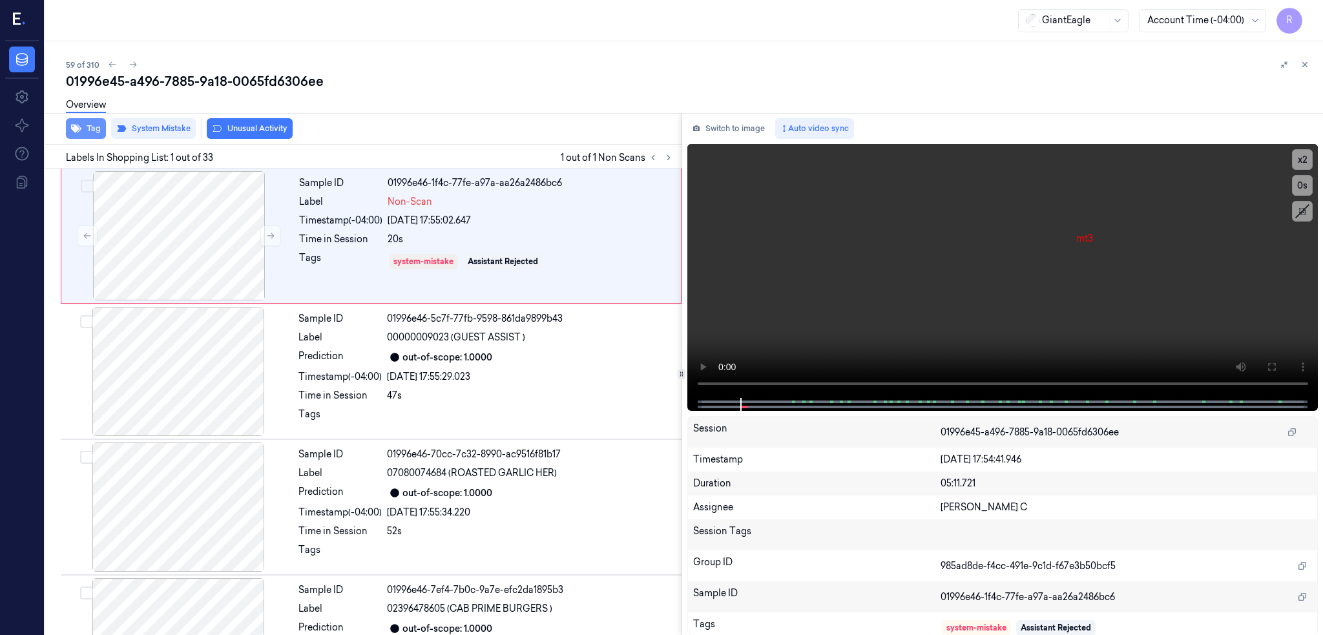
click at [66, 126] on button "Tag" at bounding box center [86, 128] width 40 height 21
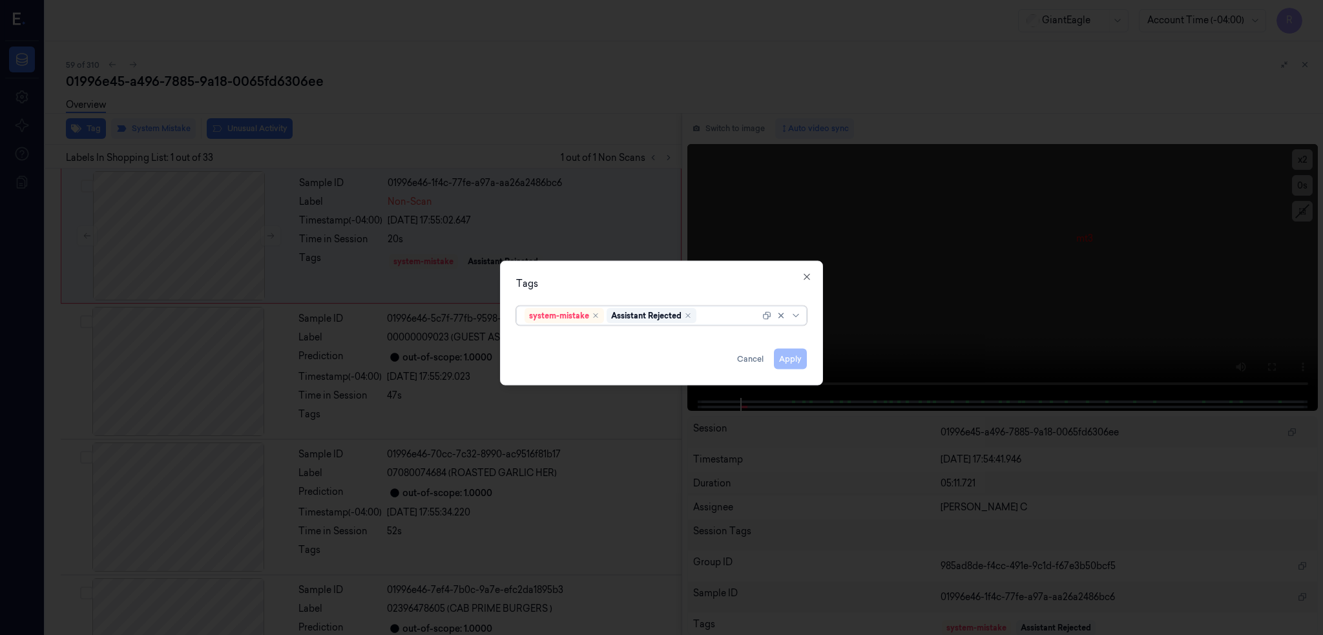
click at [717, 317] on div at bounding box center [729, 316] width 61 height 14
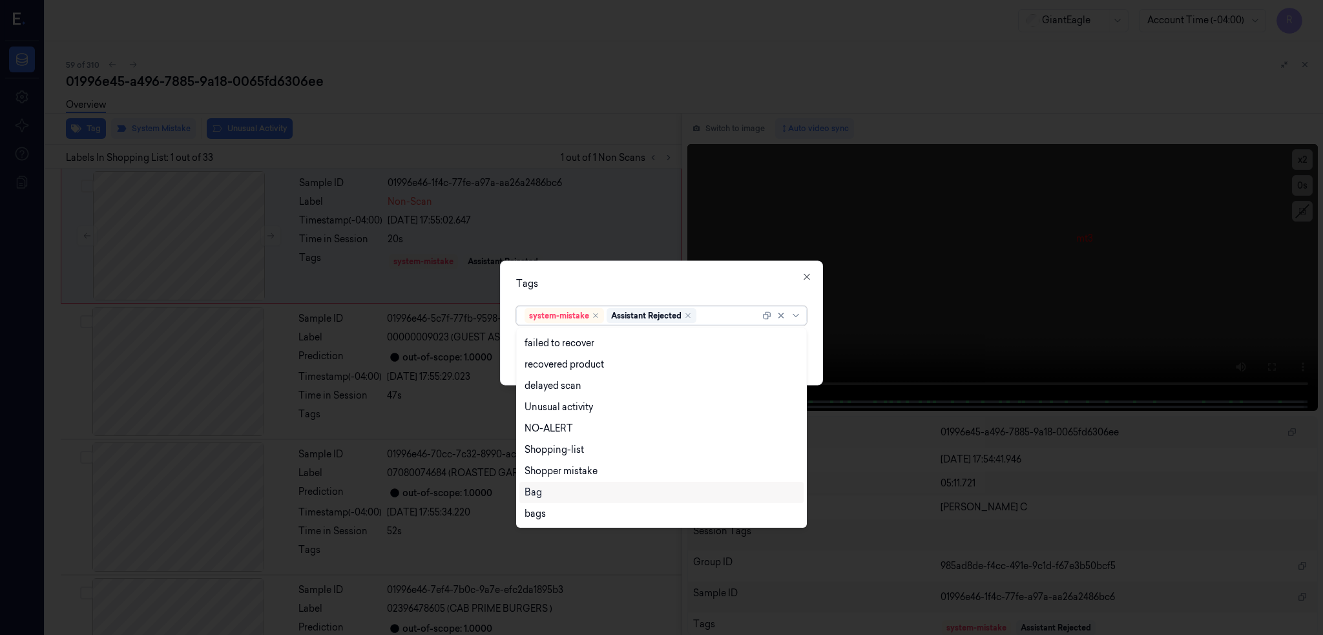
click at [546, 490] on div "Bag" at bounding box center [662, 493] width 274 height 14
click at [623, 277] on div "Tags" at bounding box center [661, 283] width 291 height 14
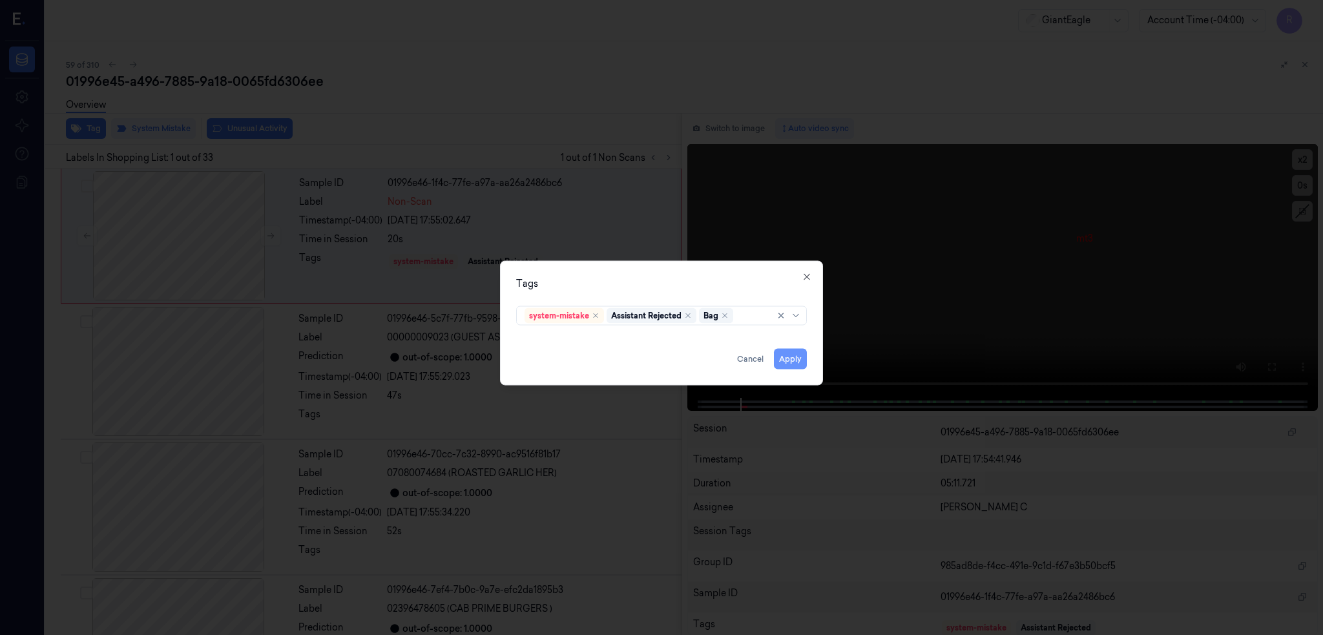
click at [796, 361] on button "Apply" at bounding box center [790, 358] width 33 height 21
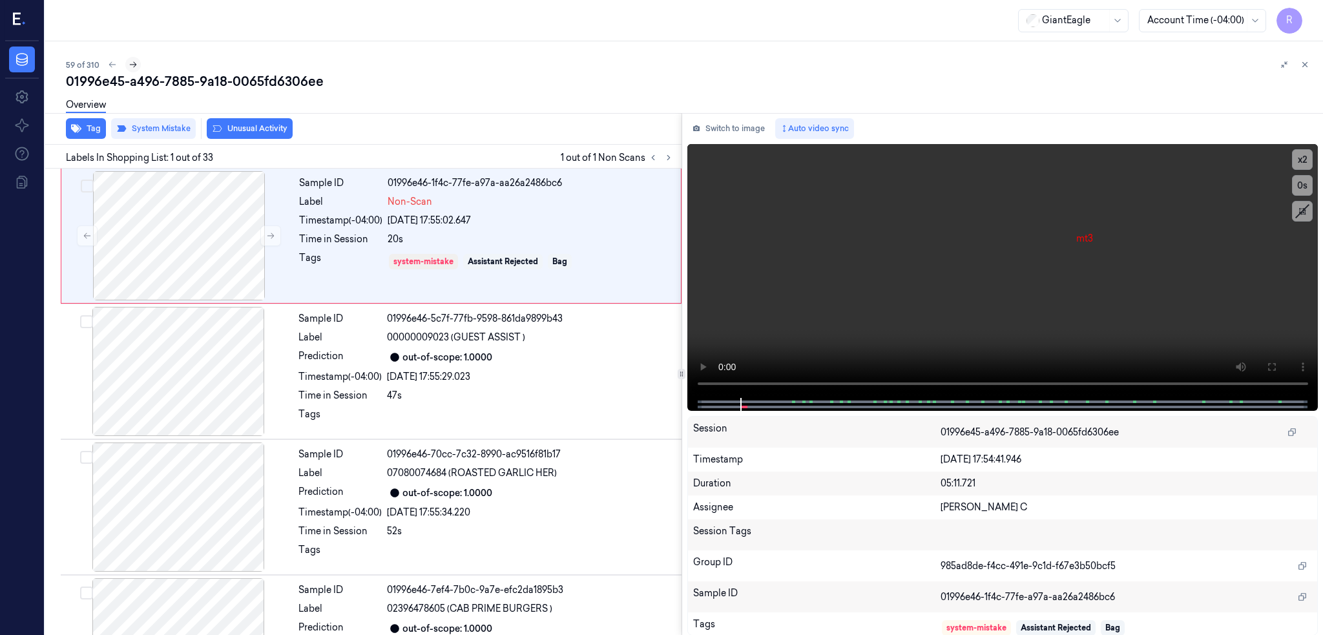
click at [130, 64] on icon at bounding box center [133, 65] width 7 height 6
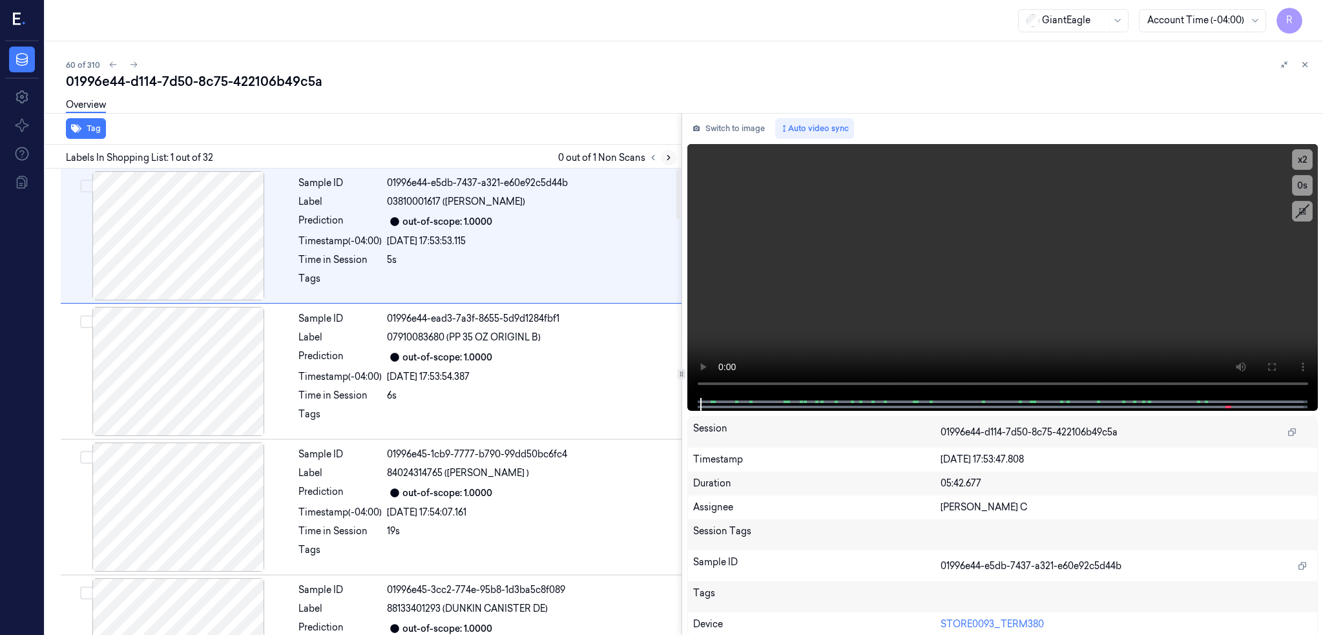
click at [664, 160] on icon at bounding box center [668, 157] width 9 height 9
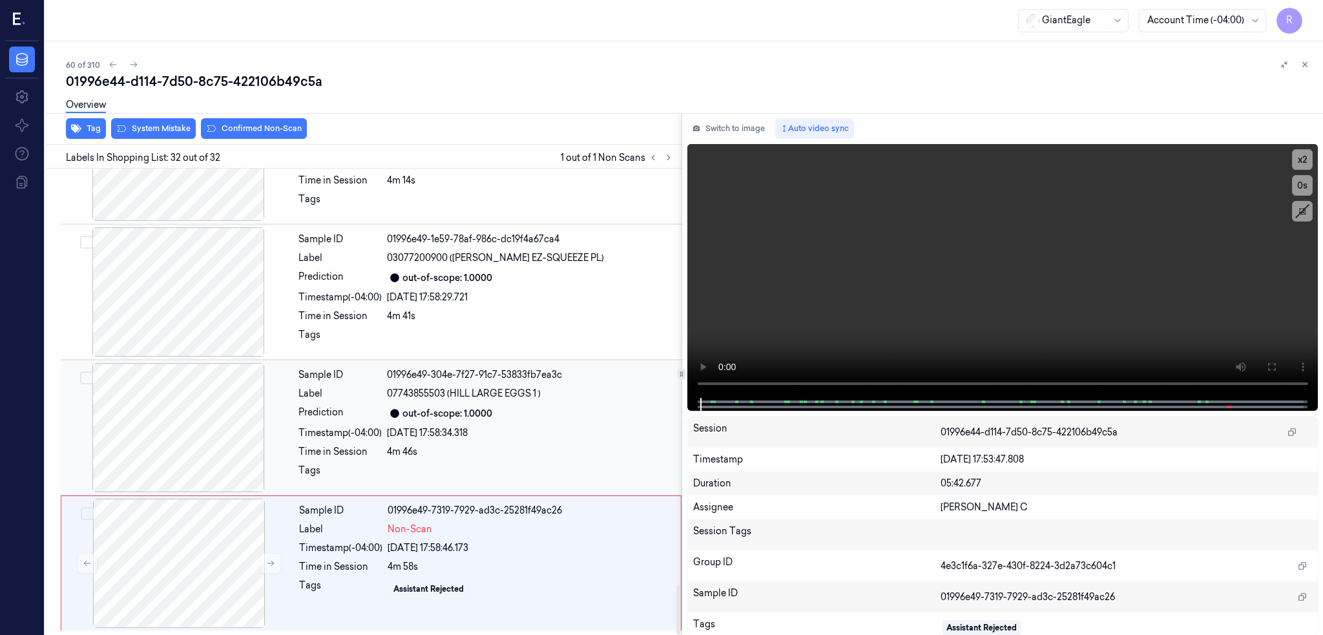
scroll to position [3880, 0]
click at [160, 442] on div at bounding box center [178, 427] width 230 height 129
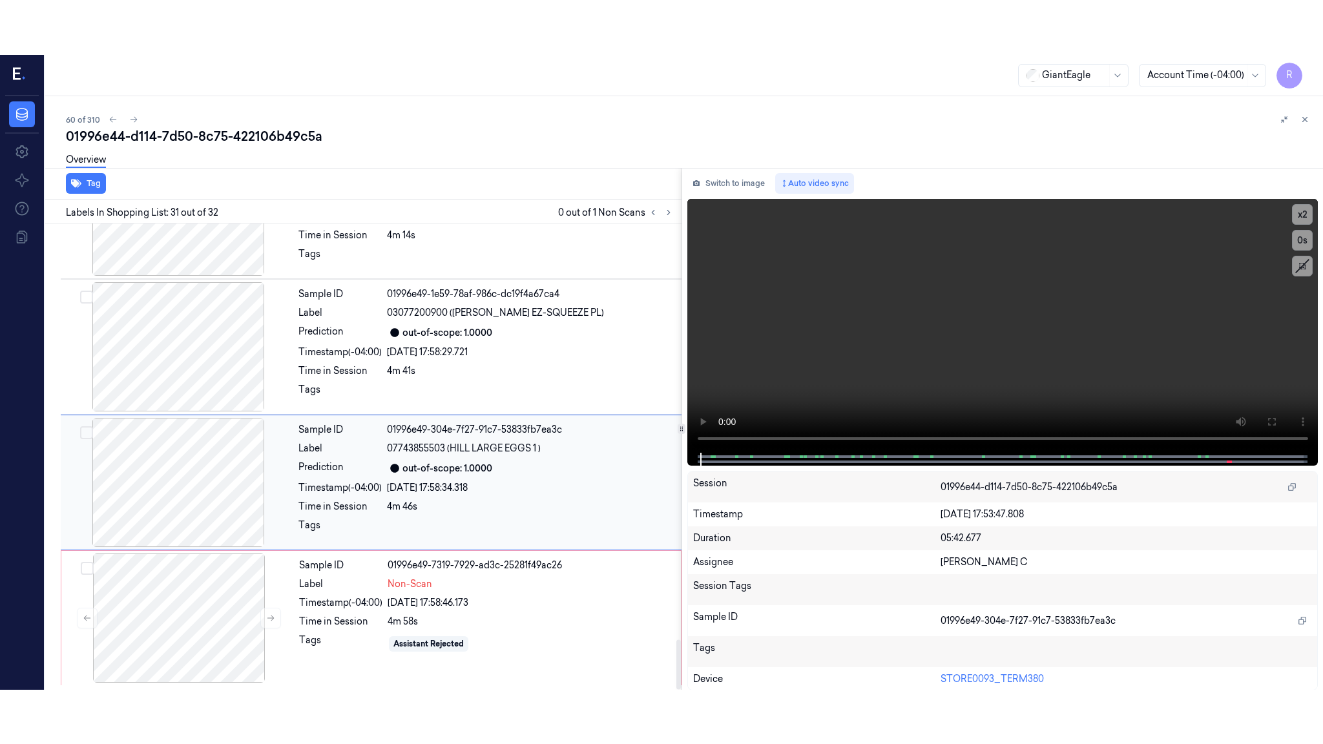
scroll to position [3880, 0]
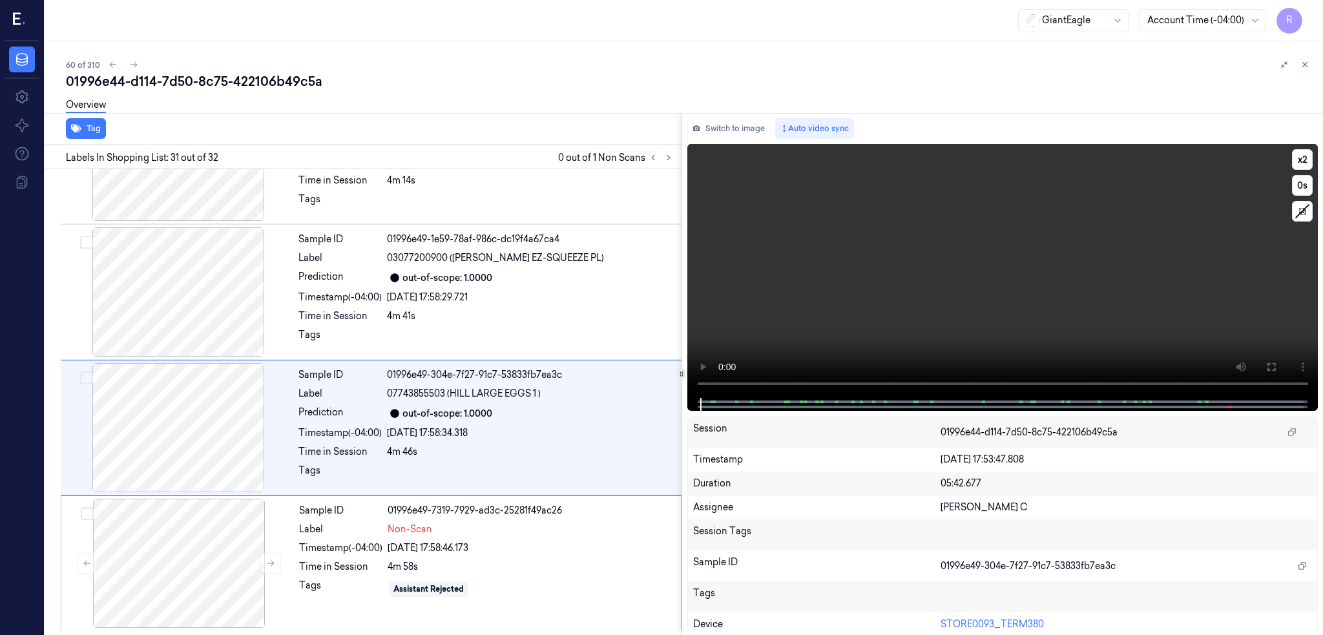
click at [1276, 362] on icon at bounding box center [1271, 367] width 10 height 10
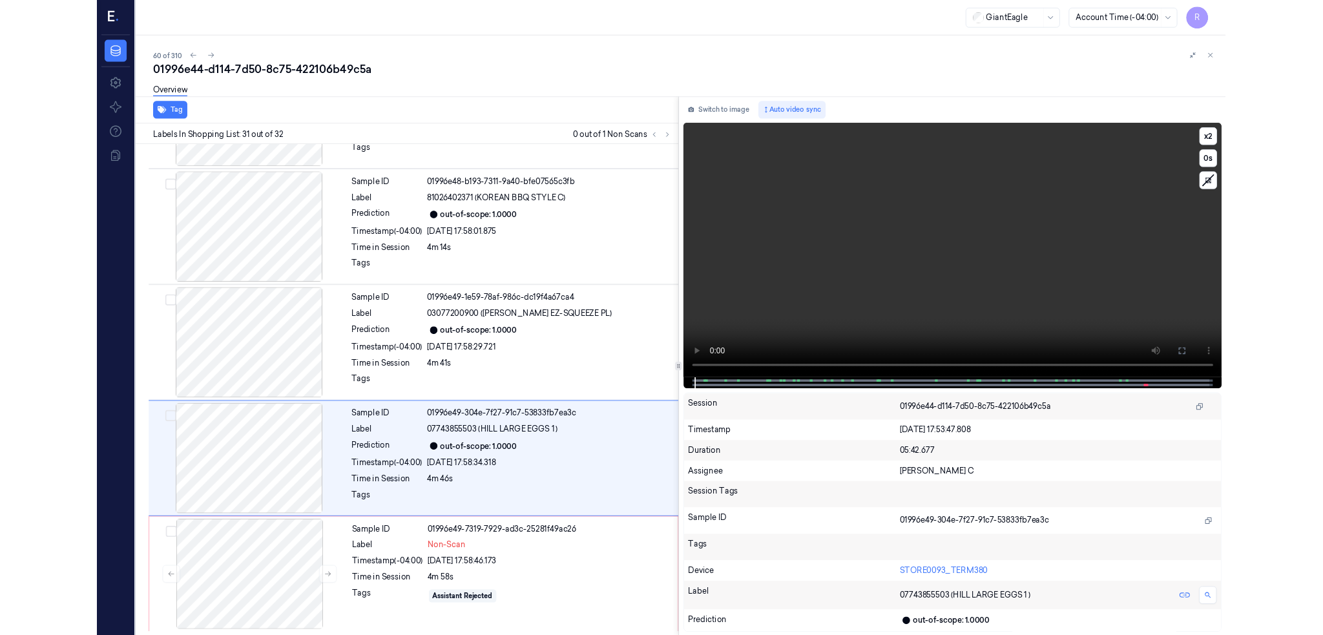
scroll to position [3771, 0]
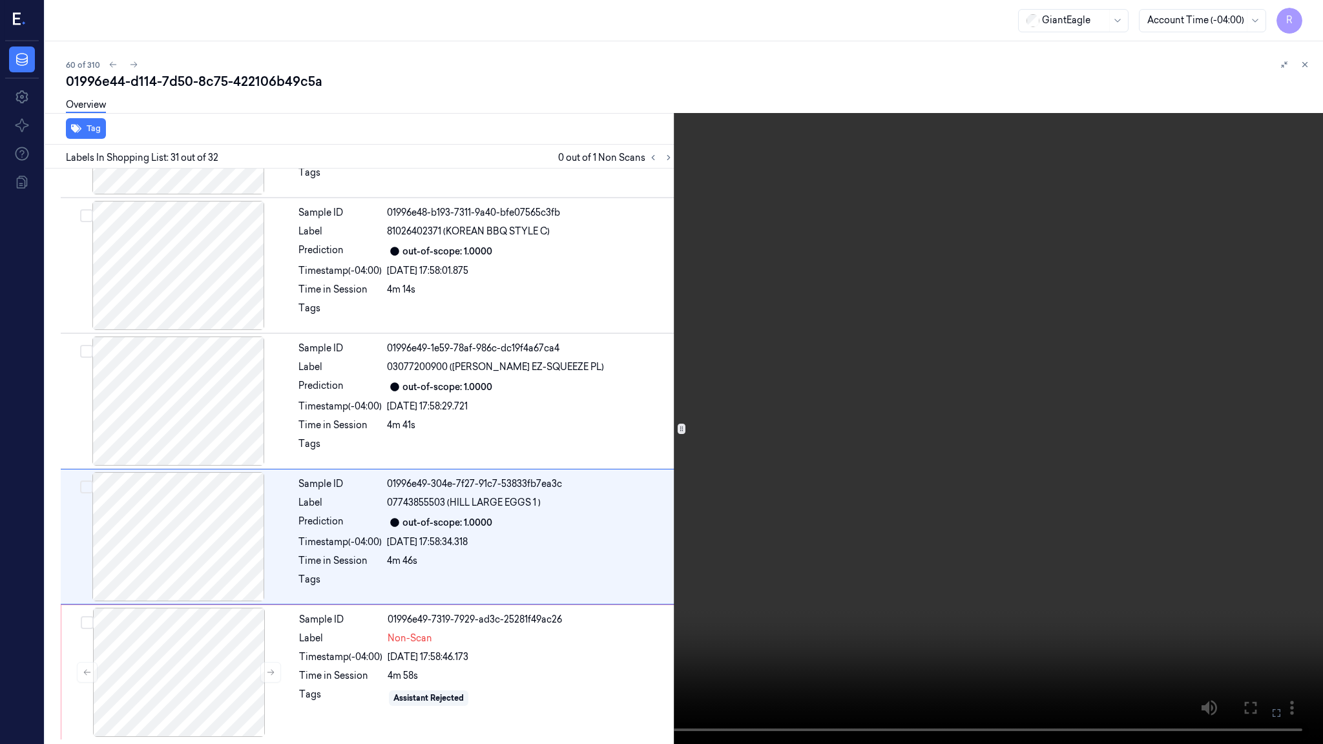
click at [1138, 461] on video at bounding box center [661, 372] width 1323 height 744
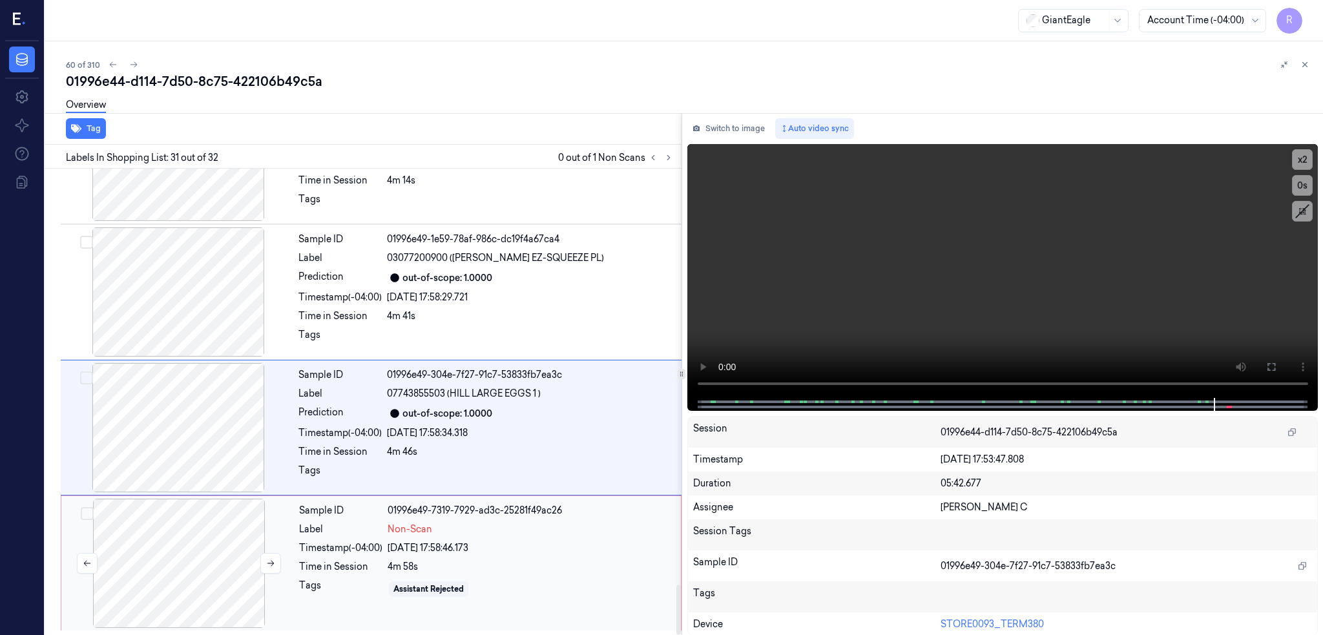
click at [187, 536] on div at bounding box center [179, 563] width 230 height 129
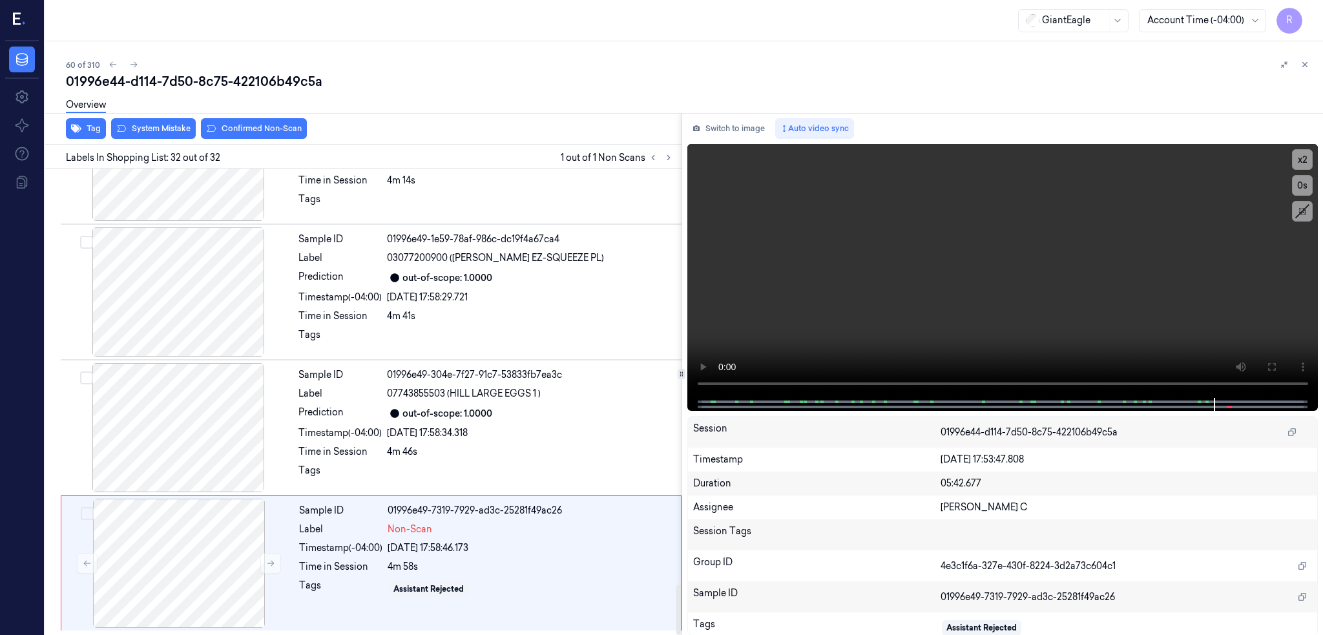
scroll to position [3880, 0]
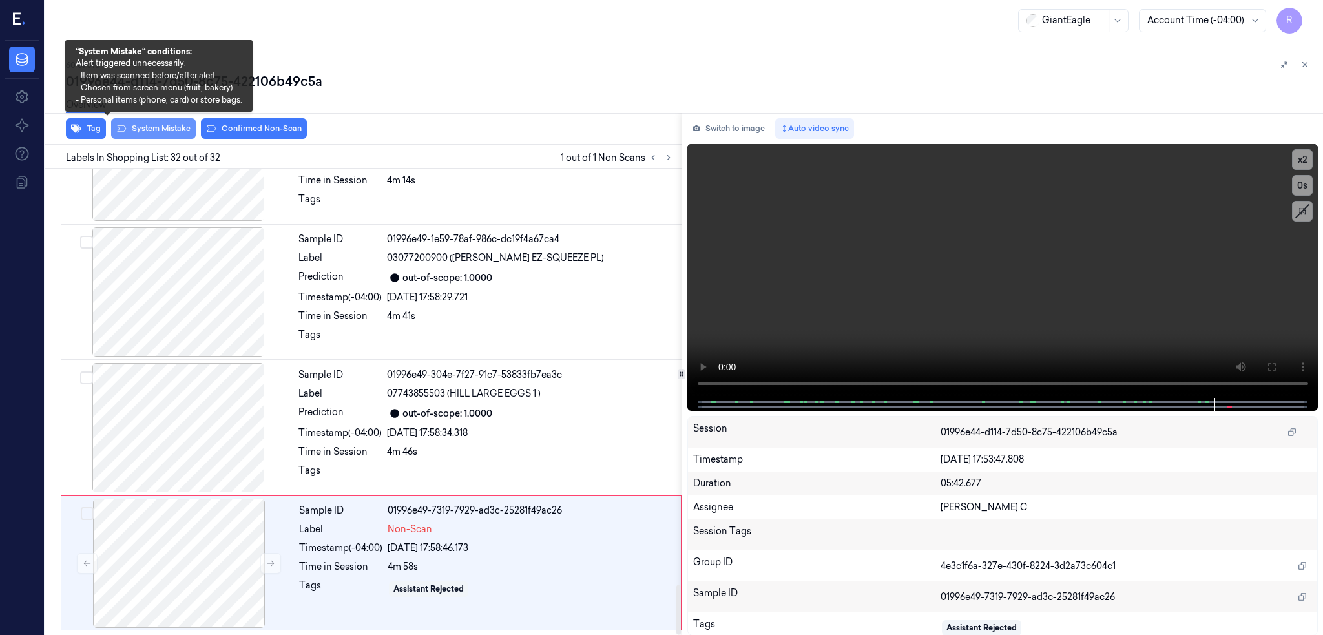
click at [111, 130] on button "System Mistake" at bounding box center [153, 128] width 85 height 21
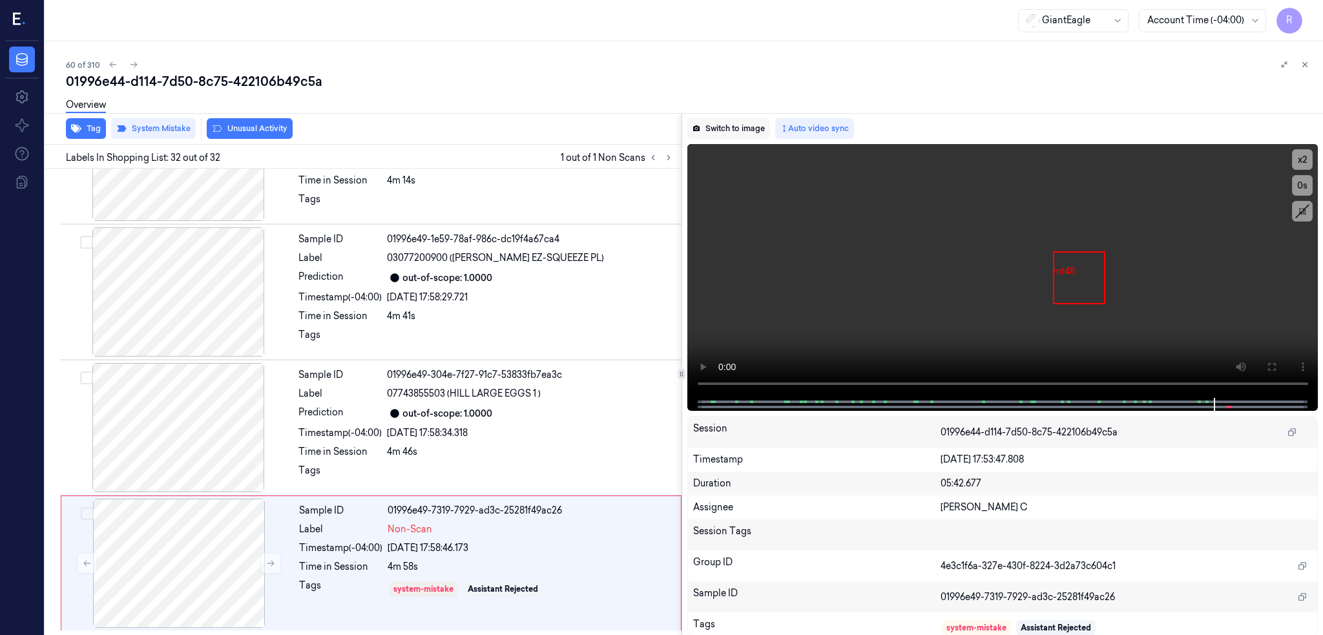
click at [690, 134] on button "Switch to image" at bounding box center [728, 128] width 83 height 21
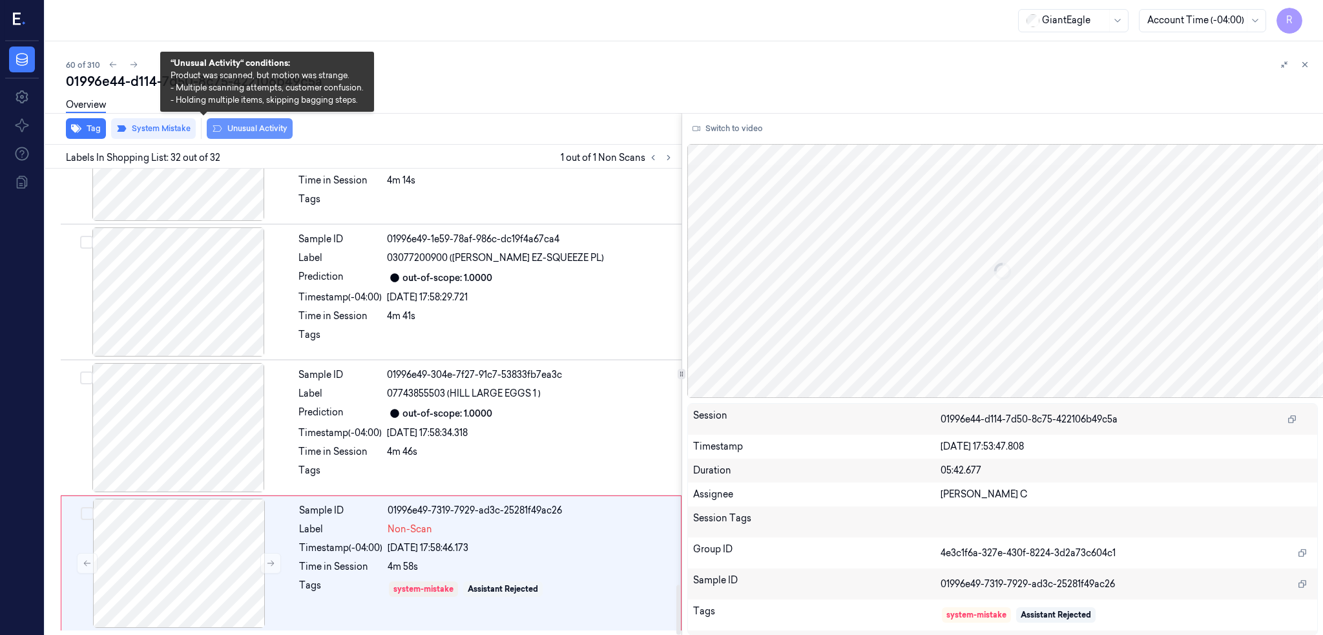
click at [207, 126] on button "Unusual Activity" at bounding box center [250, 128] width 86 height 21
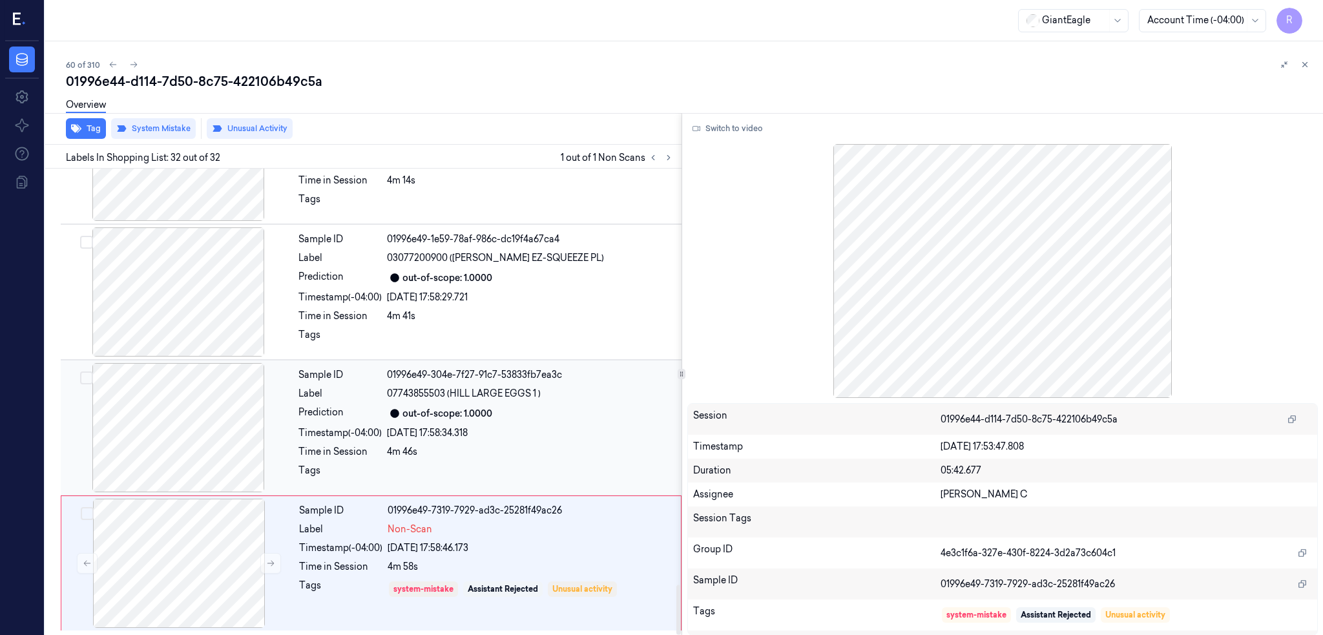
scroll to position [3880, 0]
click at [129, 61] on icon at bounding box center [133, 64] width 9 height 9
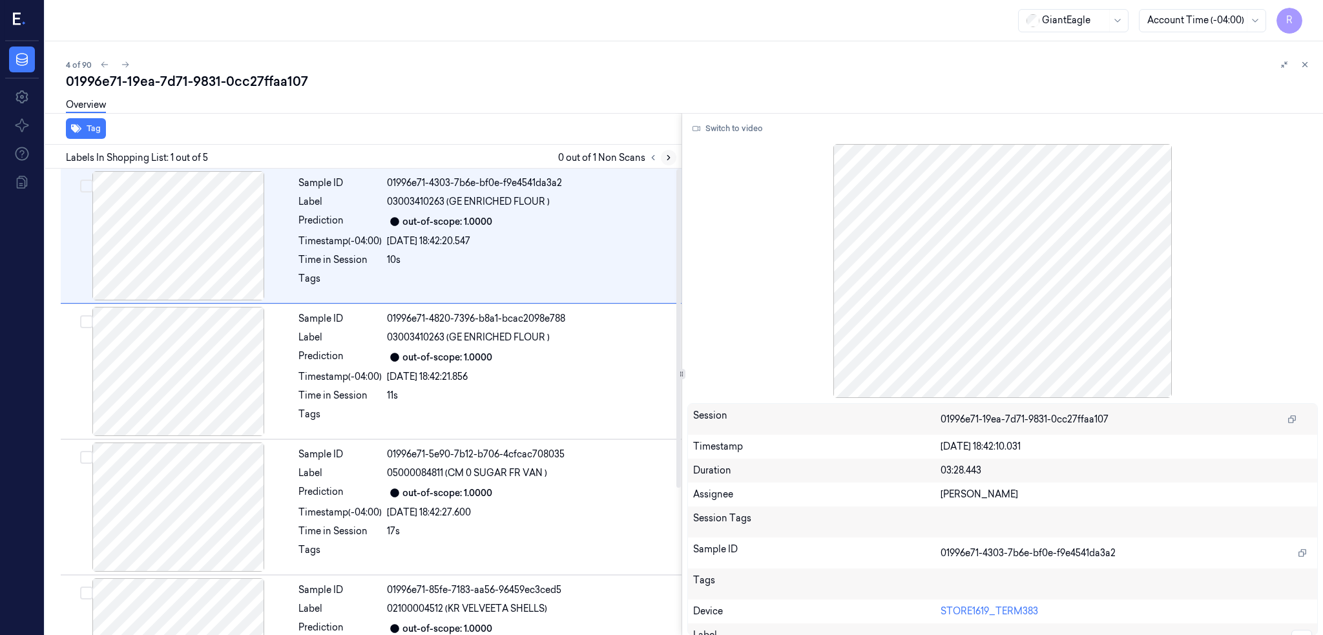
click at [673, 153] on icon at bounding box center [668, 157] width 9 height 9
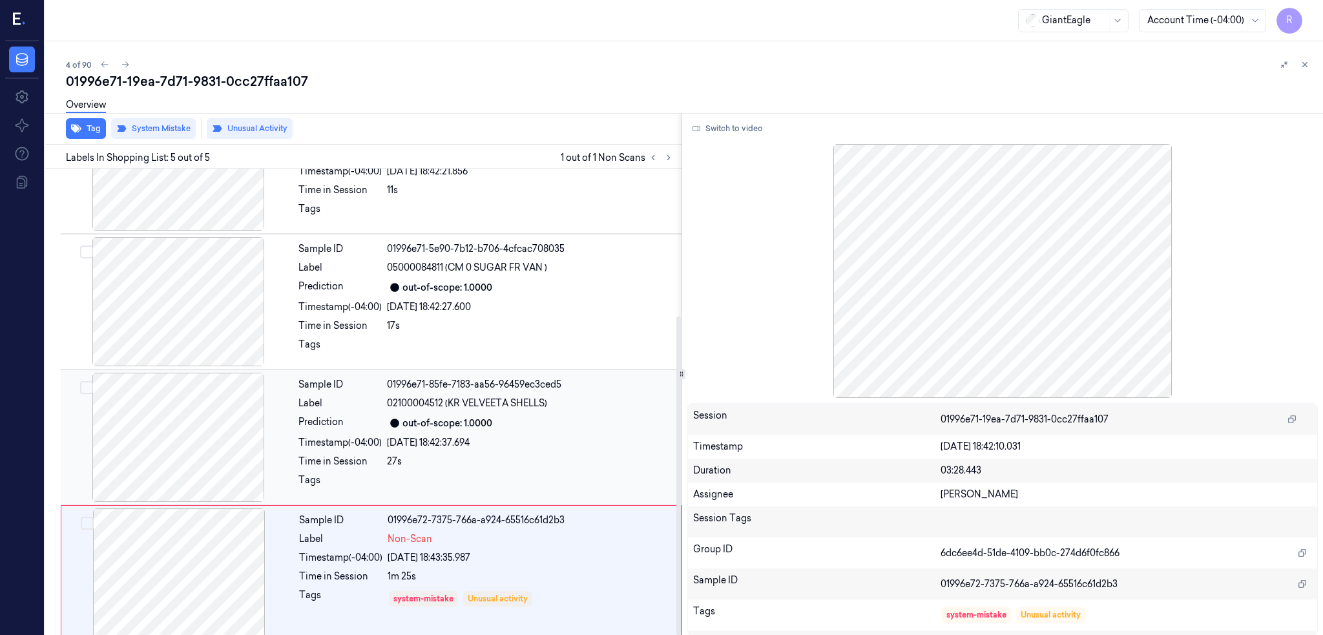
scroll to position [215, 0]
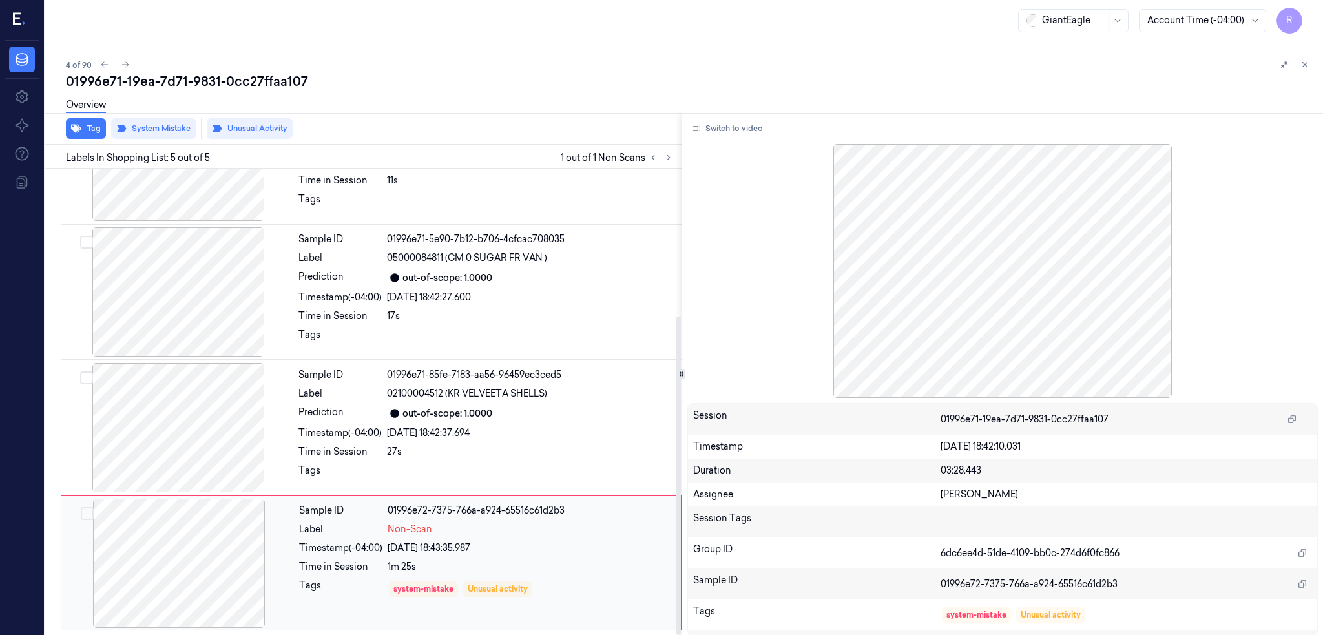
click at [162, 536] on div at bounding box center [179, 563] width 230 height 129
click at [134, 402] on div at bounding box center [178, 427] width 230 height 129
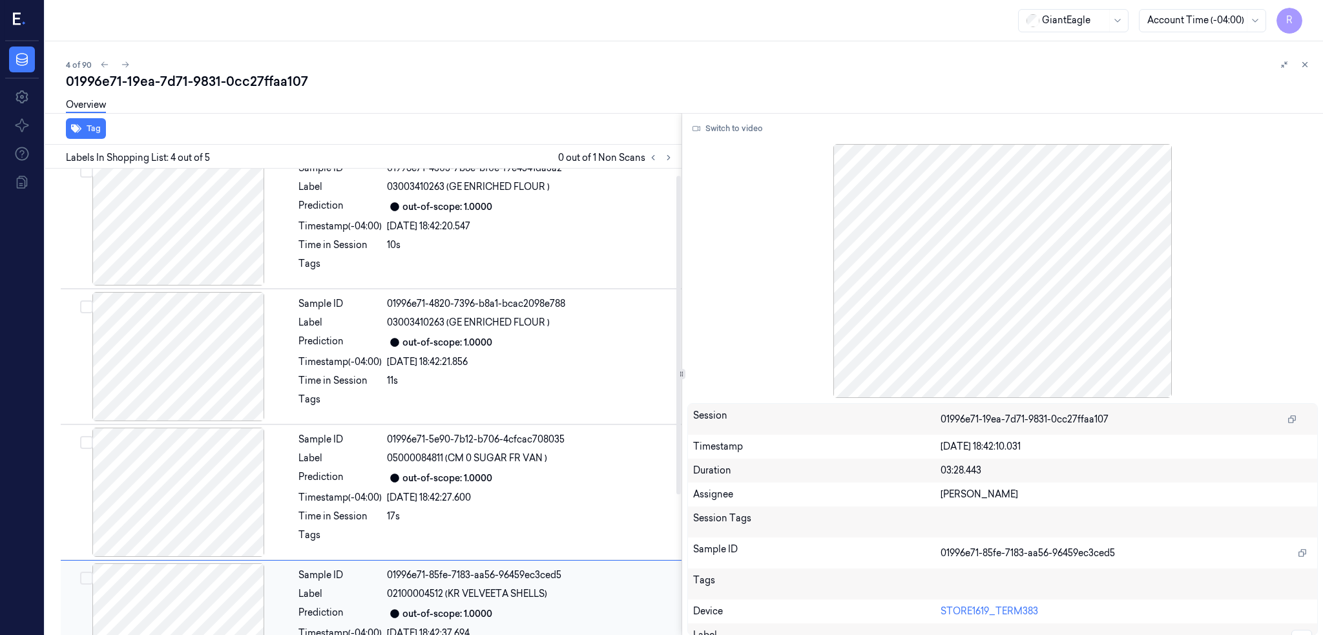
scroll to position [0, 0]
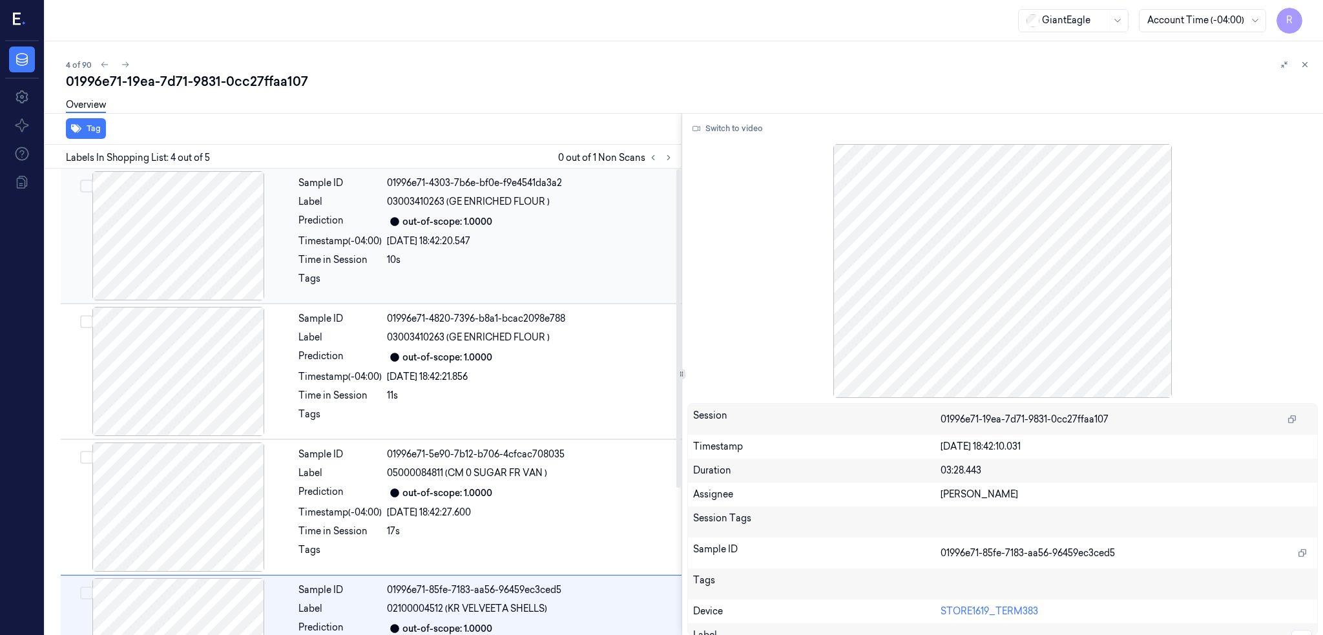
click at [145, 213] on div at bounding box center [178, 235] width 230 height 129
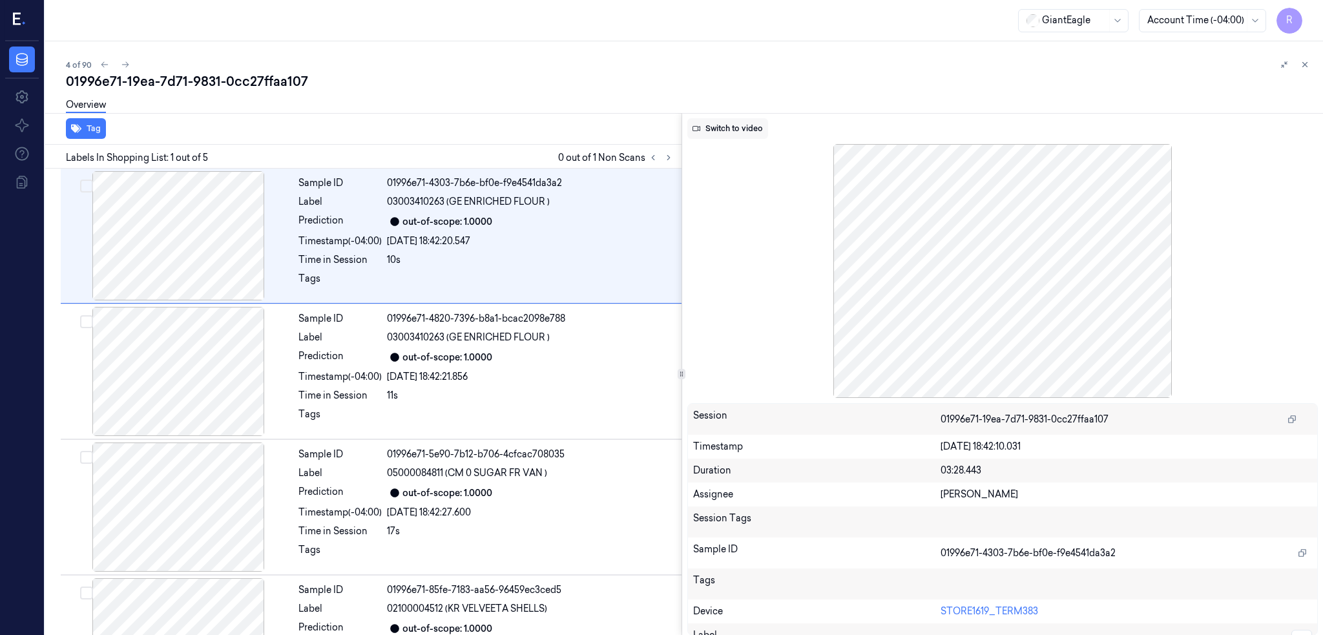
click at [745, 130] on button "Switch to video" at bounding box center [727, 128] width 81 height 21
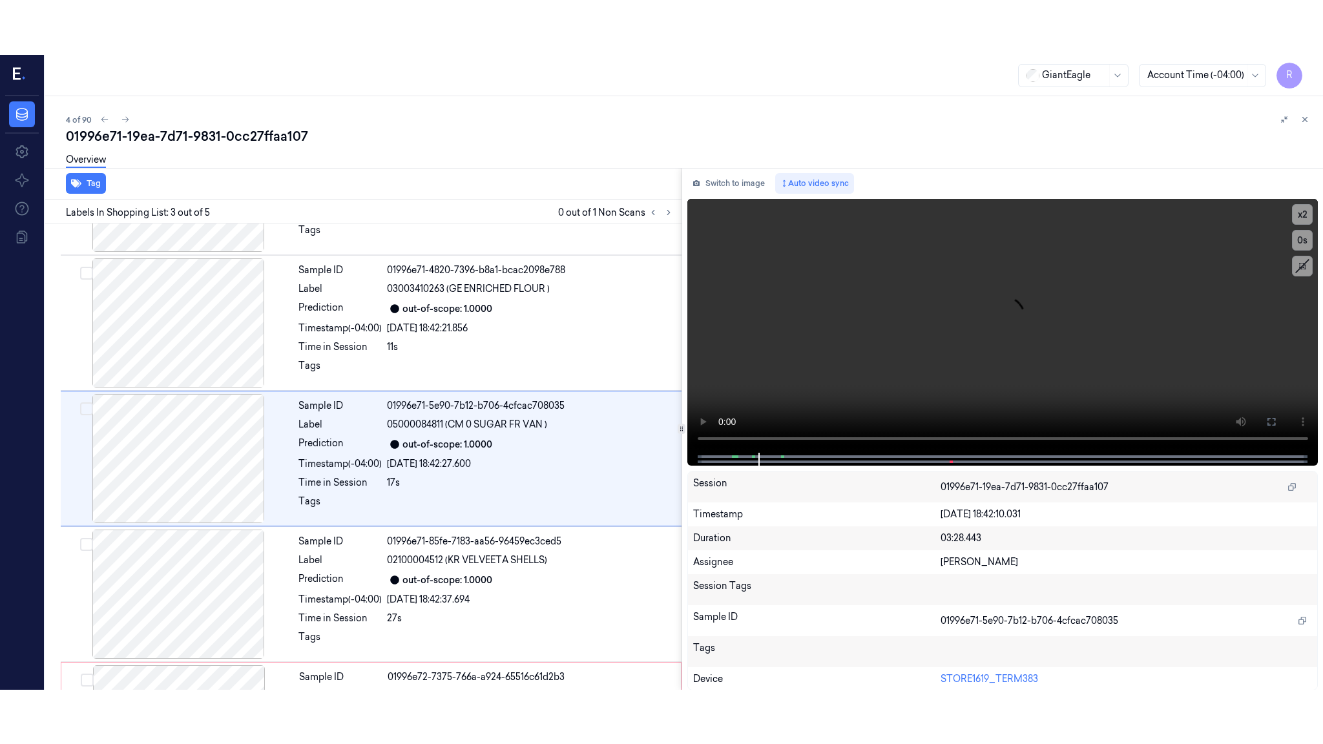
scroll to position [105, 0]
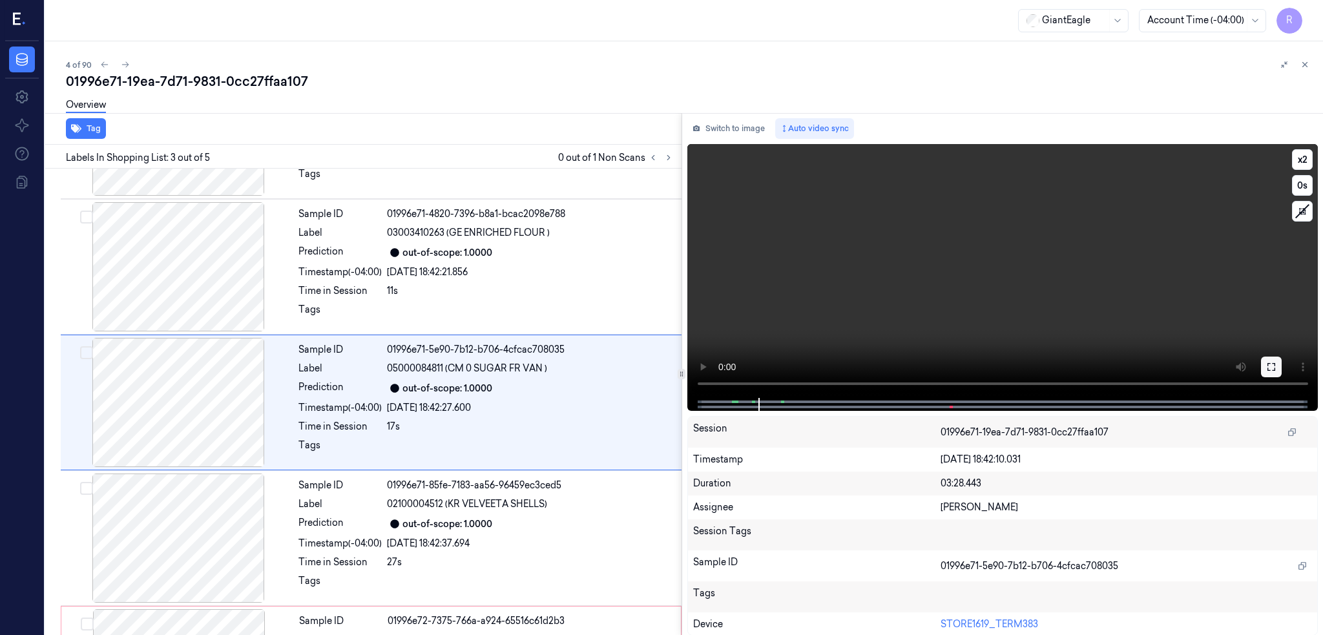
click at [1282, 357] on button at bounding box center [1271, 367] width 21 height 21
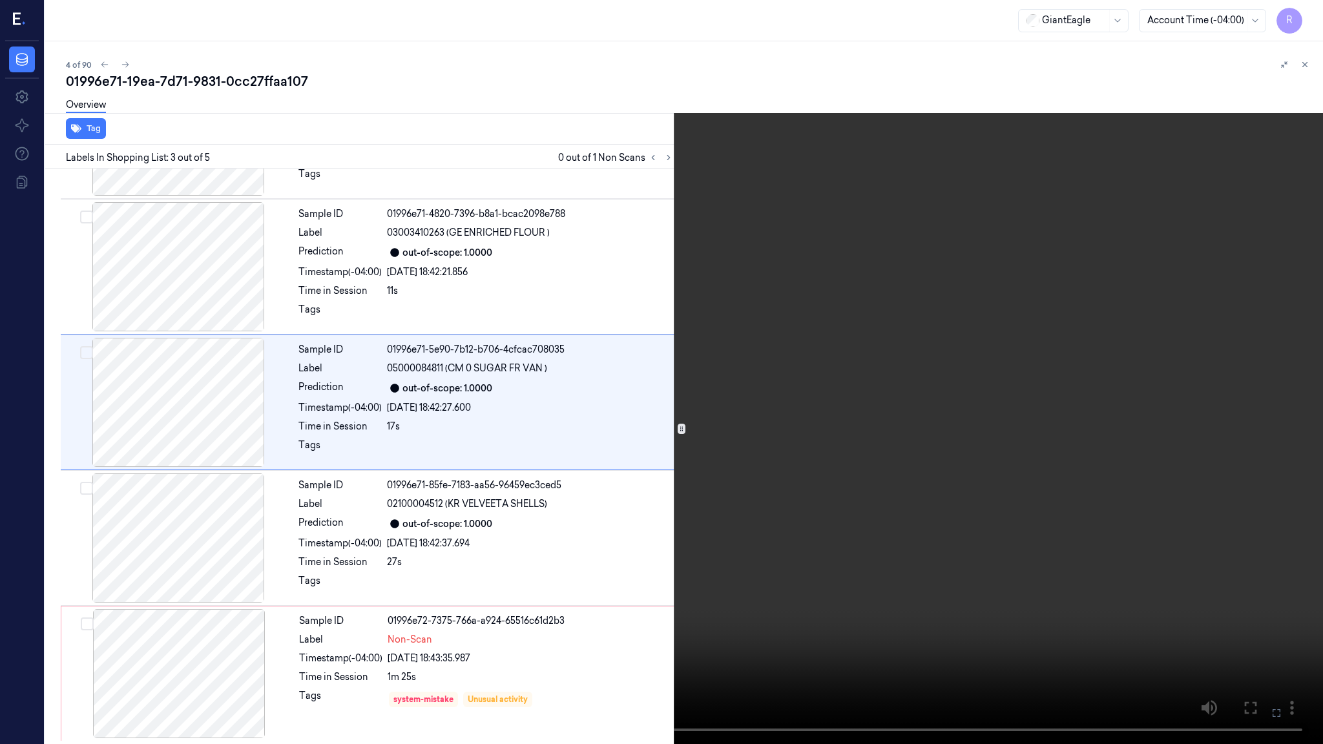
click at [761, 418] on video at bounding box center [661, 372] width 1323 height 744
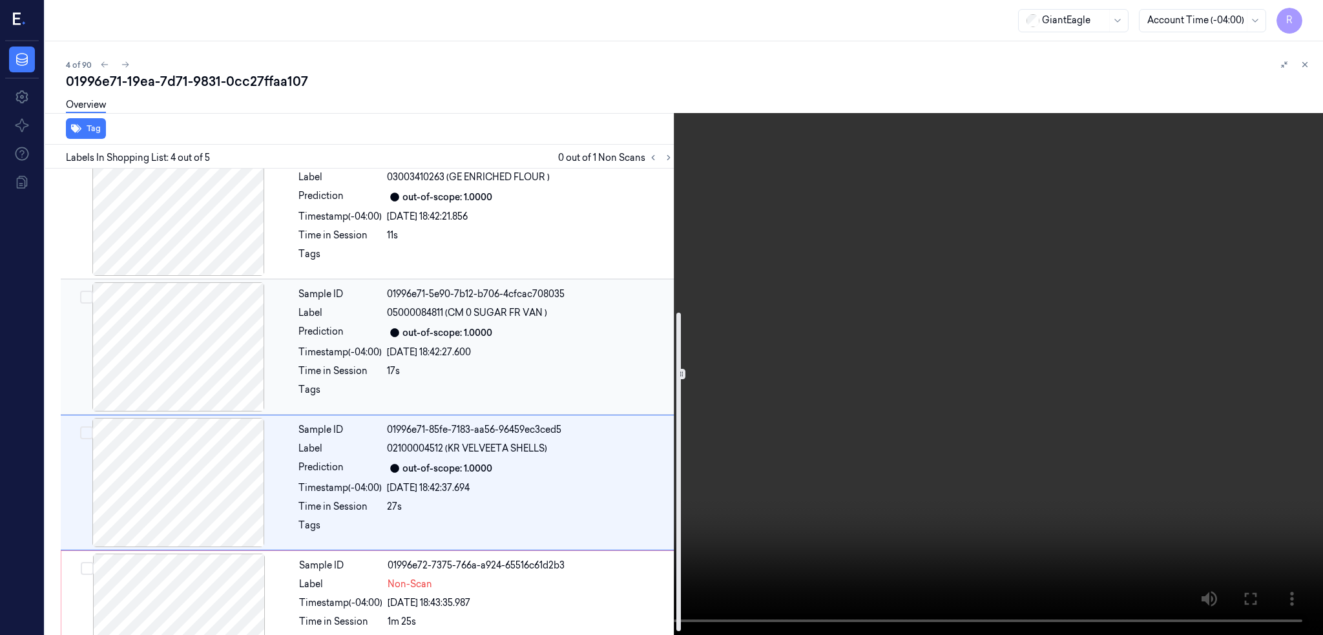
scroll to position [214, 0]
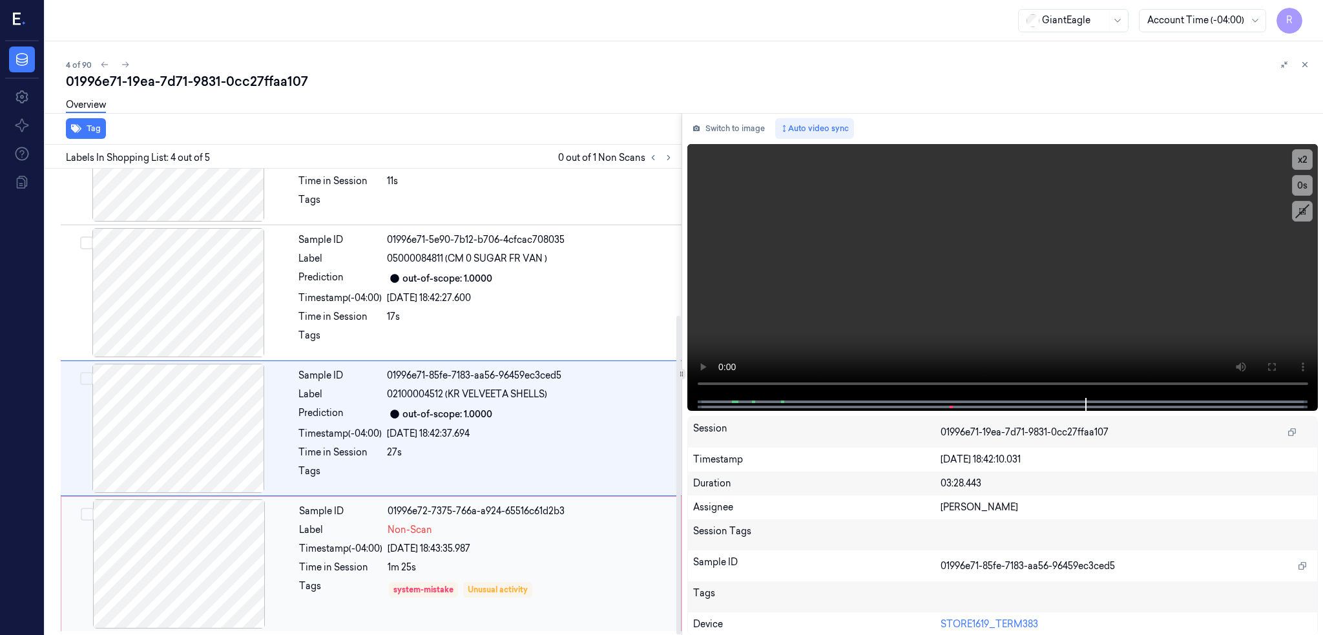
click at [171, 548] on div at bounding box center [179, 563] width 230 height 129
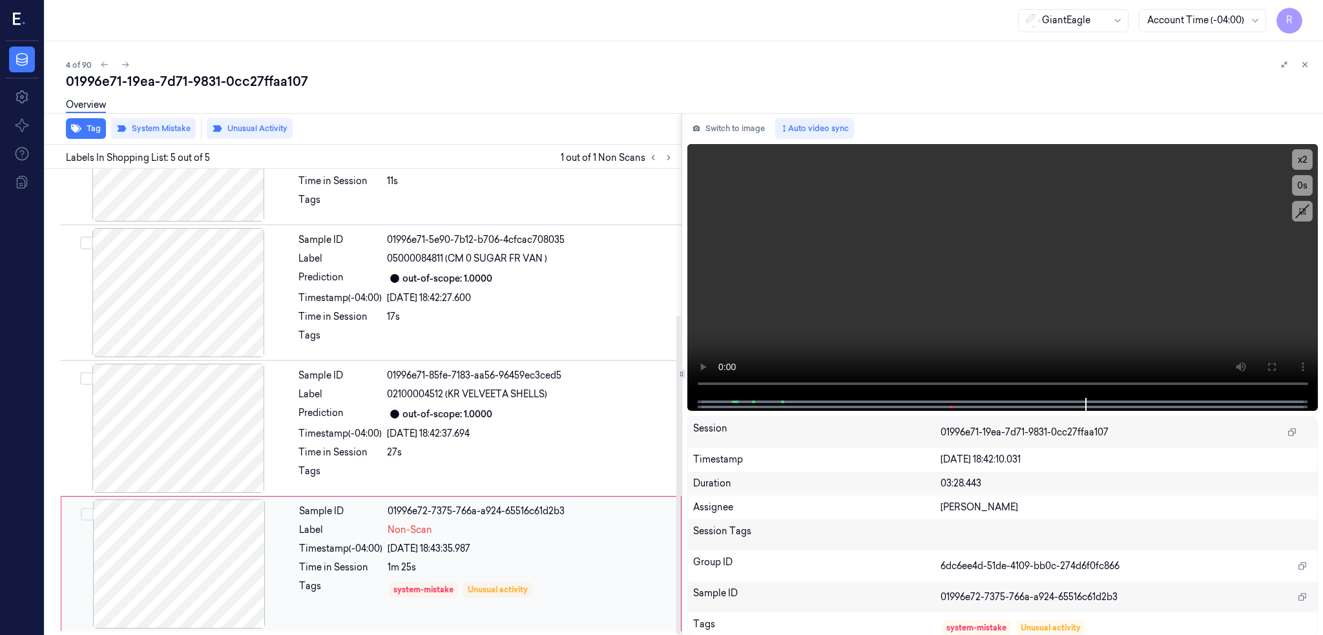
scroll to position [215, 0]
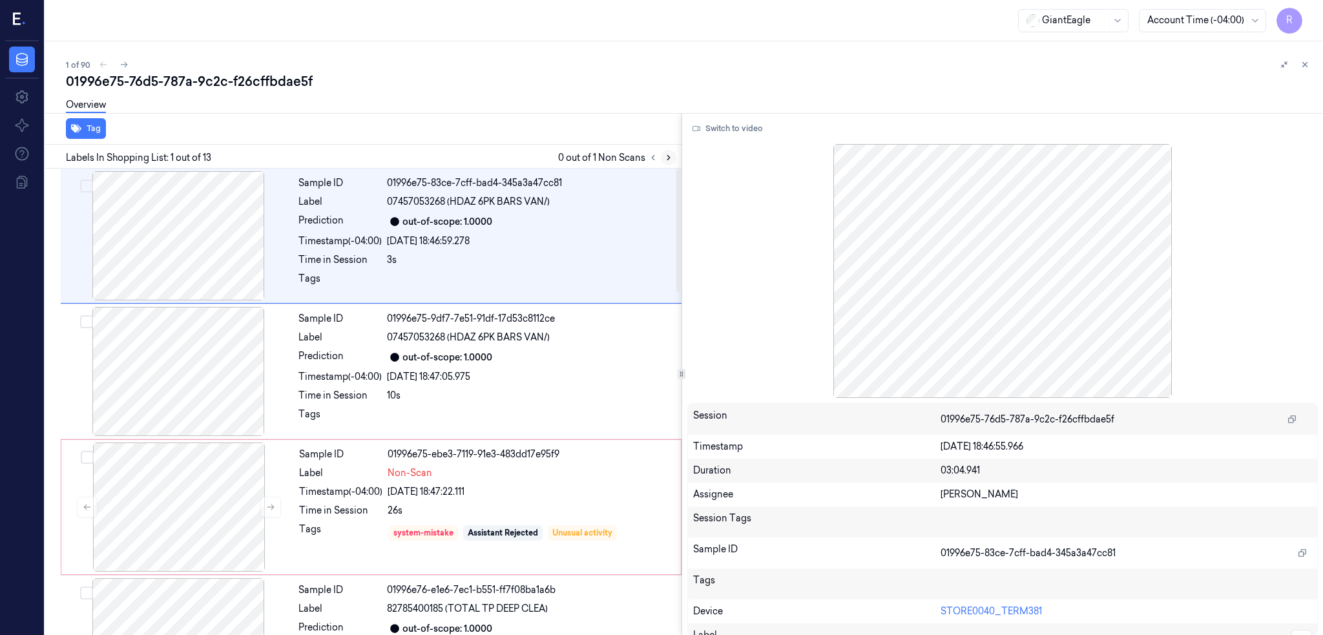
click at [676, 154] on button at bounding box center [669, 158] width 16 height 16
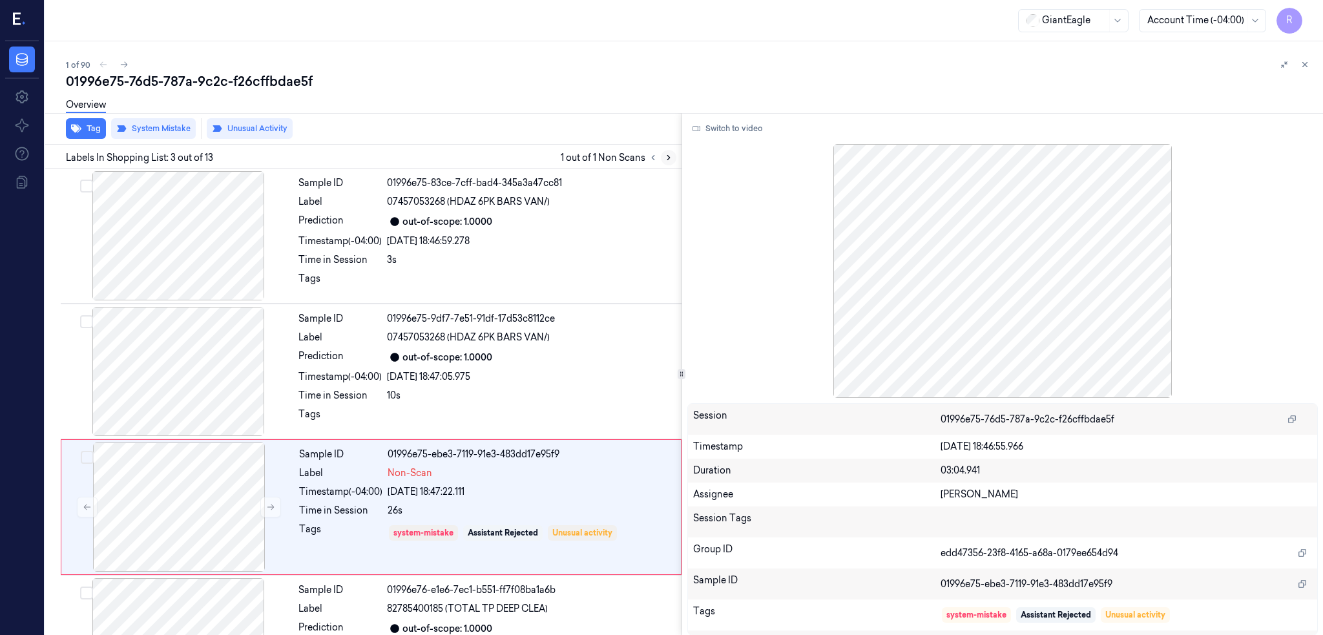
scroll to position [105, 0]
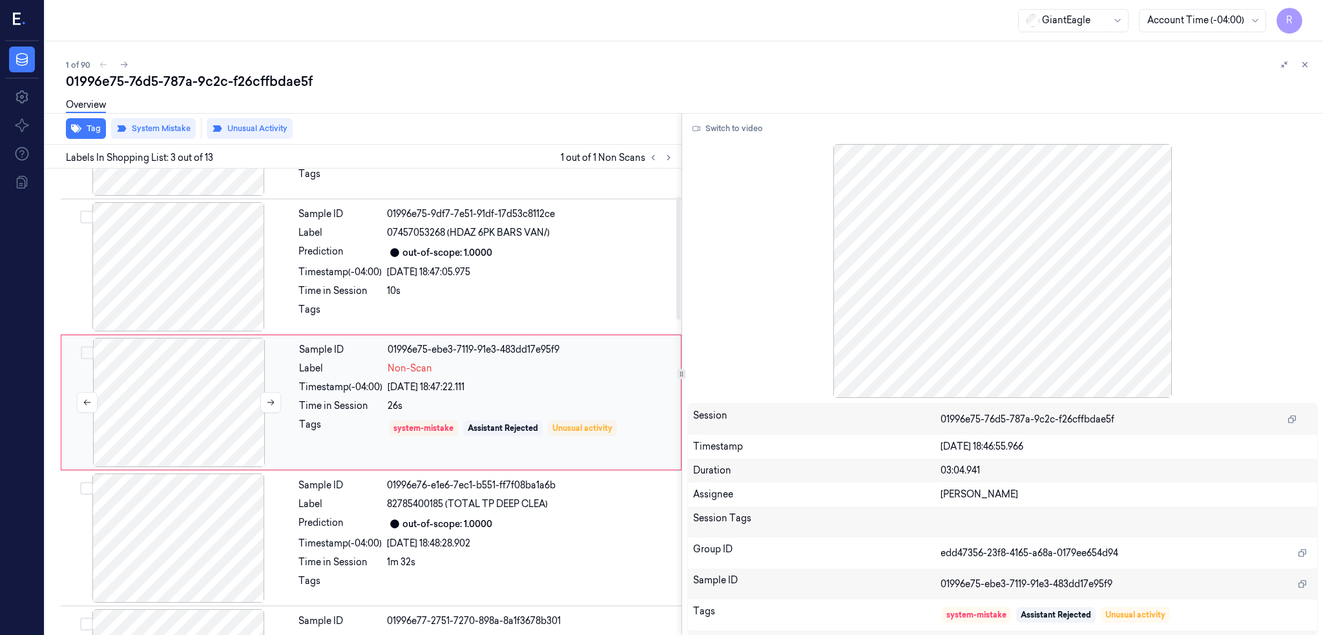
click at [170, 388] on div at bounding box center [179, 402] width 230 height 129
click at [267, 398] on icon at bounding box center [270, 402] width 9 height 9
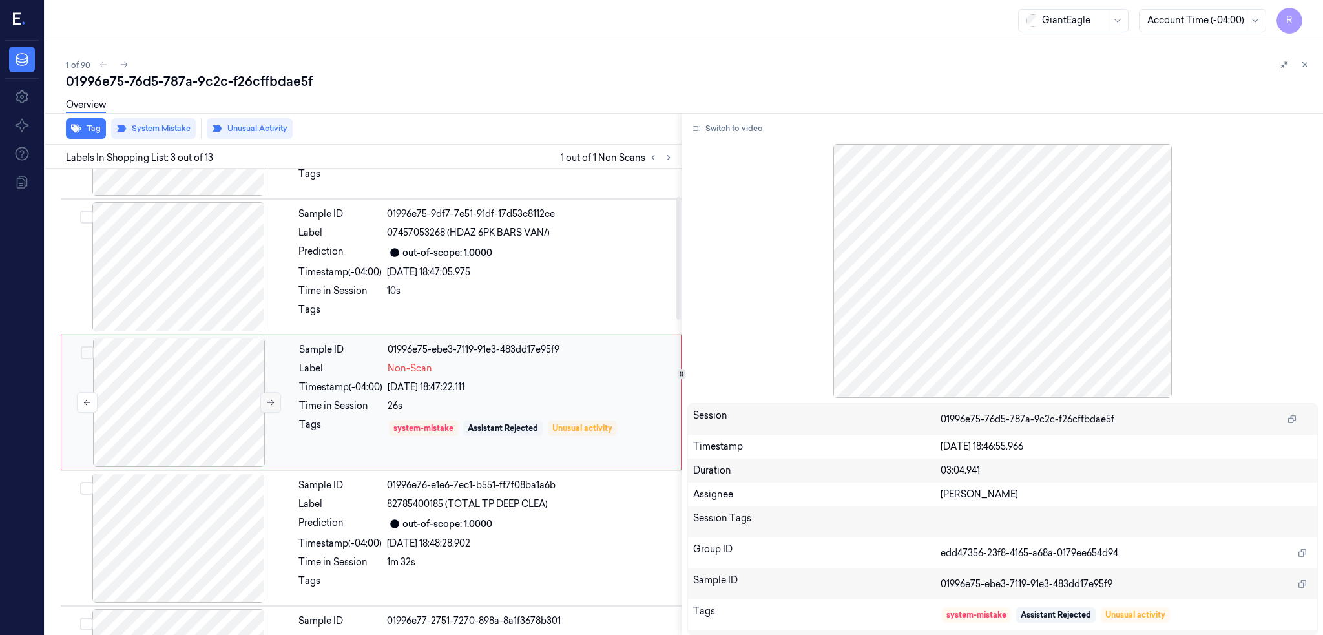
click at [267, 398] on icon at bounding box center [270, 402] width 9 height 9
click at [153, 280] on div at bounding box center [178, 266] width 230 height 129
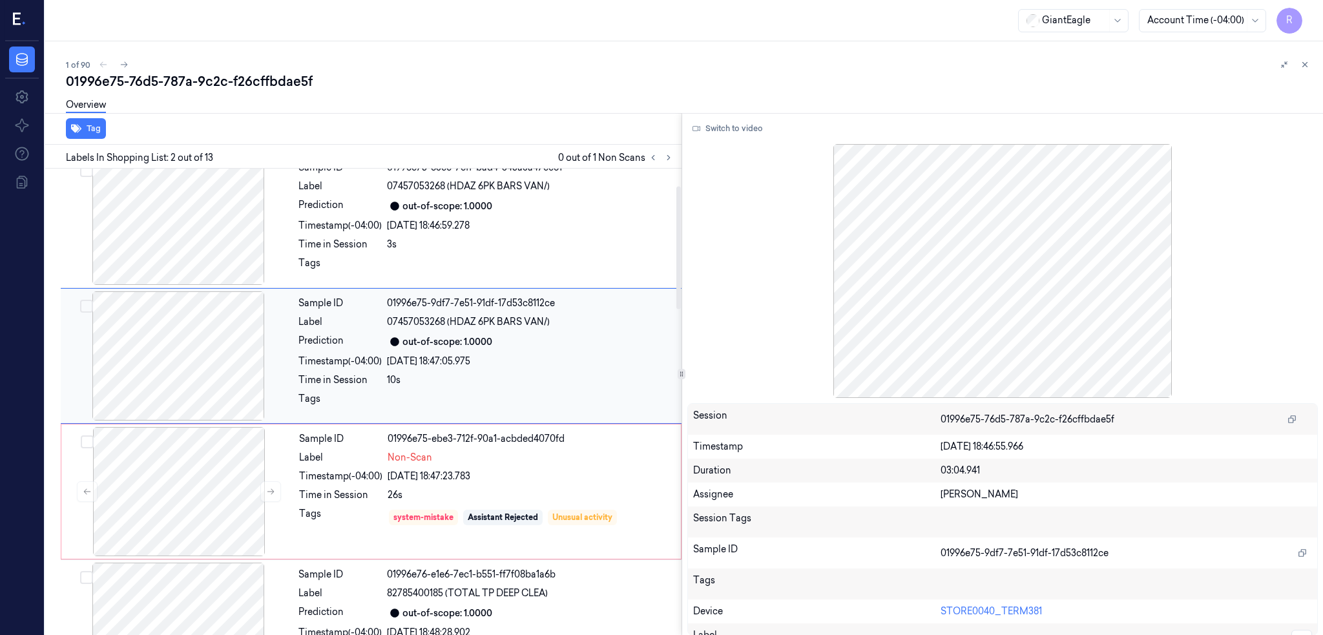
scroll to position [0, 0]
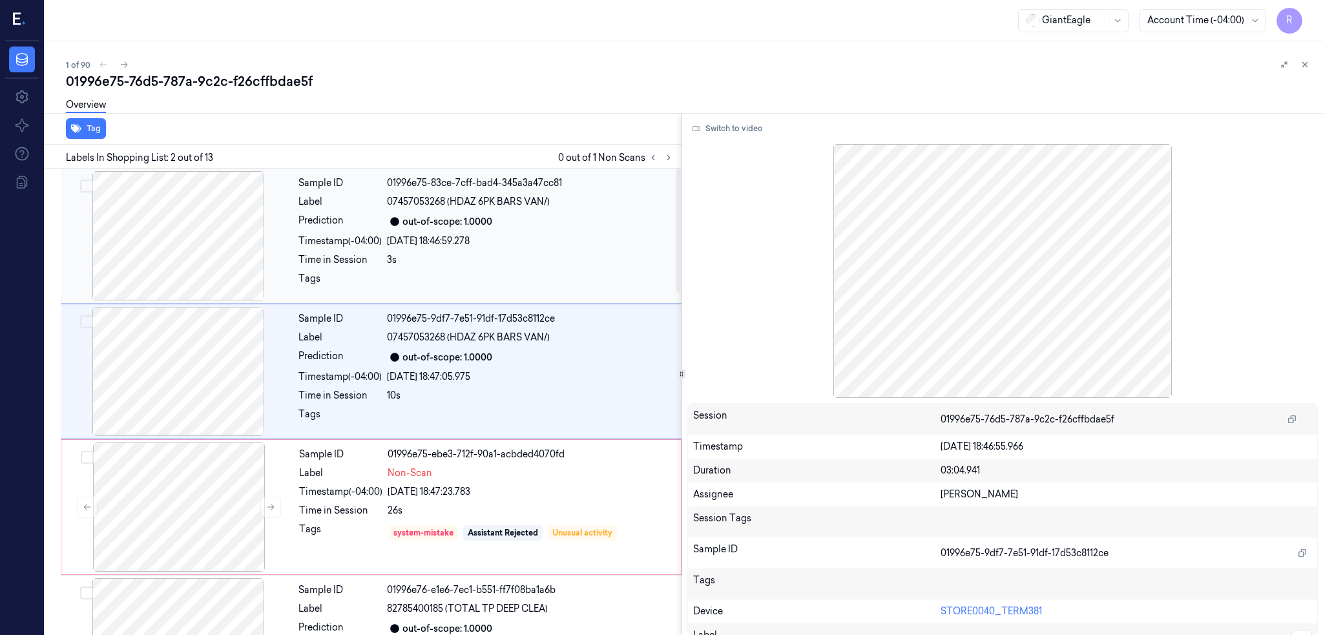
click at [172, 249] on div at bounding box center [178, 235] width 230 height 129
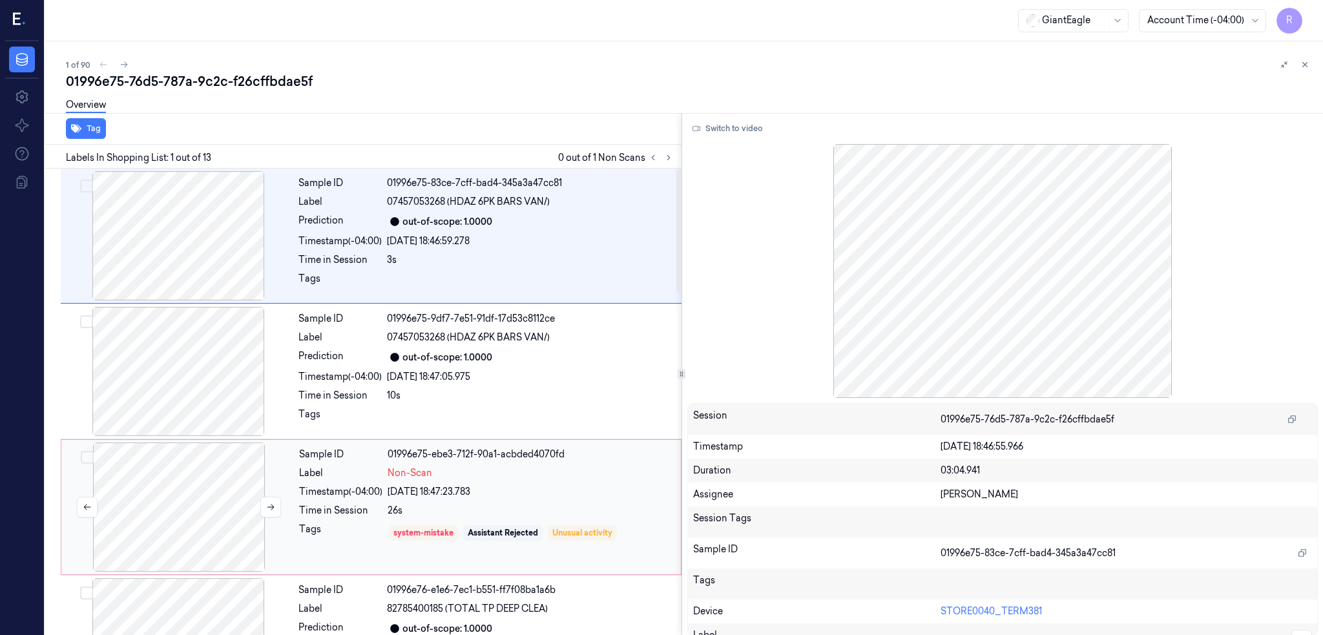
click at [169, 494] on div at bounding box center [179, 506] width 230 height 129
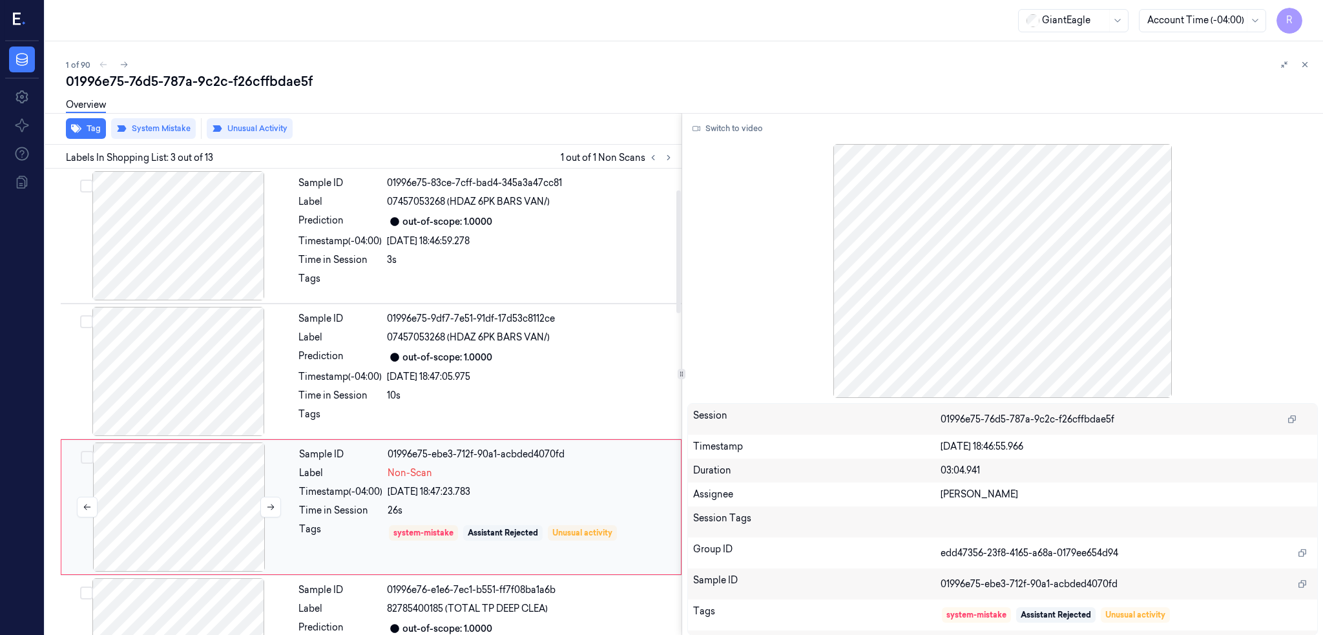
scroll to position [105, 0]
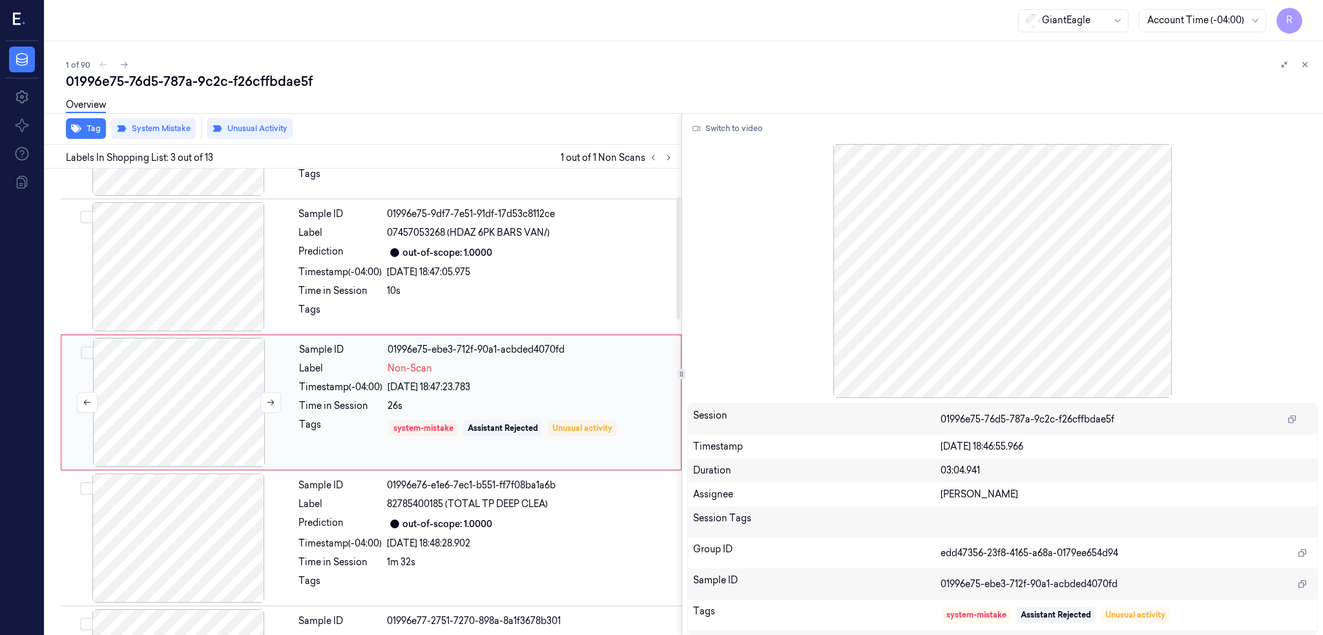
click at [169, 494] on div at bounding box center [178, 538] width 230 height 129
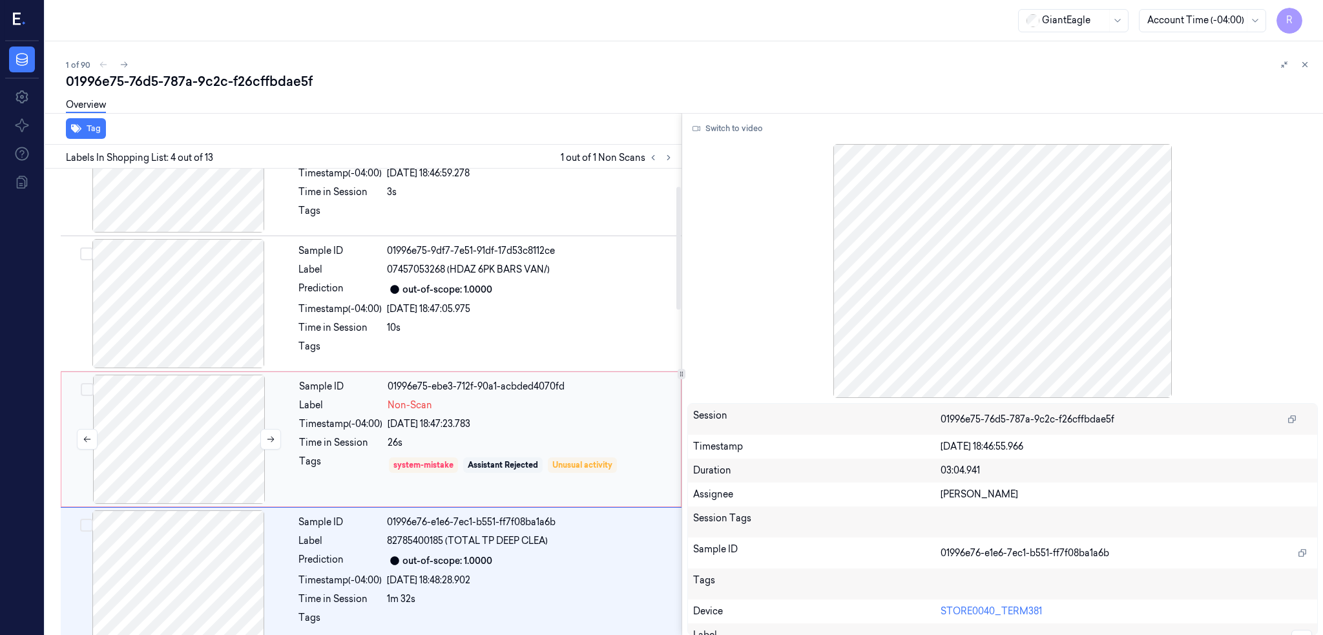
scroll to position [0, 0]
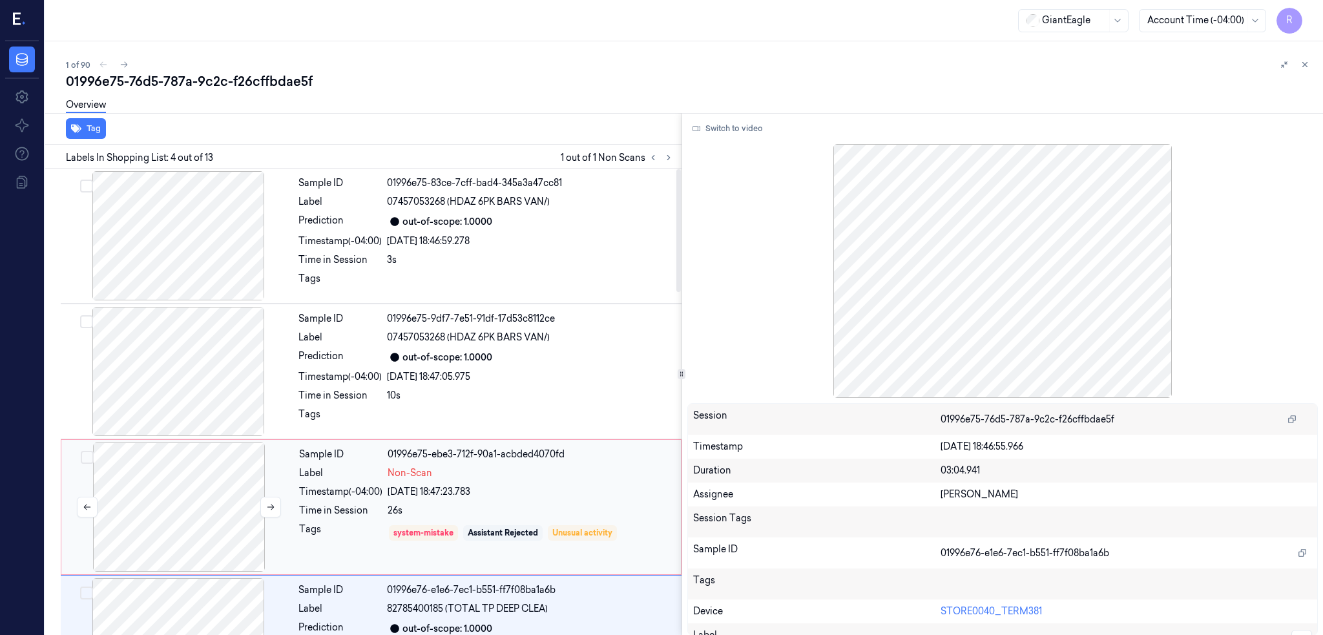
click at [174, 481] on div at bounding box center [179, 506] width 230 height 129
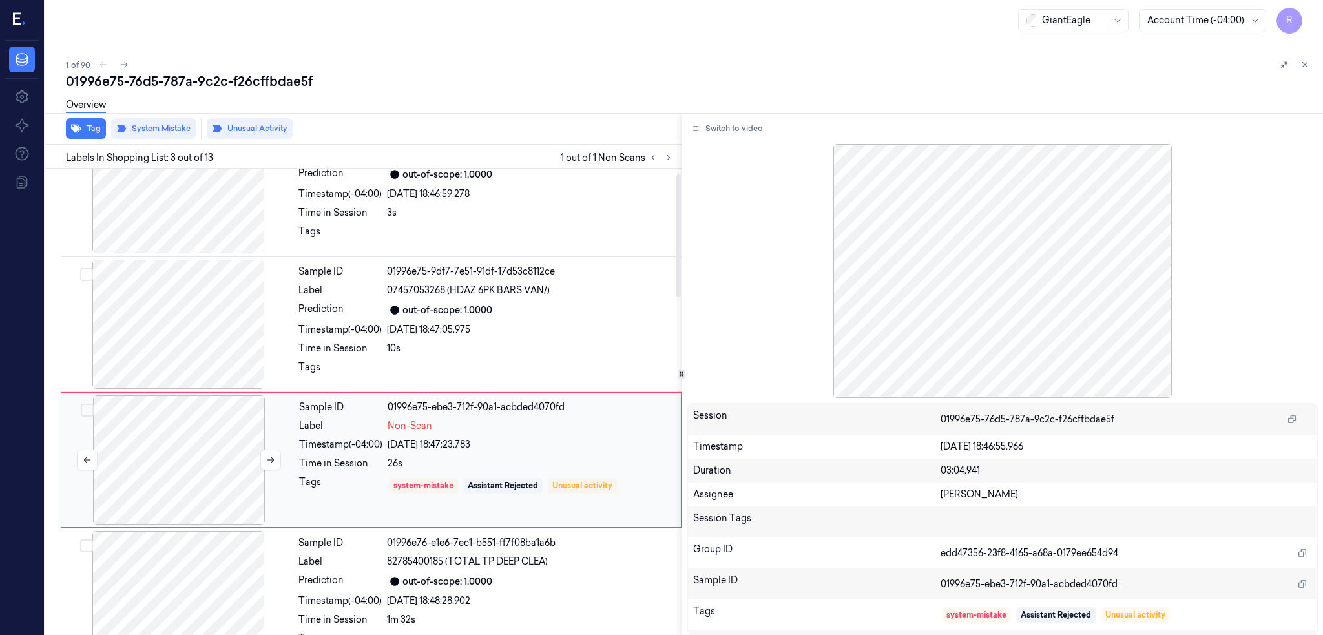
scroll to position [18, 0]
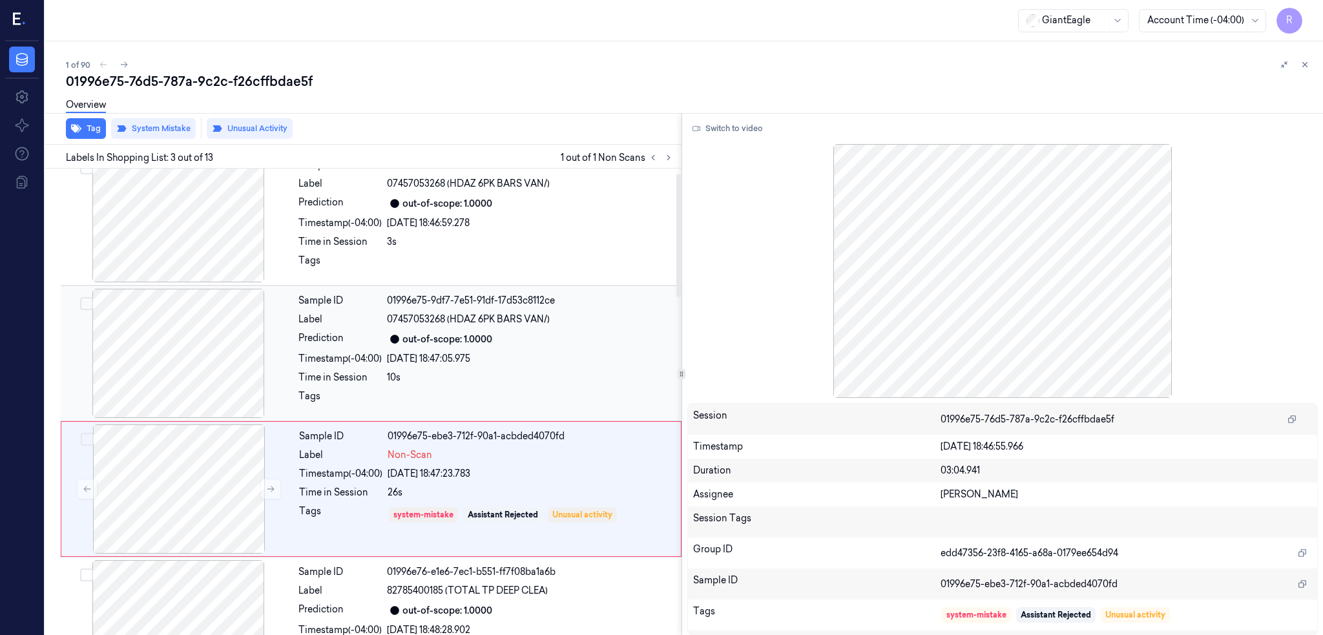
click at [161, 384] on div at bounding box center [178, 353] width 230 height 129
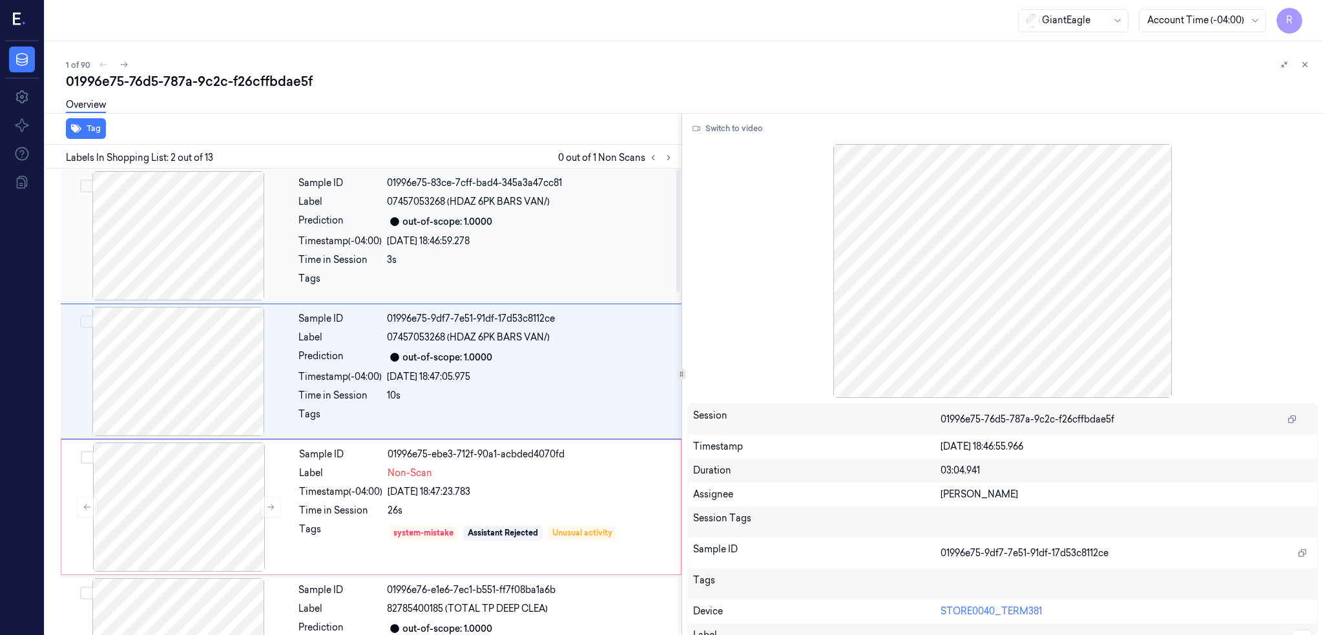
click at [122, 249] on div at bounding box center [178, 235] width 230 height 129
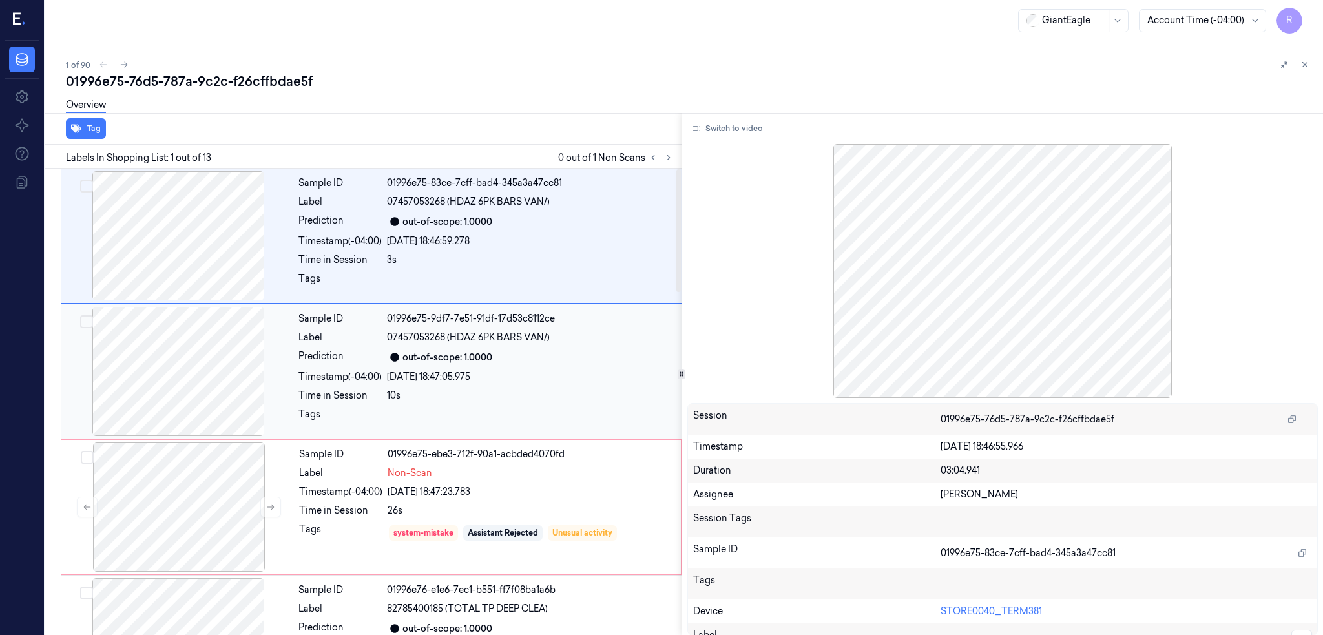
click at [174, 348] on div at bounding box center [178, 371] width 230 height 129
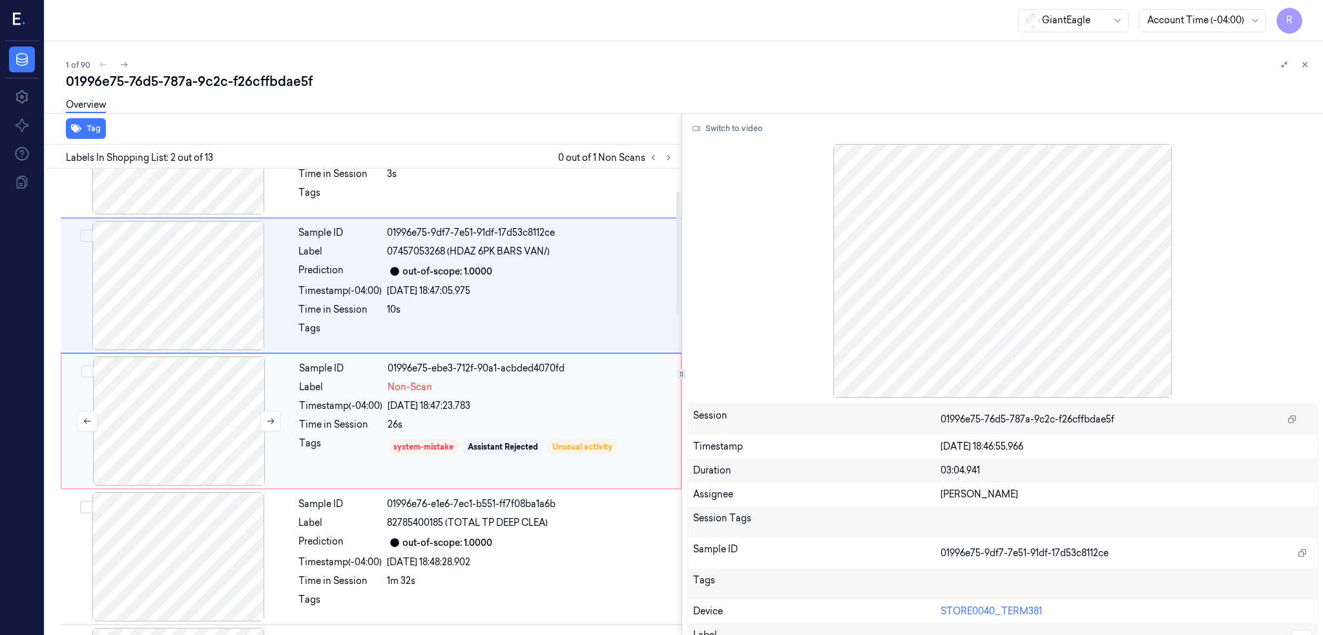
click at [193, 422] on div at bounding box center [179, 421] width 230 height 129
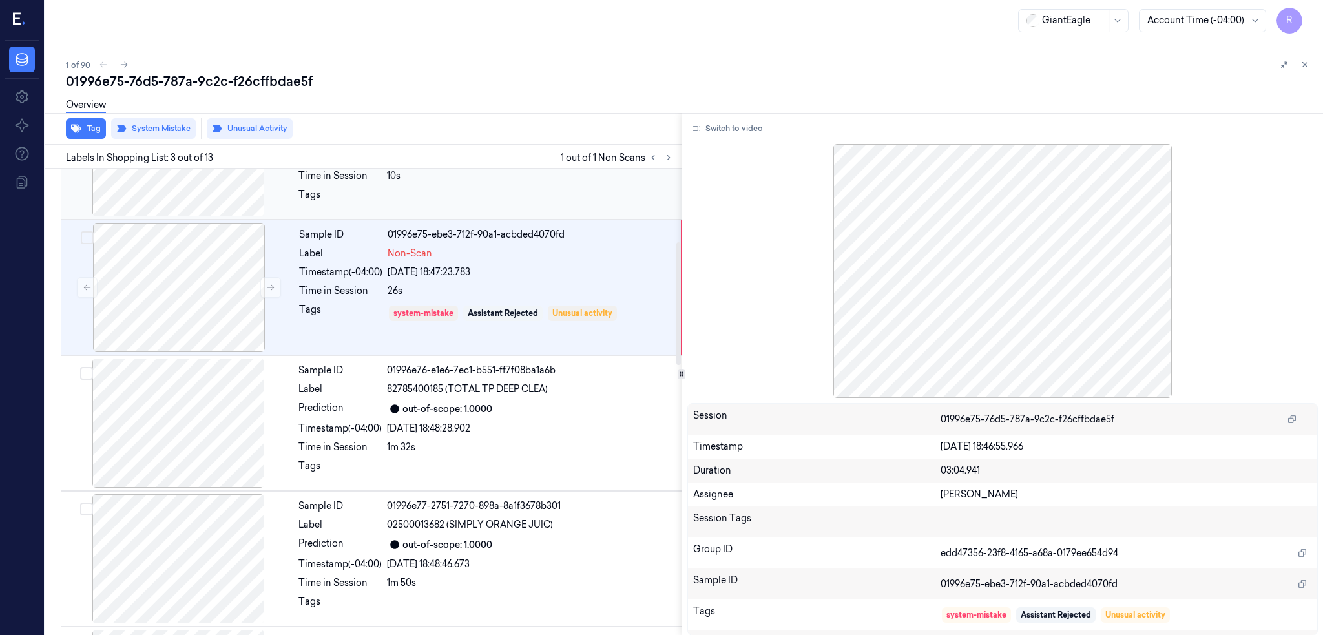
scroll to position [276, 0]
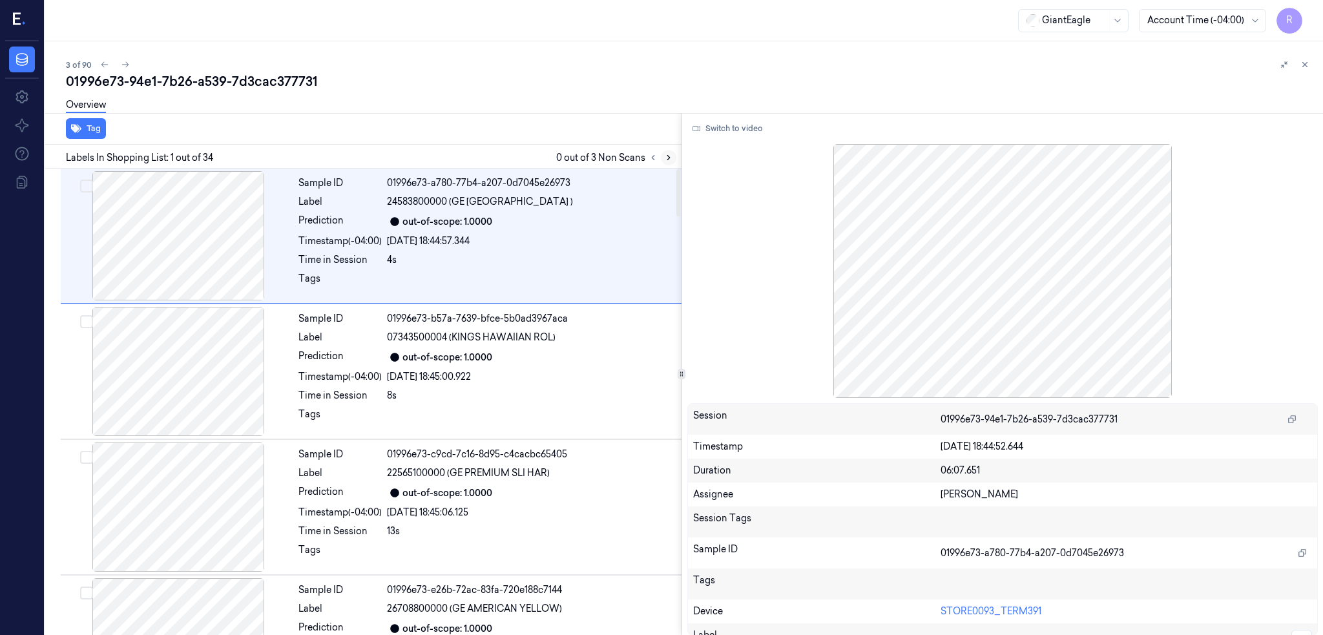
click at [676, 161] on button at bounding box center [669, 158] width 16 height 16
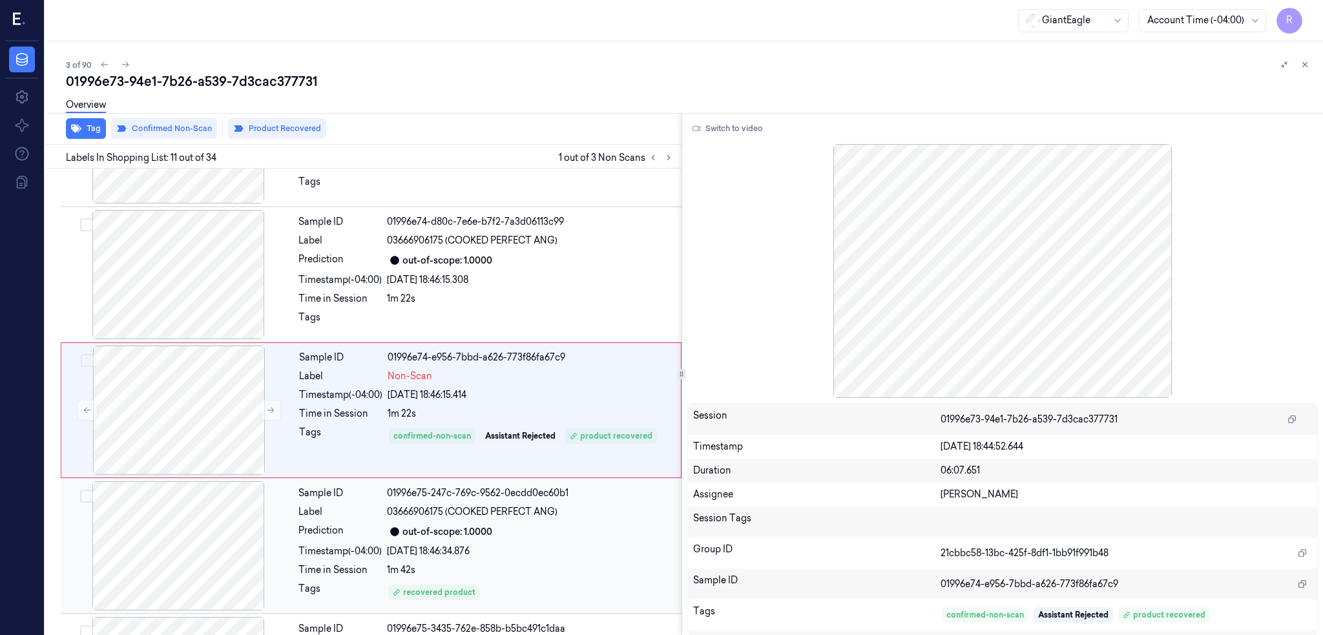
scroll to position [1191, 0]
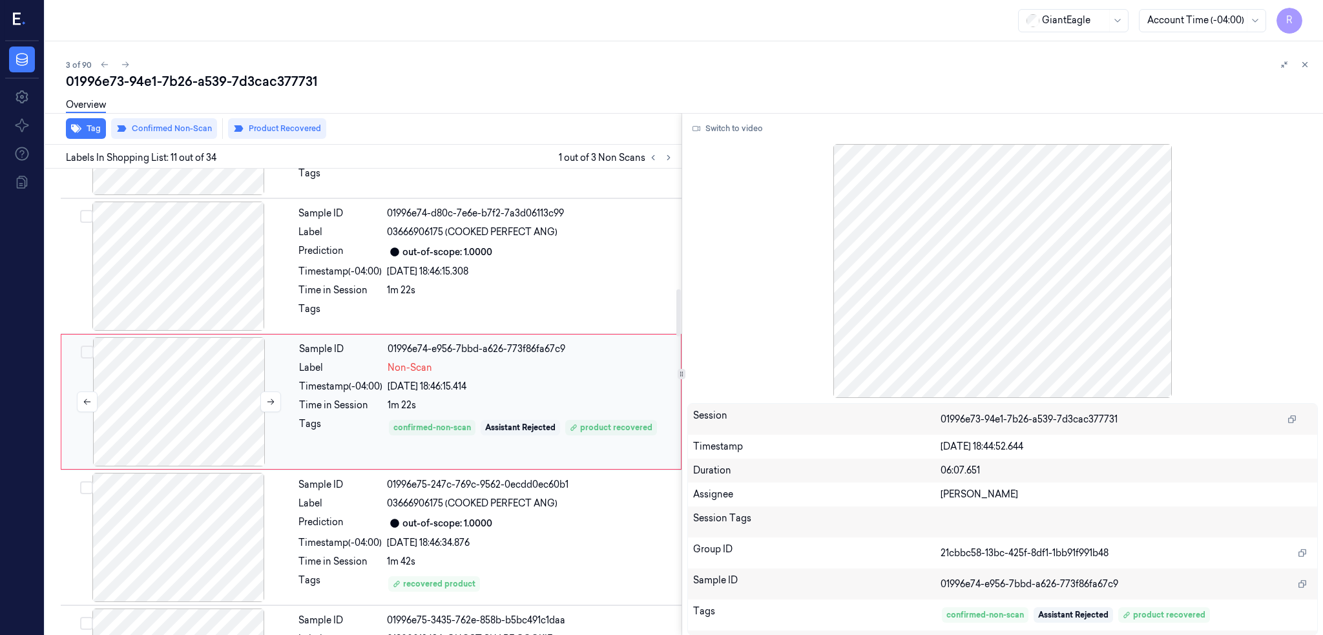
click at [184, 410] on div at bounding box center [179, 401] width 230 height 129
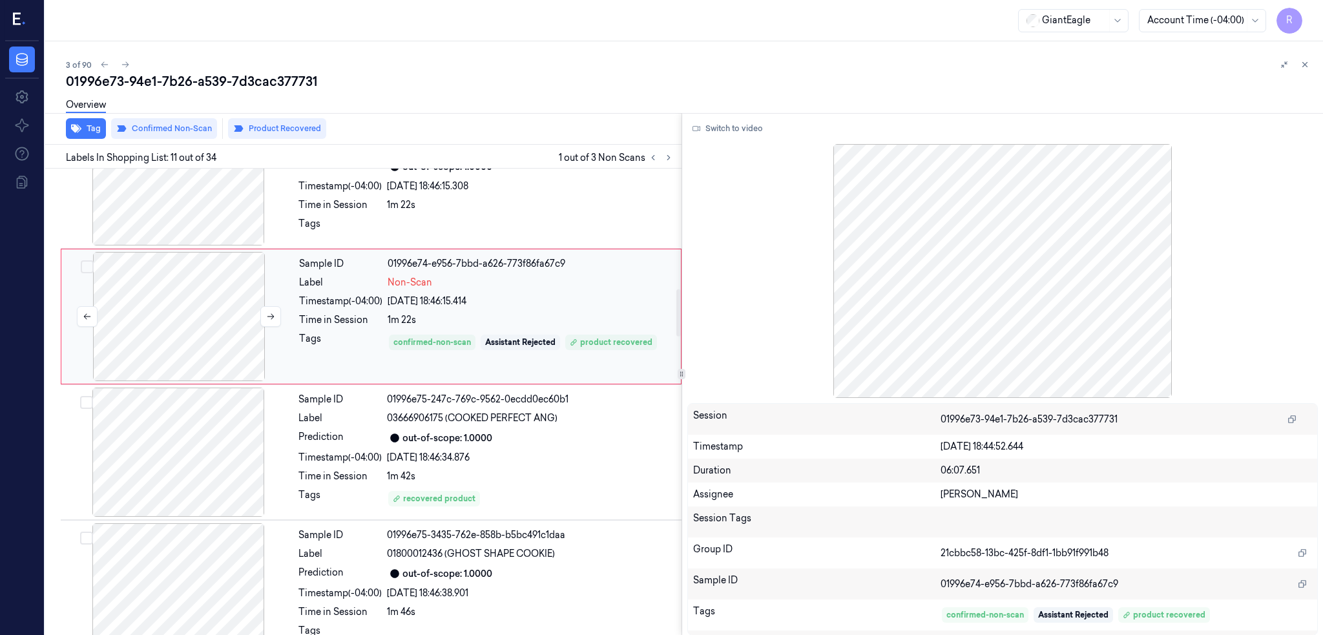
scroll to position [1276, 0]
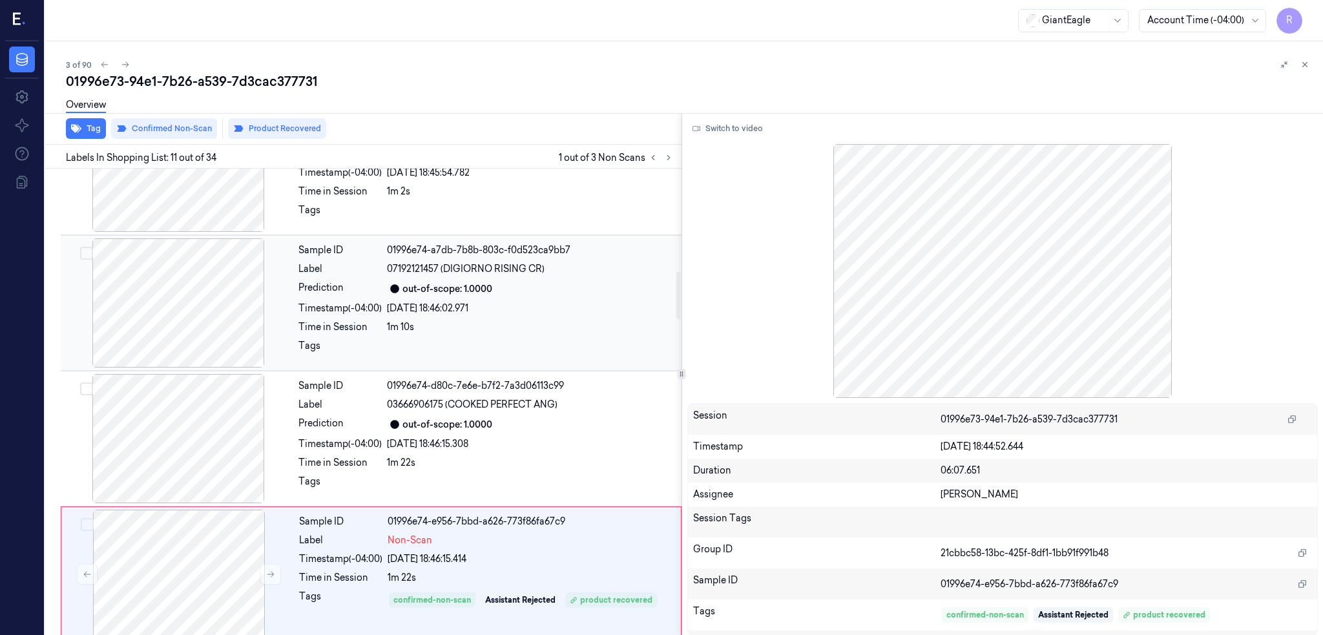
click at [181, 298] on div at bounding box center [178, 302] width 230 height 129
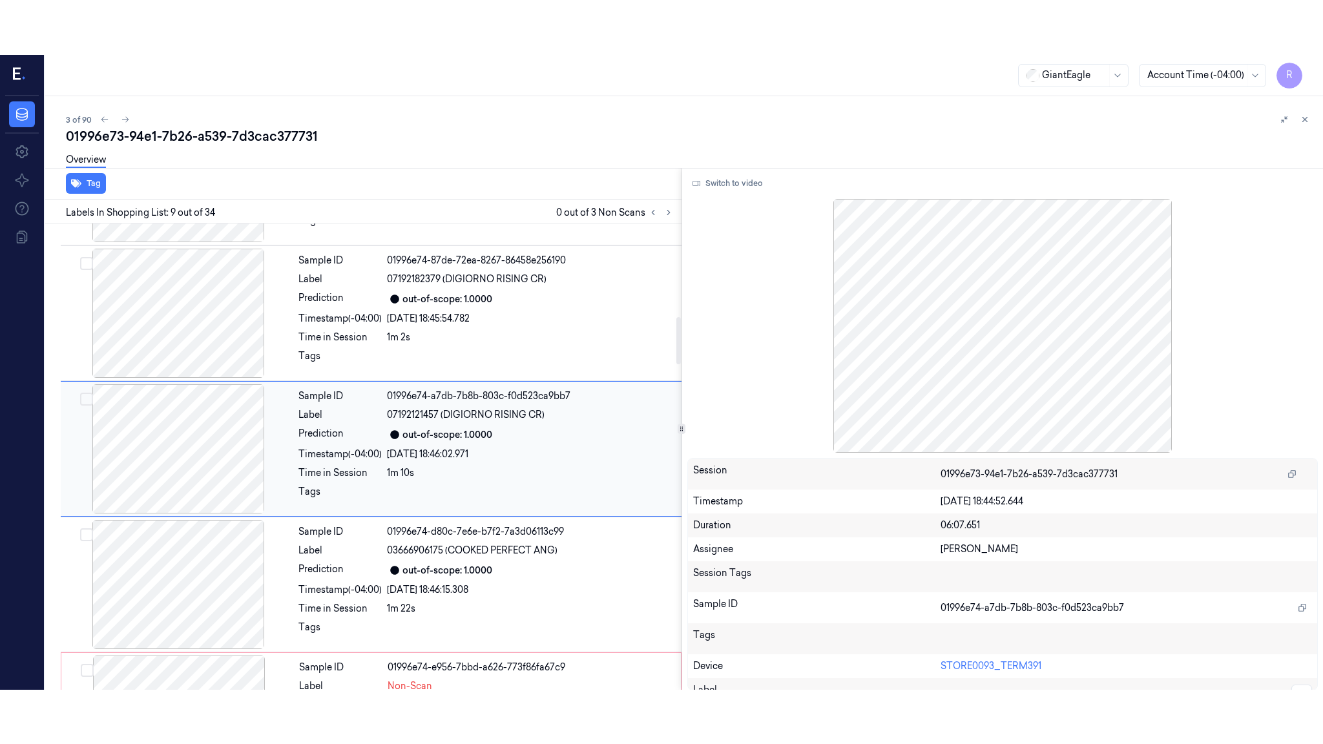
scroll to position [919, 0]
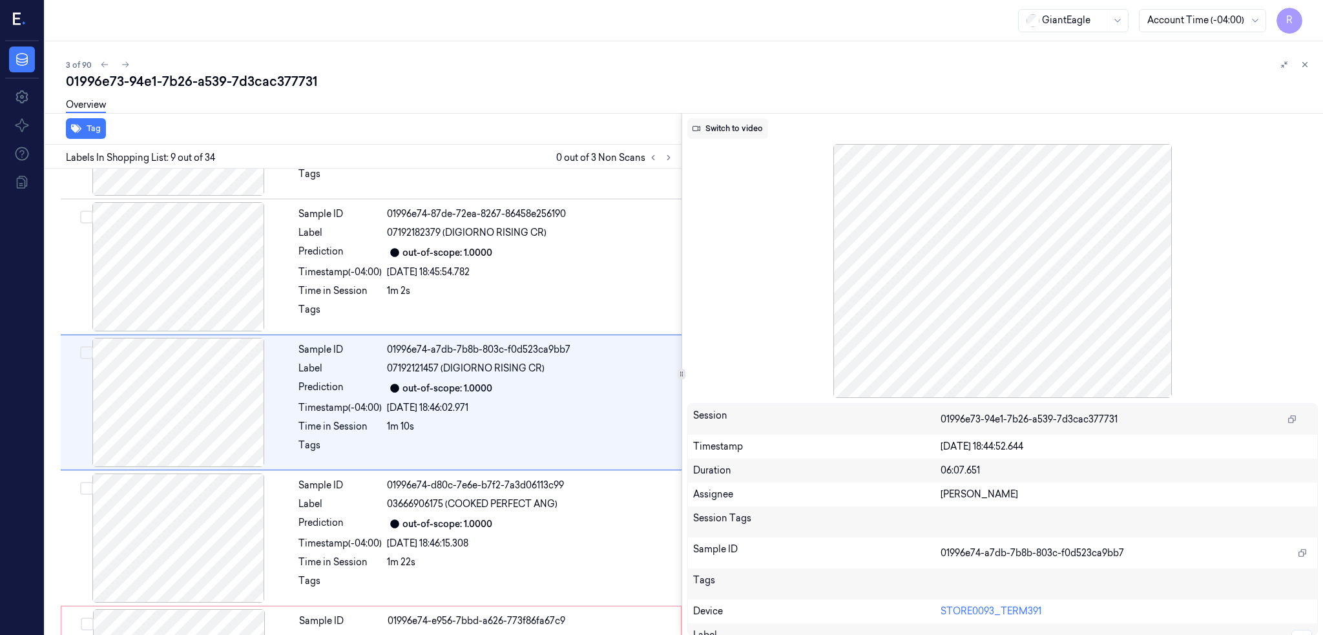
click at [747, 130] on button "Switch to video" at bounding box center [727, 128] width 81 height 21
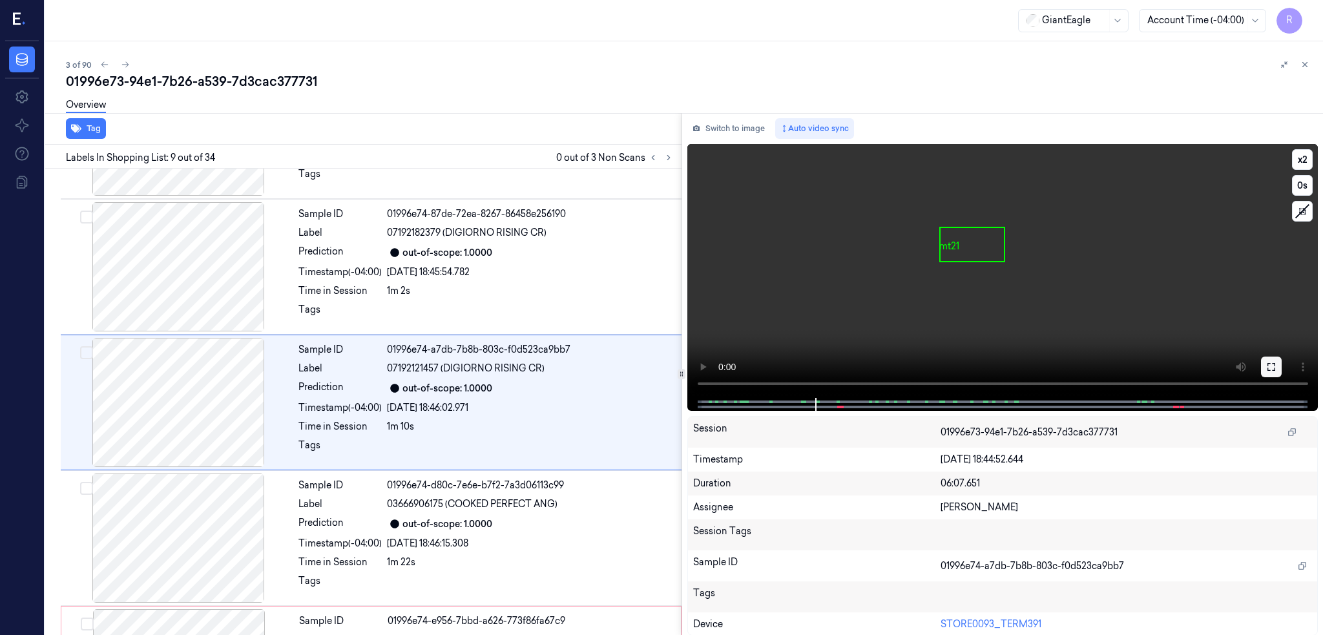
click at [1282, 367] on button at bounding box center [1271, 367] width 21 height 21
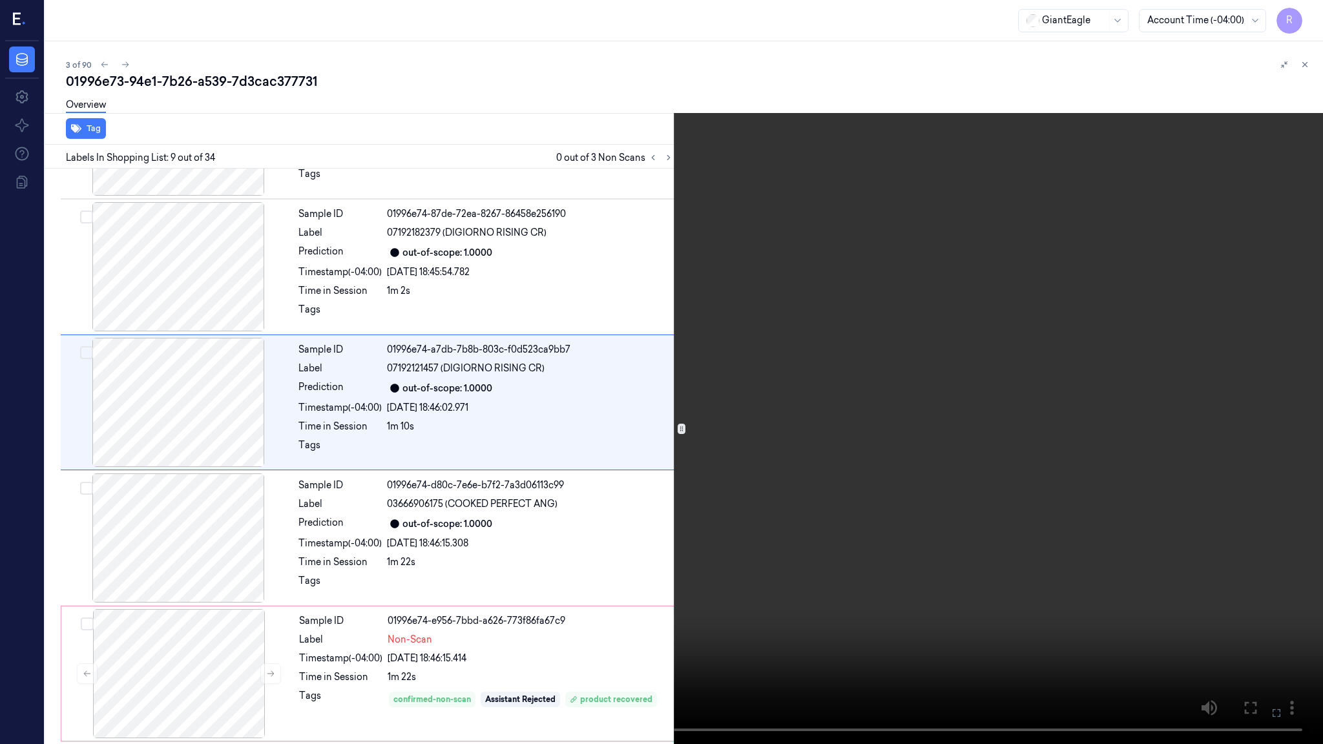
click at [470, 469] on video at bounding box center [661, 372] width 1323 height 744
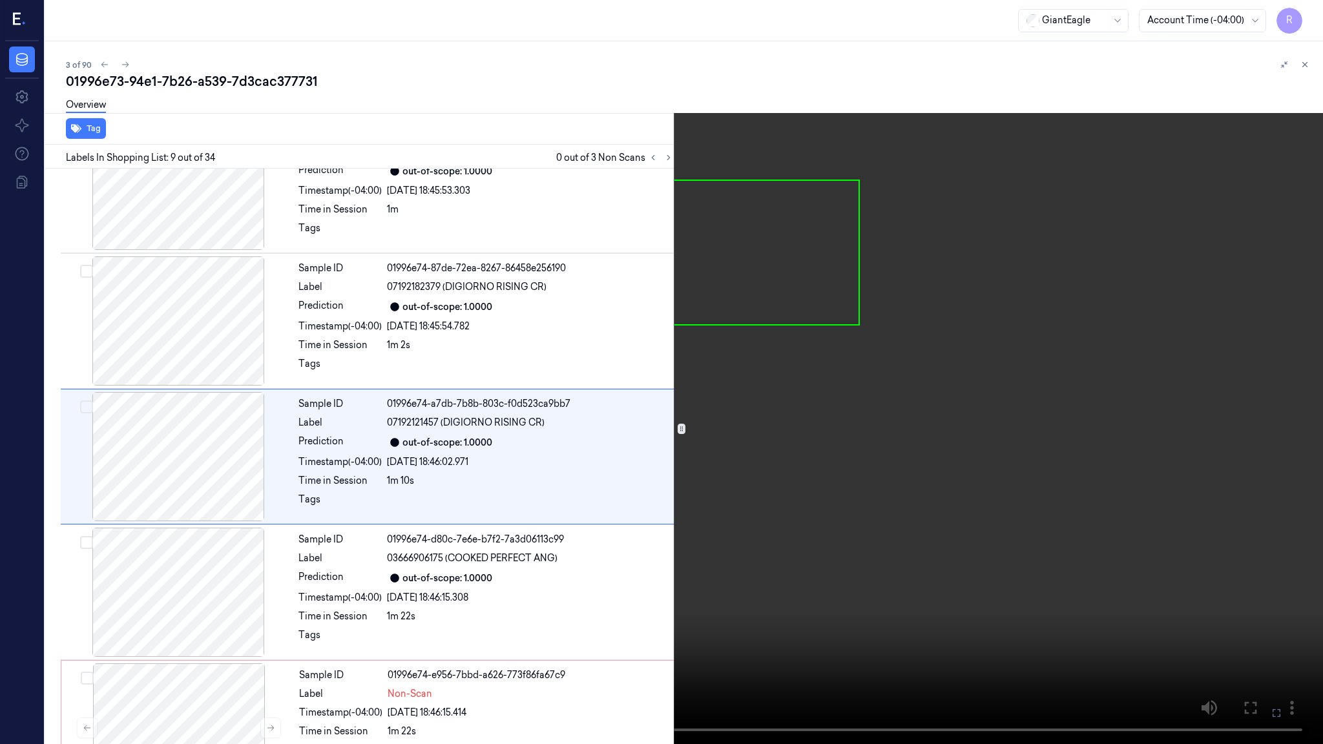
click at [470, 469] on video at bounding box center [661, 372] width 1323 height 744
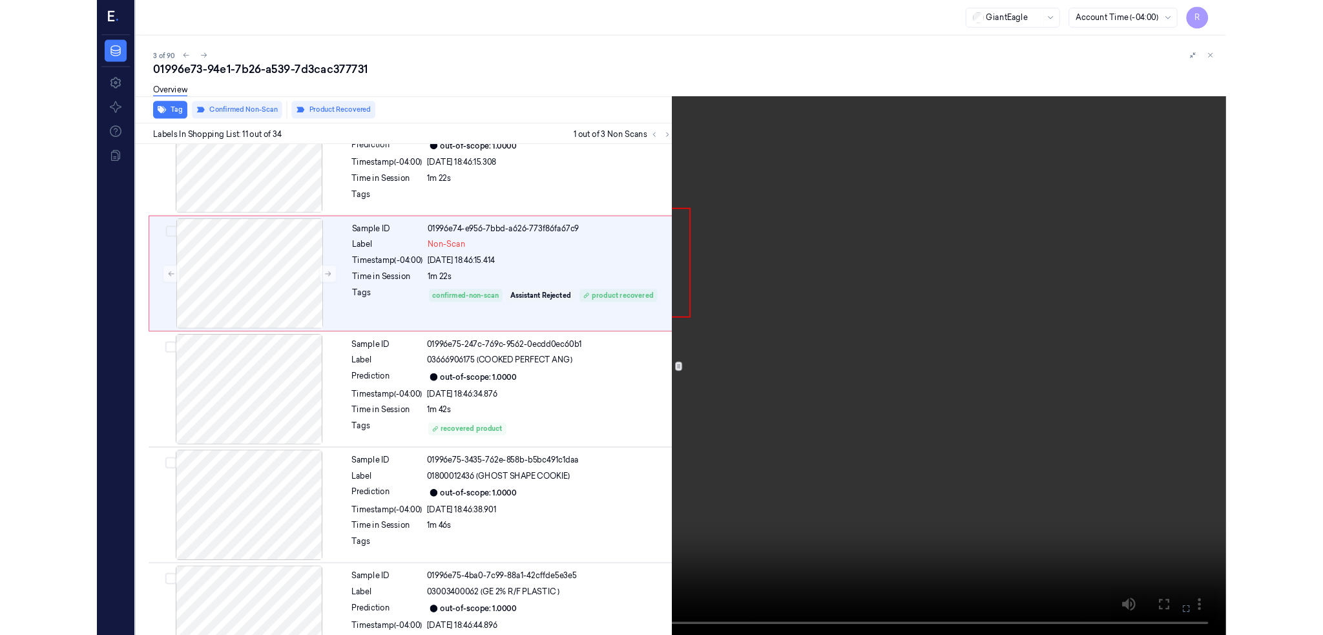
scroll to position [1136, 0]
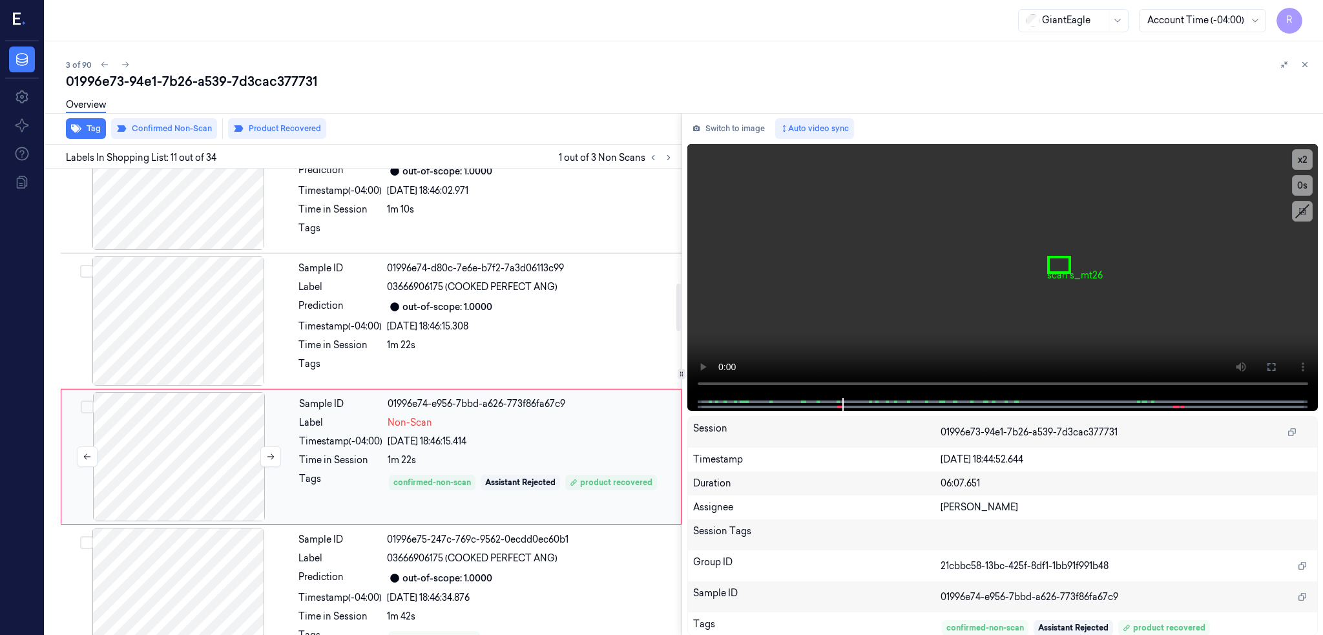
click at [214, 439] on div at bounding box center [179, 456] width 230 height 129
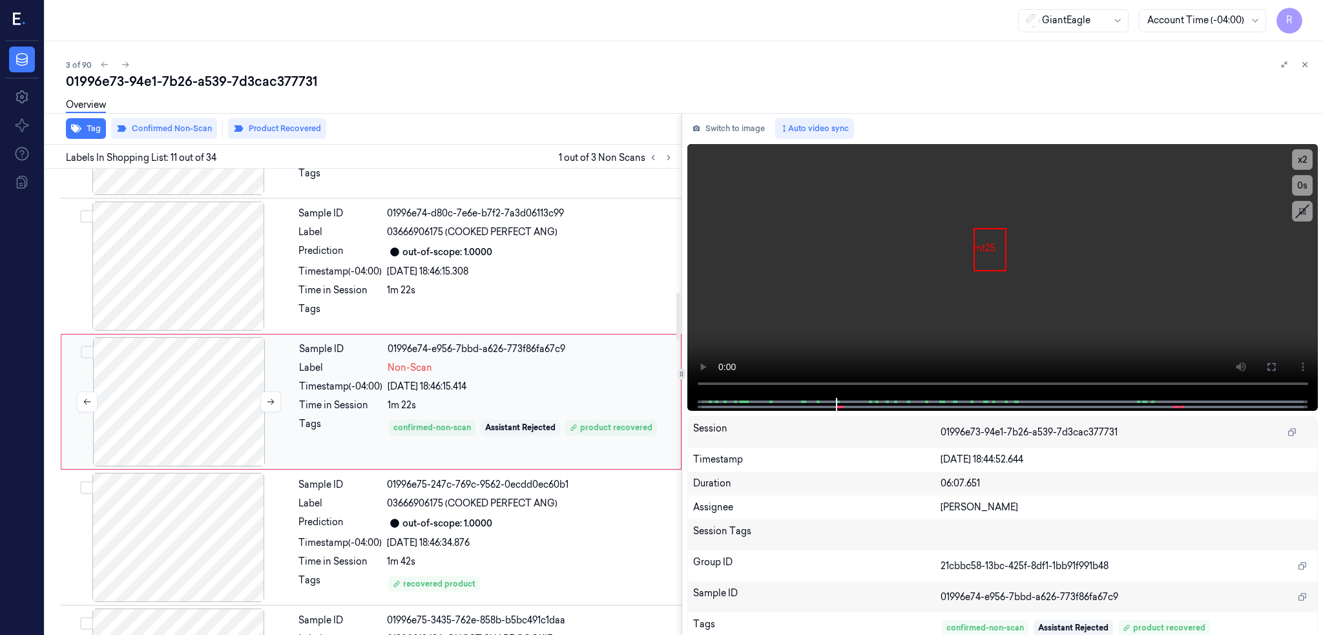
scroll to position [1276, 0]
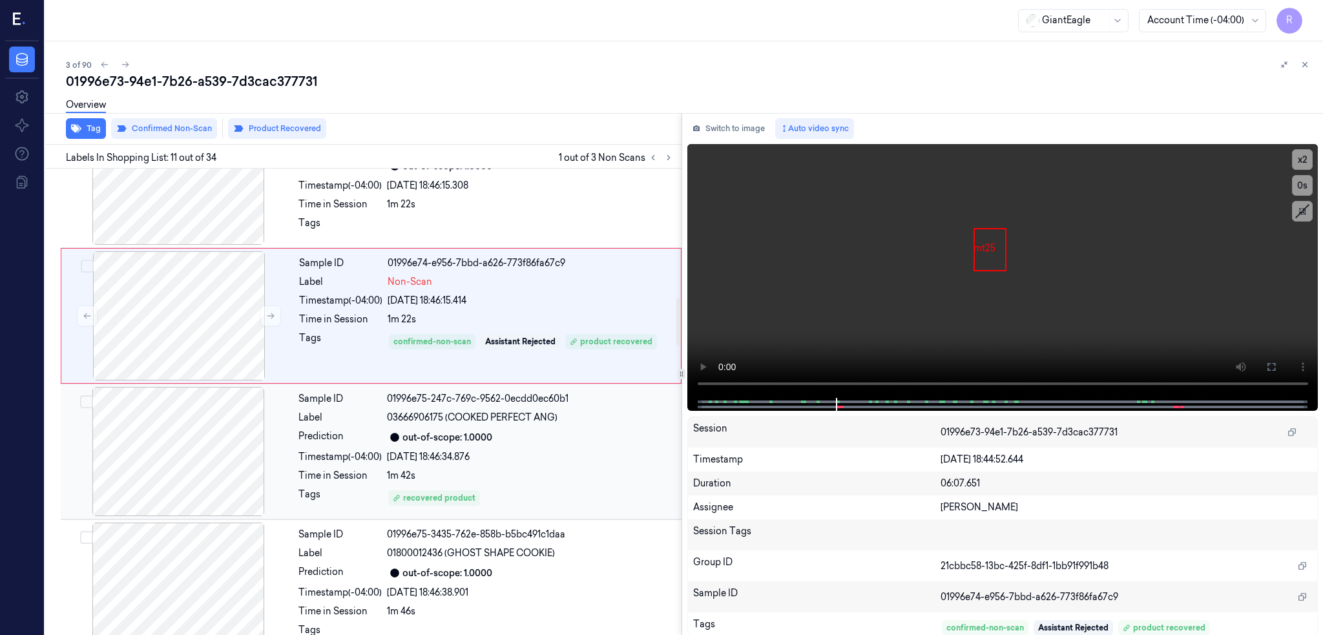
click at [221, 446] on div at bounding box center [178, 451] width 230 height 129
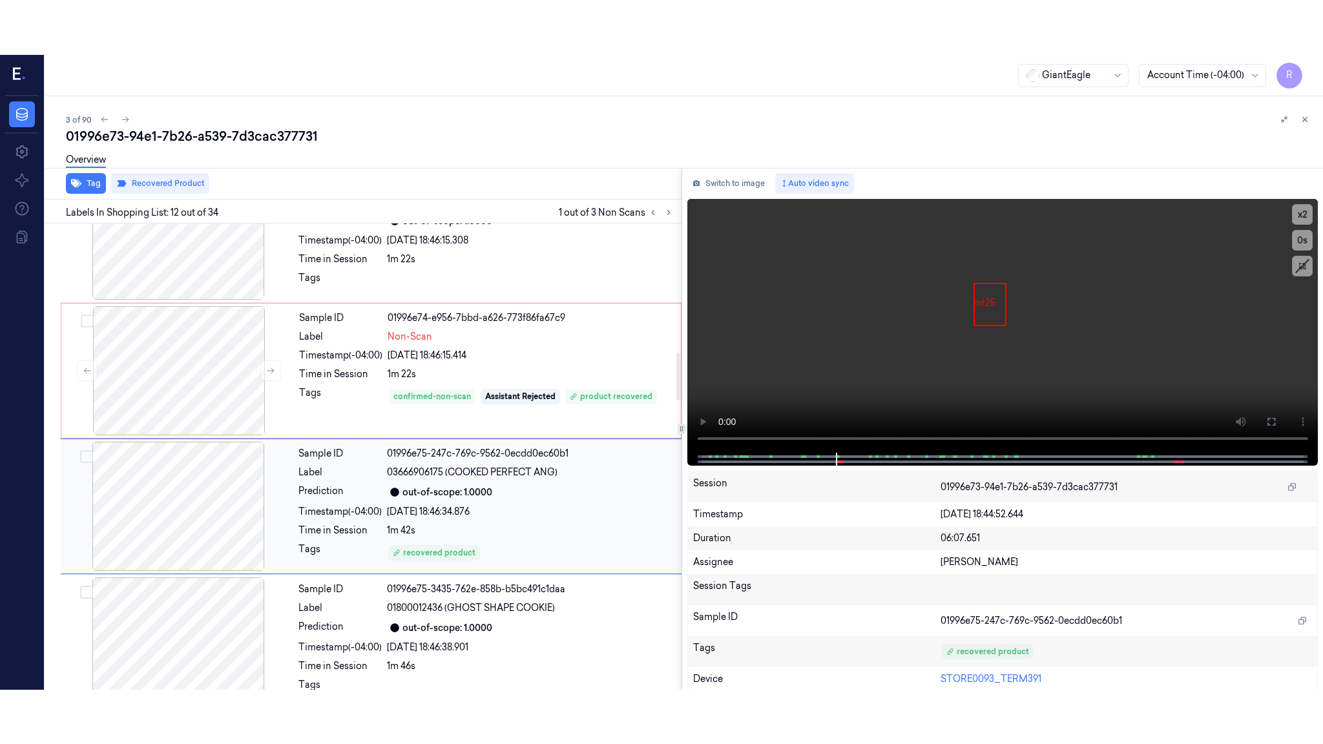
scroll to position [1326, 0]
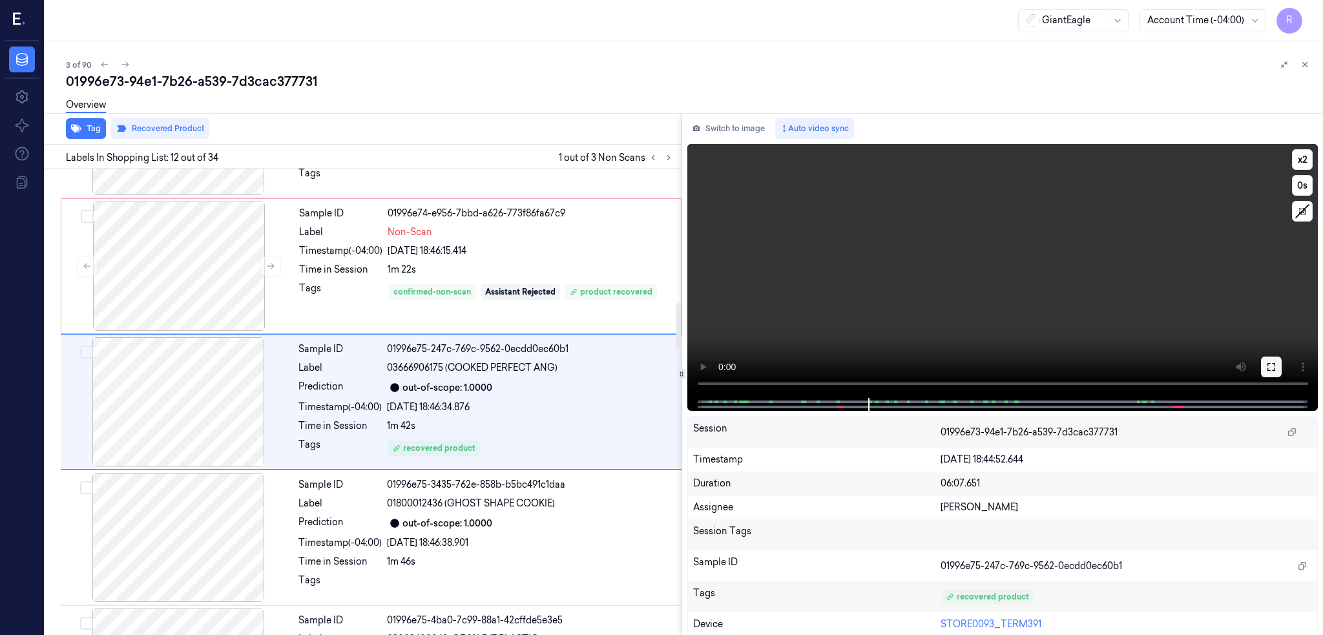
click at [1282, 364] on button at bounding box center [1271, 367] width 21 height 21
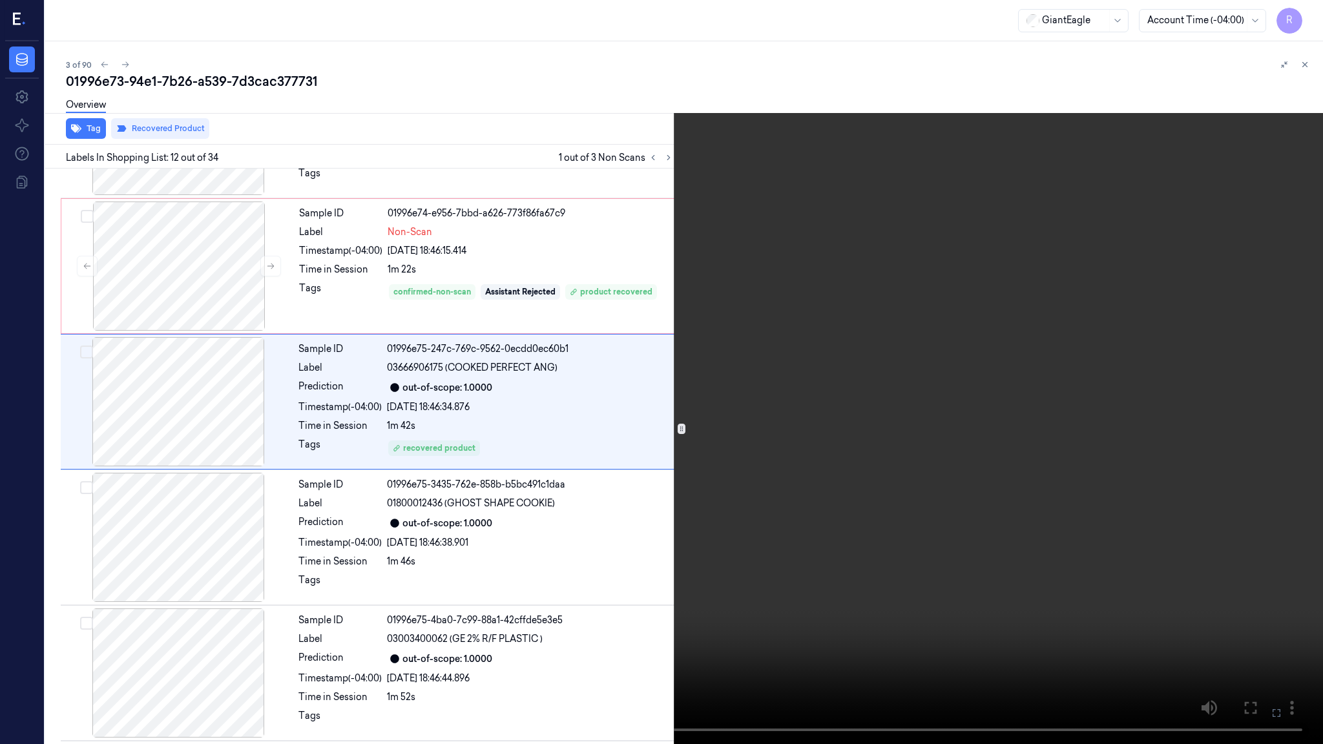
click at [586, 419] on video at bounding box center [661, 372] width 1323 height 744
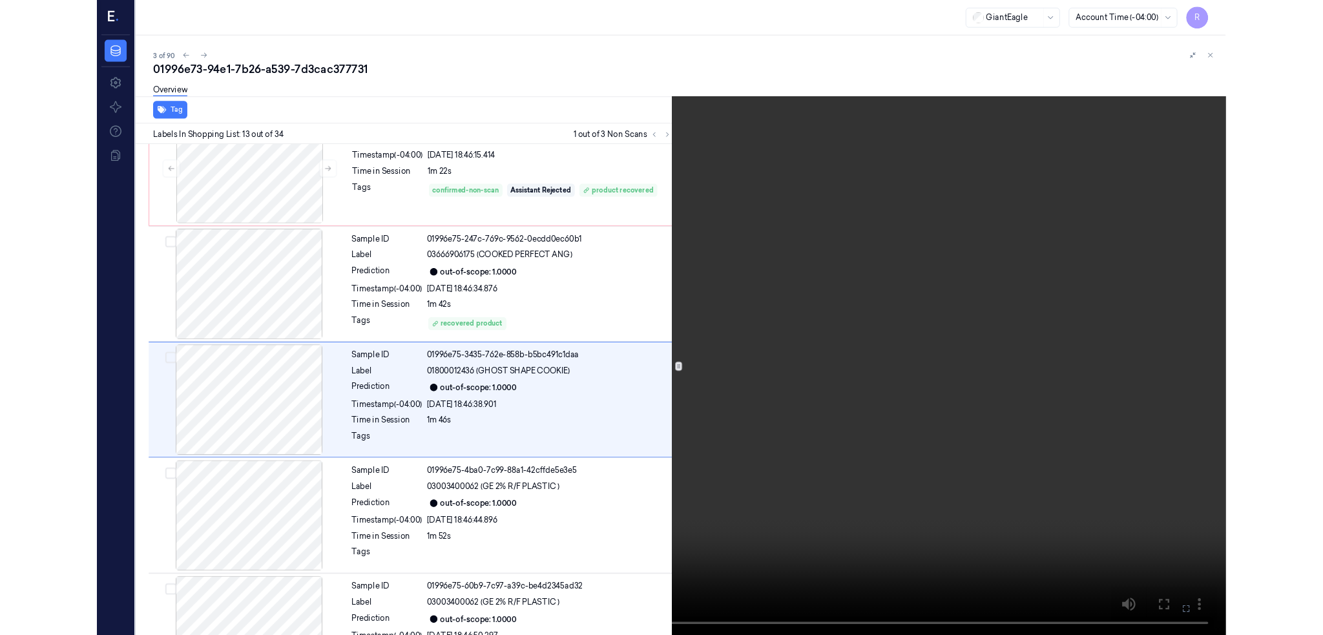
scroll to position [1408, 0]
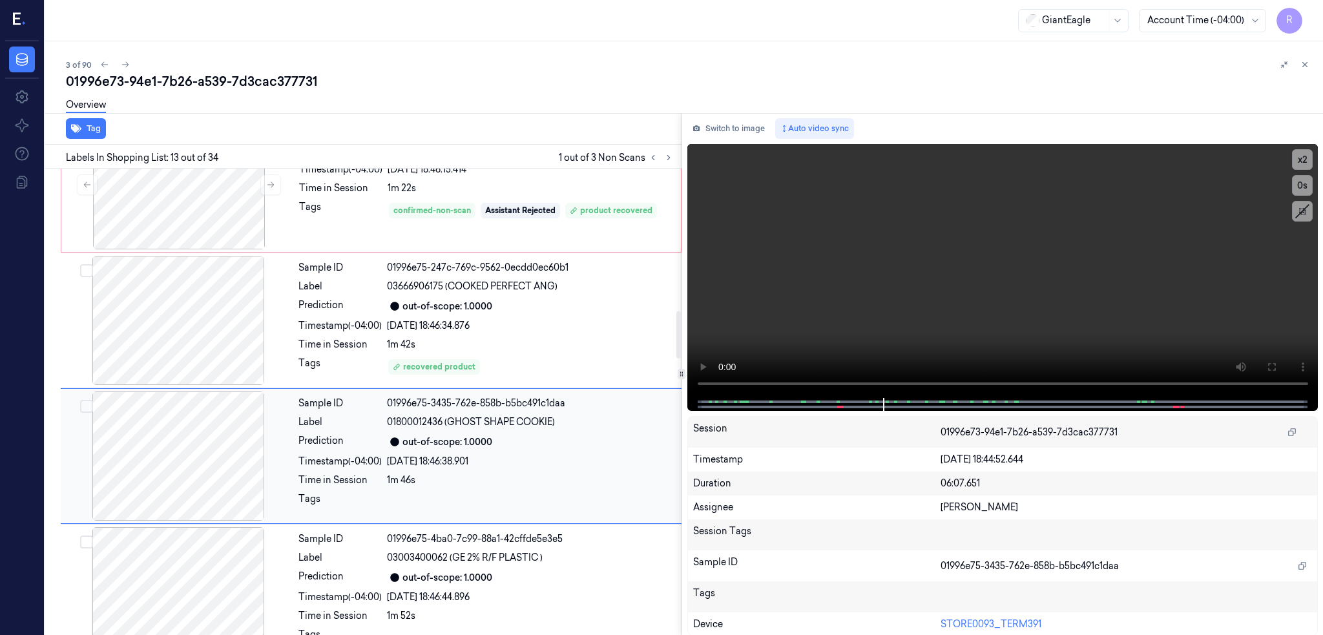
click at [221, 441] on div at bounding box center [178, 455] width 230 height 129
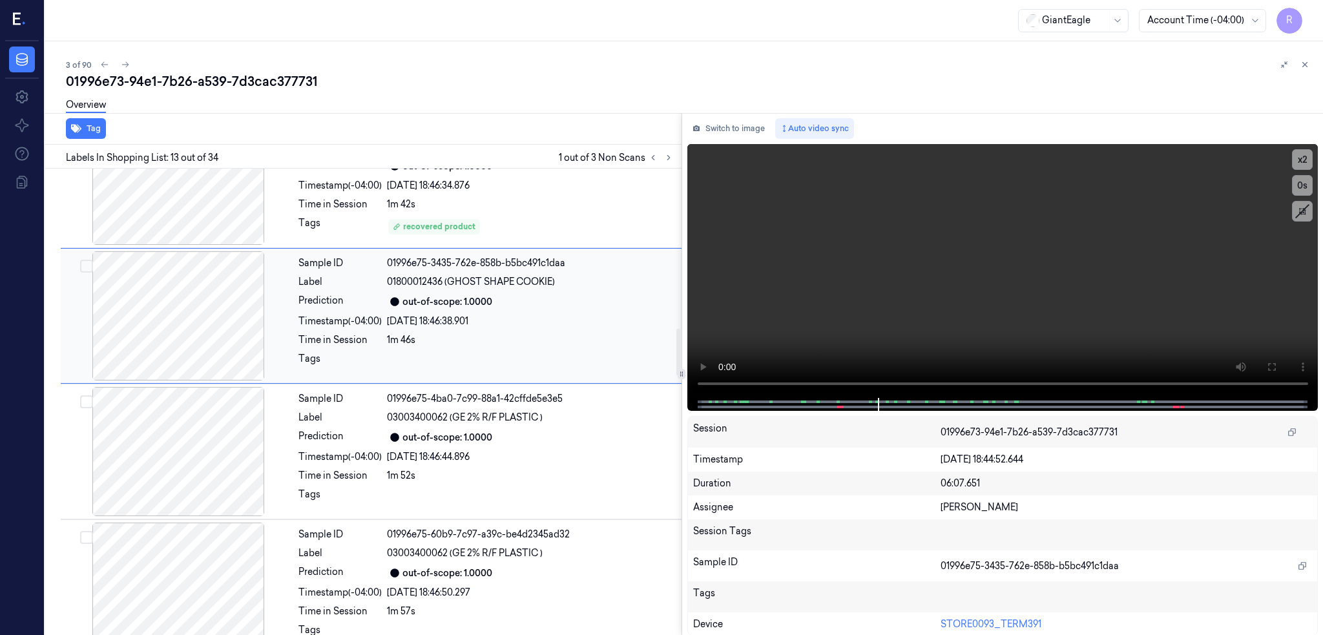
scroll to position [1893, 0]
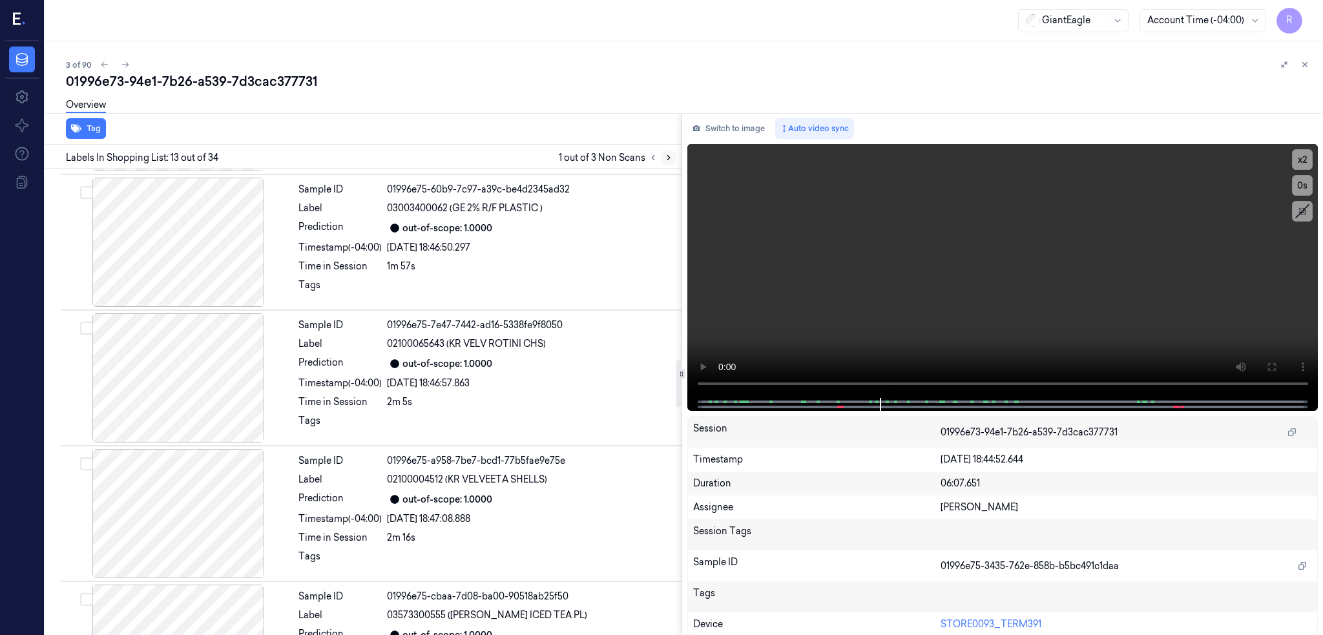
click at [673, 154] on icon at bounding box center [668, 157] width 9 height 9
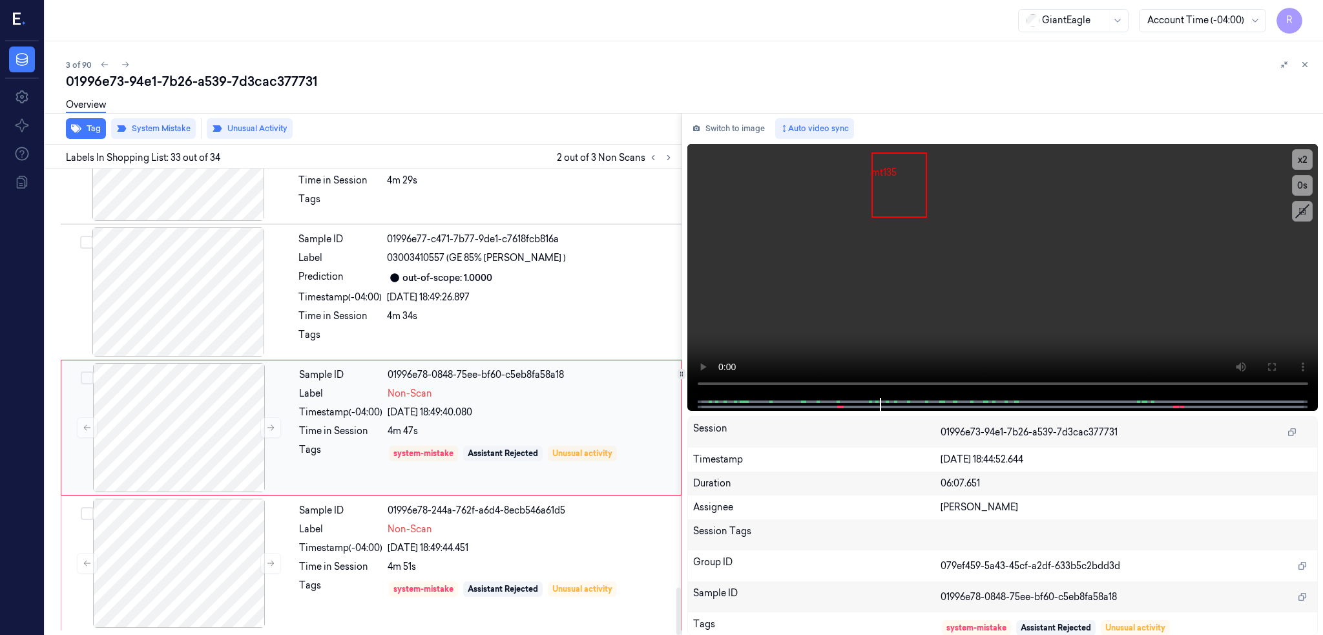
scroll to position [4152, 0]
click at [189, 256] on div at bounding box center [178, 291] width 230 height 129
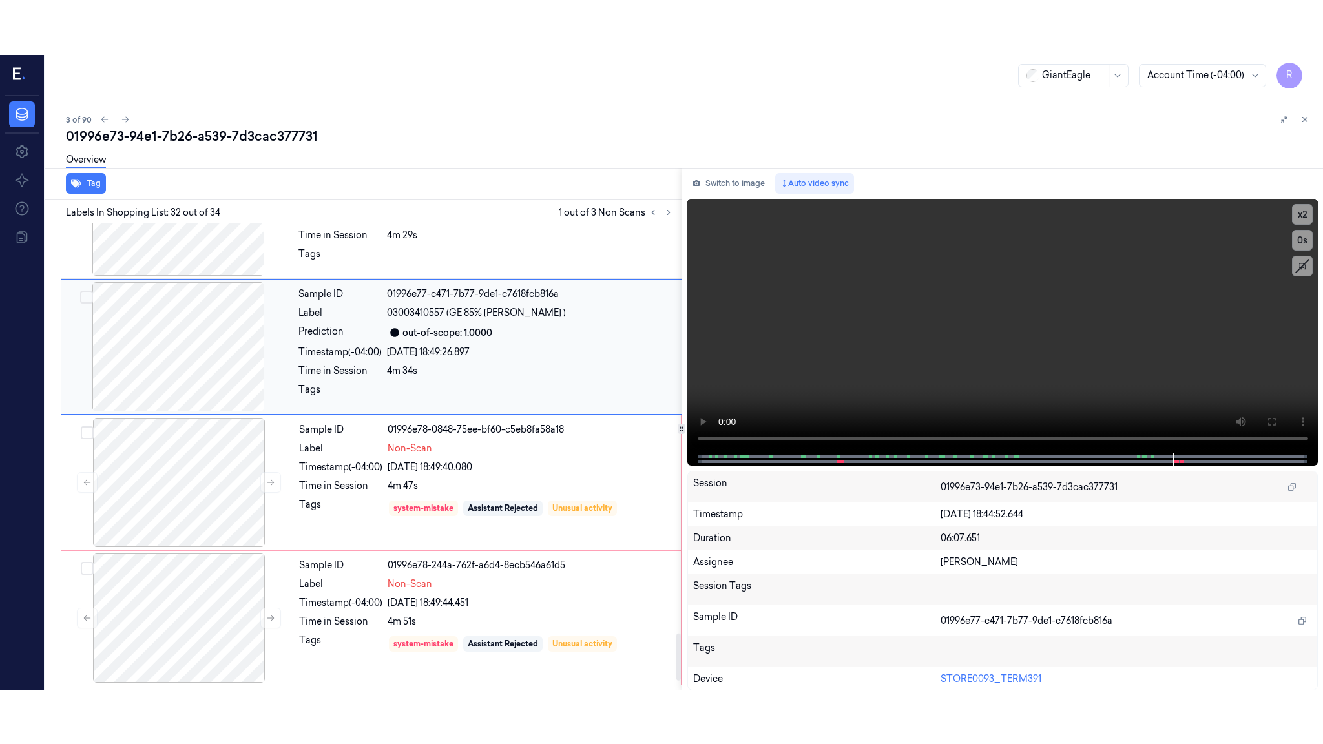
scroll to position [4041, 0]
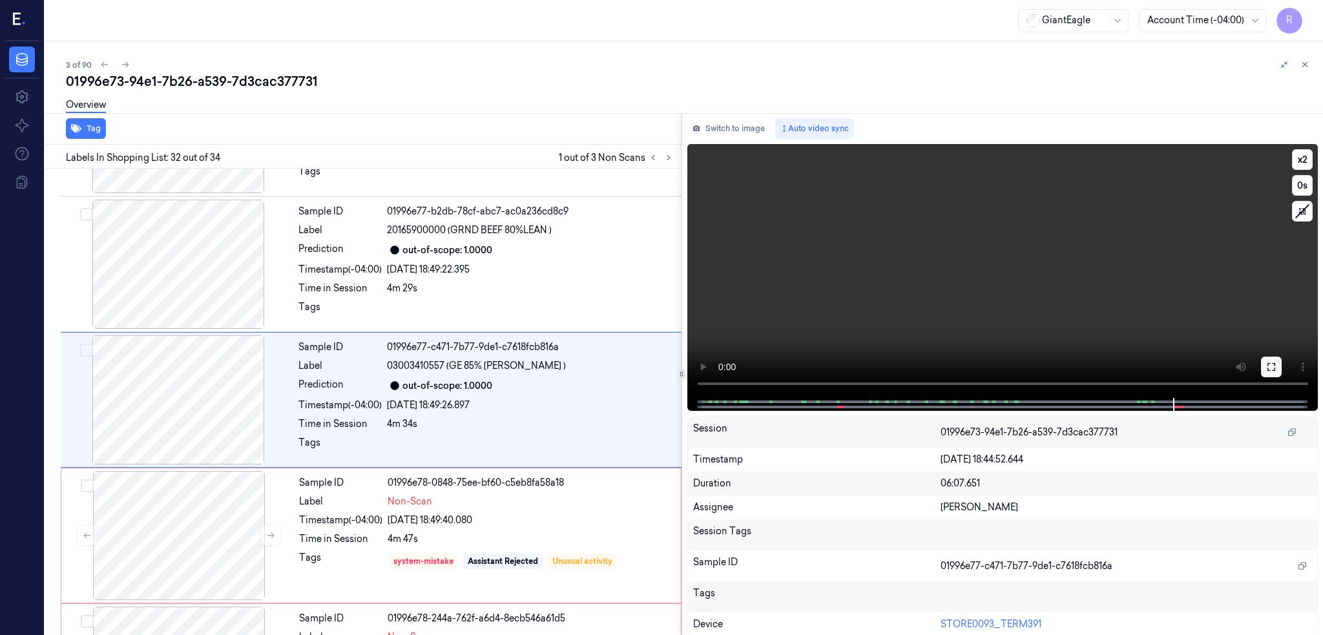
click at [1276, 364] on icon at bounding box center [1271, 367] width 10 height 10
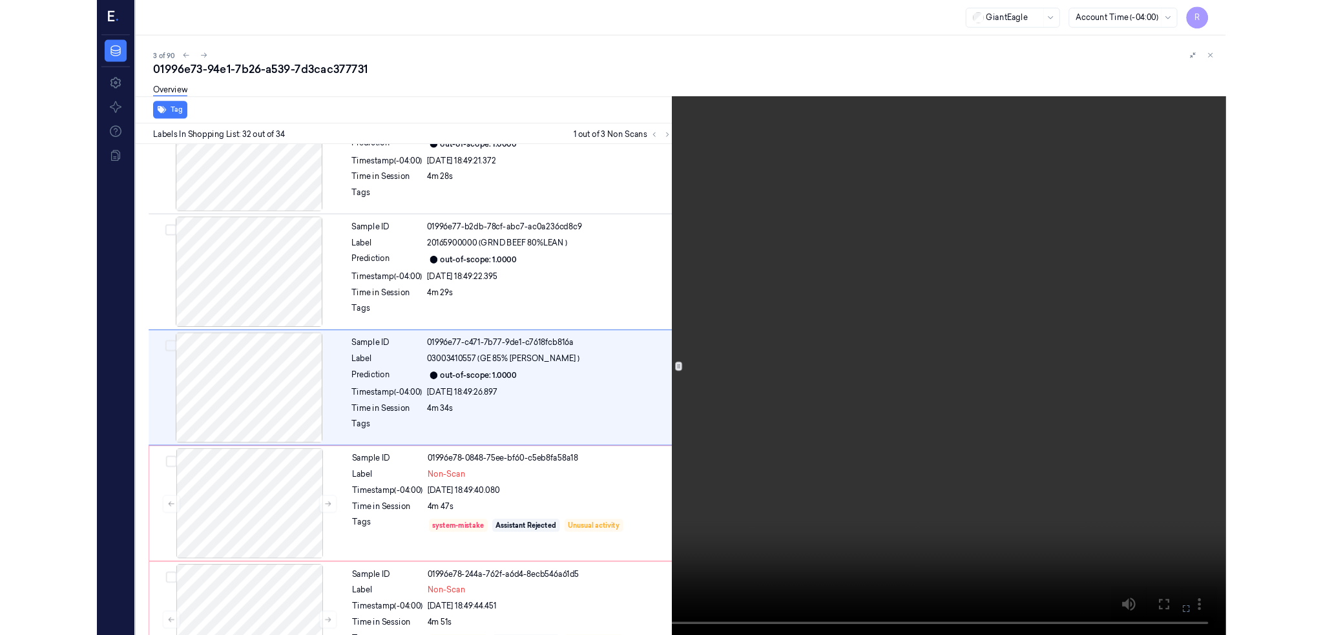
scroll to position [3986, 0]
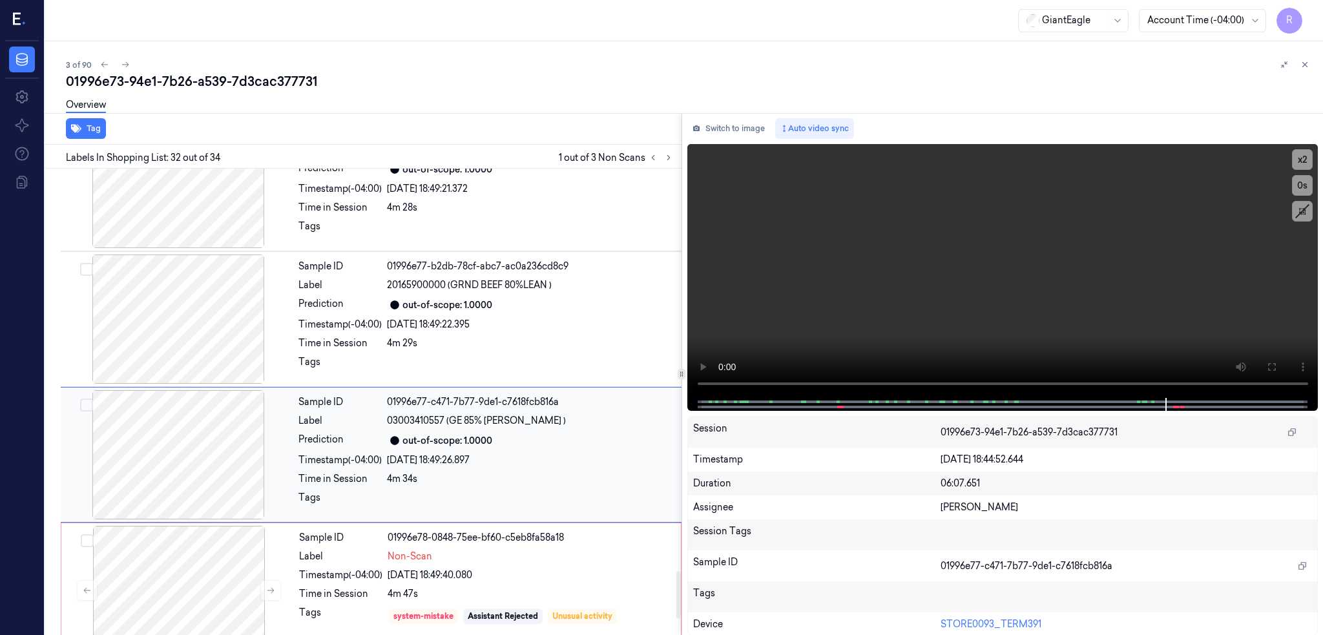
click at [242, 466] on div at bounding box center [178, 454] width 230 height 129
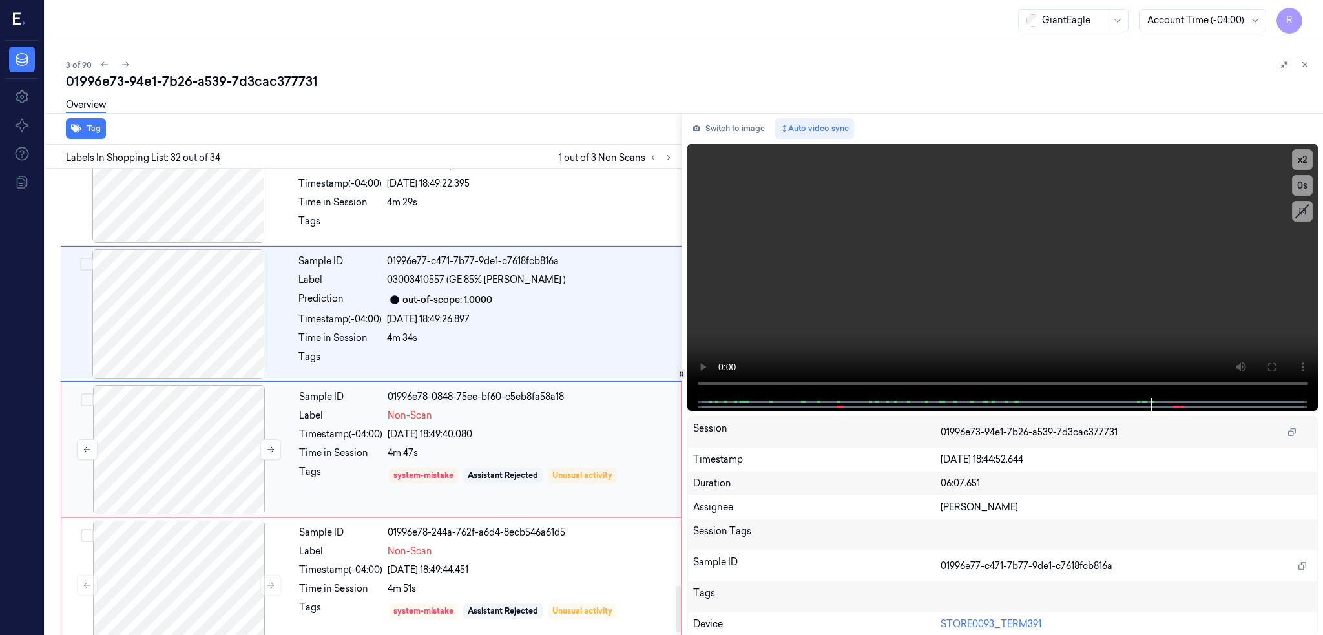
click at [189, 458] on div at bounding box center [179, 449] width 230 height 129
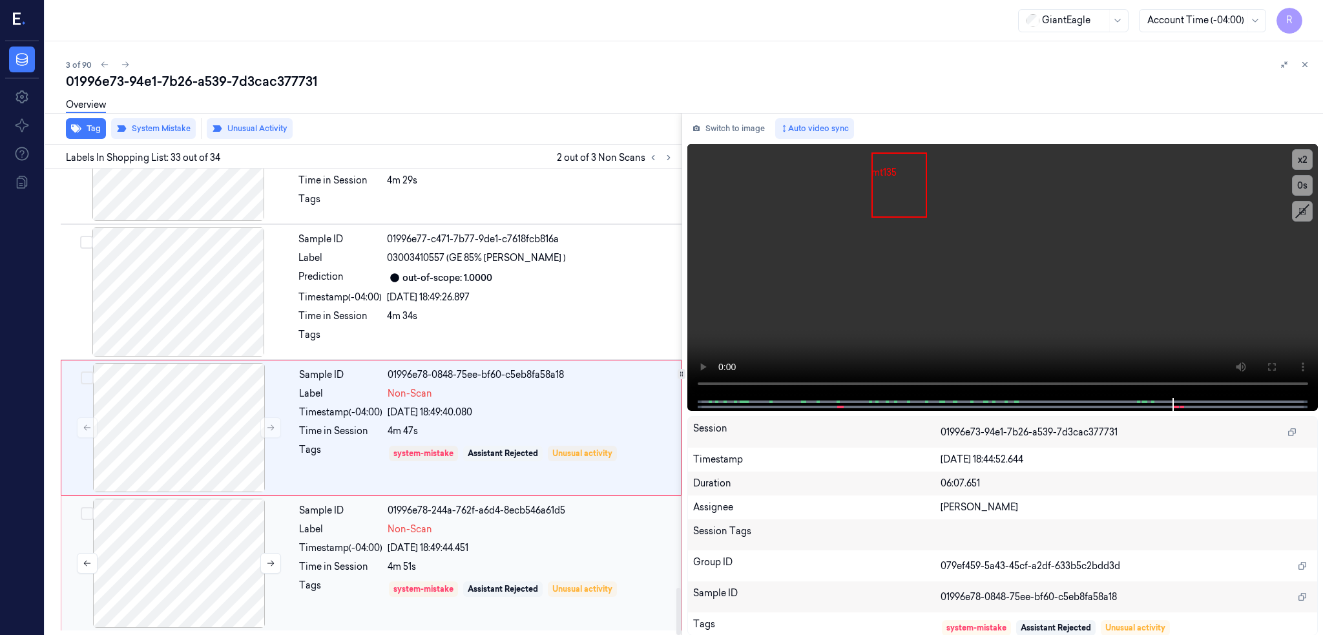
click at [204, 559] on div at bounding box center [179, 563] width 230 height 129
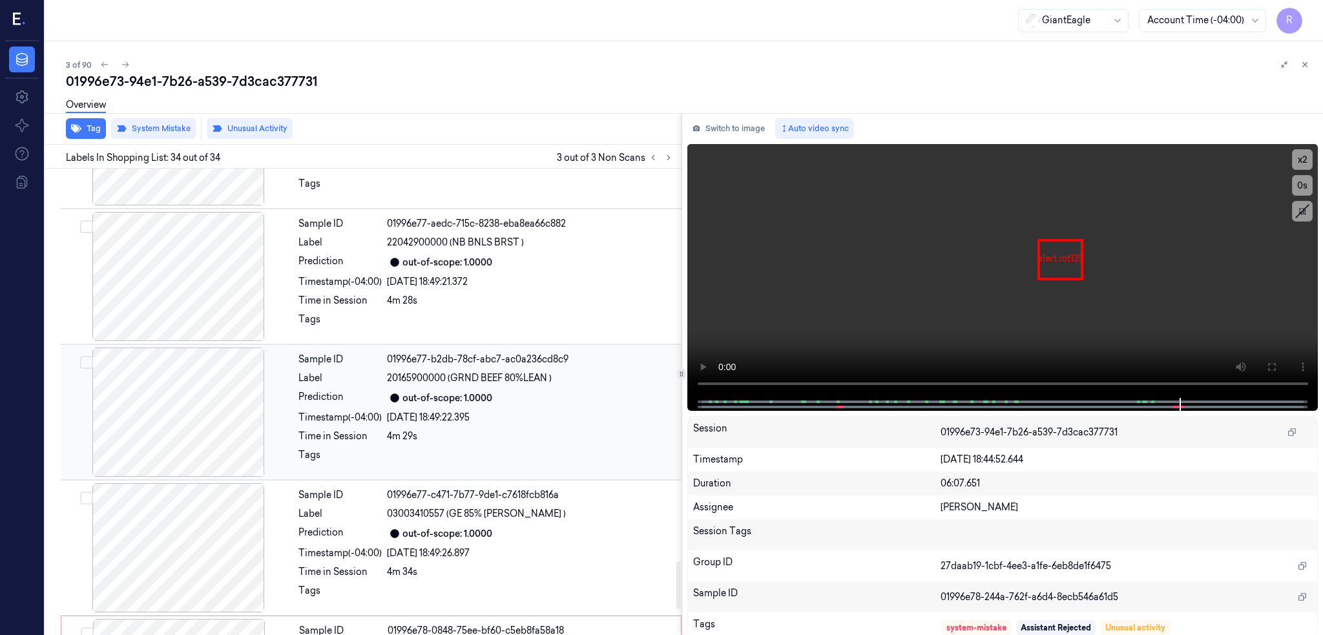
click at [189, 373] on div at bounding box center [178, 412] width 230 height 129
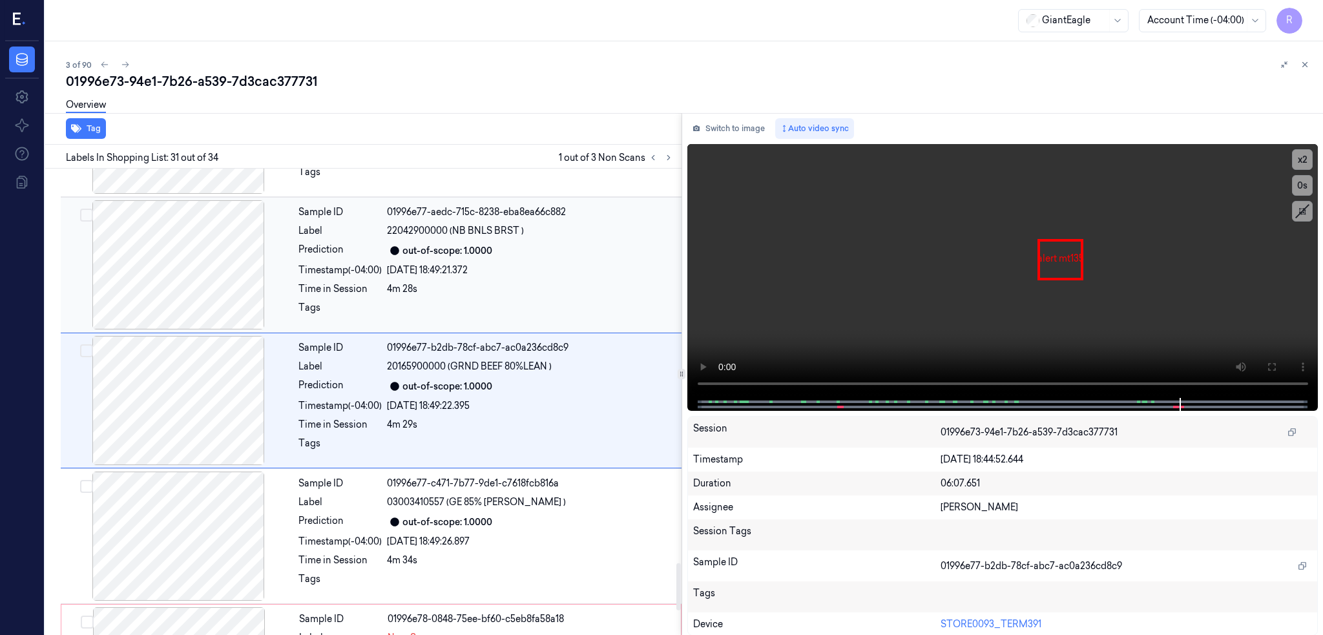
click at [156, 264] on div at bounding box center [178, 264] width 230 height 129
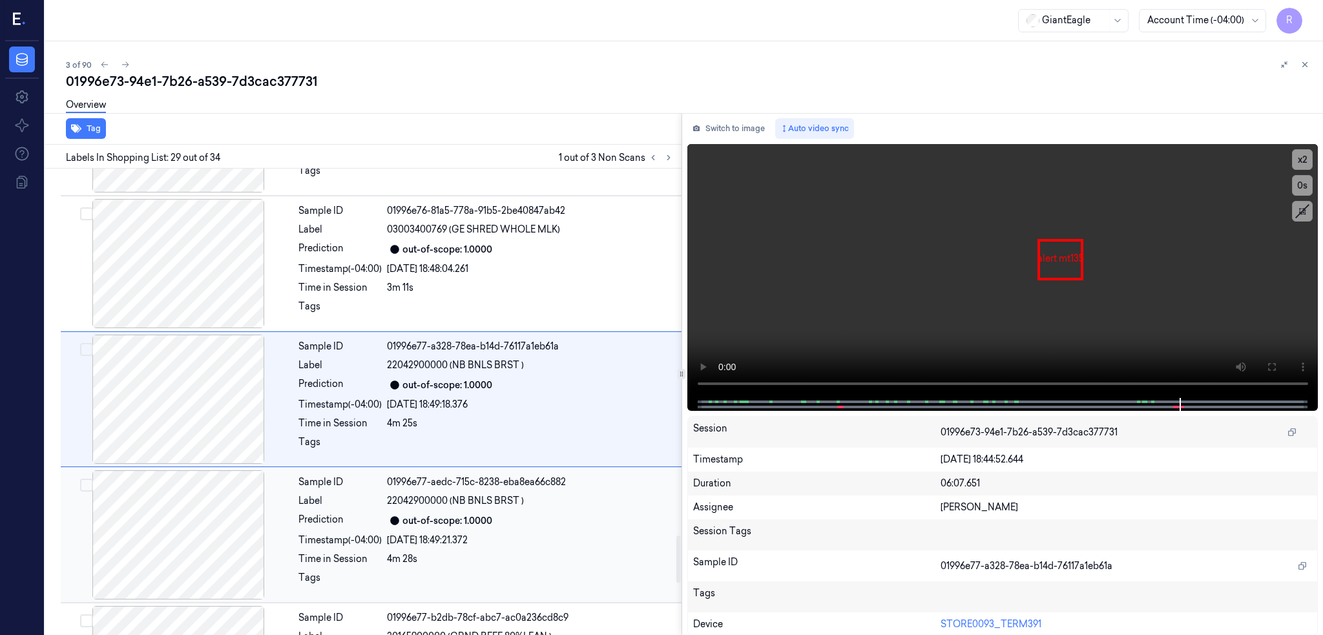
scroll to position [3634, 0]
click at [156, 264] on div at bounding box center [178, 264] width 230 height 129
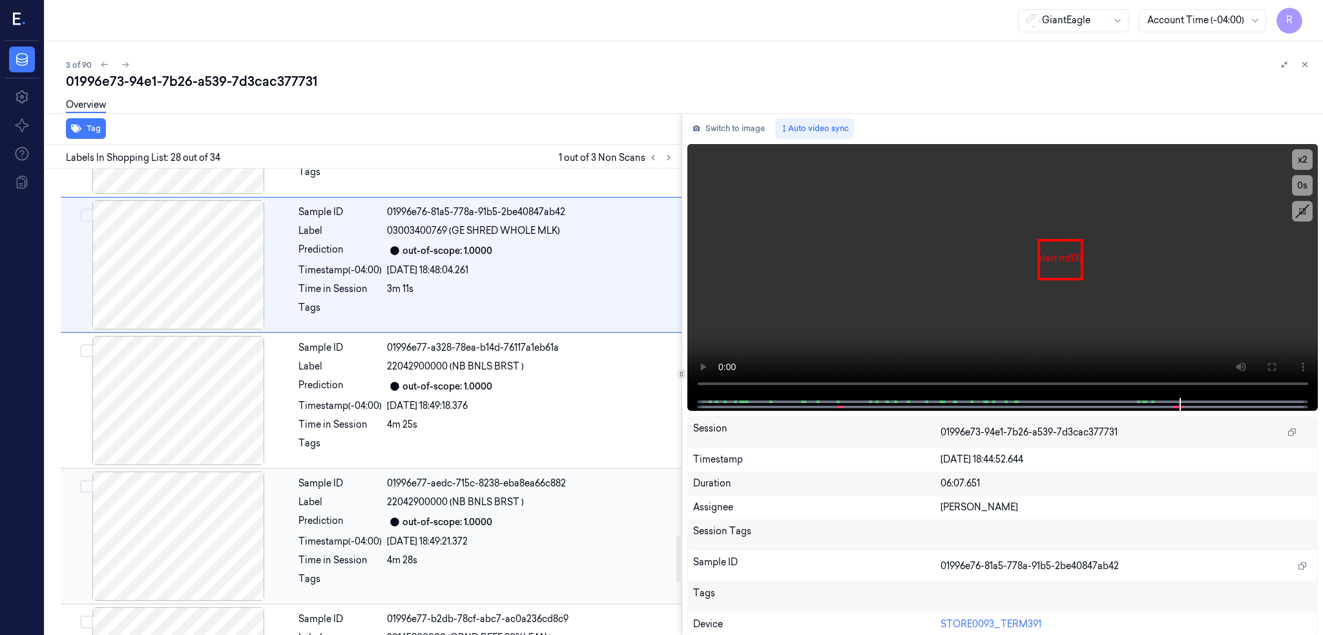
scroll to position [3498, 0]
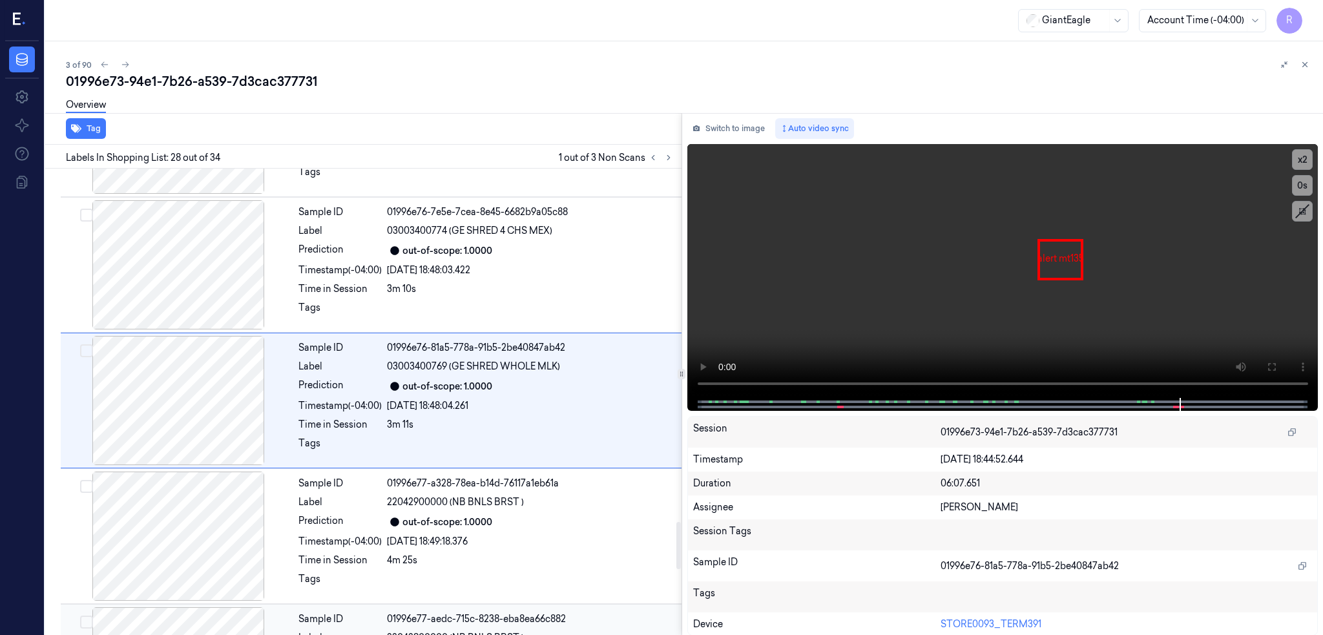
click at [156, 264] on div at bounding box center [178, 264] width 230 height 129
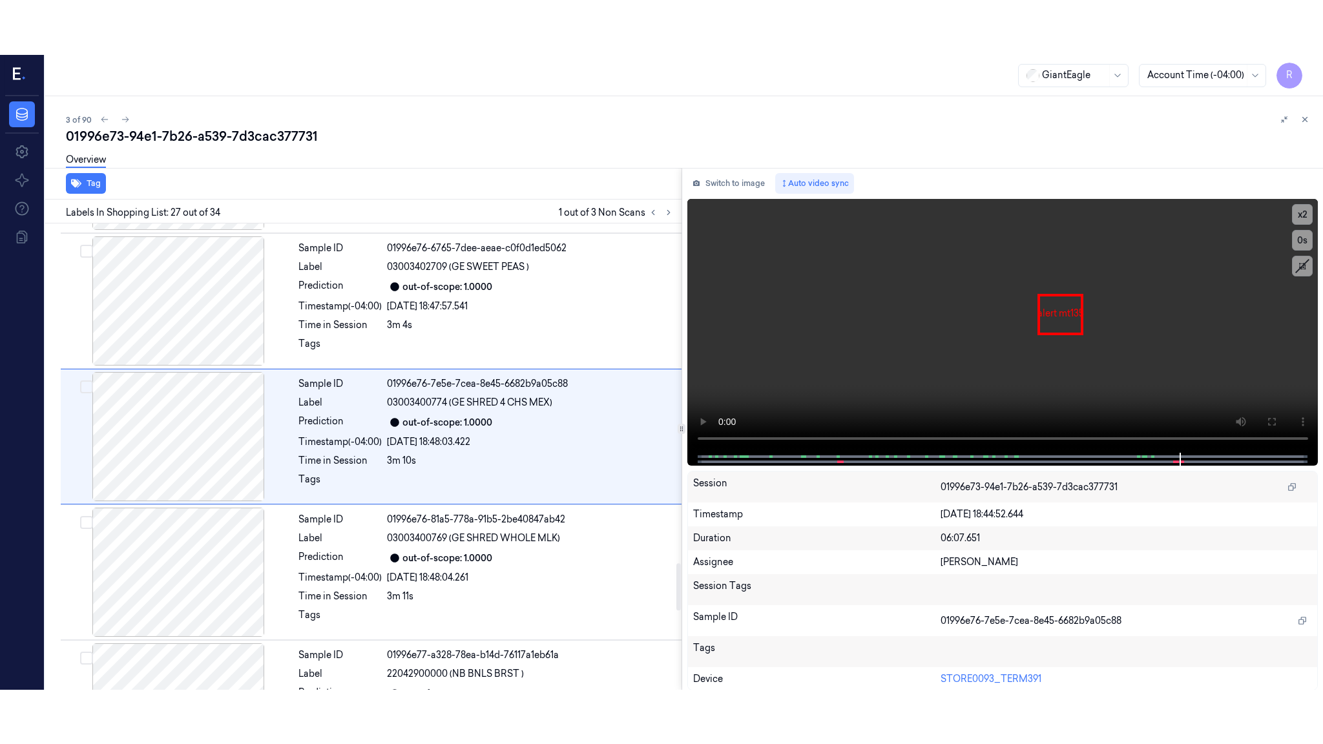
scroll to position [3362, 0]
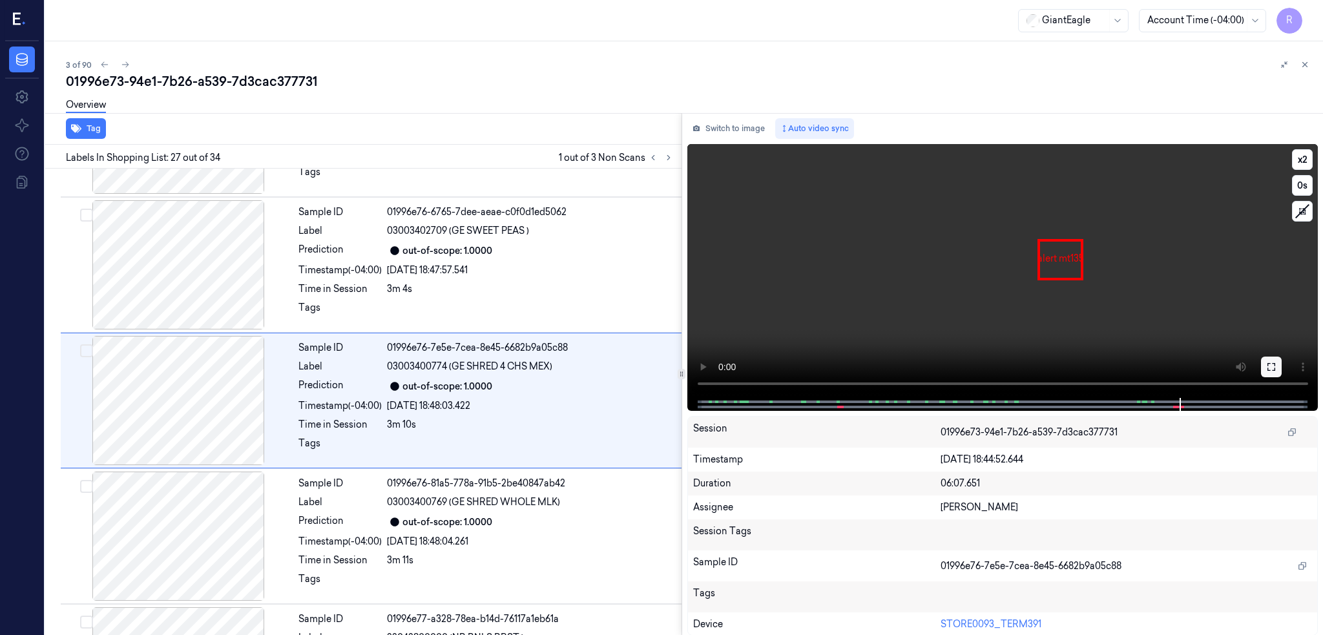
click at [1275, 363] on icon at bounding box center [1271, 367] width 8 height 8
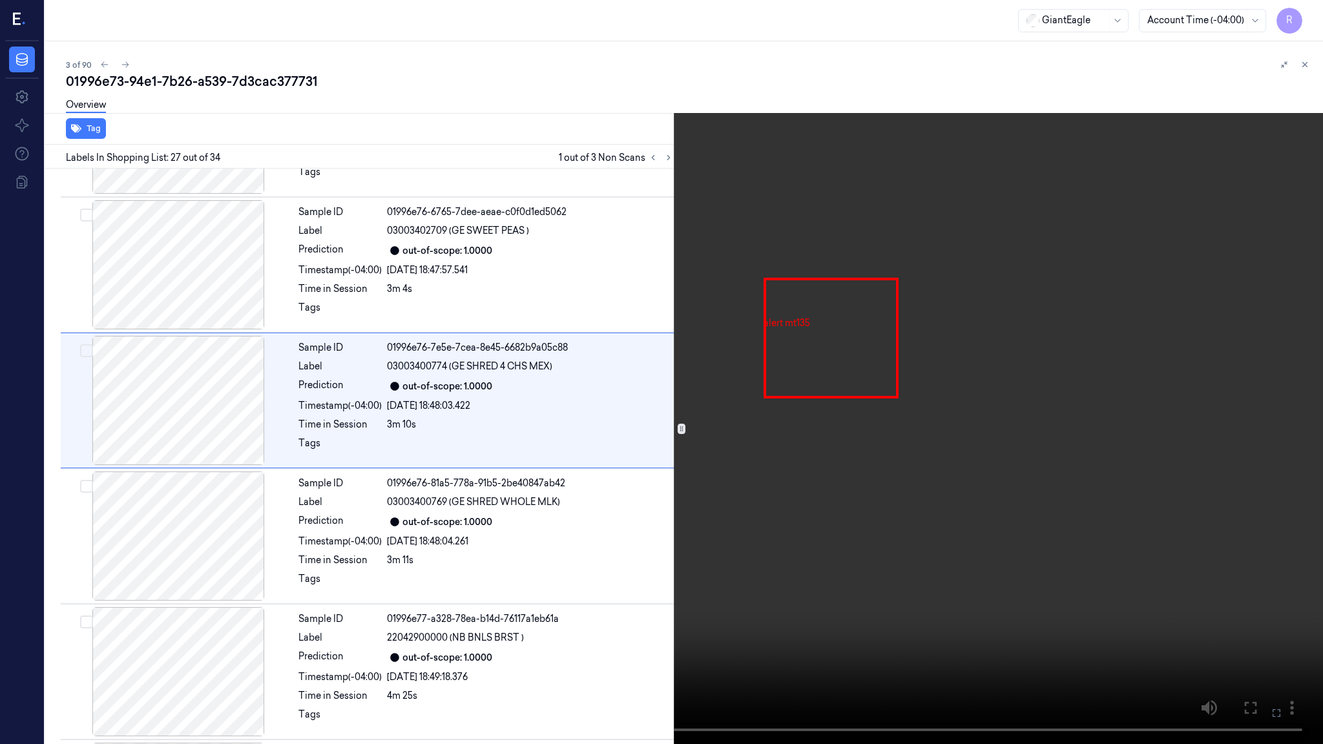
click at [793, 406] on video at bounding box center [661, 372] width 1323 height 744
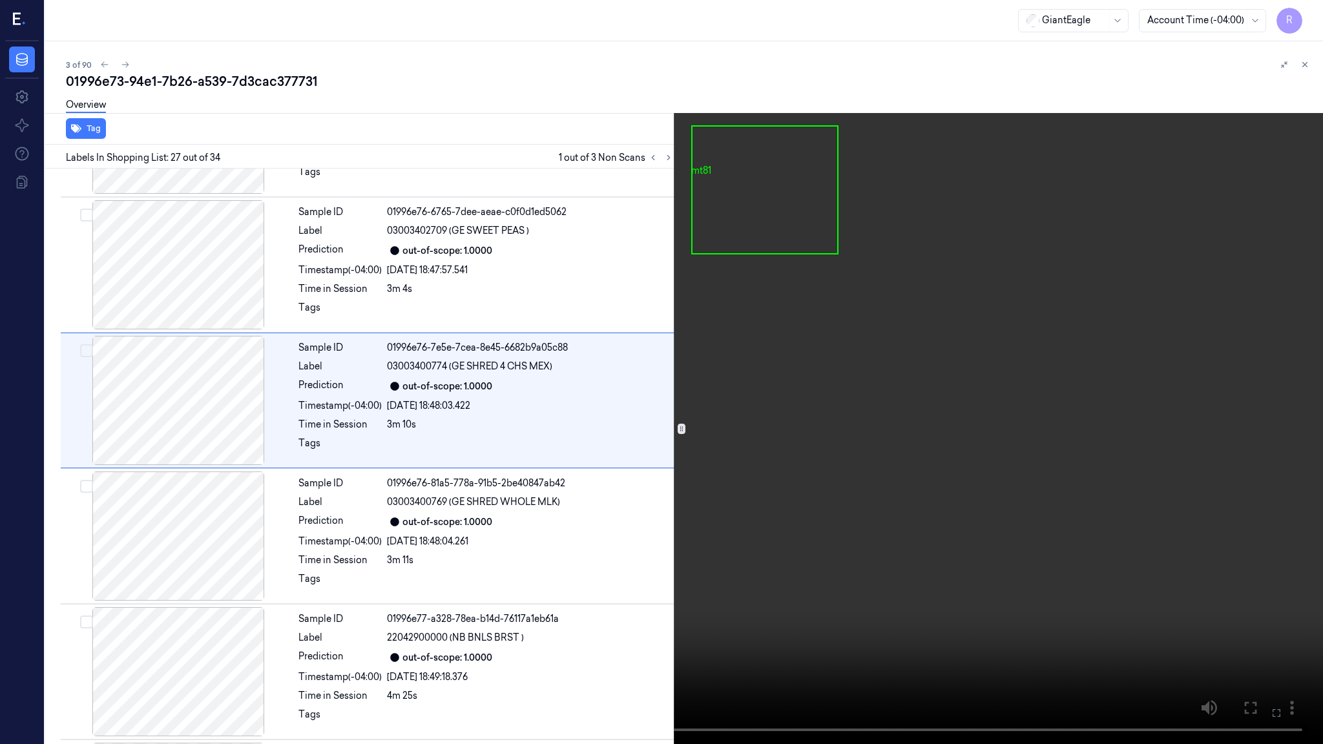
scroll to position [3308, 0]
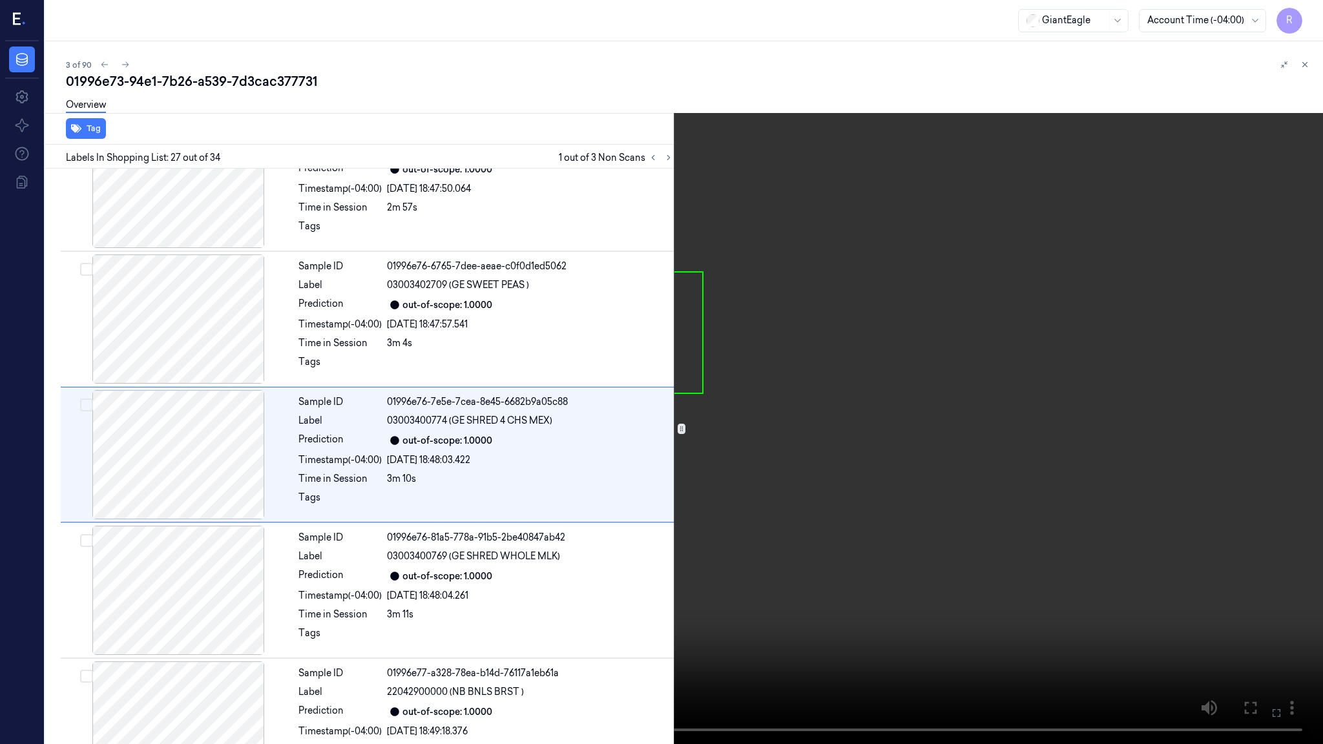
click at [802, 412] on video at bounding box center [661, 372] width 1323 height 744
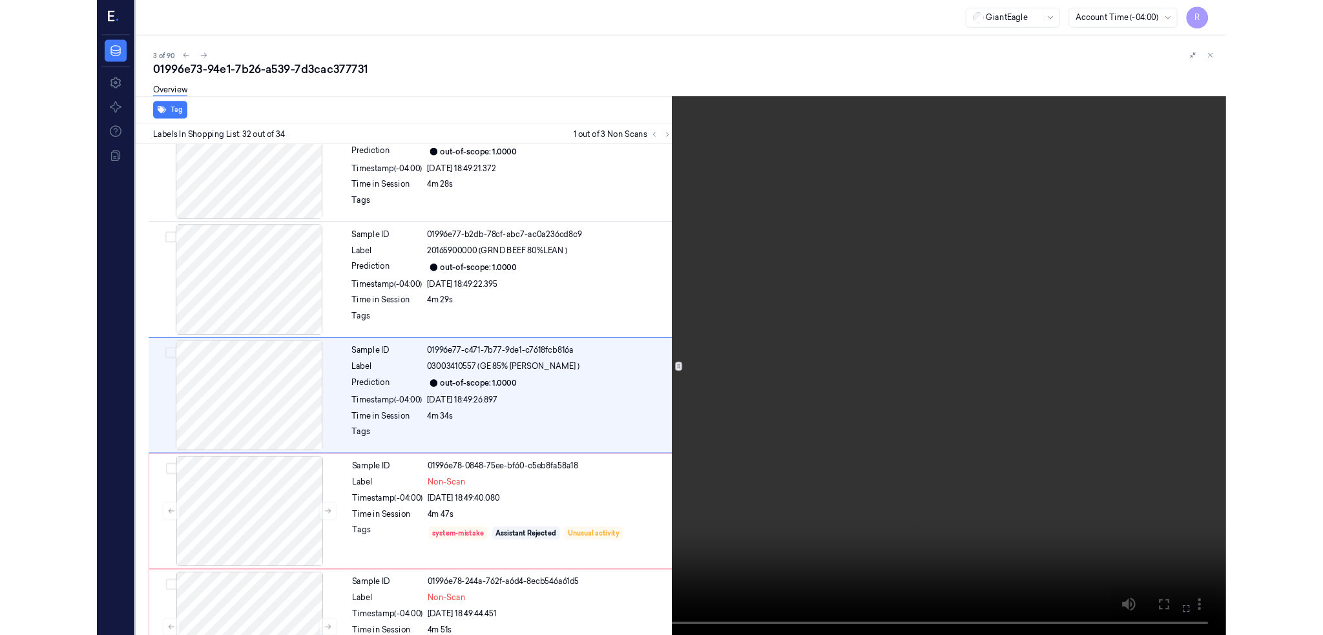
scroll to position [3986, 0]
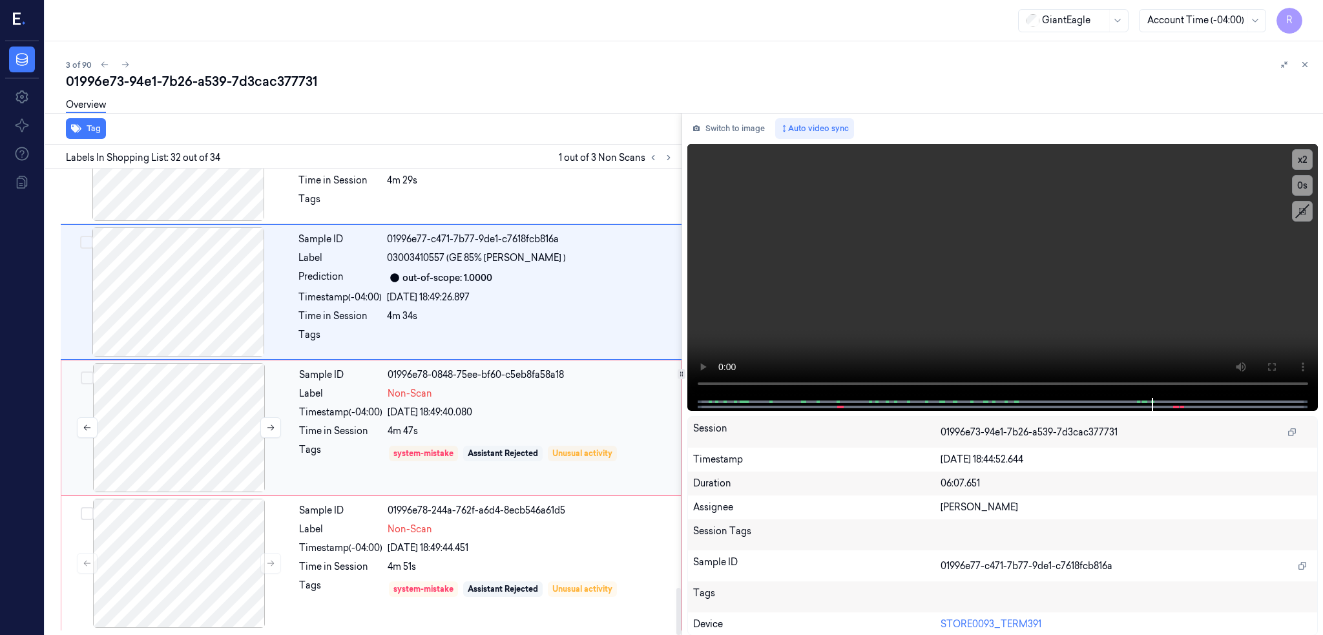
click at [198, 436] on div at bounding box center [179, 427] width 230 height 129
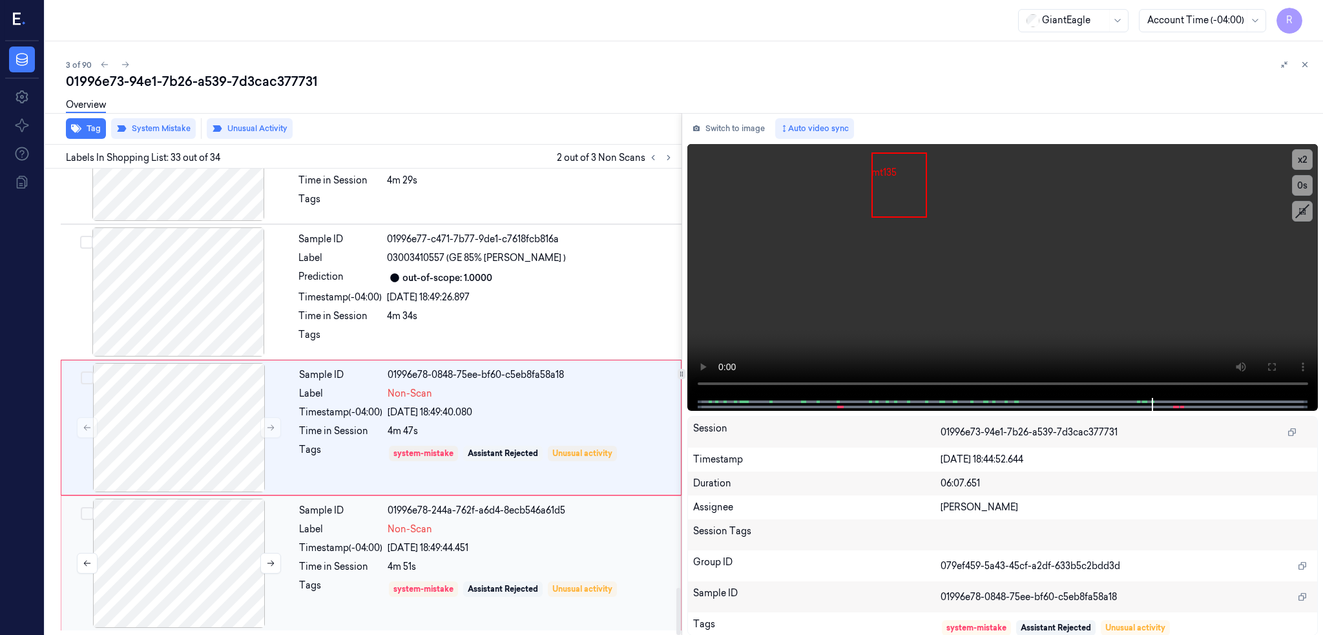
click at [209, 523] on div at bounding box center [179, 563] width 230 height 129
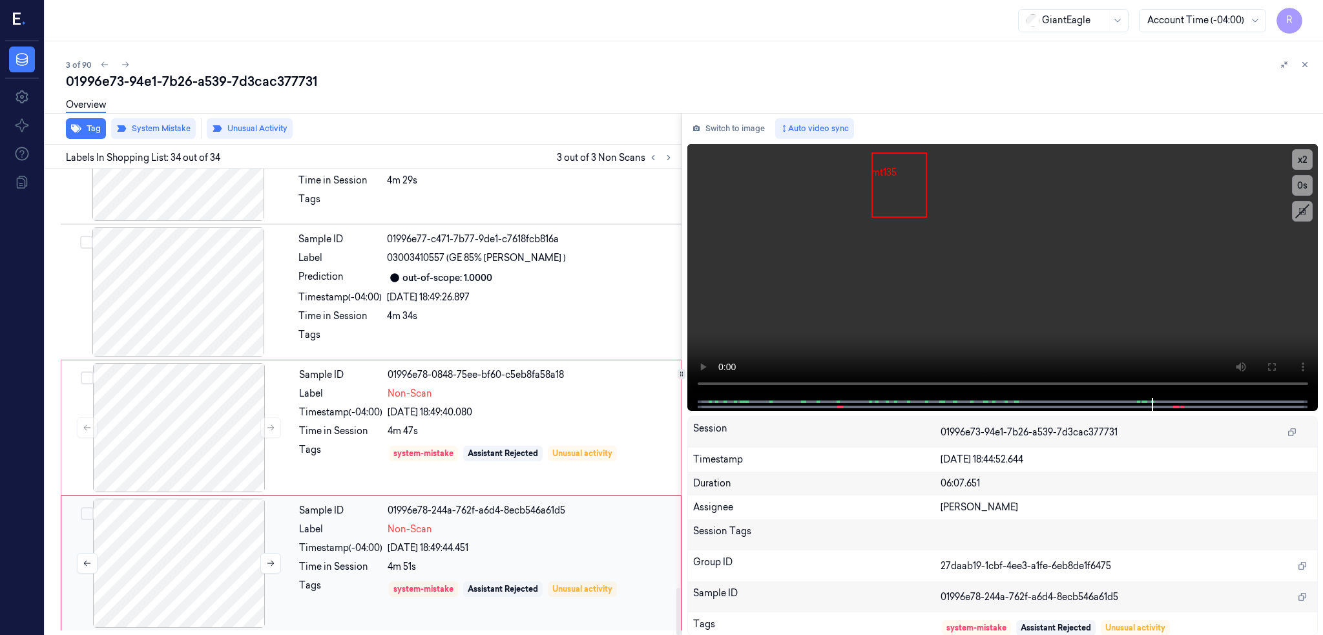
scroll to position [4152, 0]
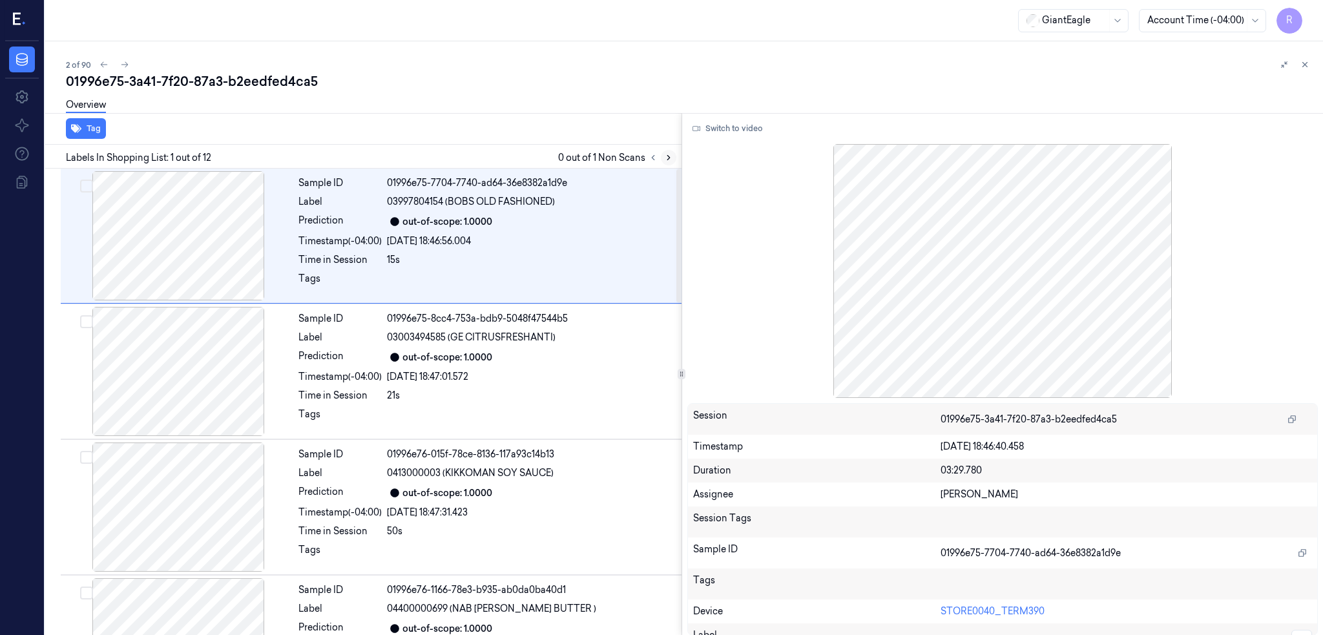
click at [676, 155] on button at bounding box center [669, 158] width 16 height 16
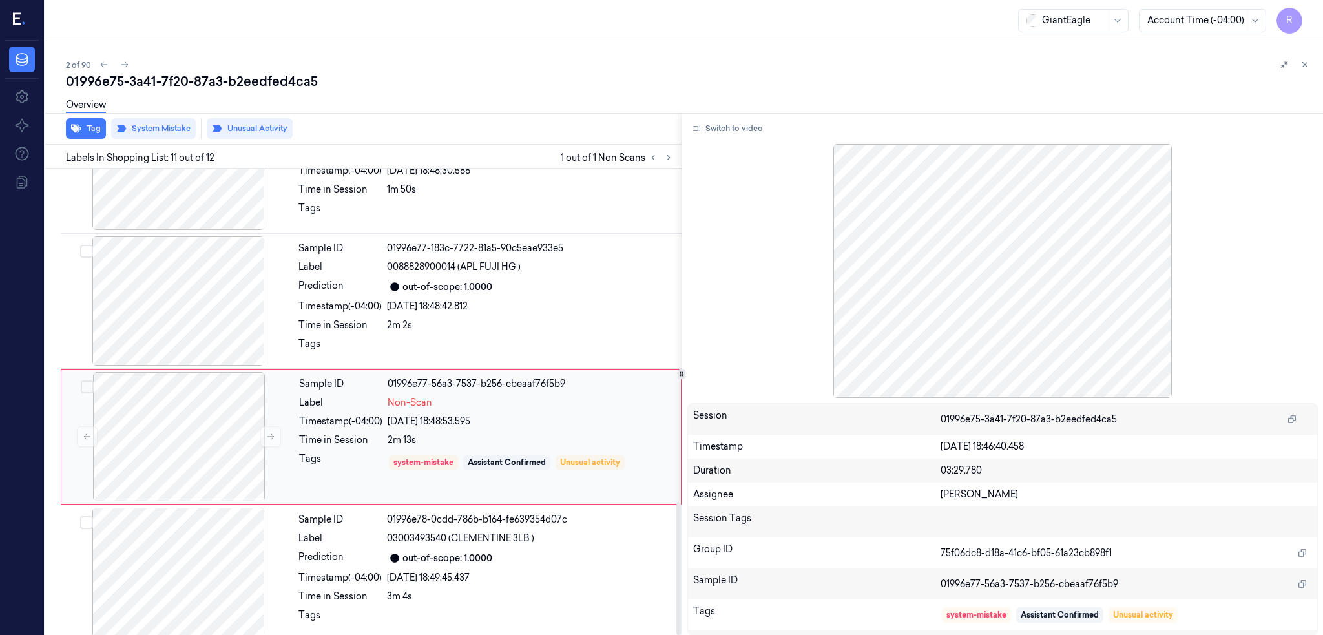
scroll to position [1165, 0]
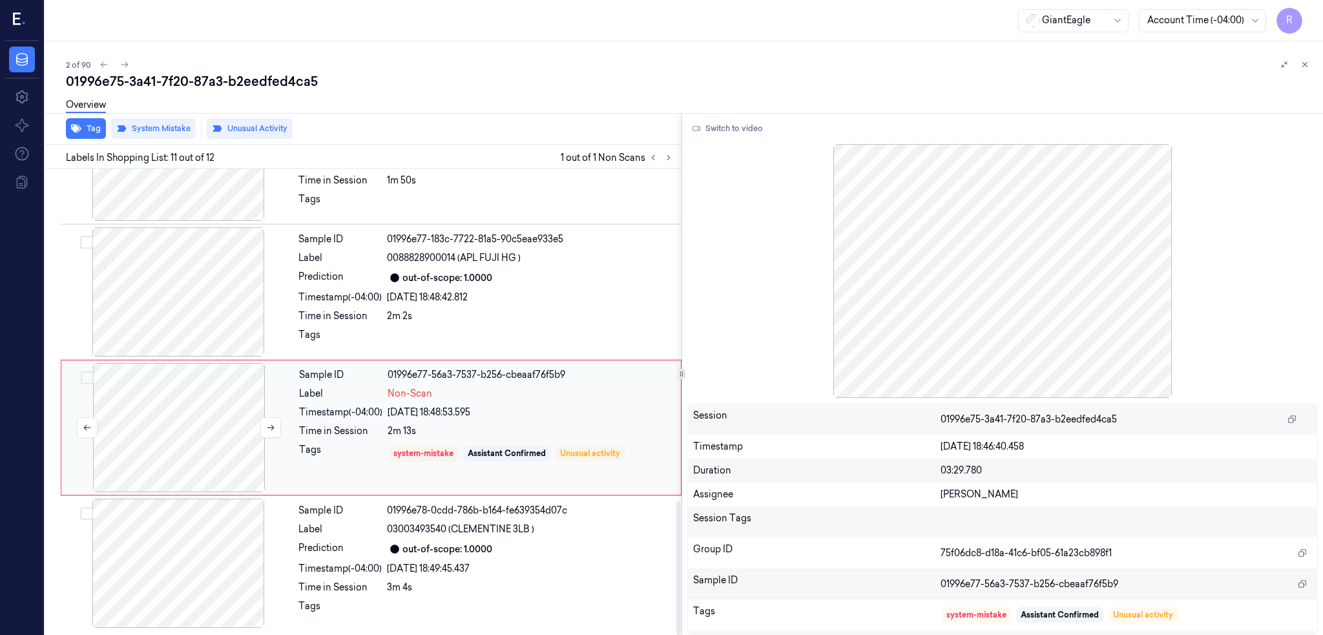
click at [202, 416] on div at bounding box center [179, 427] width 230 height 129
click at [183, 293] on div at bounding box center [178, 291] width 230 height 129
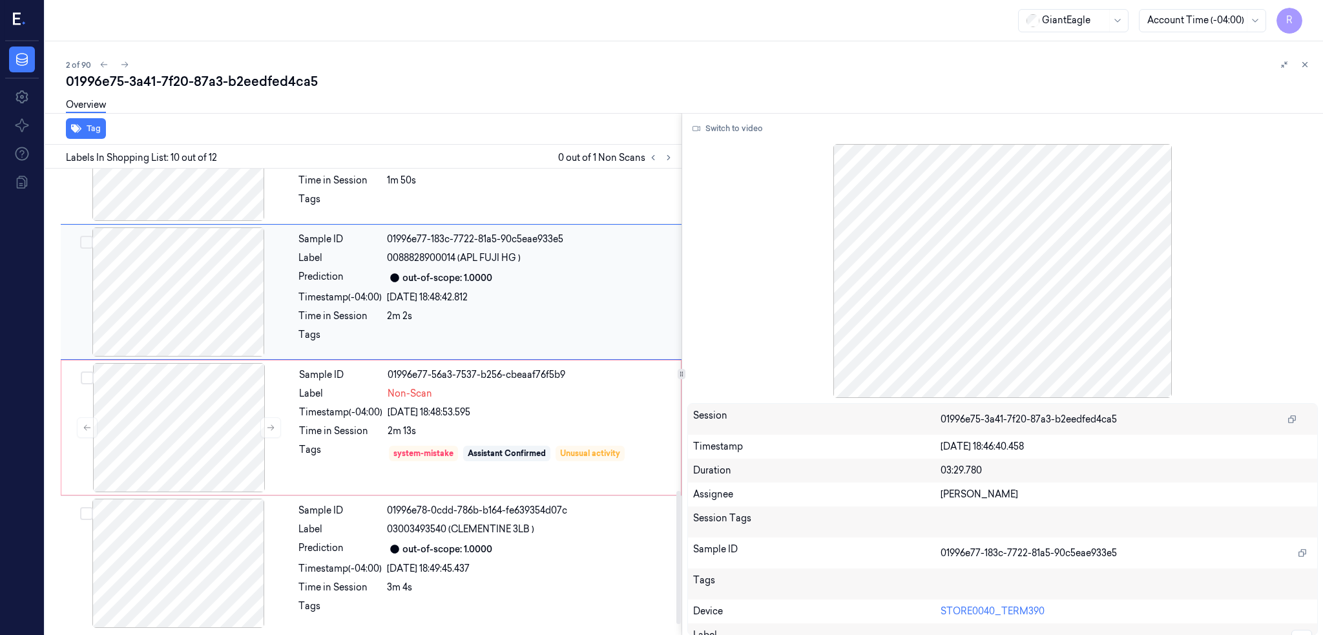
scroll to position [1055, 0]
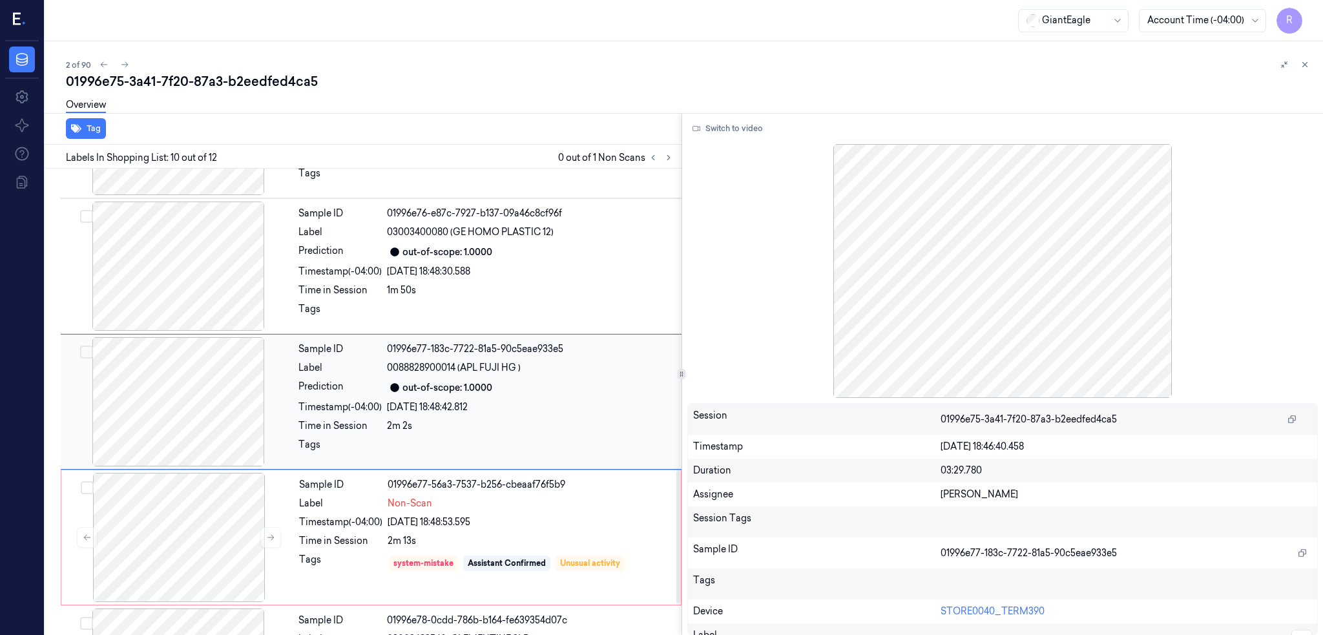
click at [183, 293] on div at bounding box center [178, 266] width 230 height 129
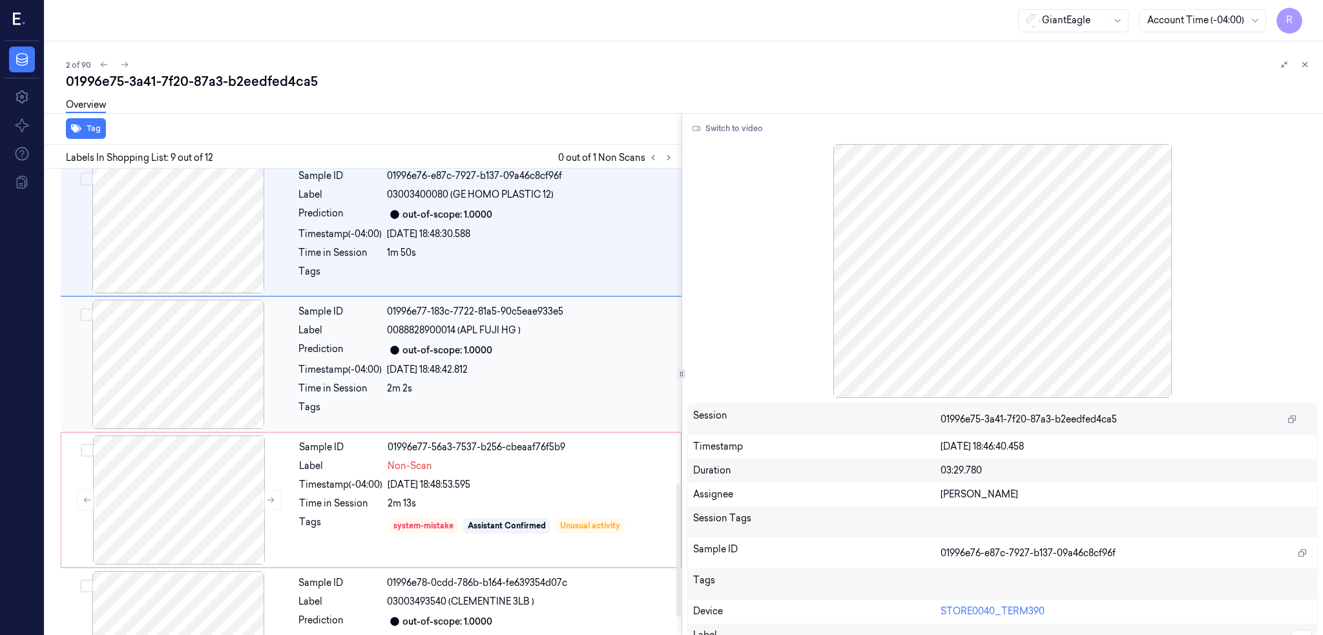
scroll to position [1165, 0]
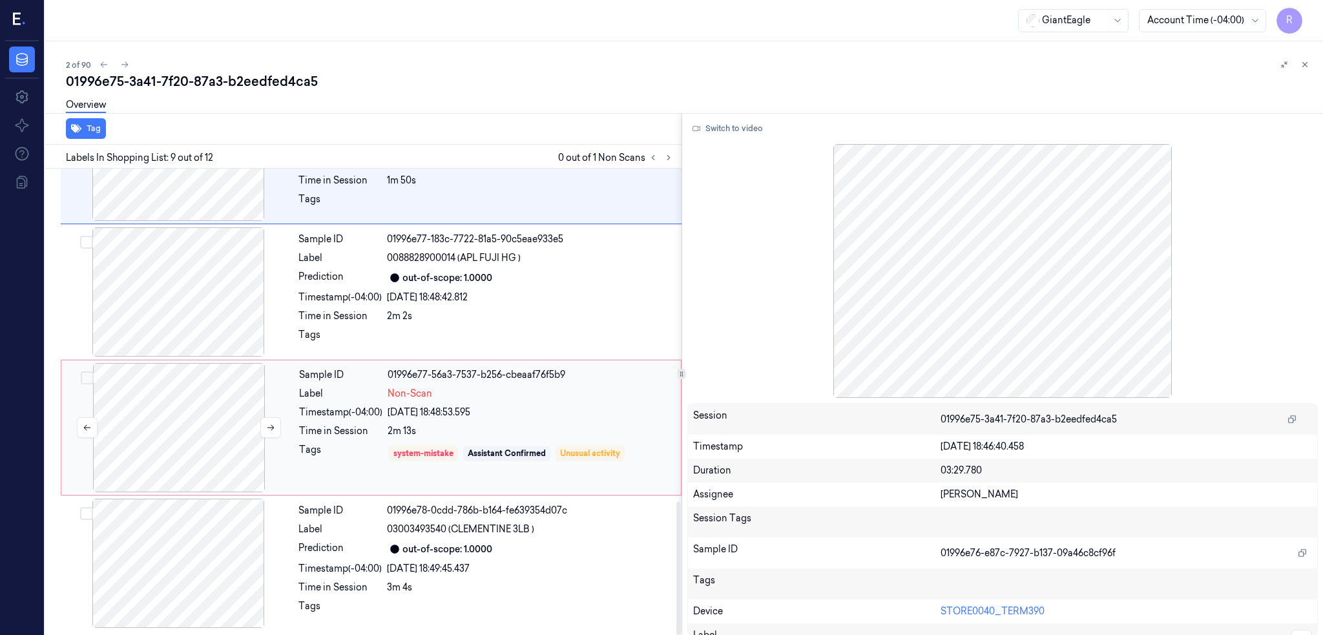
click at [182, 481] on div at bounding box center [179, 427] width 230 height 129
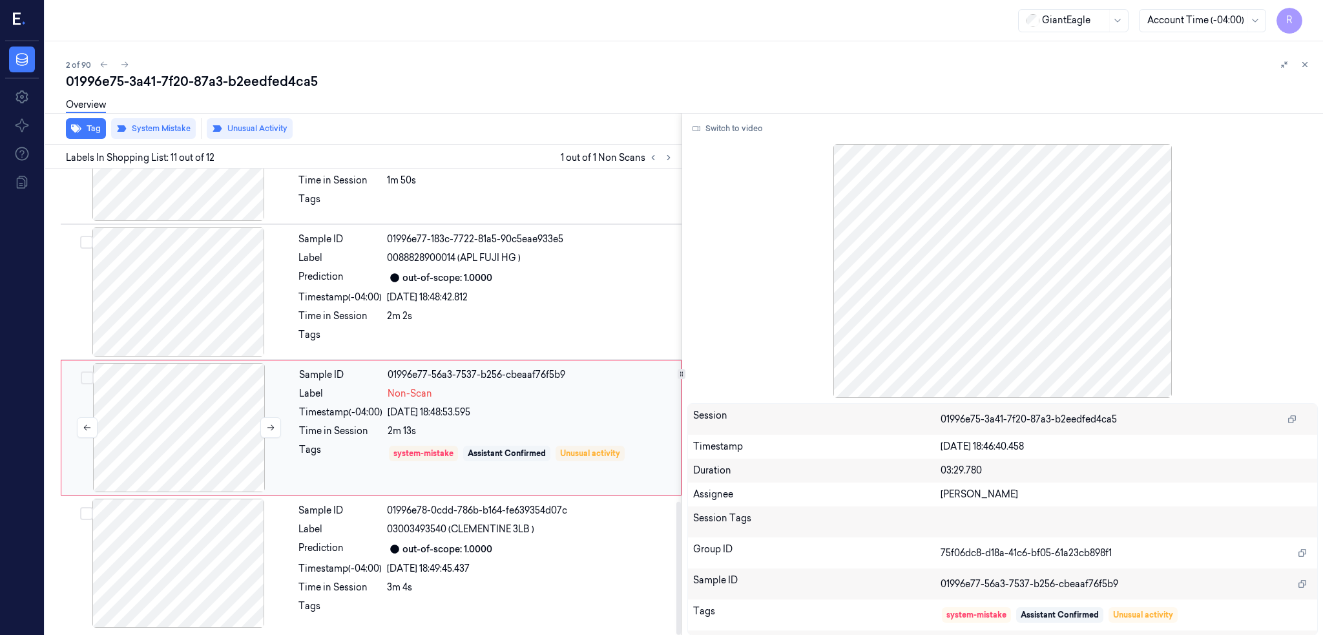
scroll to position [1165, 0]
click at [167, 411] on div at bounding box center [179, 427] width 230 height 129
click at [187, 295] on div at bounding box center [178, 291] width 230 height 129
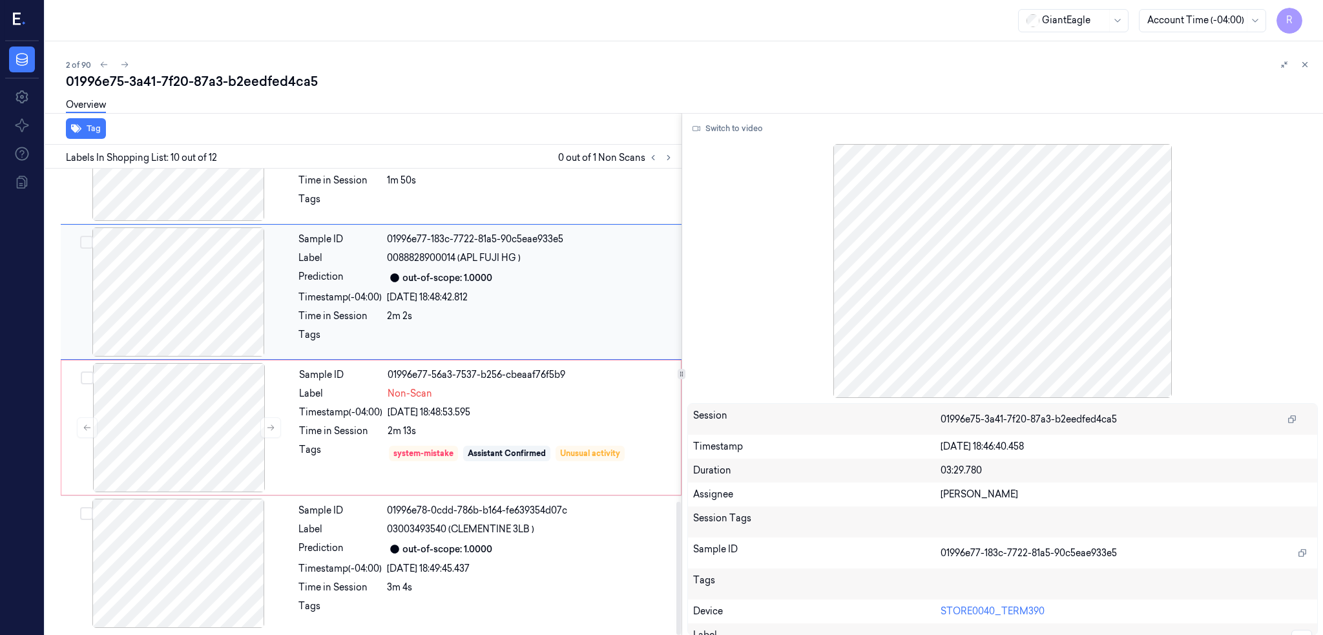
scroll to position [1055, 0]
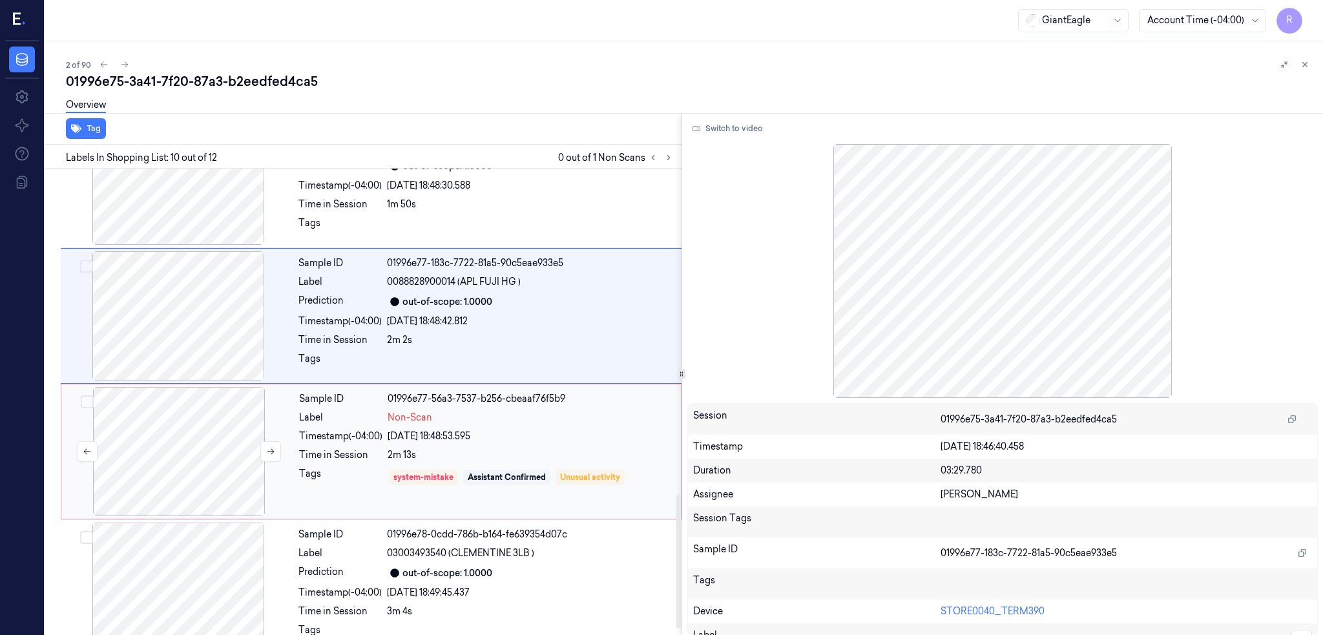
click at [203, 419] on div at bounding box center [179, 451] width 230 height 129
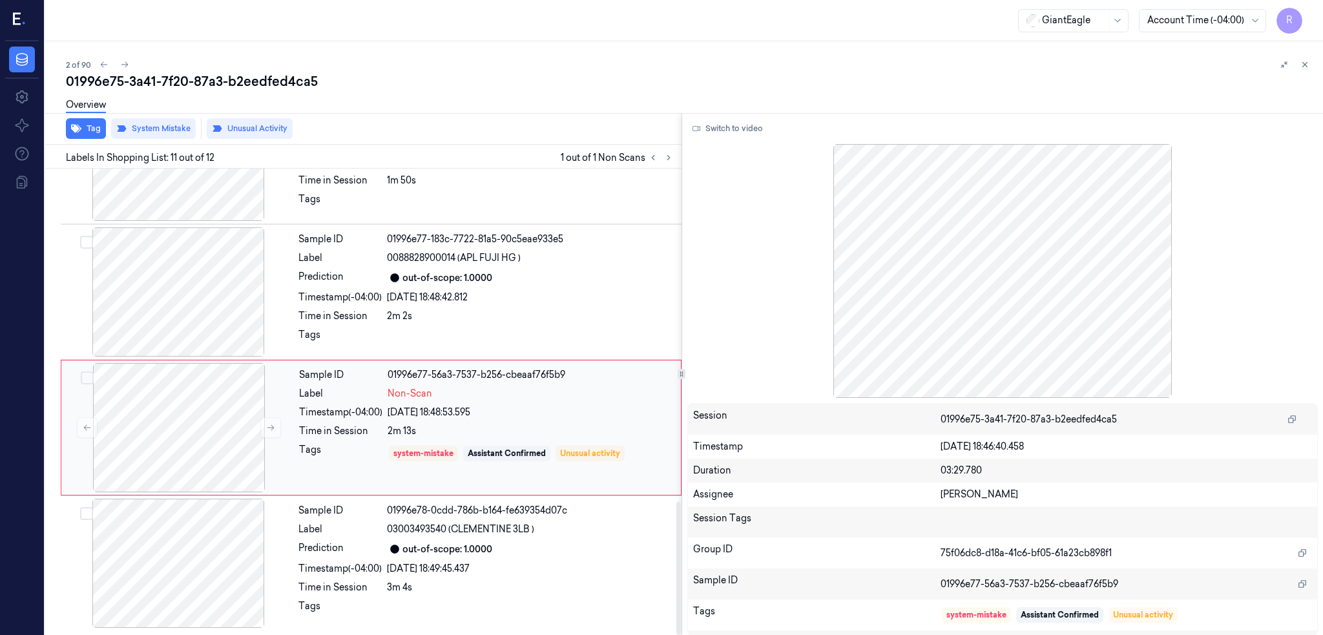
scroll to position [1165, 0]
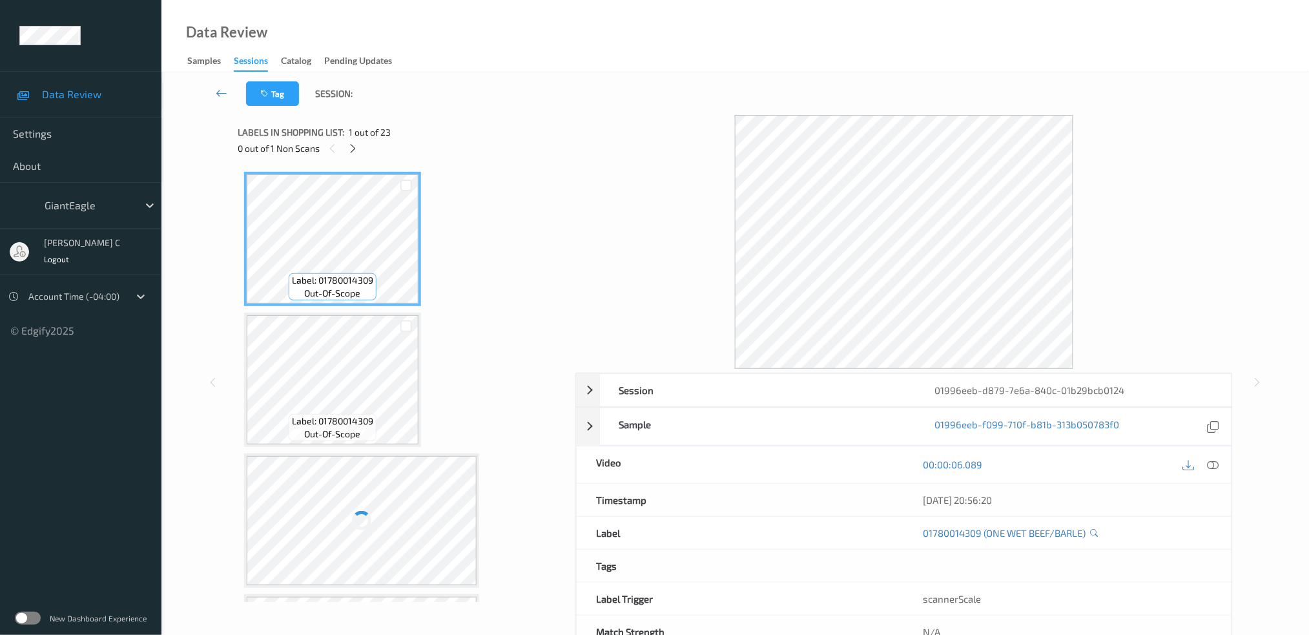
click at [358, 155] on div "0 out of 1 Non Scans" at bounding box center [402, 148] width 329 height 16
click at [357, 153] on icon at bounding box center [353, 149] width 11 height 12
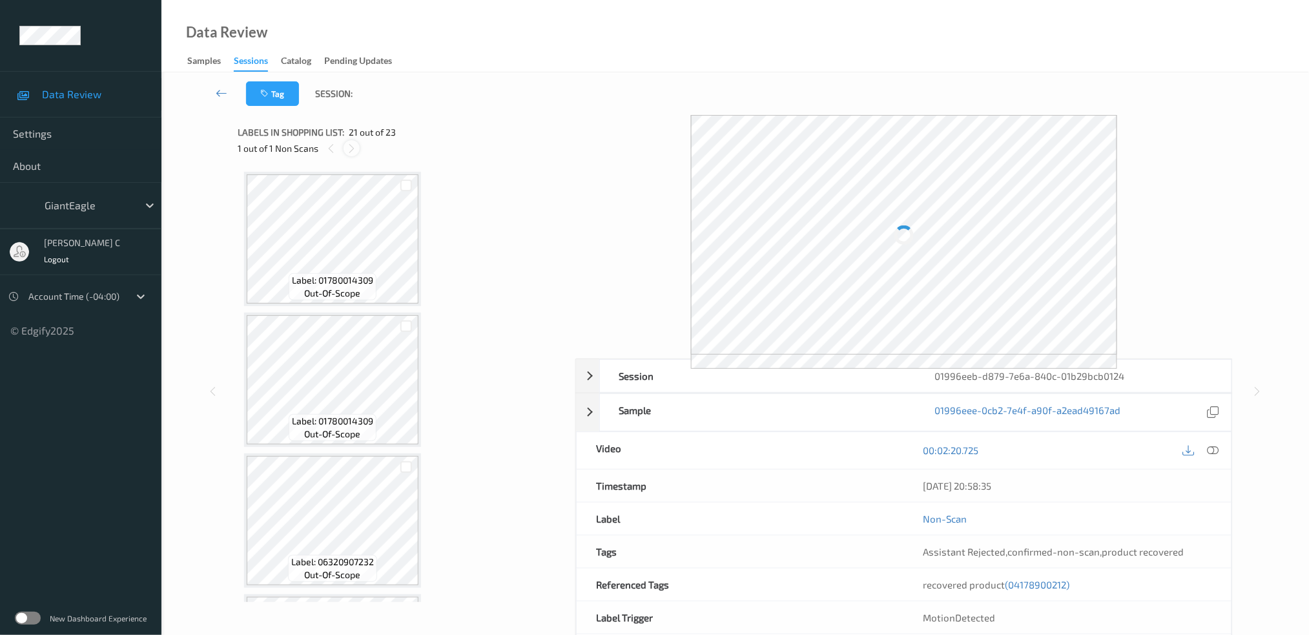
scroll to position [2662, 0]
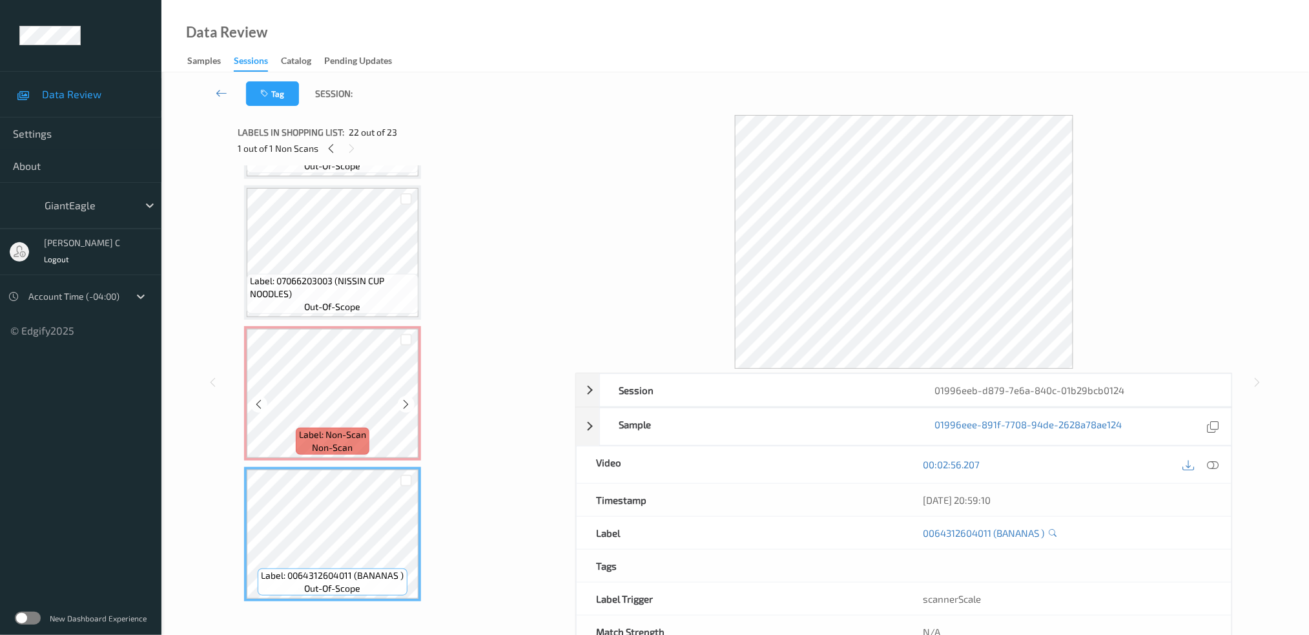
click at [308, 428] on div "Label: Non-Scan non-scan" at bounding box center [333, 441] width 74 height 27
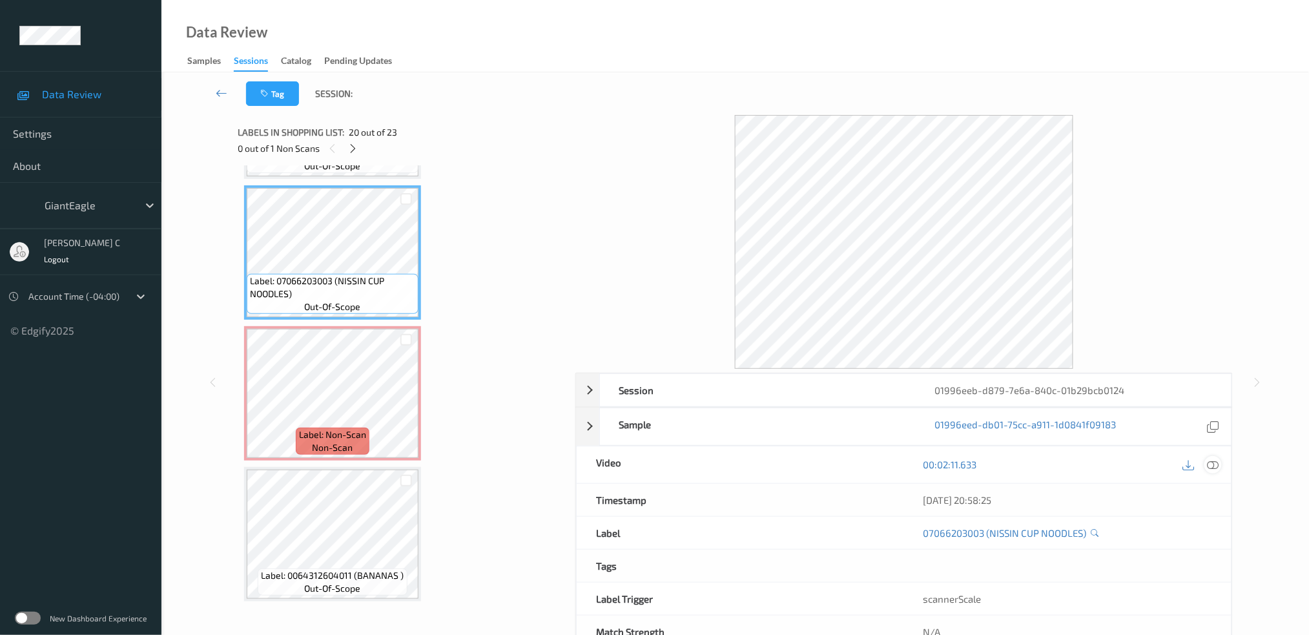
click at [1213, 470] on icon at bounding box center [1213, 465] width 12 height 12
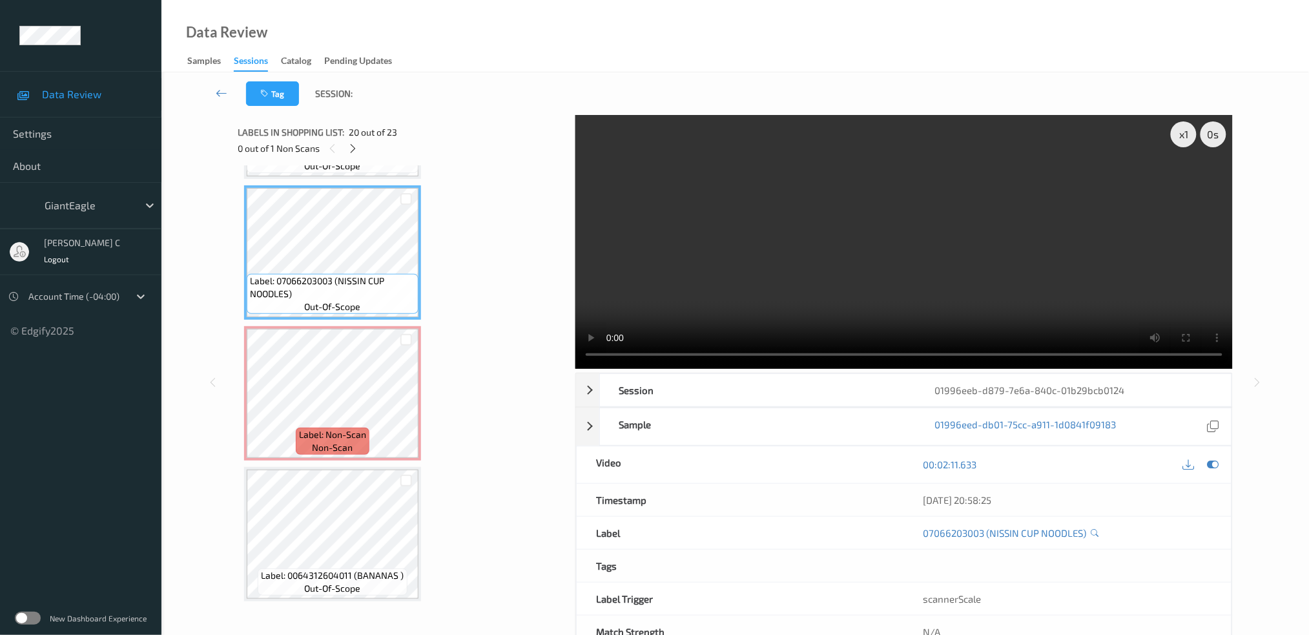
click at [1200, 174] on video at bounding box center [905, 242] width 658 height 254
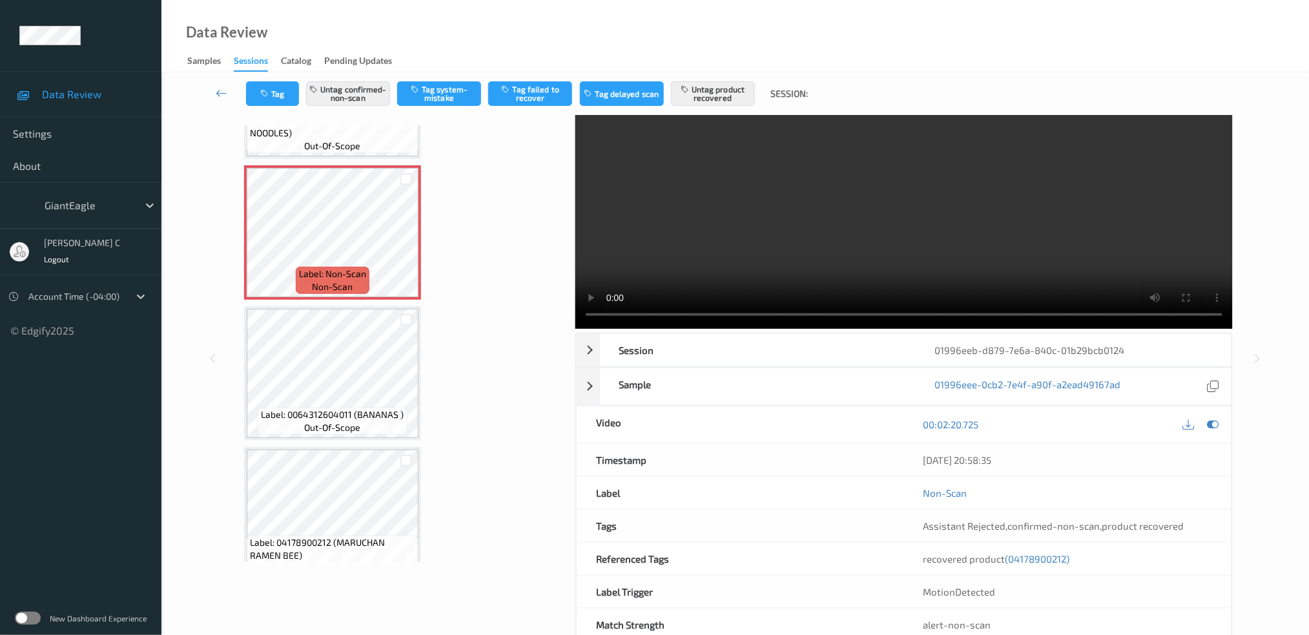
scroll to position [2784, 0]
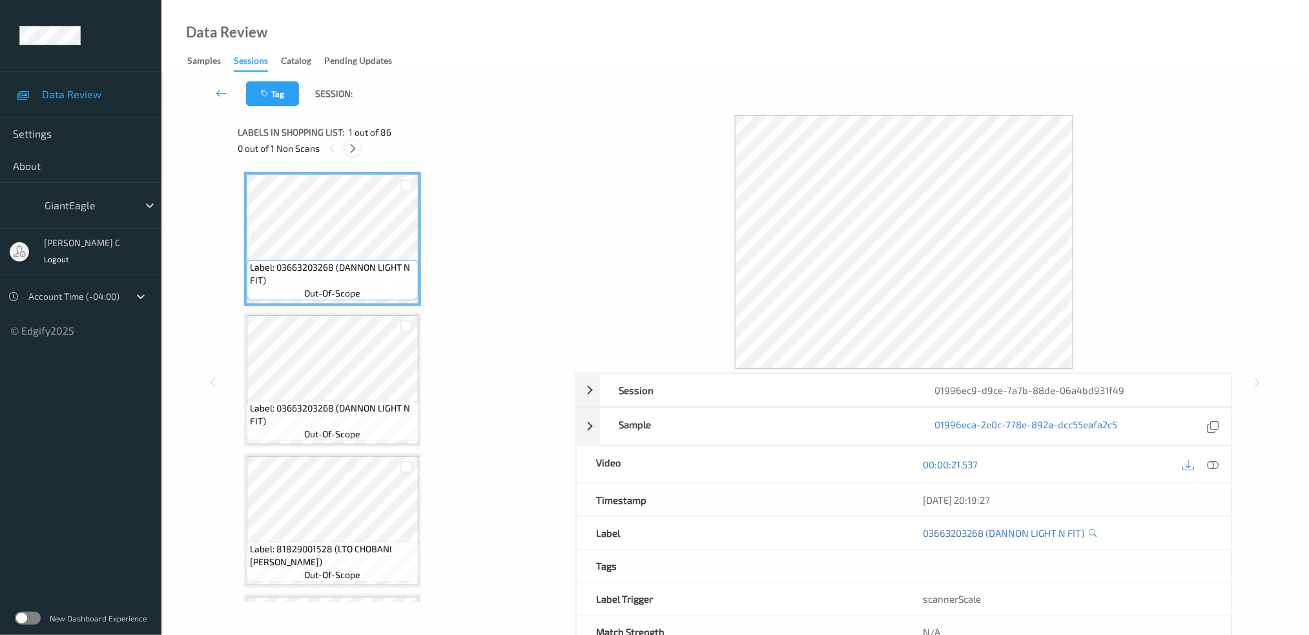
click at [349, 144] on icon at bounding box center [353, 149] width 11 height 12
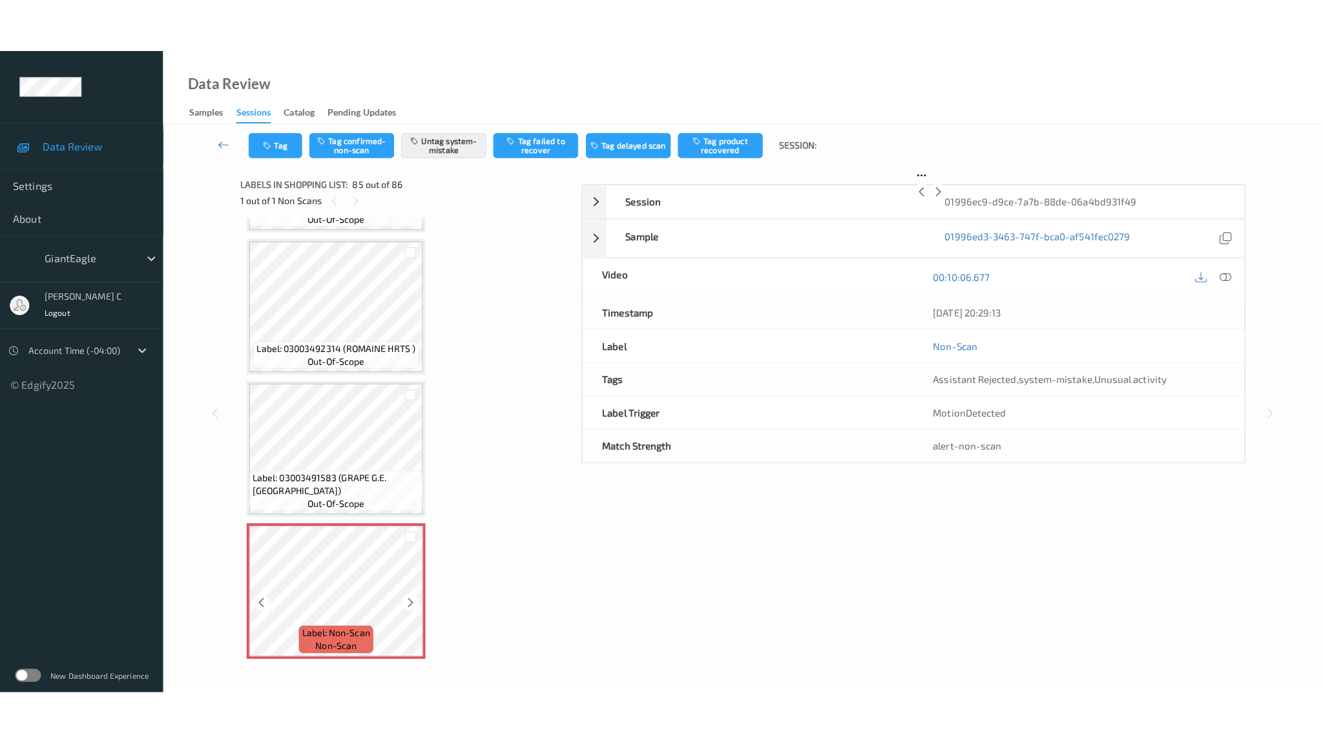
scroll to position [11506, 0]
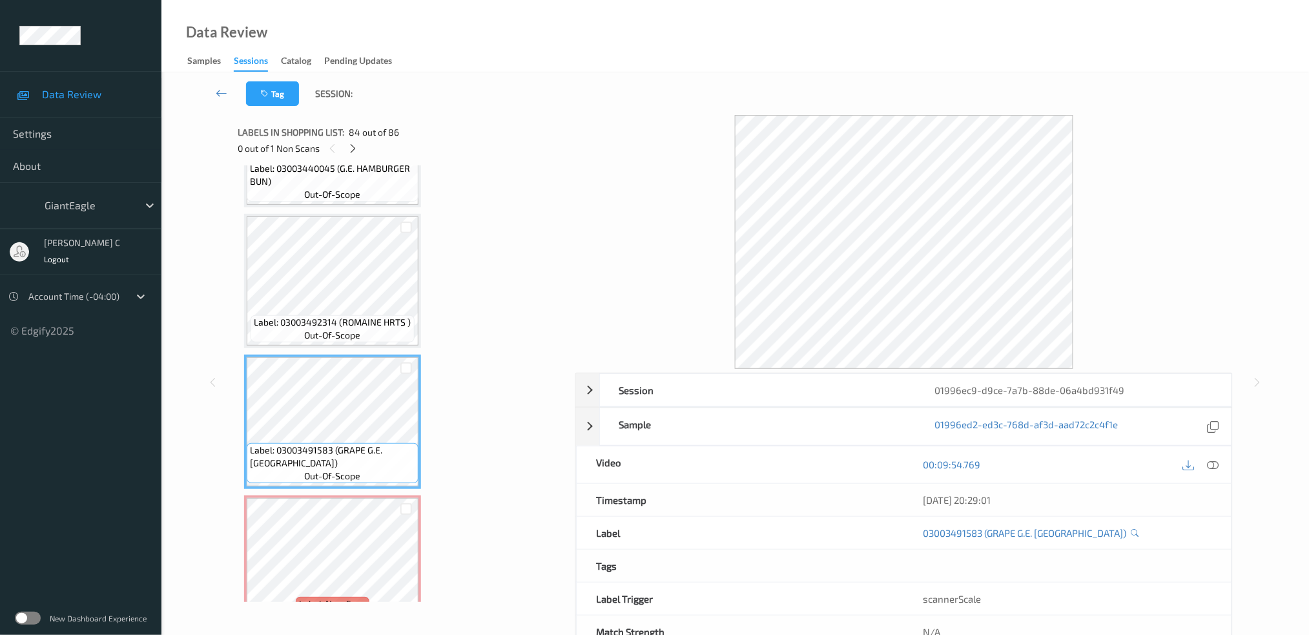
click at [1217, 477] on div "00:09:54.769" at bounding box center [1068, 464] width 328 height 37
click at [1220, 471] on div at bounding box center [1213, 464] width 17 height 17
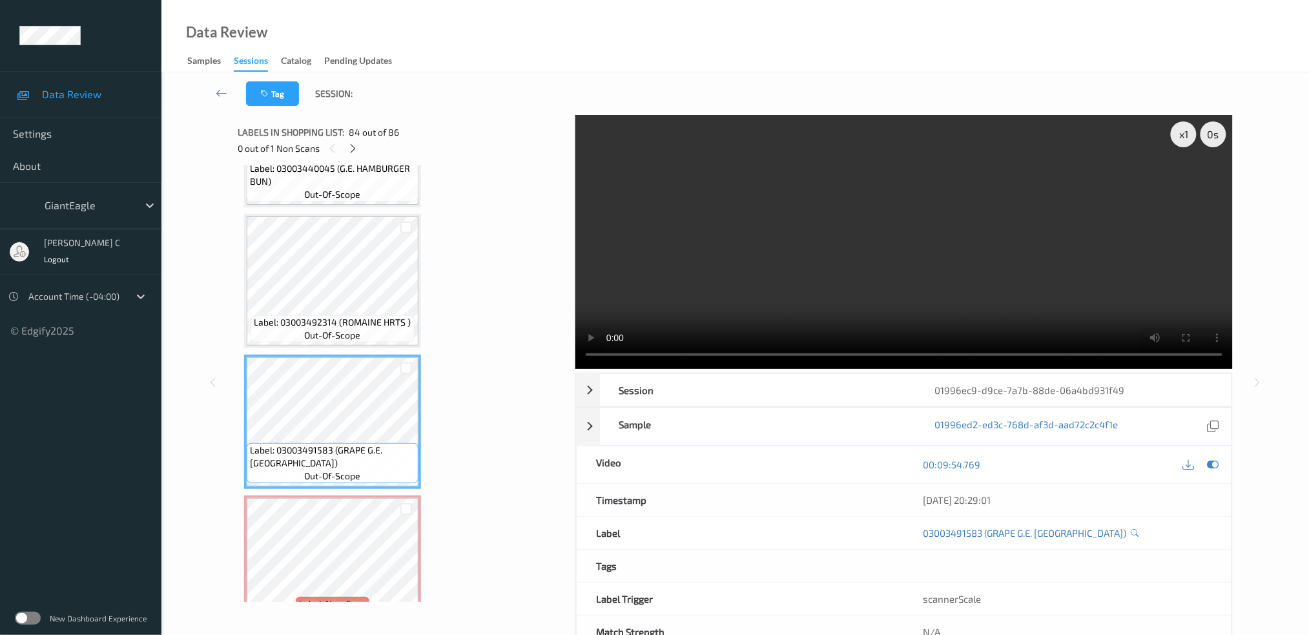
scroll to position [11483, 0]
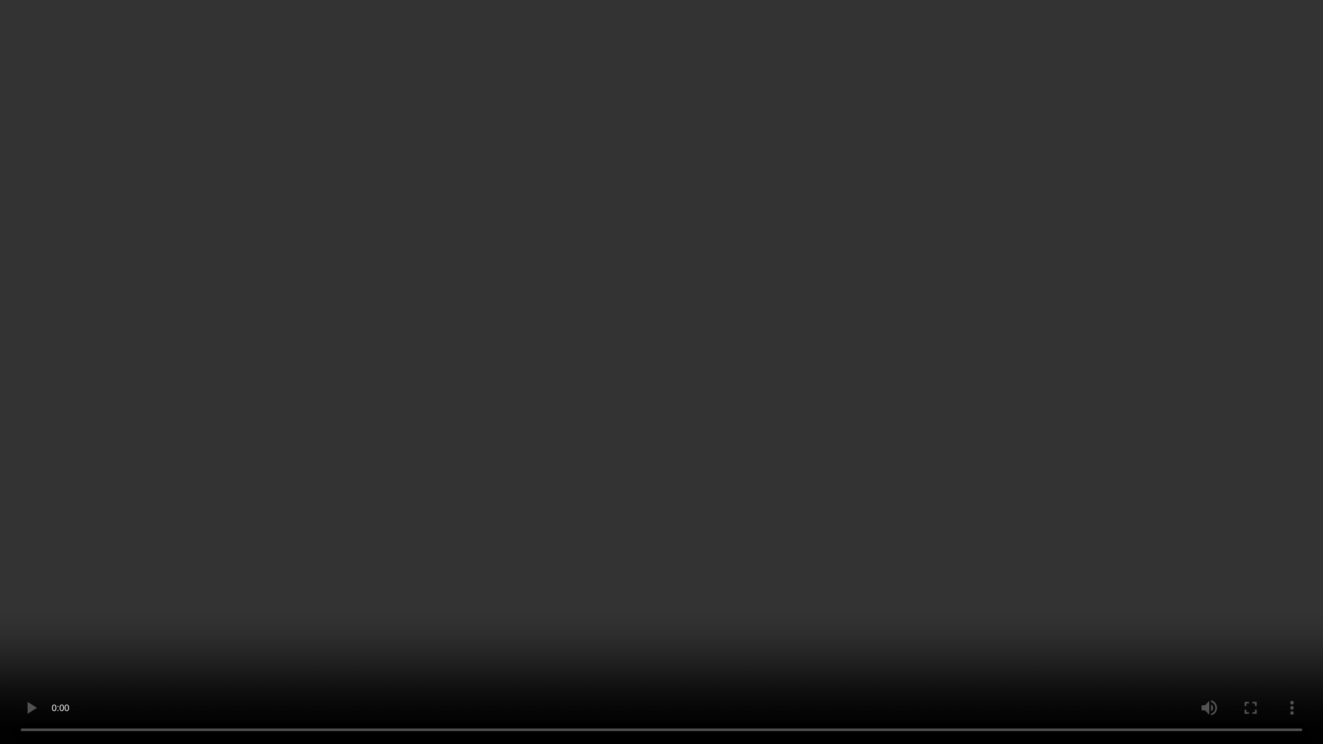
click at [767, 391] on video at bounding box center [661, 372] width 1323 height 744
click at [767, 390] on video at bounding box center [661, 372] width 1323 height 744
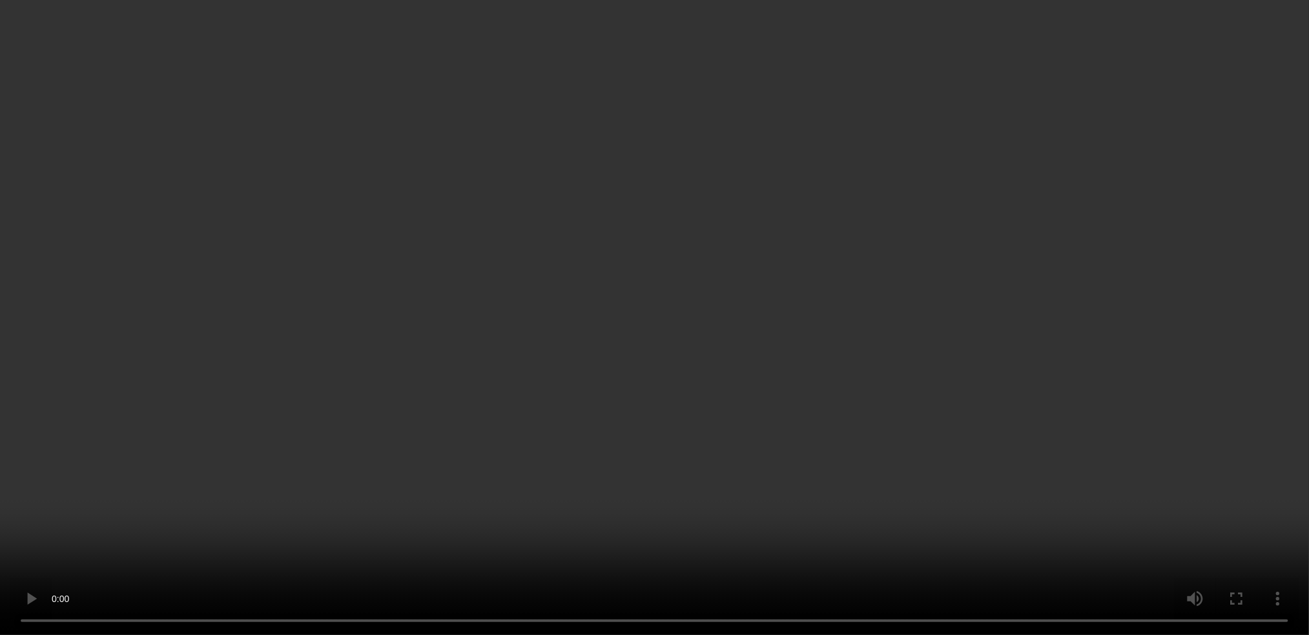
scroll to position [11591, 0]
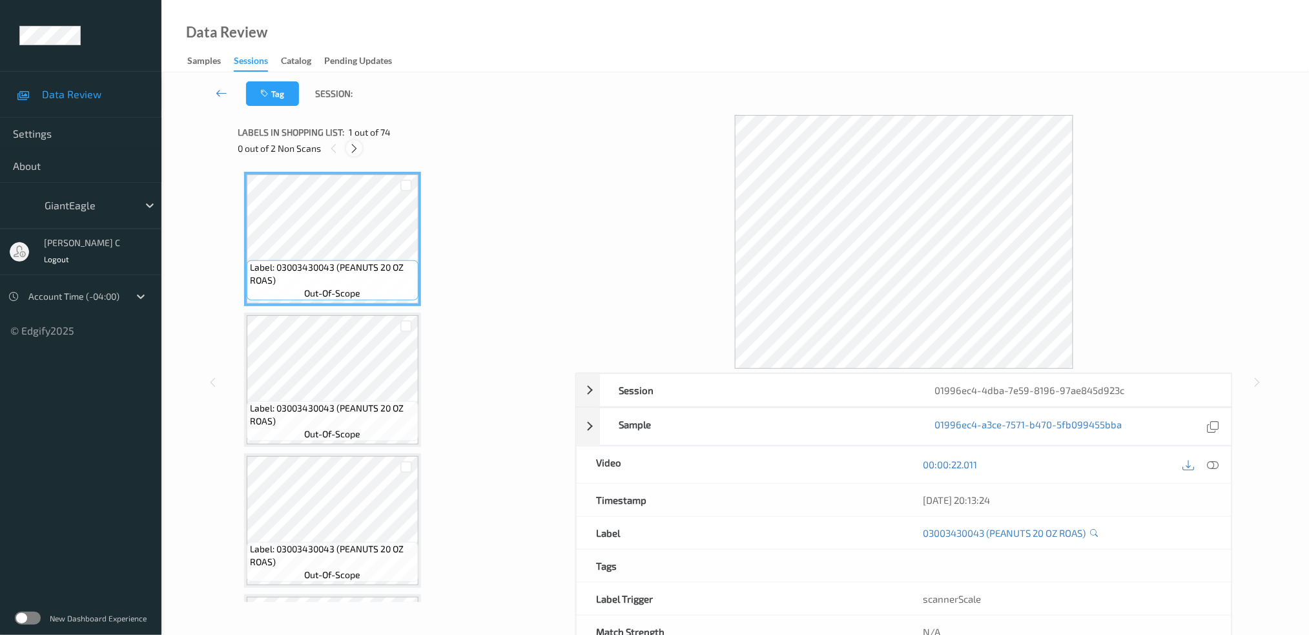
click at [355, 145] on icon at bounding box center [354, 149] width 11 height 12
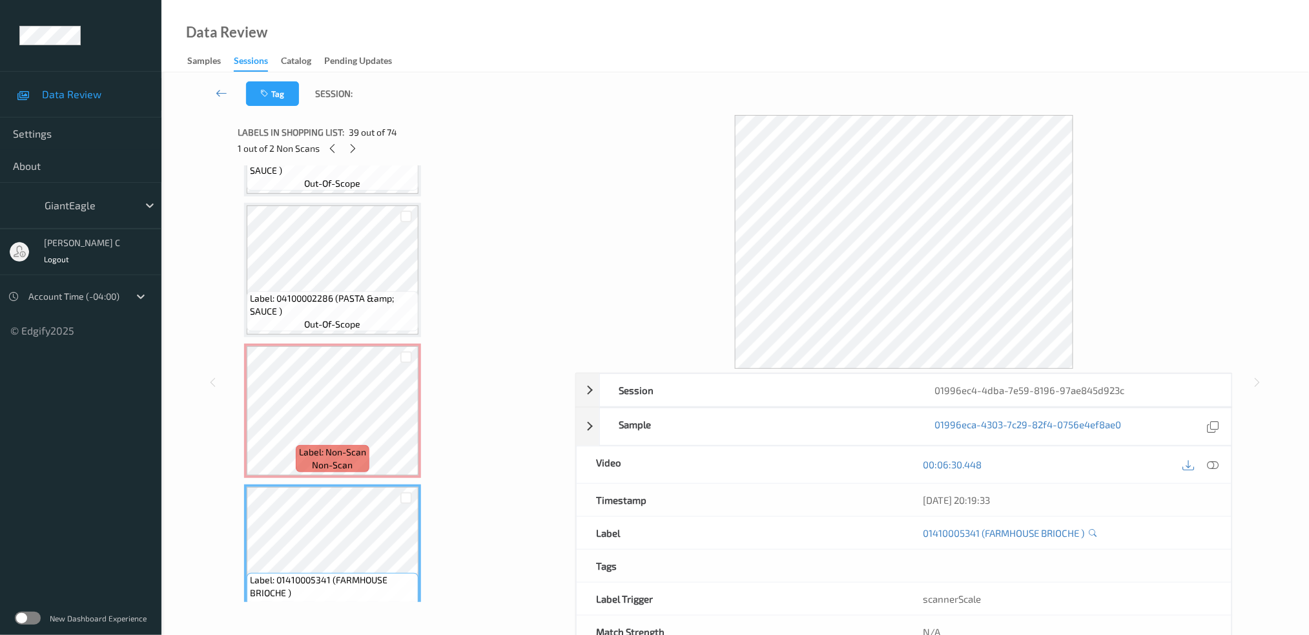
scroll to position [4953, 0]
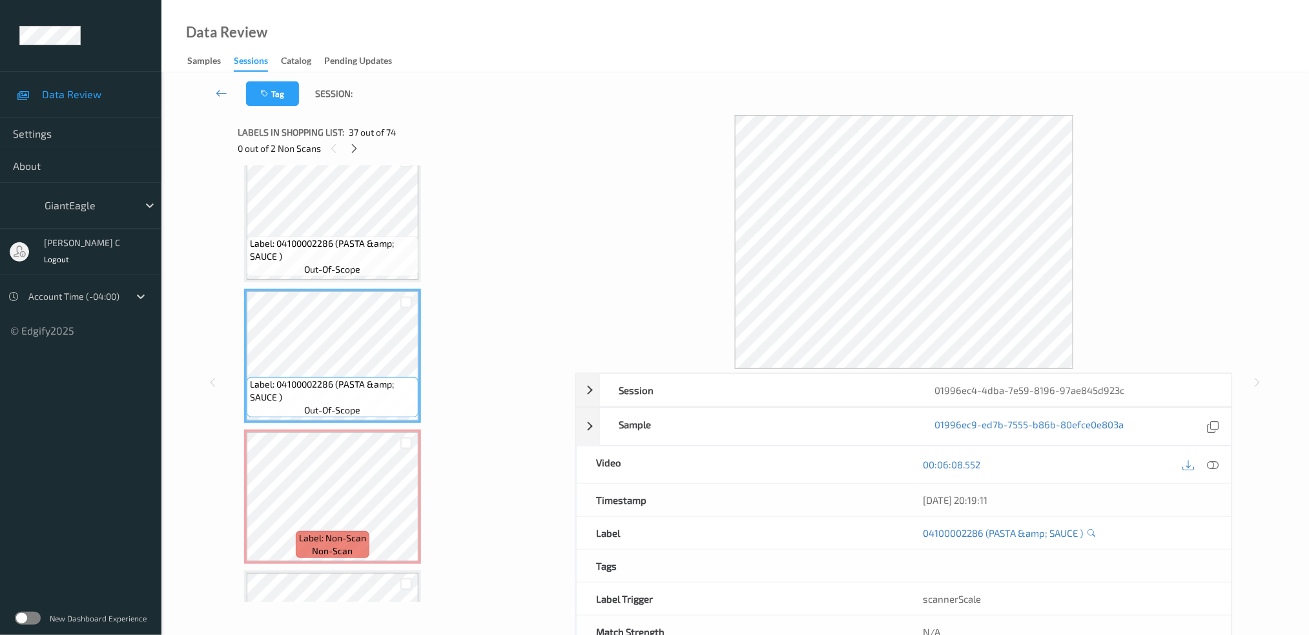
click at [1223, 463] on div "00:06:08.552" at bounding box center [1068, 464] width 328 height 37
click at [1213, 464] on icon at bounding box center [1213, 465] width 12 height 12
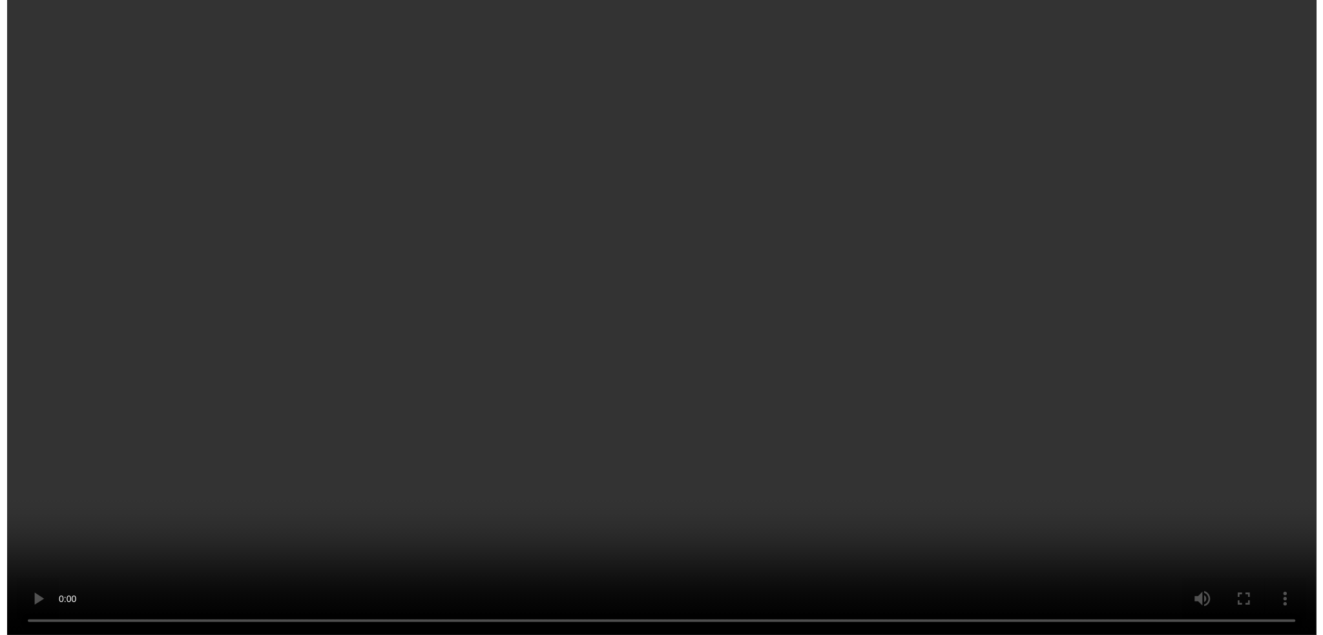
scroll to position [5039, 0]
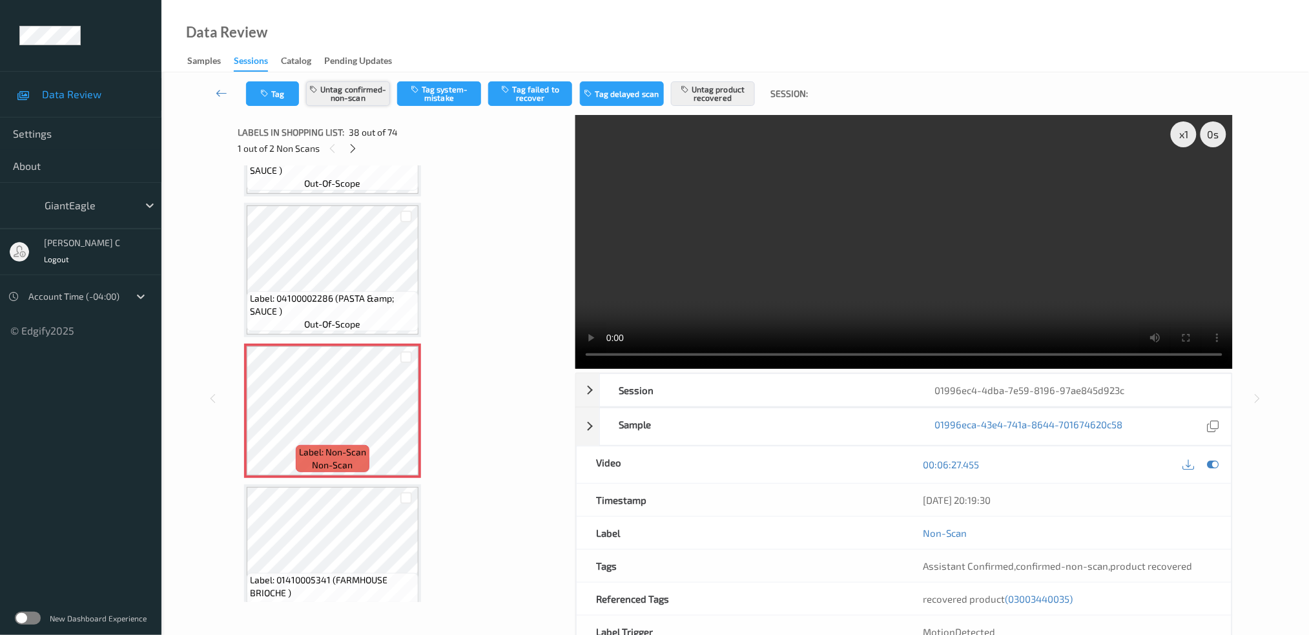
click at [368, 83] on button "Untag confirmed-non-scan" at bounding box center [348, 93] width 84 height 25
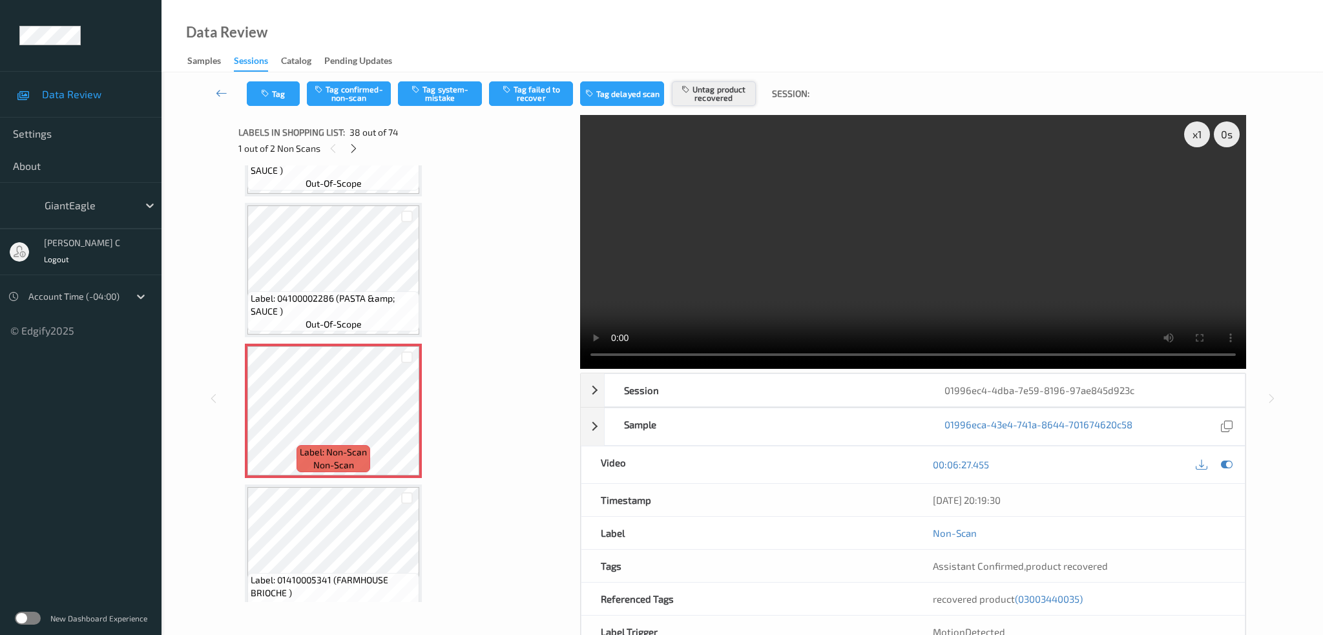
click at [714, 101] on button "Untag product recovered" at bounding box center [714, 93] width 84 height 25
click at [408, 94] on button "Tag system-mistake" at bounding box center [440, 93] width 84 height 25
click at [261, 101] on button "Tag" at bounding box center [273, 93] width 53 height 25
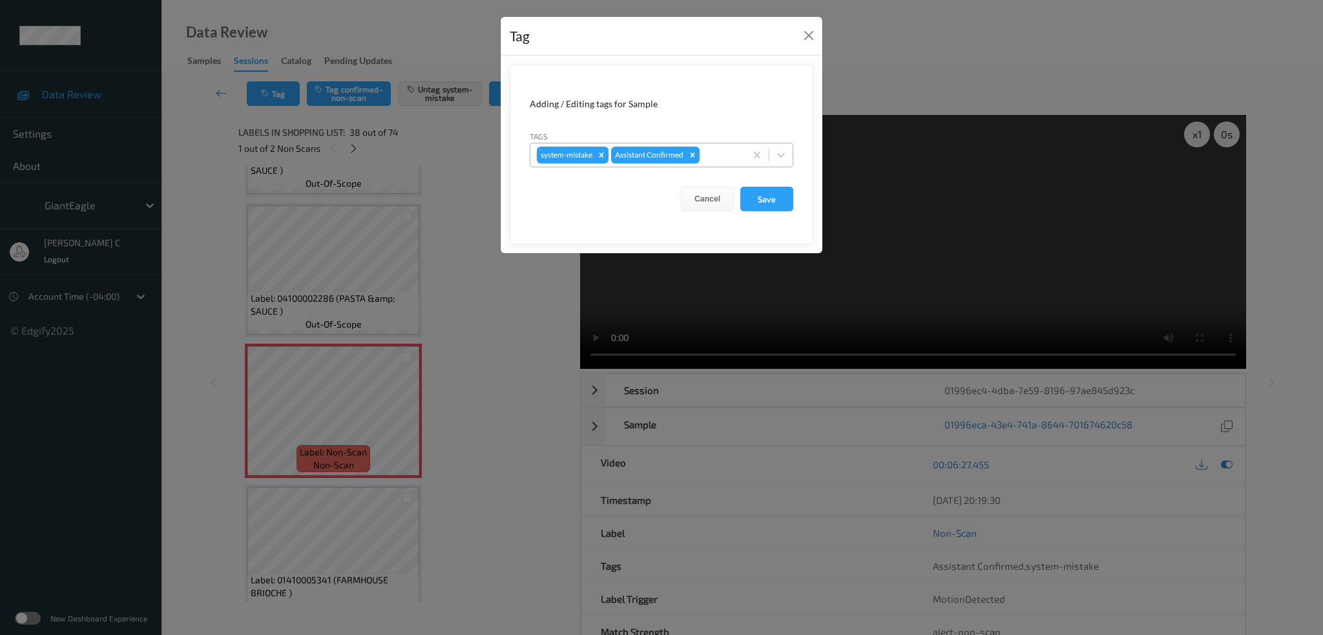
click at [719, 161] on div at bounding box center [720, 155] width 37 height 16
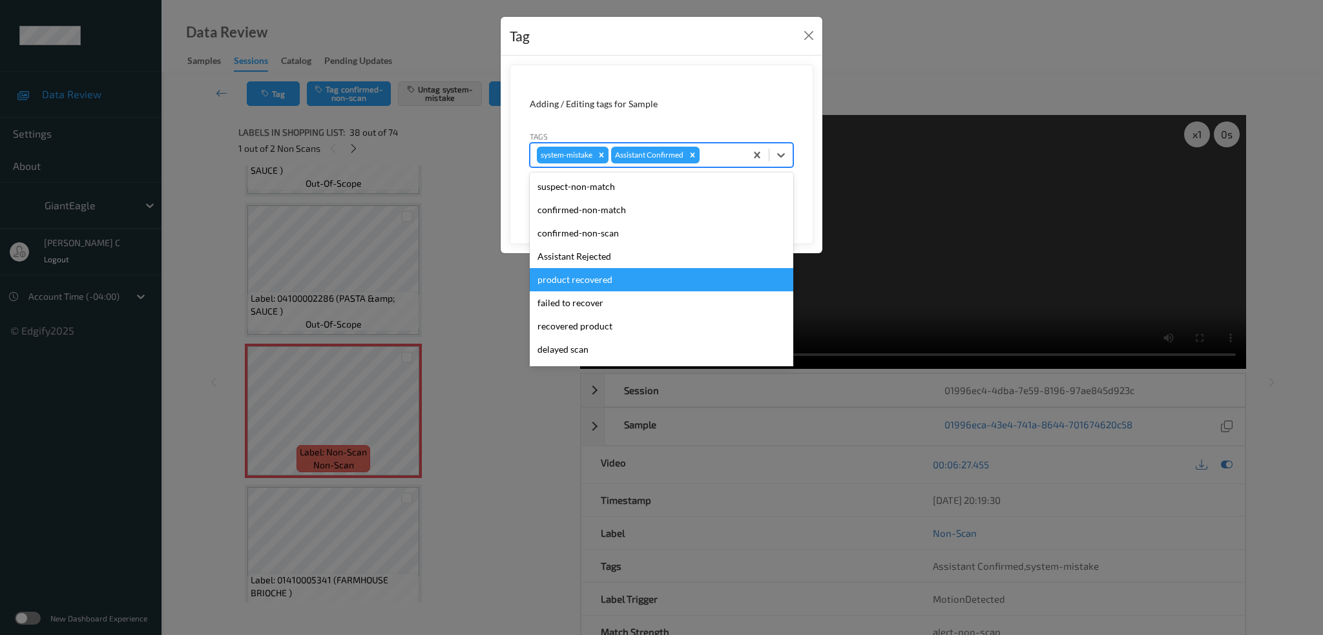
scroll to position [137, 0]
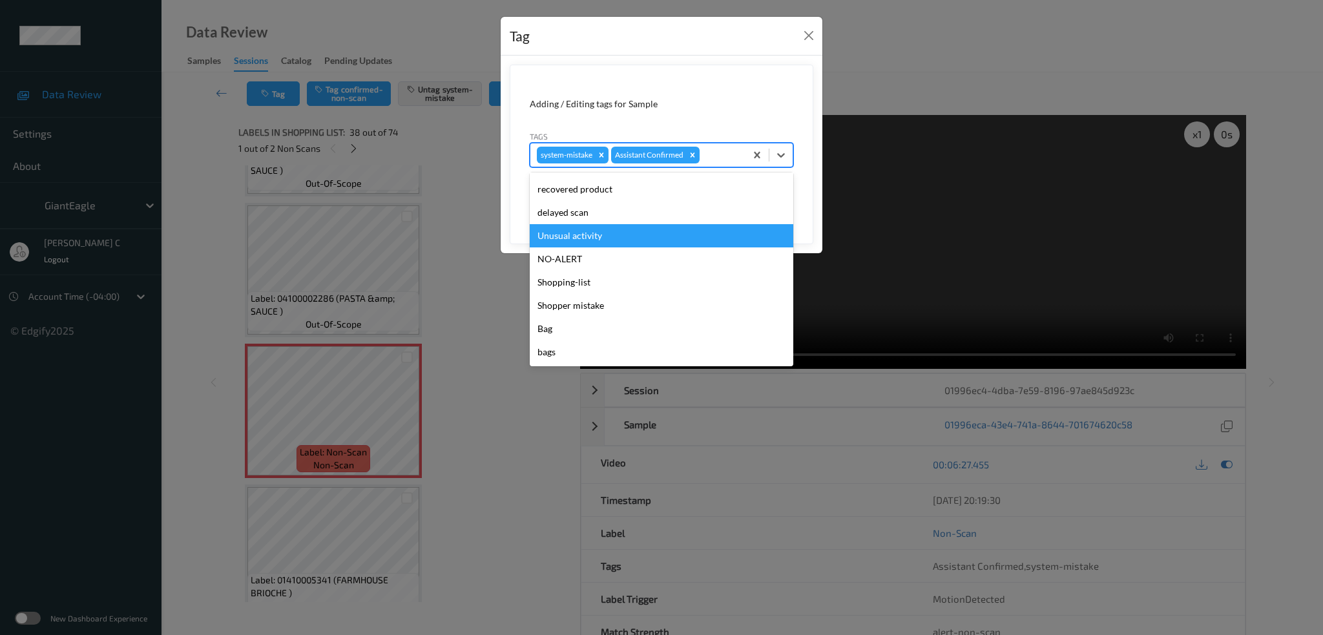
click at [581, 231] on div "Unusual activity" at bounding box center [662, 235] width 264 height 23
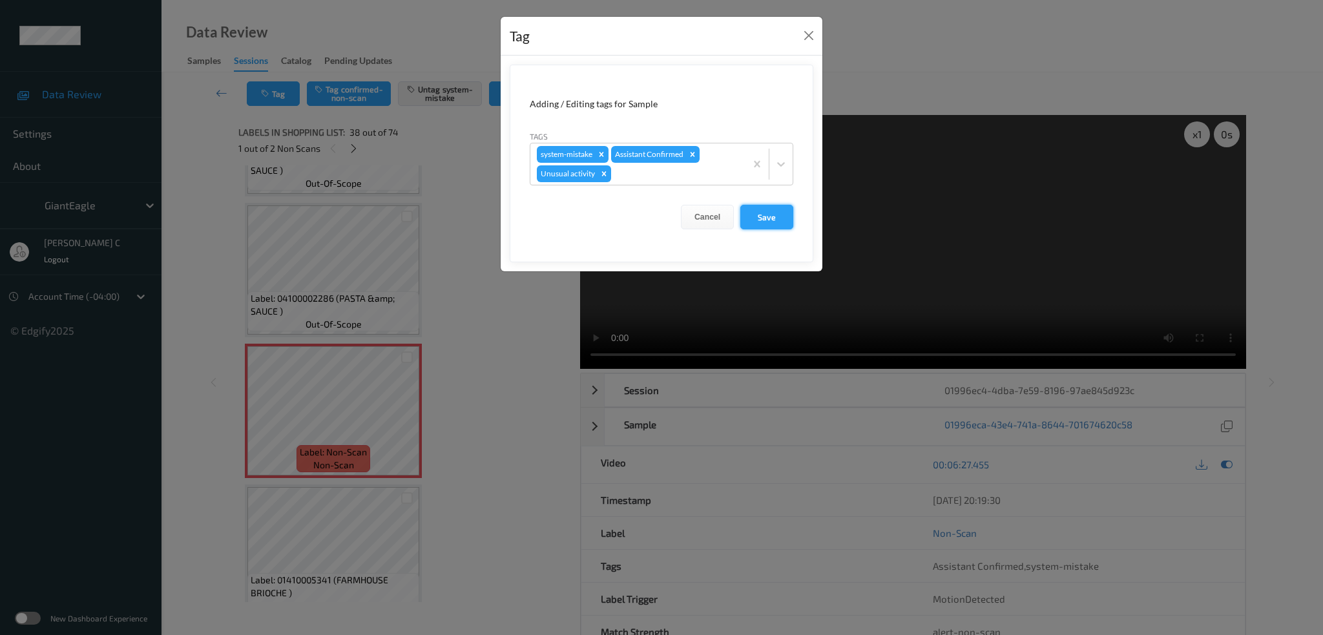
click at [756, 208] on button "Save" at bounding box center [766, 217] width 53 height 25
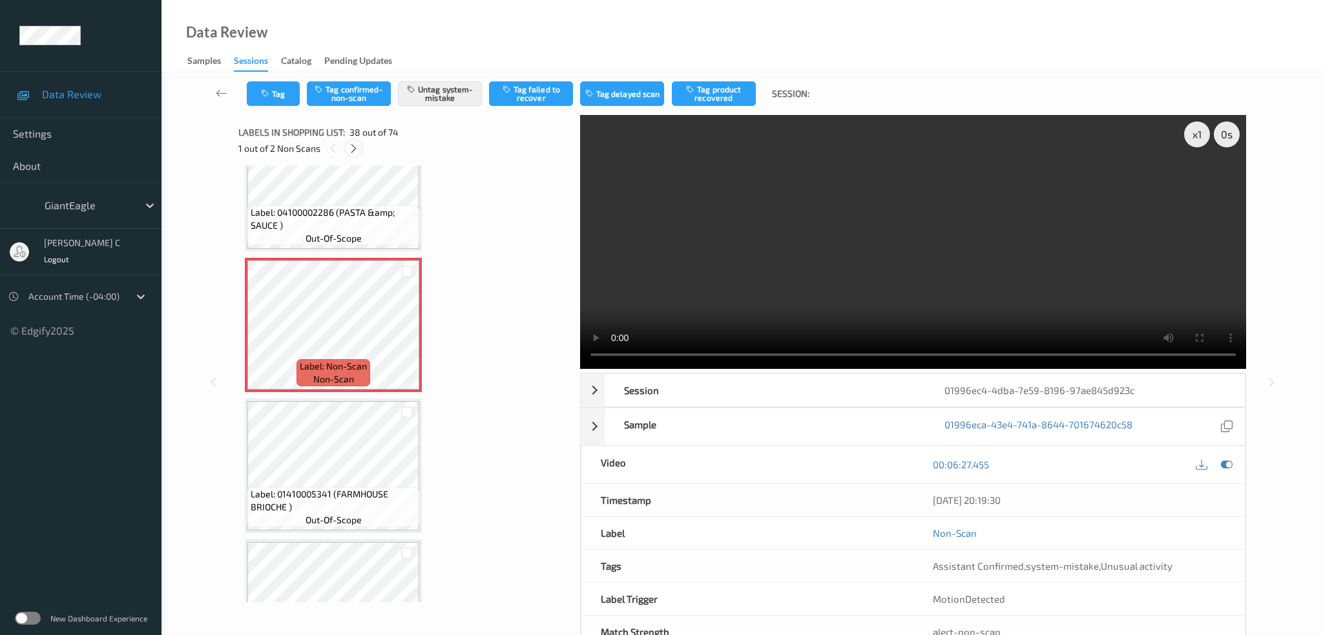
click at [351, 147] on icon at bounding box center [353, 149] width 11 height 12
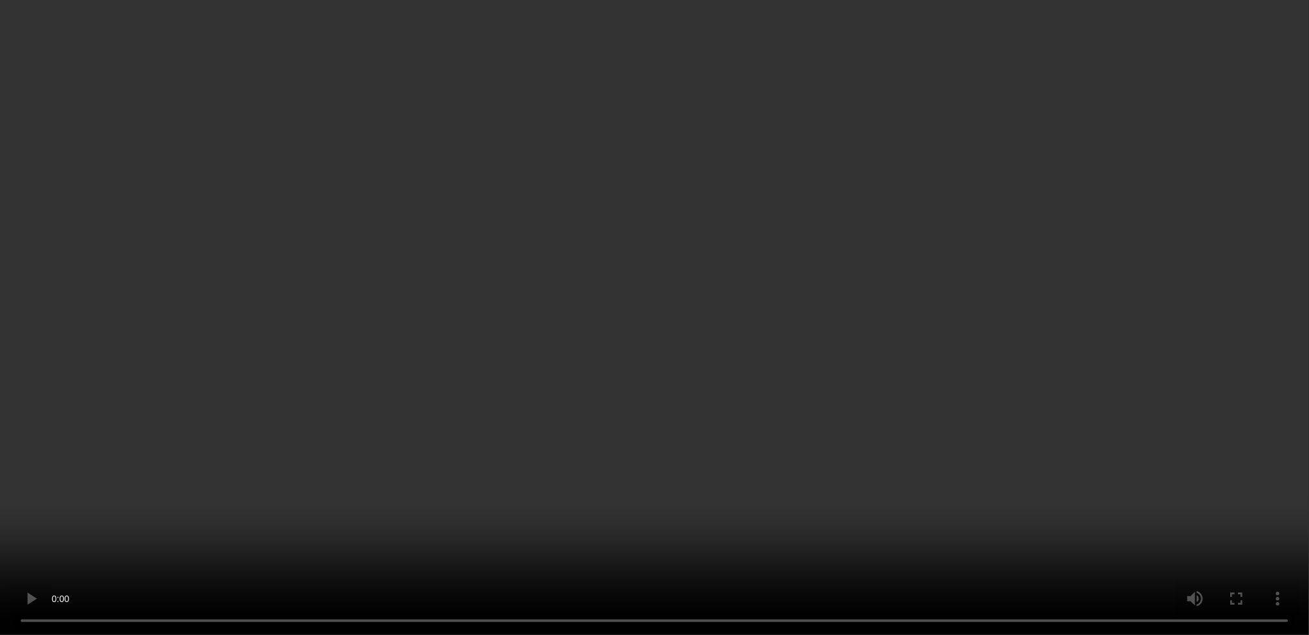
scroll to position [8480, 0]
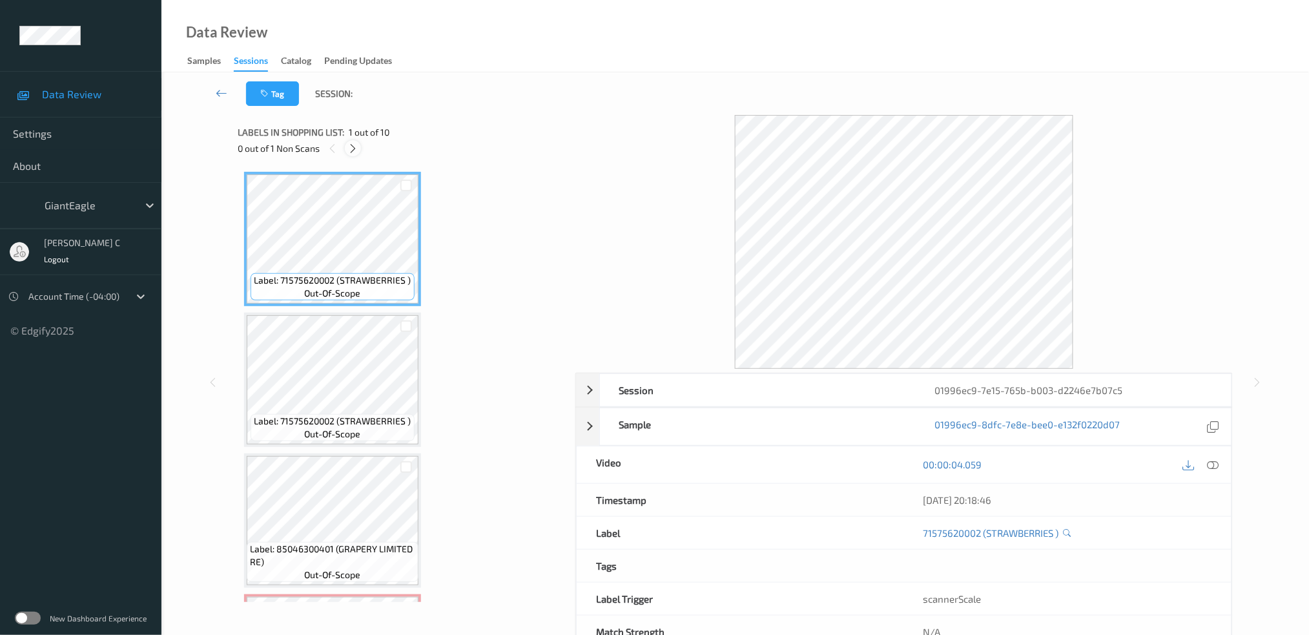
click at [354, 148] on icon at bounding box center [353, 149] width 11 height 12
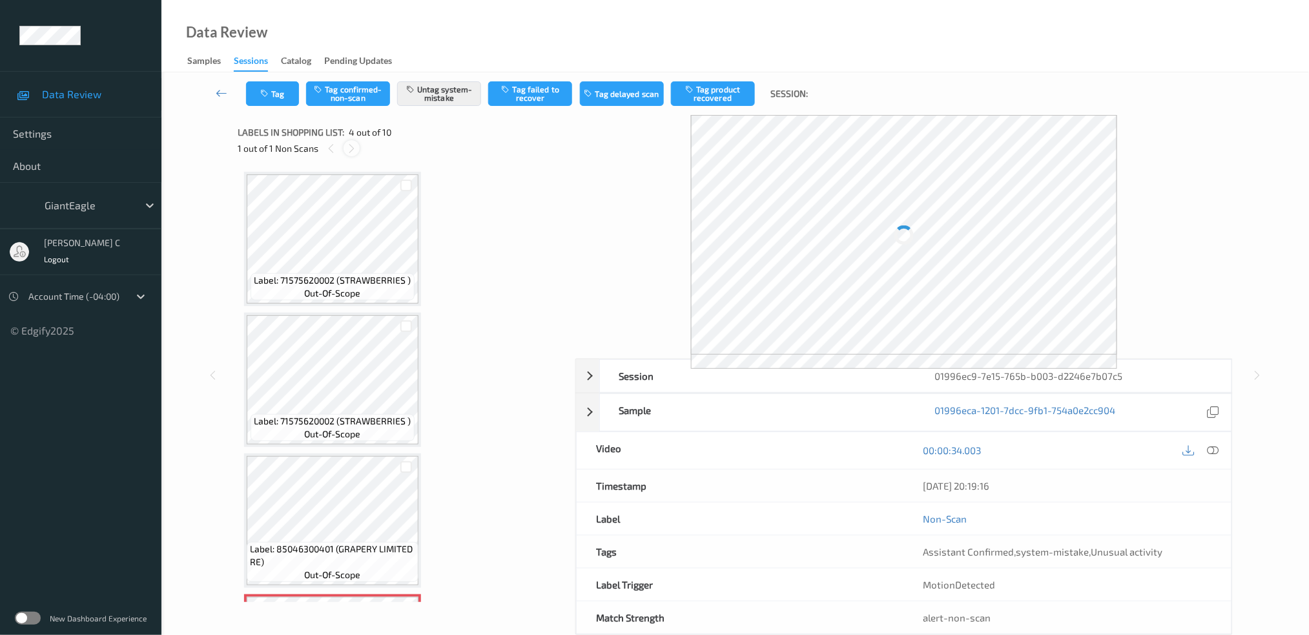
scroll to position [286, 0]
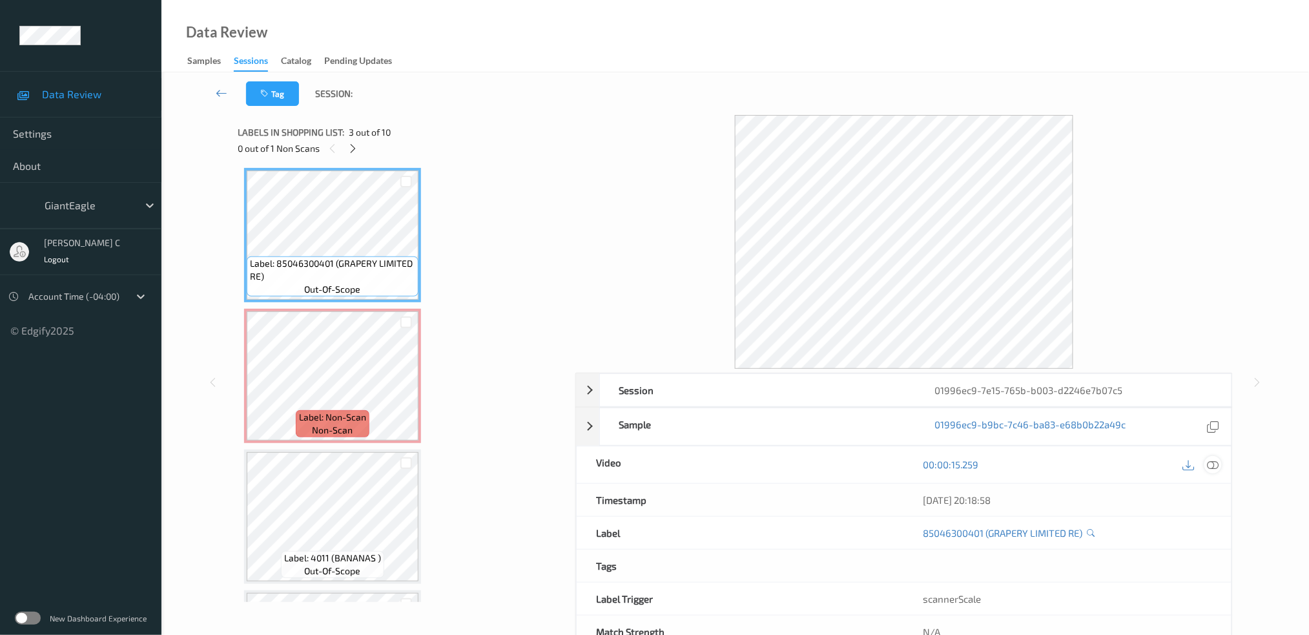
click at [1208, 459] on icon at bounding box center [1213, 465] width 12 height 12
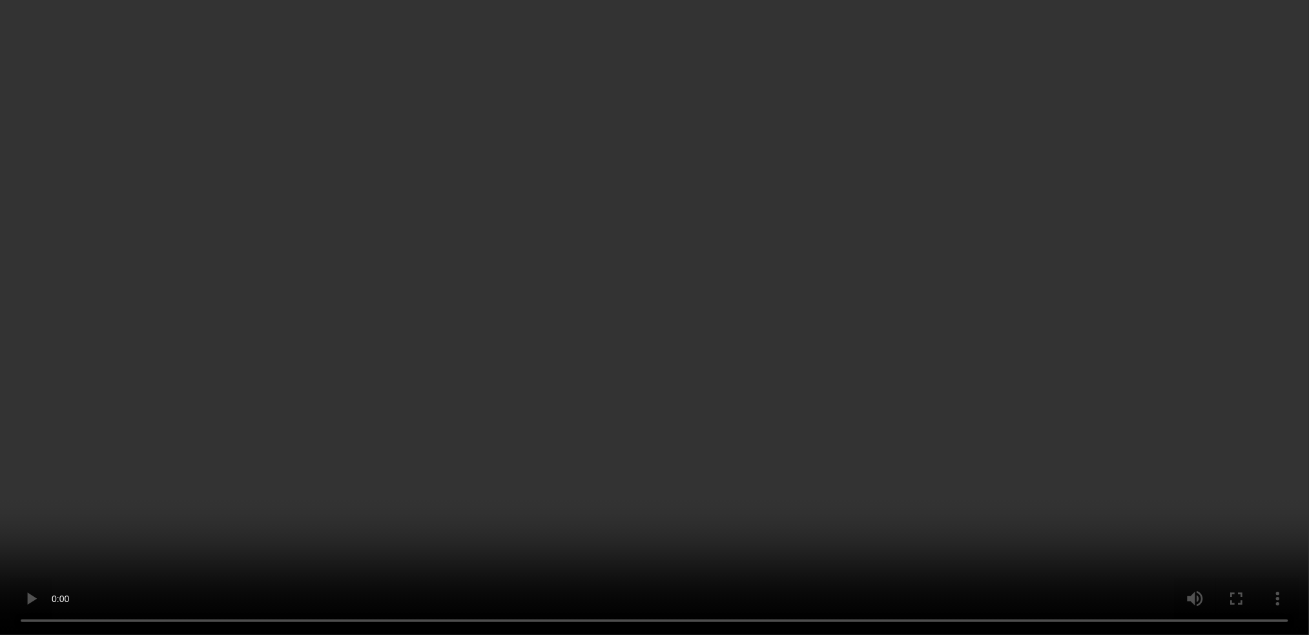
scroll to position [458, 0]
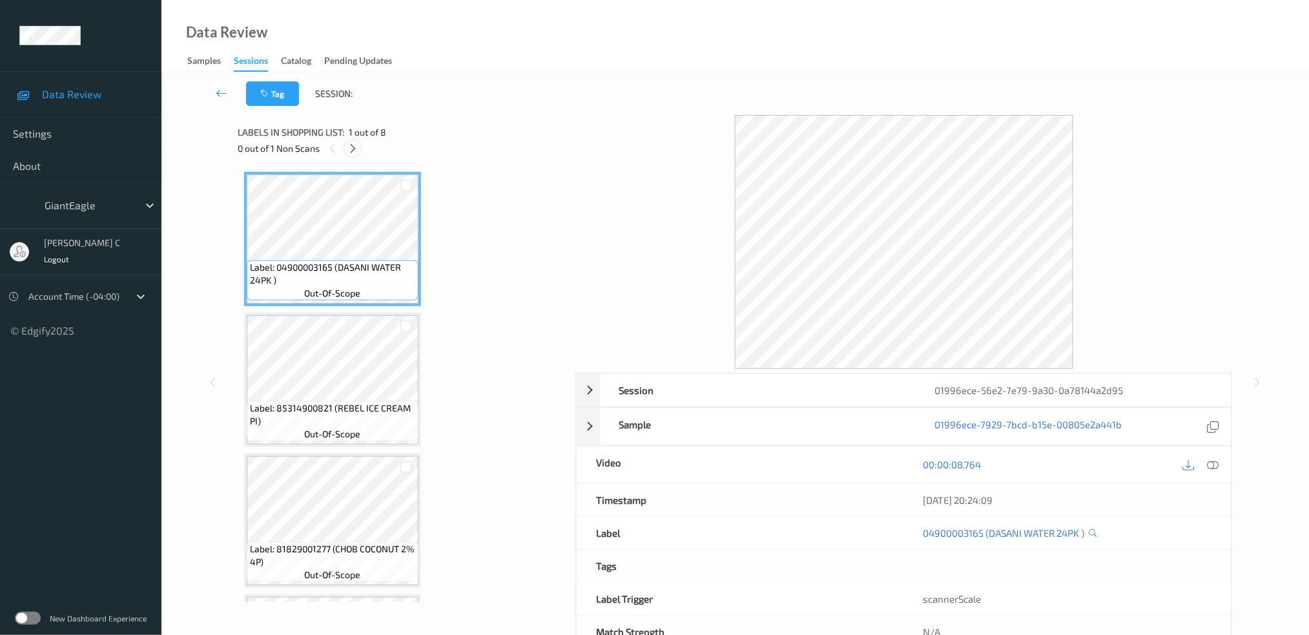
click at [353, 149] on icon at bounding box center [353, 149] width 11 height 12
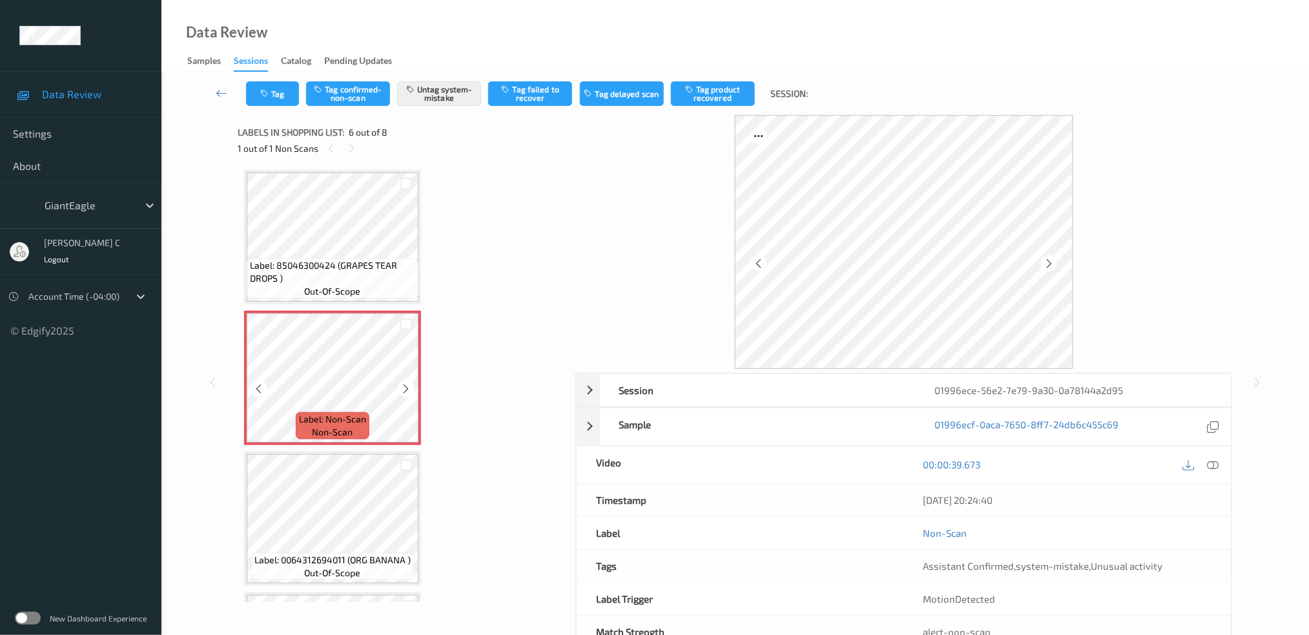
scroll to position [479, 0]
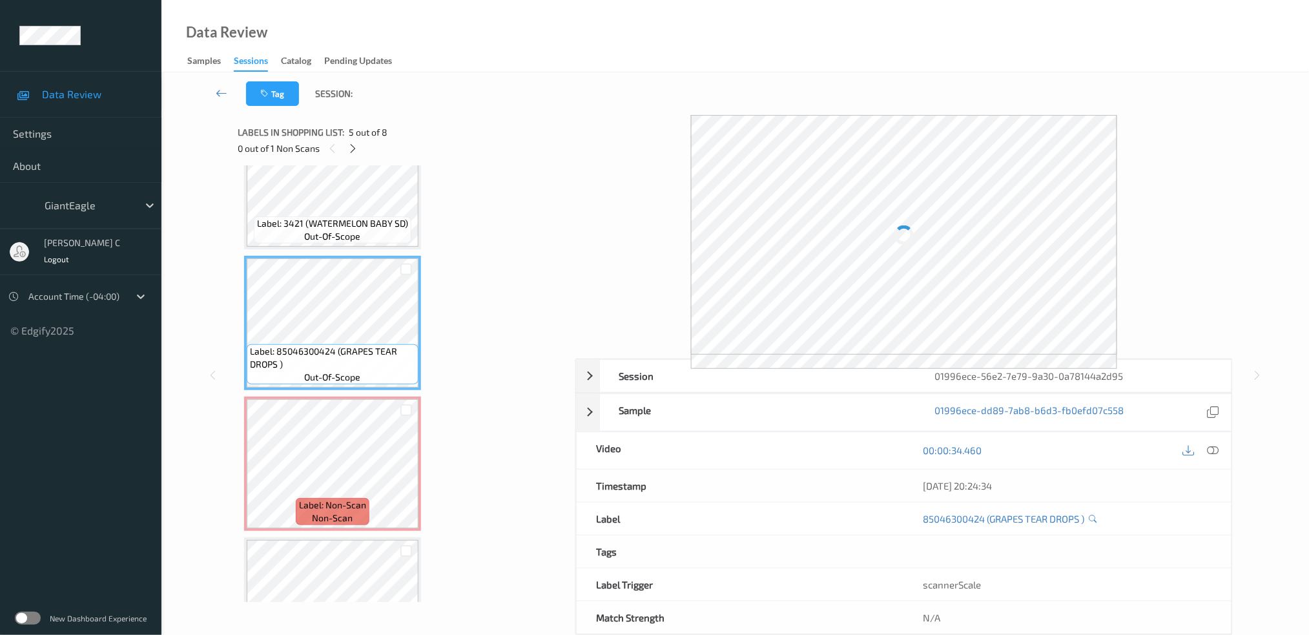
click at [307, 218] on span "Label: 3421 (WATERMELON BABY SD)" at bounding box center [332, 223] width 151 height 13
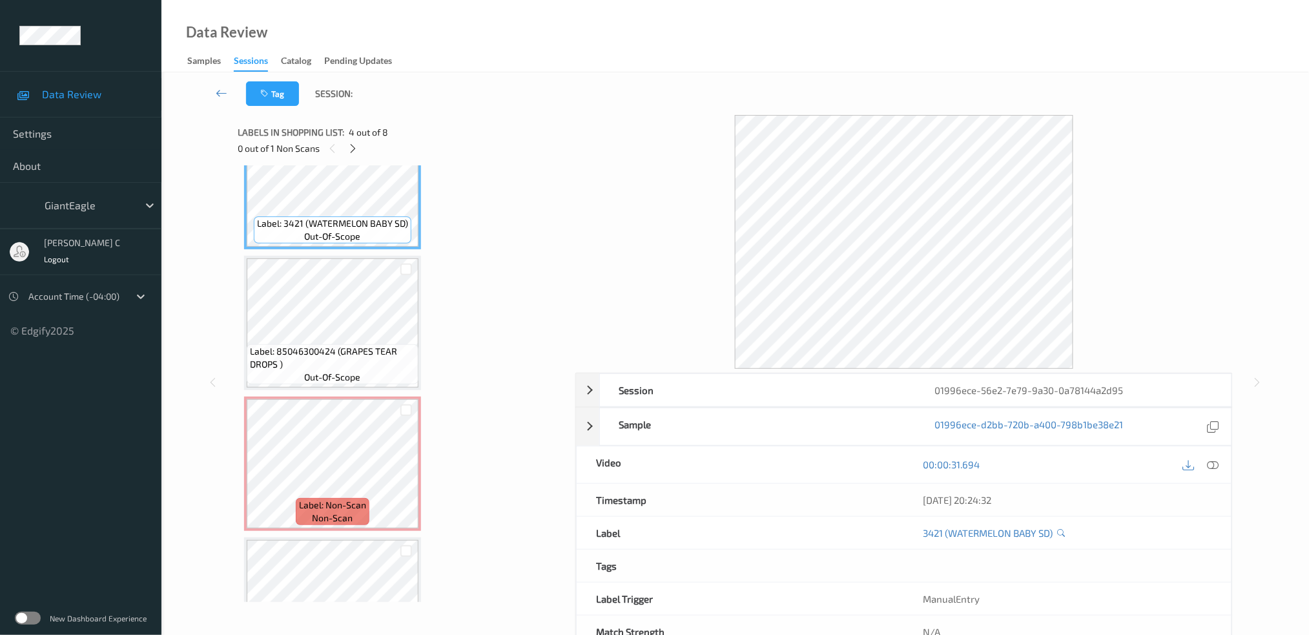
click at [1223, 457] on div "00:00:31.694" at bounding box center [1068, 464] width 328 height 37
click at [1216, 463] on icon at bounding box center [1213, 465] width 12 height 12
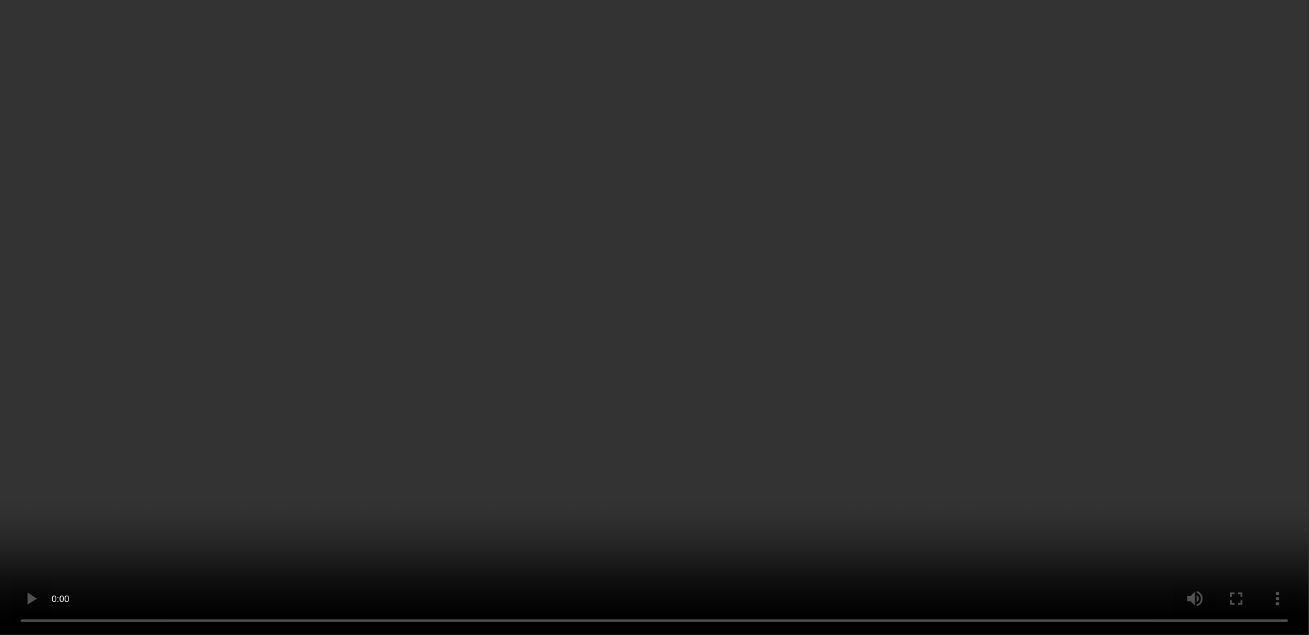
scroll to position [652, 0]
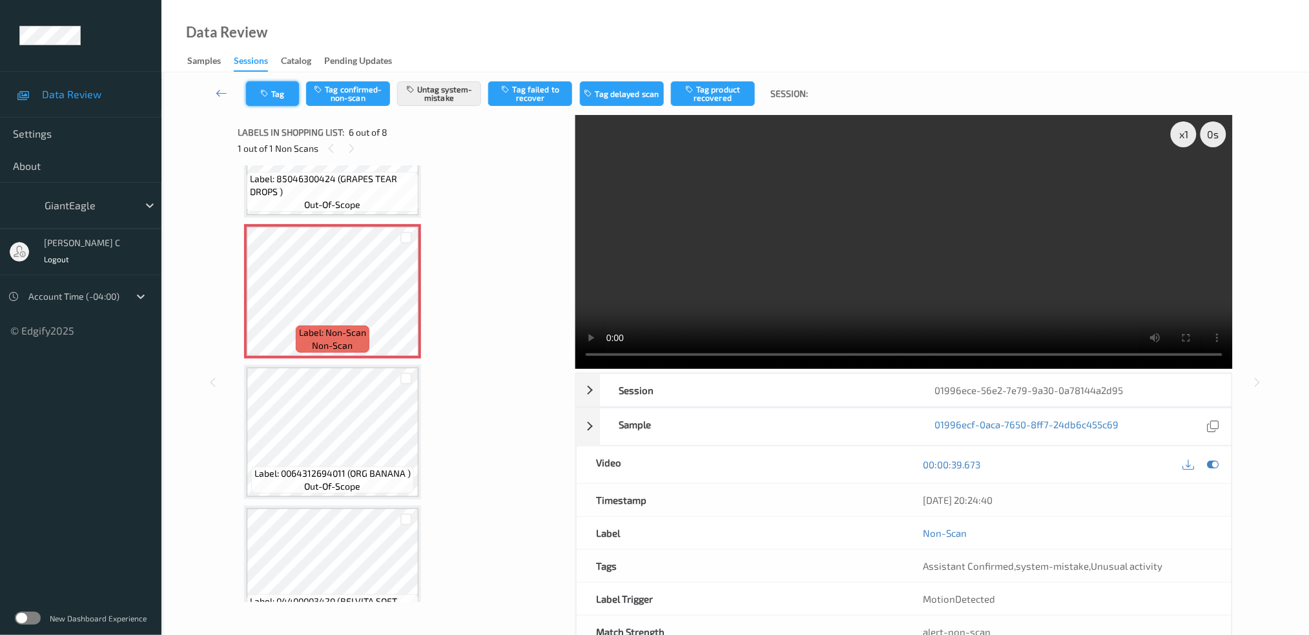
click at [260, 94] on button "Tag" at bounding box center [272, 93] width 53 height 25
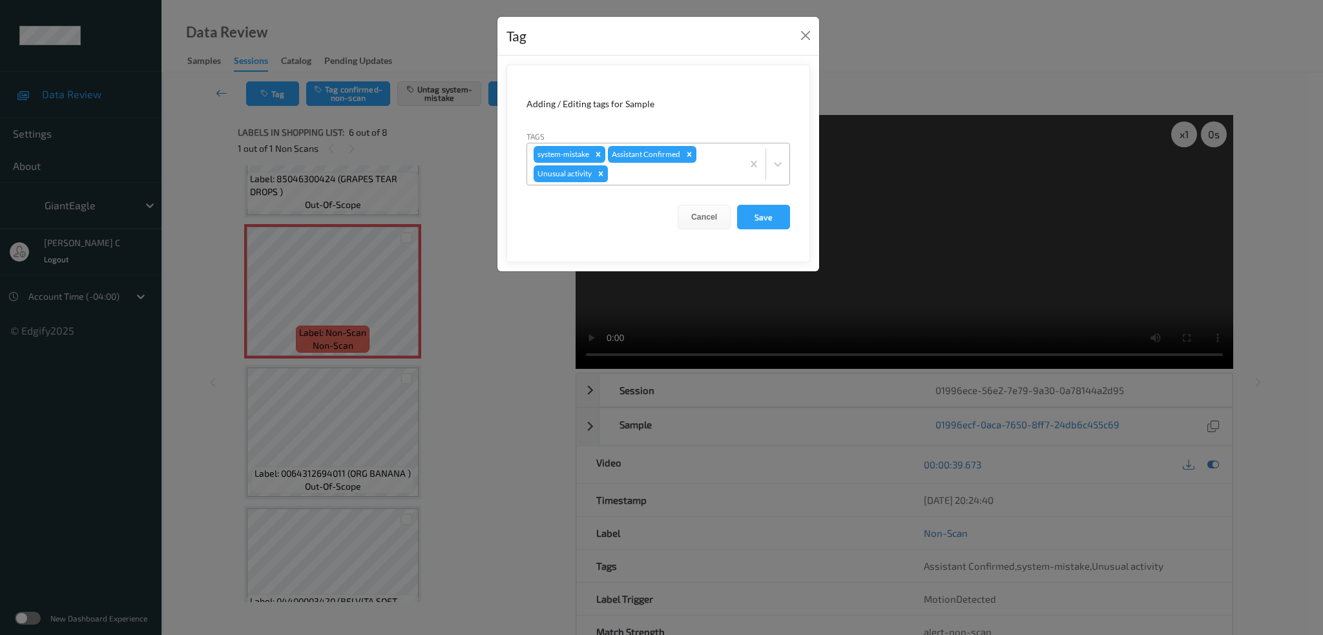
click at [596, 178] on icon "Remove Unusual activity" at bounding box center [600, 173] width 9 height 9
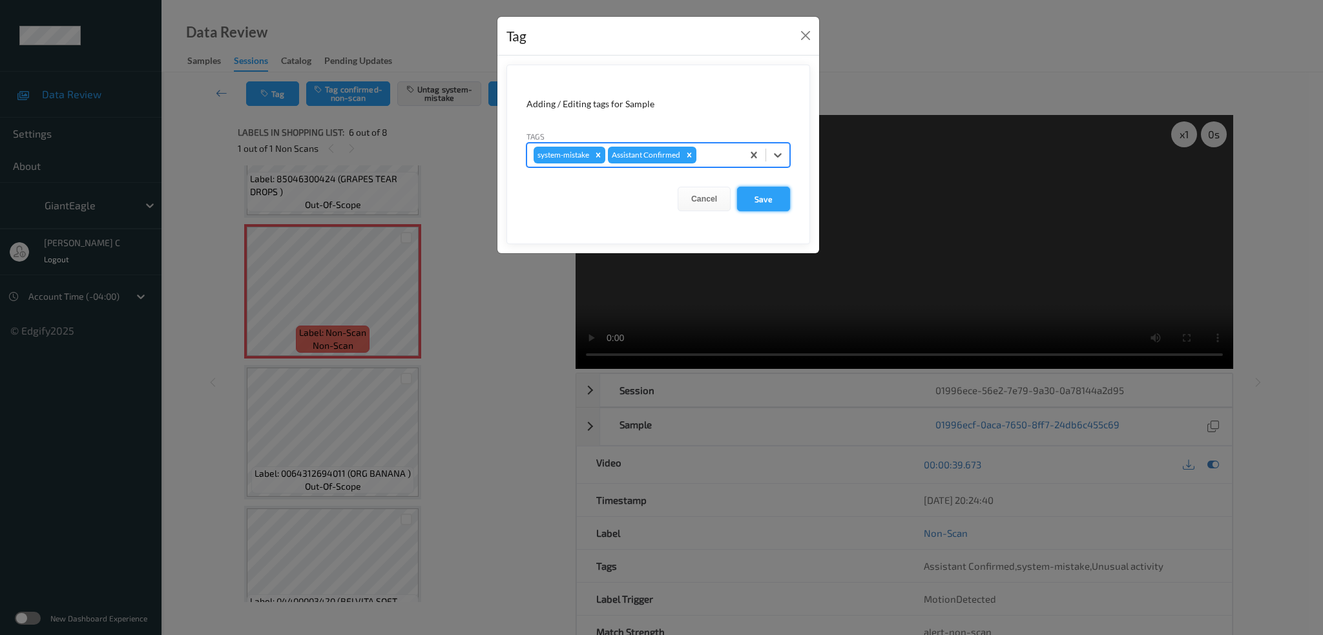
click at [781, 198] on button "Save" at bounding box center [763, 199] width 53 height 25
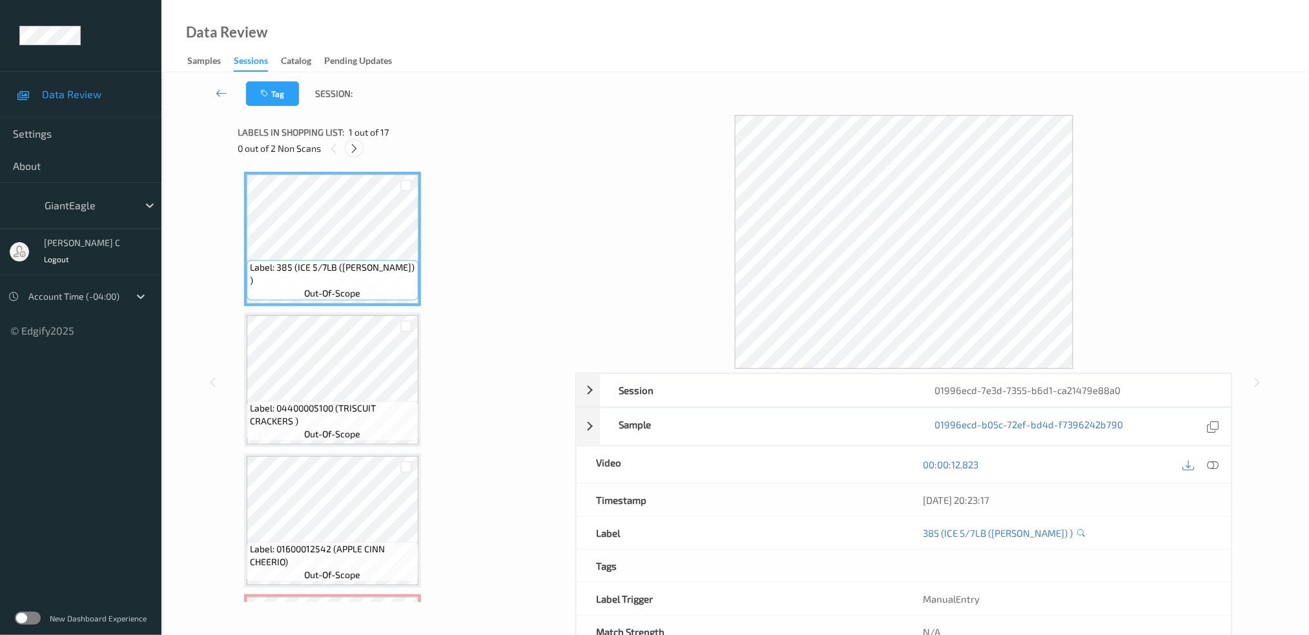
click at [354, 155] on div at bounding box center [354, 148] width 16 height 16
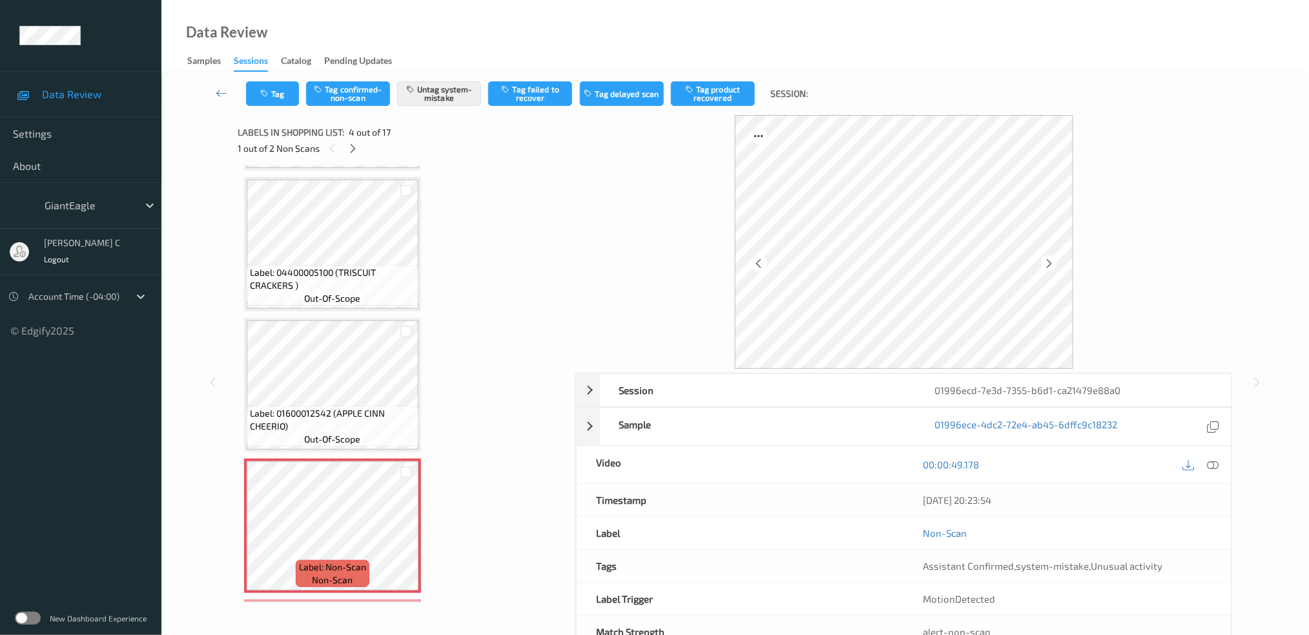
scroll to position [114, 0]
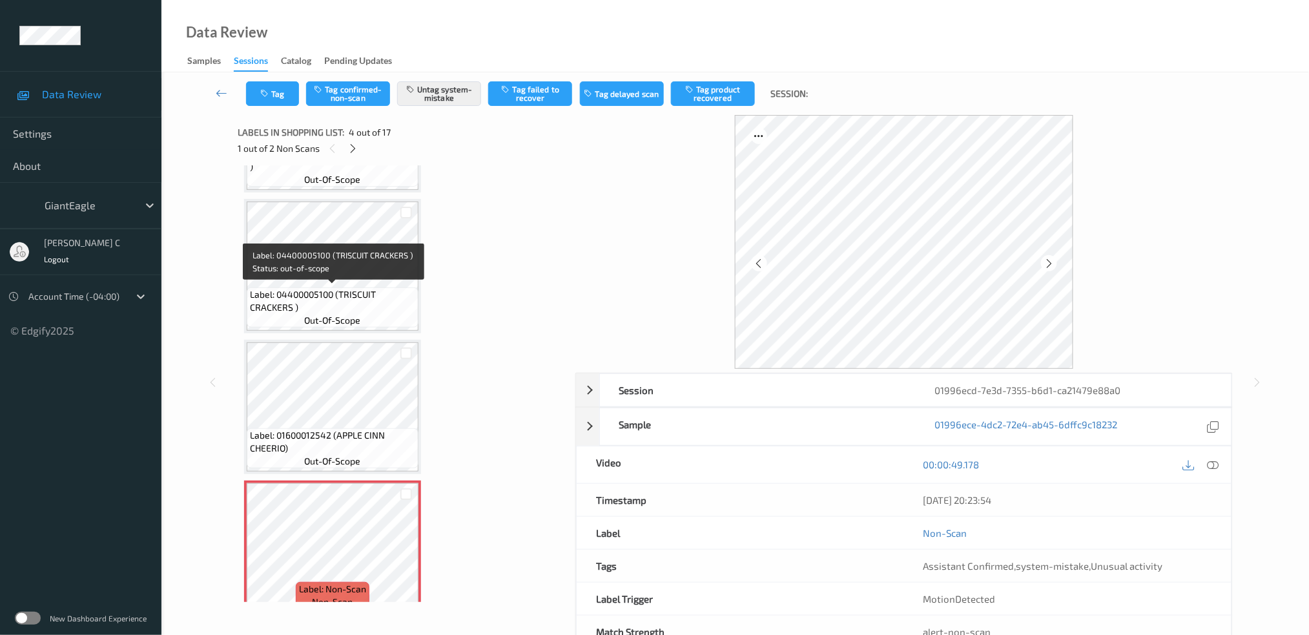
click at [360, 295] on span "Label: 04400005100 (TRISCUIT CRACKERS )" at bounding box center [332, 301] width 165 height 26
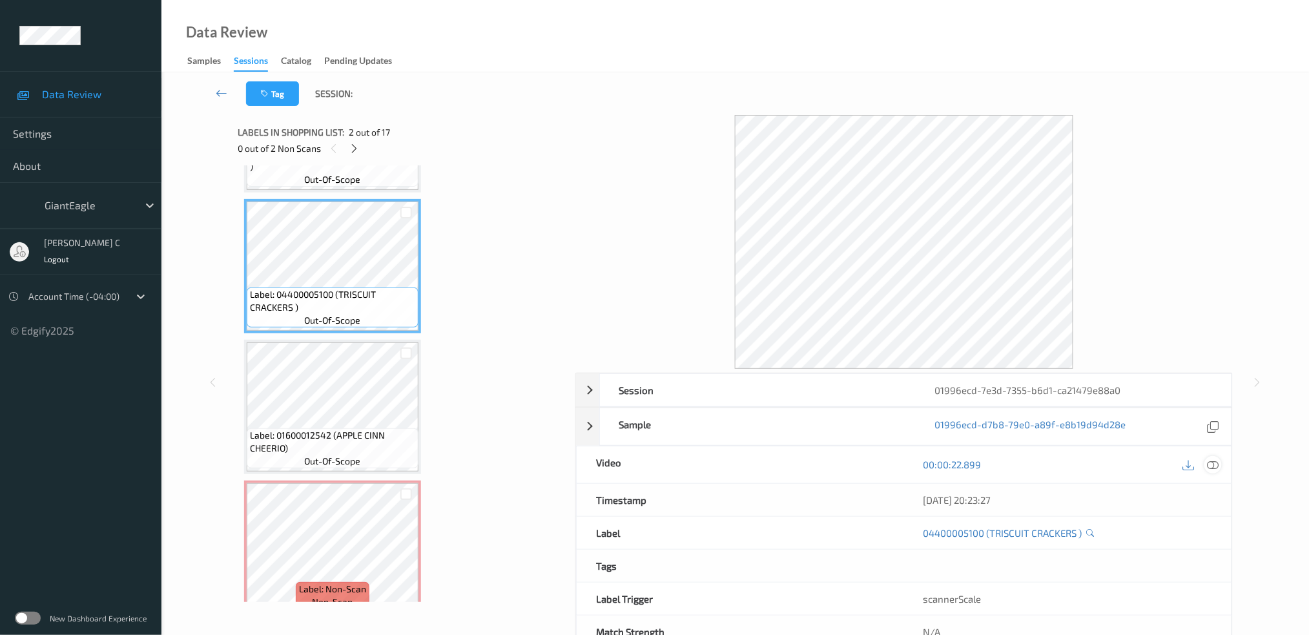
click at [1210, 466] on icon at bounding box center [1213, 465] width 12 height 12
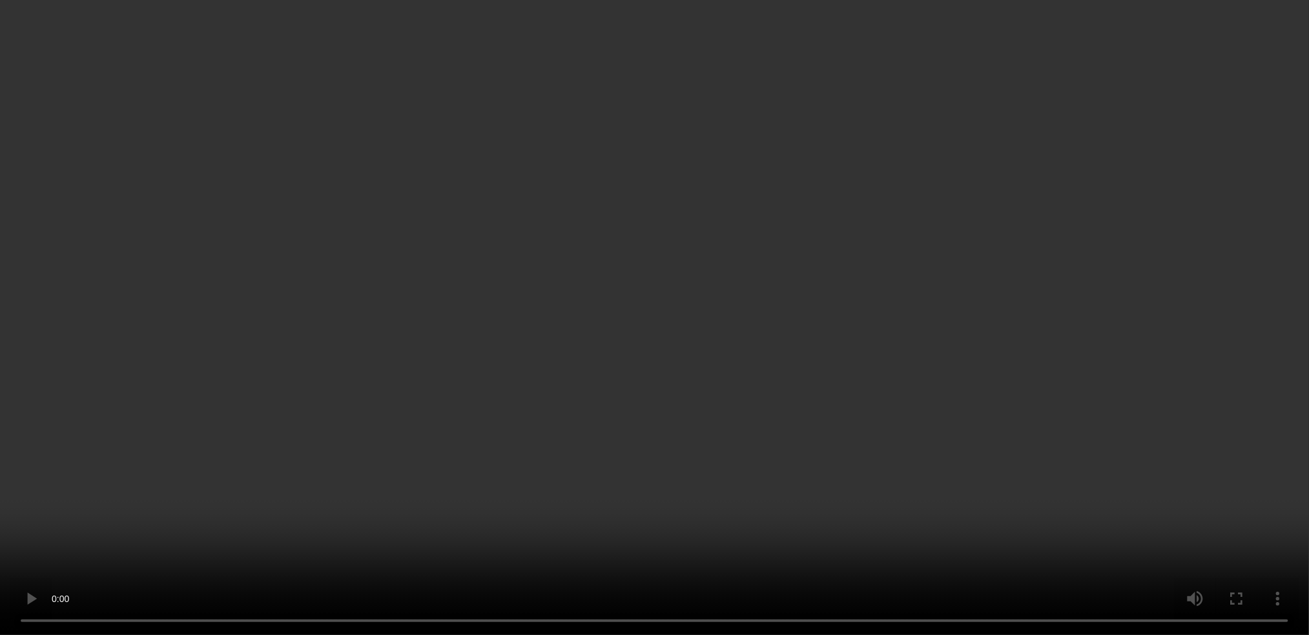
scroll to position [200, 0]
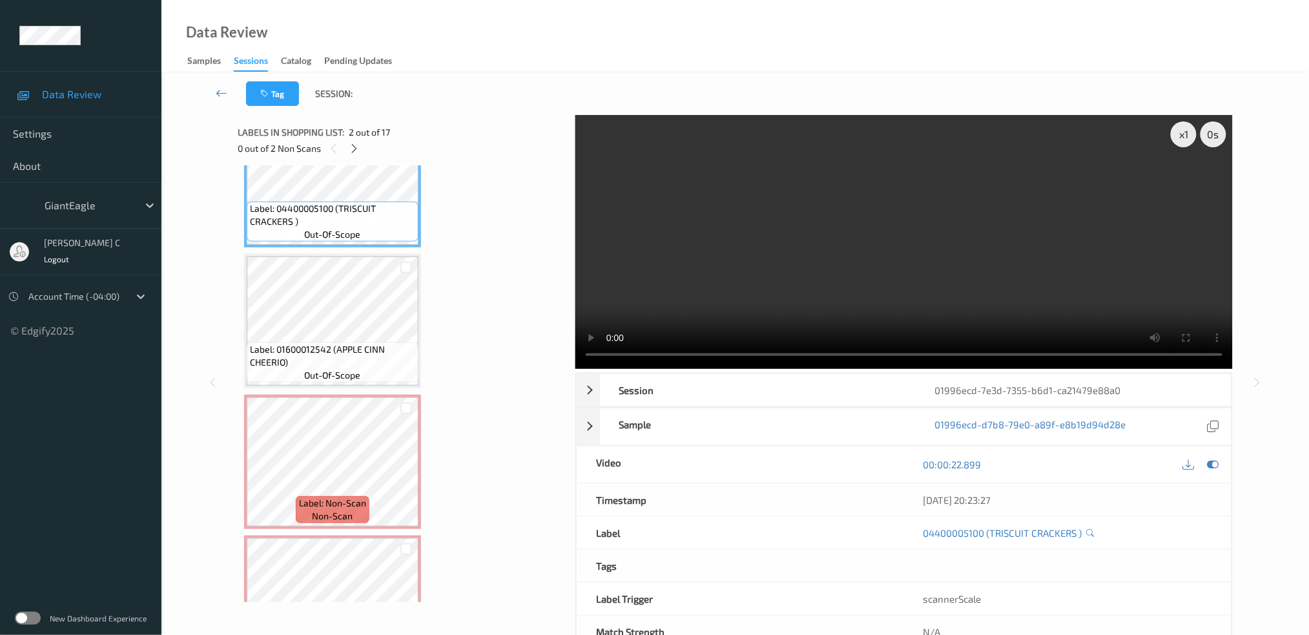
click at [304, 344] on span "Label: 01600012542 (APPLE CINN CHEERIO)" at bounding box center [332, 356] width 165 height 26
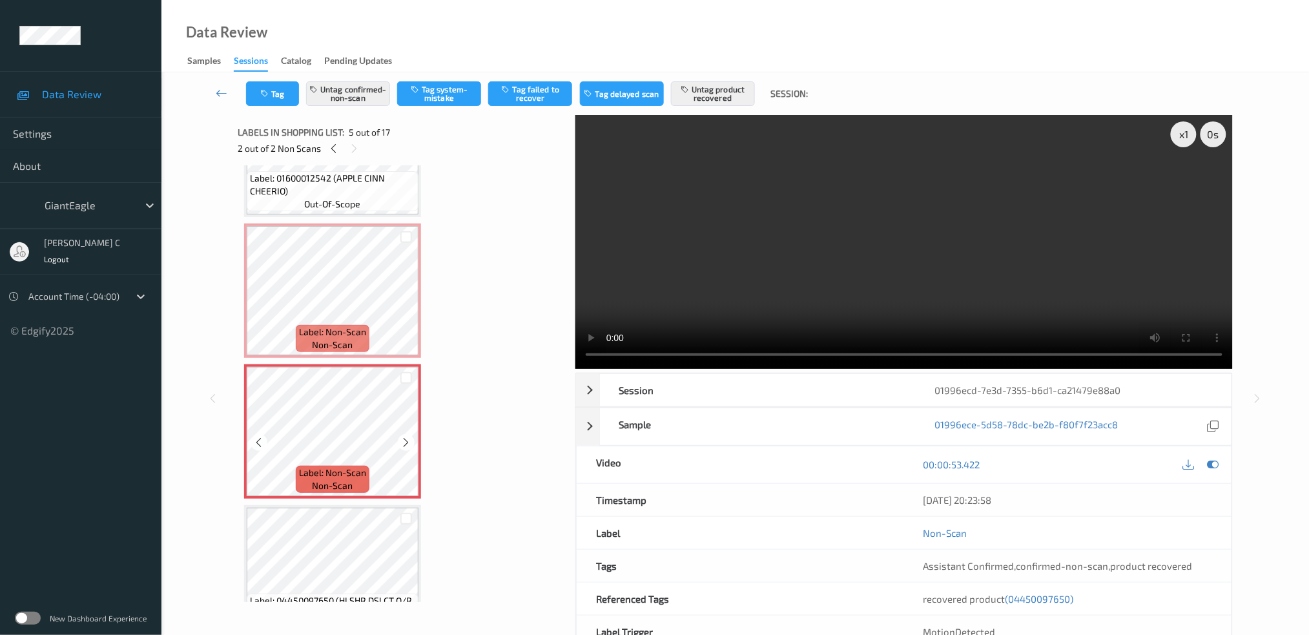
scroll to position [372, 0]
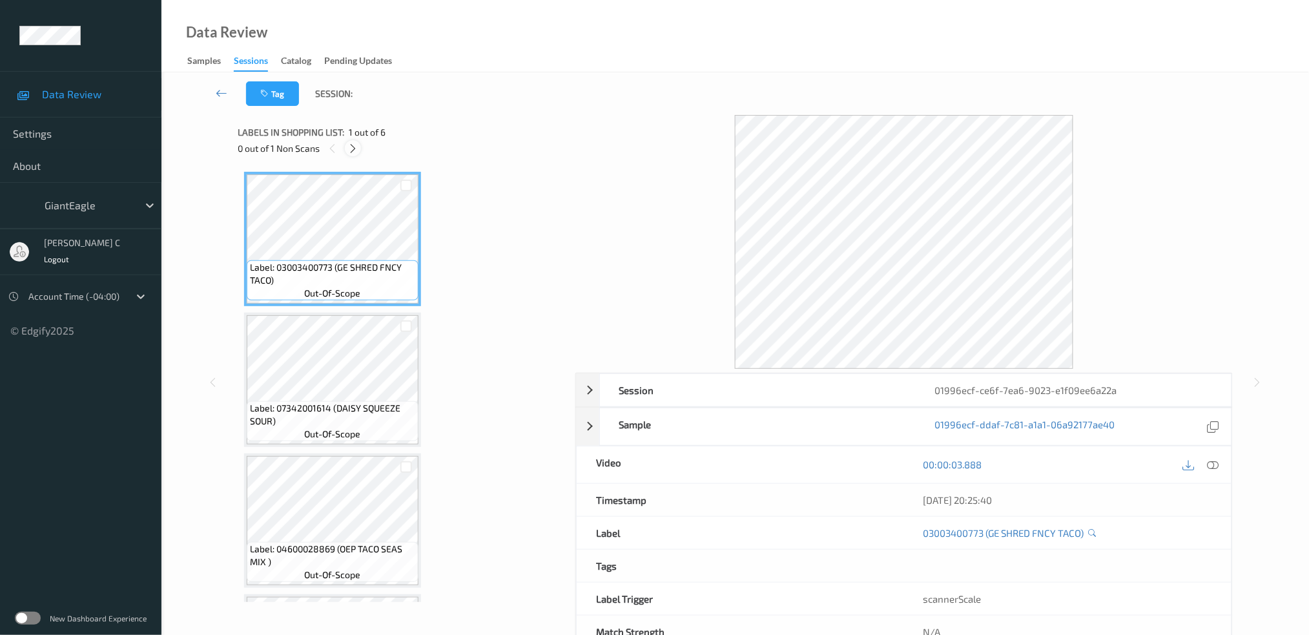
click at [356, 150] on icon at bounding box center [353, 149] width 11 height 12
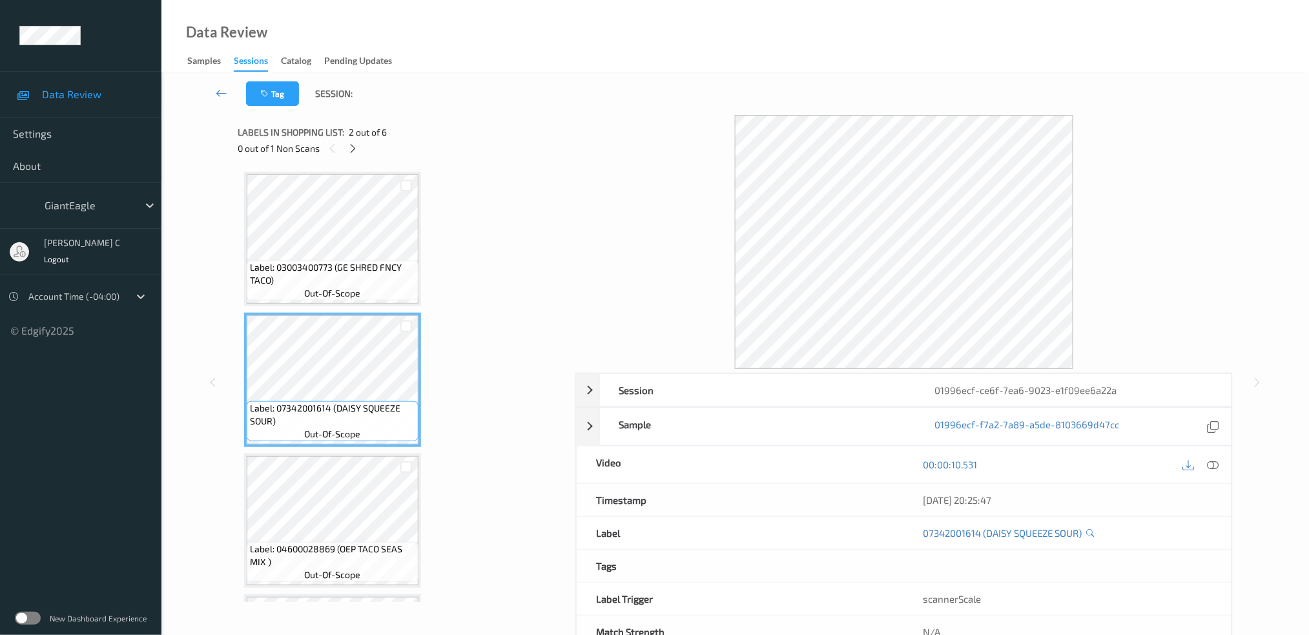
click at [334, 281] on span "Label: 03003400773 (GE SHRED FNCY TACO)" at bounding box center [332, 274] width 165 height 26
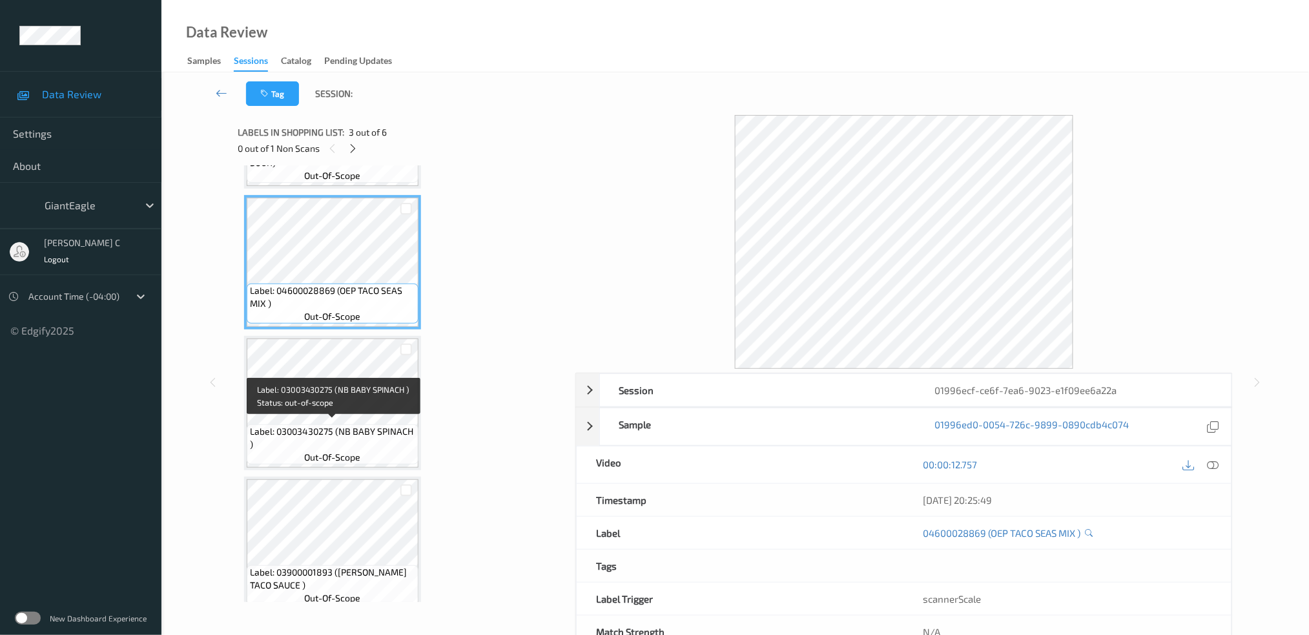
click at [337, 451] on span "out-of-scope" at bounding box center [333, 457] width 56 height 13
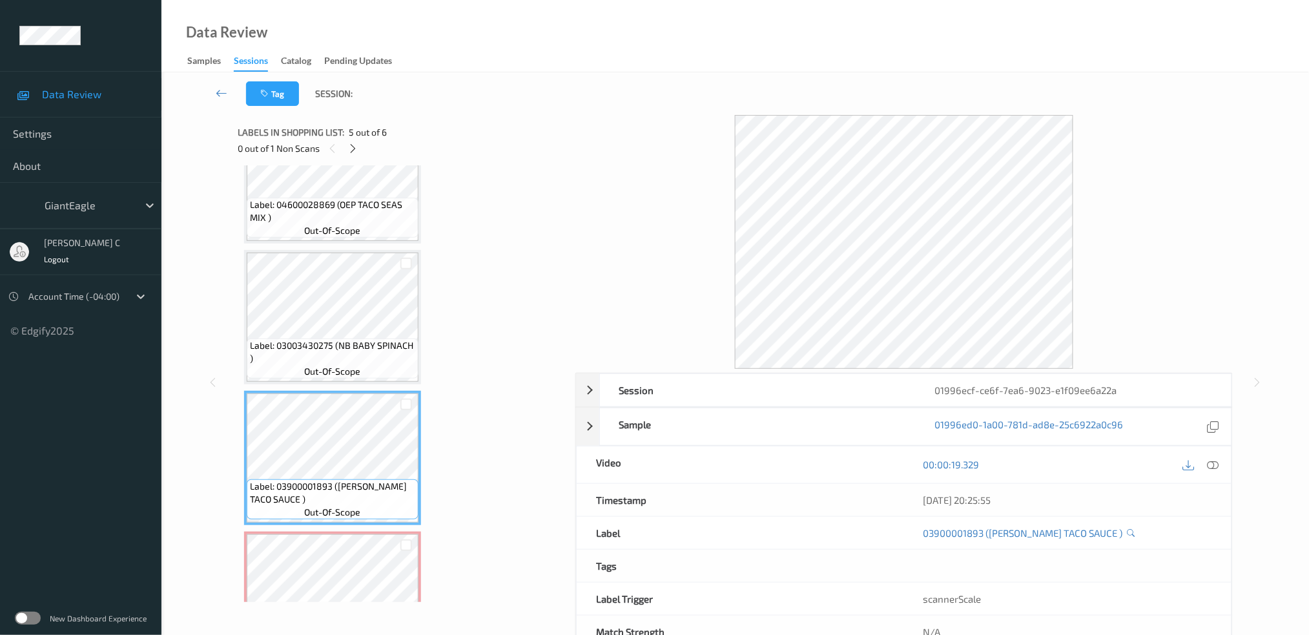
scroll to position [408, 0]
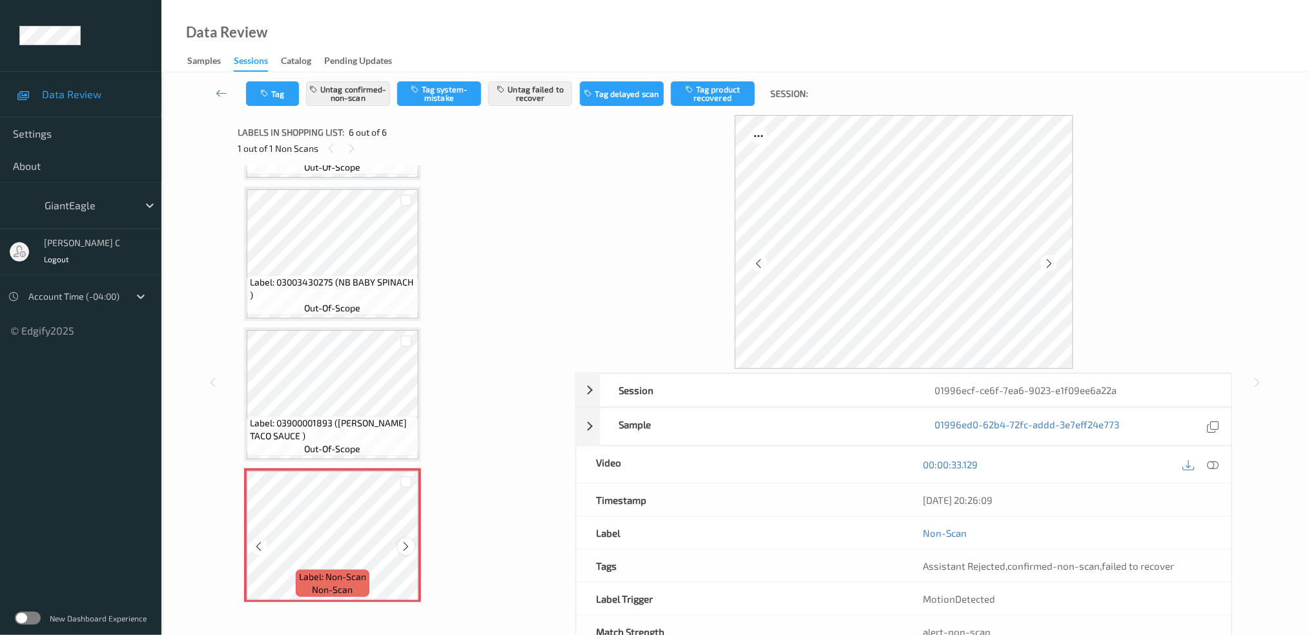
click at [401, 541] on icon at bounding box center [406, 547] width 11 height 12
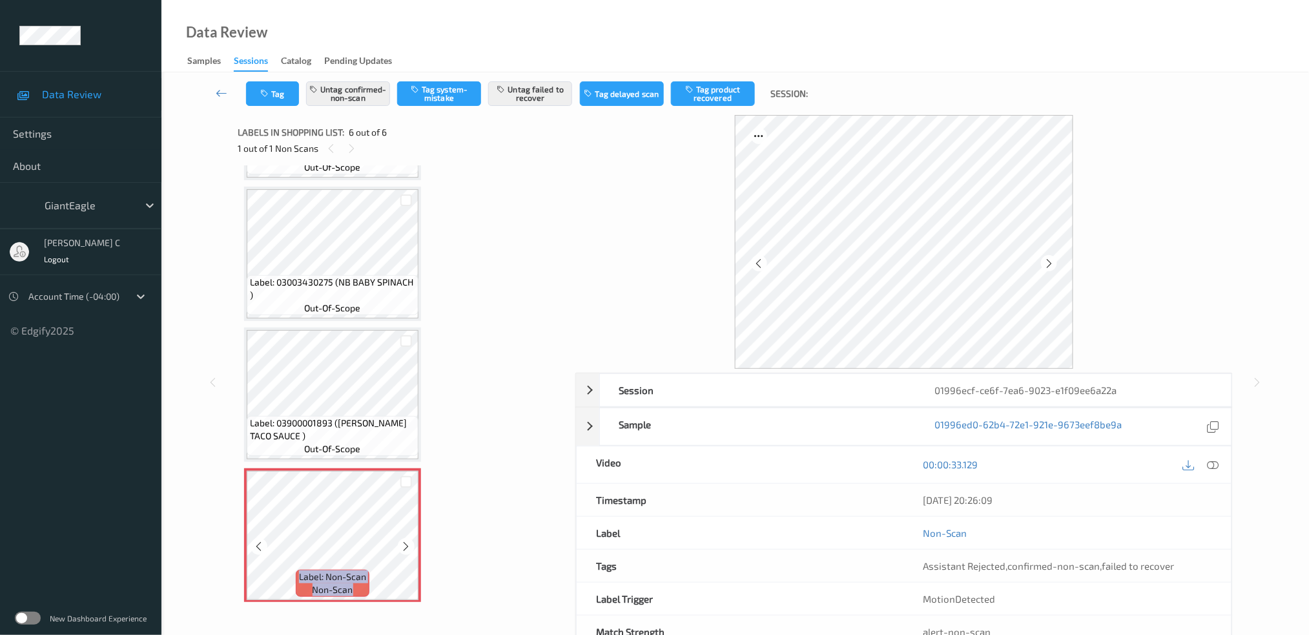
click at [401, 541] on icon at bounding box center [406, 547] width 11 height 12
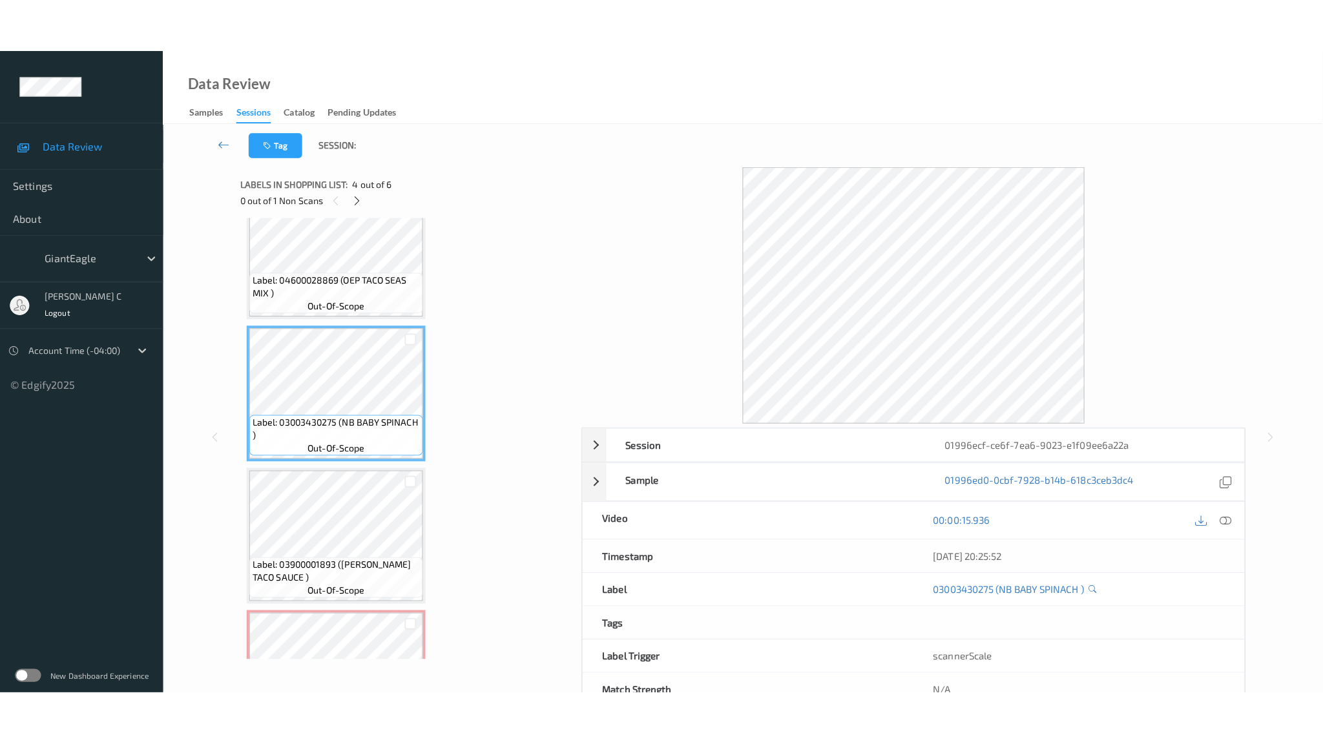
scroll to position [322, 0]
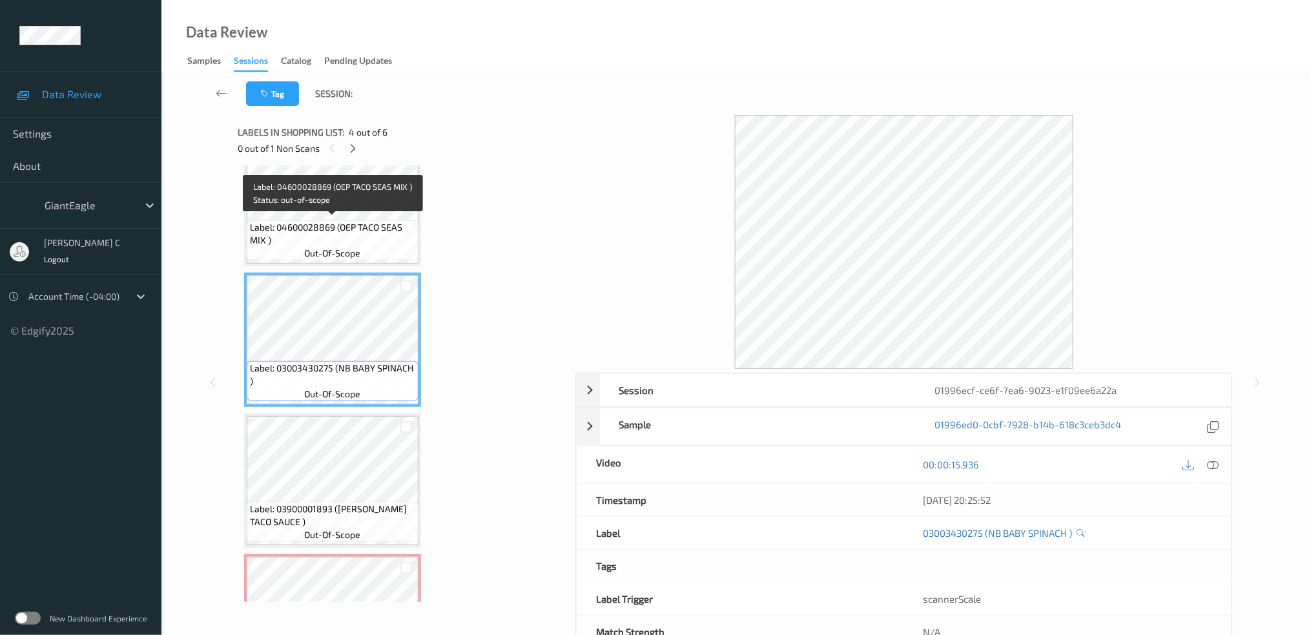
click at [342, 247] on span "out-of-scope" at bounding box center [333, 253] width 56 height 13
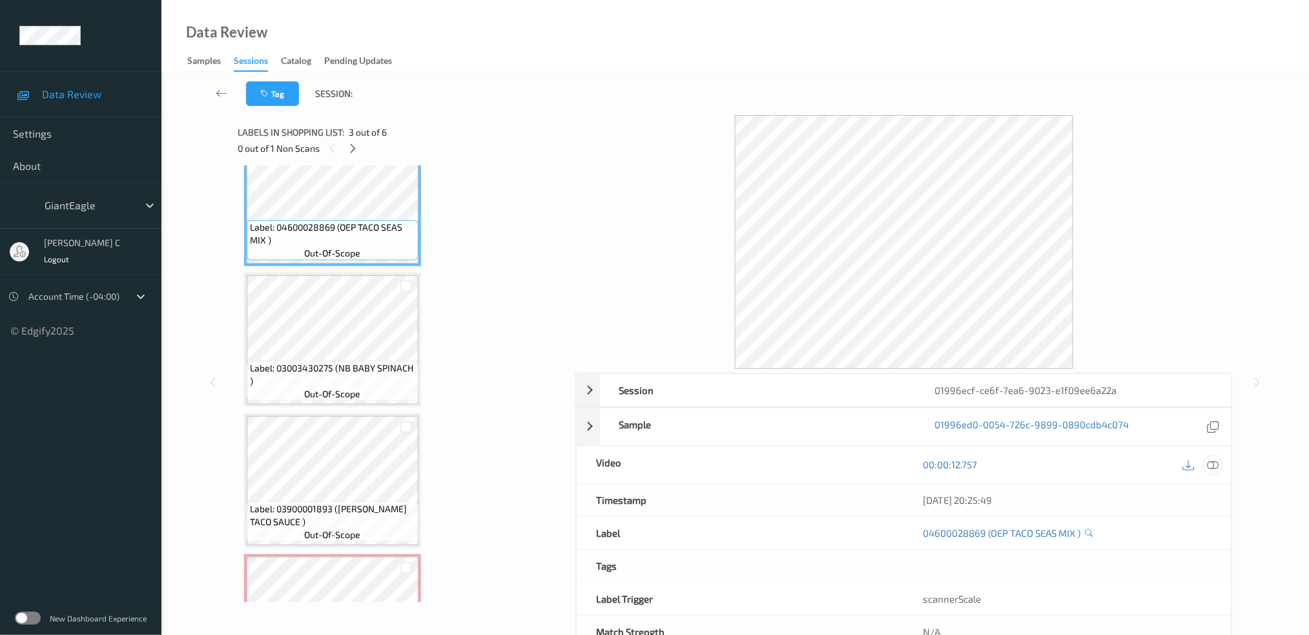
click at [1210, 467] on icon at bounding box center [1213, 465] width 12 height 12
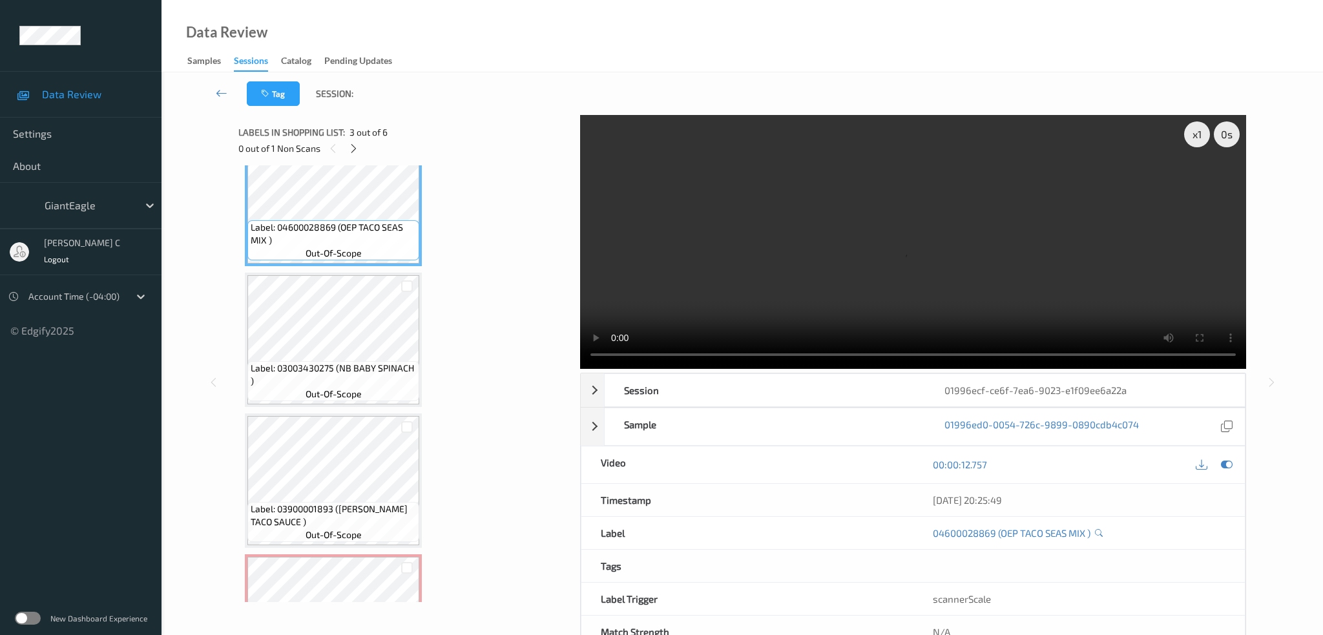
click at [1200, 178] on video at bounding box center [913, 242] width 666 height 254
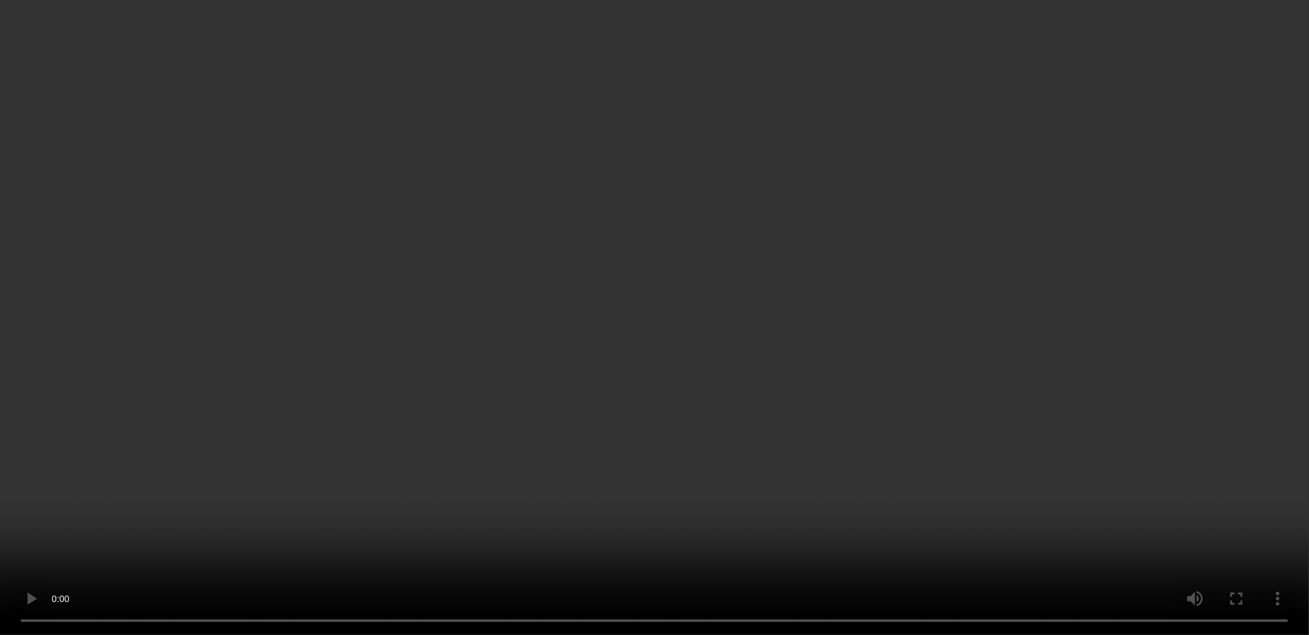
scroll to position [0, 0]
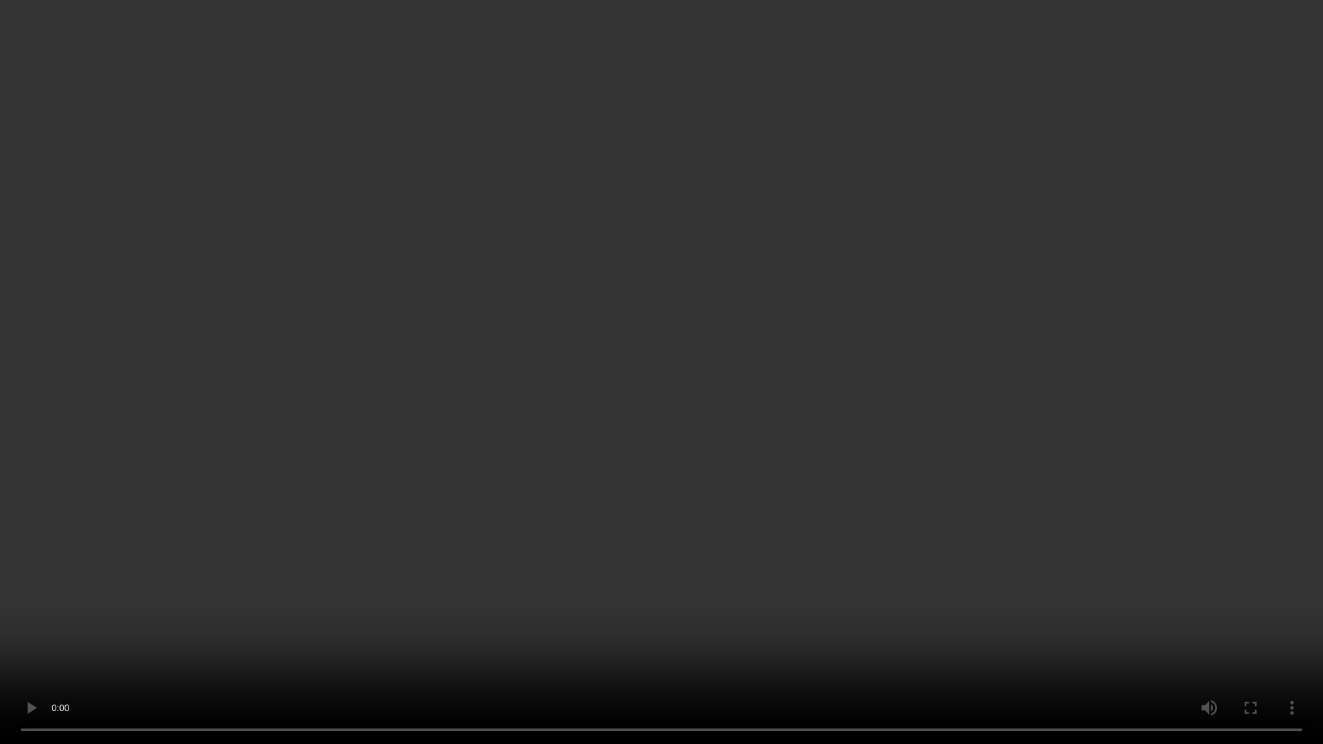
click at [422, 463] on video at bounding box center [661, 372] width 1323 height 744
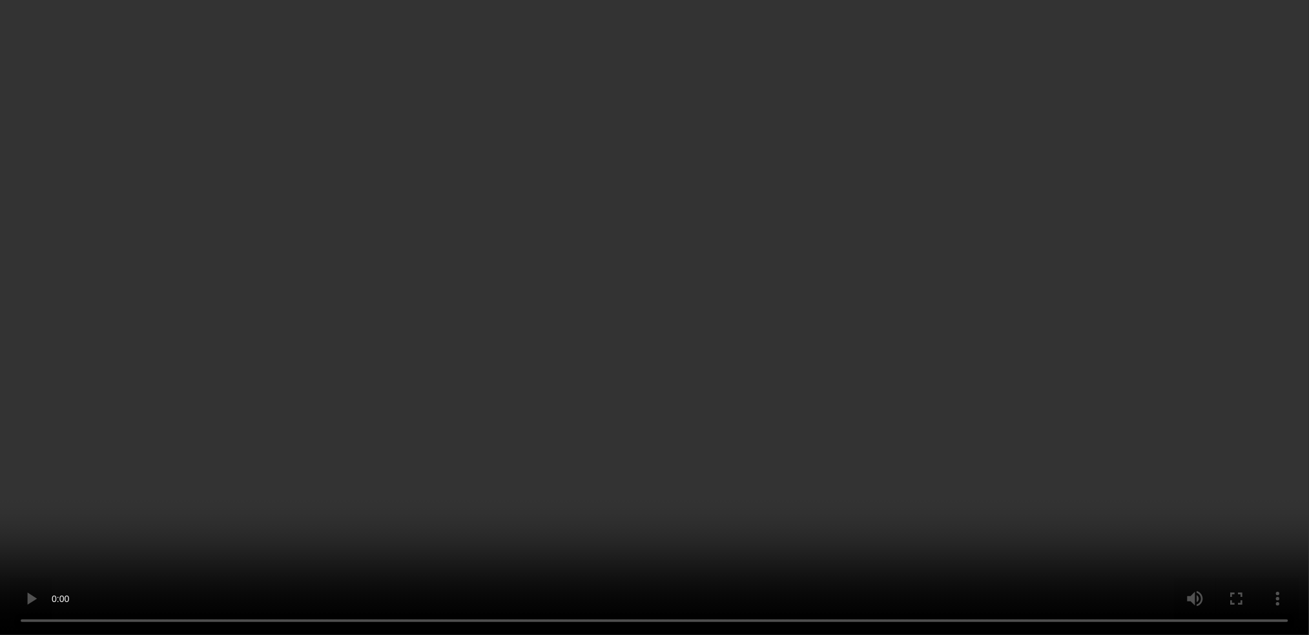
scroll to position [408, 0]
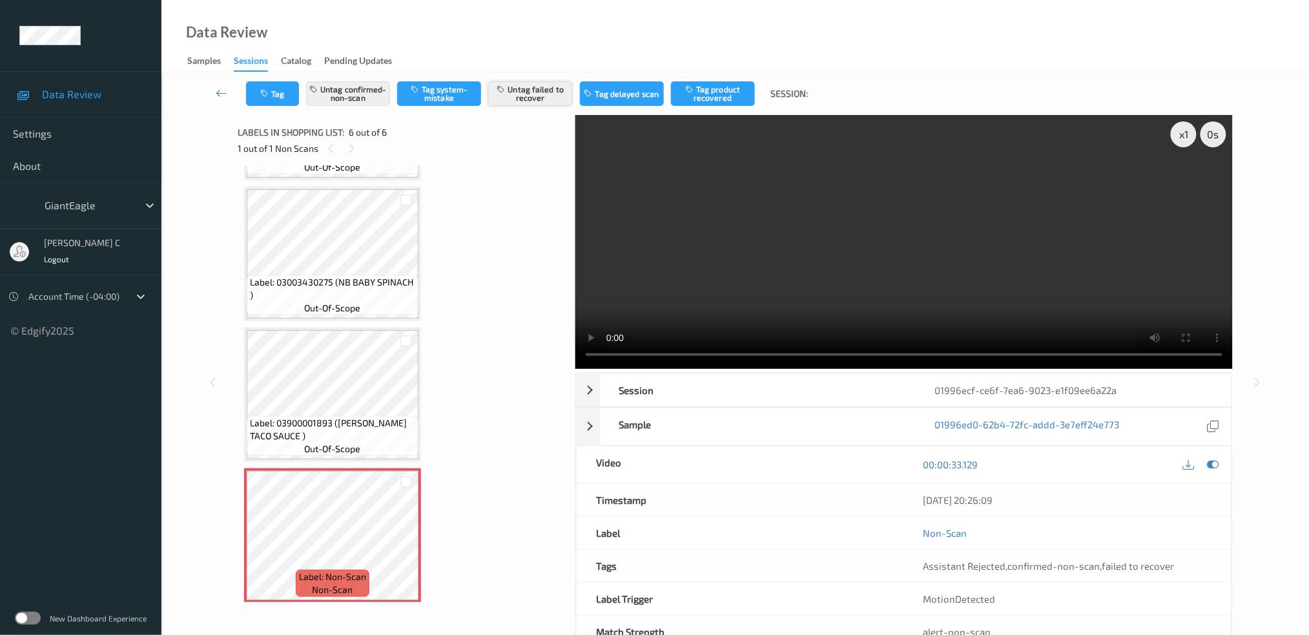
click at [517, 104] on button "Untag failed to recover" at bounding box center [530, 93] width 84 height 25
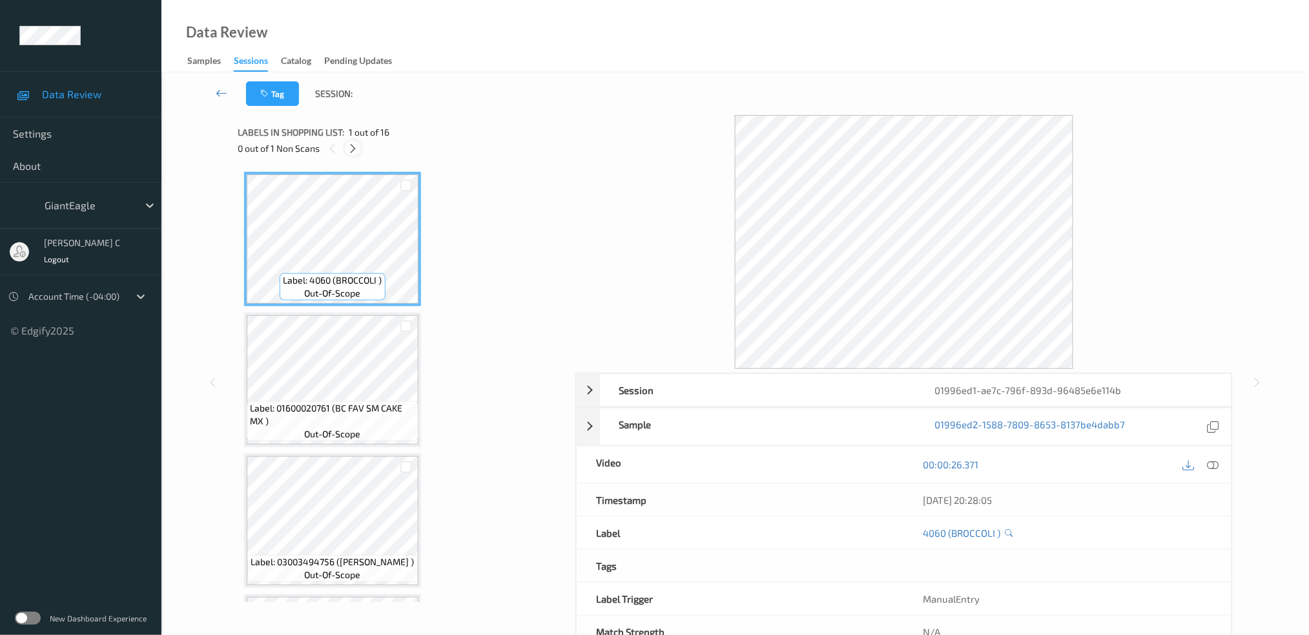
click at [347, 148] on div at bounding box center [353, 148] width 16 height 16
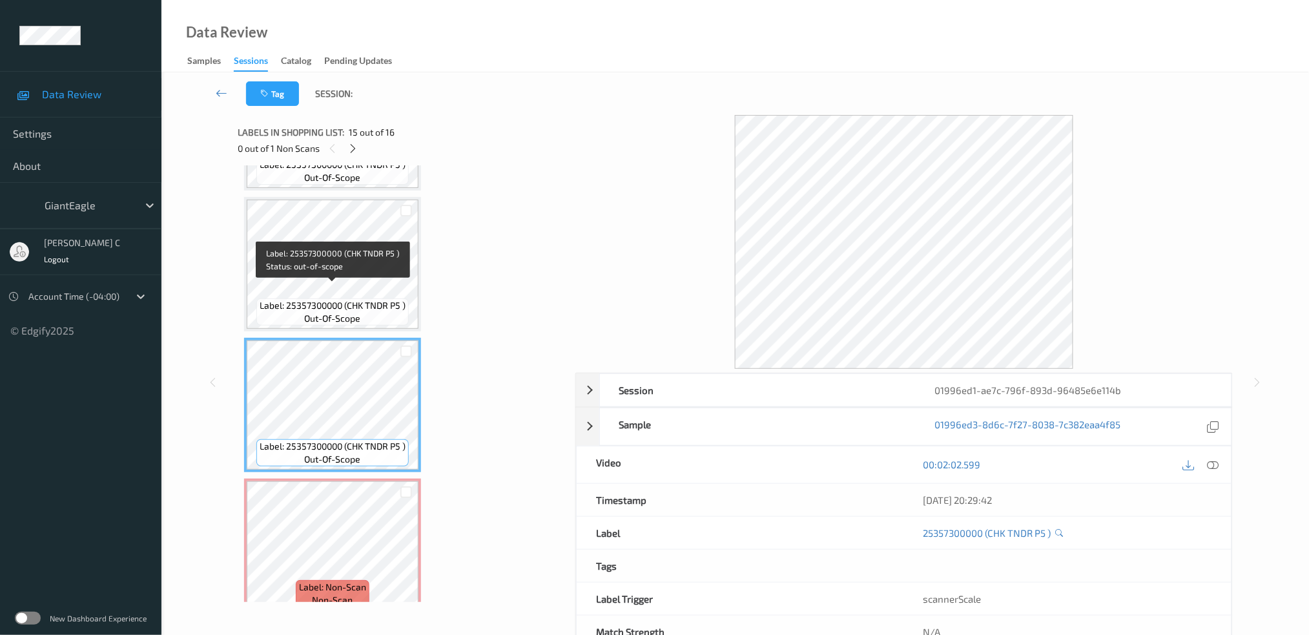
click at [329, 299] on span "Label: 25357300000 (CHK TNDR P5 )" at bounding box center [333, 305] width 146 height 13
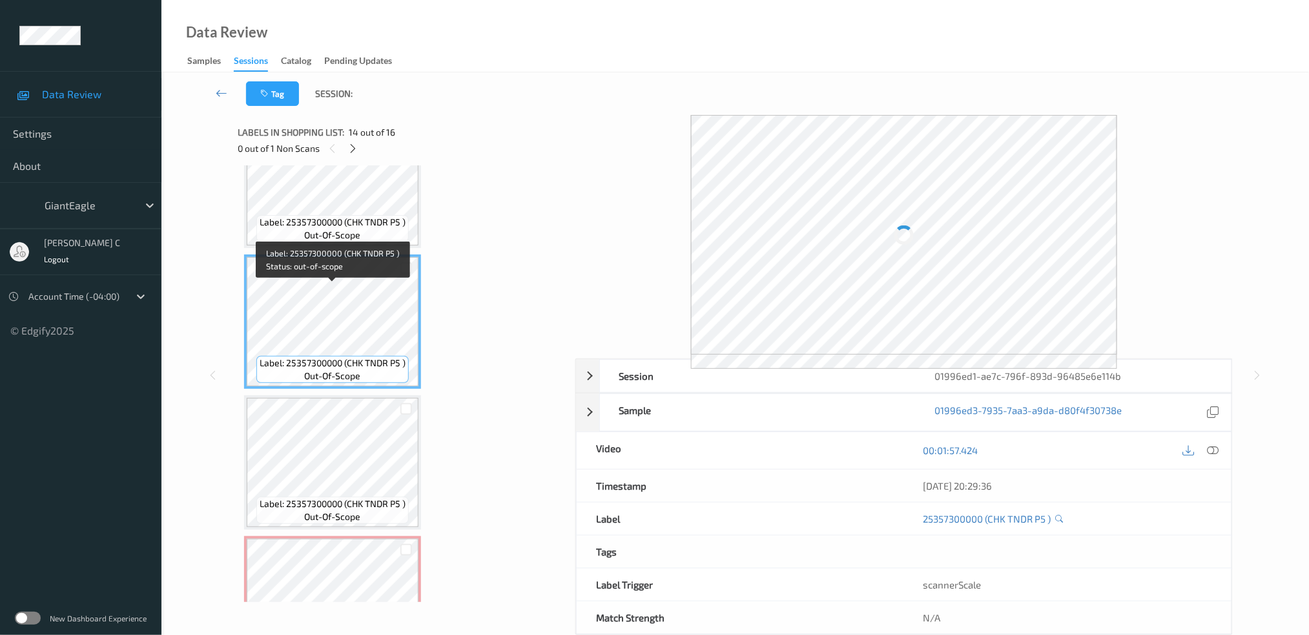
scroll to position [1720, 0]
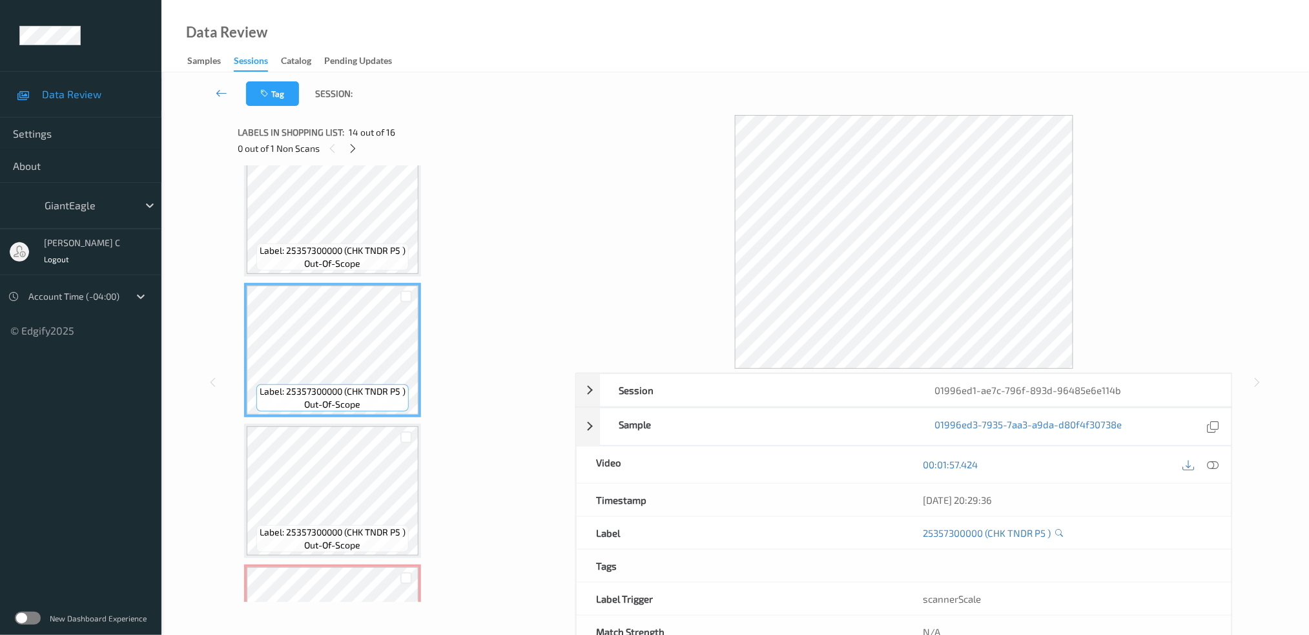
click at [332, 257] on span "out-of-scope" at bounding box center [333, 263] width 56 height 13
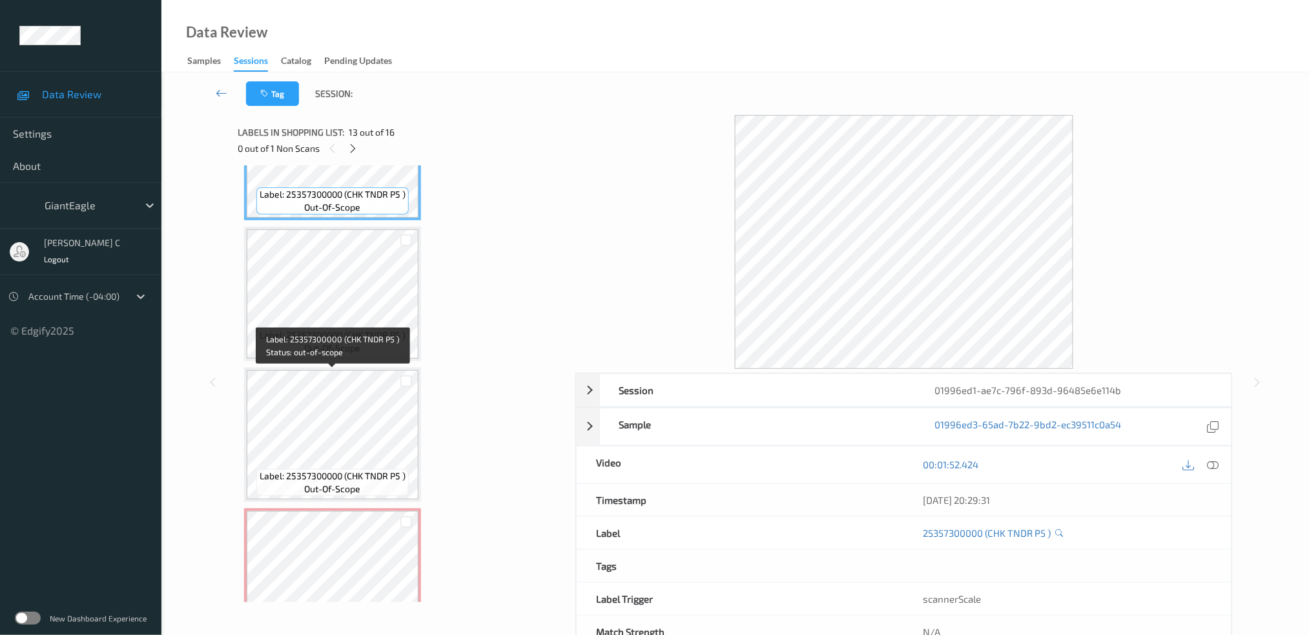
scroll to position [1806, 0]
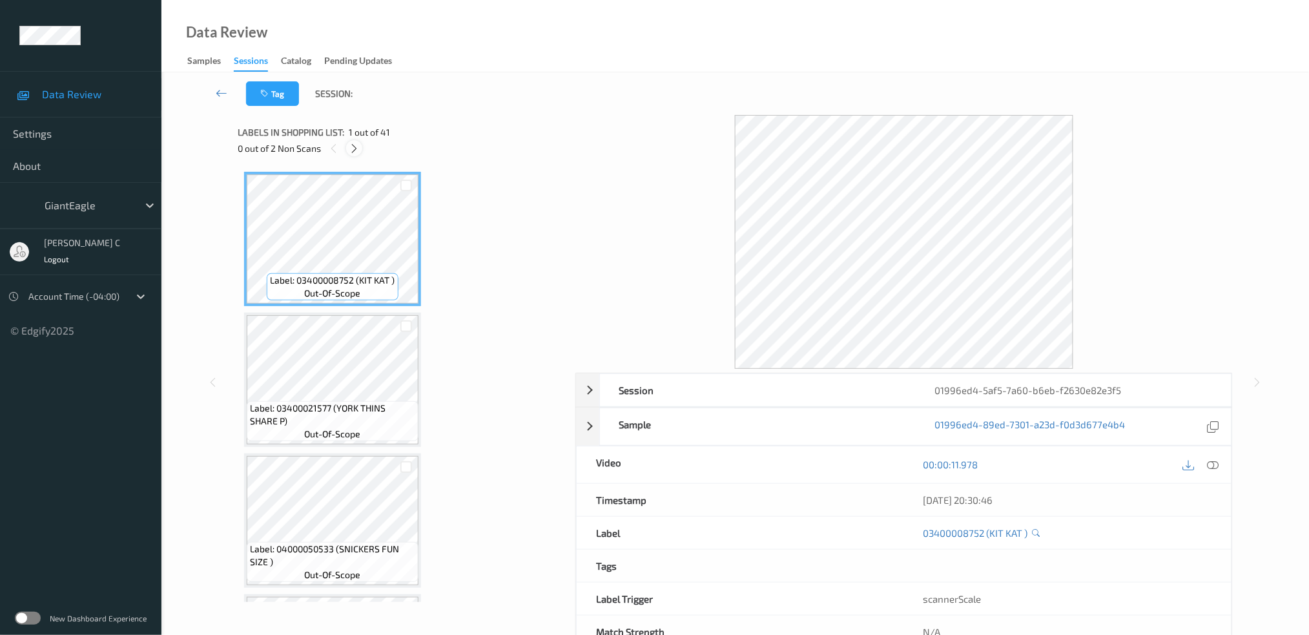
click at [357, 147] on icon at bounding box center [354, 149] width 11 height 12
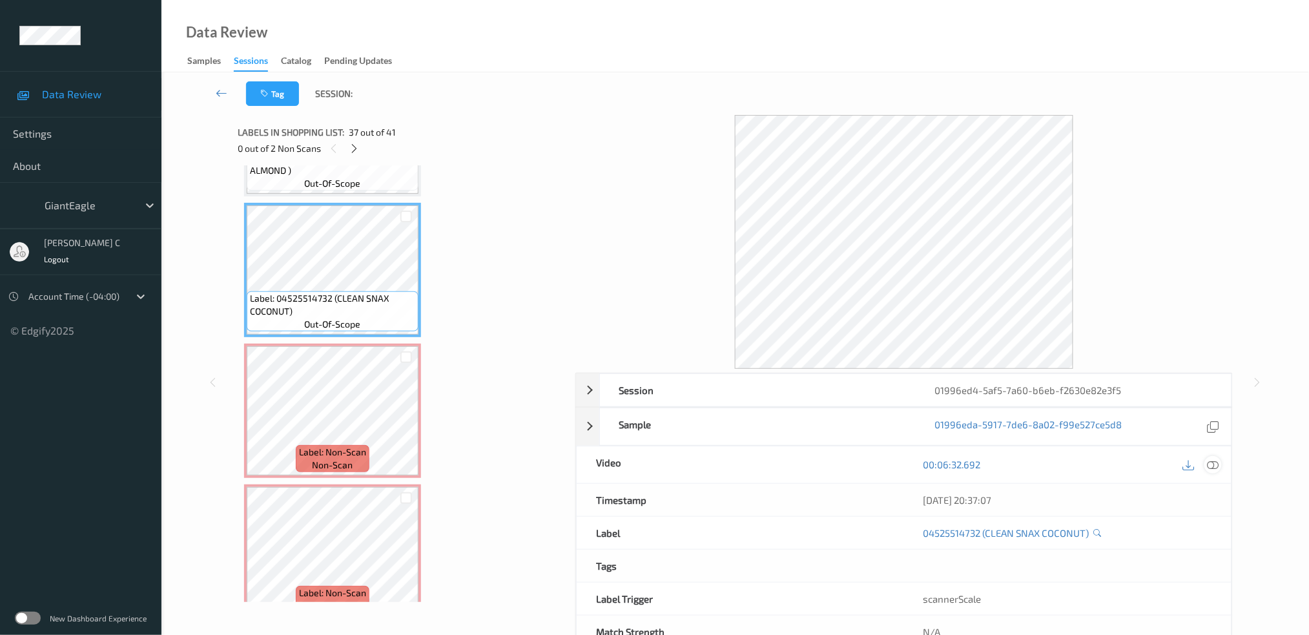
click at [1216, 460] on icon at bounding box center [1213, 465] width 12 height 12
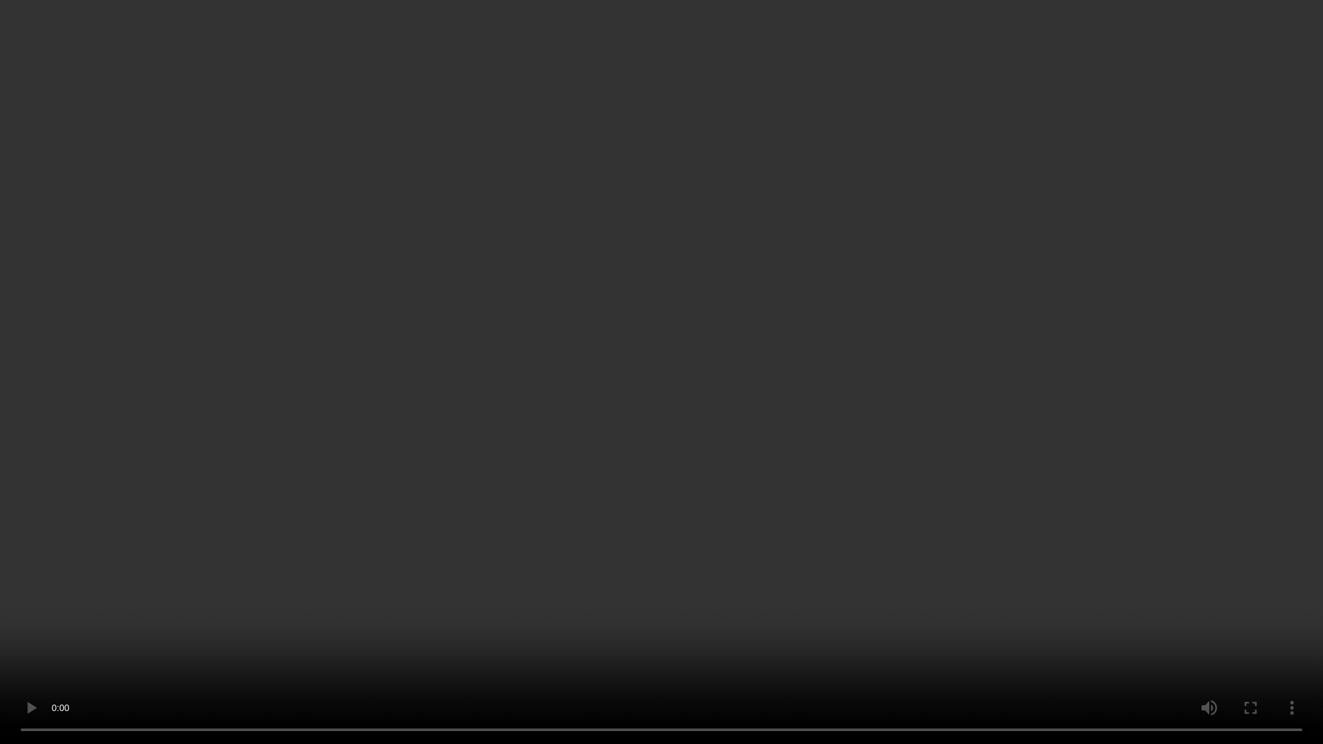
click at [682, 489] on video at bounding box center [661, 372] width 1323 height 744
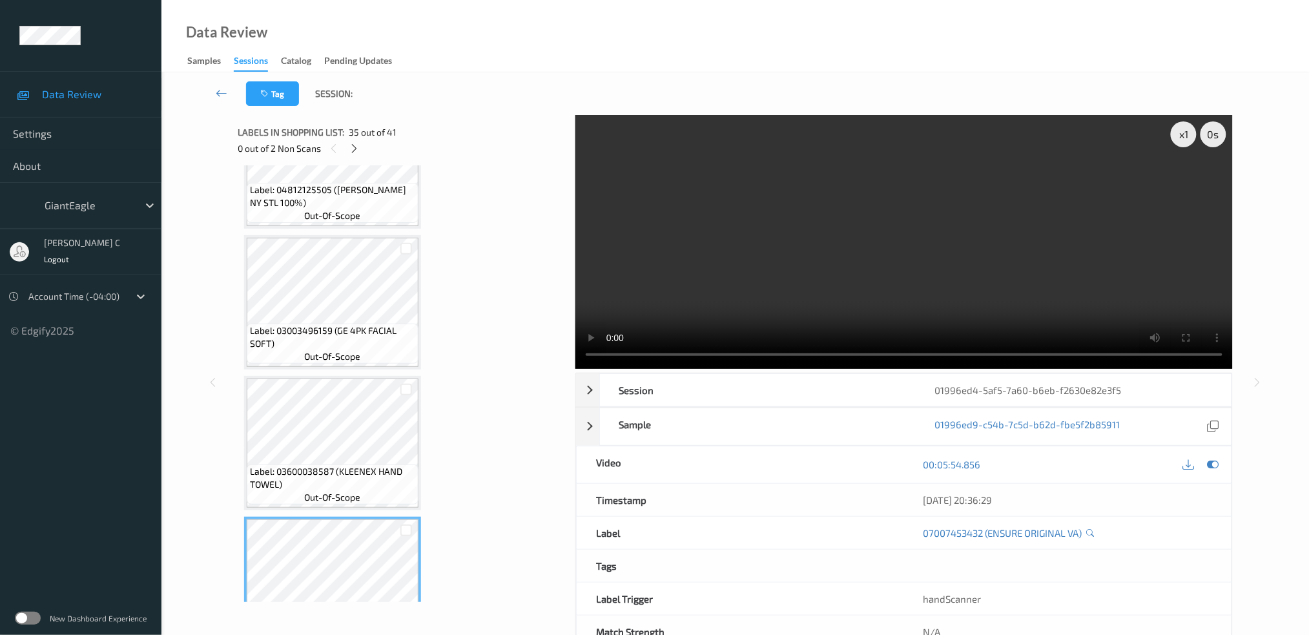
scroll to position [4439, 0]
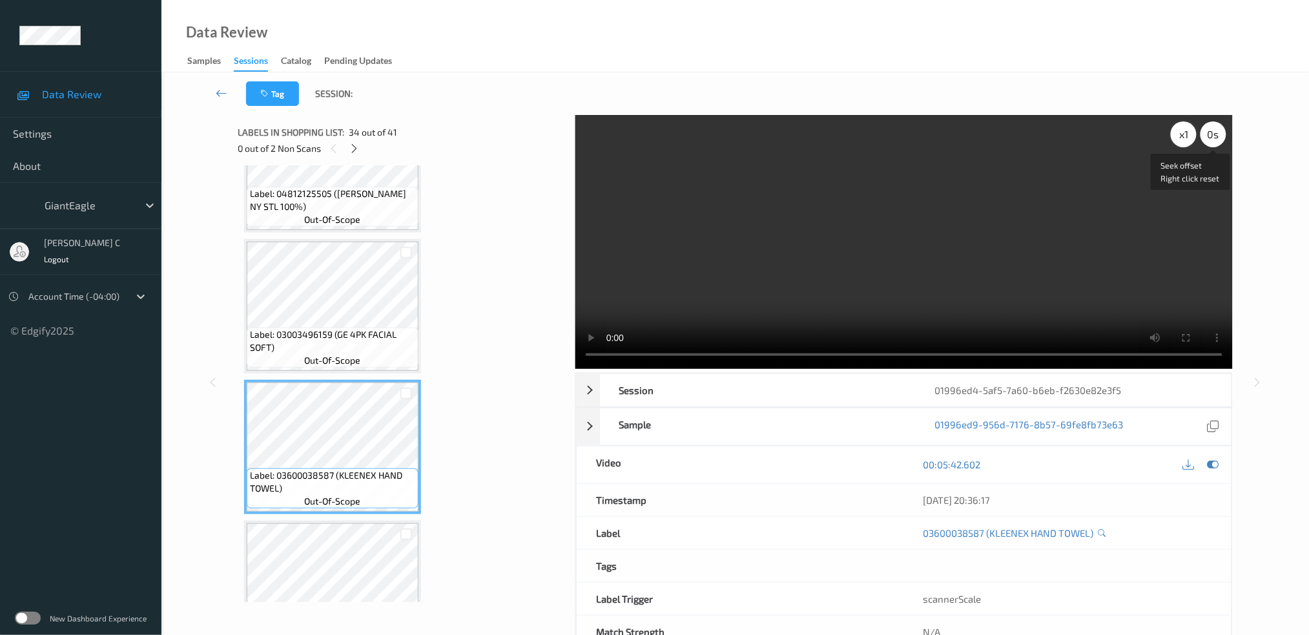
click at [1176, 136] on div "x 1" at bounding box center [1184, 134] width 26 height 26
click at [1176, 136] on div "x 2" at bounding box center [1184, 134] width 26 height 26
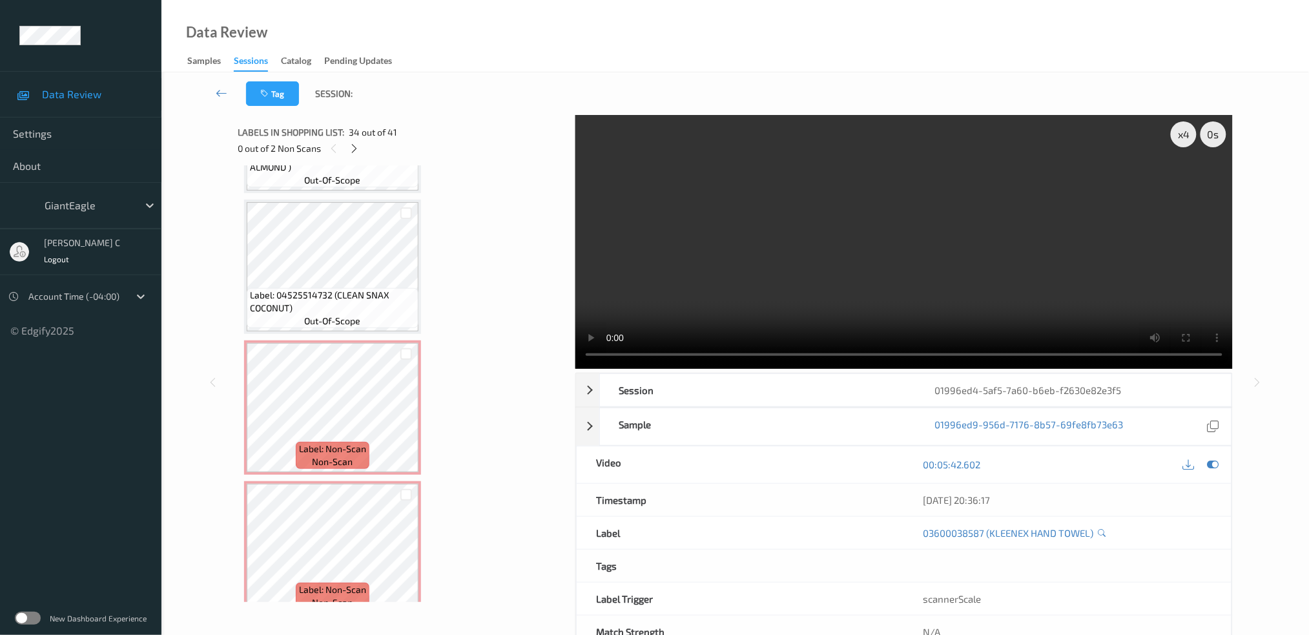
scroll to position [5300, 0]
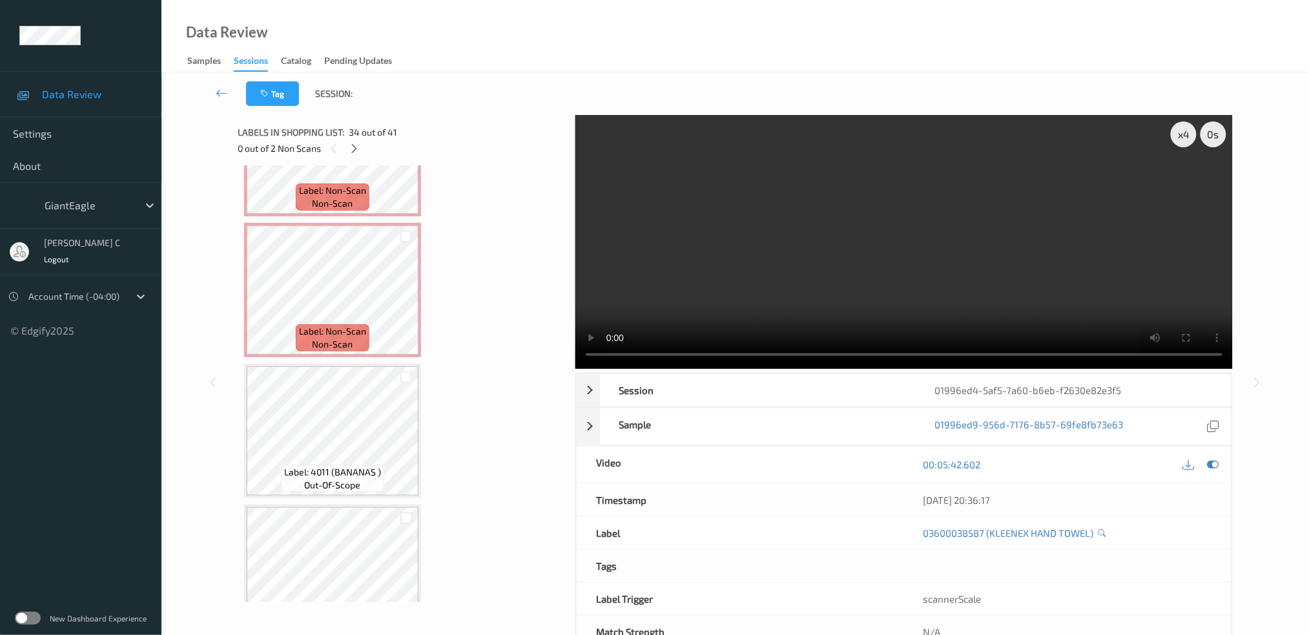
click at [310, 316] on div "Label: Non-Scan non-scan" at bounding box center [332, 290] width 177 height 134
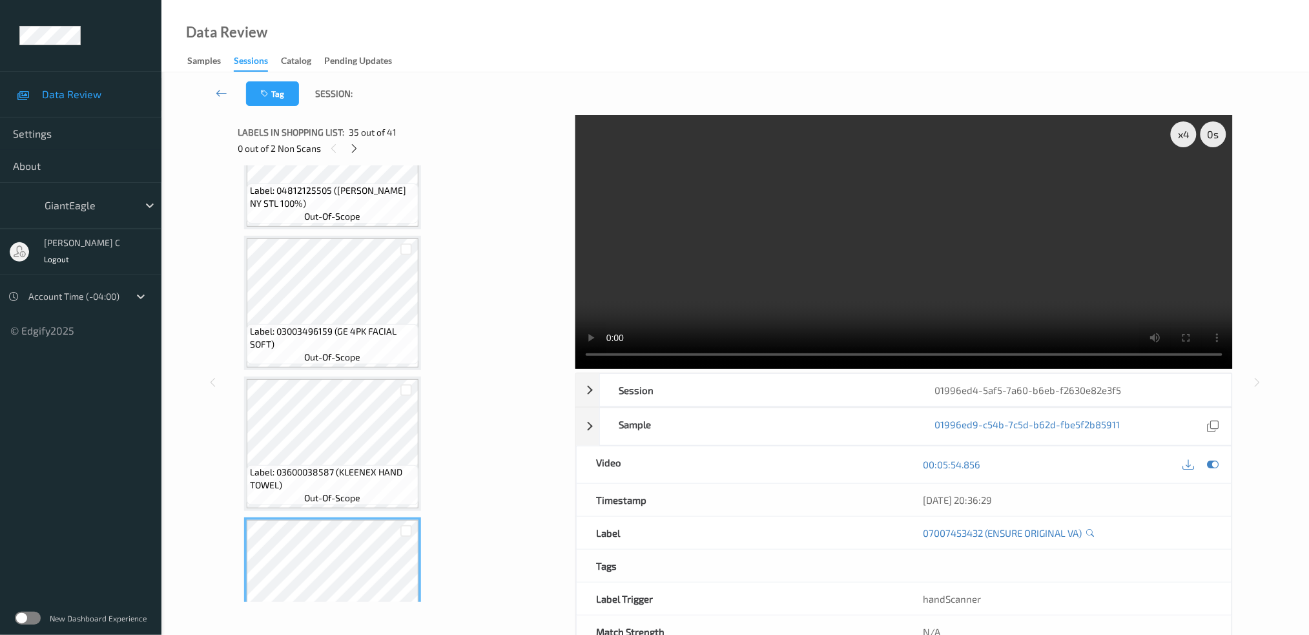
scroll to position [4439, 0]
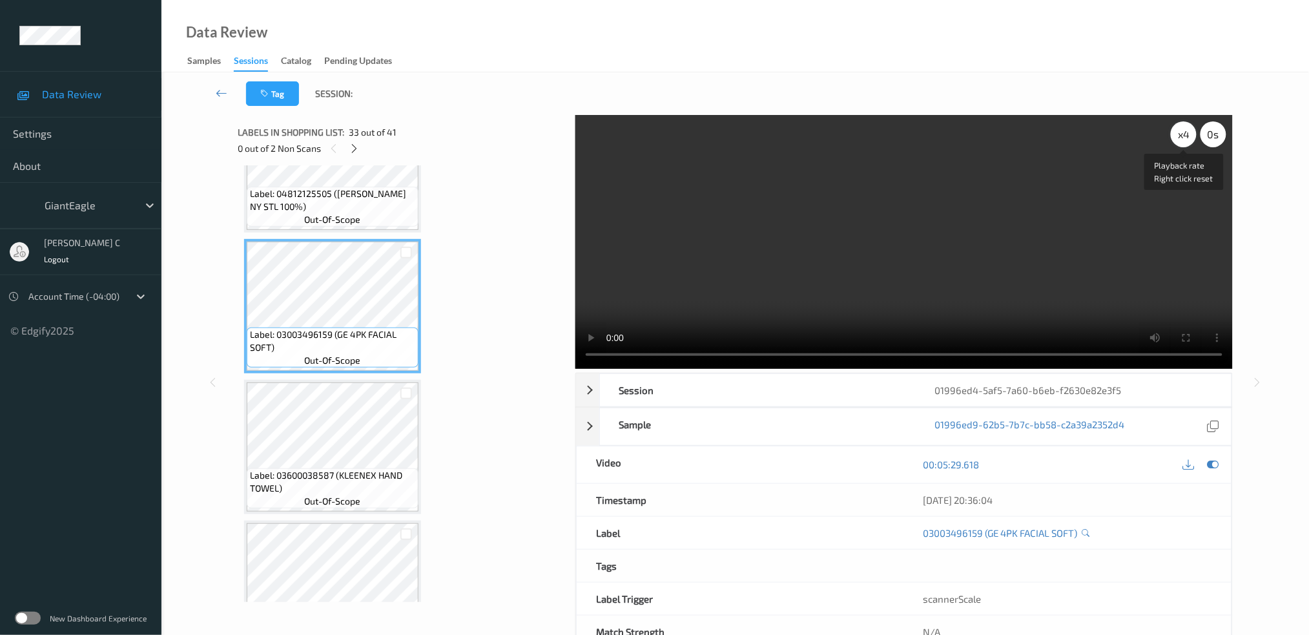
click at [1180, 138] on div "x 4" at bounding box center [1184, 134] width 26 height 26
click at [1180, 138] on div "x 8" at bounding box center [1184, 134] width 26 height 26
click at [1180, 138] on div "x 1" at bounding box center [1184, 134] width 26 height 26
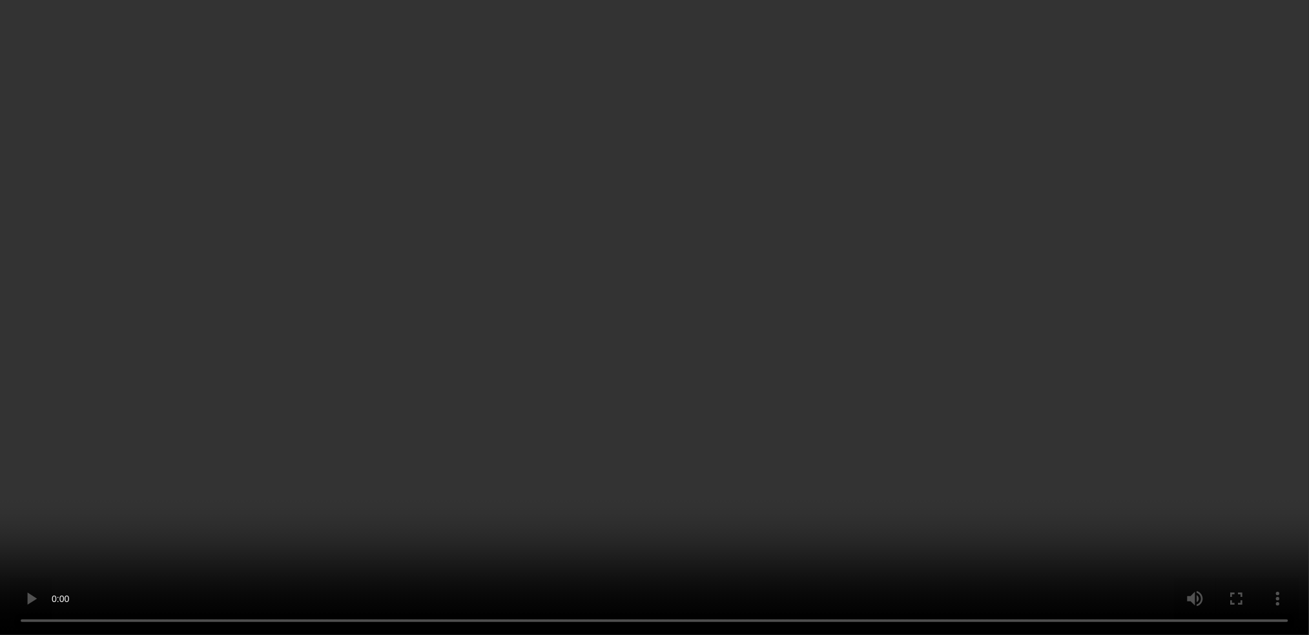
scroll to position [5128, 0]
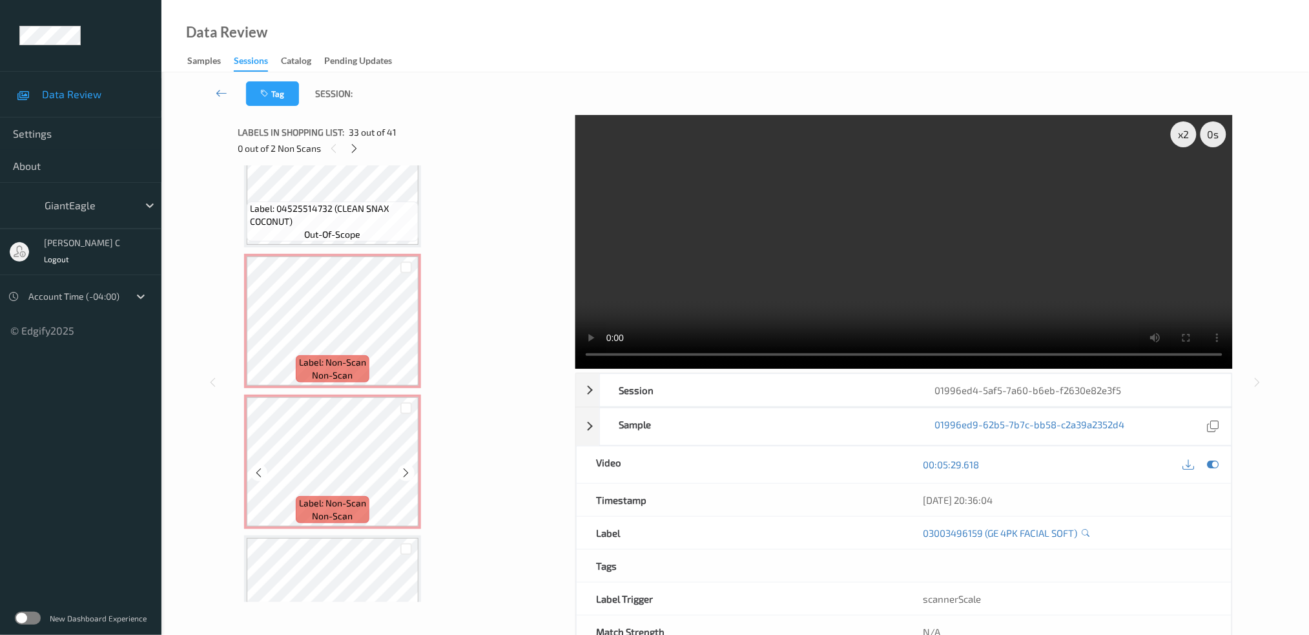
click at [335, 356] on span "Label: Non-Scan" at bounding box center [332, 362] width 67 height 13
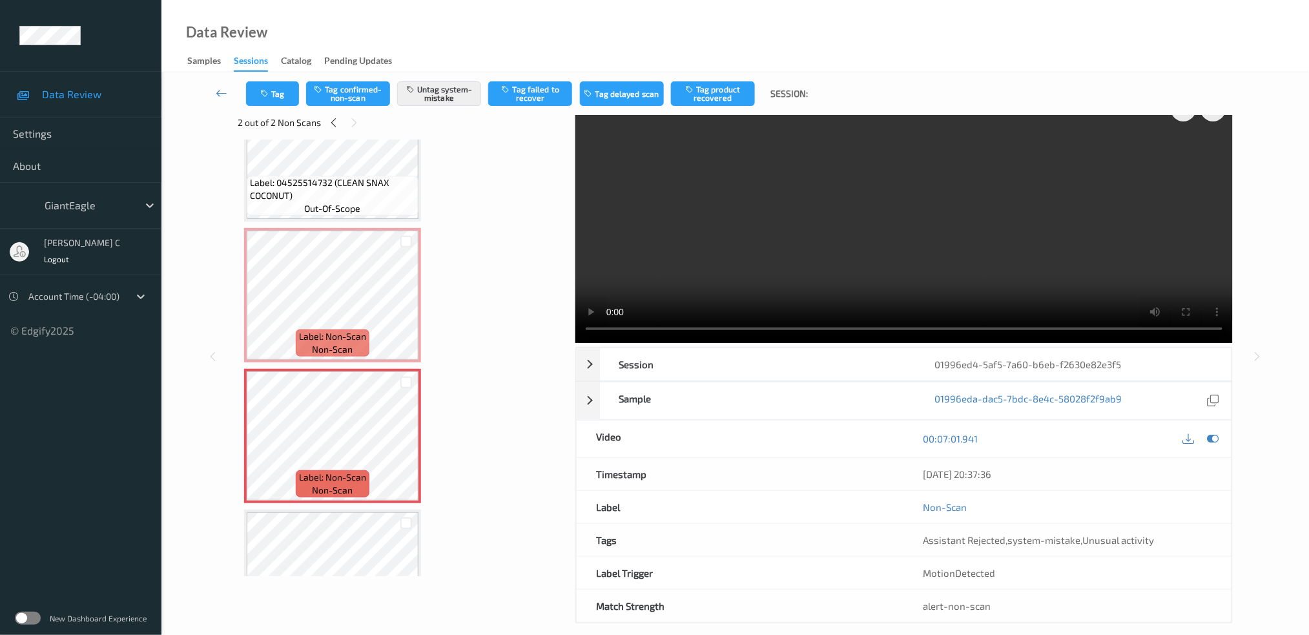
scroll to position [40, 0]
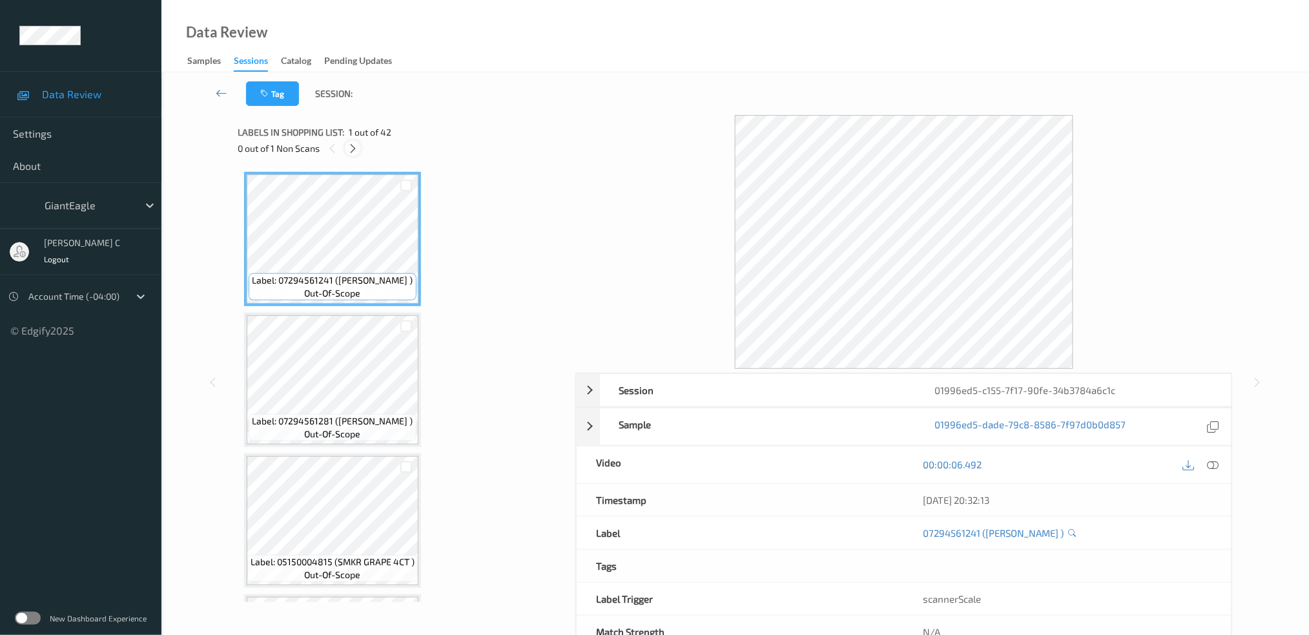
click at [349, 150] on icon at bounding box center [353, 149] width 11 height 12
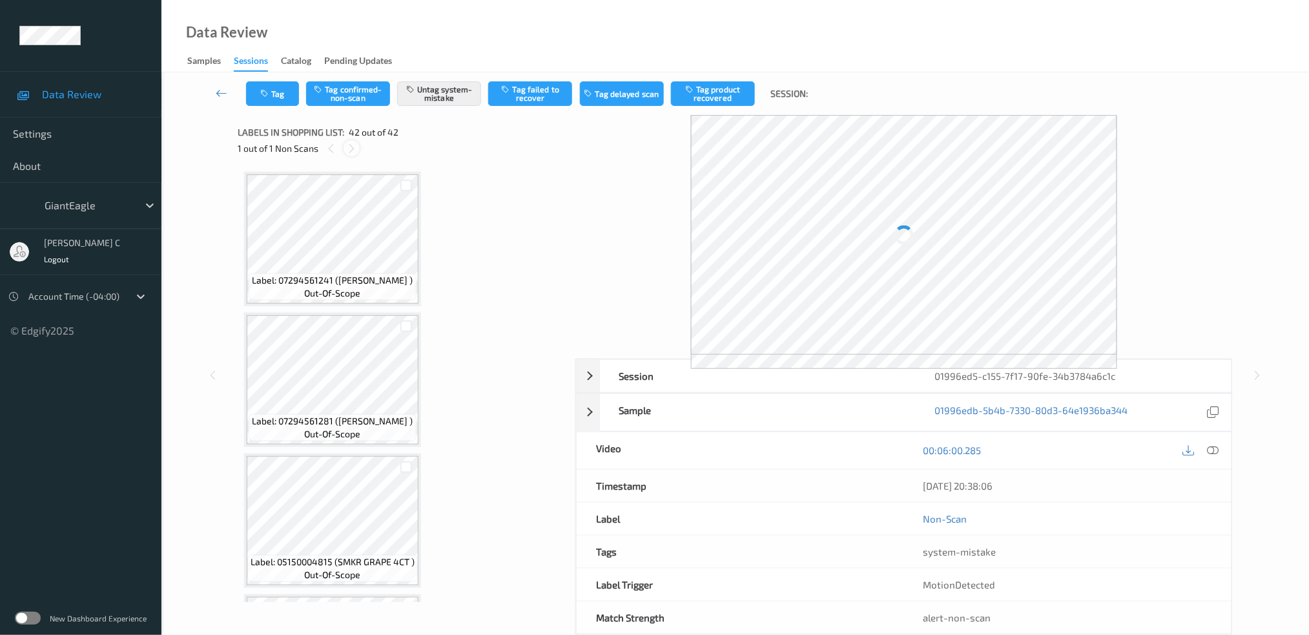
scroll to position [5440, 0]
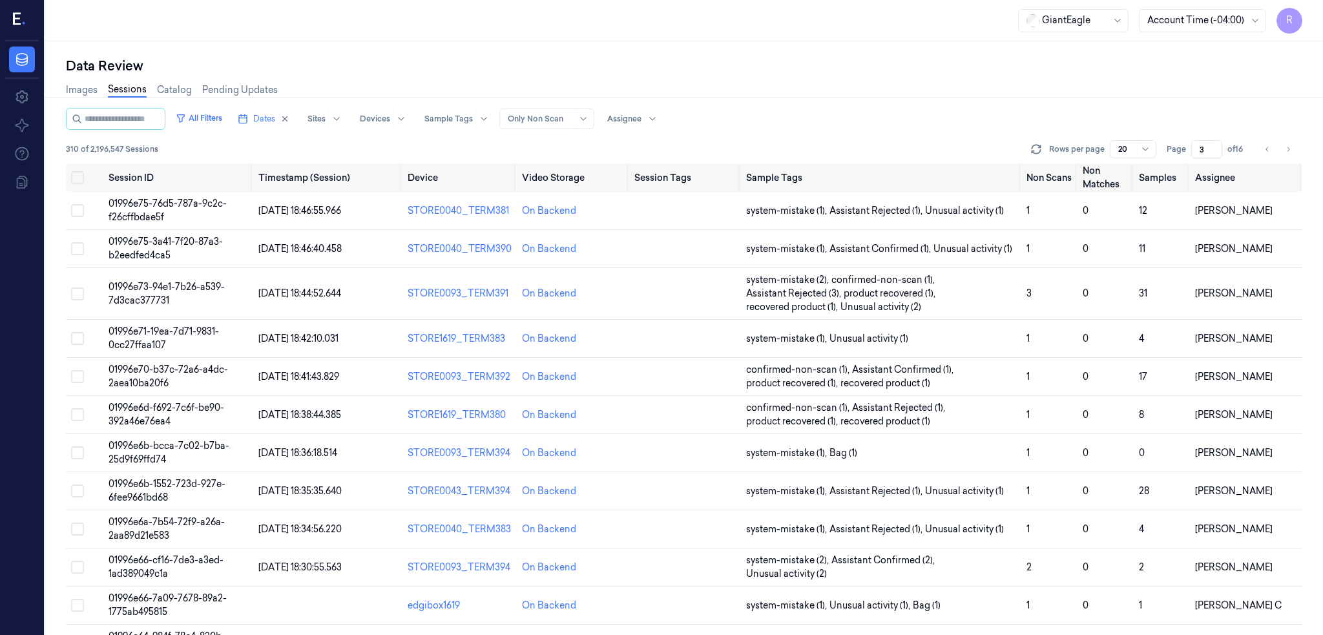
scroll to position [0, 45]
click at [1262, 149] on button "Go to previous page" at bounding box center [1267, 149] width 18 height 18
type input "2"
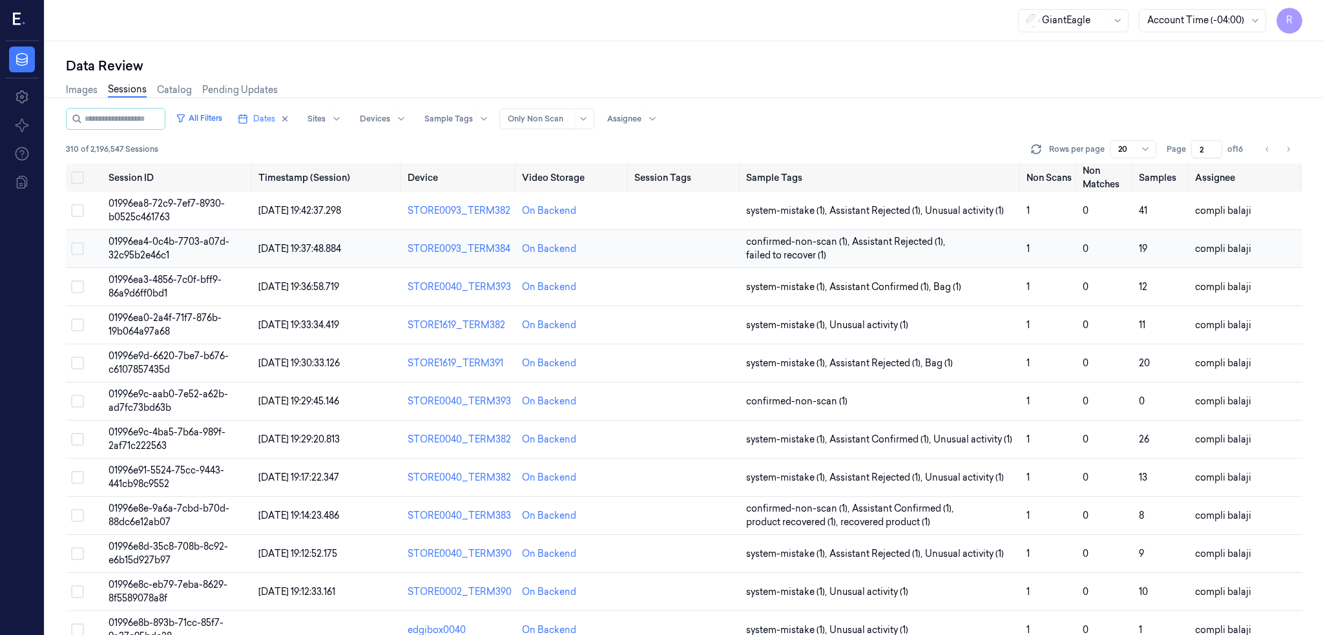
click at [115, 246] on span "01996ea4-0c4b-7703-a07d-32c95b2e46c1" at bounding box center [169, 248] width 121 height 25
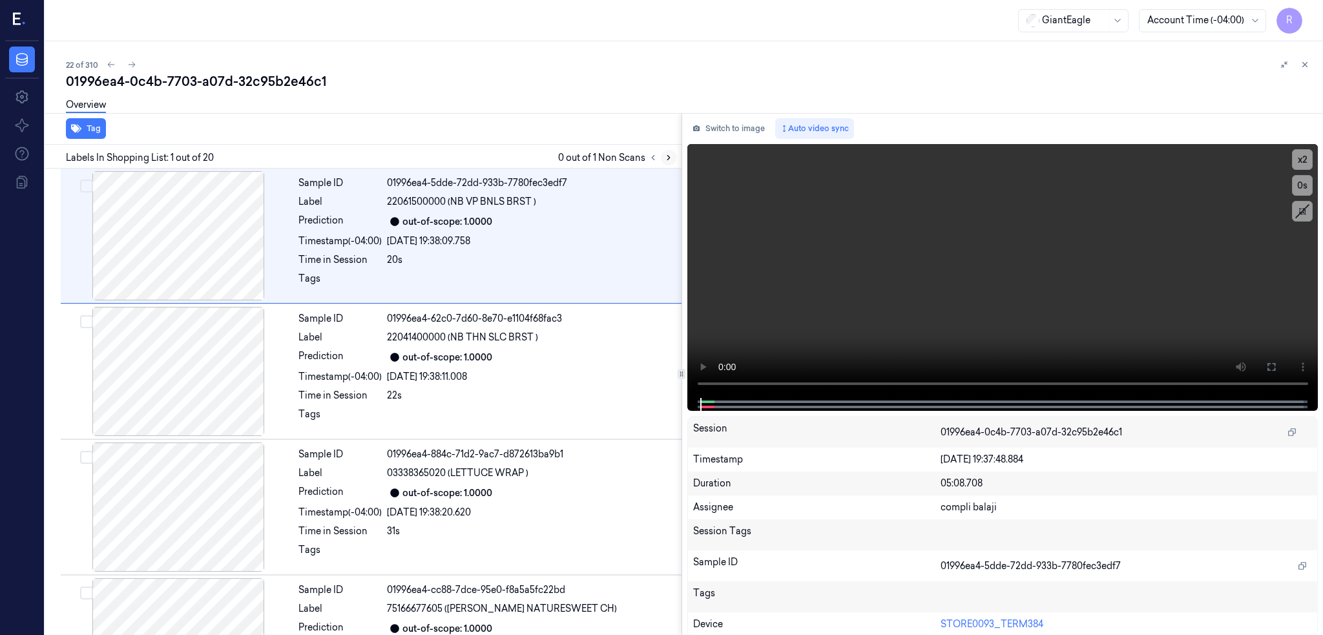
click at [664, 158] on icon at bounding box center [668, 157] width 9 height 9
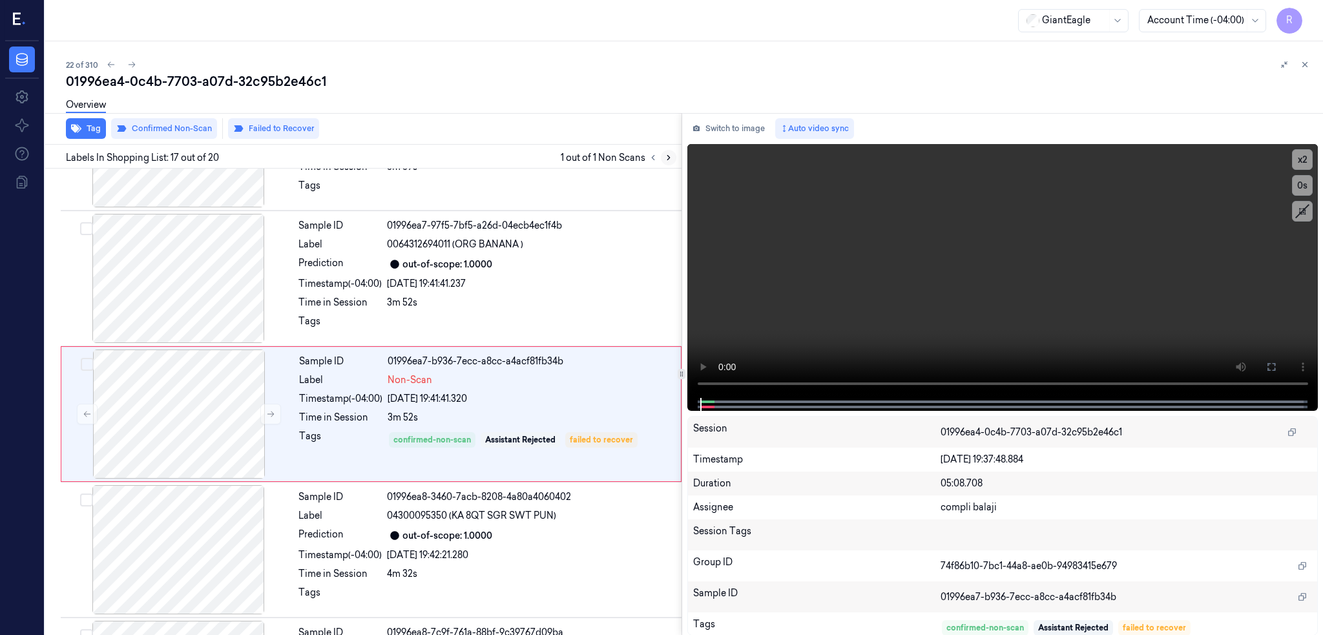
scroll to position [2005, 0]
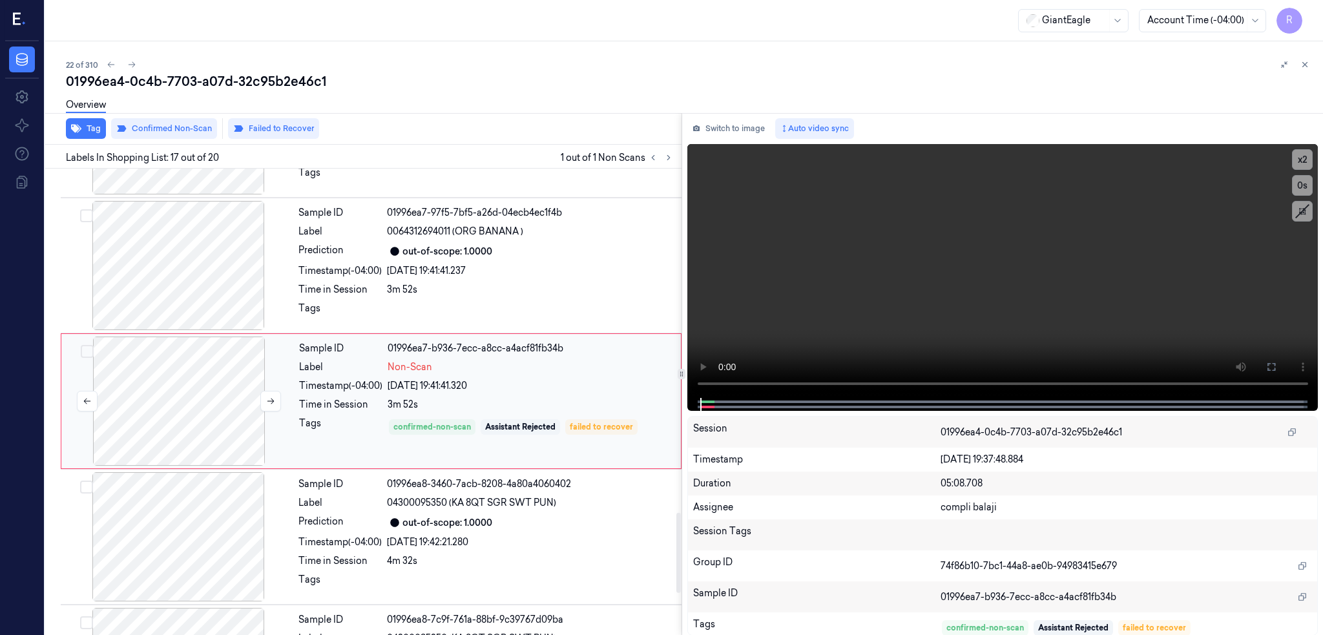
click at [173, 402] on div at bounding box center [179, 401] width 230 height 129
click at [173, 248] on div at bounding box center [178, 265] width 230 height 129
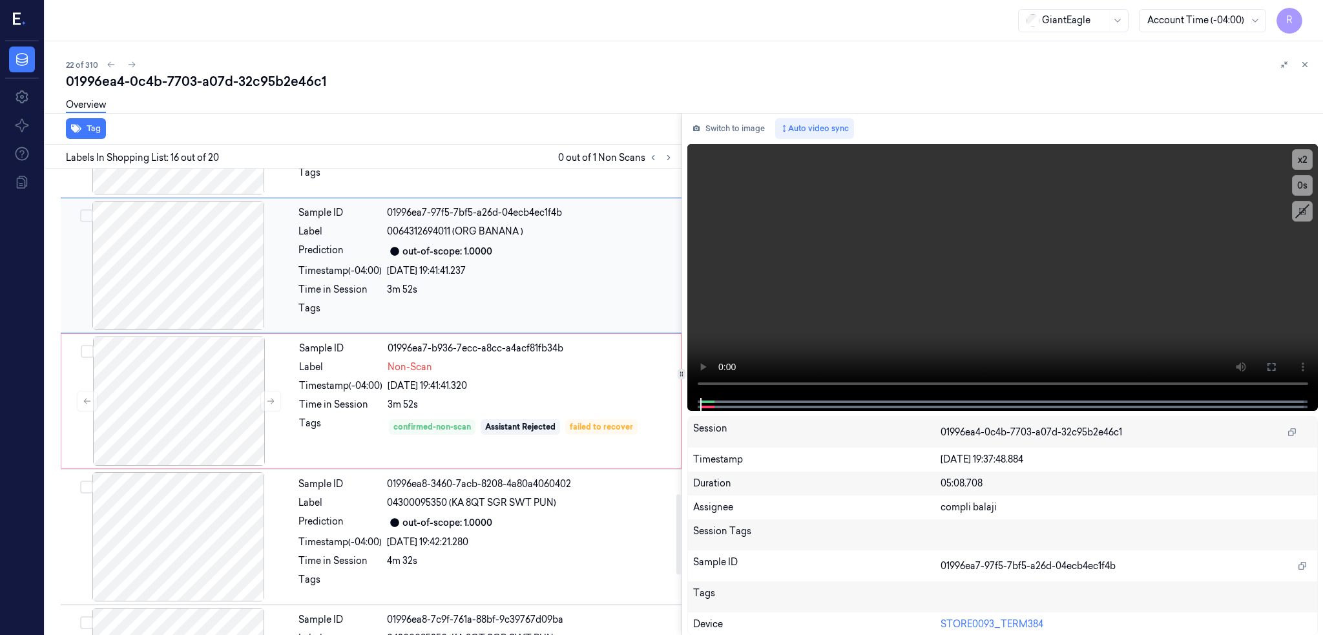
scroll to position [1869, 0]
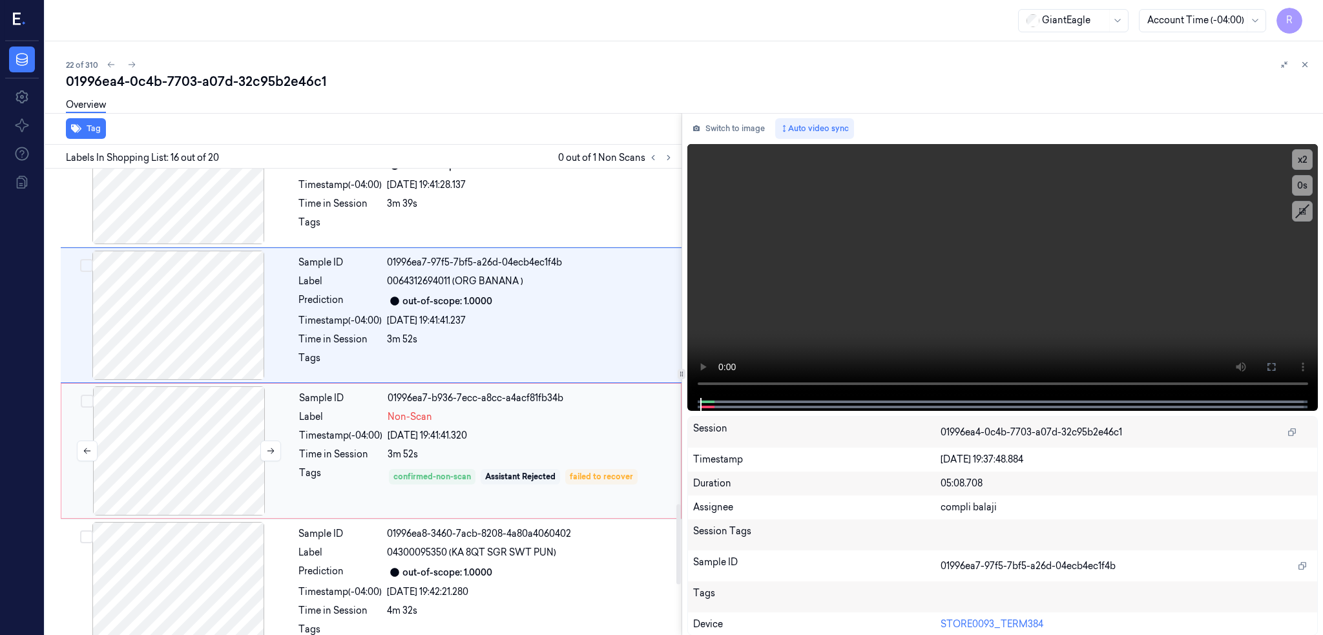
click at [145, 435] on div at bounding box center [179, 450] width 230 height 129
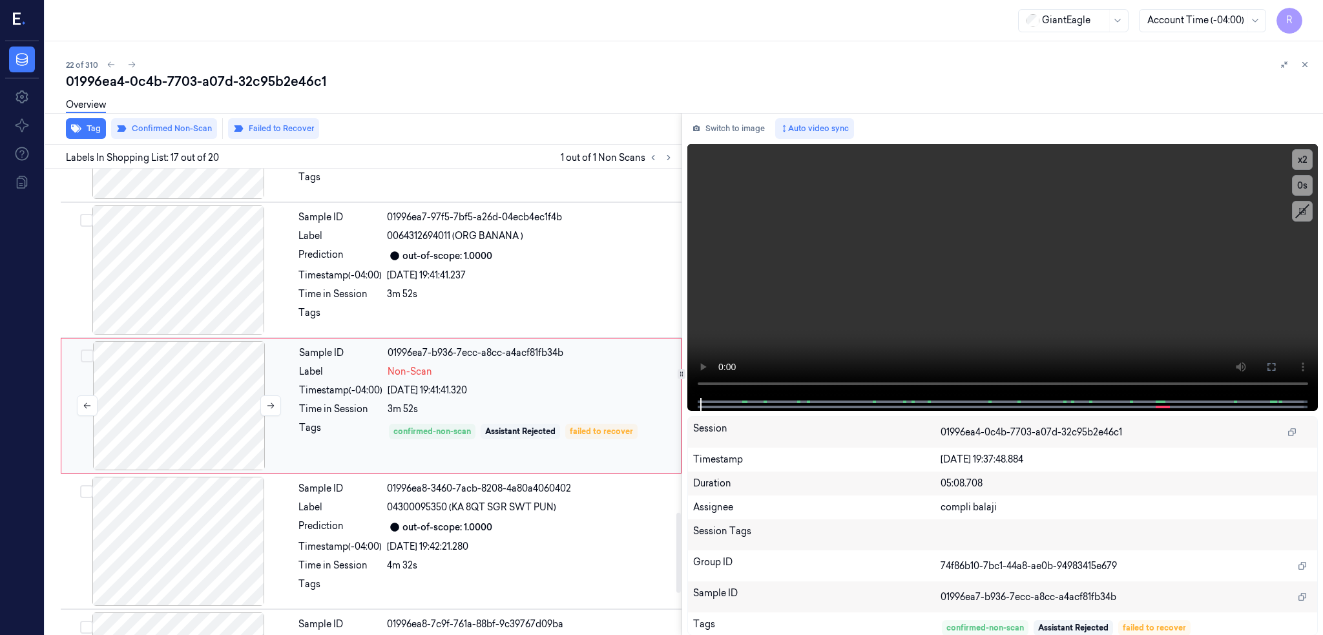
scroll to position [2005, 0]
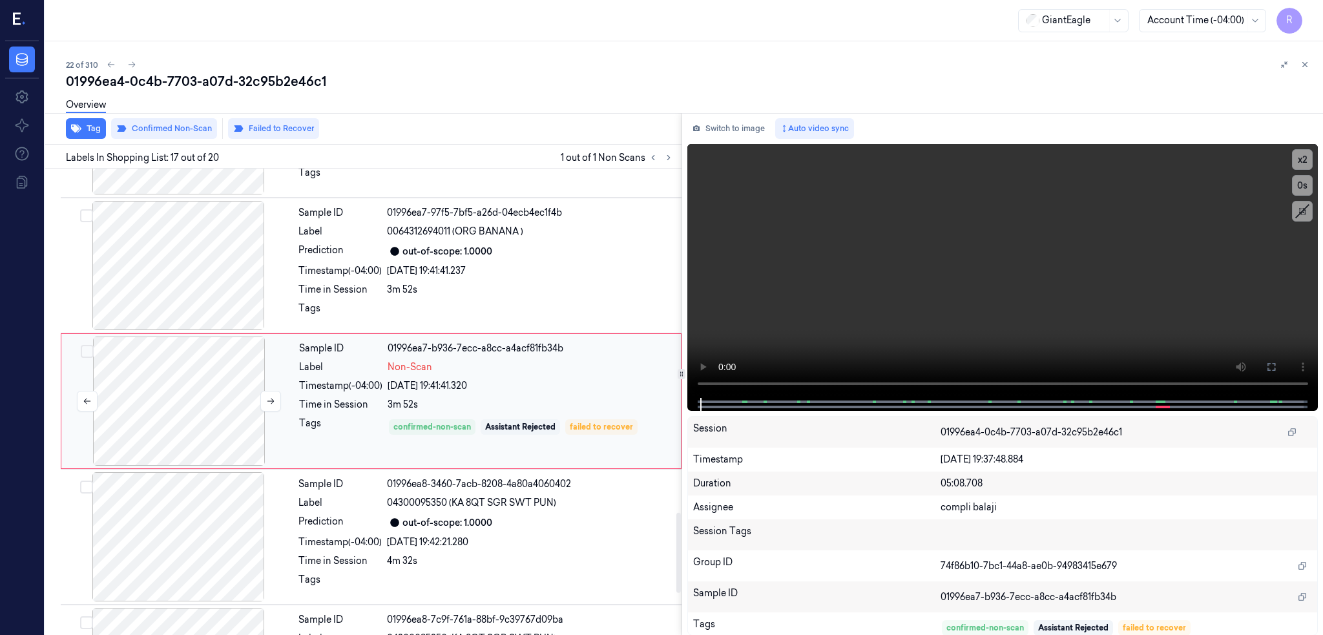
click at [148, 407] on div at bounding box center [179, 401] width 230 height 129
click at [154, 279] on div at bounding box center [178, 265] width 230 height 129
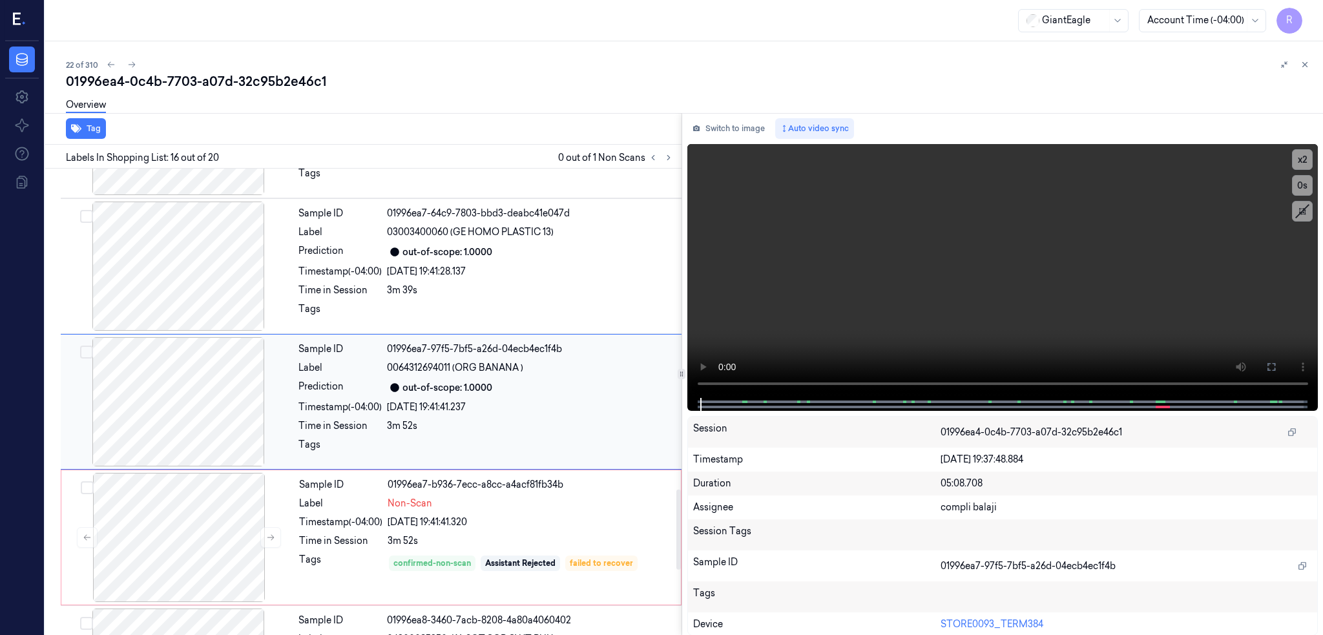
click at [154, 279] on div at bounding box center [178, 266] width 230 height 129
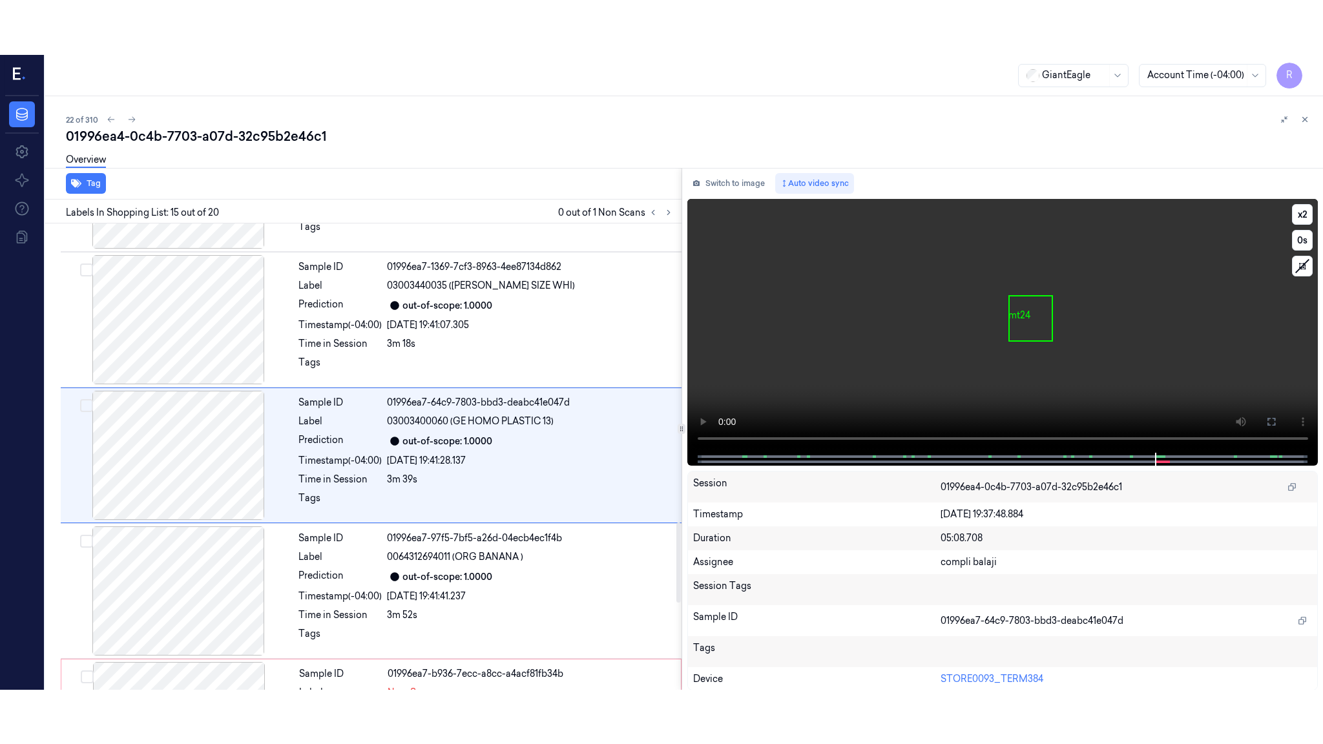
scroll to position [1733, 0]
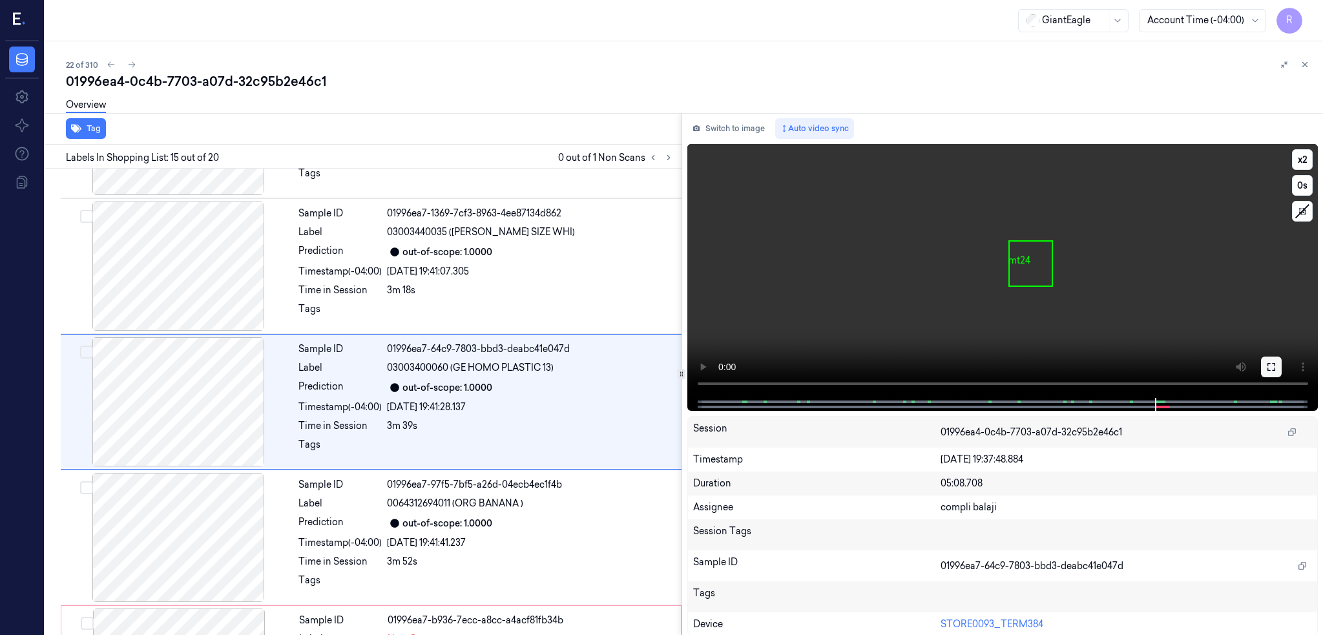
click at [1272, 364] on icon at bounding box center [1271, 367] width 10 height 10
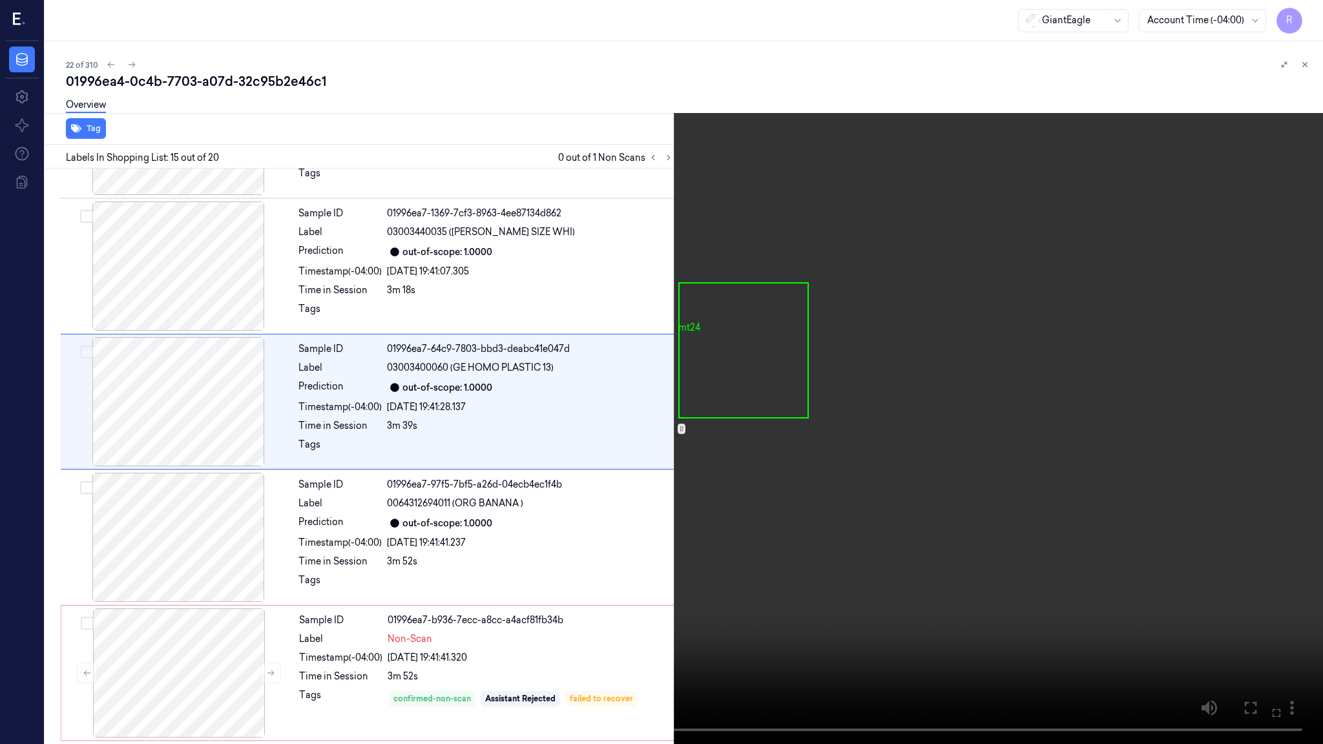
click at [665, 468] on video at bounding box center [661, 372] width 1323 height 744
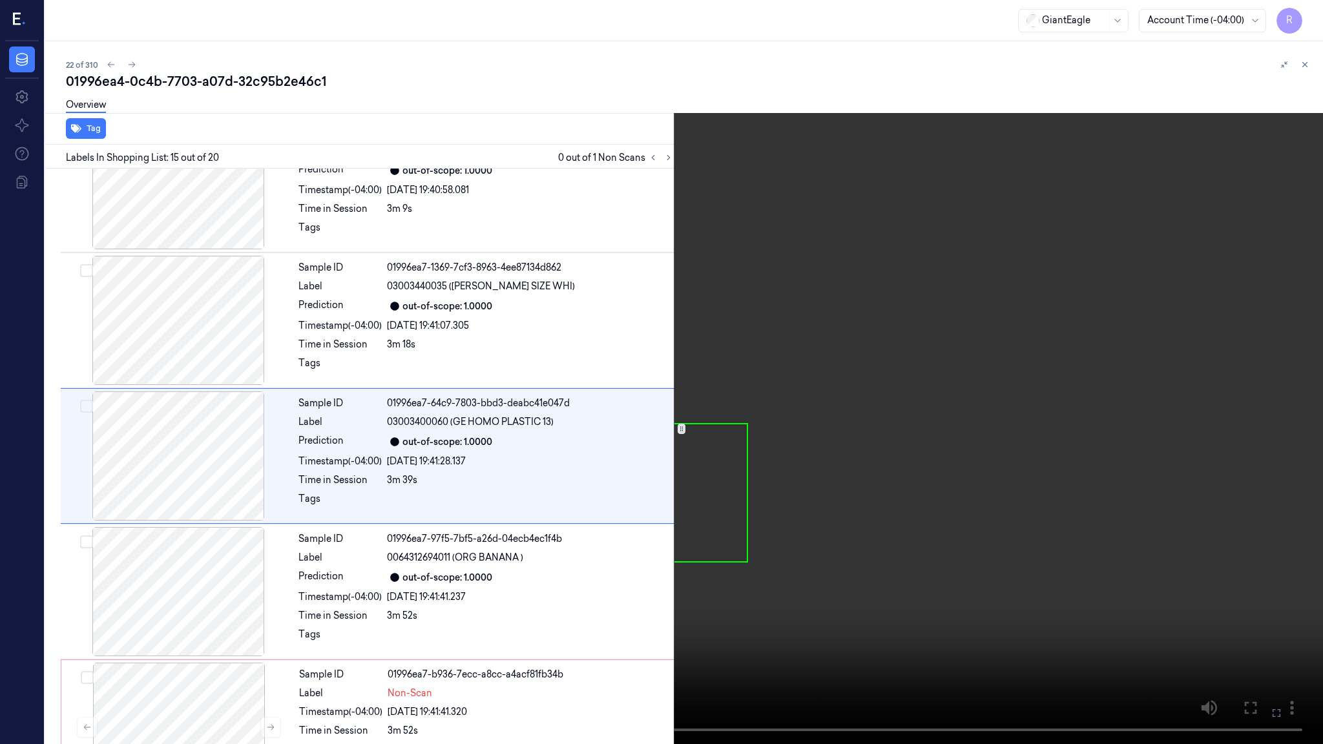
click at [665, 468] on video at bounding box center [661, 372] width 1323 height 744
click at [550, 575] on video at bounding box center [661, 372] width 1323 height 744
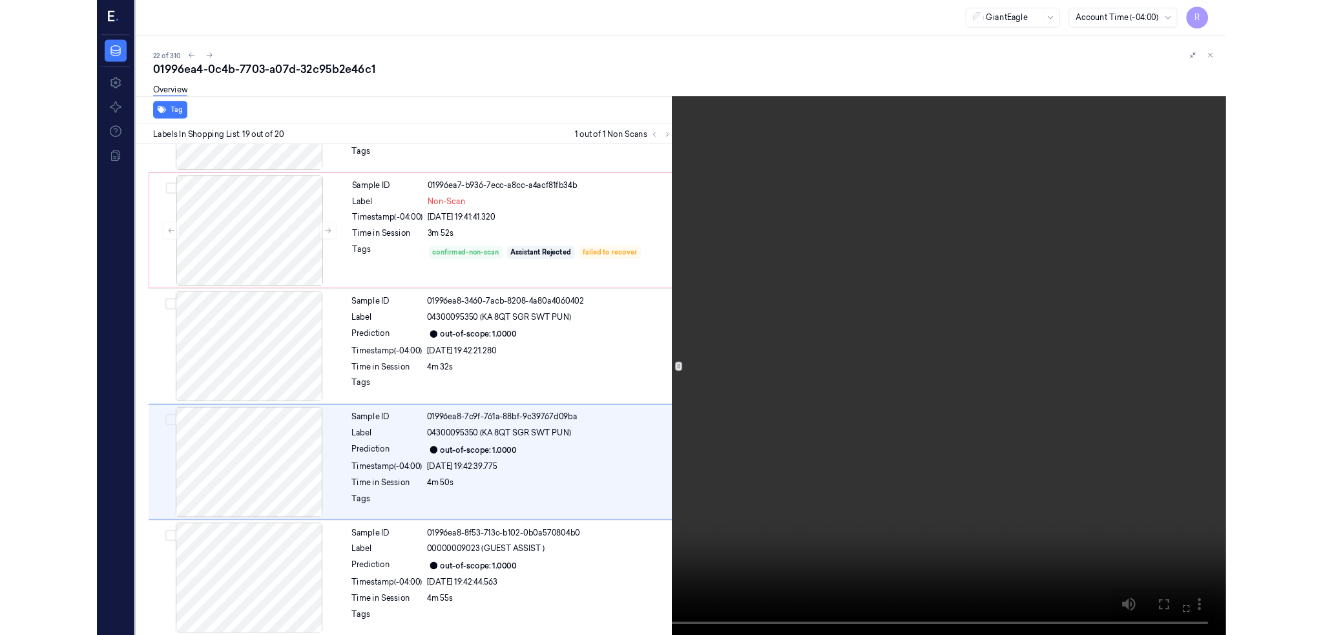
scroll to position [2142, 0]
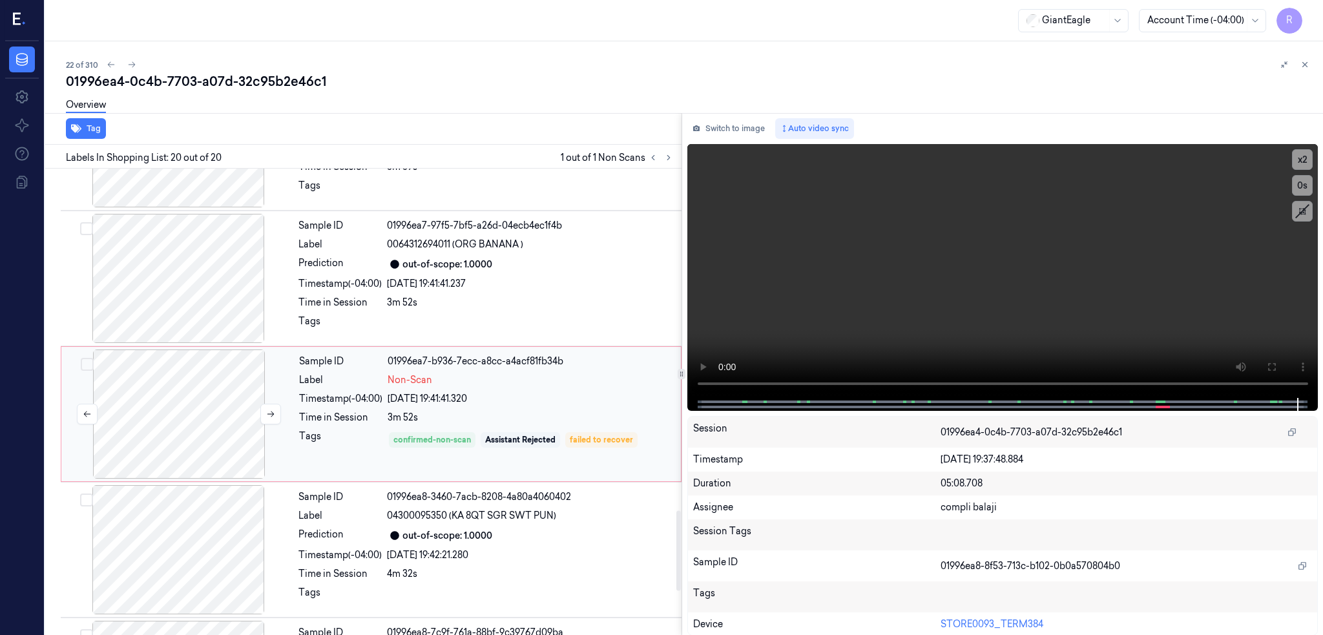
click at [145, 411] on div at bounding box center [179, 413] width 230 height 129
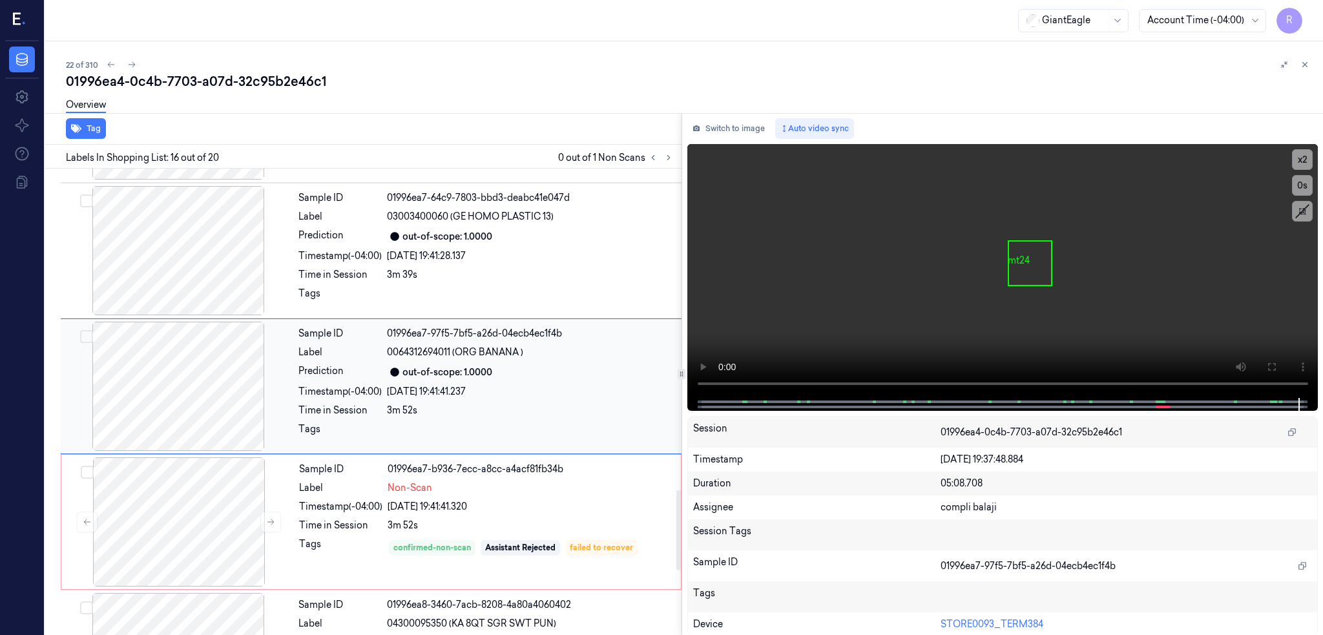
scroll to position [1869, 0]
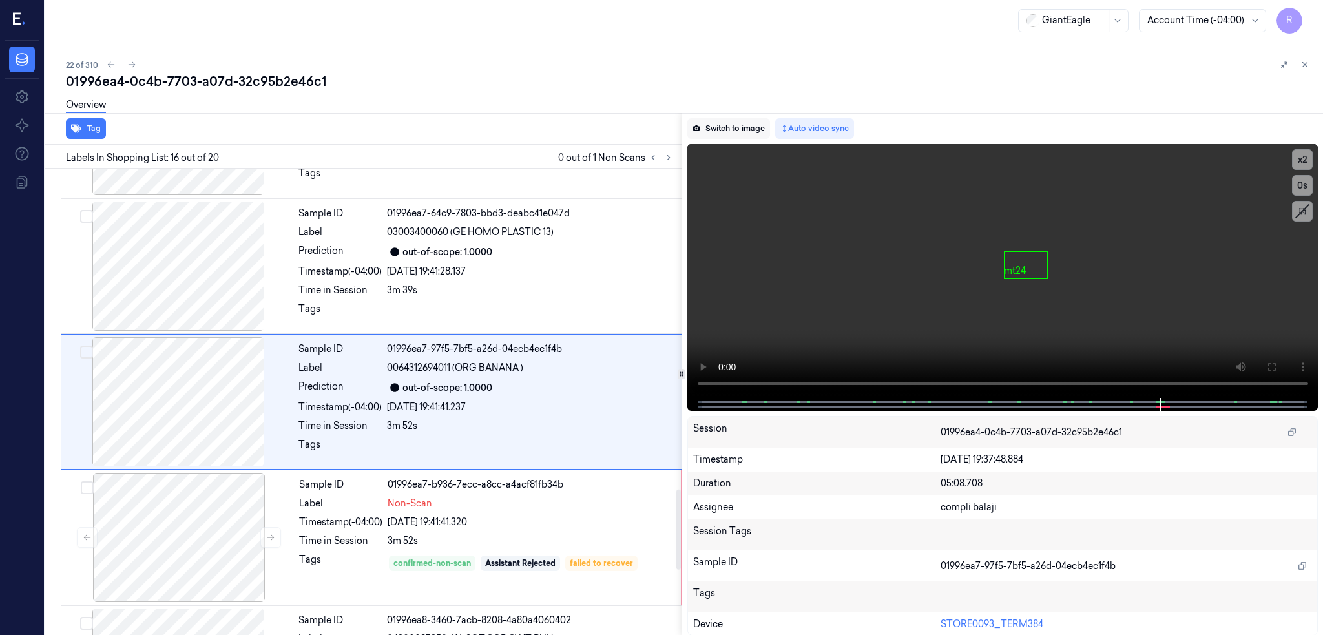
click at [687, 136] on button "Switch to image" at bounding box center [728, 128] width 83 height 21
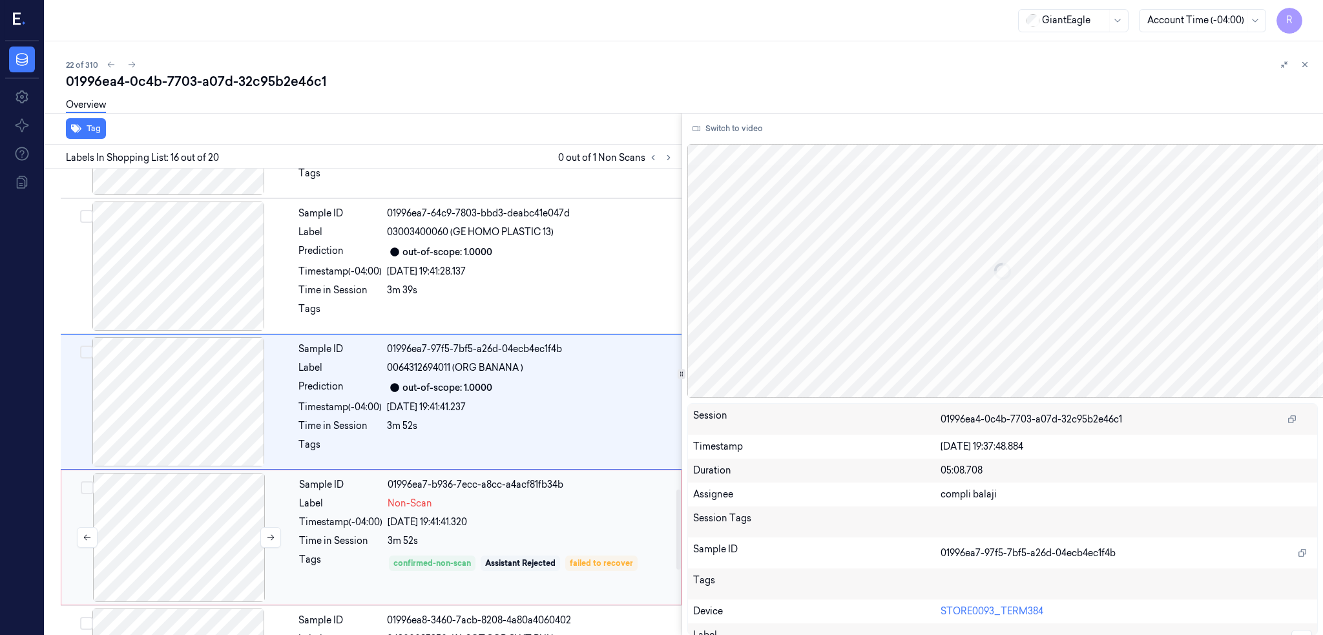
click at [134, 506] on div at bounding box center [179, 537] width 230 height 129
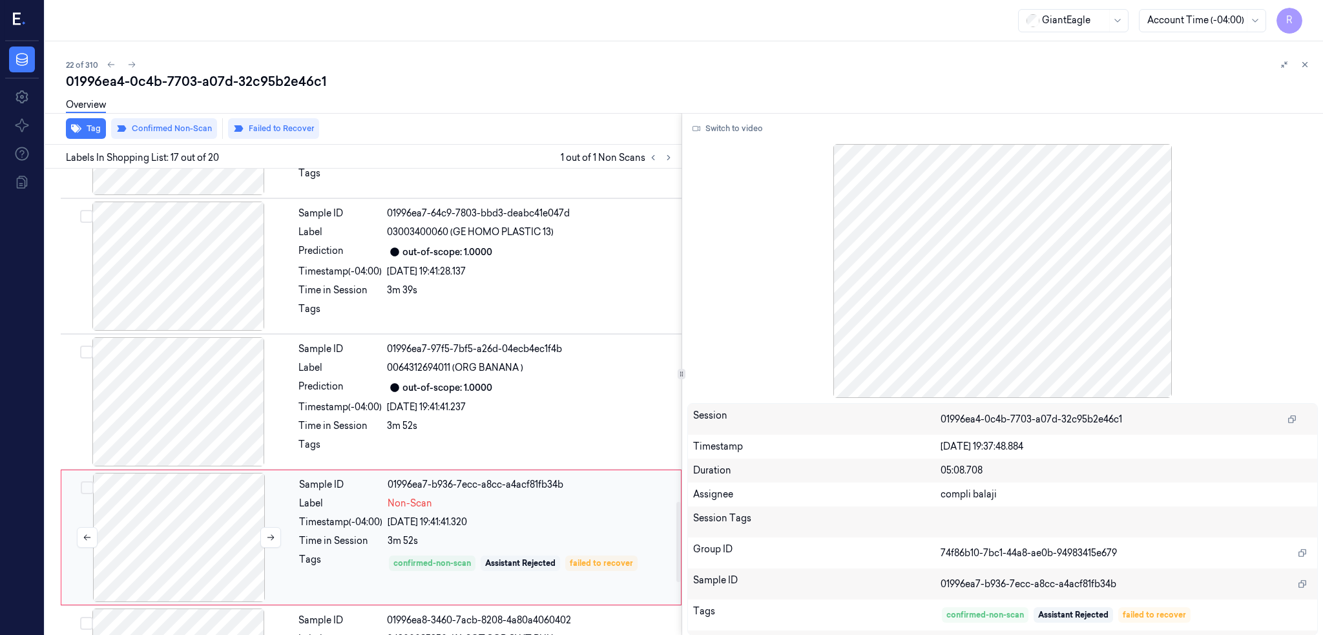
scroll to position [2005, 0]
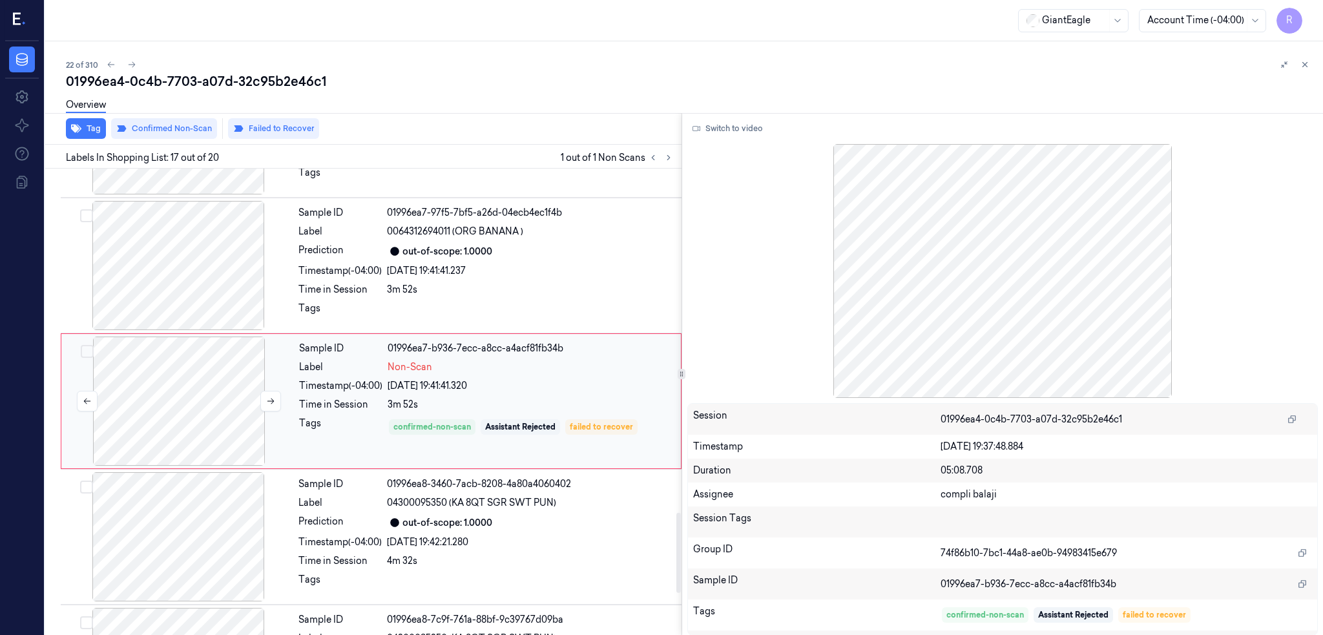
click at [119, 381] on div at bounding box center [179, 401] width 230 height 129
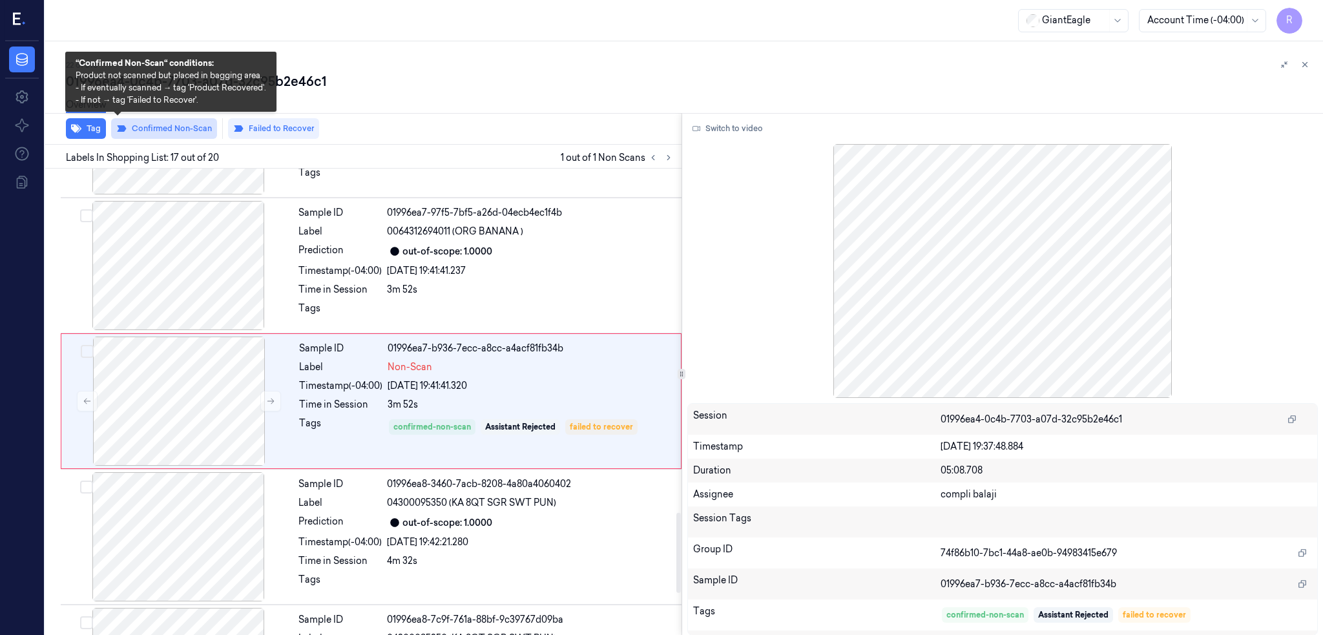
click at [118, 129] on button "Confirmed Non-Scan" at bounding box center [164, 128] width 106 height 21
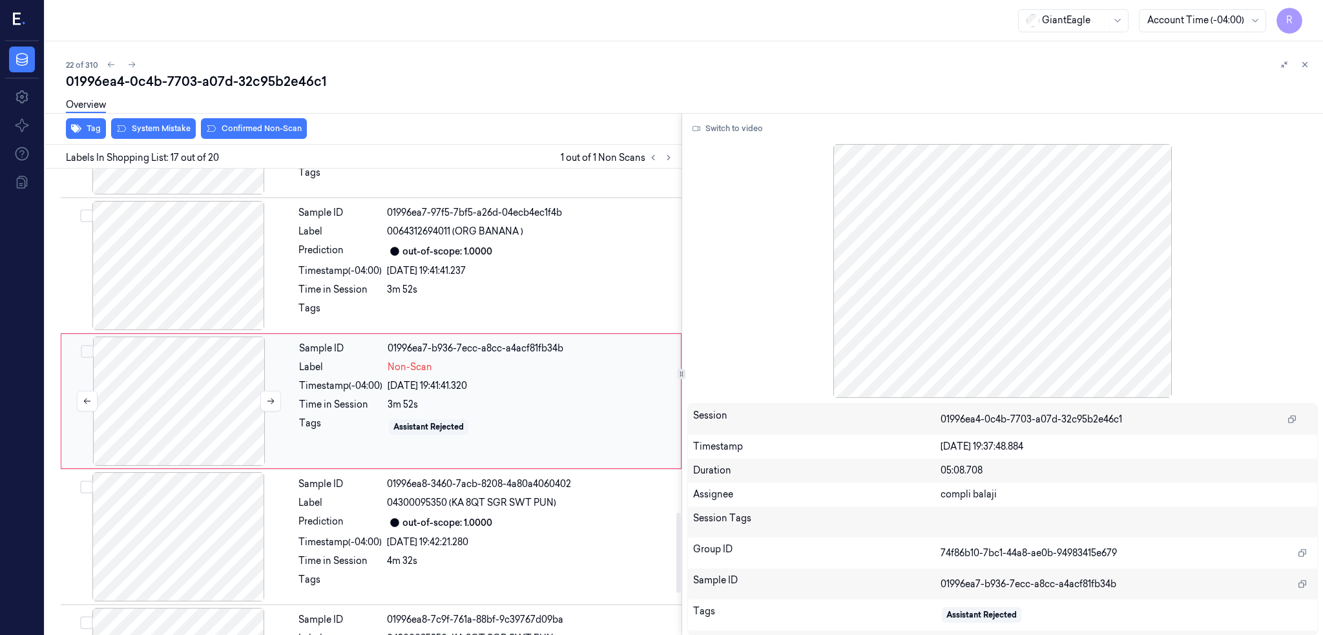
click at [117, 422] on div at bounding box center [179, 401] width 230 height 129
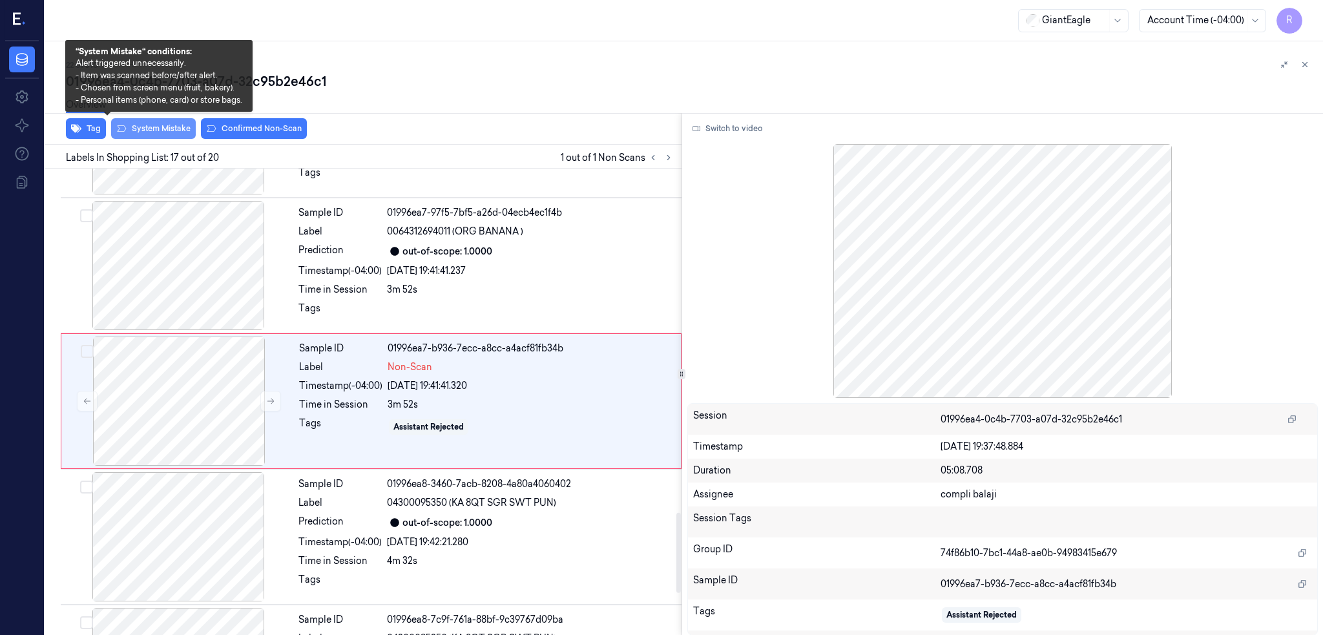
click at [111, 132] on button "System Mistake" at bounding box center [153, 128] width 85 height 21
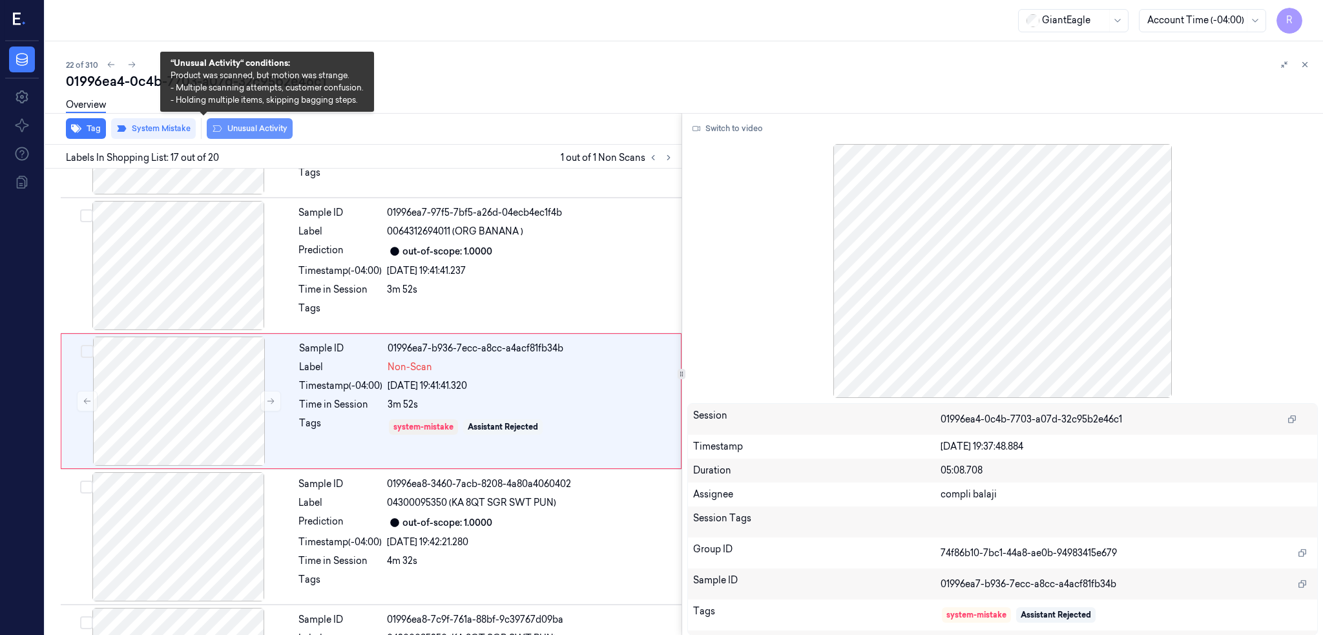
click at [231, 129] on button "Unusual Activity" at bounding box center [250, 128] width 86 height 21
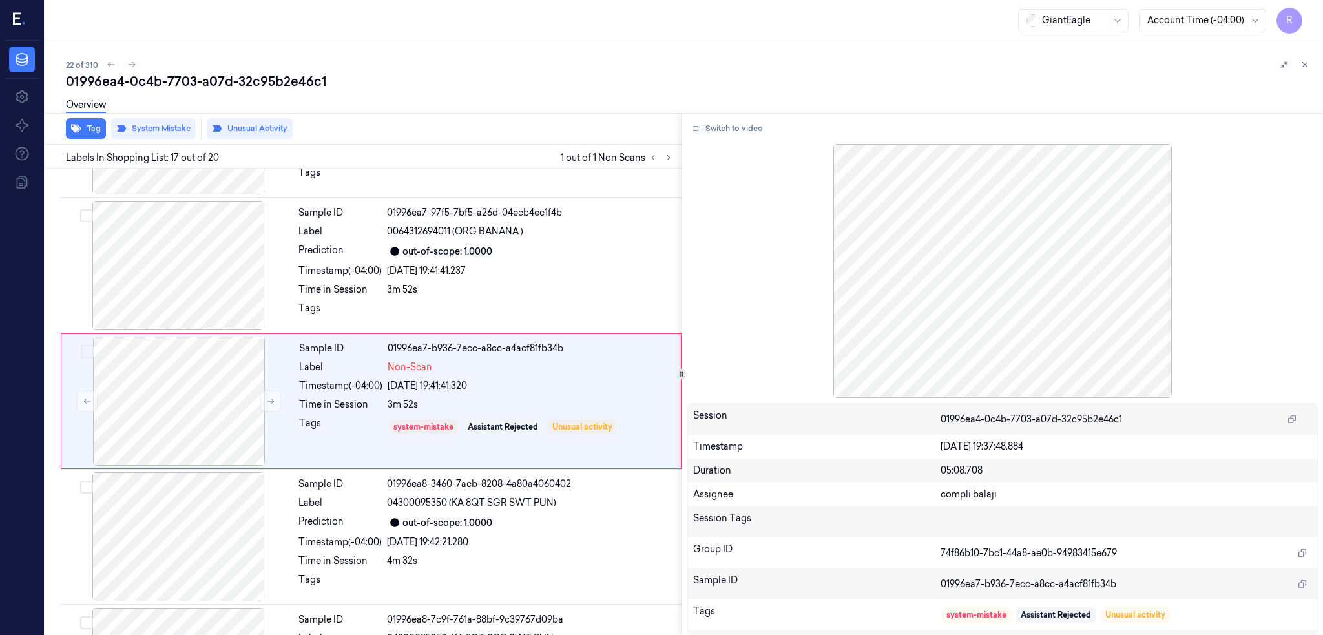
click at [224, 82] on div "01996ea4-0c4b-7703-a07d-32c95b2e46c1" at bounding box center [689, 81] width 1247 height 18
copy div "32c95b2e46c1"
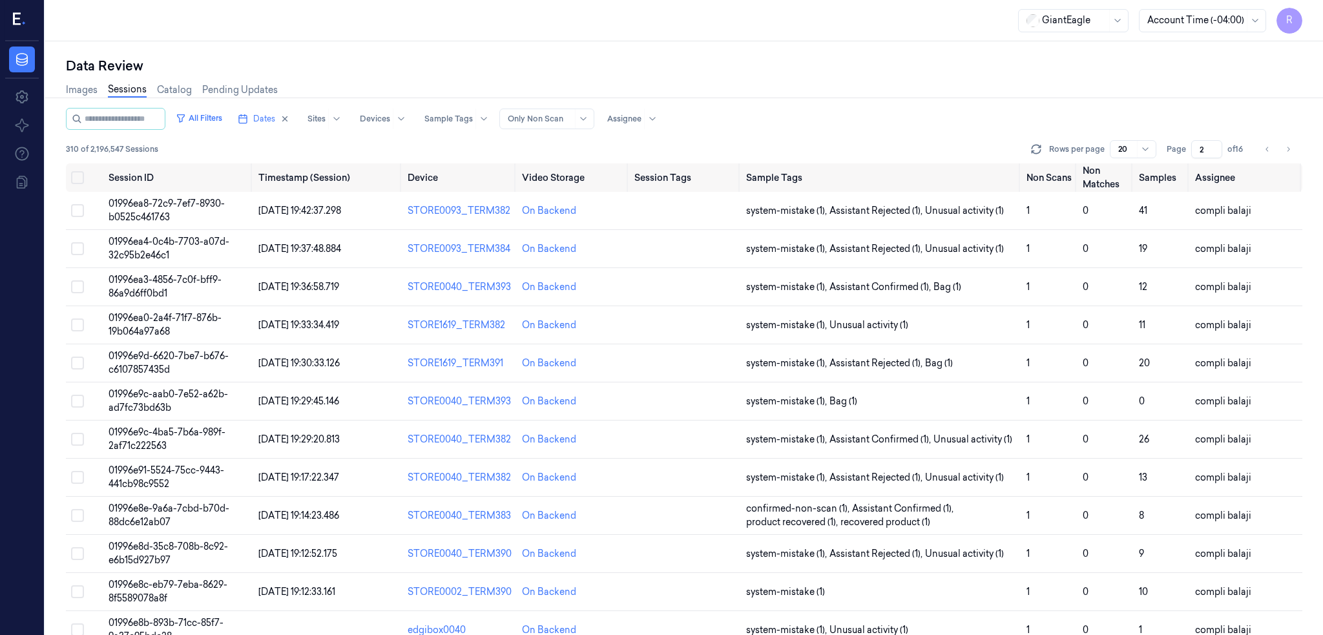
scroll to position [328, 0]
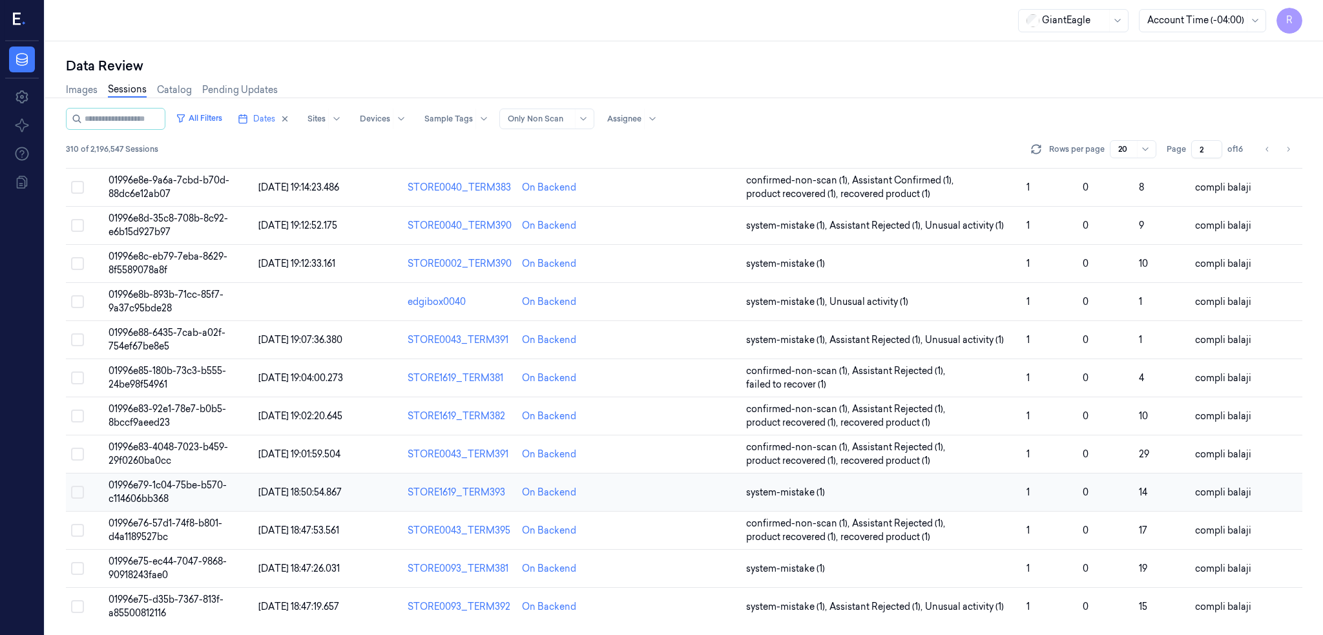
click at [127, 488] on span "01996e79-1c04-75be-b570-c114606bb368" at bounding box center [168, 491] width 118 height 25
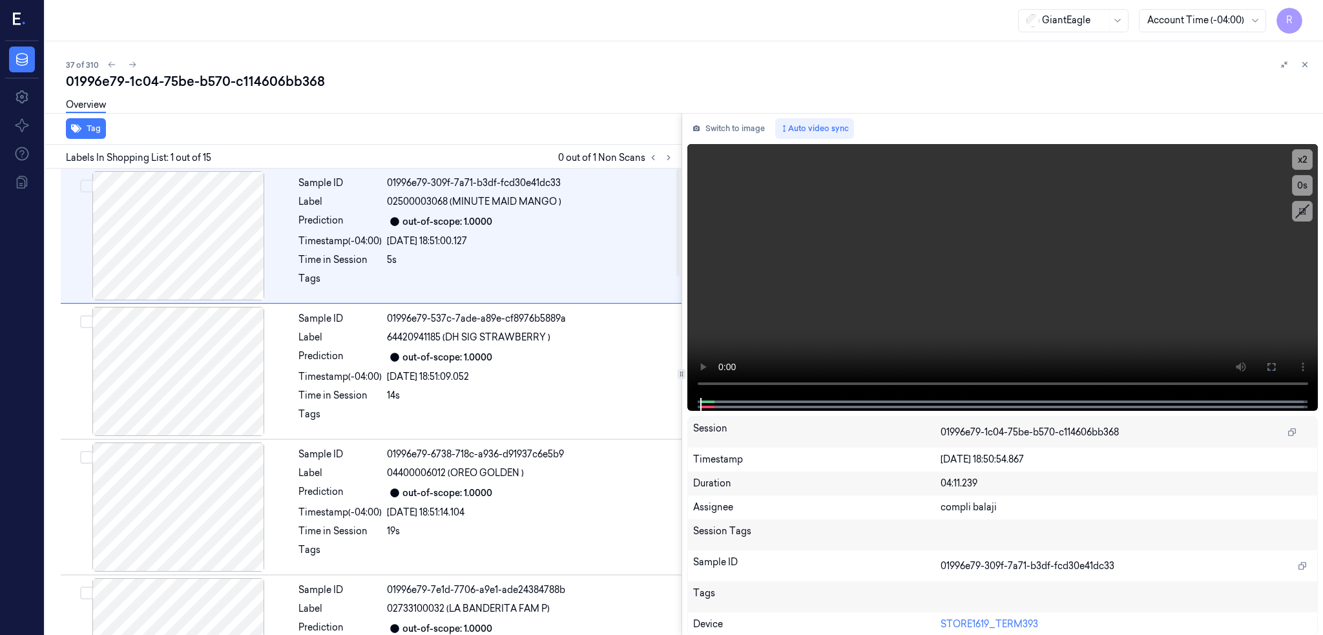
click at [661, 158] on button at bounding box center [669, 158] width 16 height 16
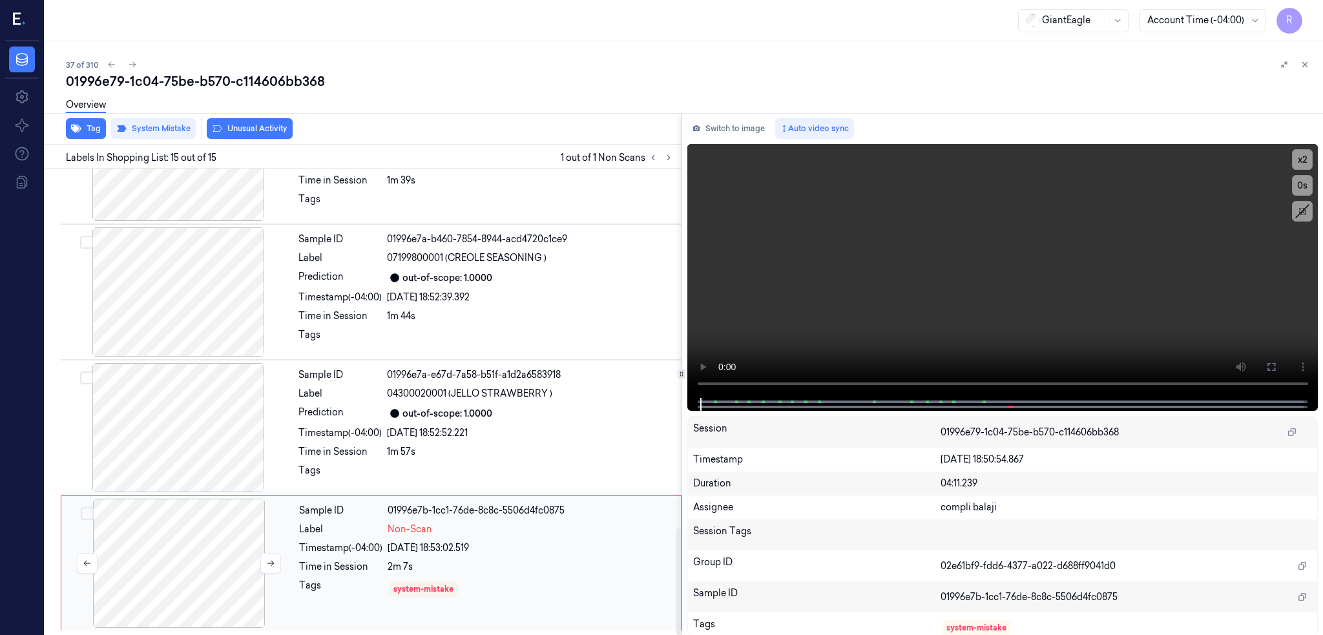
scroll to position [1573, 0]
click at [125, 309] on div at bounding box center [178, 291] width 230 height 129
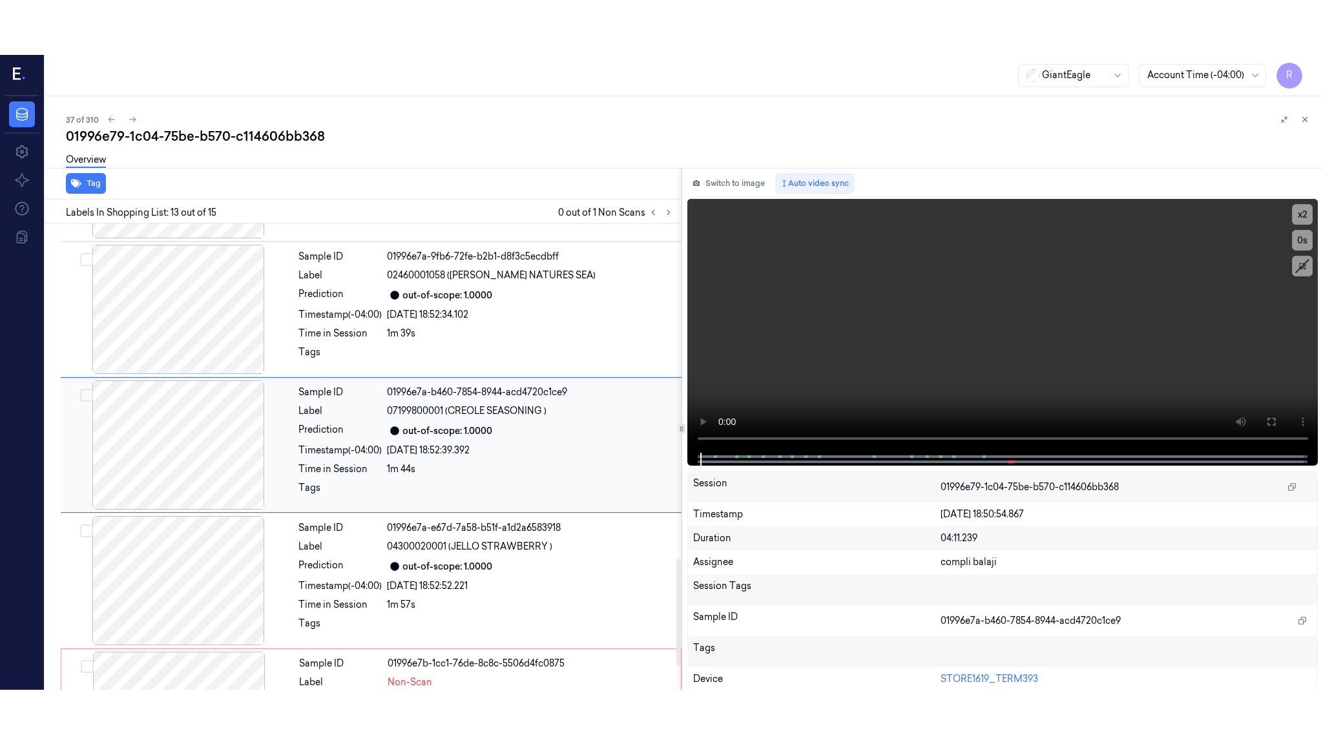
scroll to position [1462, 0]
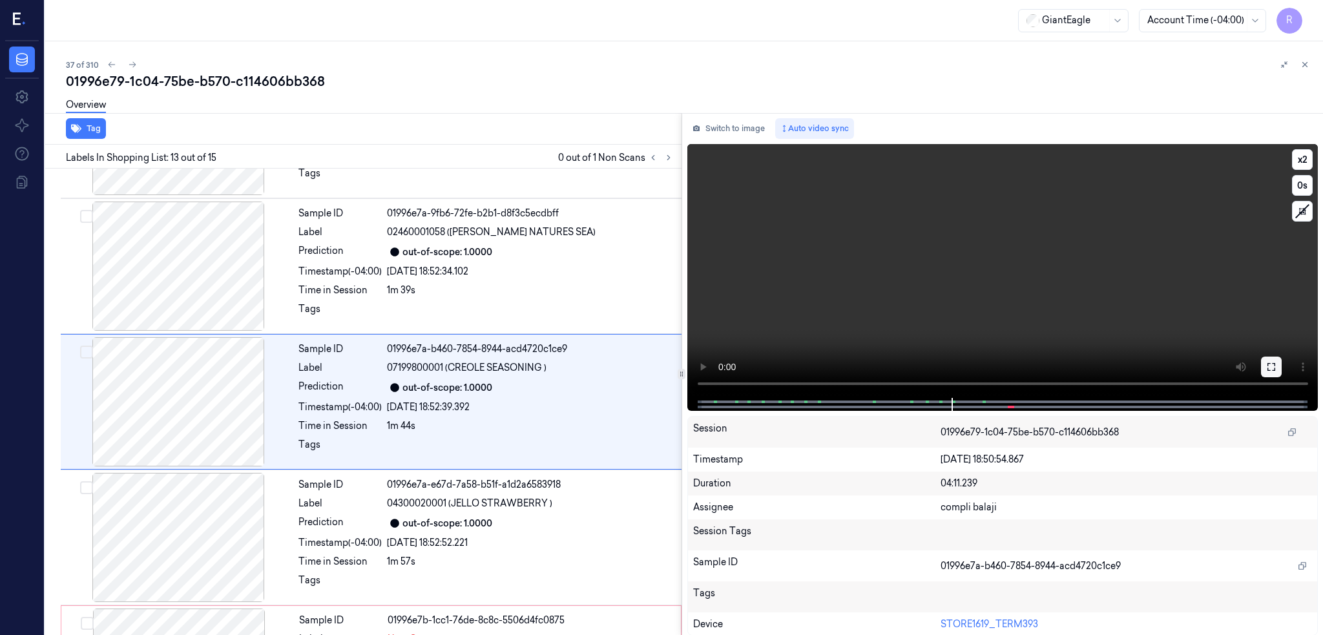
click at [1269, 362] on icon at bounding box center [1271, 367] width 10 height 10
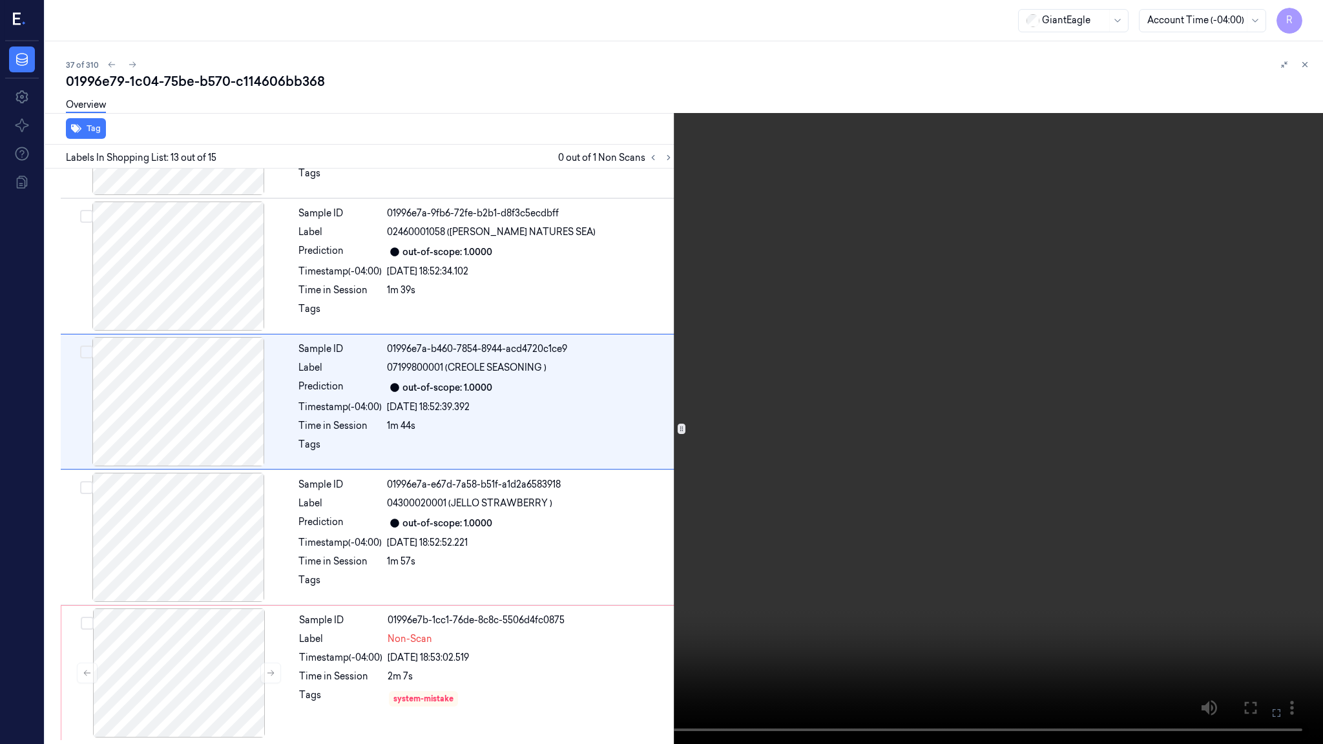
click at [711, 616] on video at bounding box center [661, 372] width 1323 height 744
click at [711, 614] on video at bounding box center [661, 372] width 1323 height 744
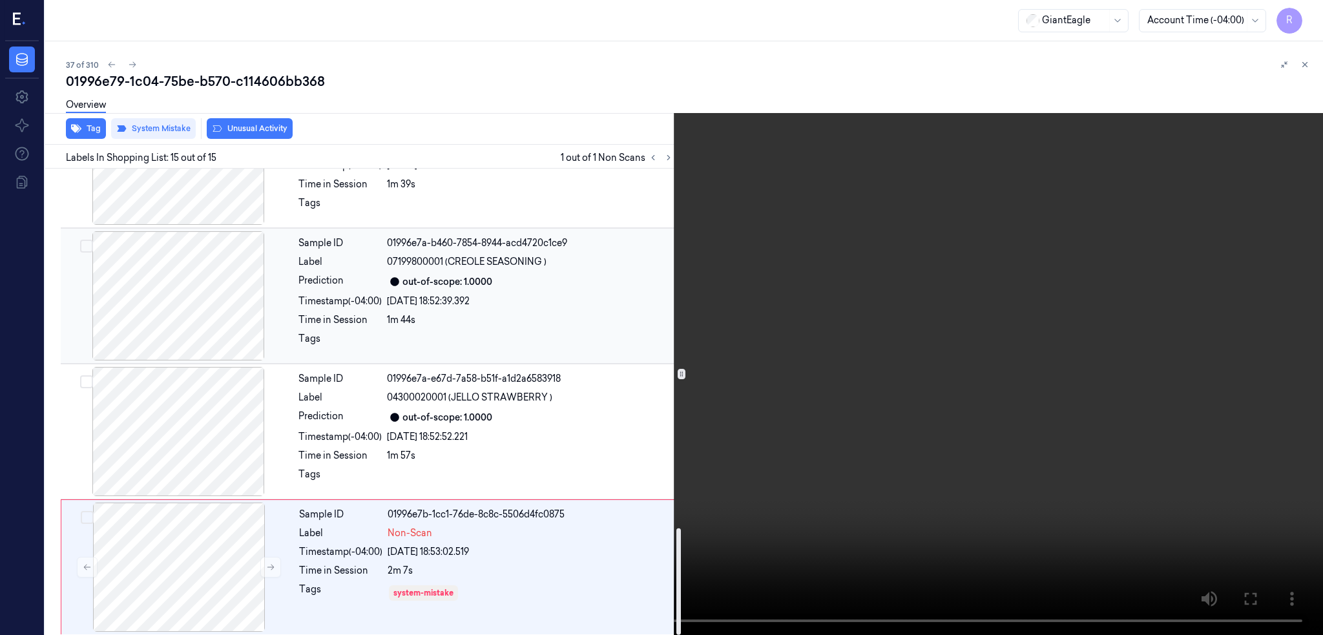
scroll to position [1572, 0]
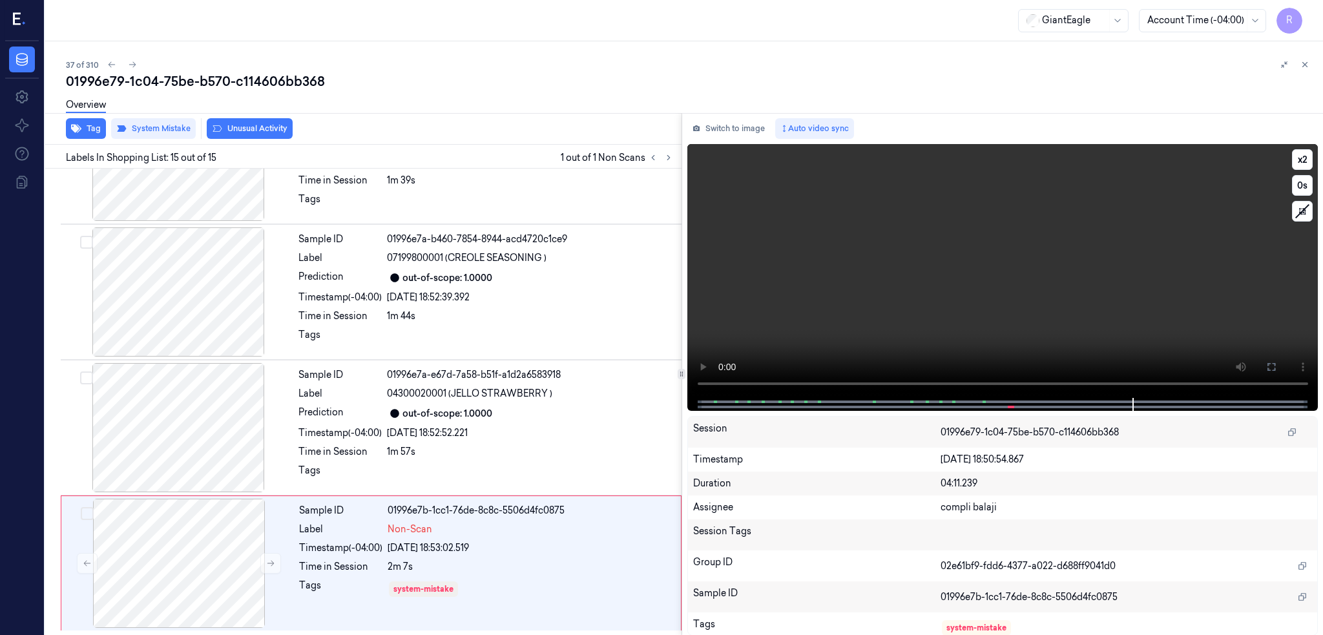
click at [1276, 402] on div at bounding box center [1002, 404] width 604 height 13
click at [1183, 382] on video at bounding box center [1002, 271] width 631 height 254
click at [134, 458] on div at bounding box center [178, 427] width 230 height 129
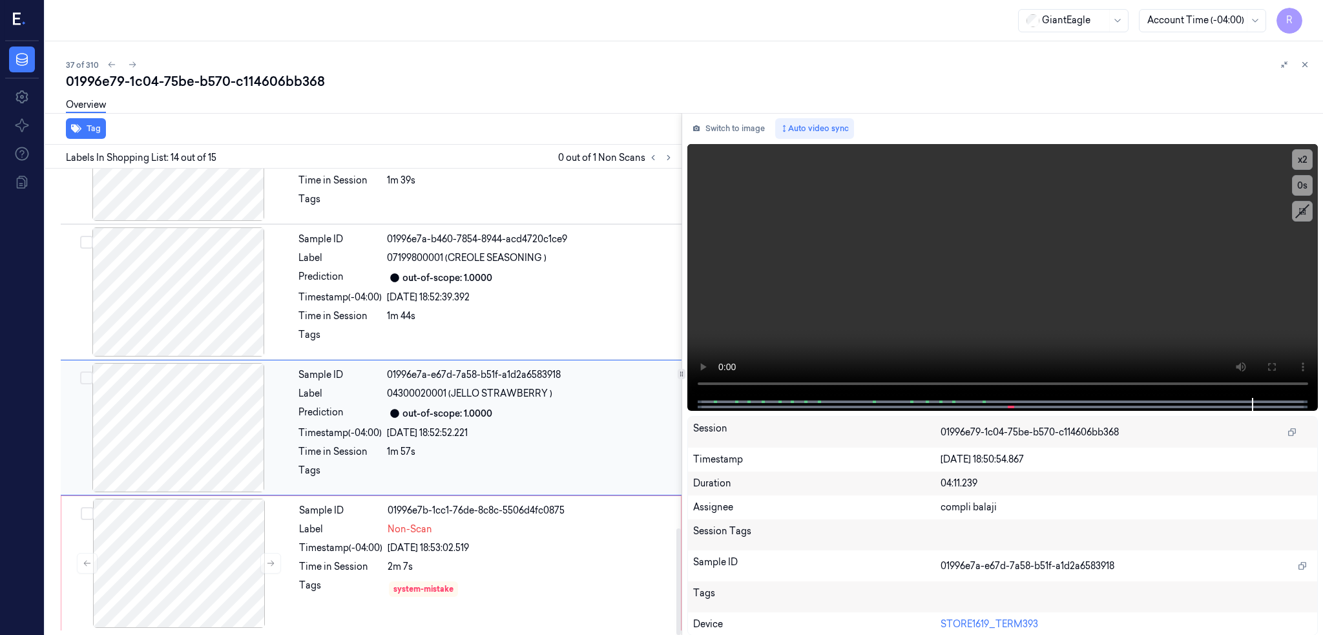
scroll to position [1573, 0]
click at [134, 458] on div at bounding box center [178, 427] width 230 height 129
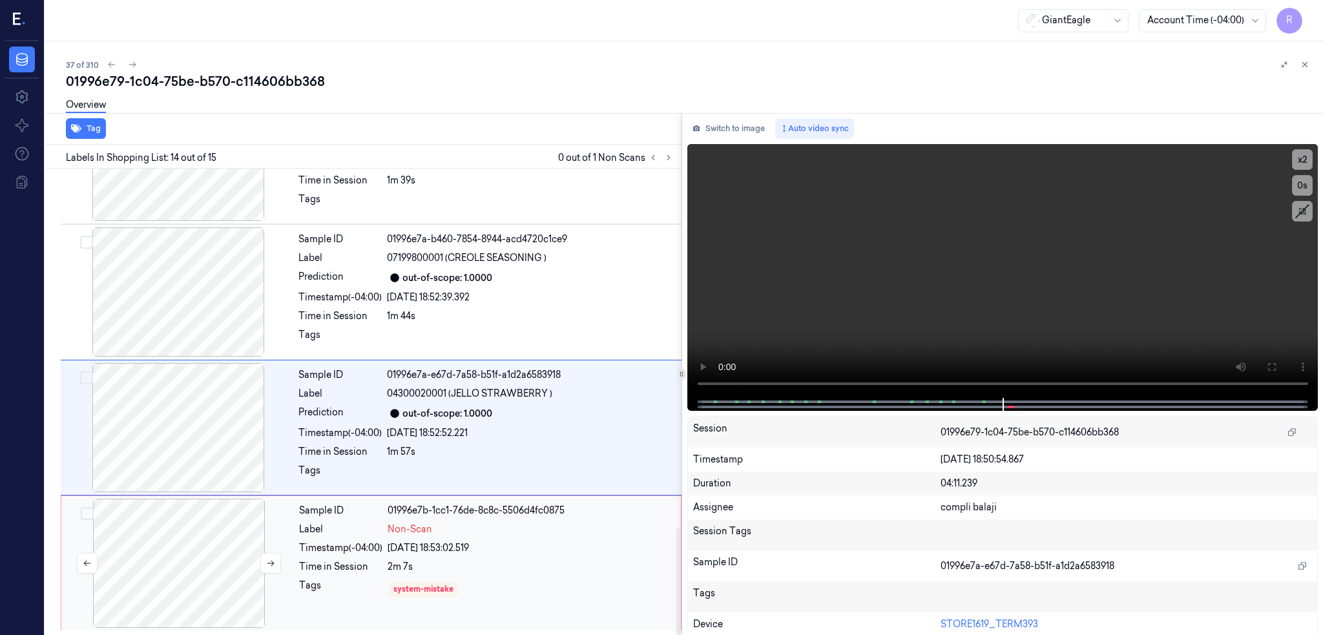
click at [142, 550] on div at bounding box center [179, 563] width 230 height 129
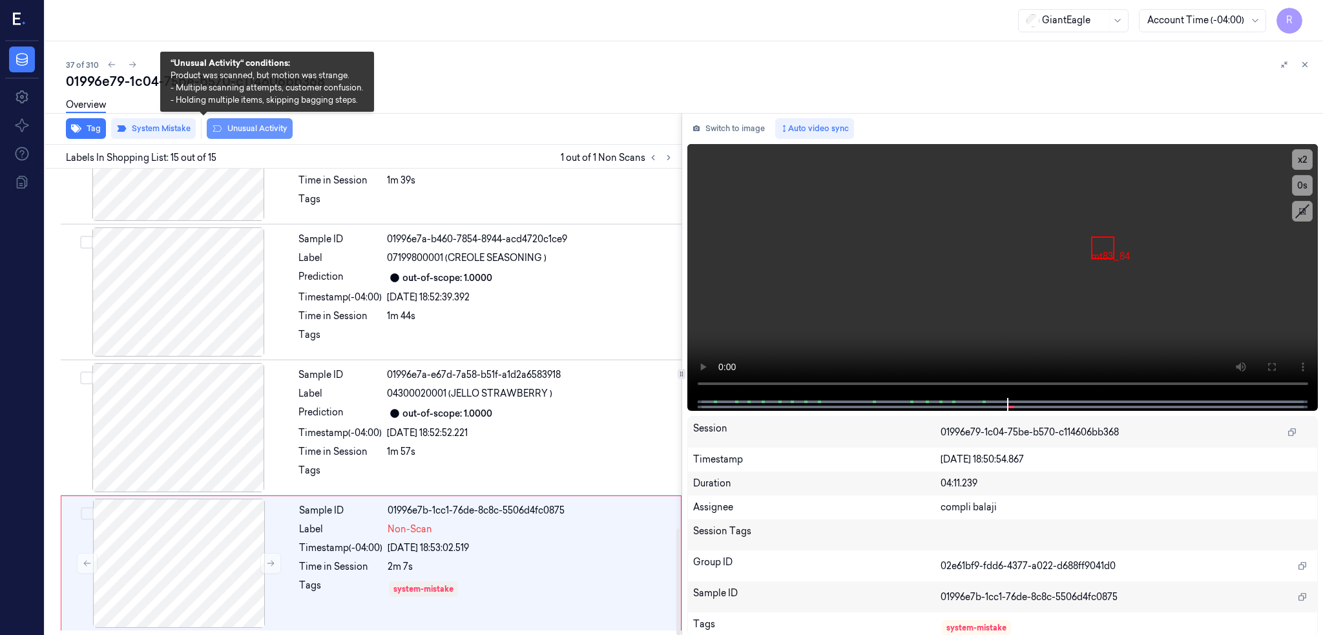
click at [218, 124] on button "Unusual Activity" at bounding box center [250, 128] width 86 height 21
